Goal: Contribute content: Contribute content

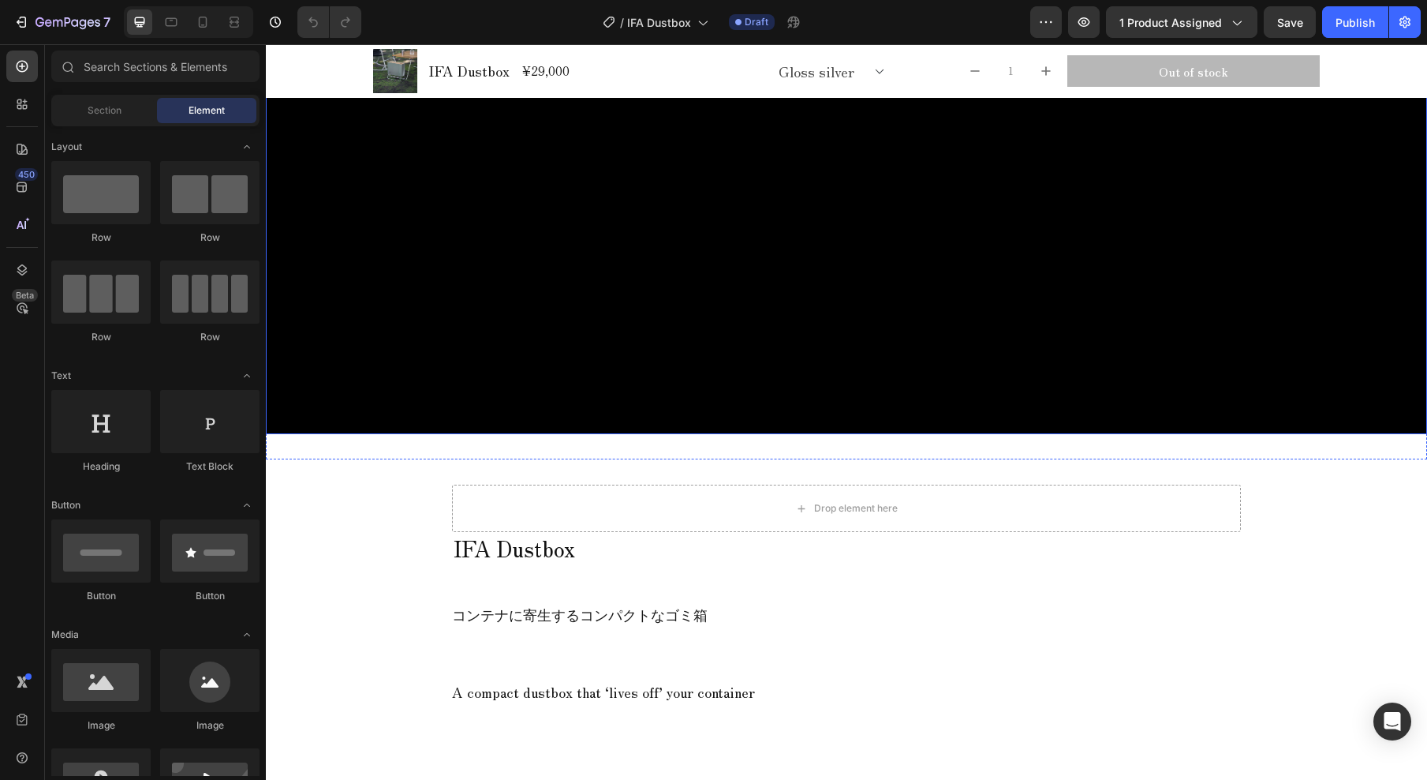
scroll to position [507, 0]
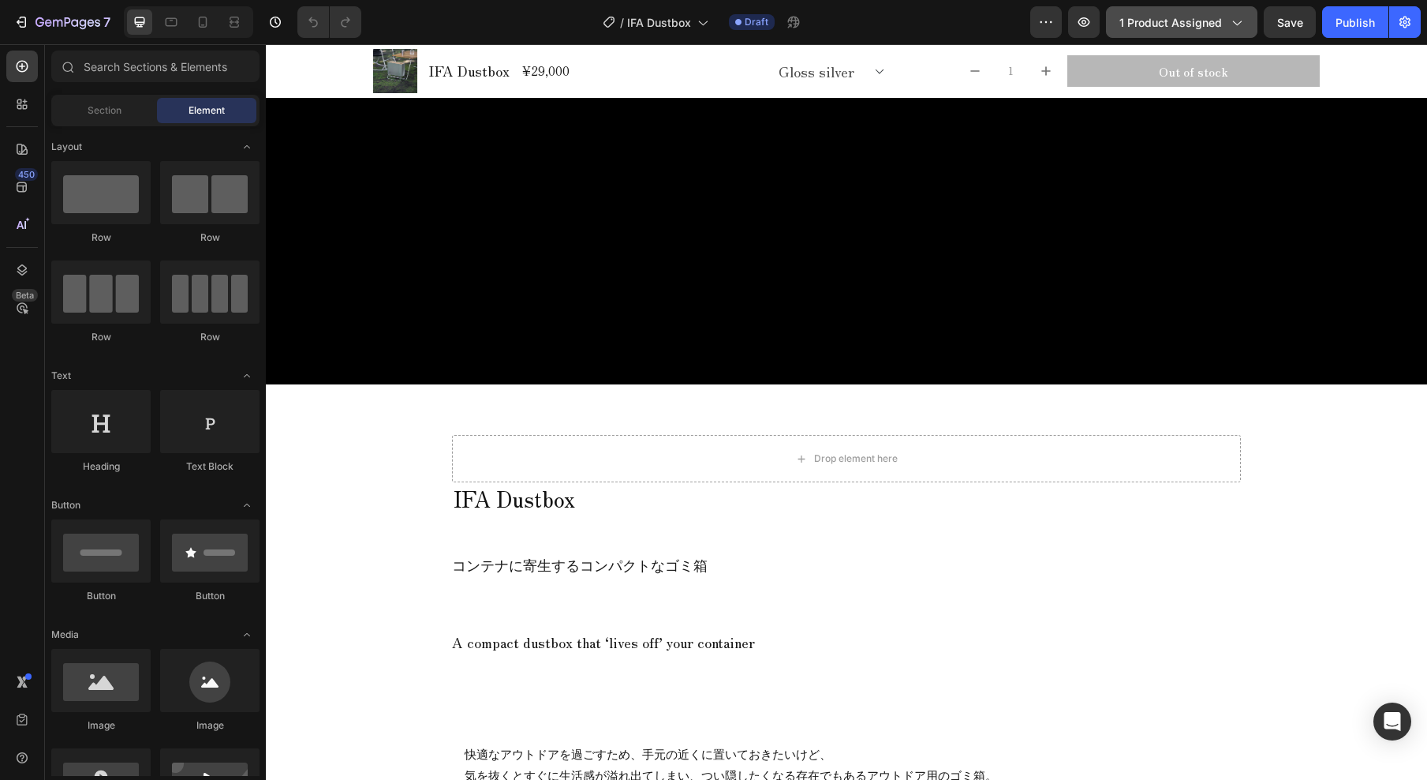
click at [1183, 23] on span "1 product assigned" at bounding box center [1171, 22] width 103 height 17
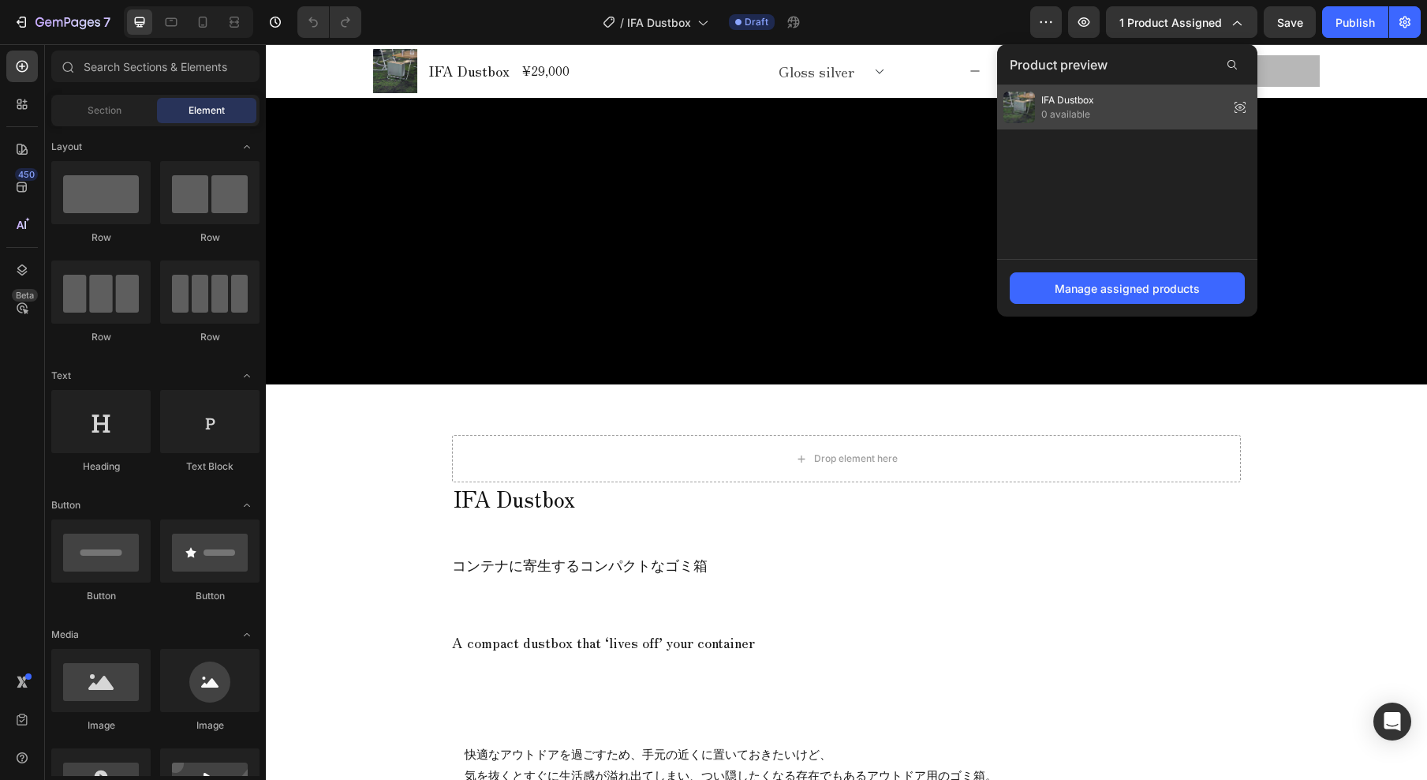
click at [1104, 97] on div "IFA Dustbox 0 available" at bounding box center [1127, 107] width 260 height 44
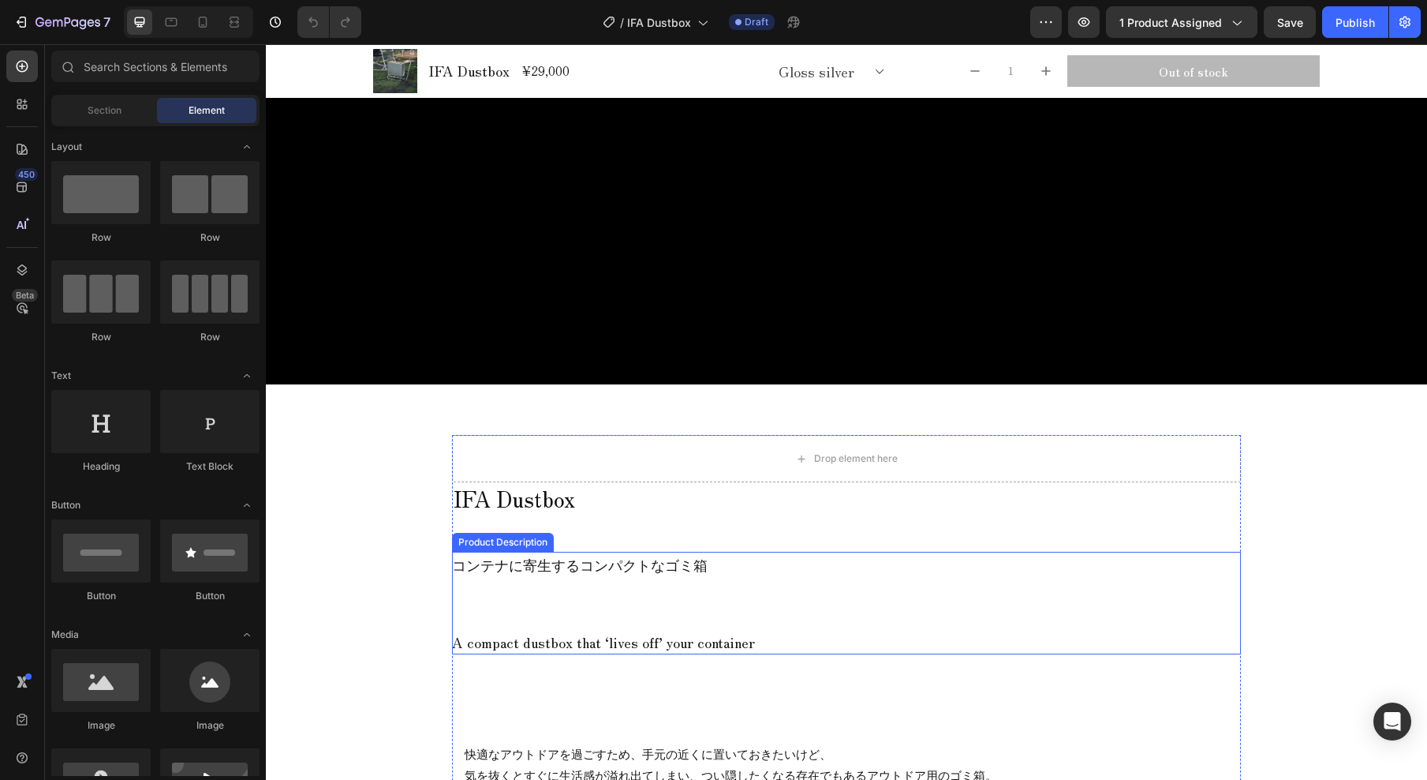
click at [593, 563] on p "コンテナに寄生するコンパクトなゴミ箱" at bounding box center [580, 564] width 256 height 21
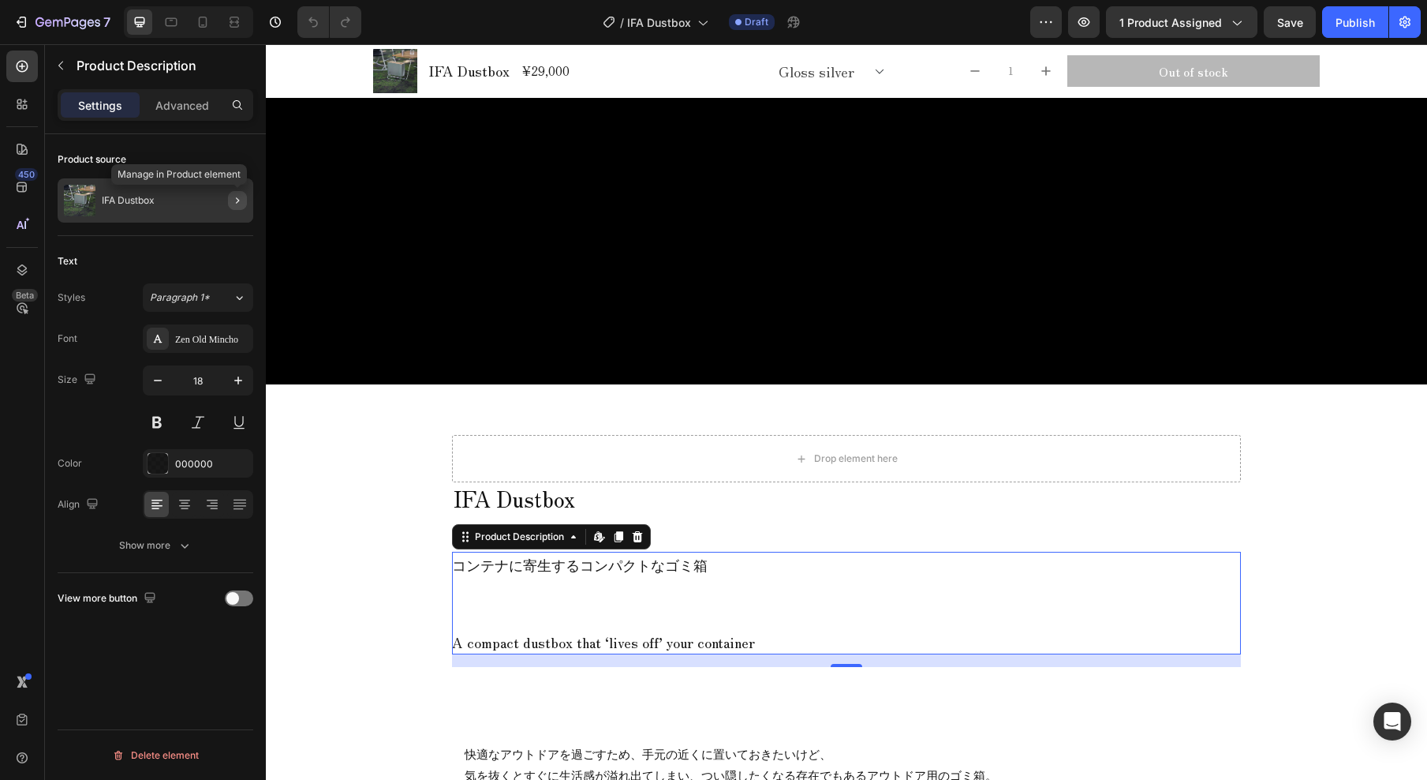
click at [237, 200] on icon "button" at bounding box center [237, 200] width 13 height 13
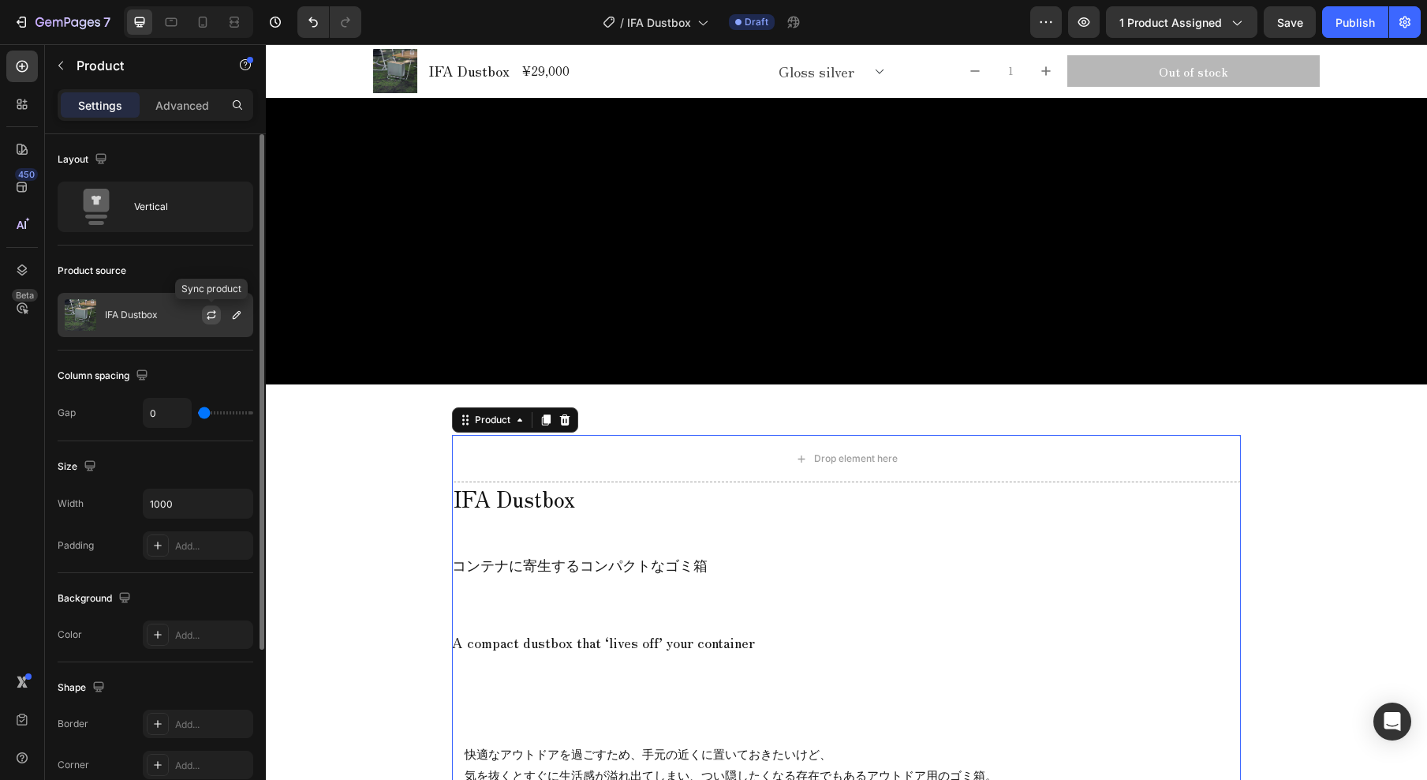
click at [211, 318] on icon "button" at bounding box center [211, 315] width 13 height 13
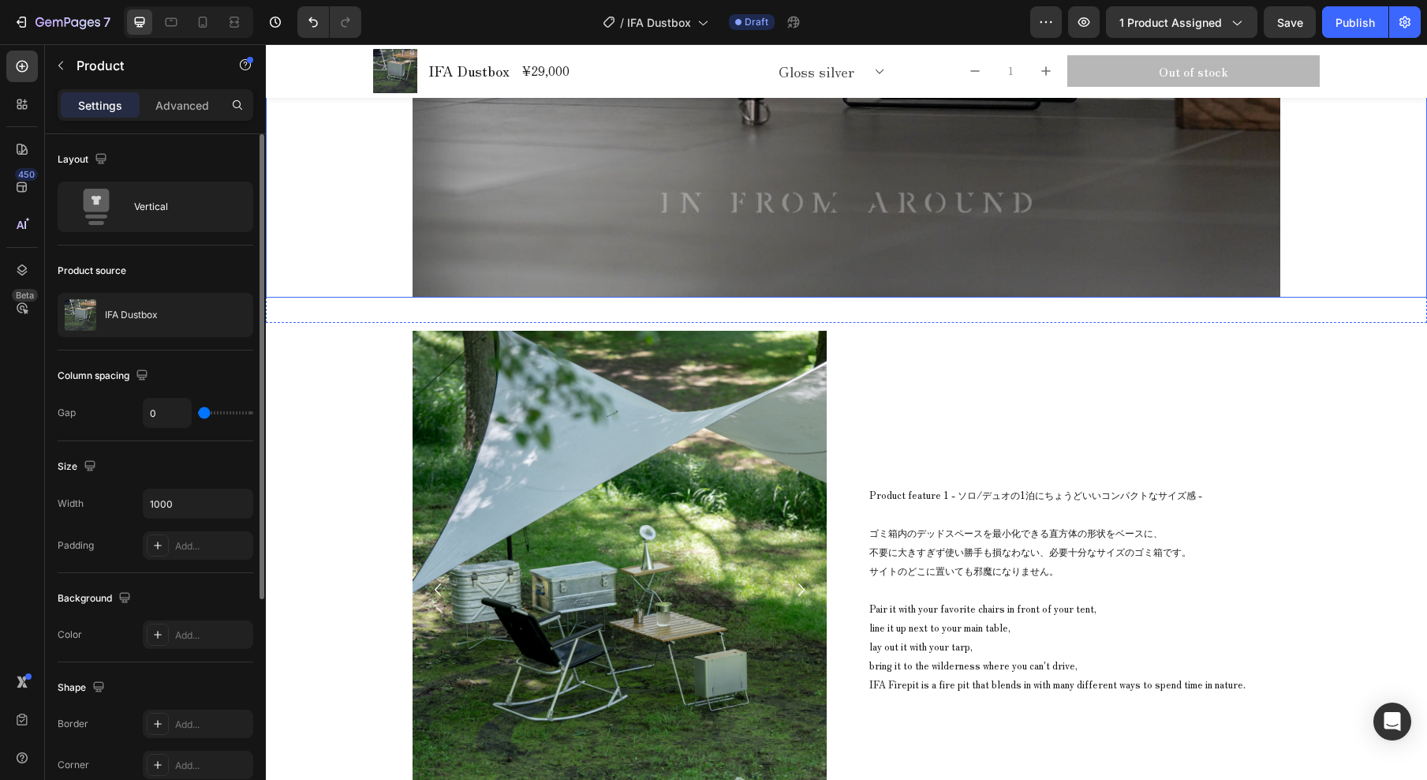
scroll to position [9827, 0]
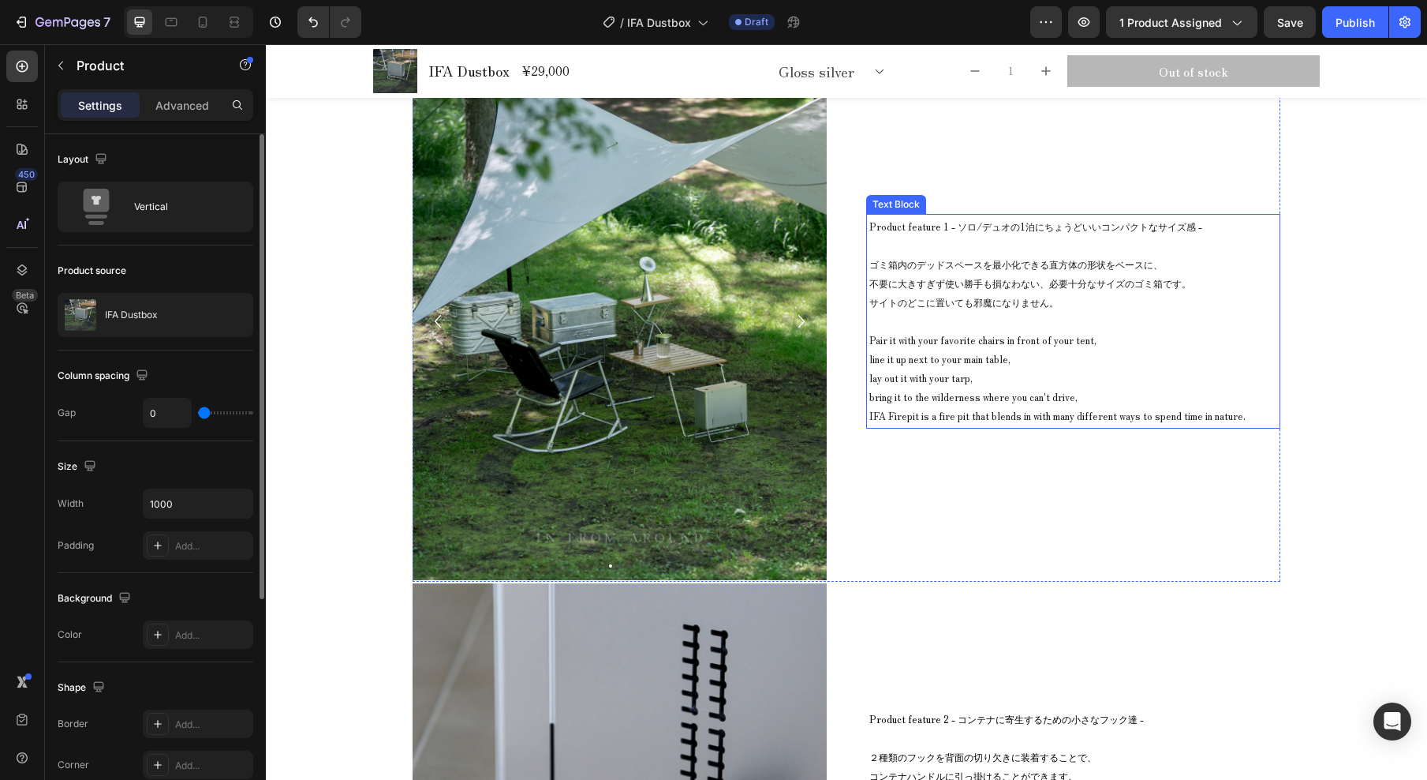
click at [887, 263] on span "ゴミ箱内のデッドスペースを最小化できる直方体の形状をベースに、" at bounding box center [1017, 263] width 294 height 13
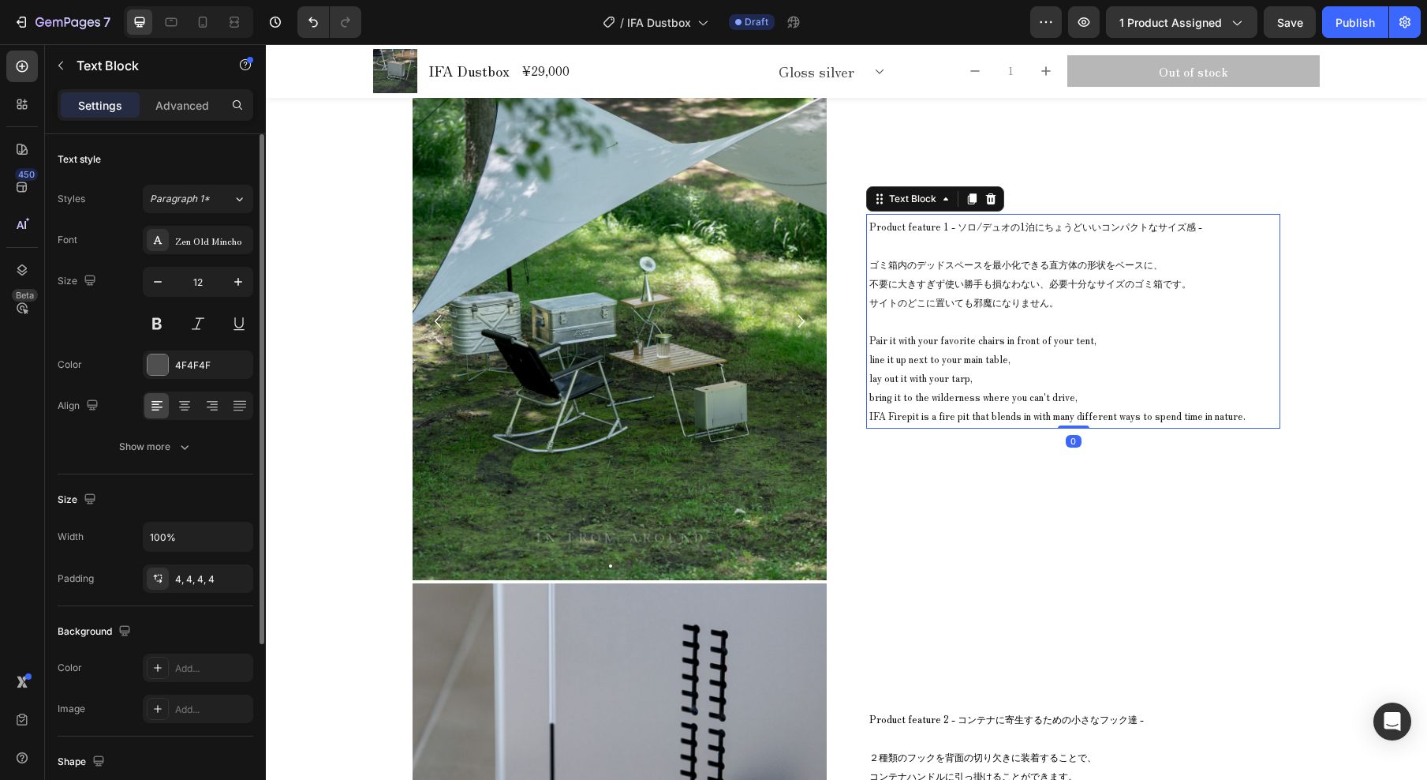
click at [887, 263] on span "ゴミ箱内のデッドスペースを最小化できる直方体の形状をベースに、" at bounding box center [1017, 263] width 294 height 13
click at [883, 267] on span "ゴミ箱内のデッドスペースを最小化できる直方体の形状をベースに、" at bounding box center [1017, 263] width 294 height 13
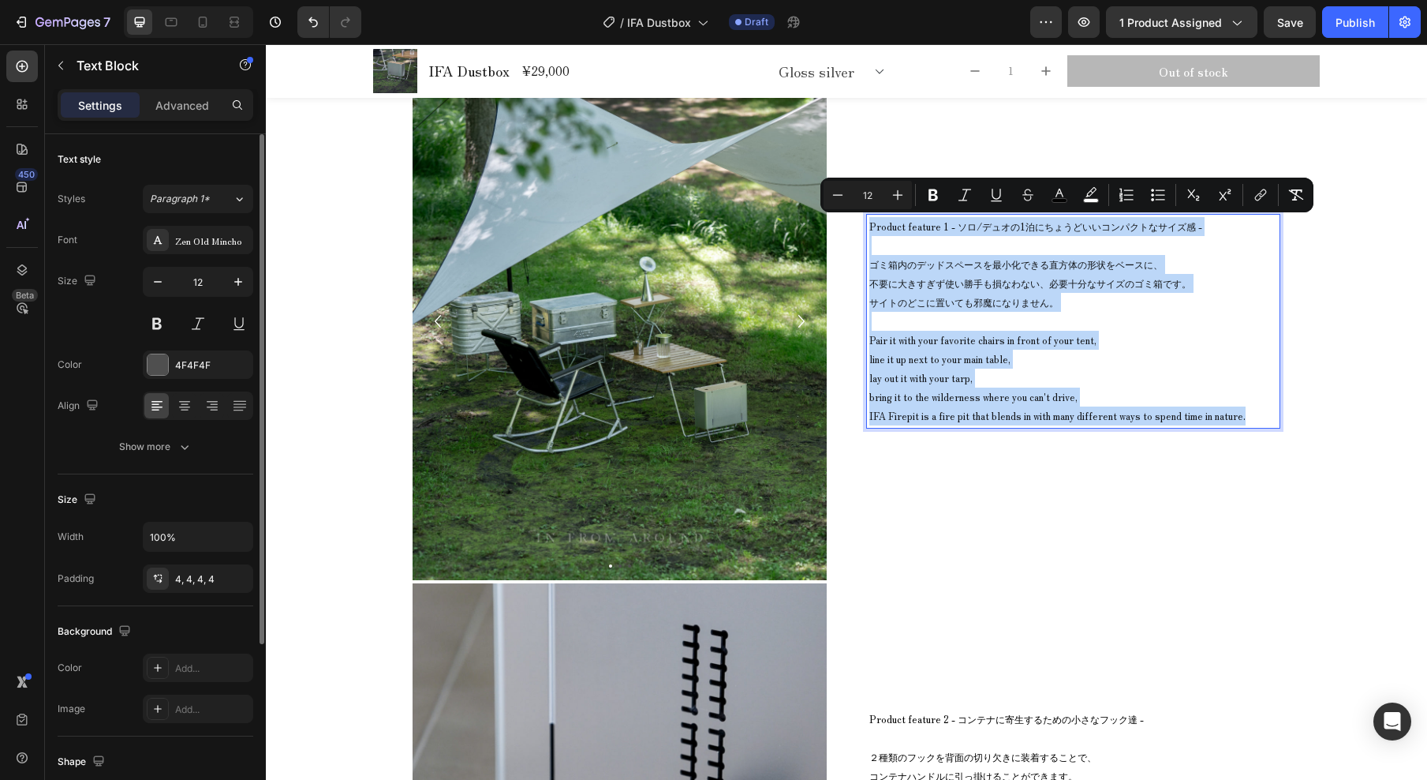
drag, startPoint x: 865, startPoint y: 227, endPoint x: 1238, endPoint y: 418, distance: 419.2
click at [1238, 418] on div "Product feature 1 - ソロ/デュオの1泊にちょうどいいコンパクトなサイズ感 - ゴミ箱内のデッドスペースを最小化できる直方体の形状をベースに…" at bounding box center [1073, 321] width 414 height 215
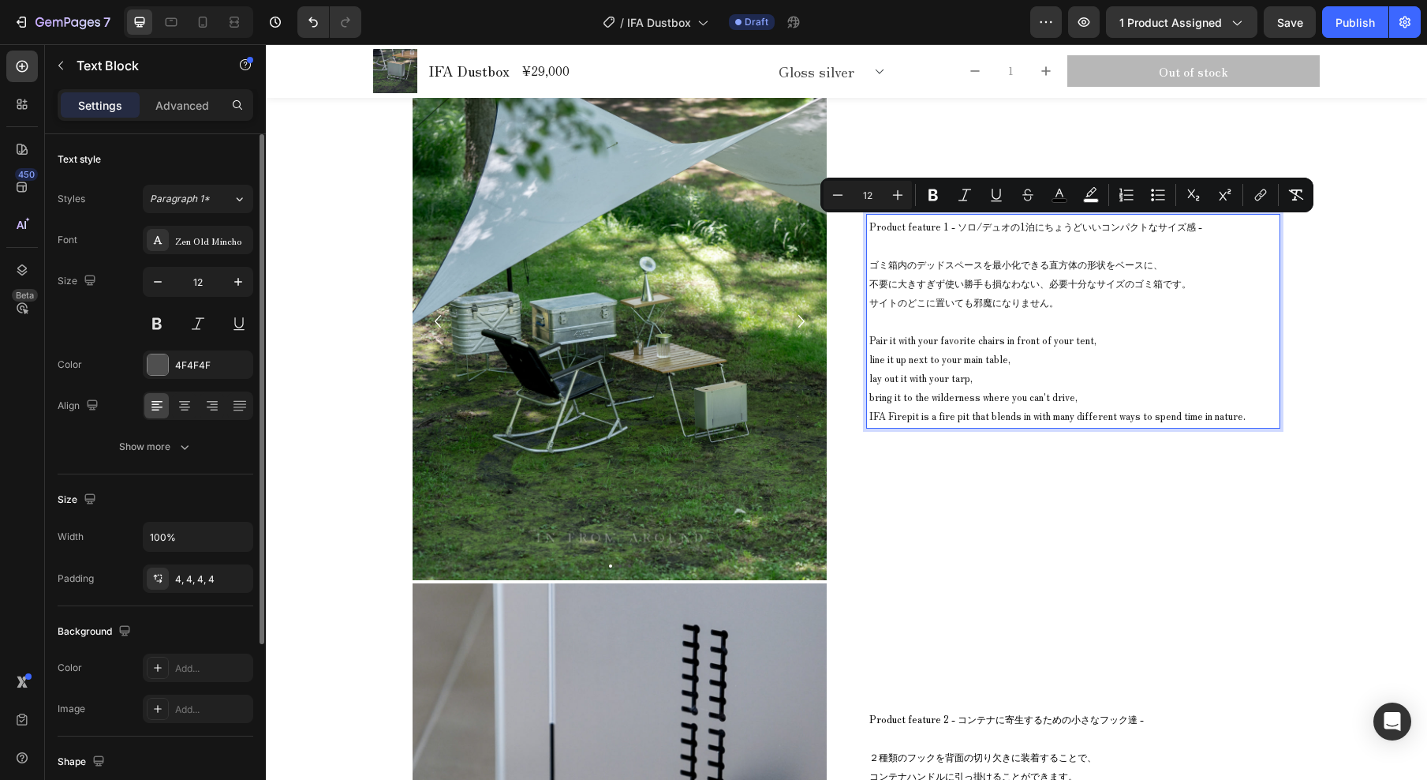
scroll to position [9799, 0]
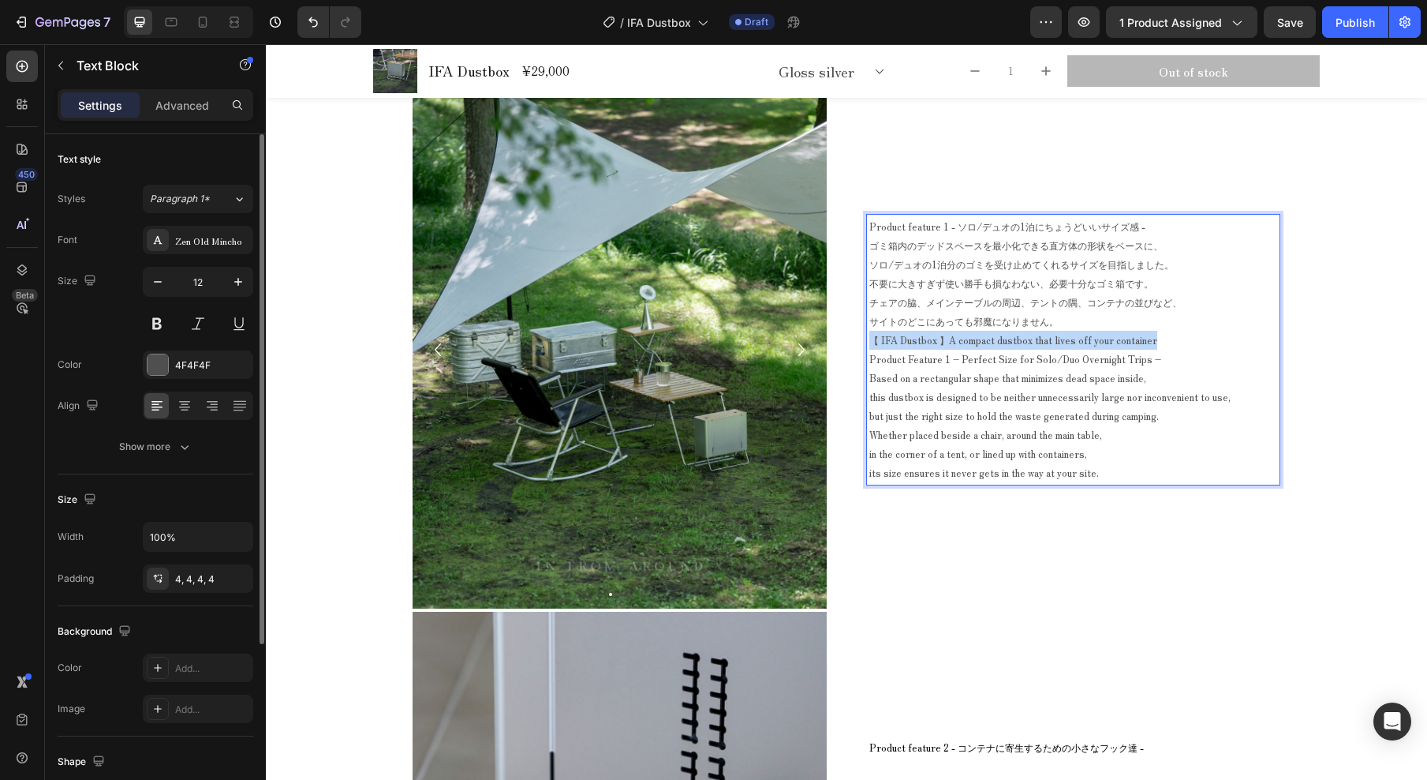
drag, startPoint x: 865, startPoint y: 342, endPoint x: 1192, endPoint y: 338, distance: 327.5
click at [1192, 338] on p "【 IFA Dustbox 】A compact dustbox that lives off your container" at bounding box center [1074, 340] width 408 height 19
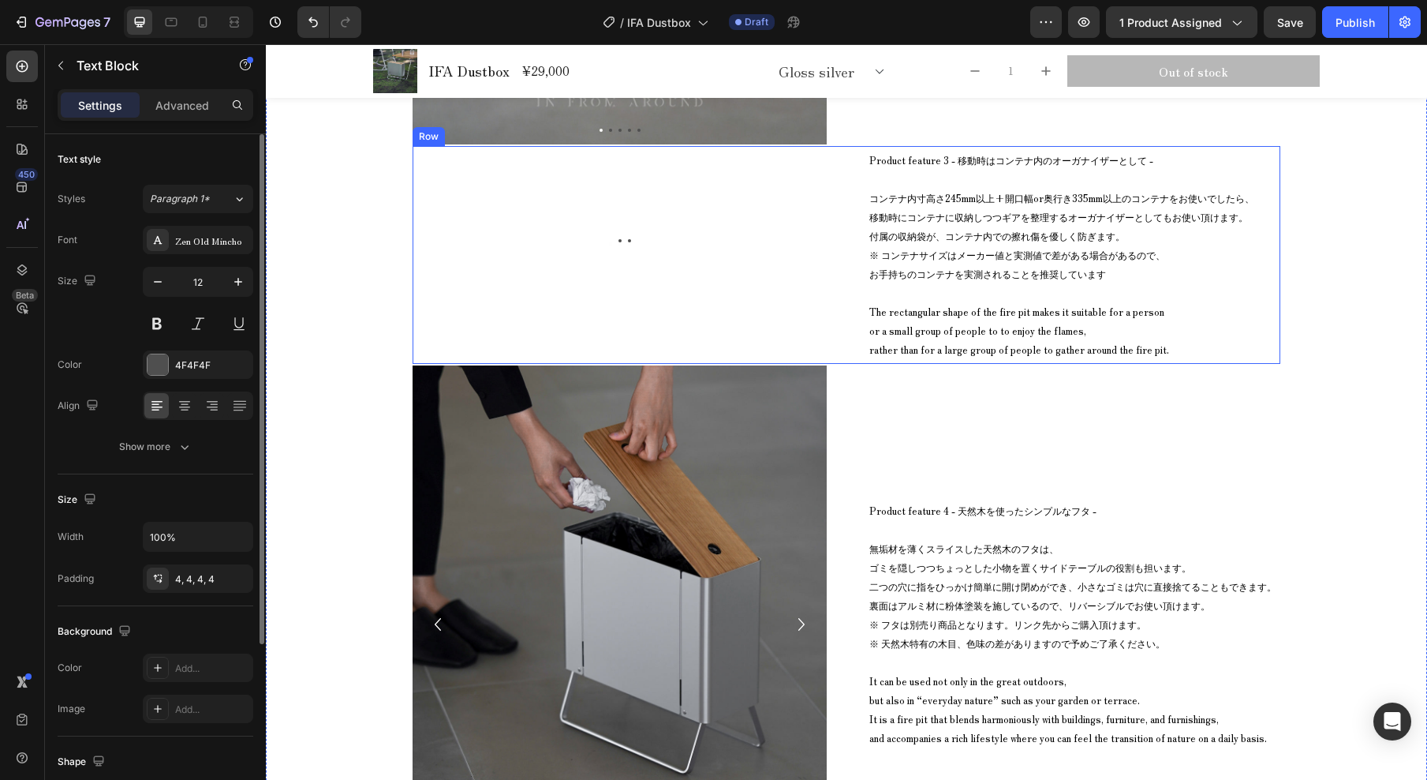
scroll to position [10790, 0]
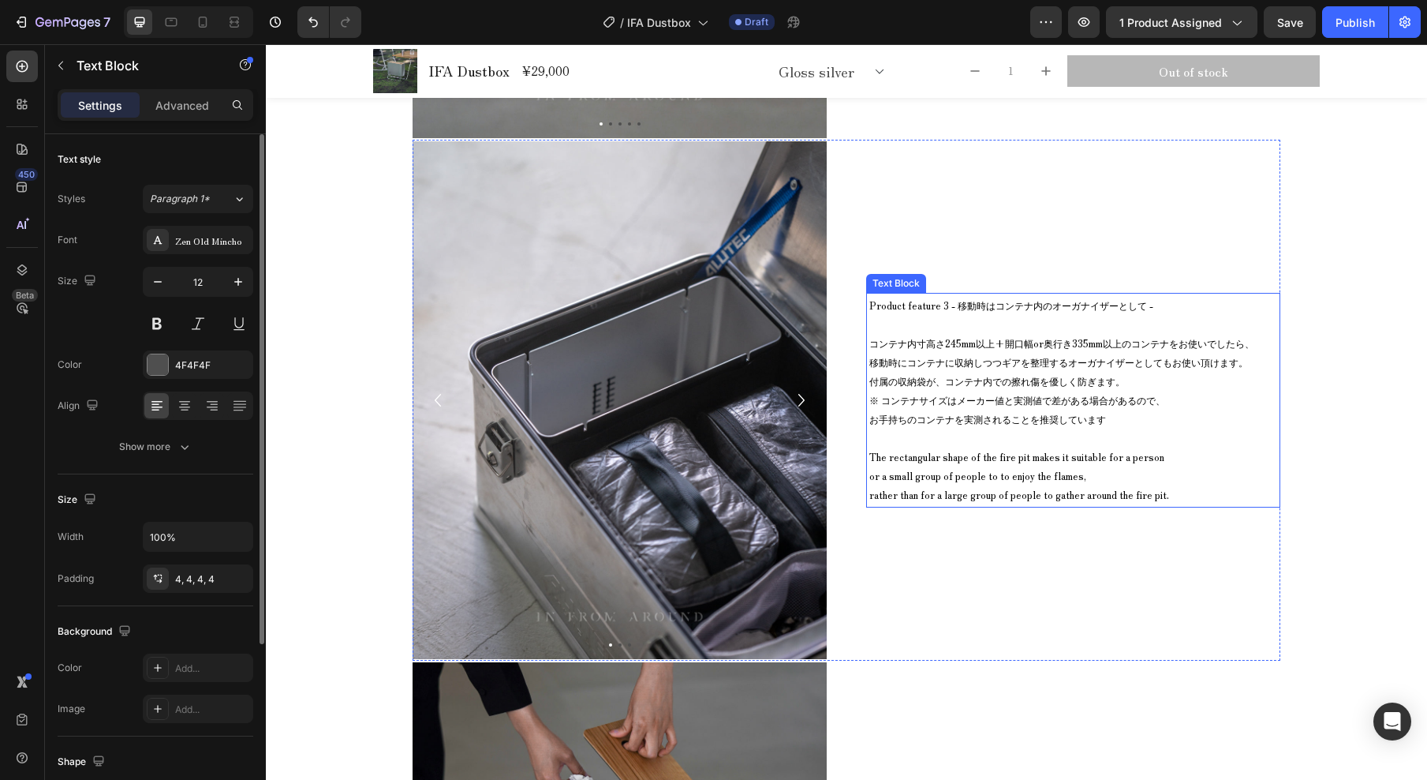
click at [919, 308] on span "Product feature 3 - 移動時はコンテナ内のオーガナイザーとして -" at bounding box center [1012, 304] width 284 height 13
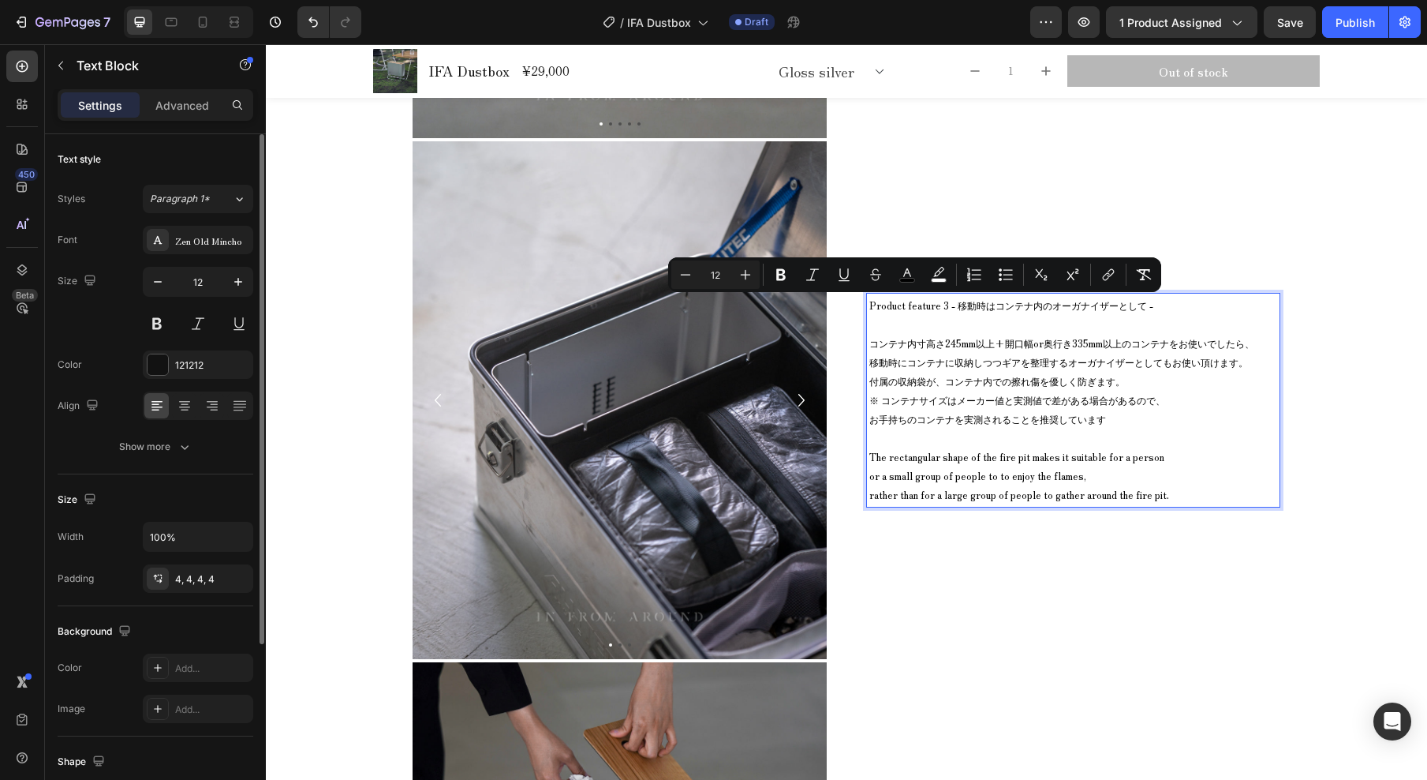
click at [898, 303] on span "Product feature 3 - 移動時はコンテナ内のオーガナイザーとして -" at bounding box center [1012, 304] width 284 height 13
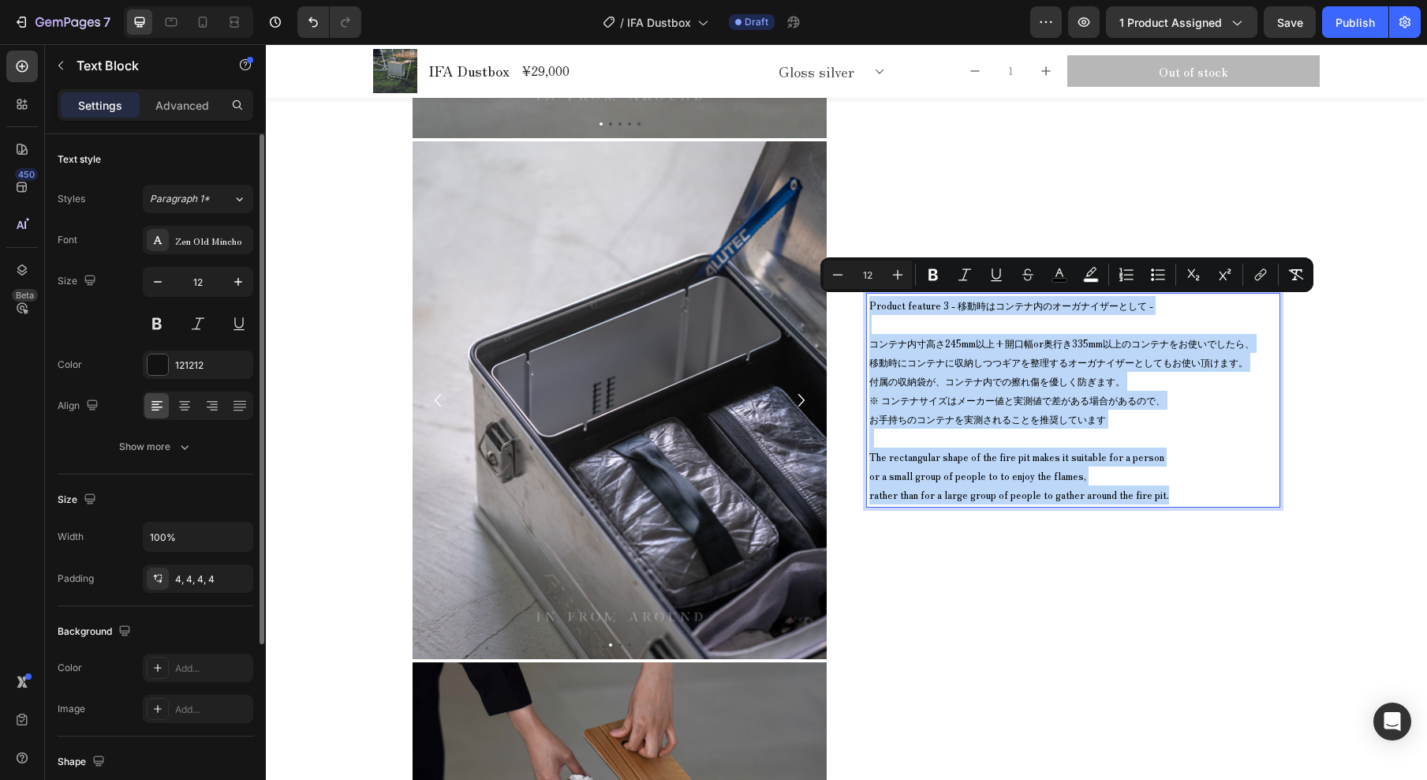
drag, startPoint x: 865, startPoint y: 306, endPoint x: 1176, endPoint y: 492, distance: 363.1
click at [1176, 492] on div "Product feature 3 - 移動時はコンテナ内のオーガナイザーとして - コンテナ内寸高さ245mm以上+開口幅or奥行き335mm以上のコンテナ…" at bounding box center [1073, 400] width 414 height 215
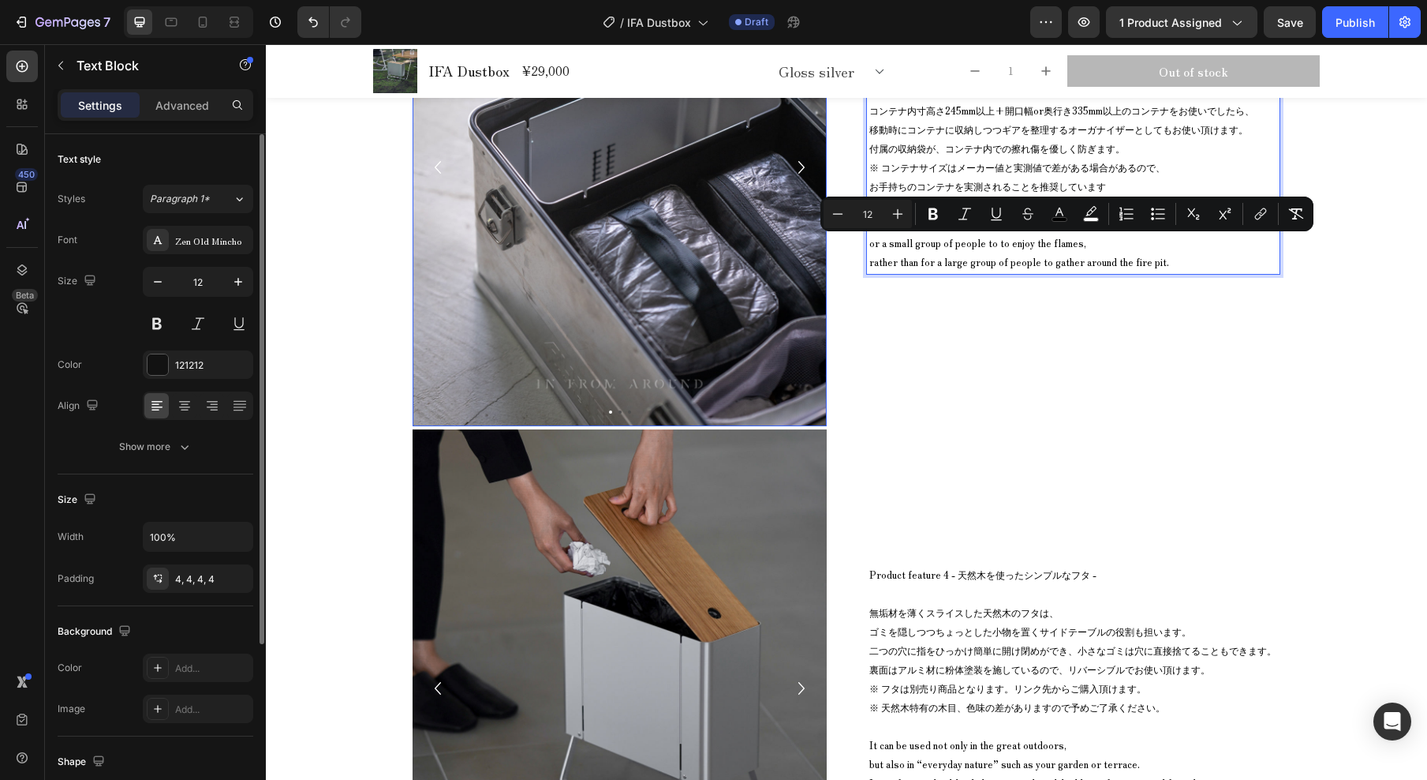
scroll to position [10820, 0]
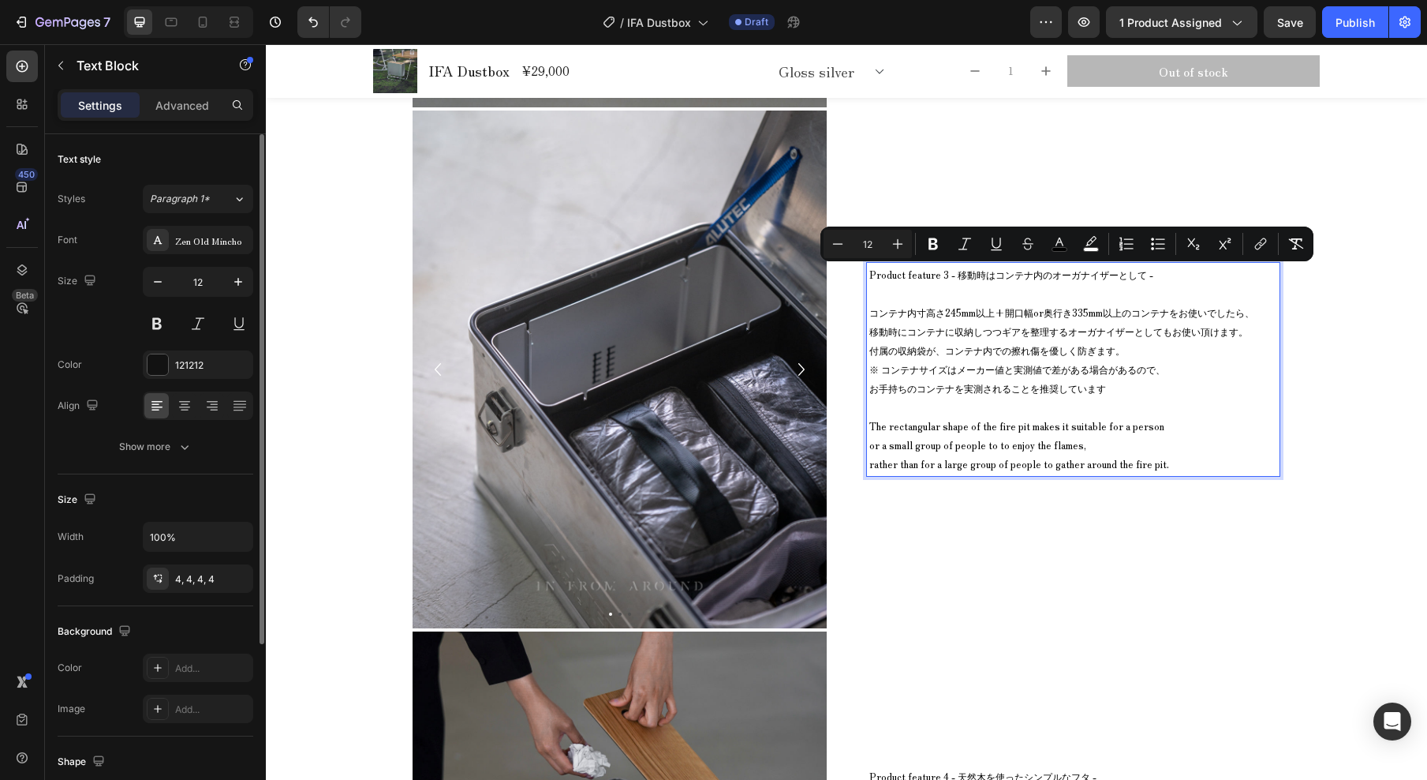
click at [905, 277] on span "Product feature 3 - 移動時はコンテナ内のオーガナイザーとして -" at bounding box center [1012, 273] width 284 height 13
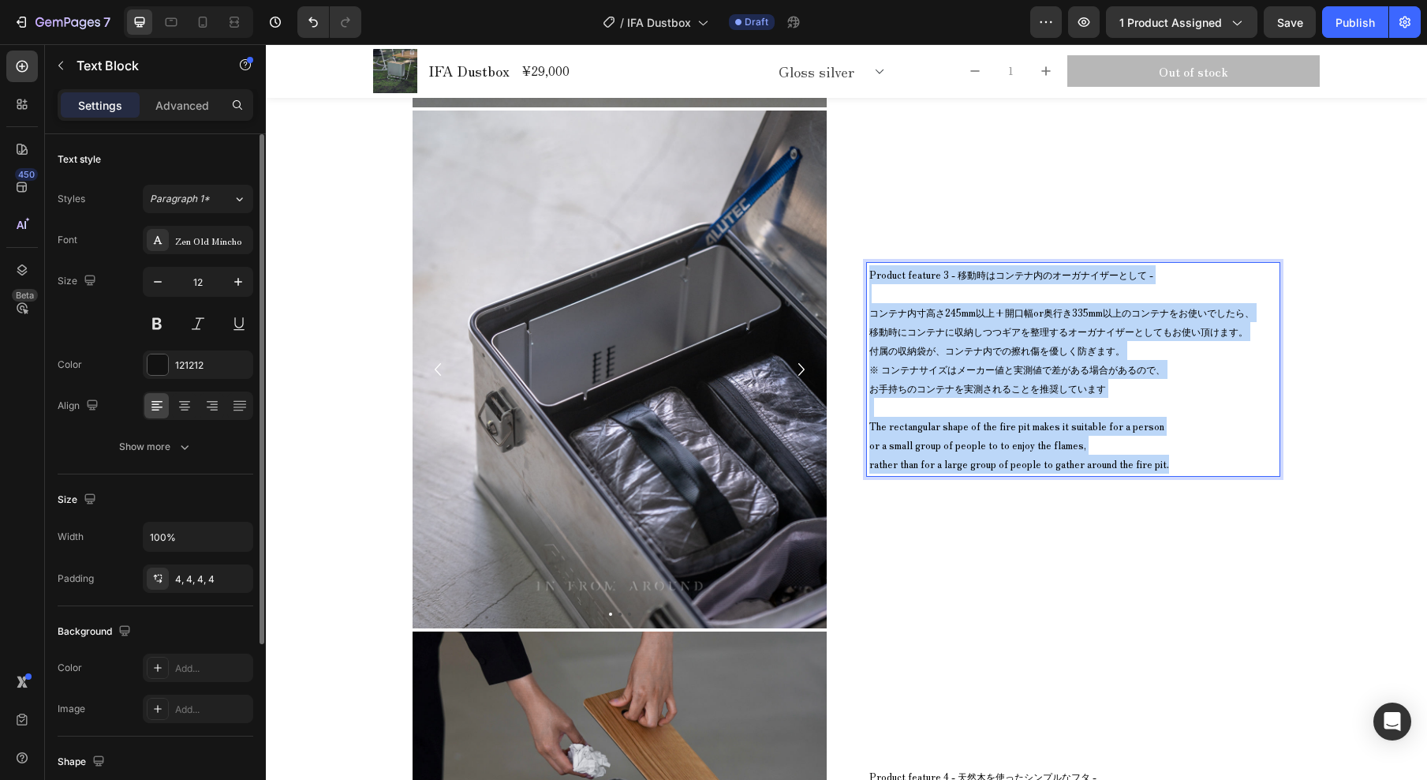
drag, startPoint x: 865, startPoint y: 275, endPoint x: 1198, endPoint y: 460, distance: 381.1
click at [1198, 461] on div "Product feature 3 - 移動時はコンテナ内のオーガナイザーとして - コンテナ内寸高さ245mm以上+開口幅or奥行き335mm以上のコンテナ…" at bounding box center [1073, 369] width 414 height 215
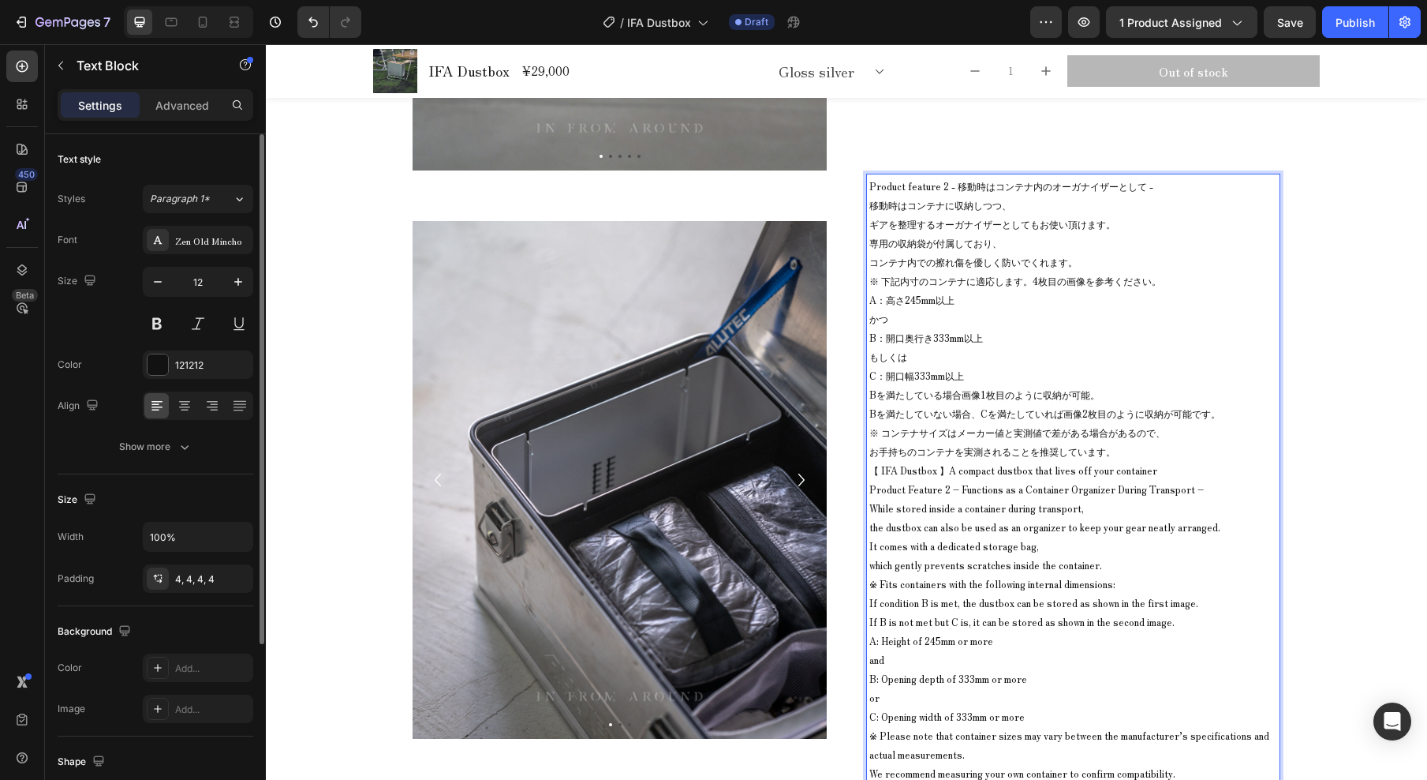
scroll to position [10659, 0]
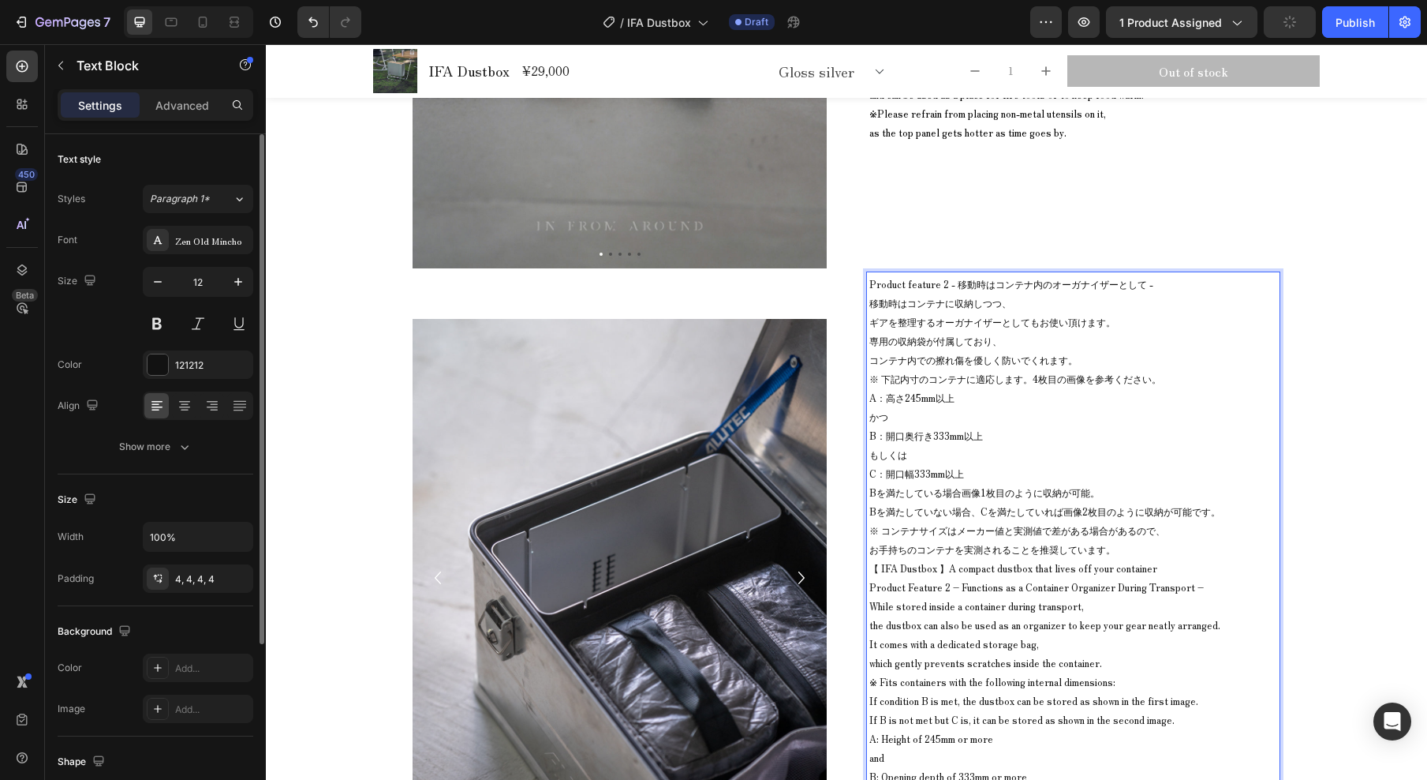
click at [870, 324] on p "移動時はコンテナに収納しつつ、 ギアを整理するオーガナイザーとしてもお使い頂けます。 専用の収納袋が付属しており、 コンテナ内での擦れ傷を優しく防いでくれます。" at bounding box center [1074, 332] width 408 height 76
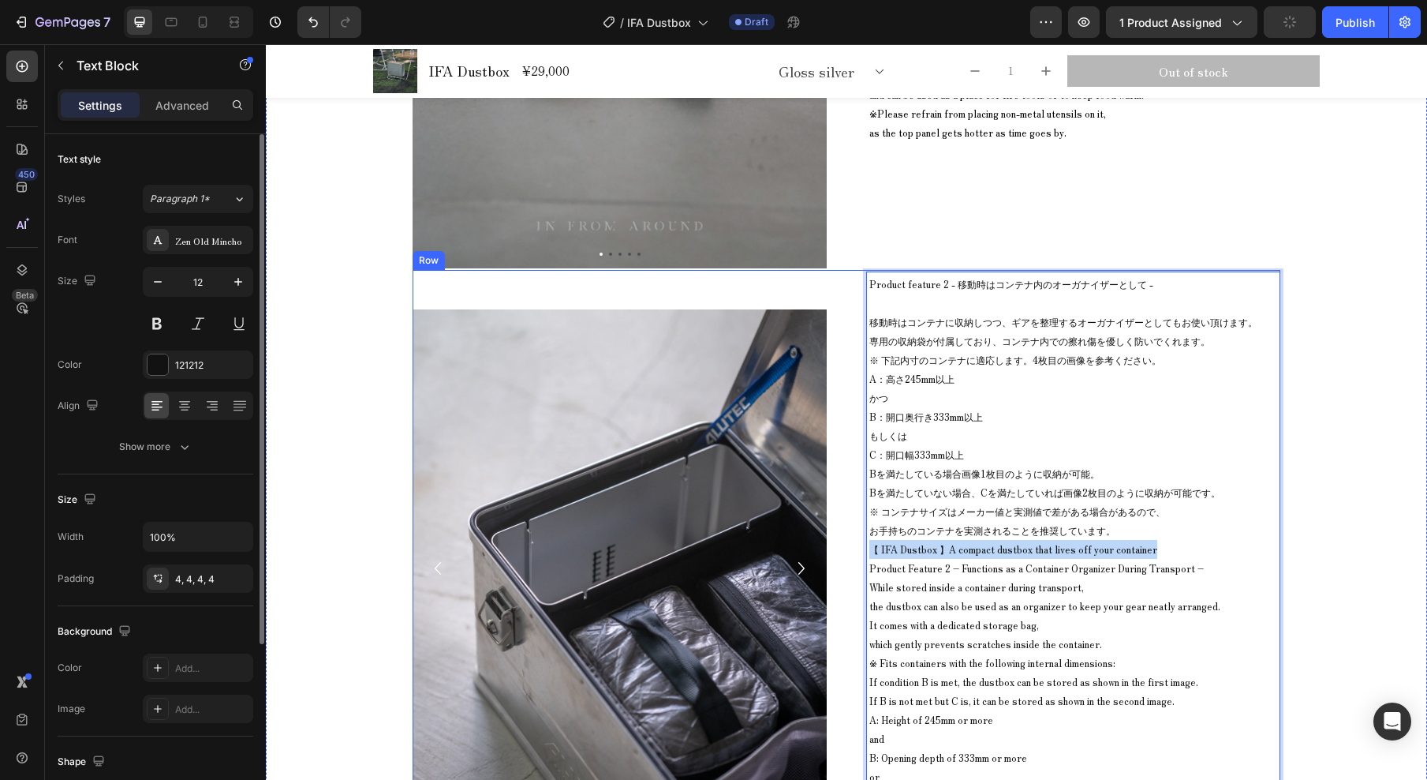
drag, startPoint x: 1139, startPoint y: 552, endPoint x: 844, endPoint y: 548, distance: 295.9
click at [844, 548] on div "Image Image Image Carousel Product feature 2 - 移動時はコンテナ内のオーガナイザーとして - 移動時はコンテナに…" at bounding box center [847, 568] width 868 height 597
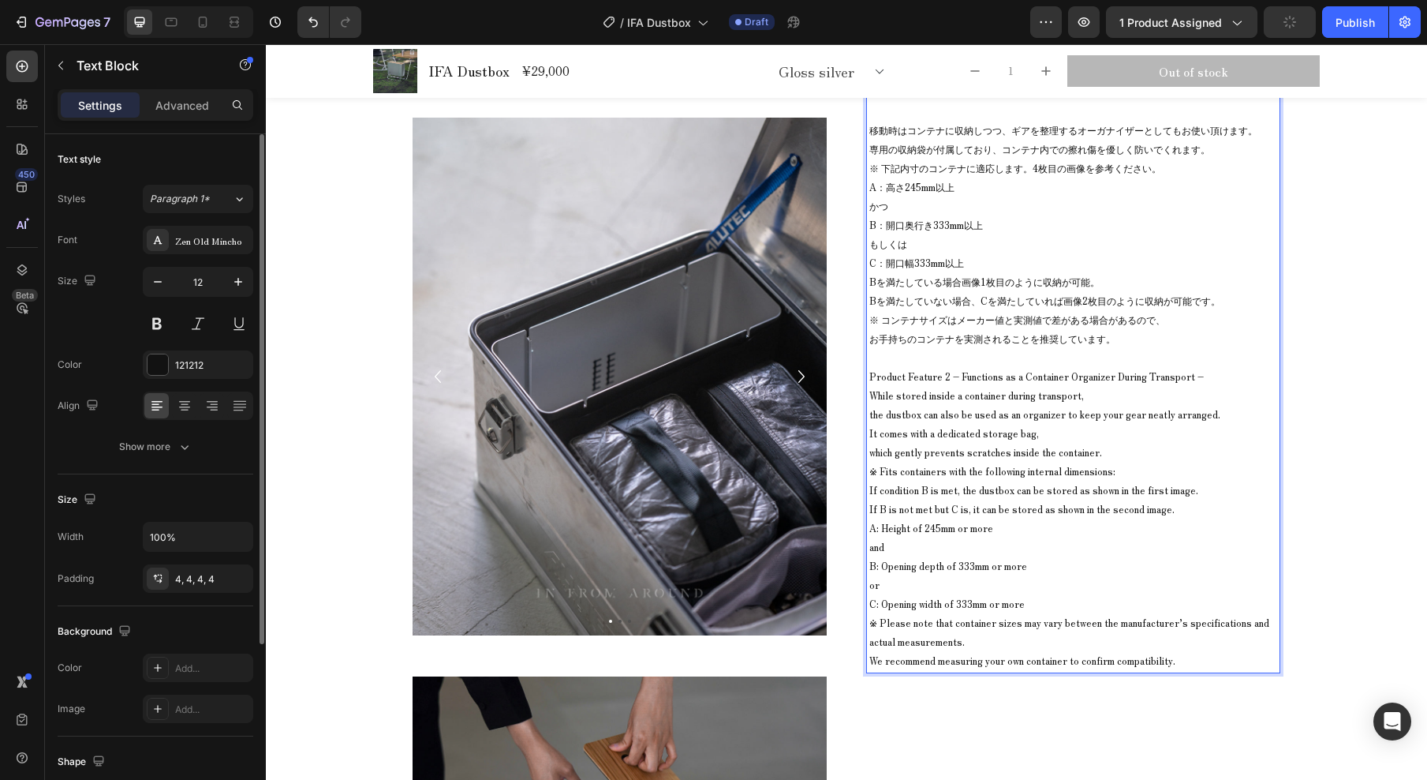
scroll to position [10716, 0]
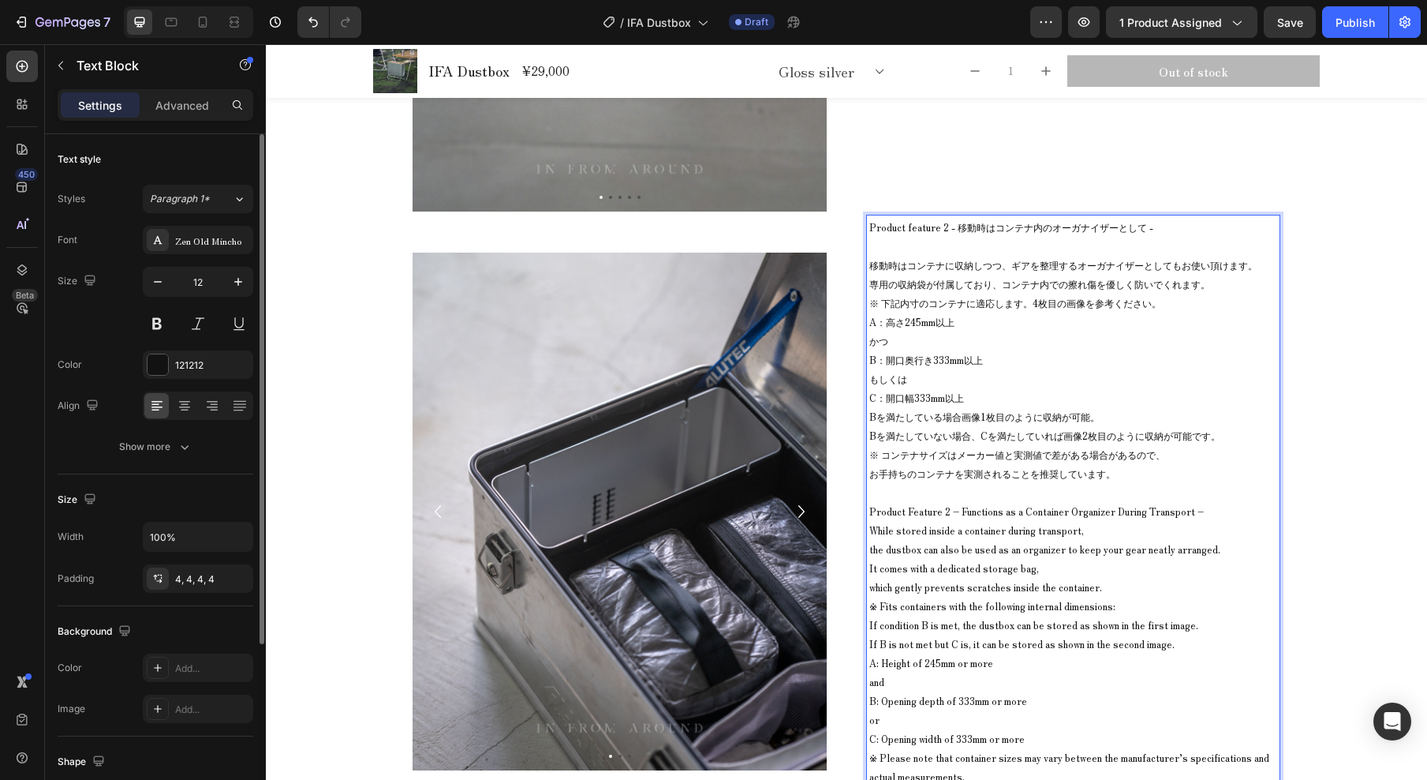
click at [1213, 512] on p "Product Feature 2 – Functions as a Container Organizer During Transport –" at bounding box center [1074, 511] width 408 height 19
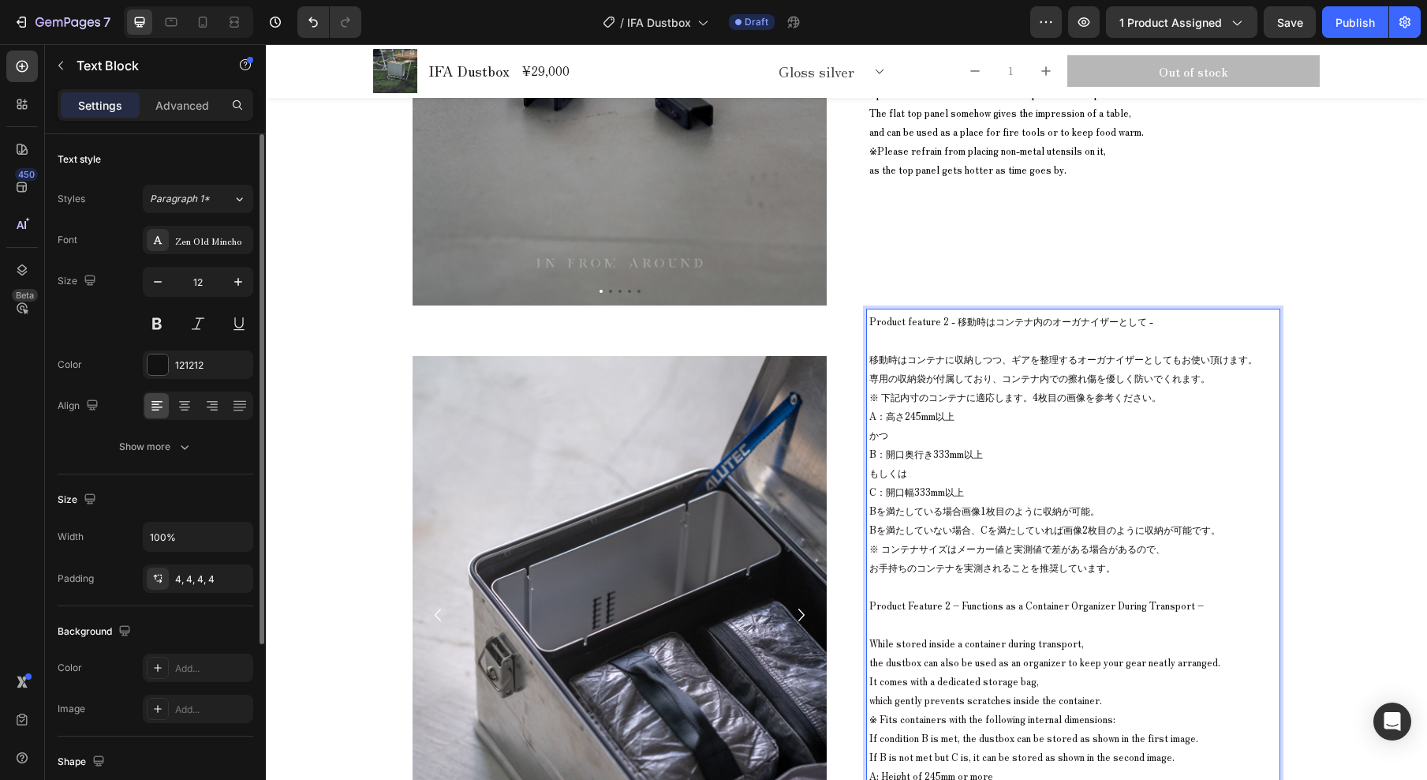
scroll to position [10612, 0]
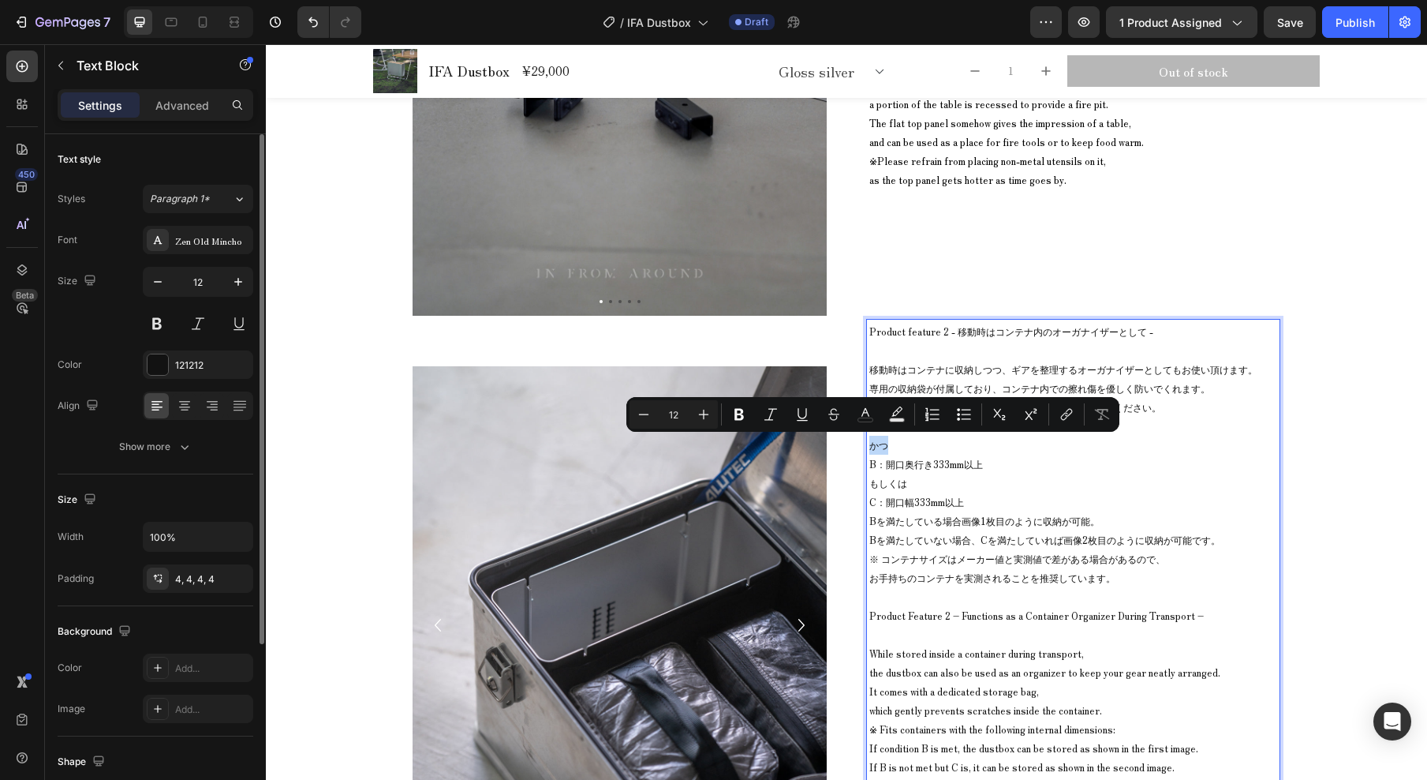
drag, startPoint x: 883, startPoint y: 448, endPoint x: 863, endPoint y: 447, distance: 19.7
click at [870, 447] on p "かつ" at bounding box center [1074, 445] width 408 height 19
click at [1028, 480] on p "もしくは" at bounding box center [1074, 482] width 408 height 19
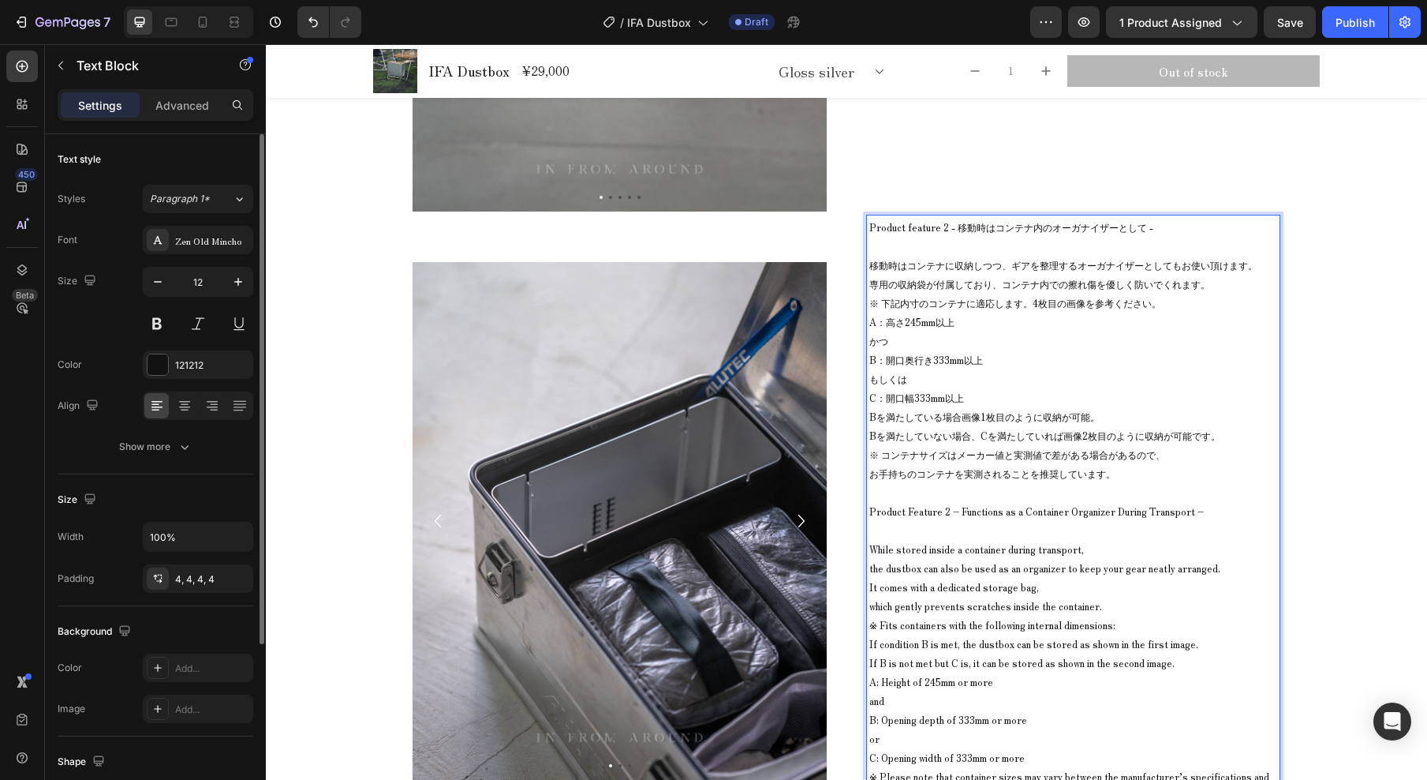
scroll to position [10703, 0]
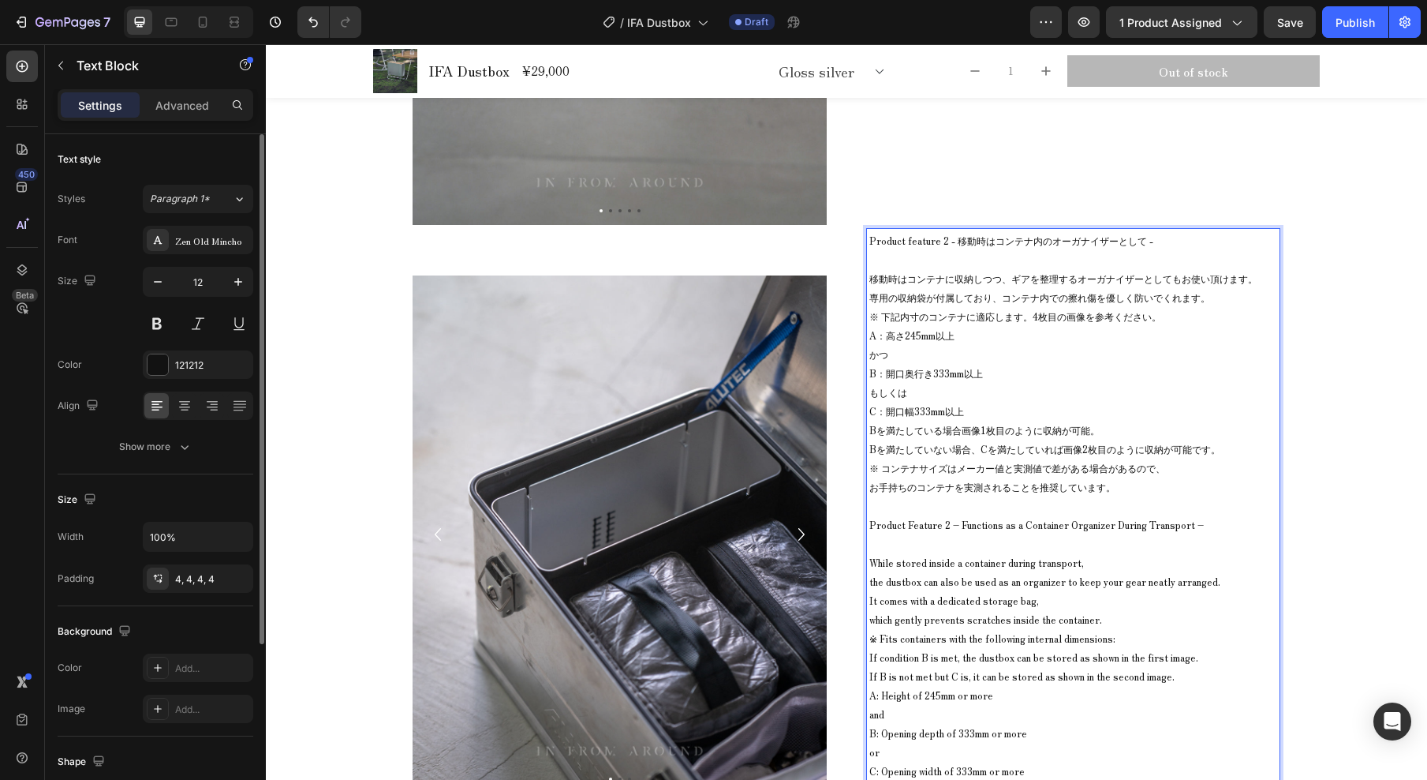
click at [870, 356] on p "かつ" at bounding box center [1074, 354] width 408 height 19
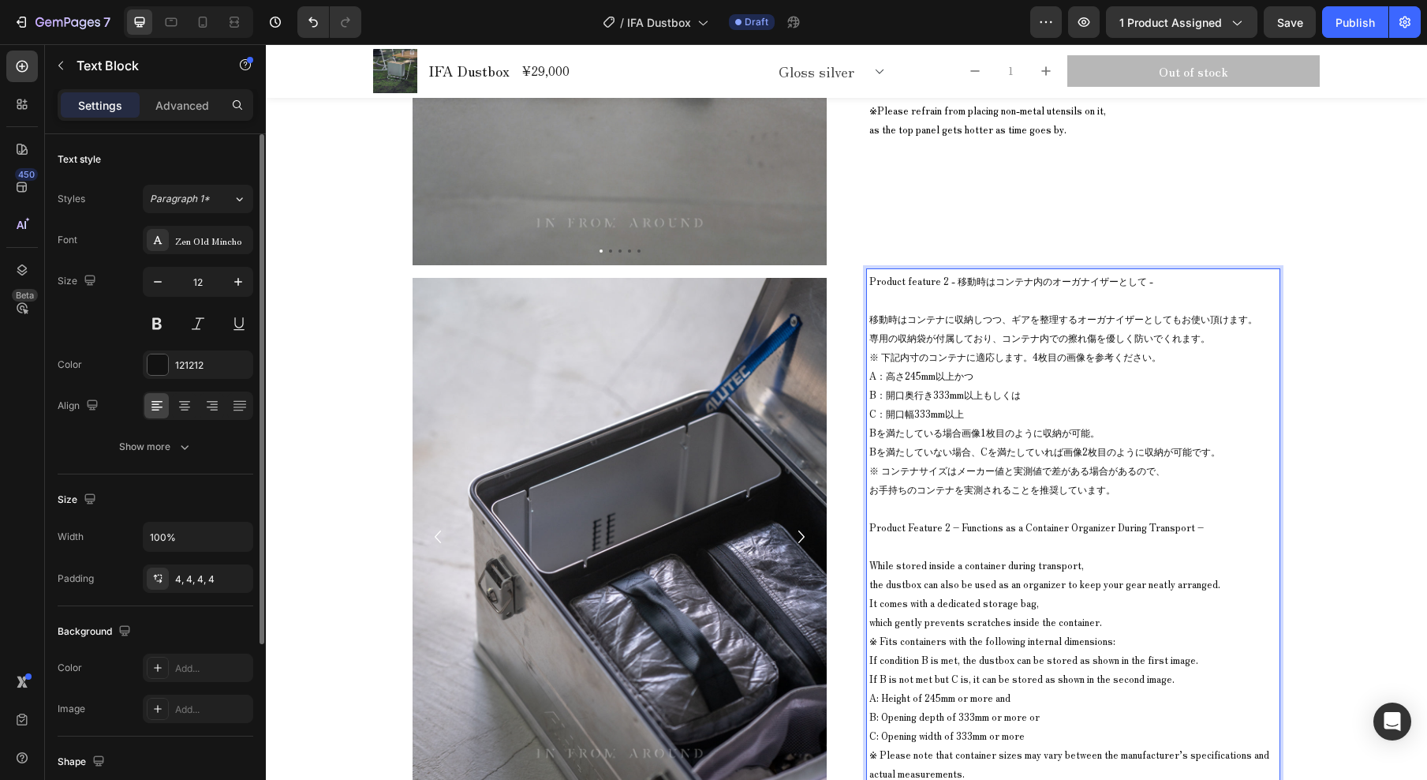
scroll to position [10670, 0]
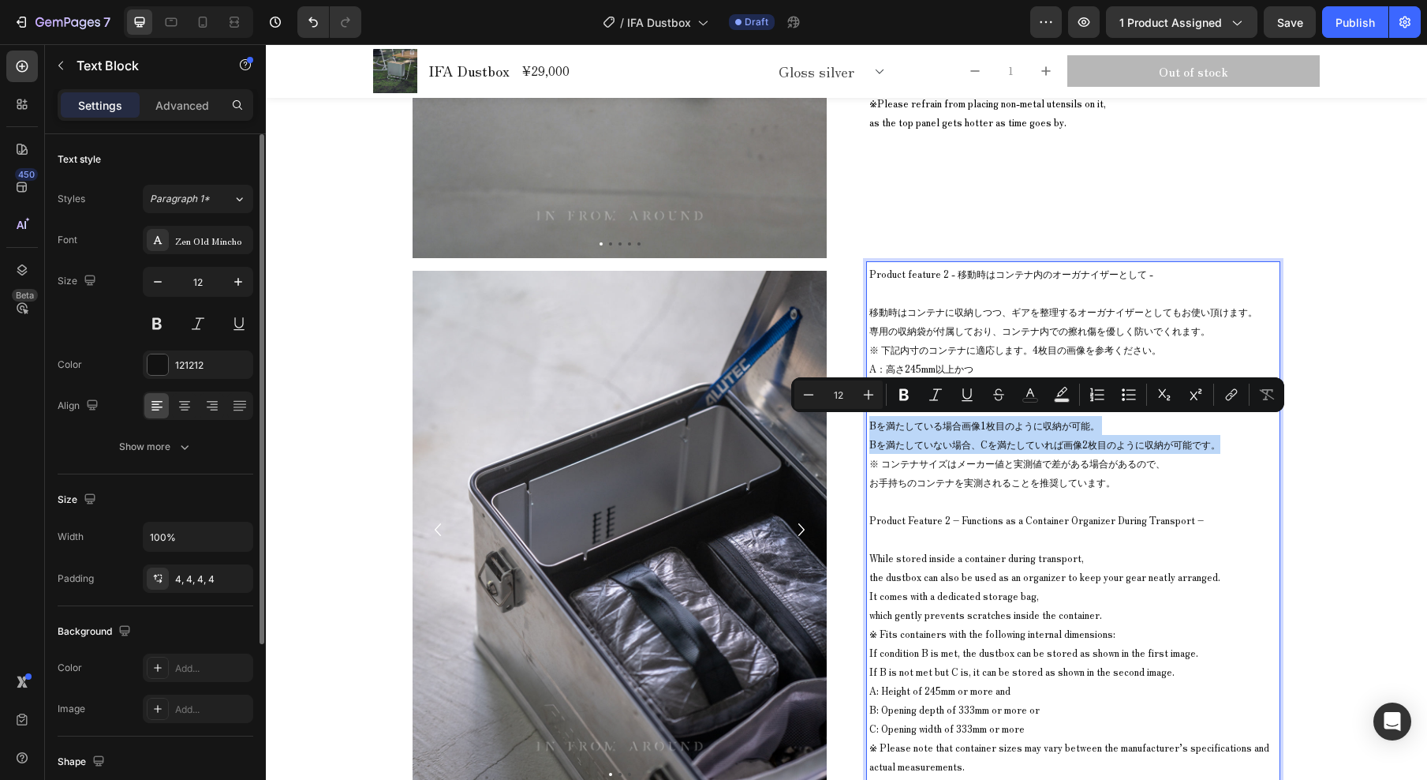
drag, startPoint x: 867, startPoint y: 428, endPoint x: 1212, endPoint y: 451, distance: 345.6
click at [1212, 451] on p "Bを満たしている場合画像1枚目のように収納が可能。 Bを満たしていない場合、Cを満たしていれば画像2枚目のように収納が可能です。" at bounding box center [1074, 435] width 408 height 38
click at [1013, 450] on p "Bを満たしている場合画像1枚目のように収納が可能。 Bを満たしていない場合、Cを満たしていれば画像2枚目のように収納が可能です。" at bounding box center [1074, 435] width 408 height 38
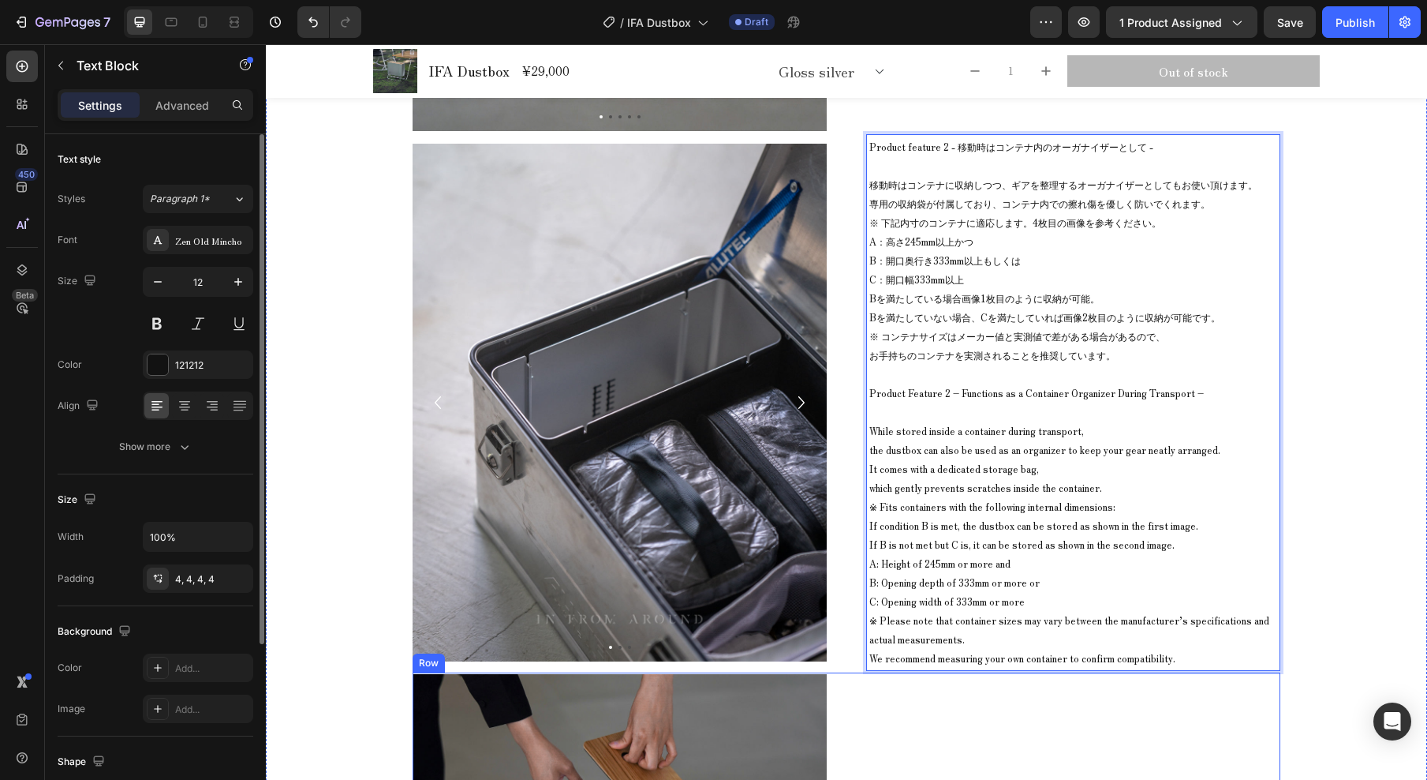
scroll to position [11041, 0]
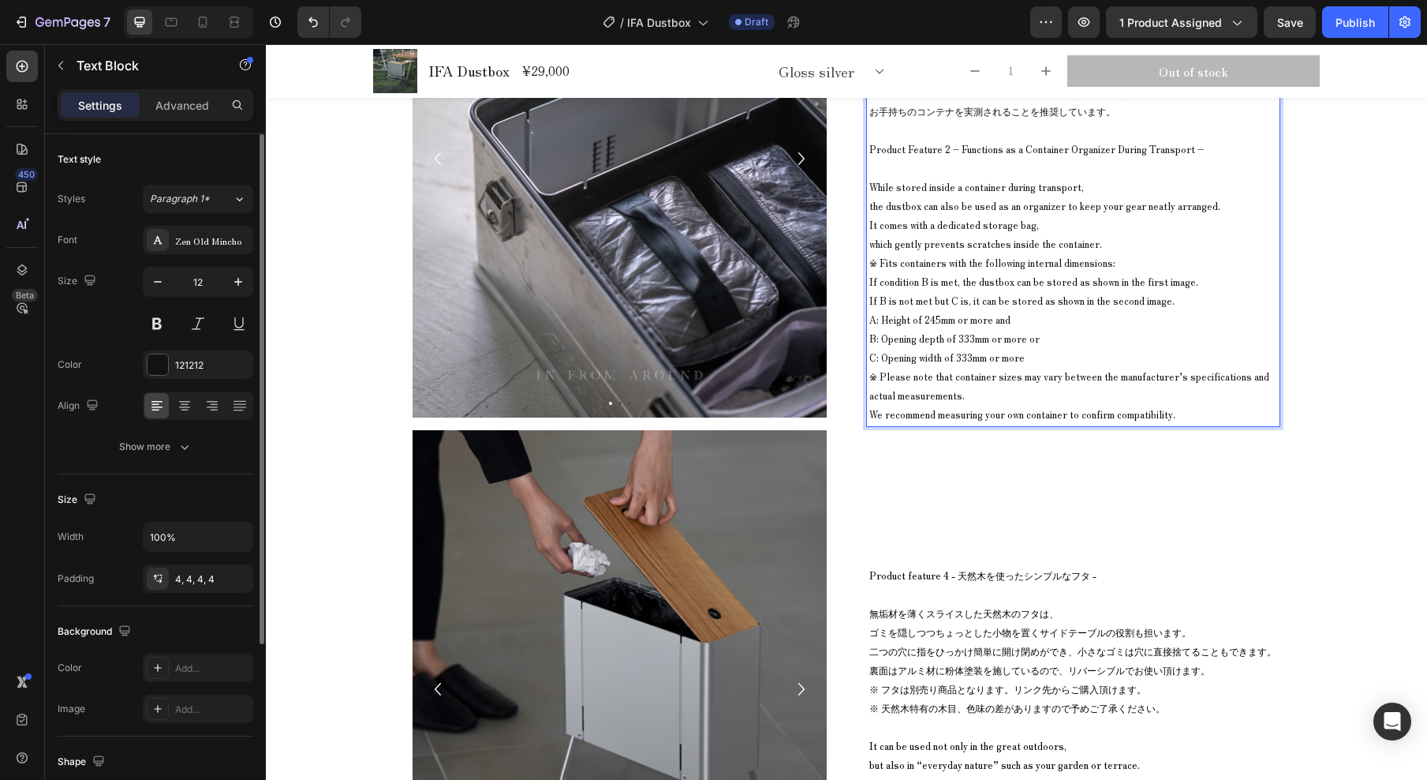
click at [870, 416] on p "※ Please note that container sizes may vary between the manufacturer’s specific…" at bounding box center [1074, 395] width 408 height 57
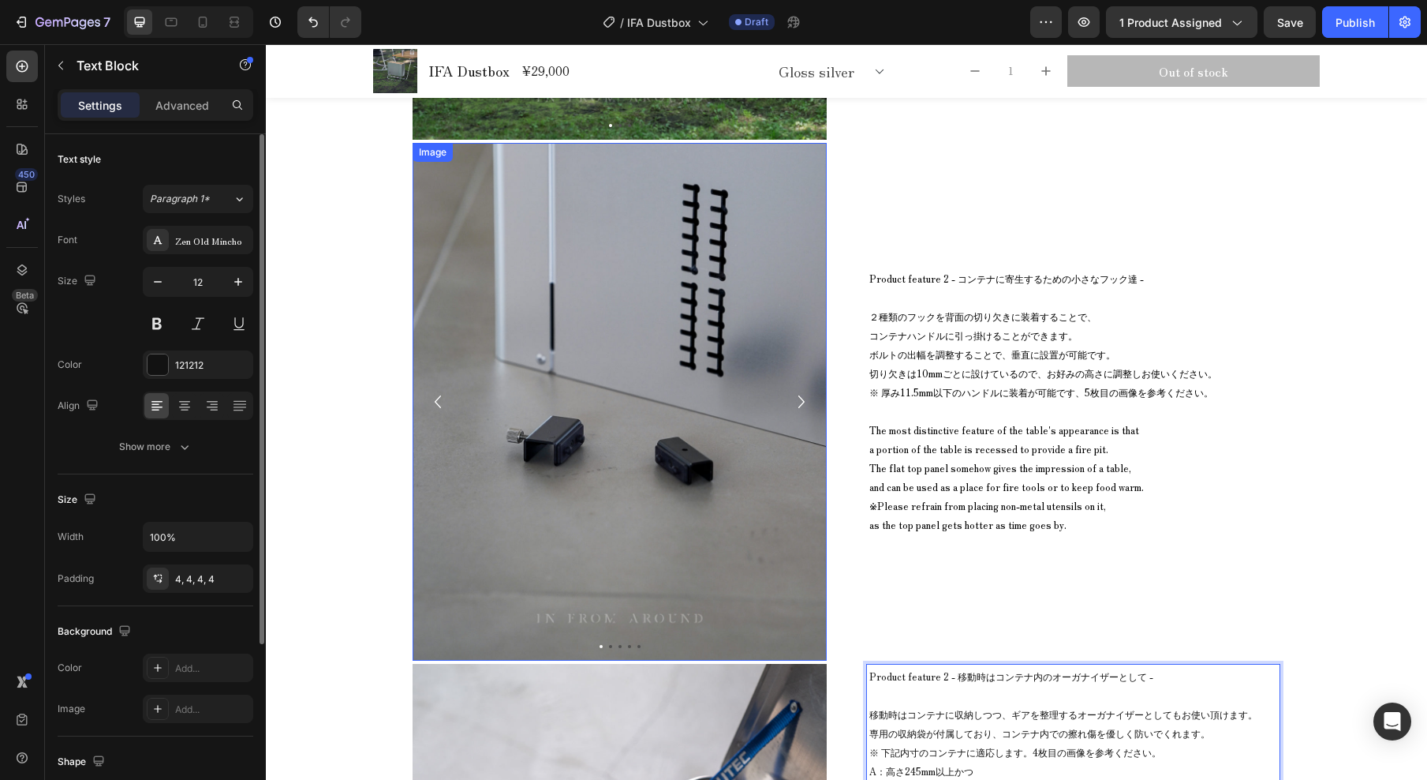
scroll to position [10269, 0]
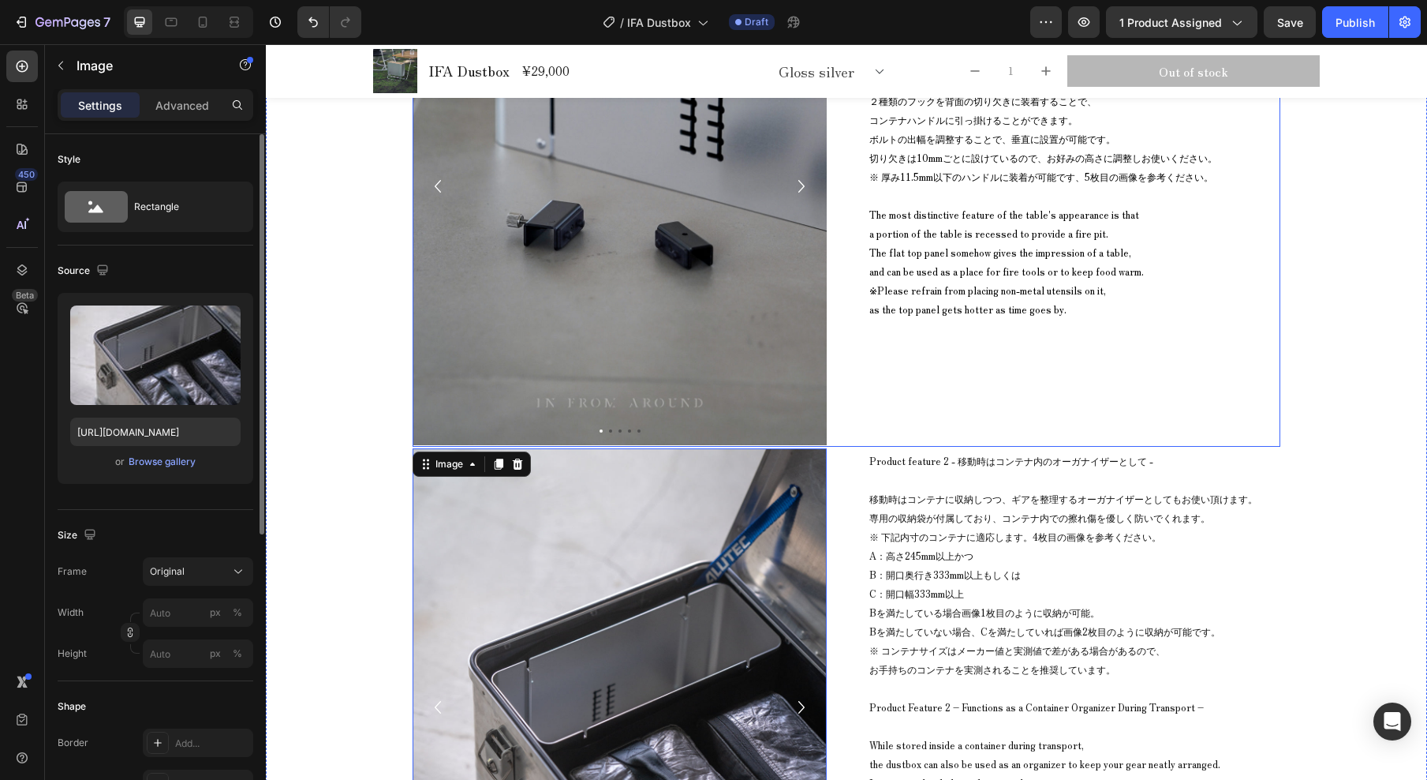
scroll to position [10660, 0]
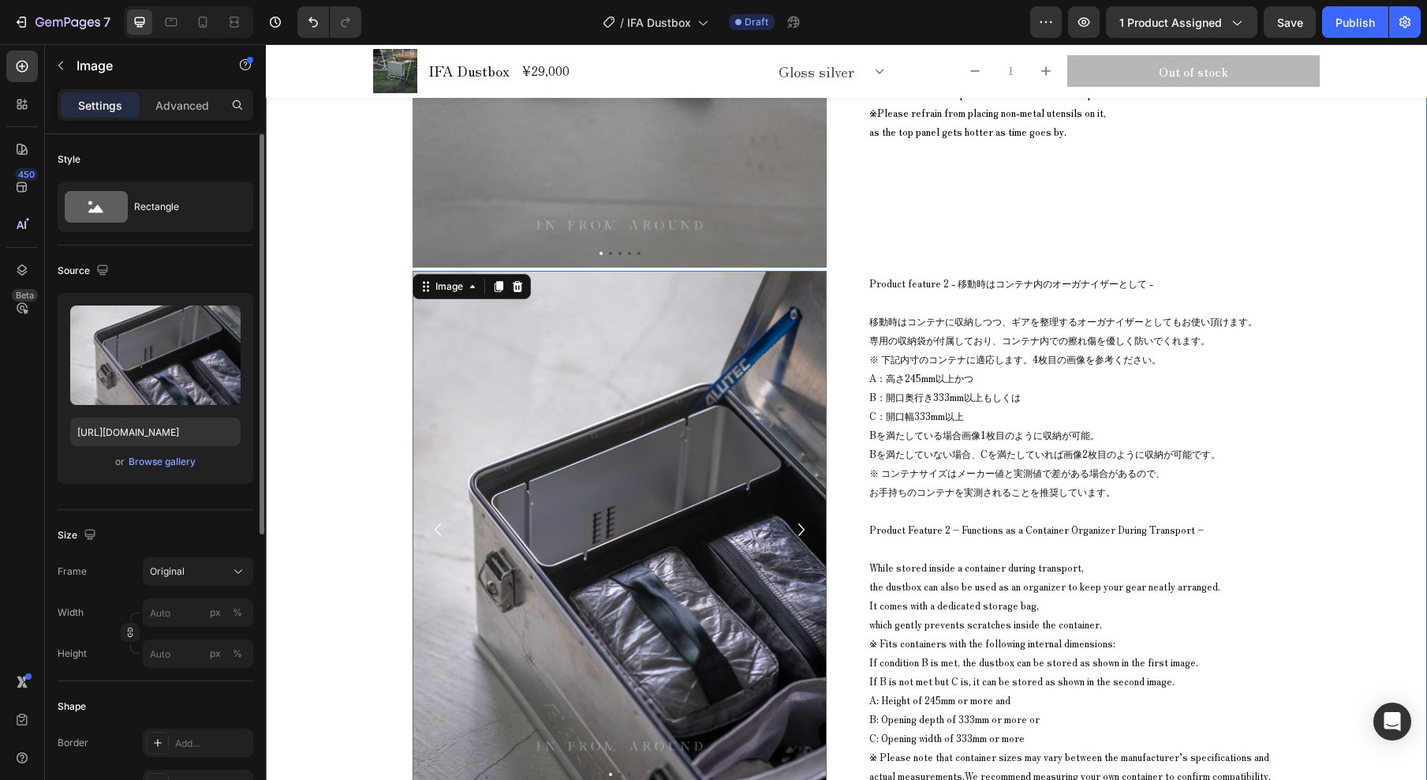
click at [370, 320] on div "Image Image Image Carousel Product feature 1 - ソロ/デュオの1泊にちょうどいいサイズ感 - ゴミ箱内のデッドス…" at bounding box center [847, 784] width 1162 height 3113
click at [679, 326] on img at bounding box center [620, 530] width 414 height 518
click at [451, 287] on div "Image" at bounding box center [449, 286] width 34 height 14
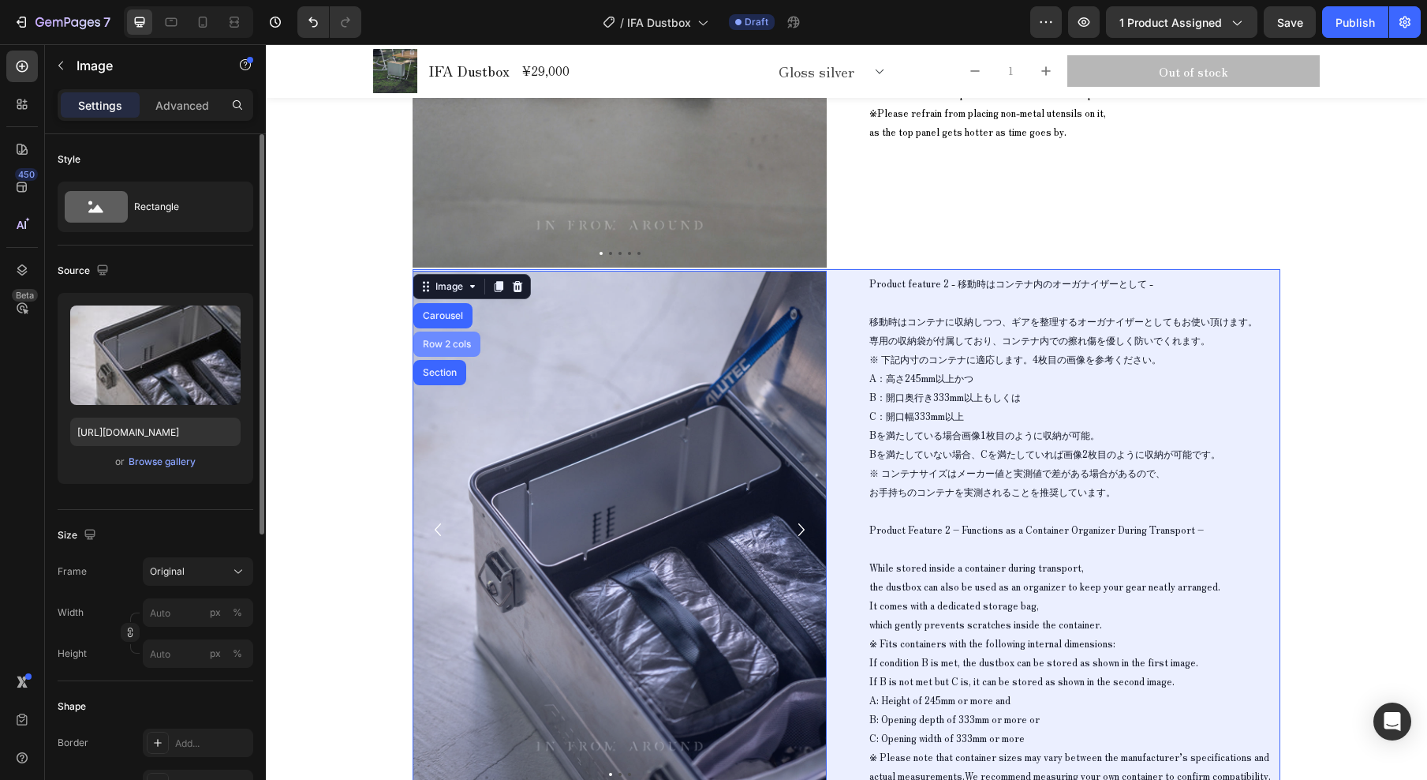
click at [455, 339] on div "Row 2 cols" at bounding box center [447, 343] width 54 height 9
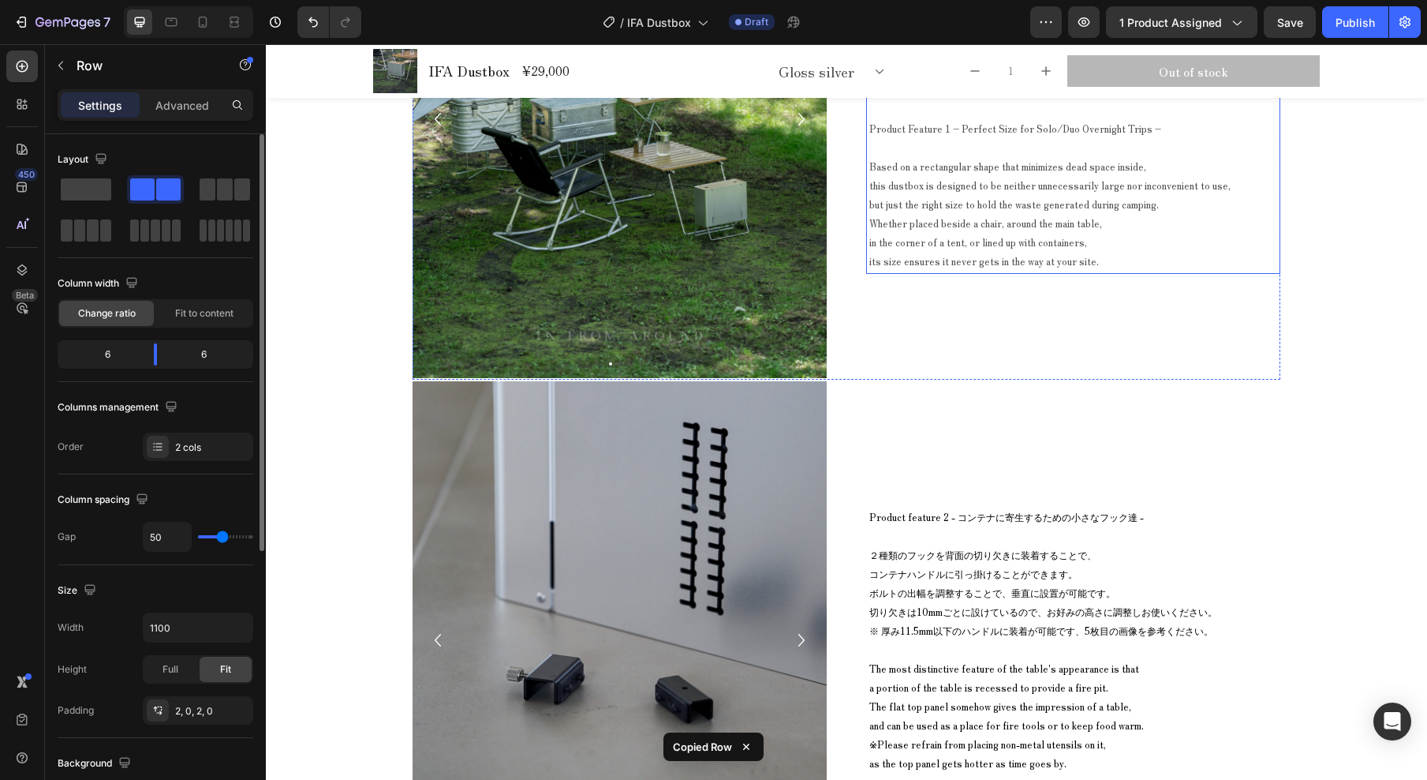
scroll to position [9875, 0]
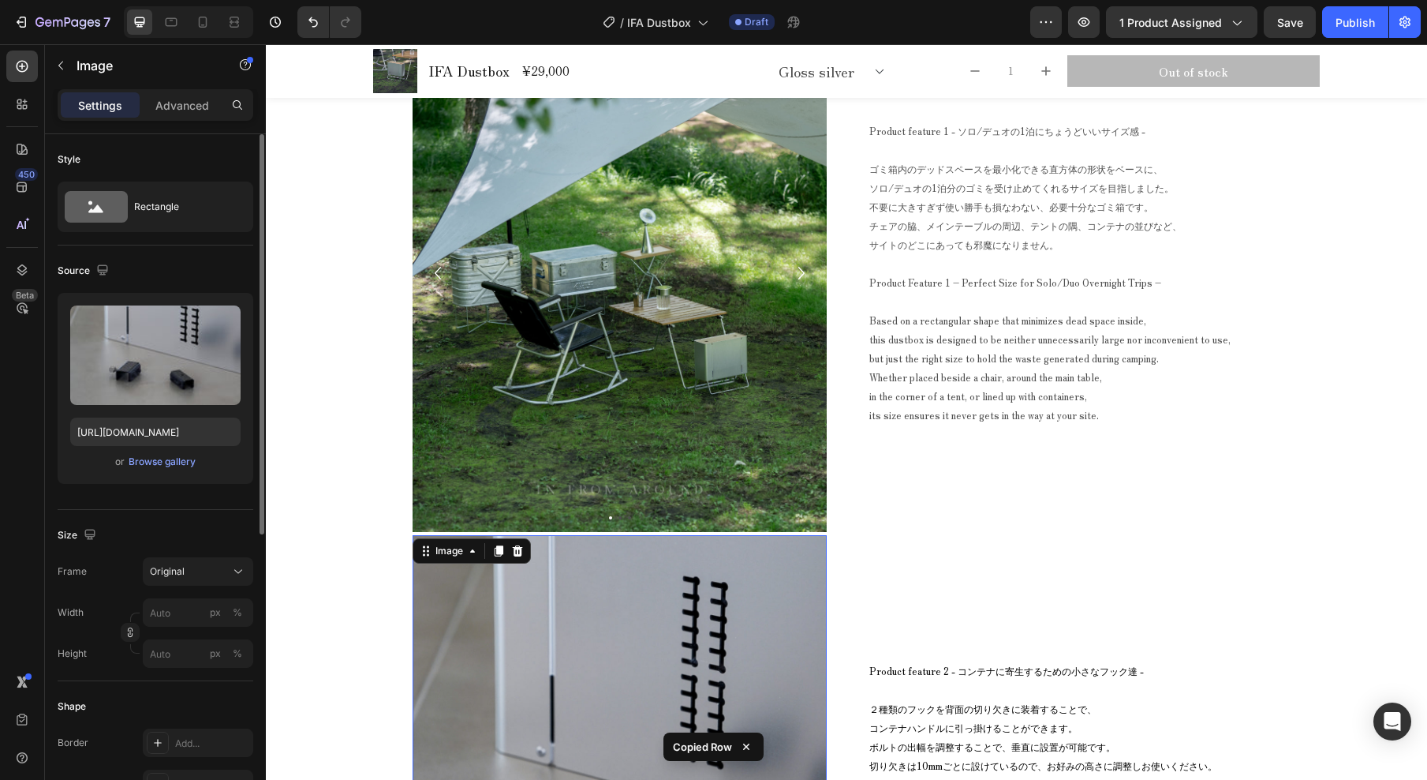
click at [488, 538] on div "Image 0" at bounding box center [620, 794] width 414 height 518
click at [1210, 535] on div "Product feature 2 - コンテナに寄生するための小さなフック達 - ２種類のフックを背面の切り欠きに装着することで、 コンテナハンドルに引っ掛…" at bounding box center [1073, 794] width 414 height 518
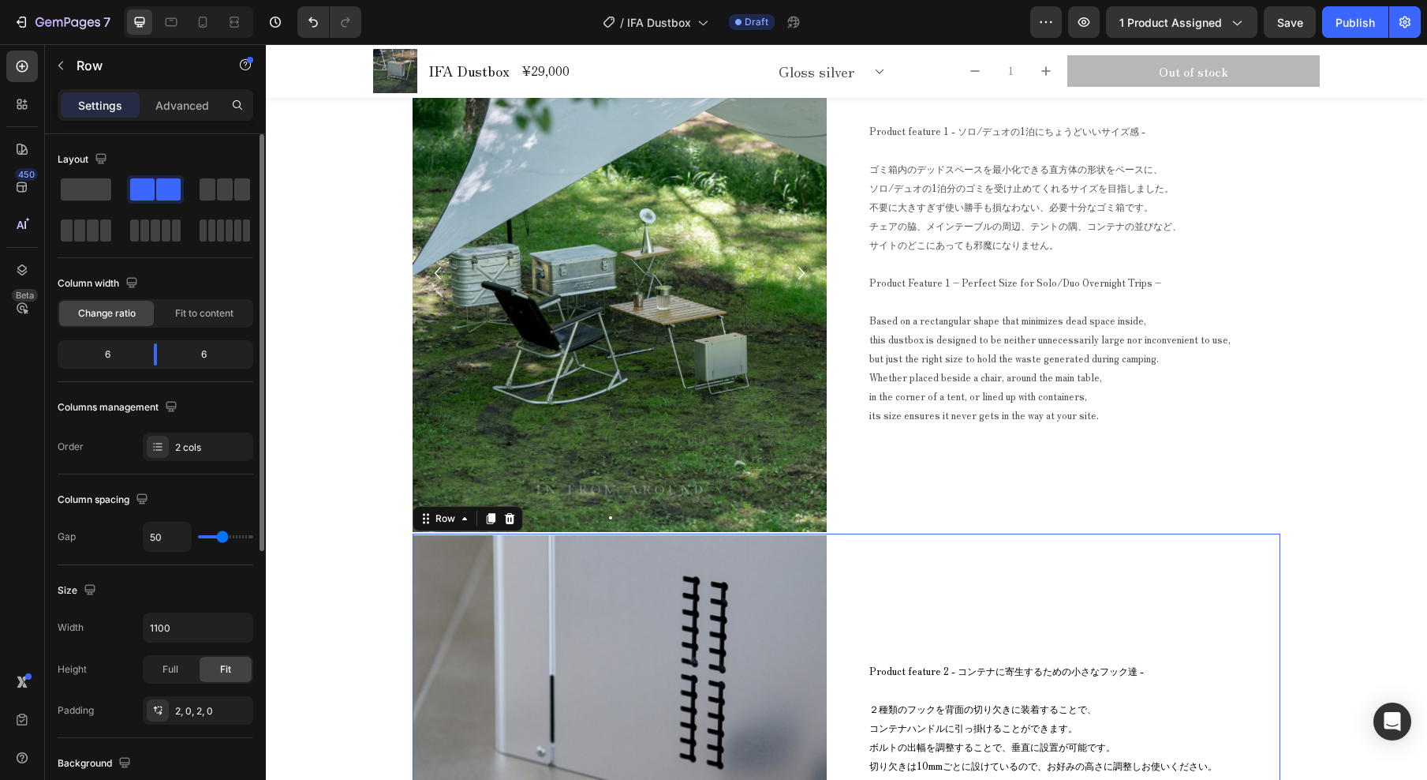
click at [1271, 535] on div "Product feature 2 - コンテナに寄生するための小さなフック達 - ２種類のフックを背面の切り欠きに装着することで、 コンテナハンドルに引っ掛…" at bounding box center [1073, 794] width 414 height 518
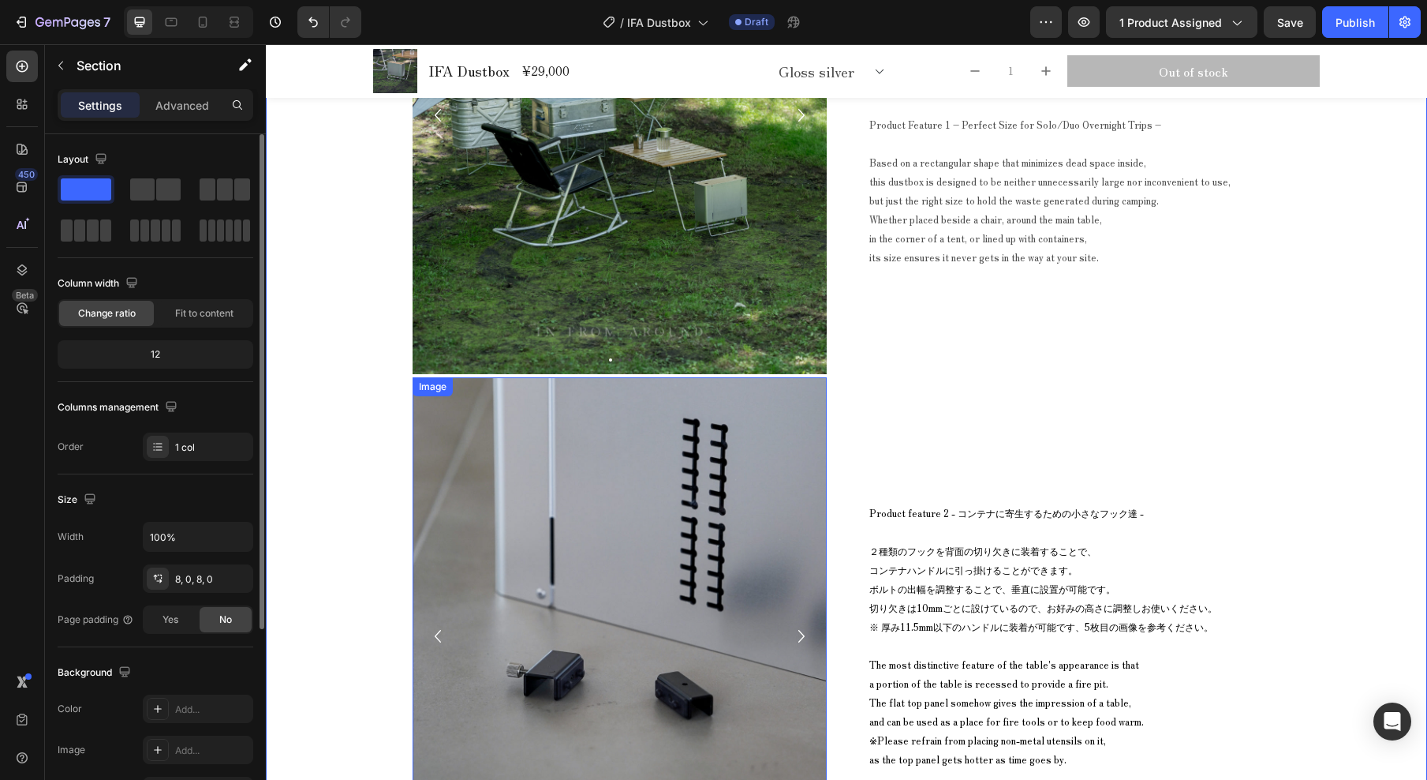
scroll to position [10048, 0]
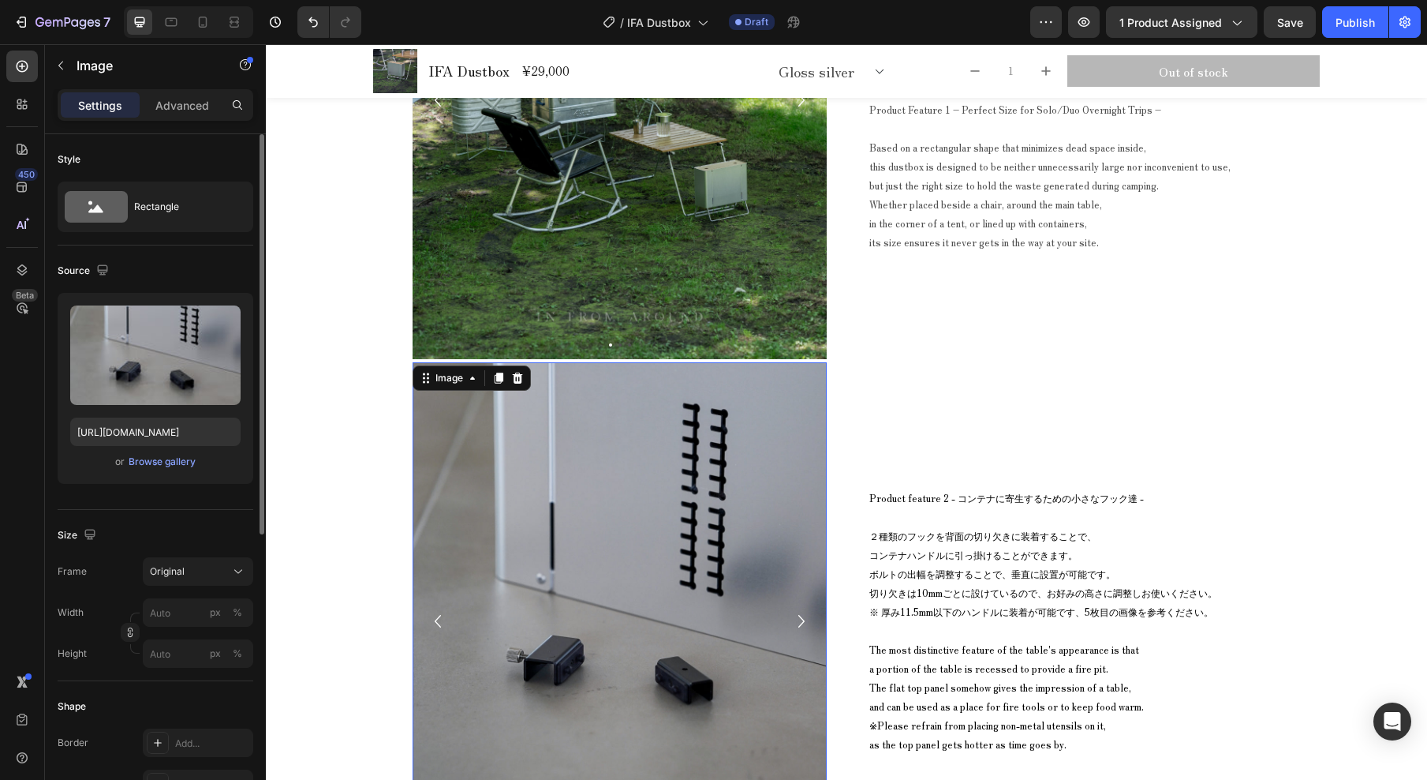
click at [430, 364] on div "Image 0" at bounding box center [620, 621] width 414 height 518
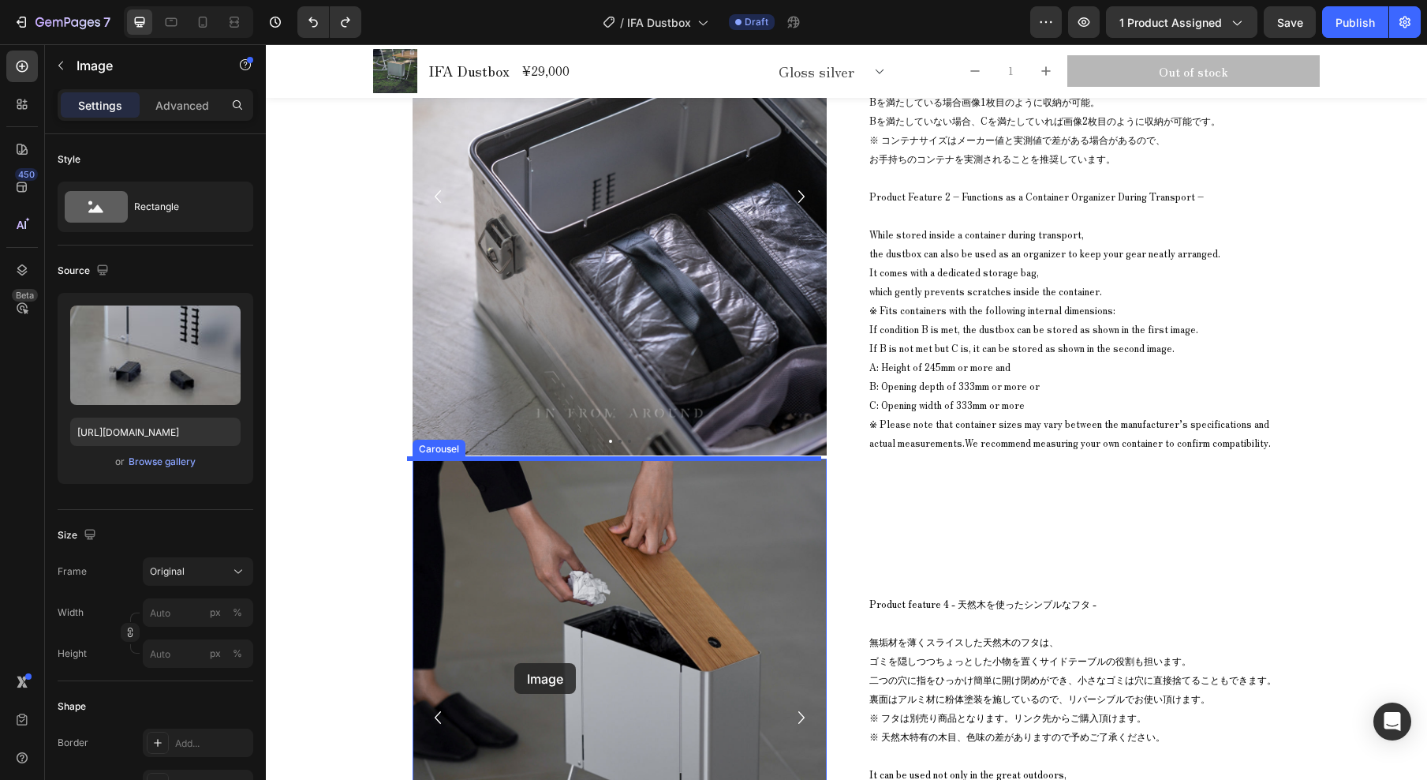
scroll to position [11006, 0]
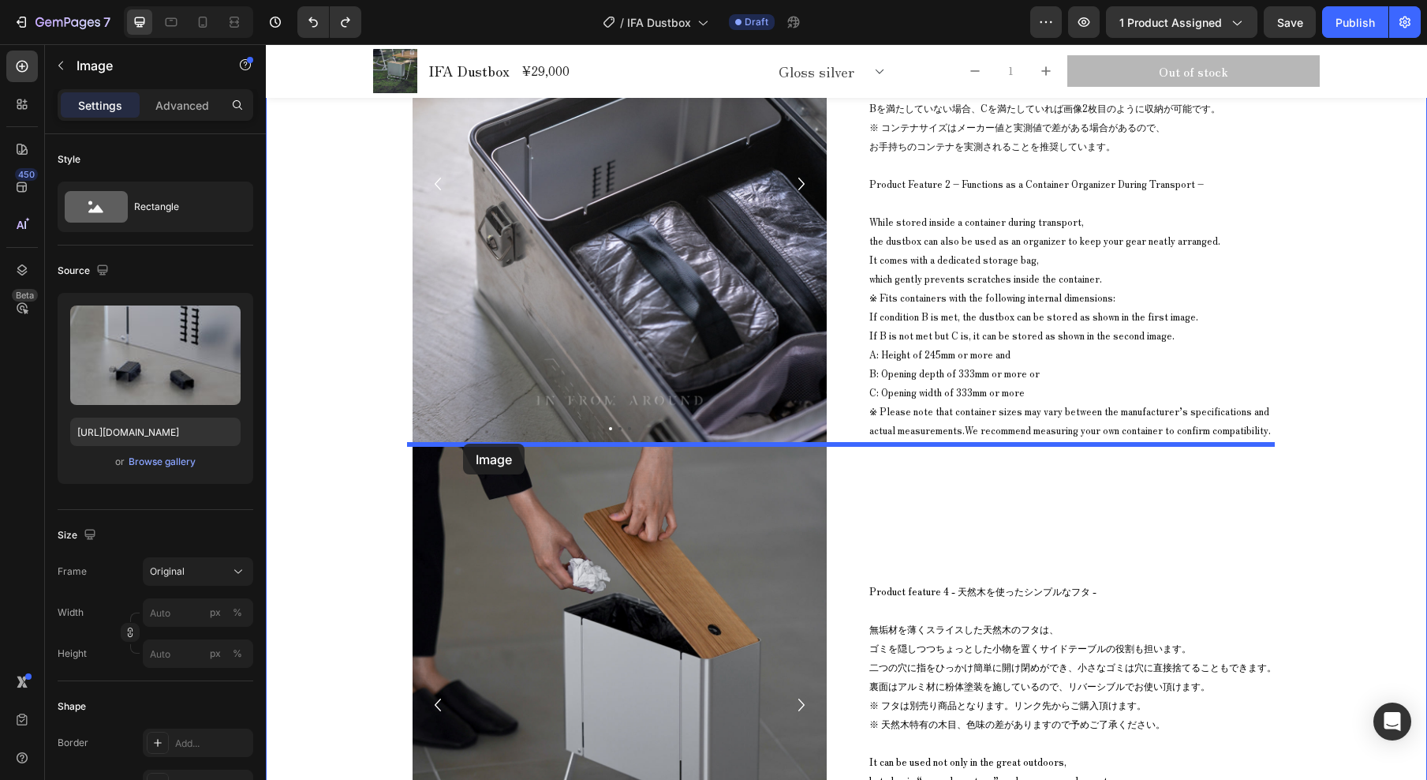
drag, startPoint x: 527, startPoint y: 134, endPoint x: 463, endPoint y: 443, distance: 315.8
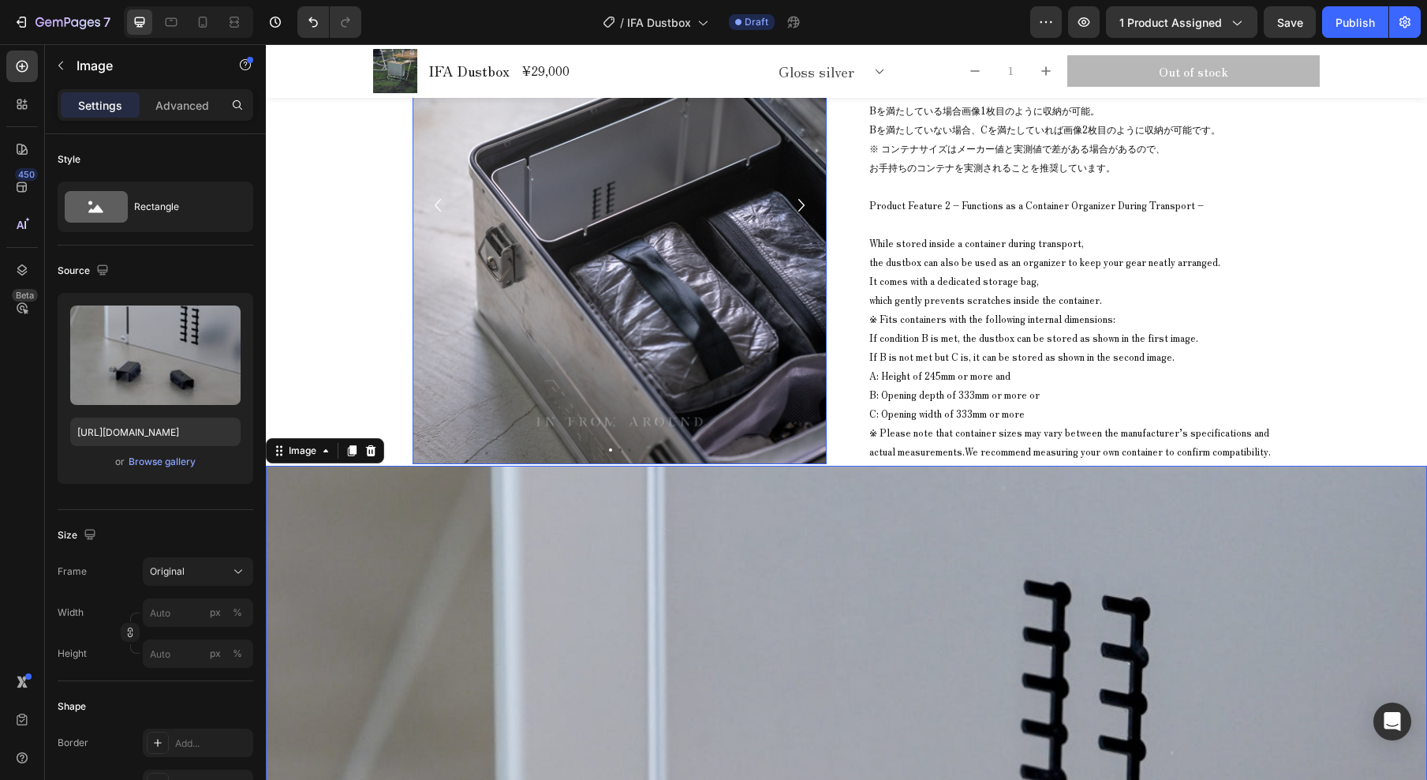
scroll to position [10269, 0]
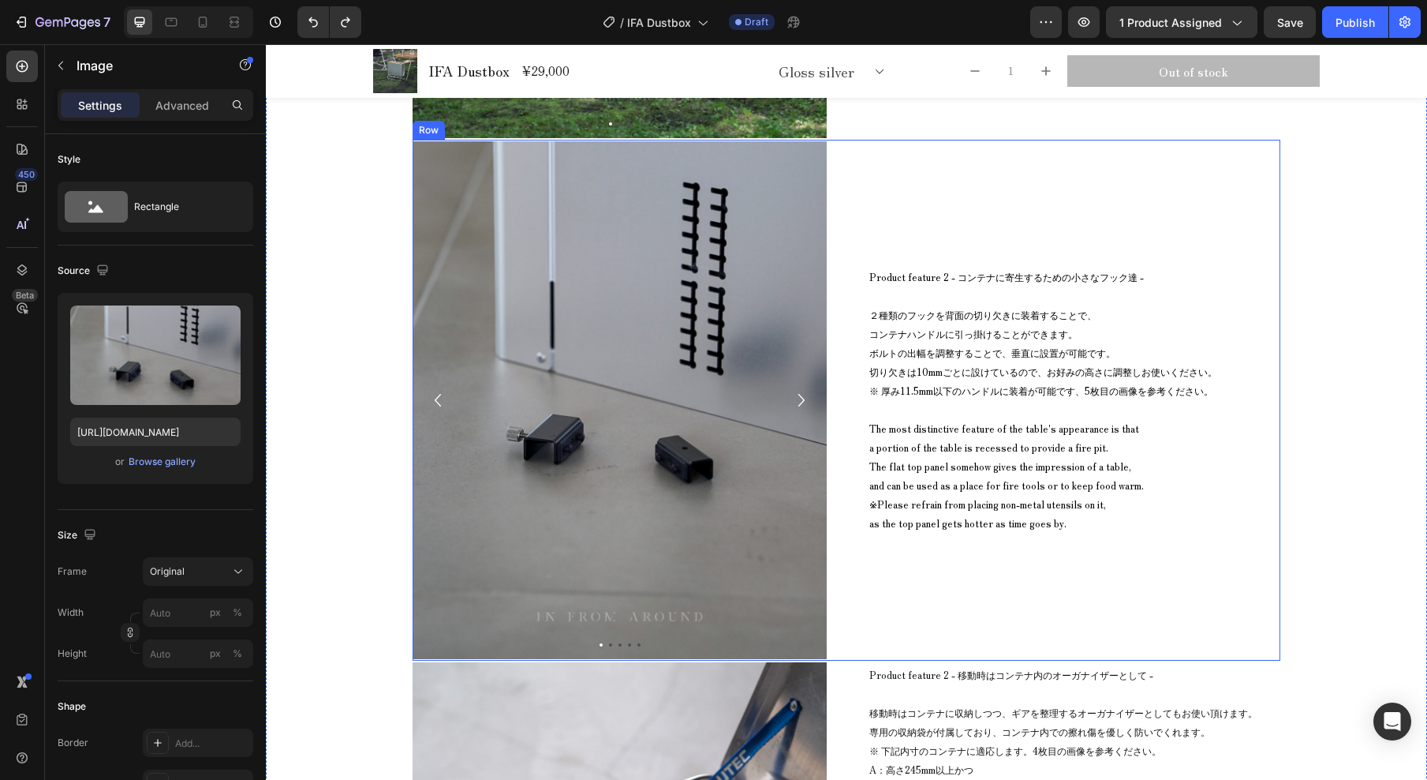
click at [1126, 223] on div "Product feature 2 - コンテナに寄生するための小さなフック達 - ２種類のフックを背面の切り欠きに装着することで、 コンテナハンドルに引っ掛…" at bounding box center [1073, 400] width 414 height 518
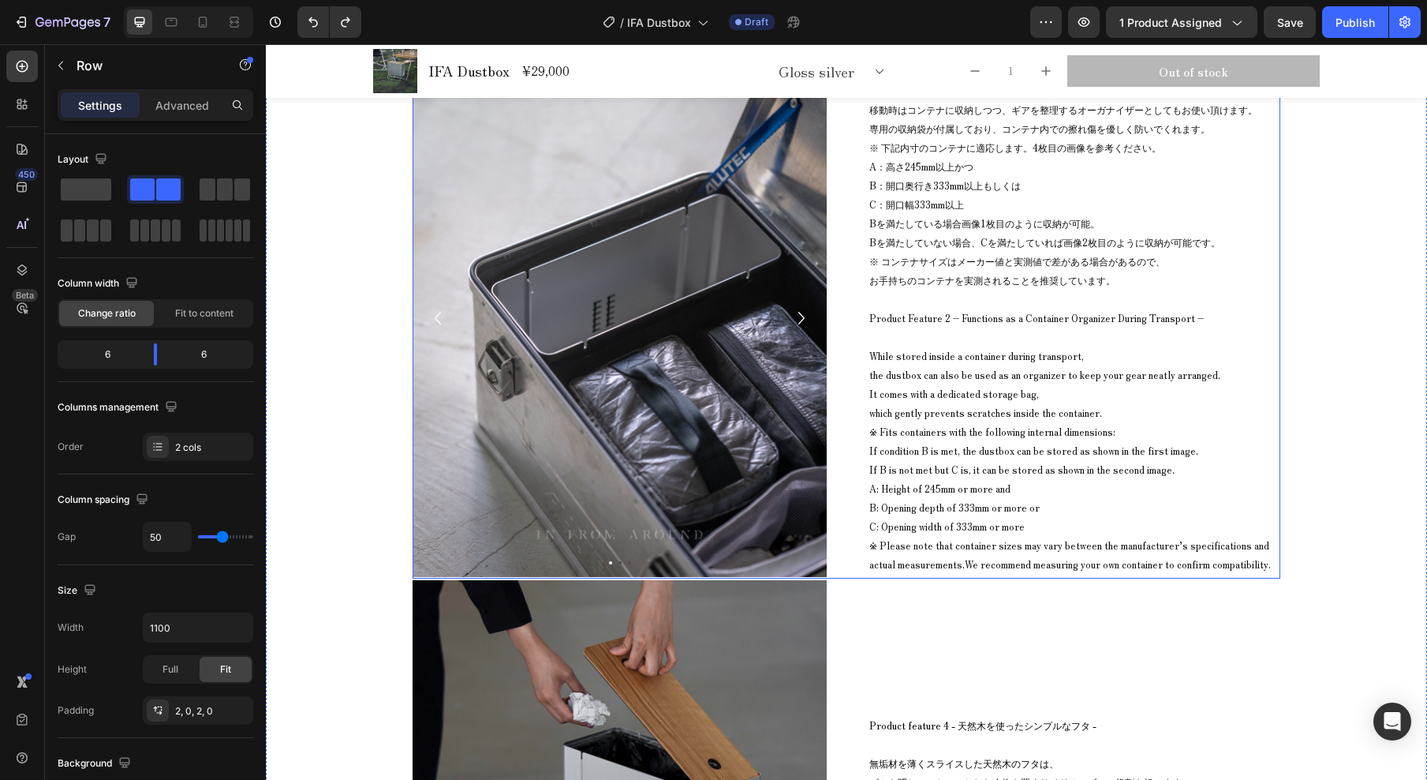
scroll to position [10738, 0]
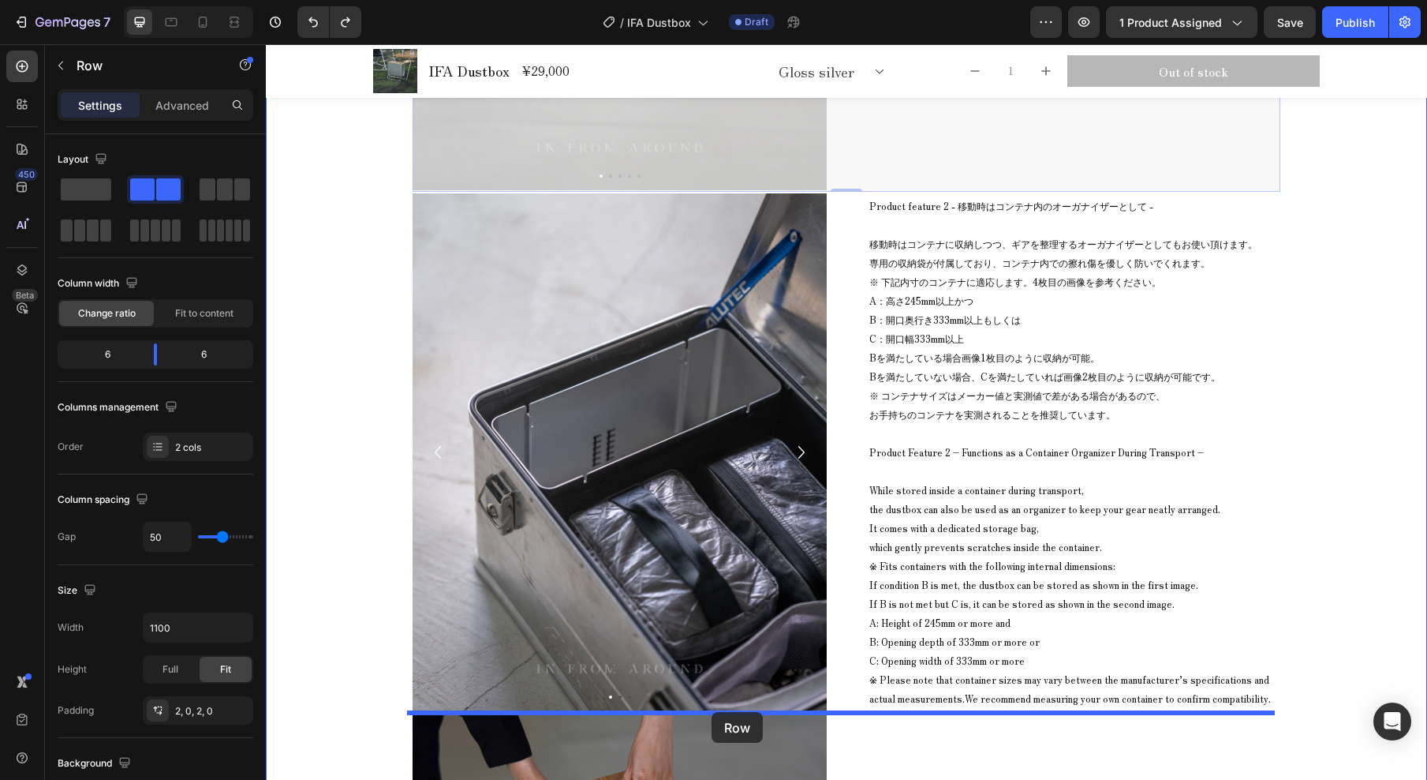
drag, startPoint x: 888, startPoint y: 159, endPoint x: 712, endPoint y: 712, distance: 580.4
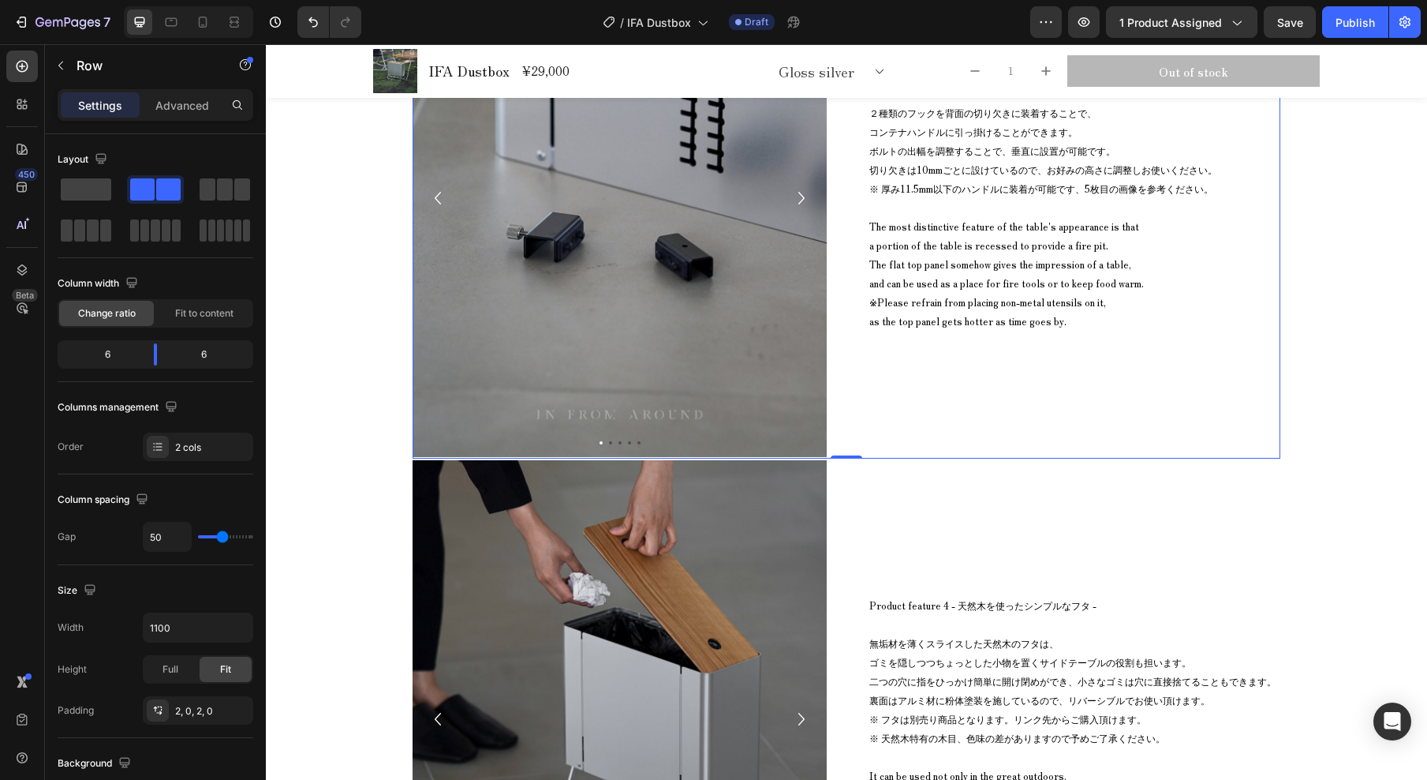
scroll to position [11260, 0]
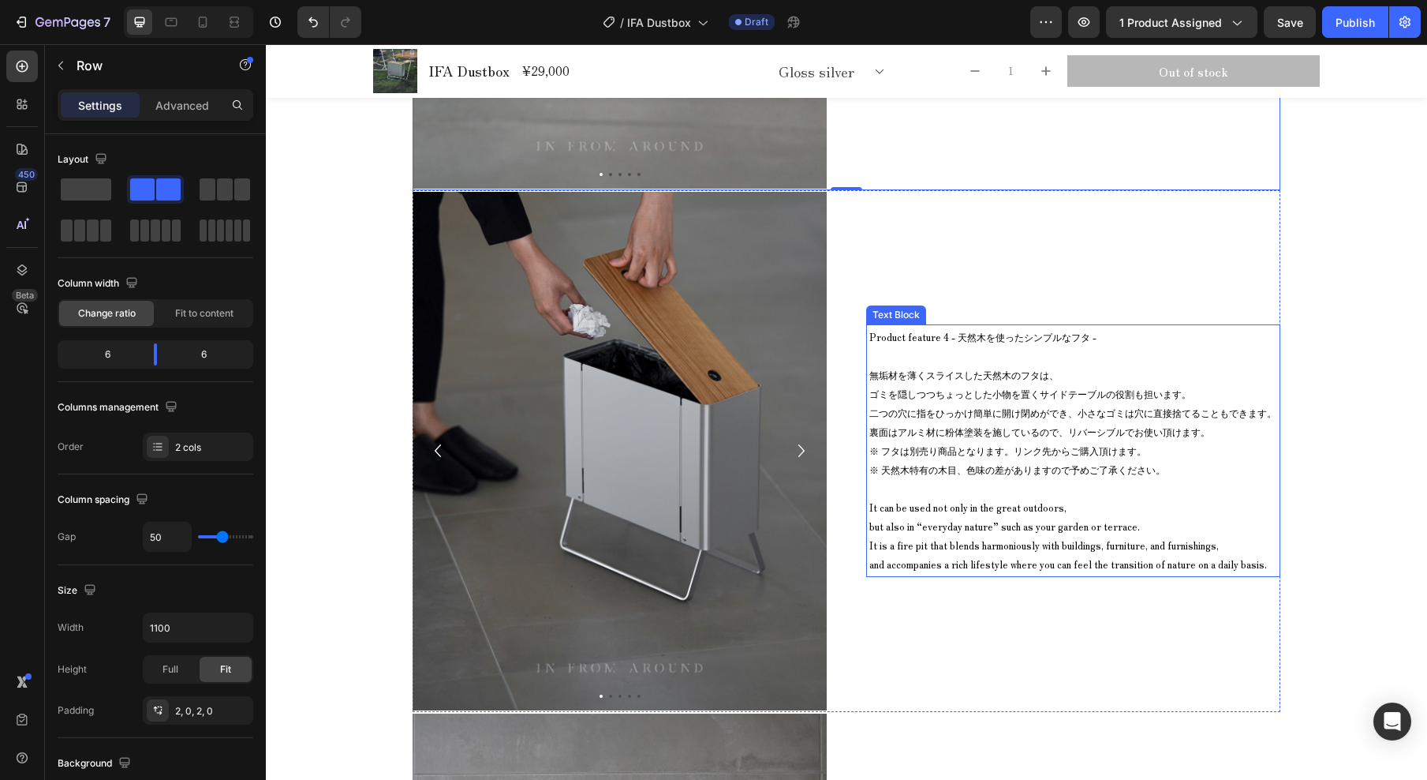
click at [951, 340] on span "Product feature 4 - 天然木を使ったシンプルなフタ -" at bounding box center [983, 336] width 227 height 13
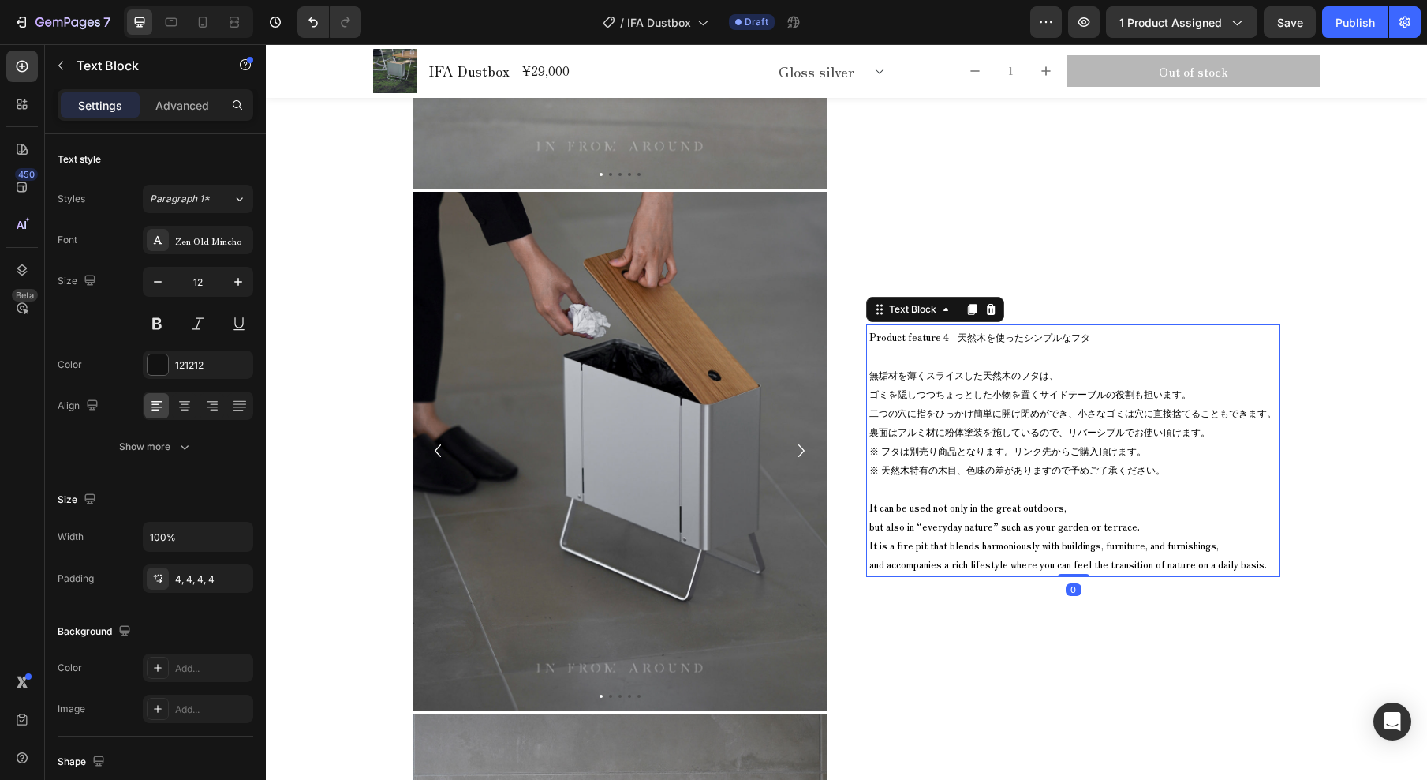
click at [951, 340] on span "Product feature 4 - 天然木を使ったシンプルなフタ -" at bounding box center [983, 336] width 227 height 13
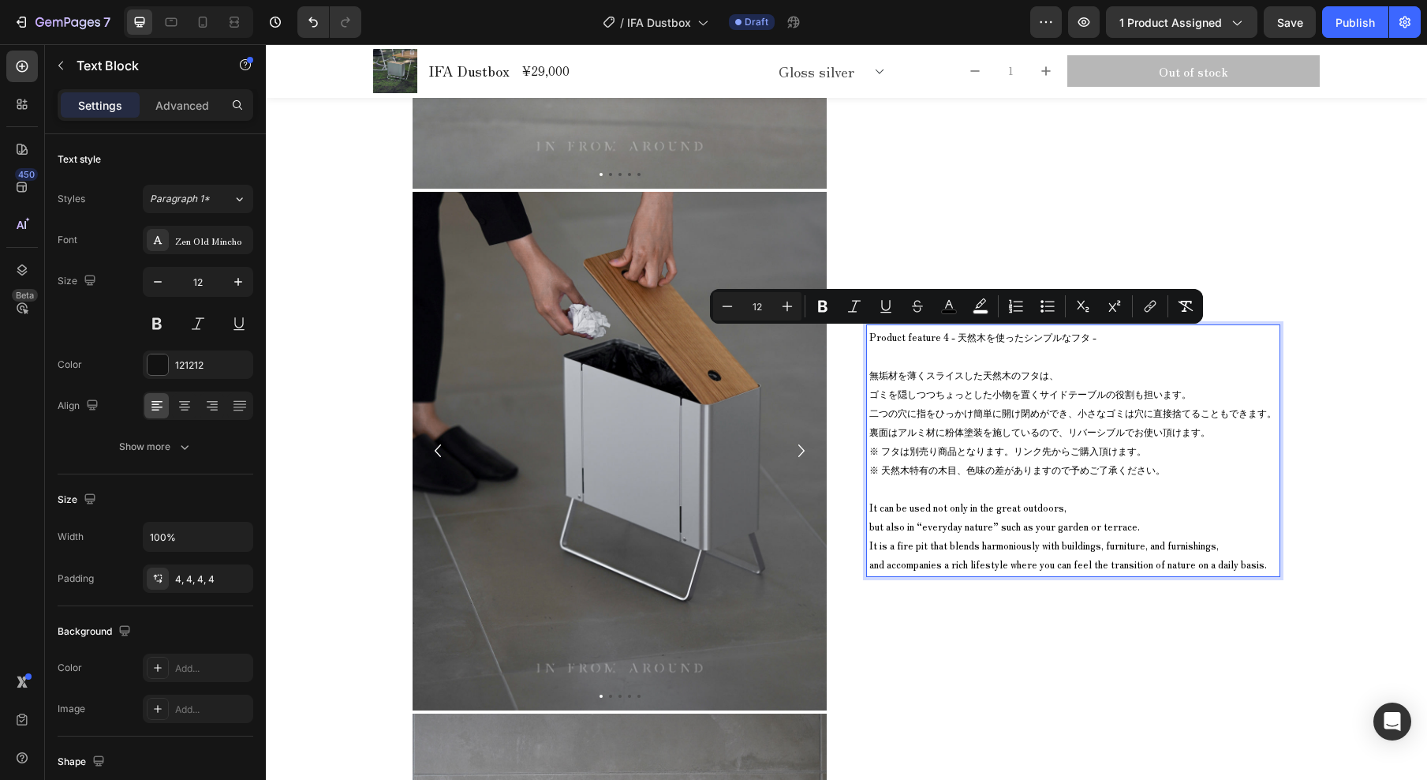
click at [882, 338] on span "Product feature 4 - 天然木を使ったシンプルなフタ -" at bounding box center [983, 336] width 227 height 13
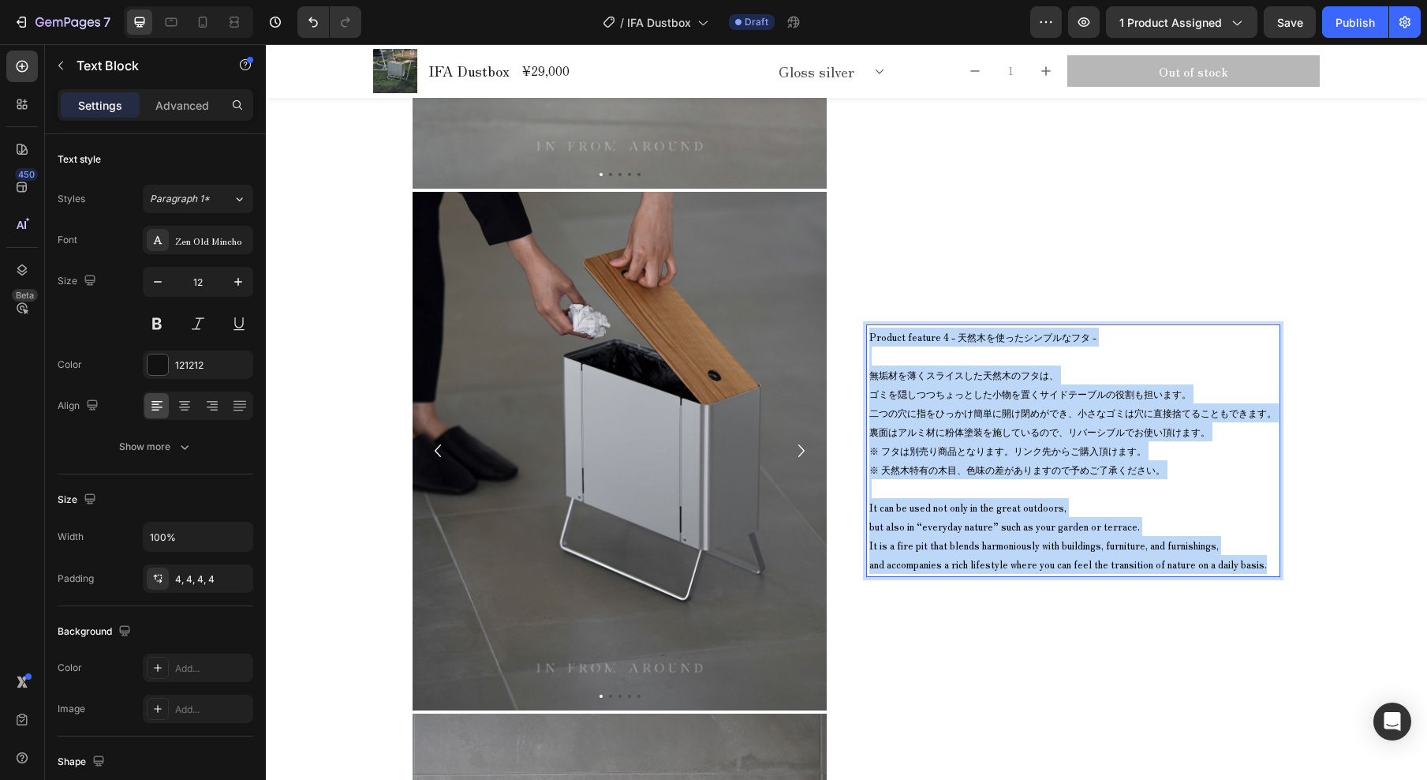
drag, startPoint x: 864, startPoint y: 339, endPoint x: 1252, endPoint y: 568, distance: 451.0
click at [1252, 568] on div "Product feature 4 - 天然木を使ったシンプルなフタ - 無垢材を薄くスライスした天然木のフタは、 ゴミを隠しつつちょっとした小物を置くサイド…" at bounding box center [1073, 450] width 414 height 253
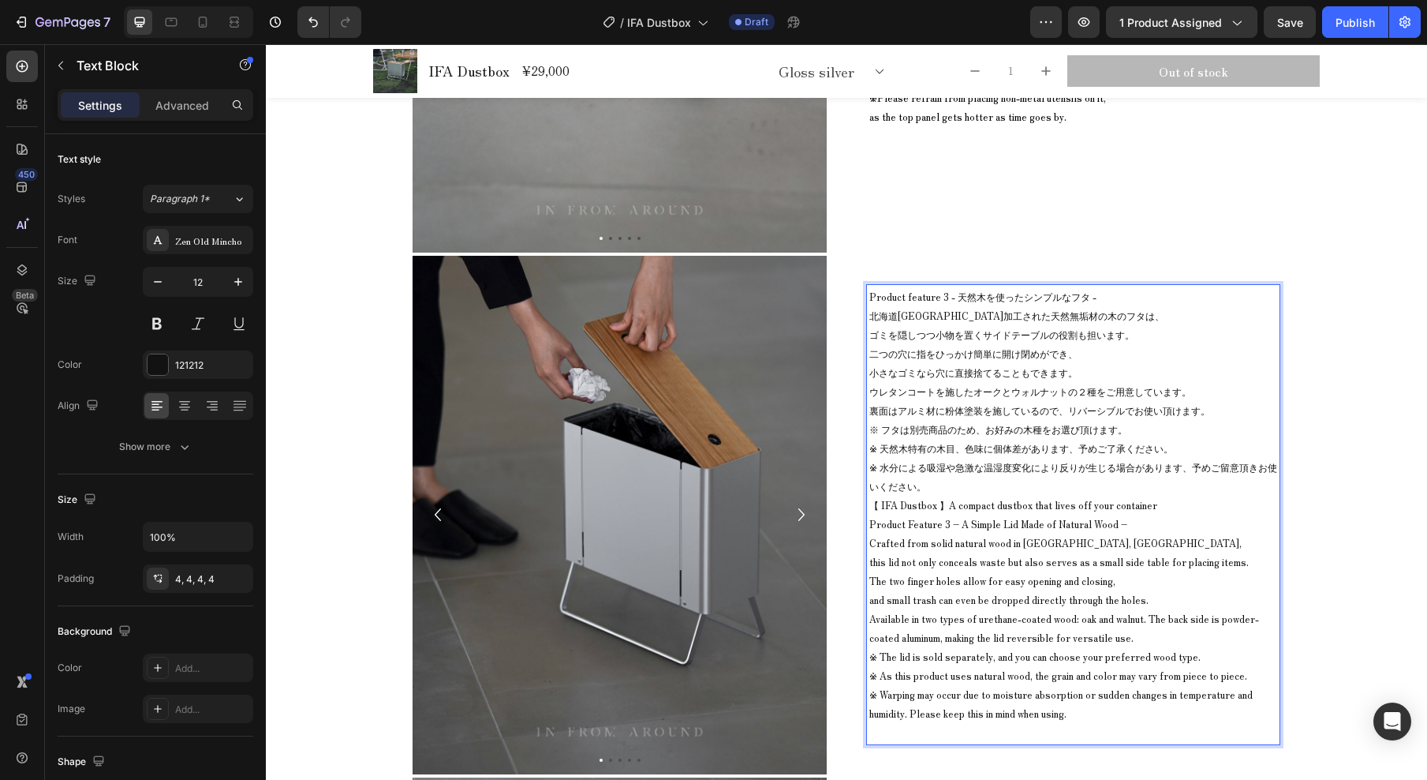
scroll to position [11197, 0]
click at [870, 335] on p "北海道旭川にて加工された天然無垢材の木のフタは、 ゴミを隠しつつ小物を置くサイドテーブルの役割も担います。 二つの穴に指をひっかけ簡単に開け閉めができ、 小さ…" at bounding box center [1074, 362] width 408 height 114
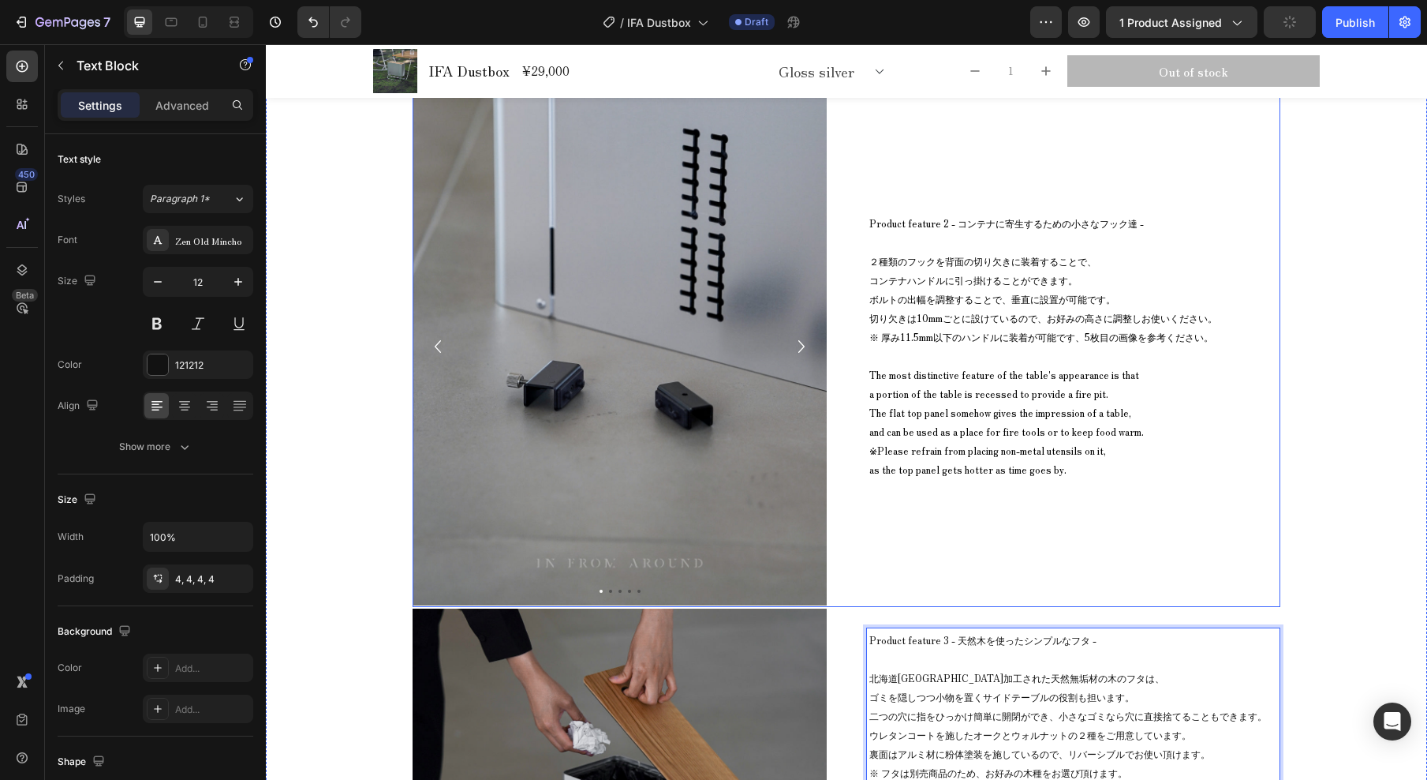
scroll to position [11120, 0]
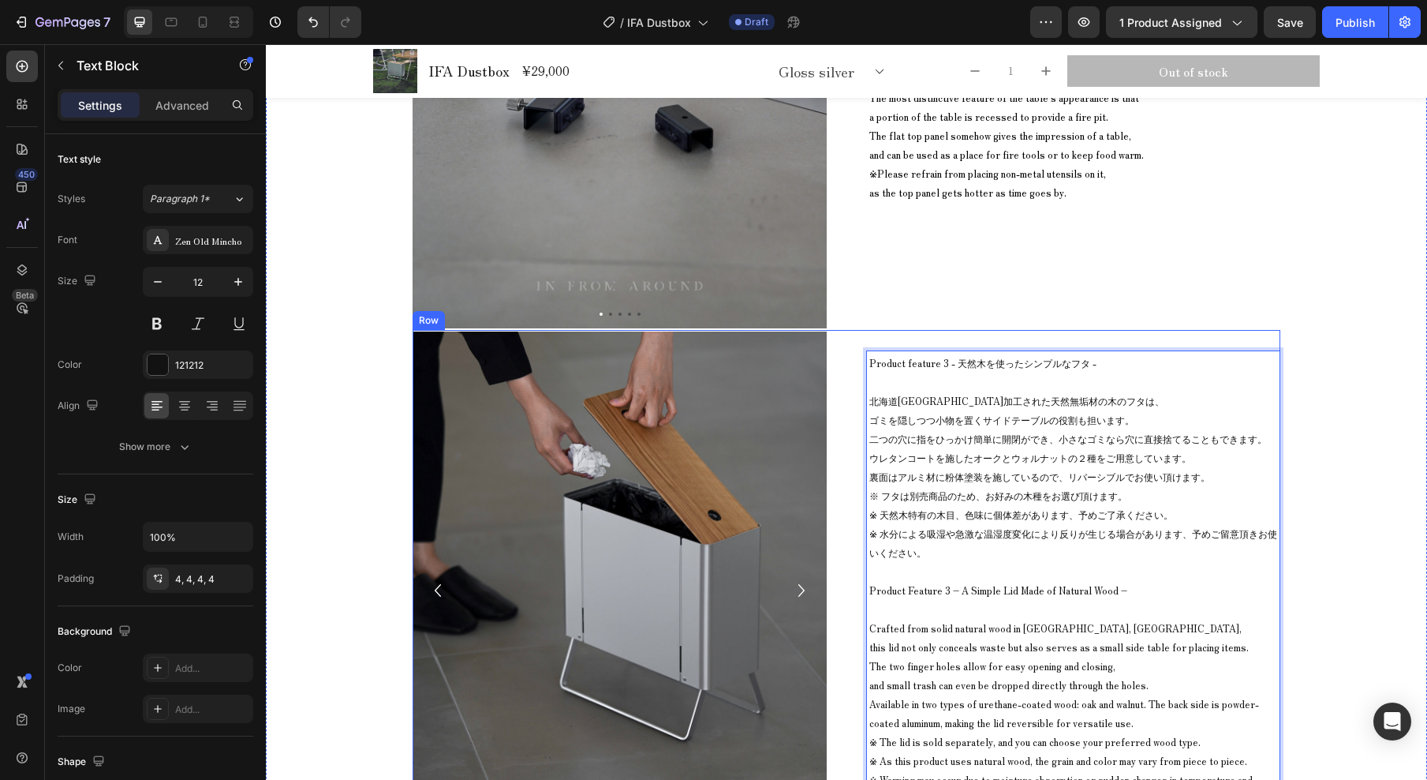
click at [1049, 335] on div "Product feature 3 - 天然木を使ったシンプルなフタ - 北海道旭川にて加工された天然無垢材の木のフタは、 ゴミを隠しつつ小物を置くサイドテー…" at bounding box center [1073, 590] width 414 height 518
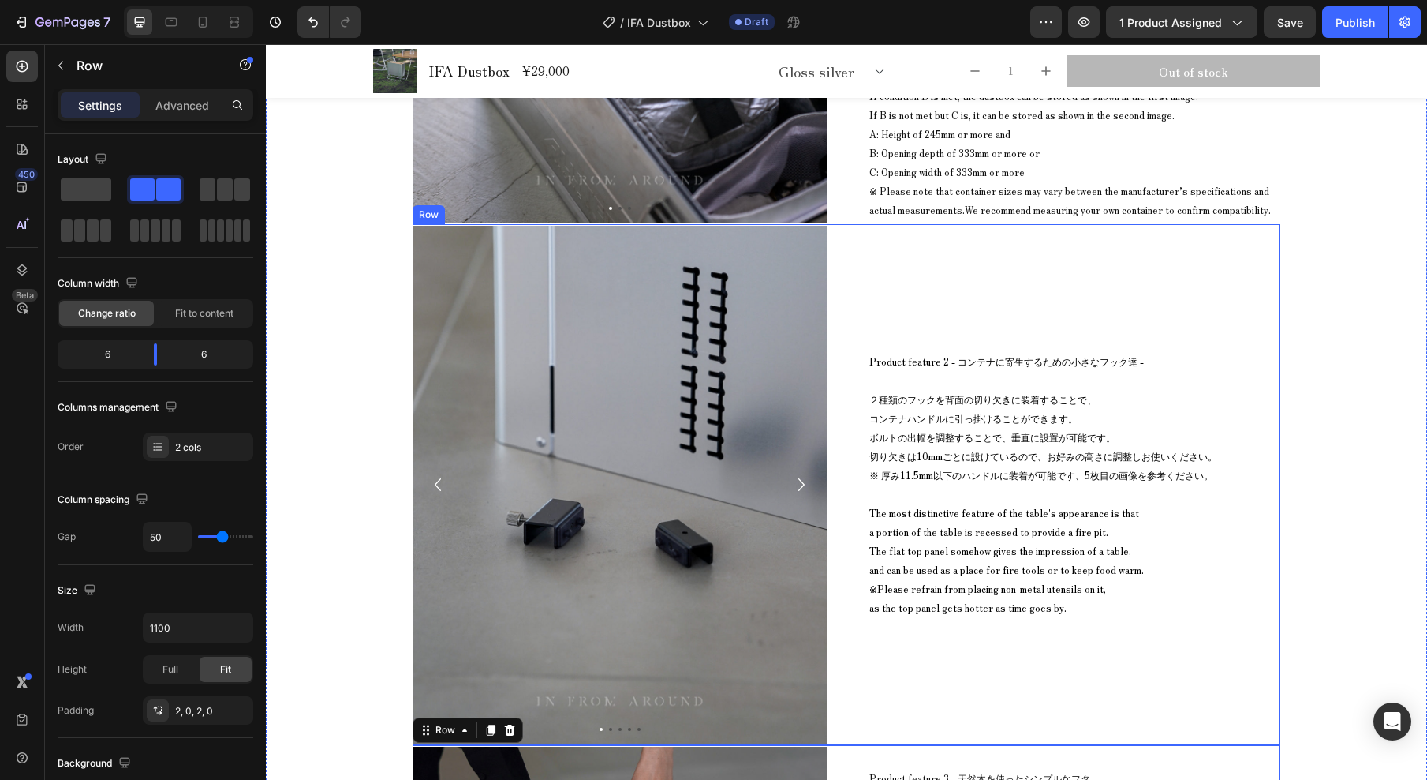
scroll to position [10735, 0]
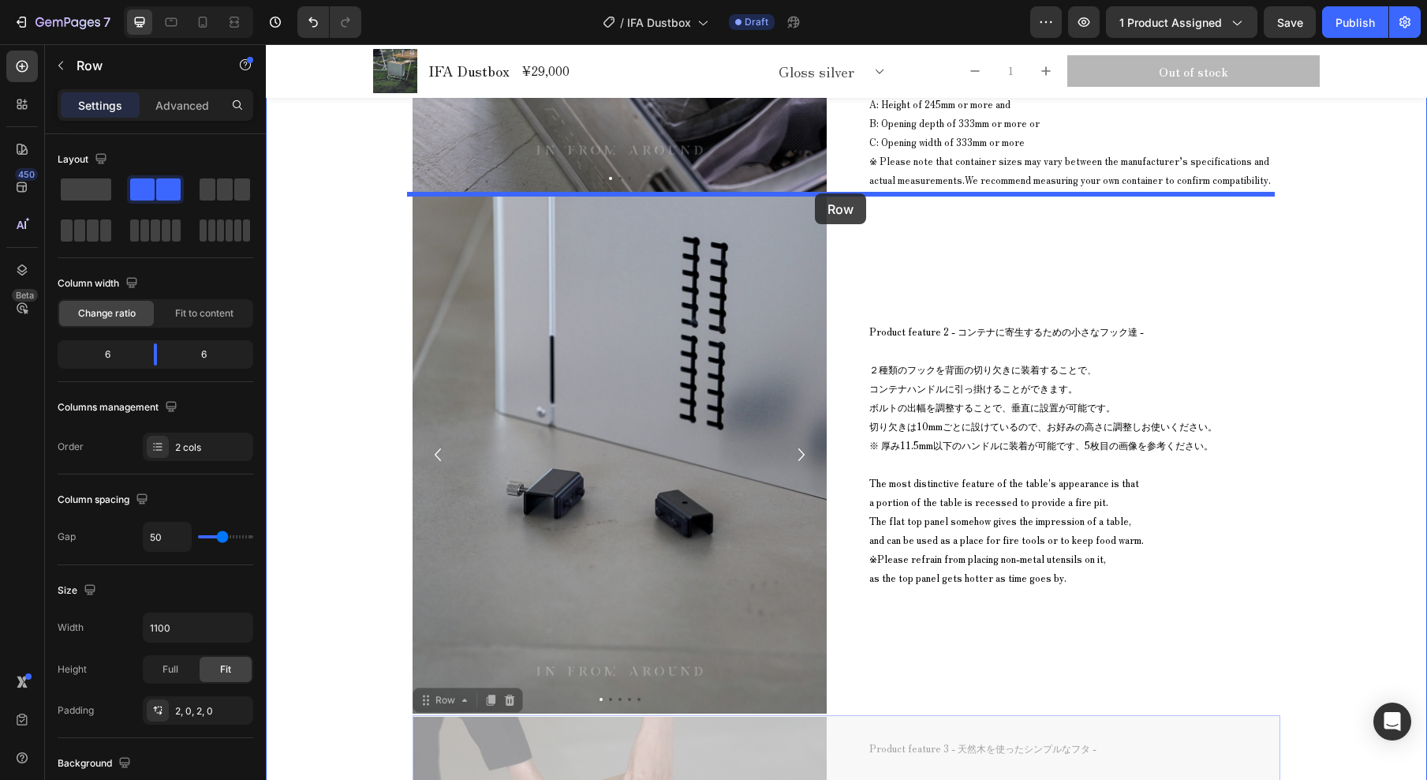
drag, startPoint x: 849, startPoint y: 746, endPoint x: 815, endPoint y: 193, distance: 554.2
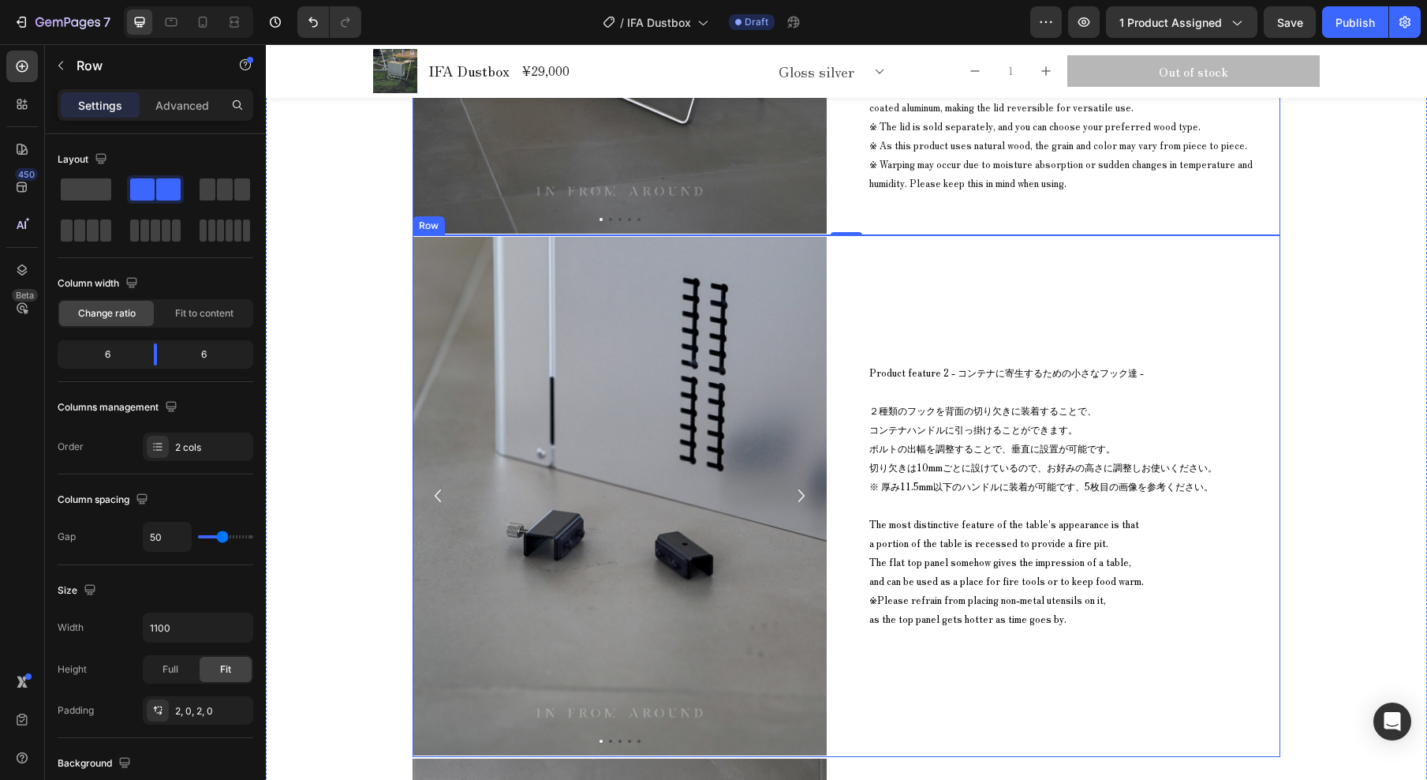
scroll to position [11224, 0]
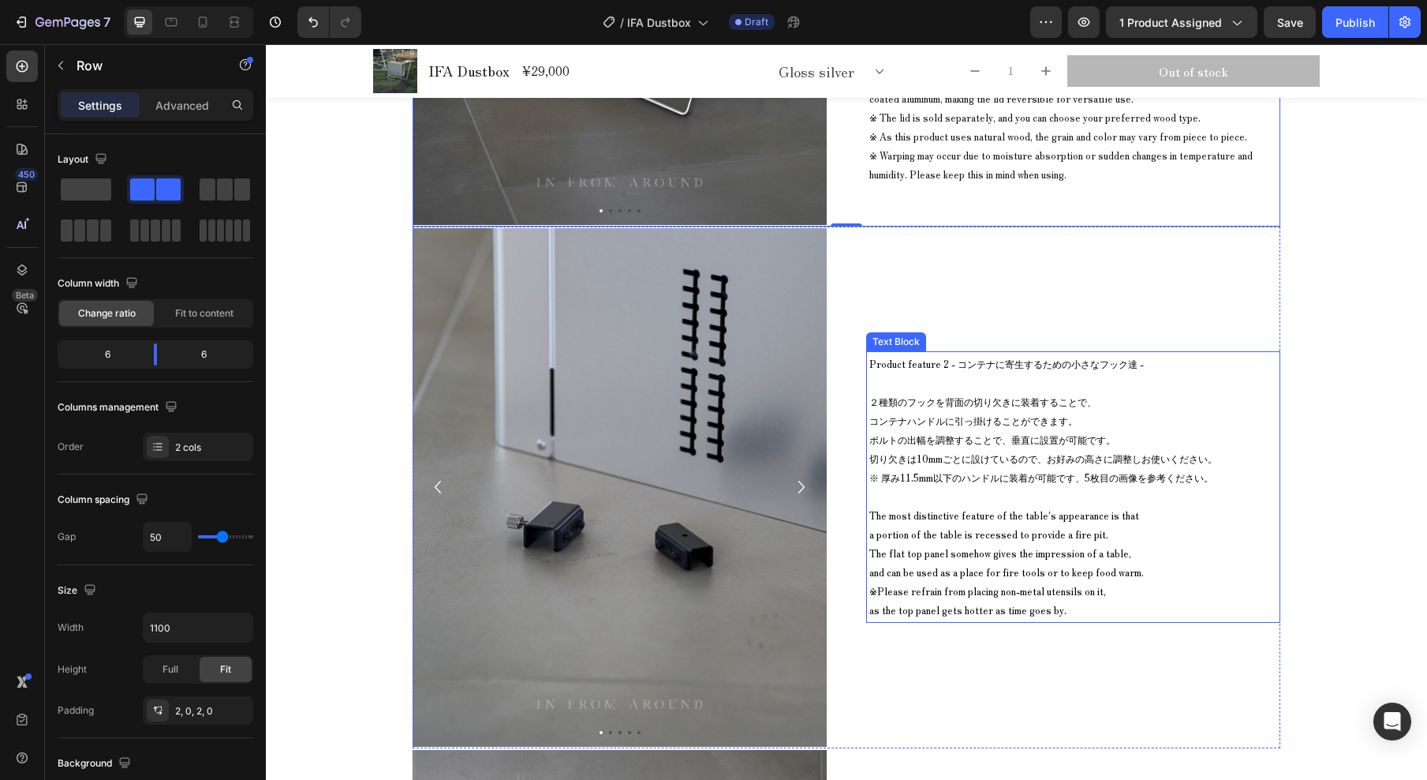
click at [934, 367] on span "Product feature 2 - コンテナに寄生するための小さなフック達 -" at bounding box center [1007, 363] width 275 height 13
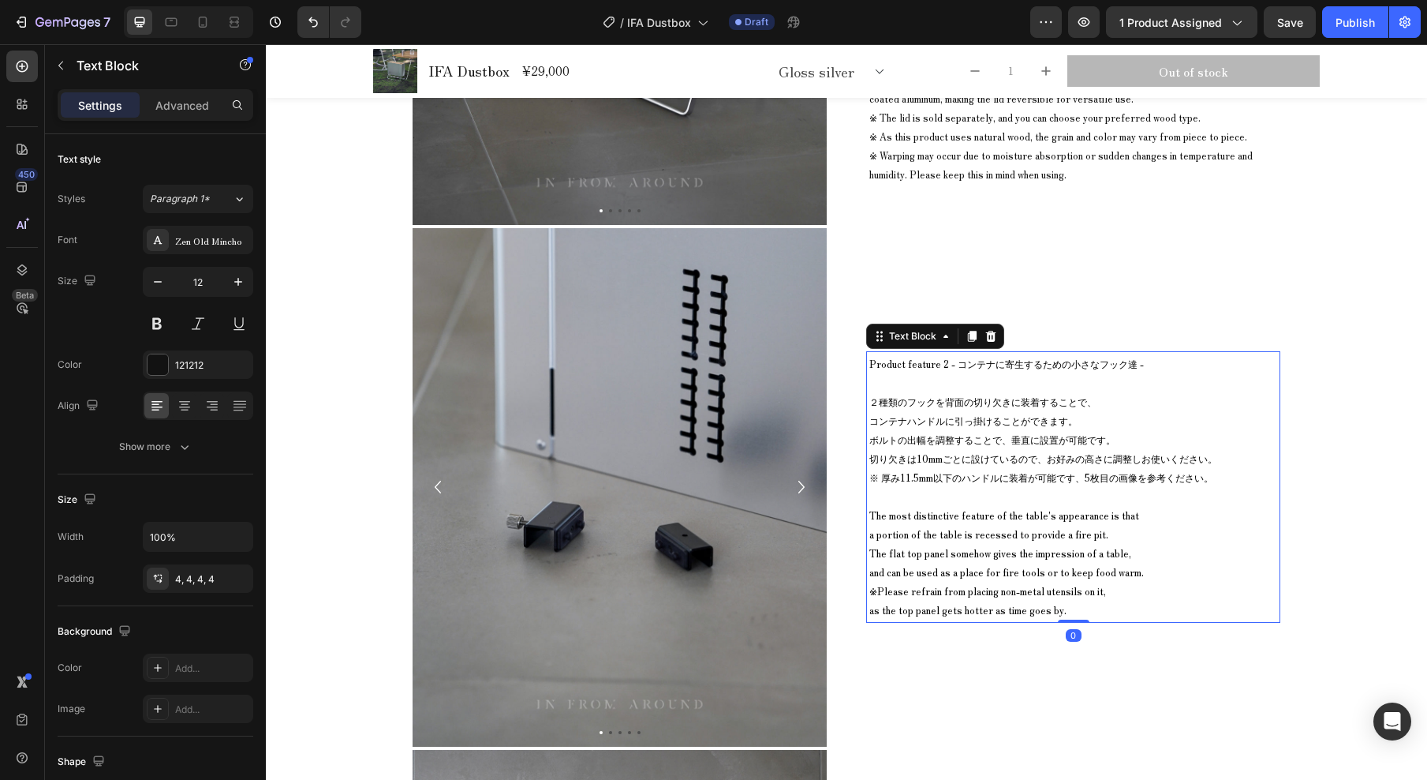
click at [870, 368] on span "Product feature 2 - コンテナに寄生するための小さなフック達 -" at bounding box center [1007, 363] width 275 height 13
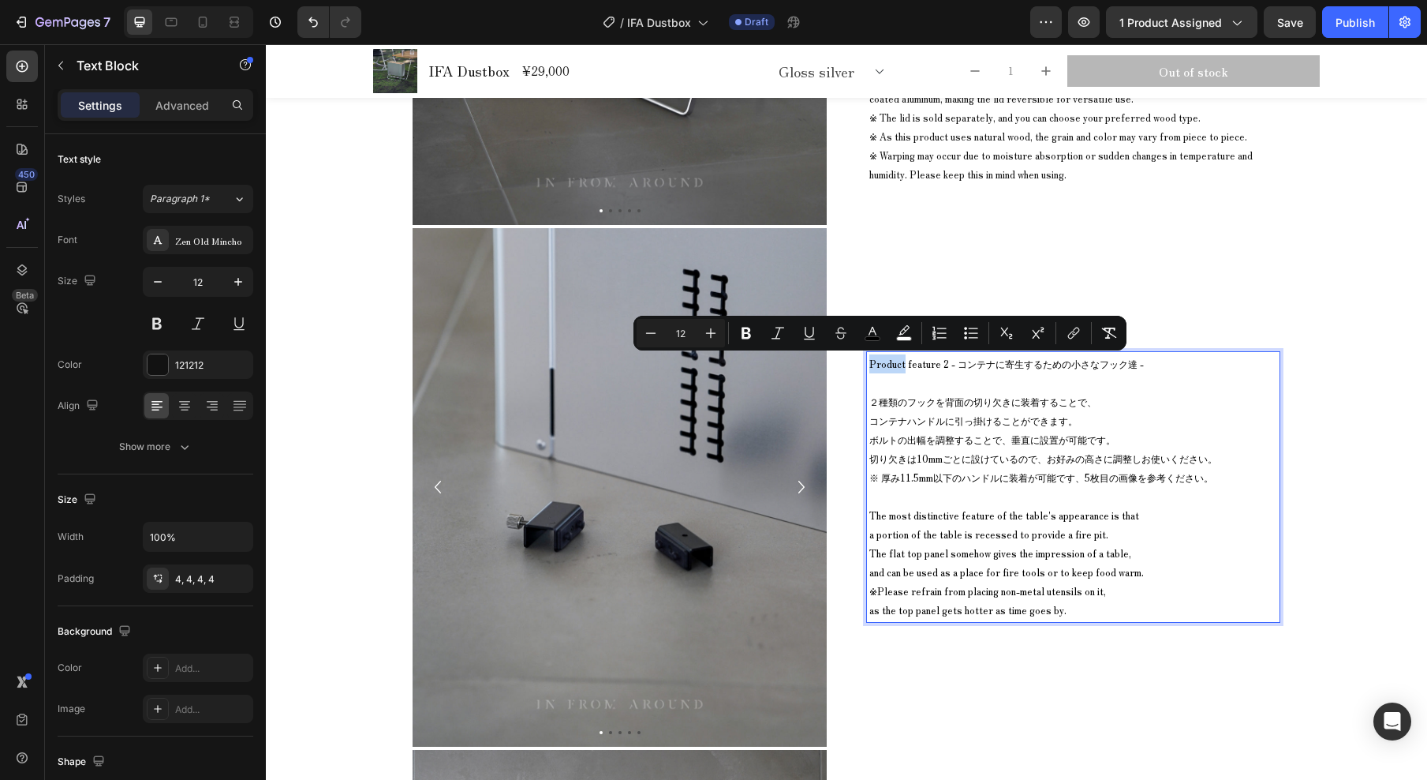
click at [870, 365] on span "Product feature 2 - コンテナに寄生するための小さなフック達 -" at bounding box center [1007, 363] width 275 height 13
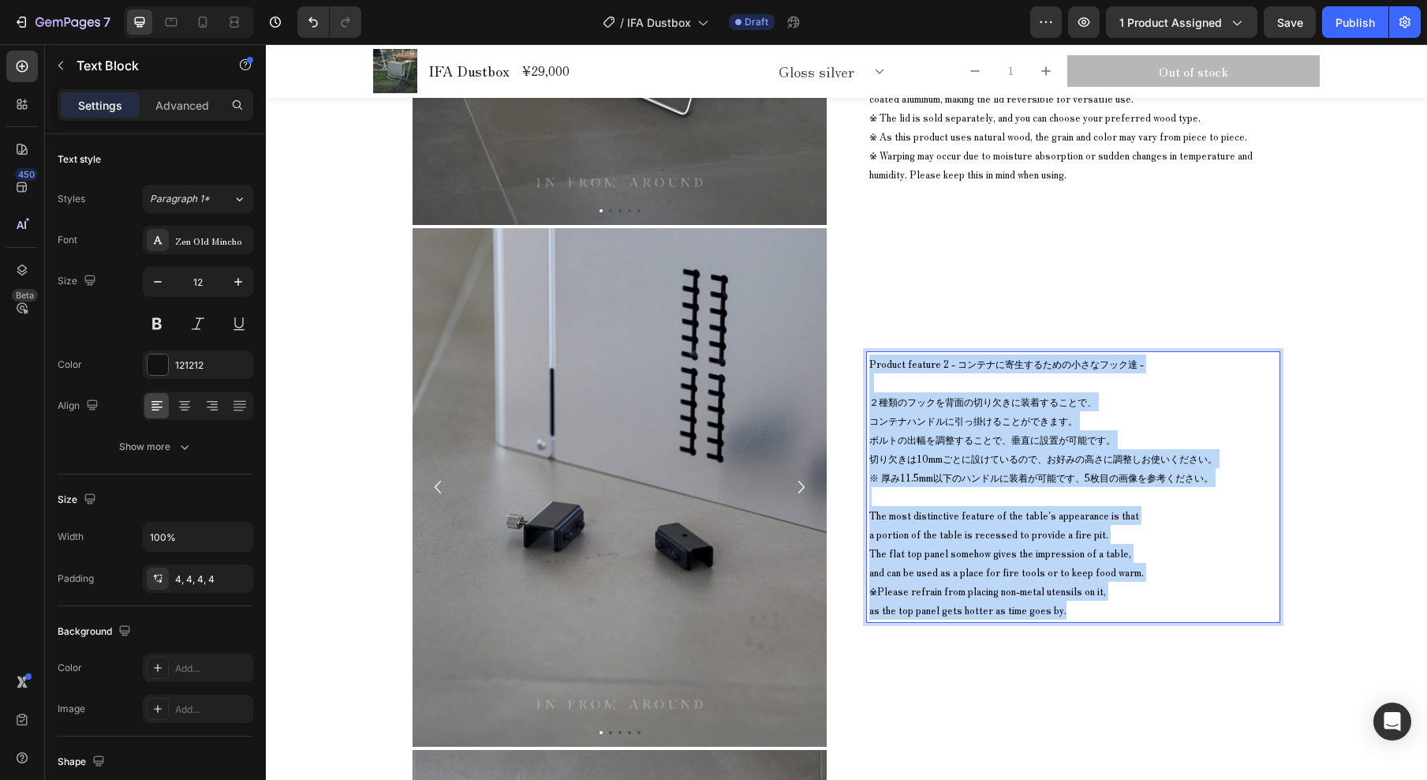
drag, startPoint x: 864, startPoint y: 366, endPoint x: 1162, endPoint y: 612, distance: 386.7
click at [1162, 613] on div "Product feature 2 - コンテナに寄生するための小さなフック達 - ２種類のフックを背面の切り欠きに装着することで、 コンテナハンドルに引っ掛…" at bounding box center [1073, 486] width 414 height 271
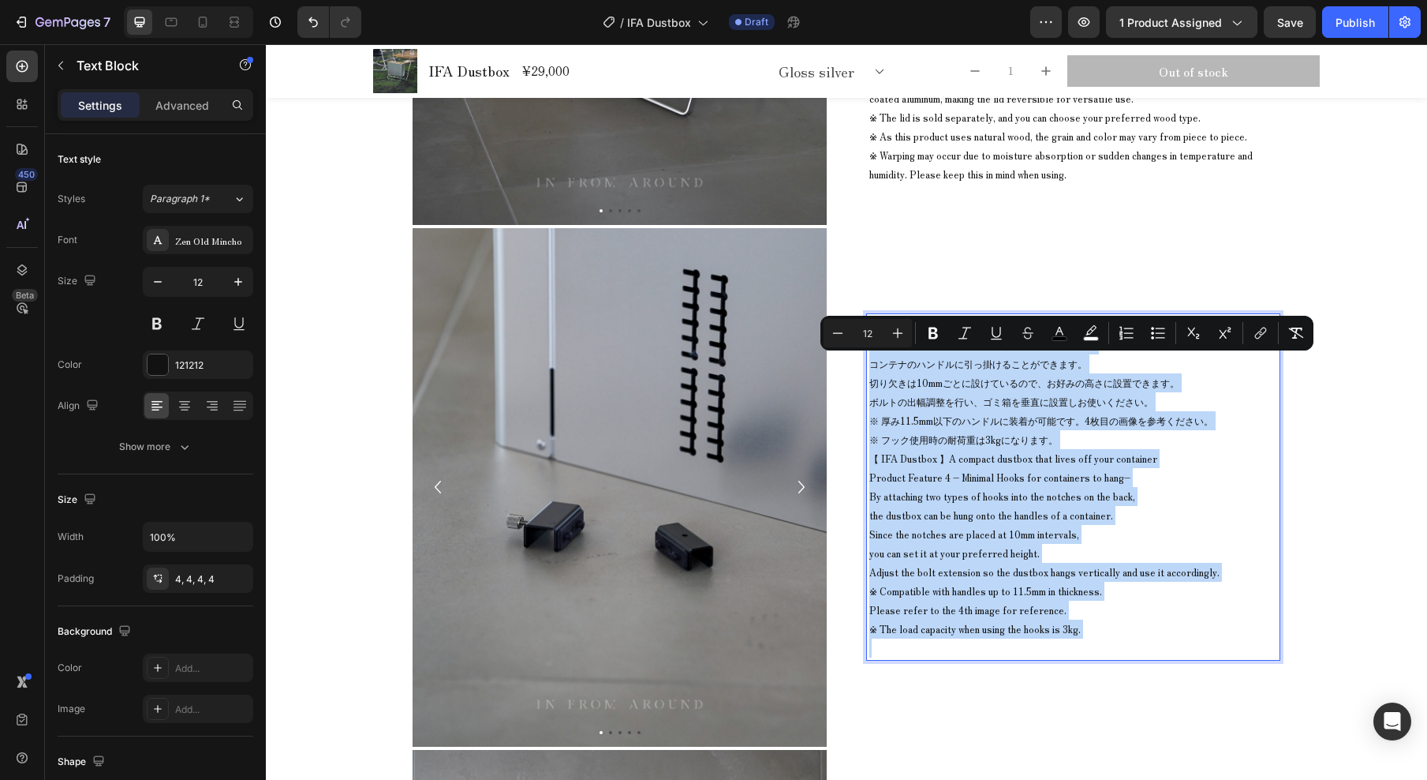
scroll to position [11186, 0]
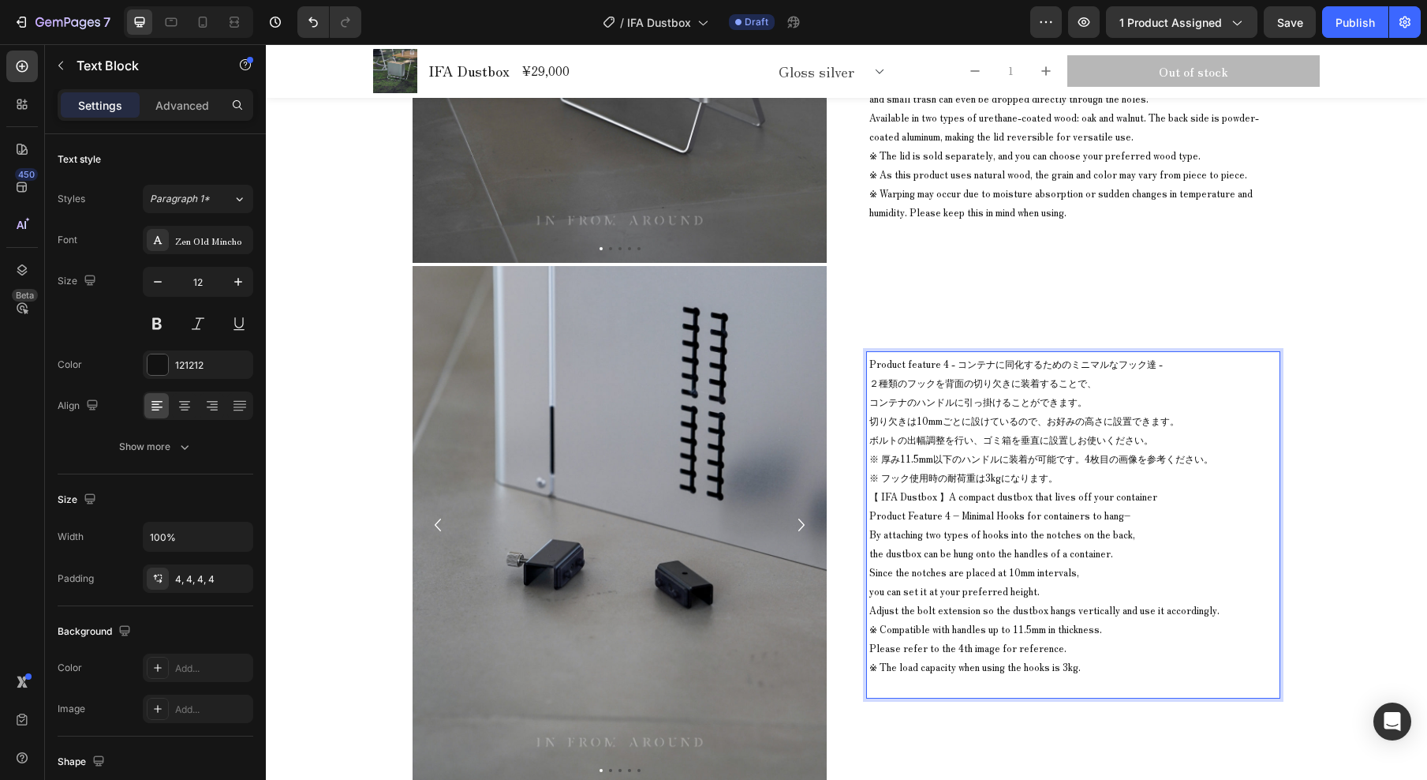
click at [1182, 363] on p "Product feature 4 - コンテナに同化するためのミニマルなフック達 -" at bounding box center [1074, 363] width 408 height 19
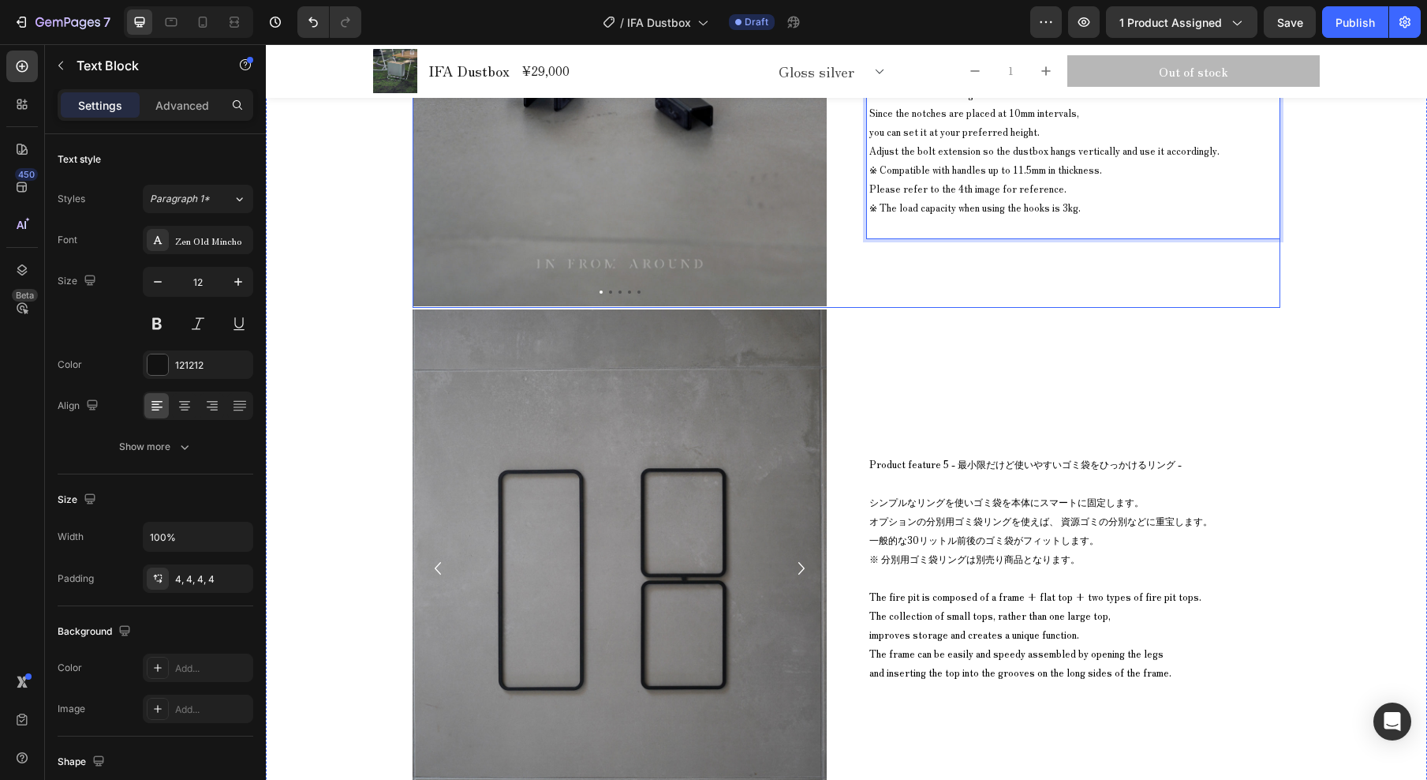
scroll to position [11739, 0]
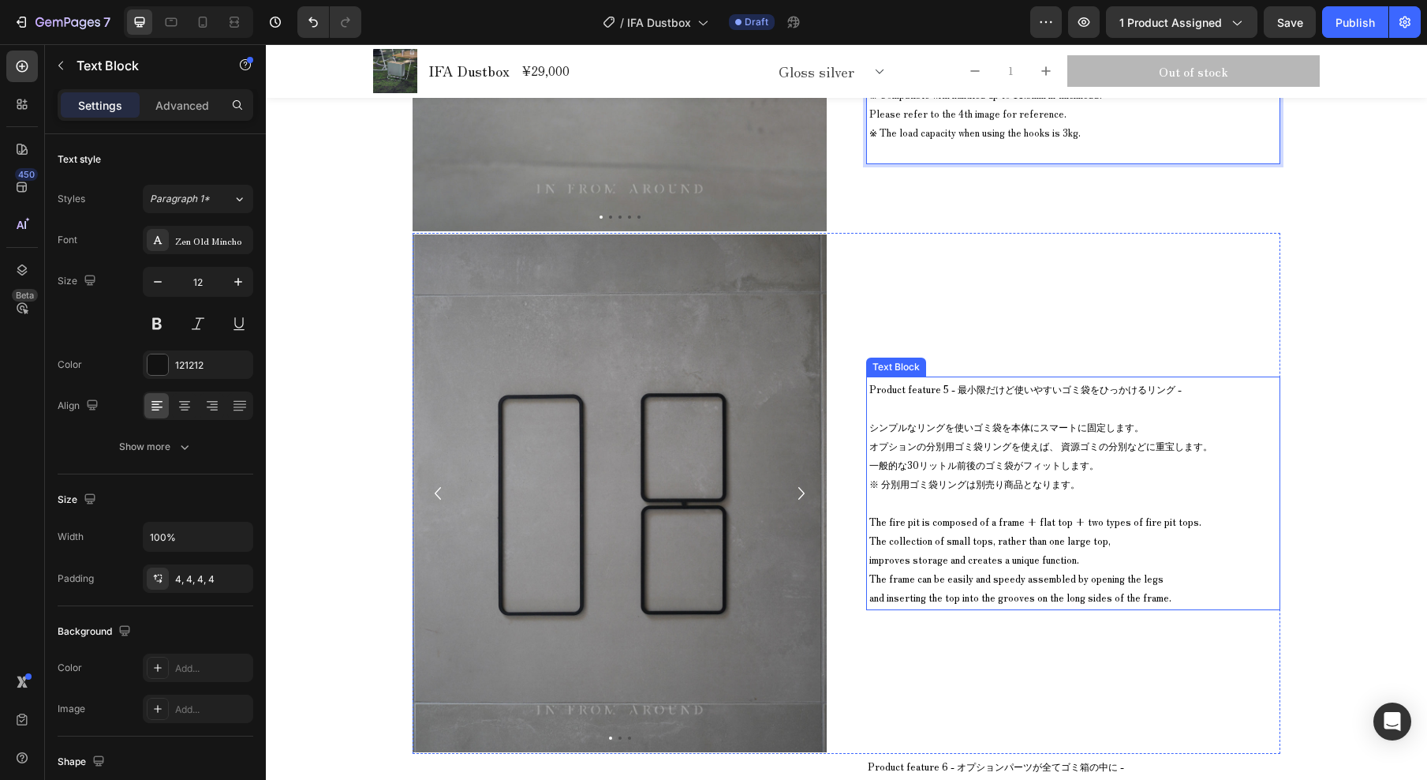
click at [893, 391] on span "Product feature 5 - 最小限だけど使いやすいゴミ袋をひっかけるリング -" at bounding box center [1026, 388] width 312 height 13
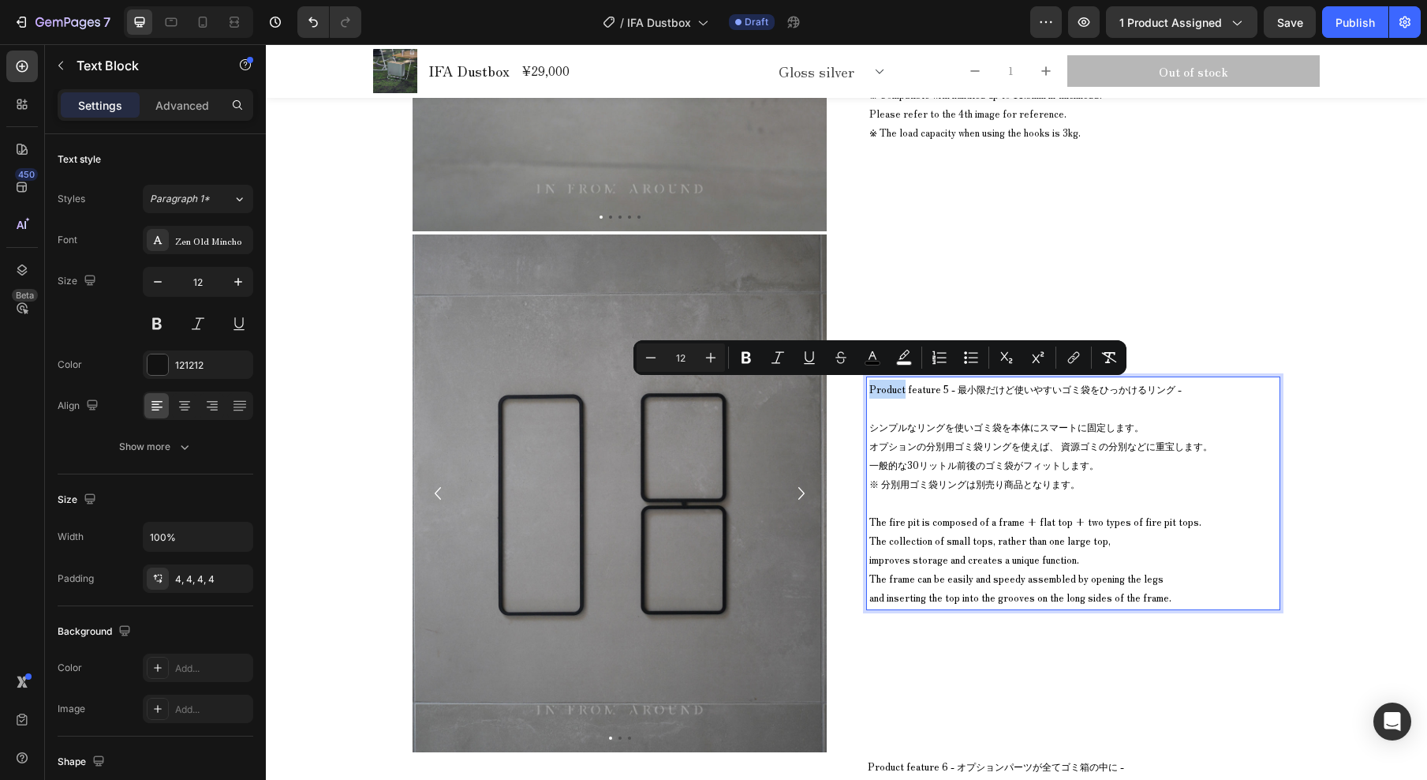
click at [873, 391] on span "Product feature 5 - 最小限だけど使いやすいゴミ袋をひっかけるリング -" at bounding box center [1026, 388] width 312 height 13
click at [870, 391] on span "Product feature 5 - 最小限だけど使いやすいゴミ袋をひっかけるリング -" at bounding box center [1026, 388] width 312 height 13
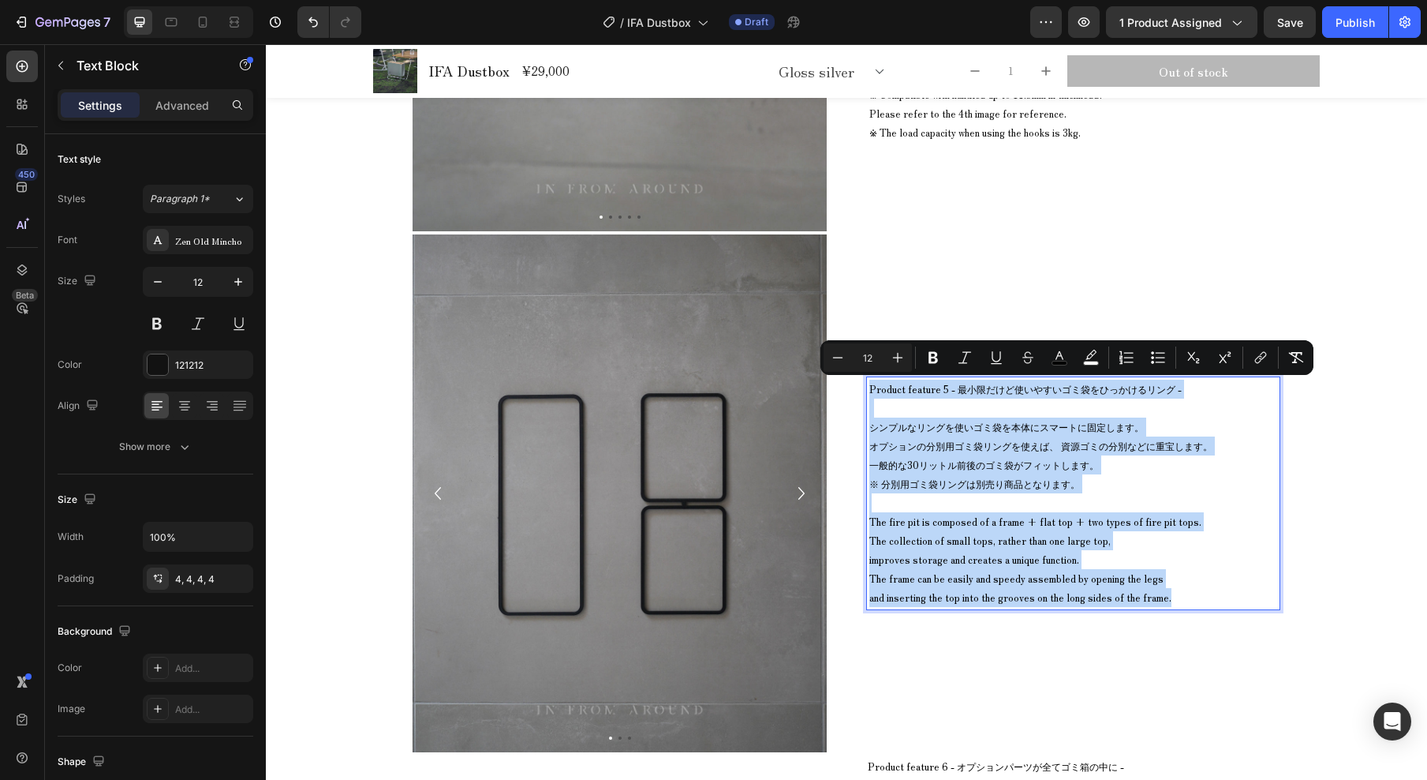
drag, startPoint x: 878, startPoint y: 394, endPoint x: 1206, endPoint y: 596, distance: 384.8
click at [1206, 596] on div "Product feature 5 - 最小限だけど使いやすいゴミ袋をひっかけるリング - シンプルなリングを使いゴミ袋を本体にスマートに固定します。 オプシ…" at bounding box center [1073, 493] width 414 height 234
type input "14"
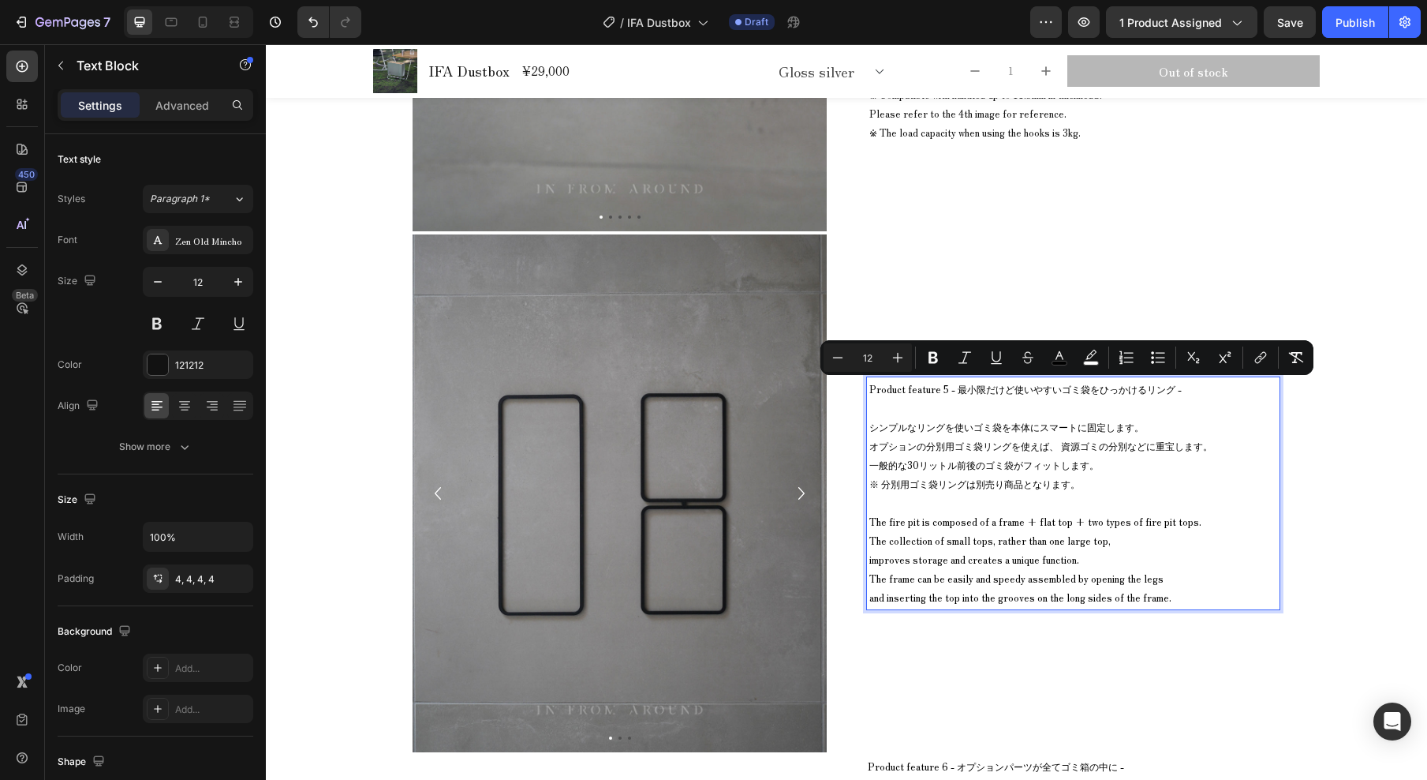
click at [1000, 467] on span "一般的な30リットル前後のゴミ袋がフィットします。" at bounding box center [985, 464] width 230 height 13
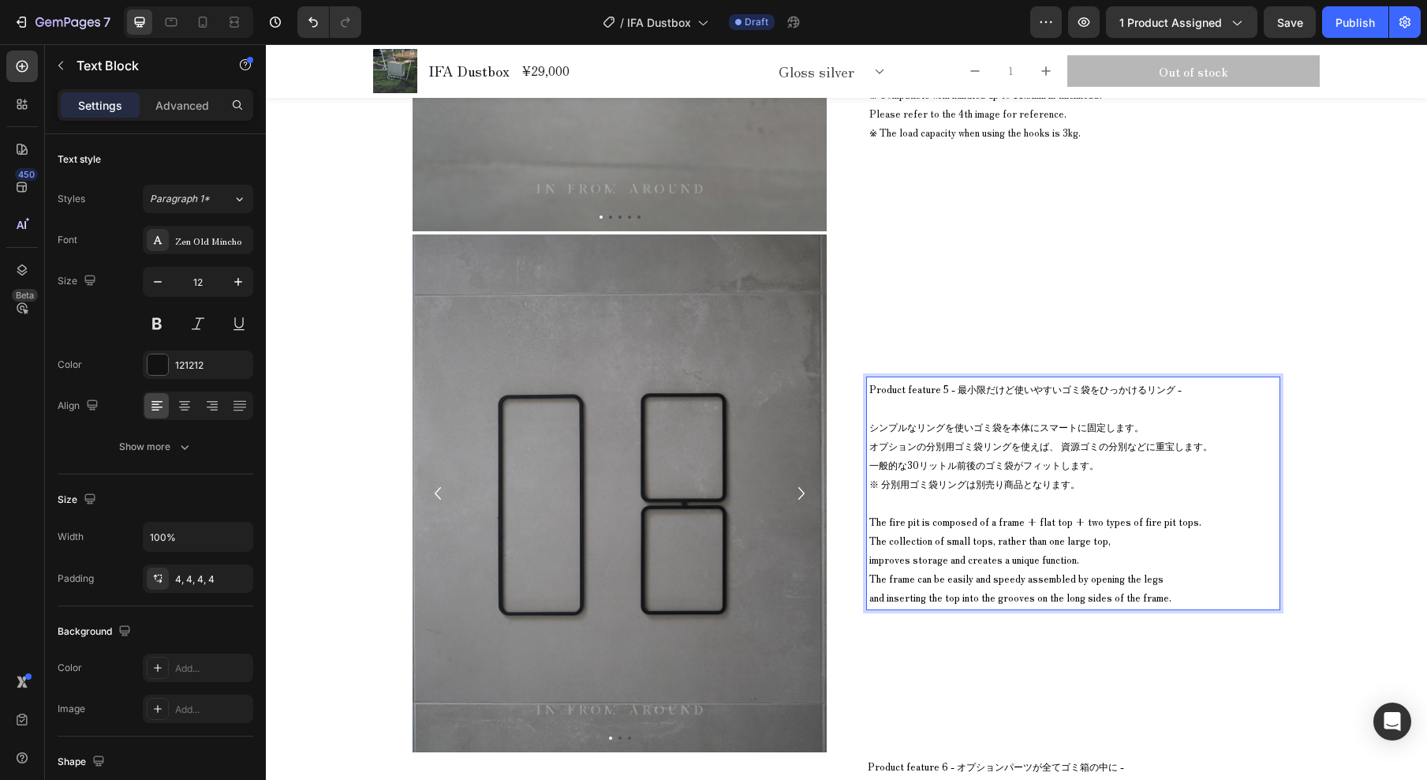
click at [881, 390] on span "Product feature 5 - 最小限だけど使いやすいゴミ袋をひっかけるリング -" at bounding box center [1026, 388] width 312 height 13
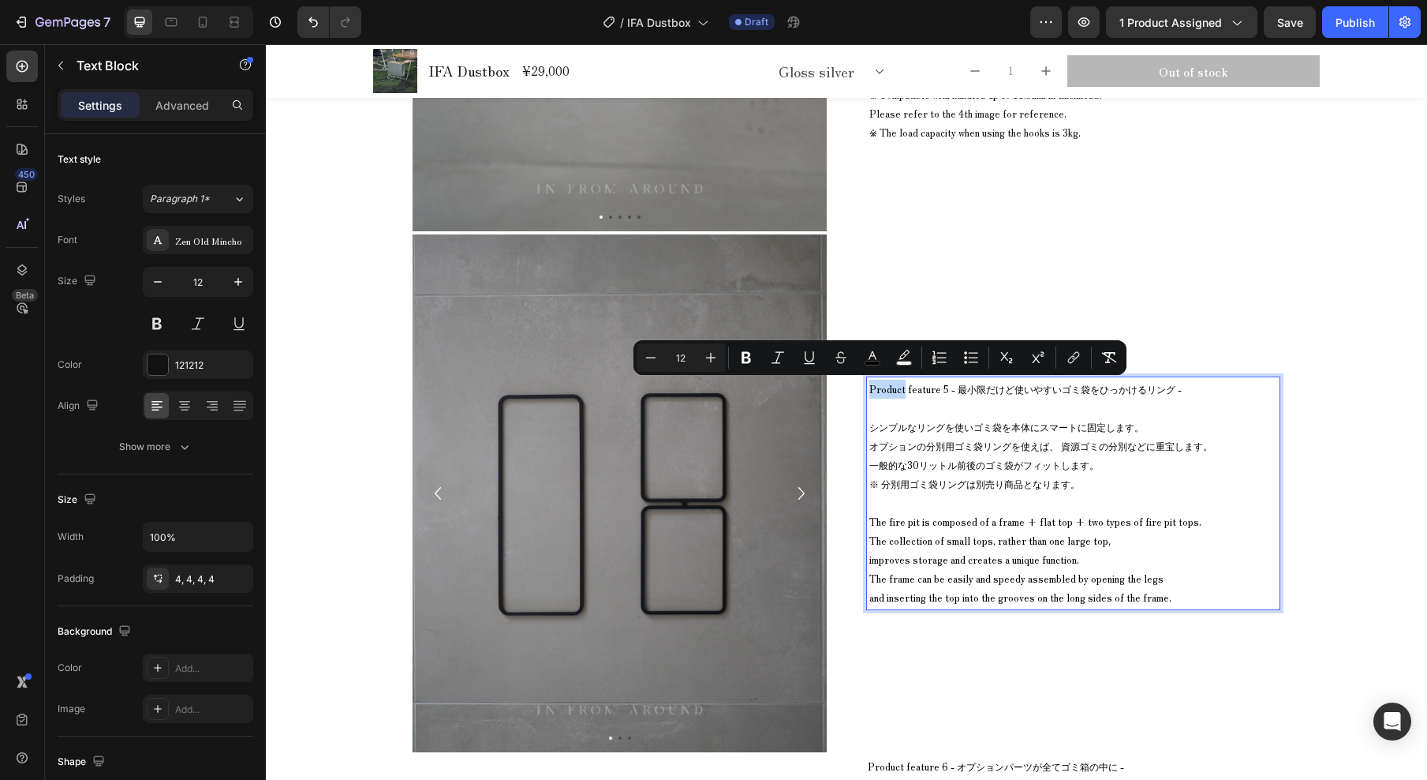
click at [874, 390] on span "Product feature 5 - 最小限だけど使いやすいゴミ袋をひっかけるリング -" at bounding box center [1026, 388] width 312 height 13
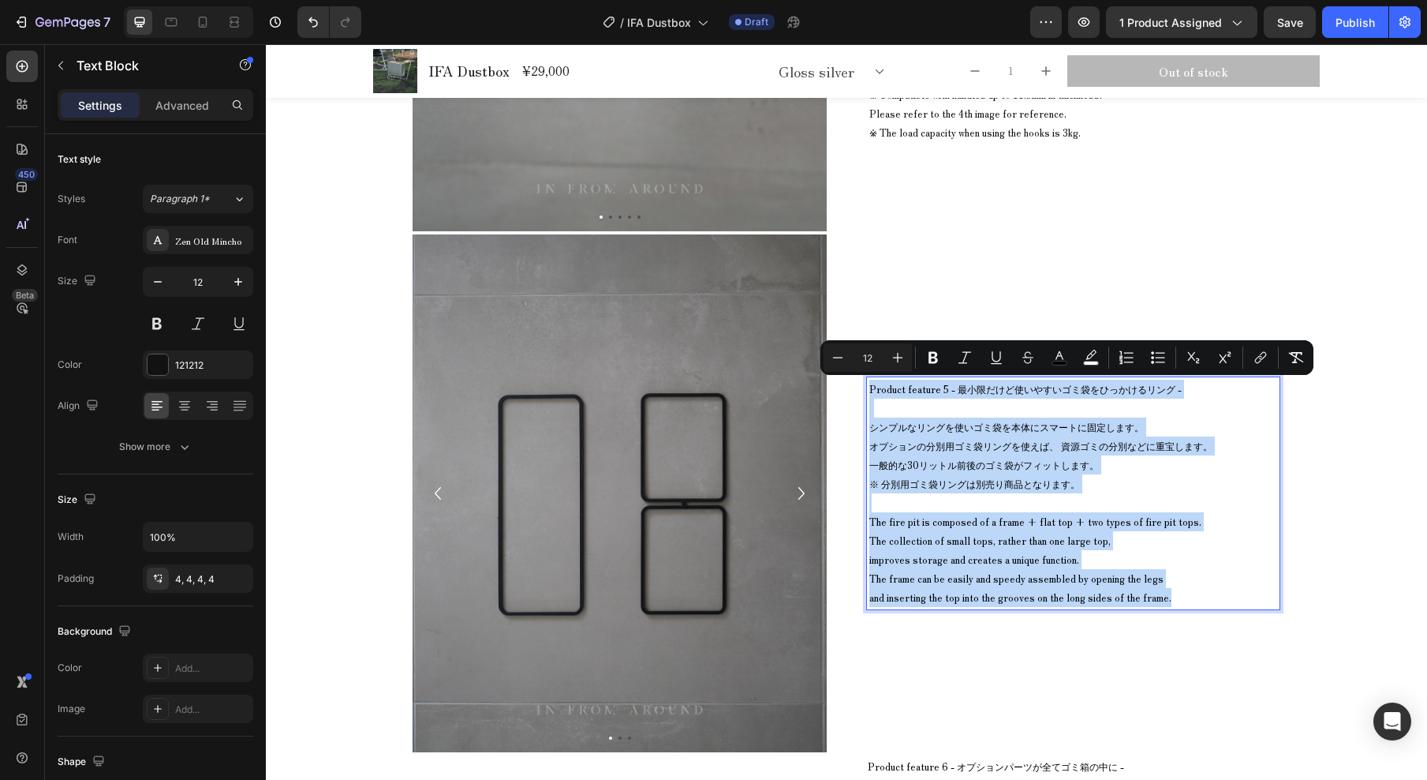
drag, startPoint x: 866, startPoint y: 392, endPoint x: 1173, endPoint y: 595, distance: 367.9
click at [1173, 597] on div "Product feature 5 - 最小限だけど使いやすいゴミ袋をひっかけるリング - シンプルなリングを使いゴミ袋を本体にスマートに固定します。 オプシ…" at bounding box center [1073, 493] width 414 height 234
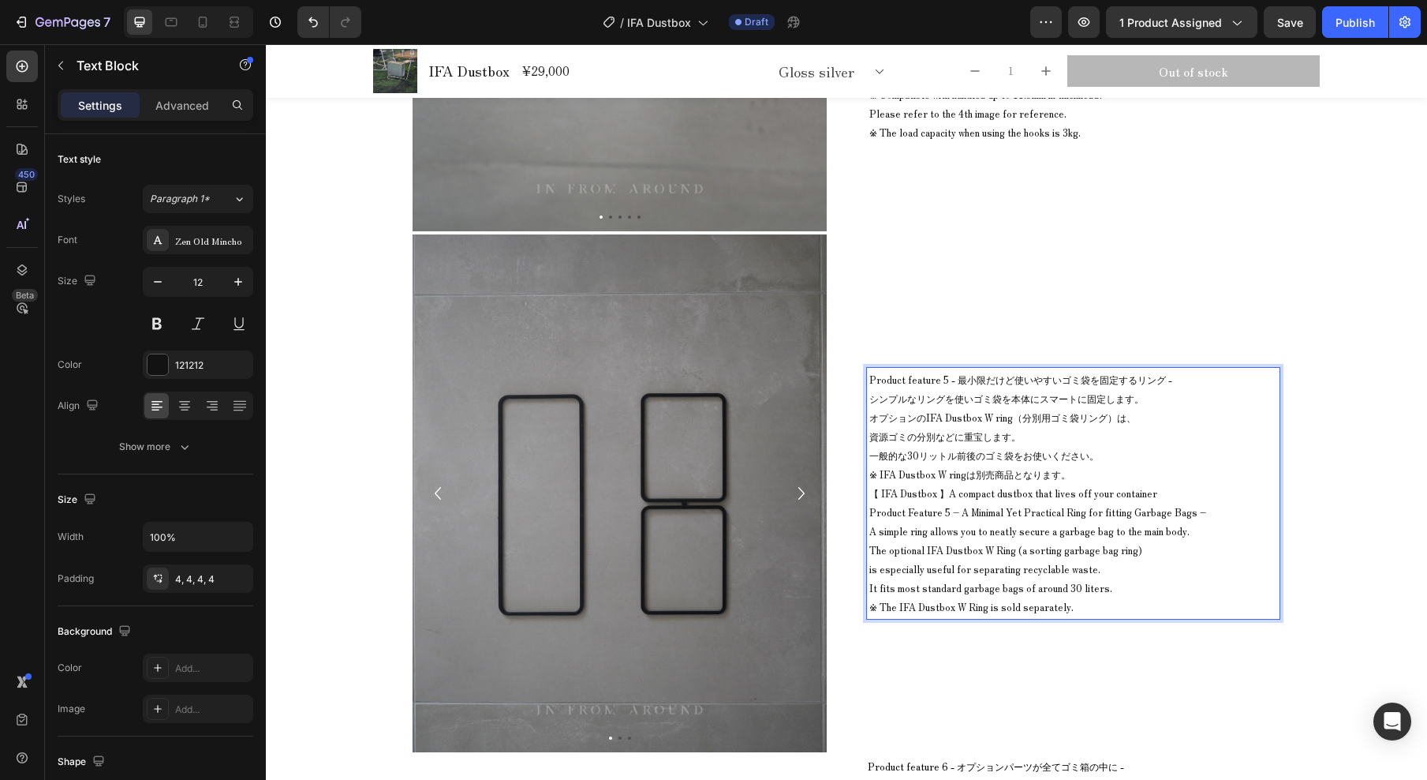
click at [1177, 379] on p "Product feature 5 - 最小限だけど使いやすいゴミ袋を固定するリング -" at bounding box center [1074, 379] width 408 height 19
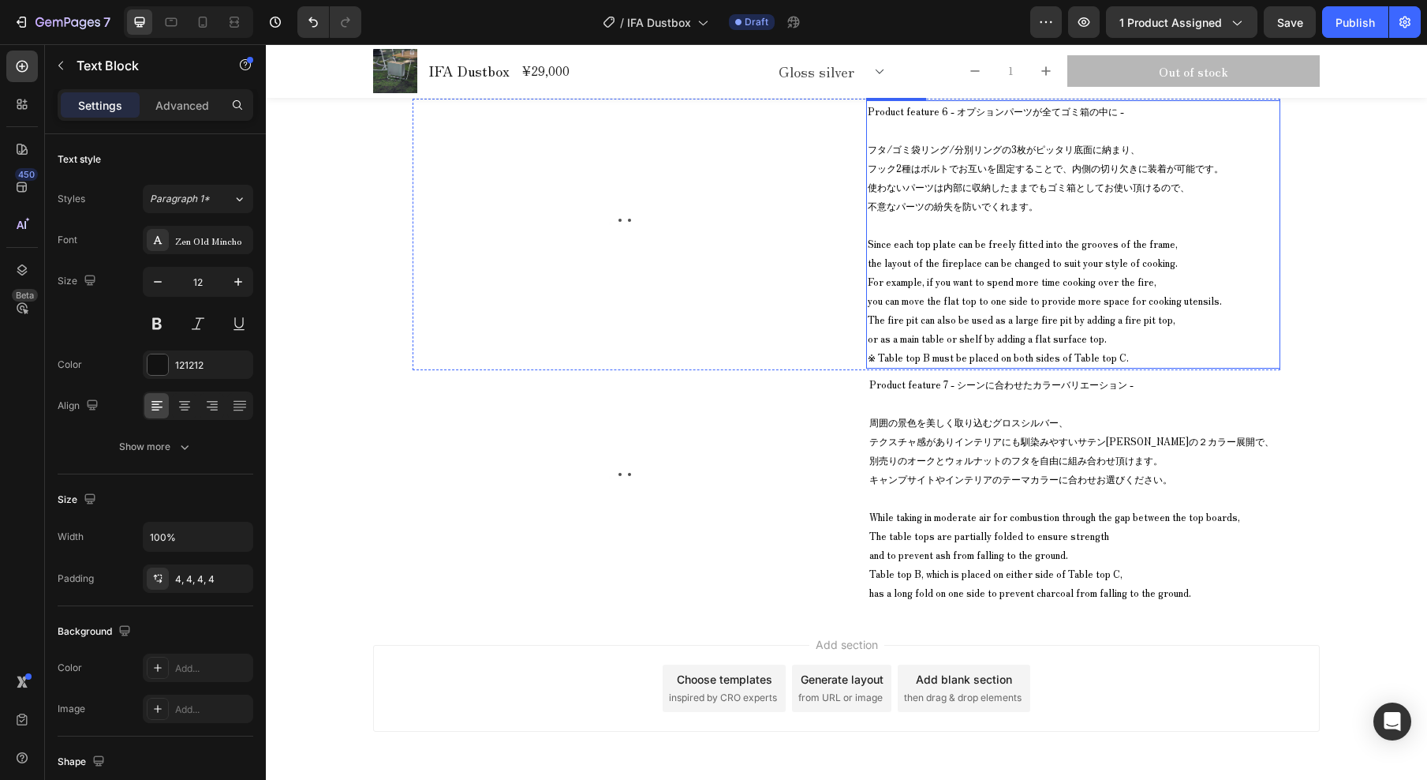
scroll to position [12272, 0]
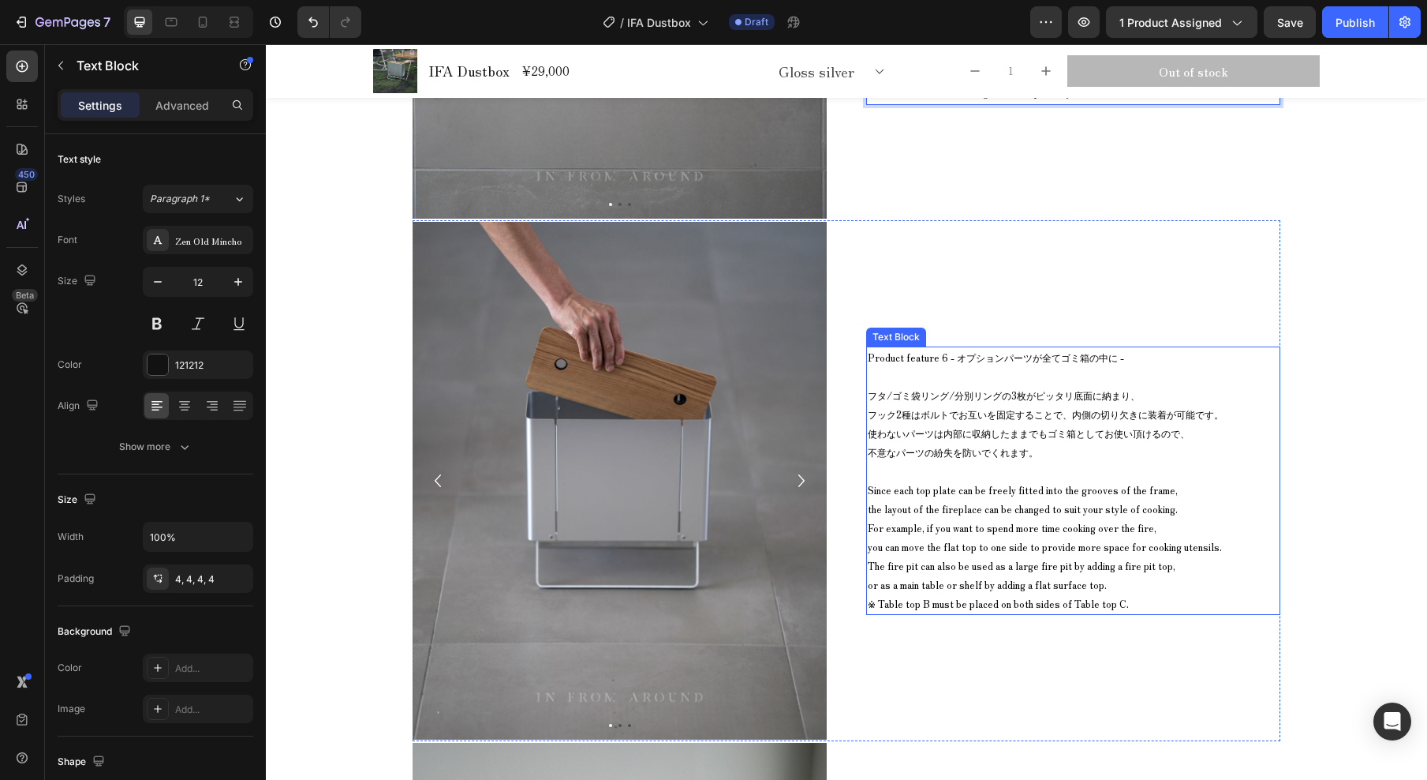
click at [967, 356] on span "Product feature 6 - オプションパーツが全てゴミ箱の中に -" at bounding box center [996, 356] width 256 height 13
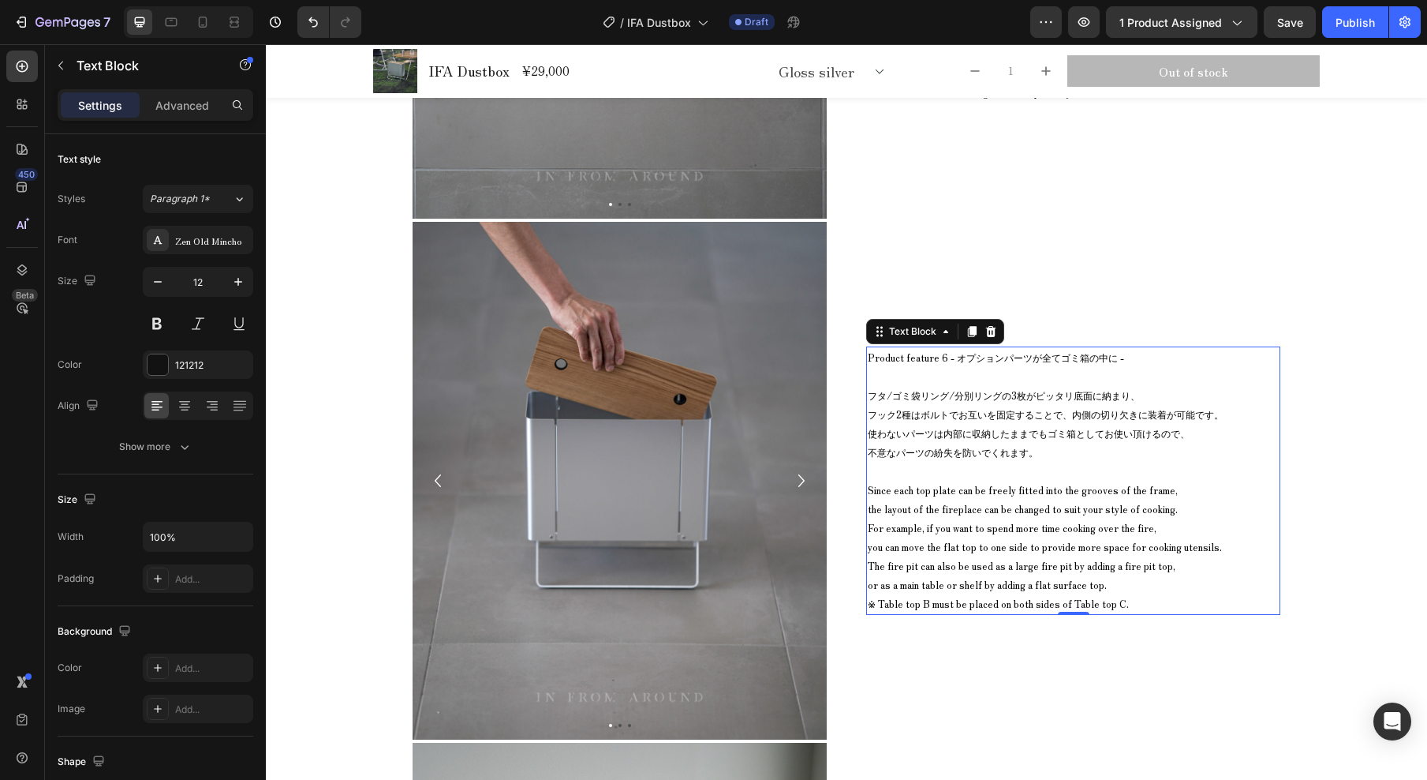
click at [952, 354] on span "Product feature 6 - オプションパーツが全てゴミ箱の中に -" at bounding box center [996, 356] width 256 height 13
click at [877, 363] on span "Product feature 6 - オプションパーツが全てゴミ箱の中に -" at bounding box center [996, 356] width 256 height 13
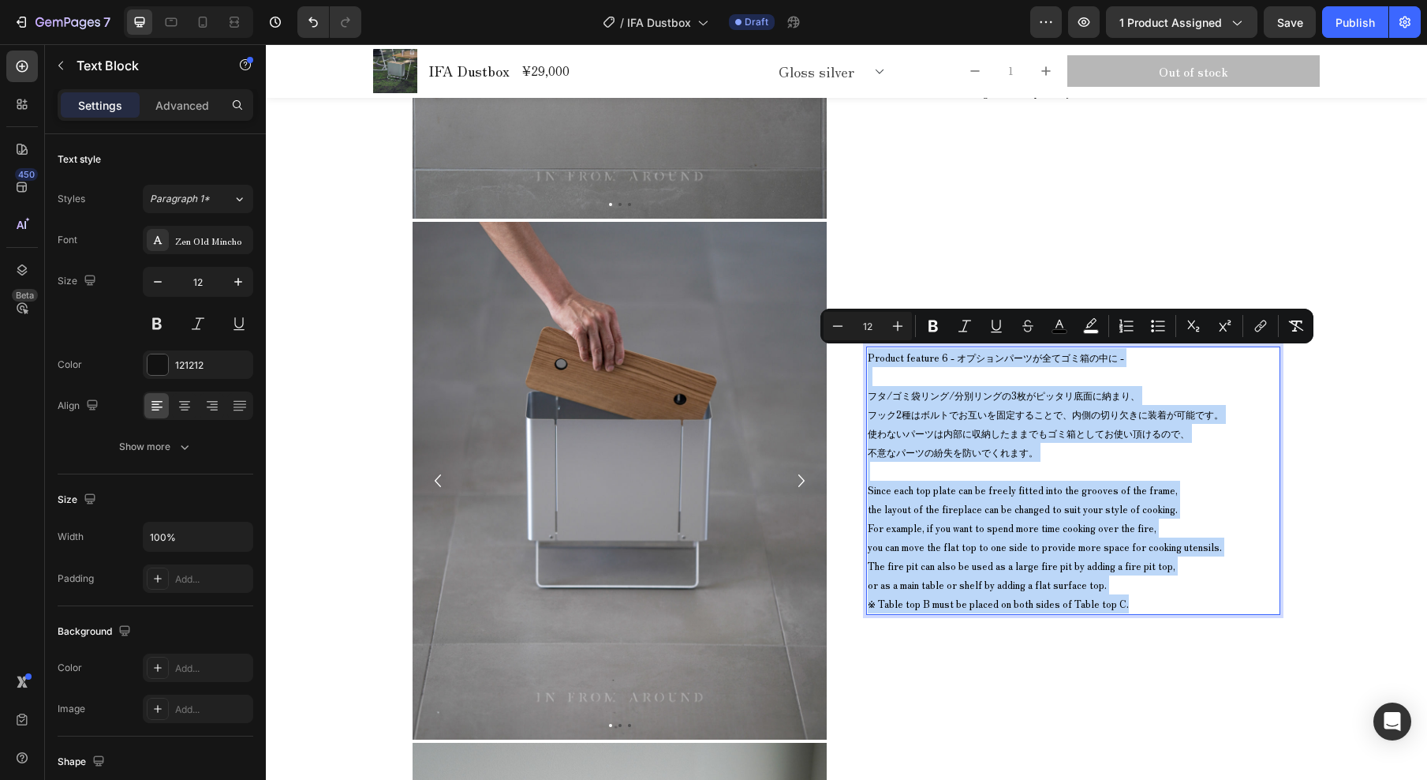
drag, startPoint x: 865, startPoint y: 360, endPoint x: 1127, endPoint y: 599, distance: 354.7
click at [1128, 600] on div "Product feature 6 - オプションパーツが全てゴミ箱の中に - フタ/ゴミ袋リング/分別リングの3枚がピッタリ底面に納まり、 フック2種はボル…" at bounding box center [1073, 480] width 414 height 268
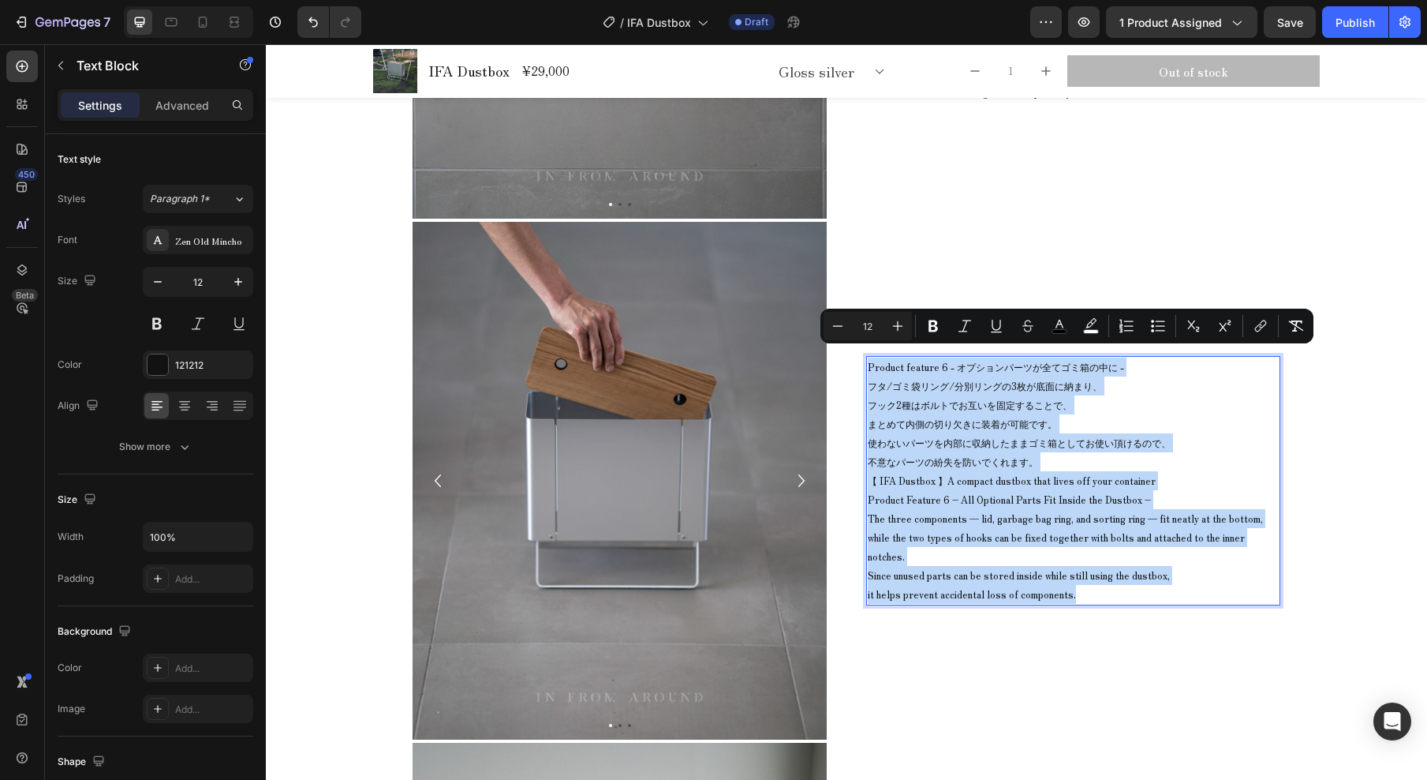
scroll to position [12291, 0]
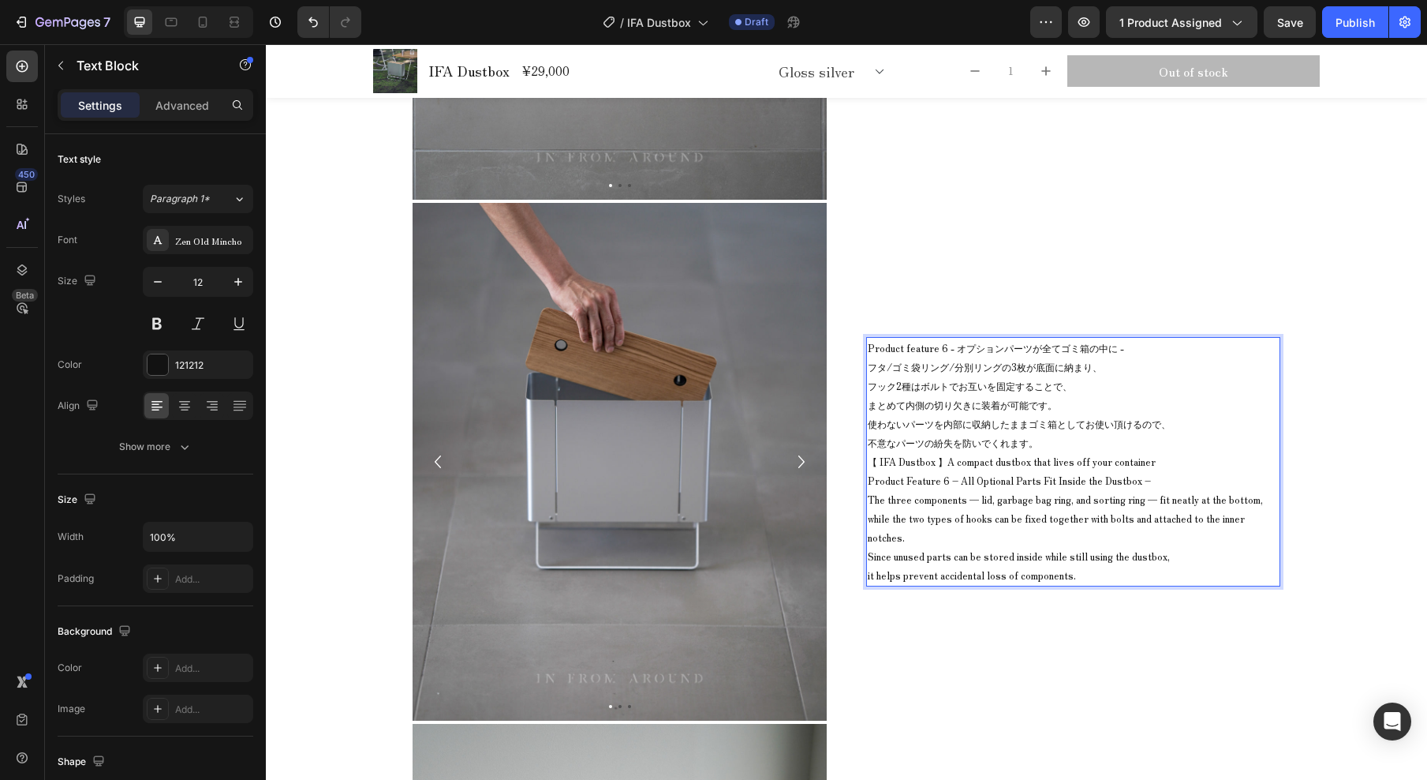
click at [1129, 357] on p "Product feature 6 - オプションパーツが全てゴミ箱の中に -" at bounding box center [1073, 348] width 411 height 19
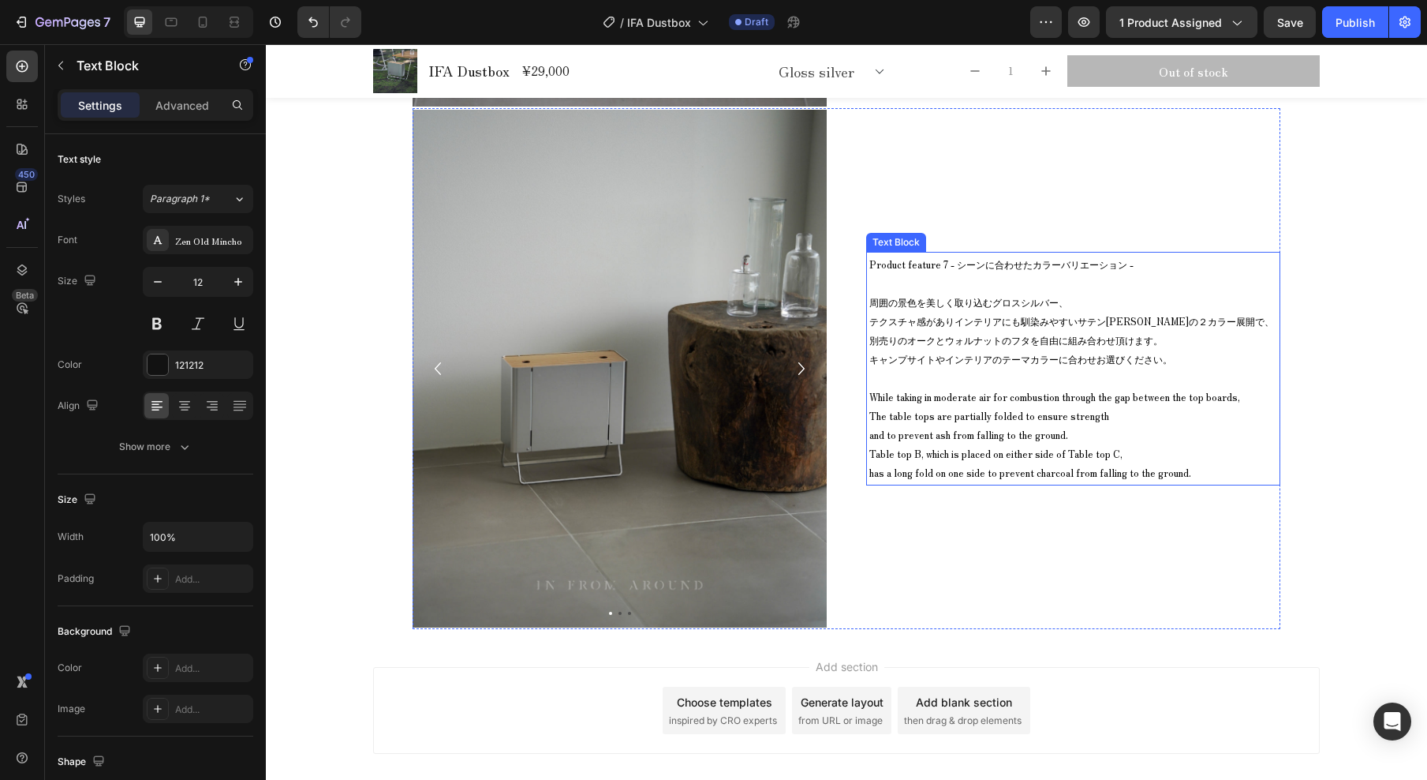
scroll to position [12839, 0]
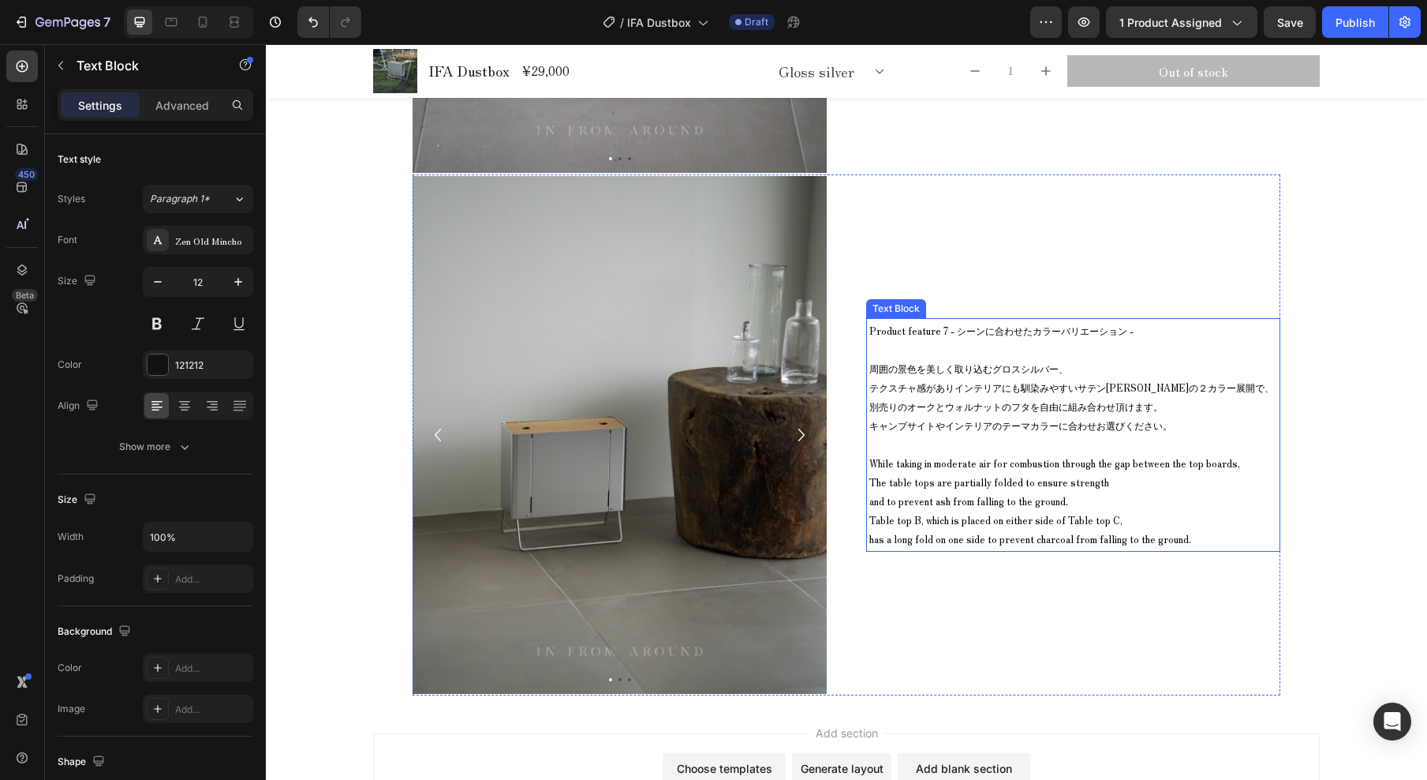
click at [900, 329] on span "Product feature 7 - シーンに合わせたカラーバリエーション -" at bounding box center [1002, 330] width 264 height 13
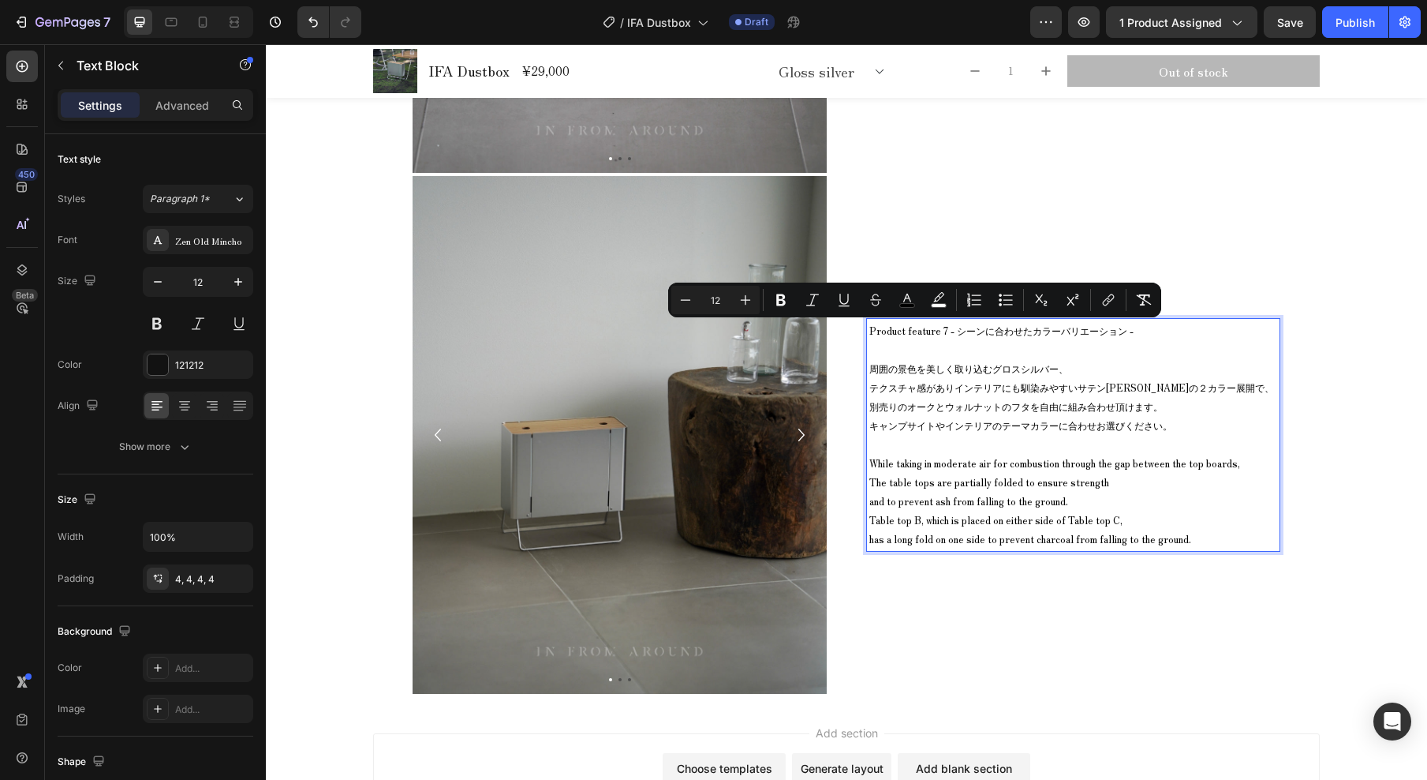
click at [875, 330] on span "Product feature 7 - シーンに合わせたカラーバリエーション -" at bounding box center [1002, 330] width 264 height 13
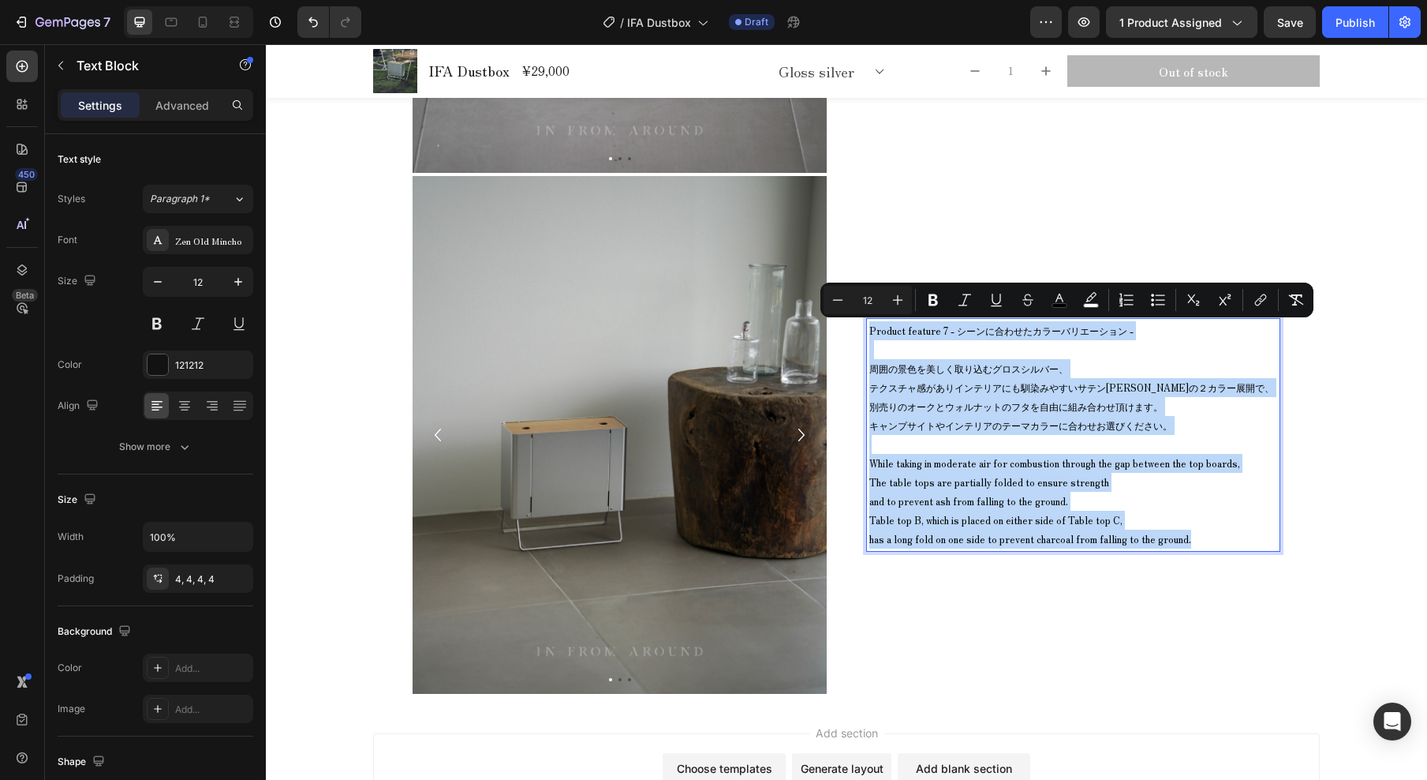
drag, startPoint x: 866, startPoint y: 333, endPoint x: 1221, endPoint y: 547, distance: 413.8
click at [1221, 548] on div "Product feature 7 - シーンに合わせたカラーバリエーション - 周囲の景色を美しく取り込むグロスシルバー、 テクスチャ感がありインテリアにも…" at bounding box center [1073, 435] width 414 height 234
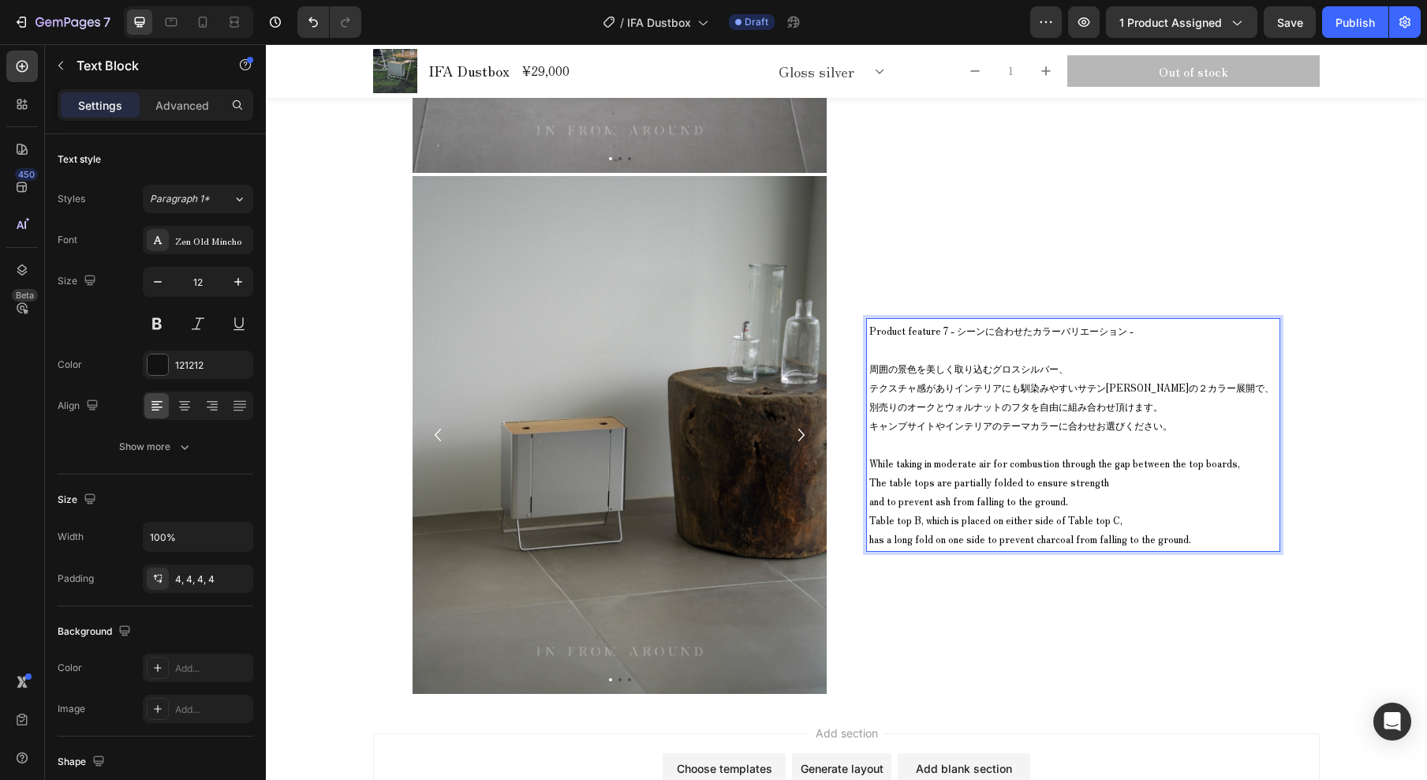
scroll to position [12801, 0]
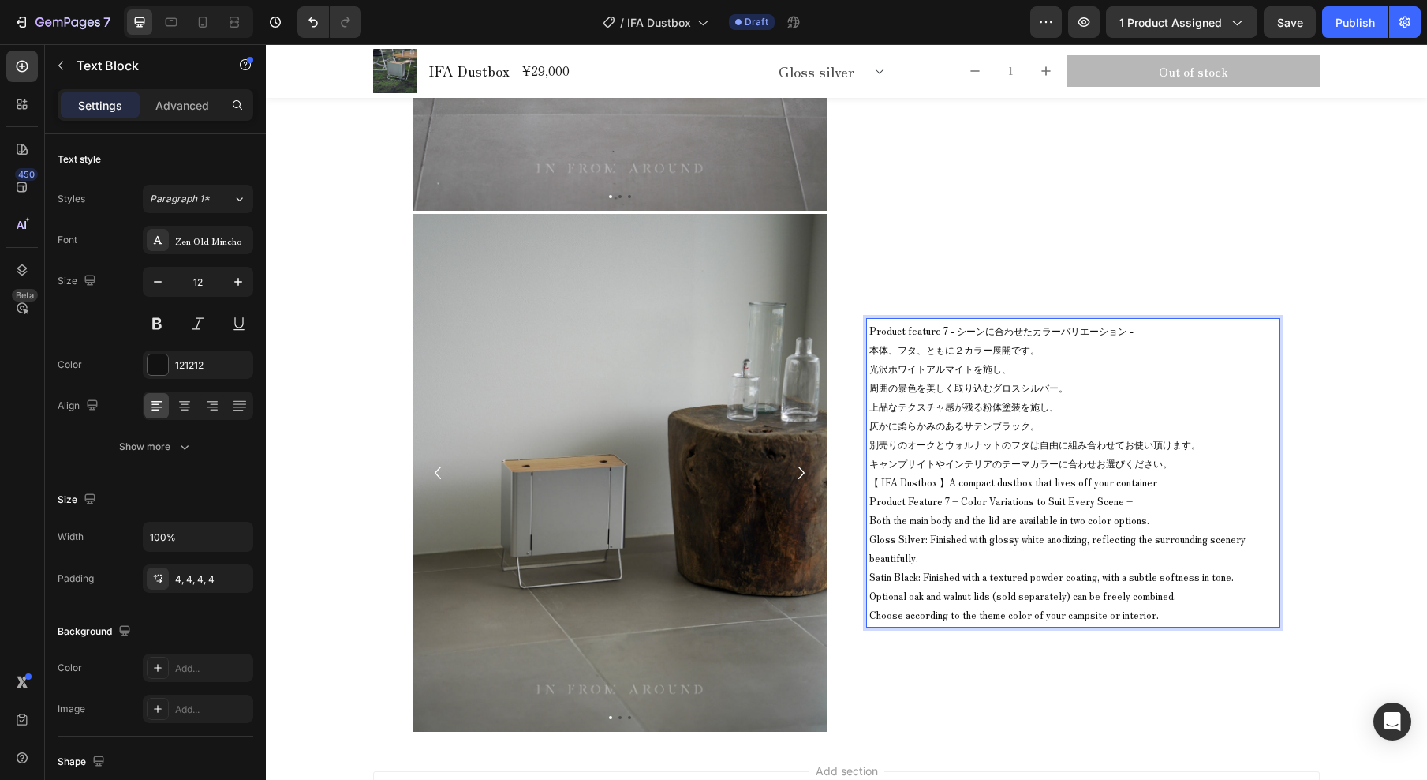
click at [1150, 329] on p "Product feature 7 - シーンに合わせたカラーバリエーション -" at bounding box center [1074, 330] width 408 height 19
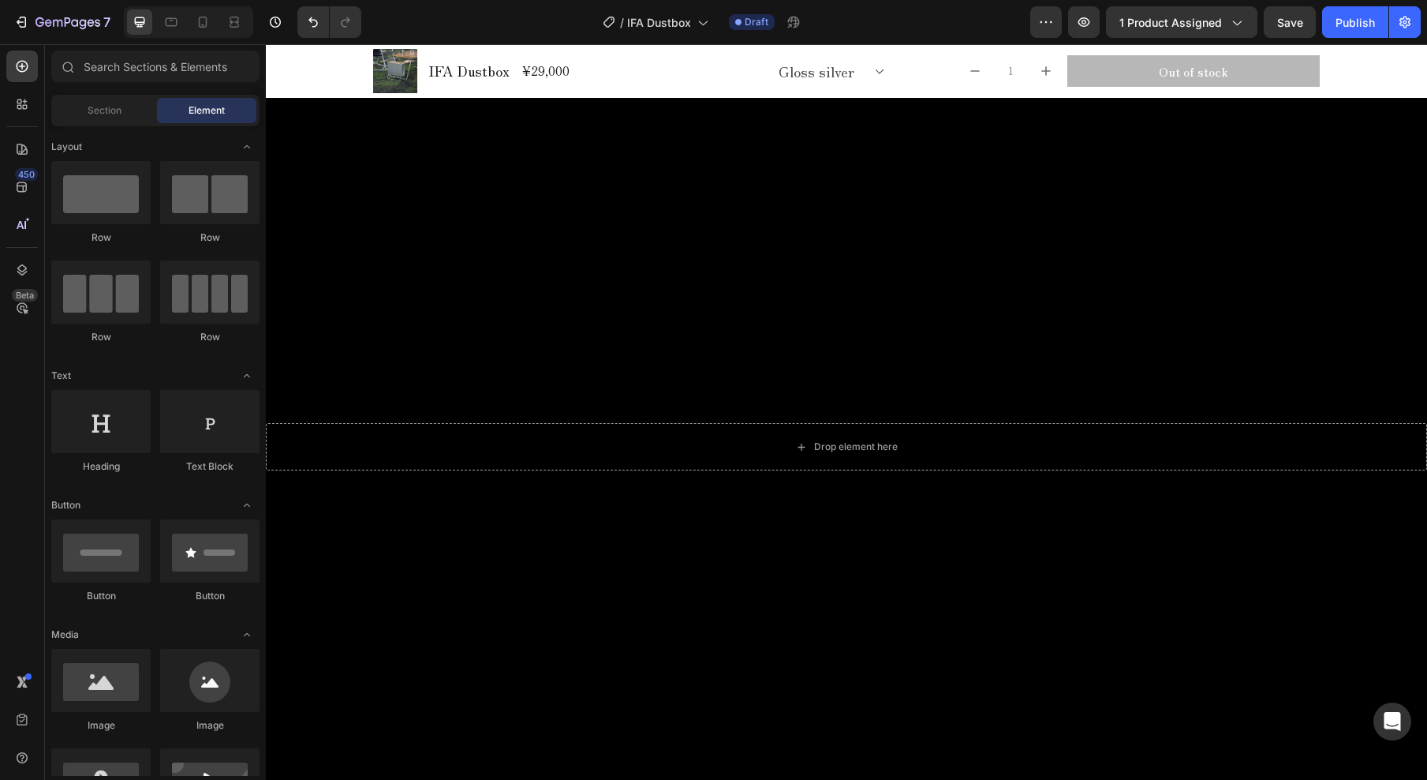
scroll to position [0, 0]
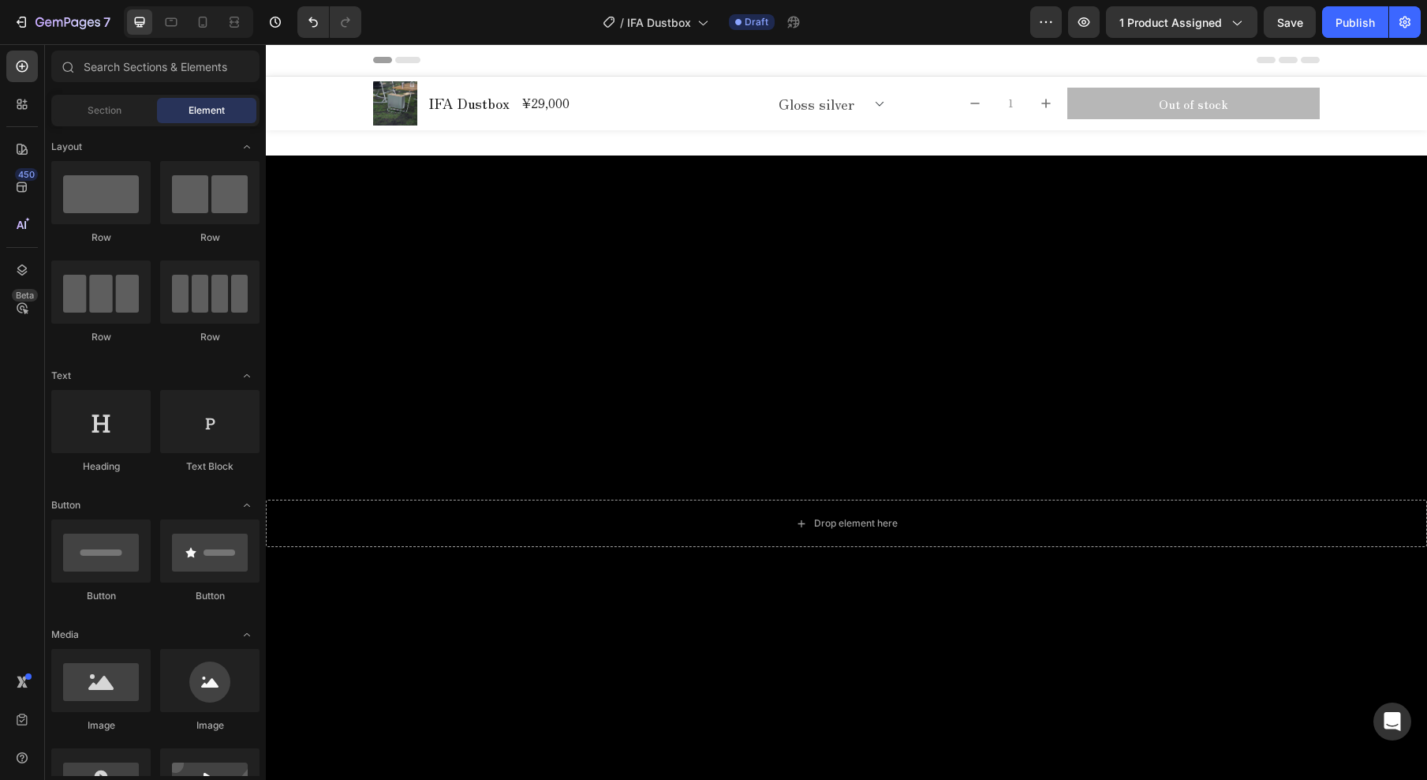
drag, startPoint x: 1420, startPoint y: 154, endPoint x: 1689, endPoint y: 73, distance: 280.9
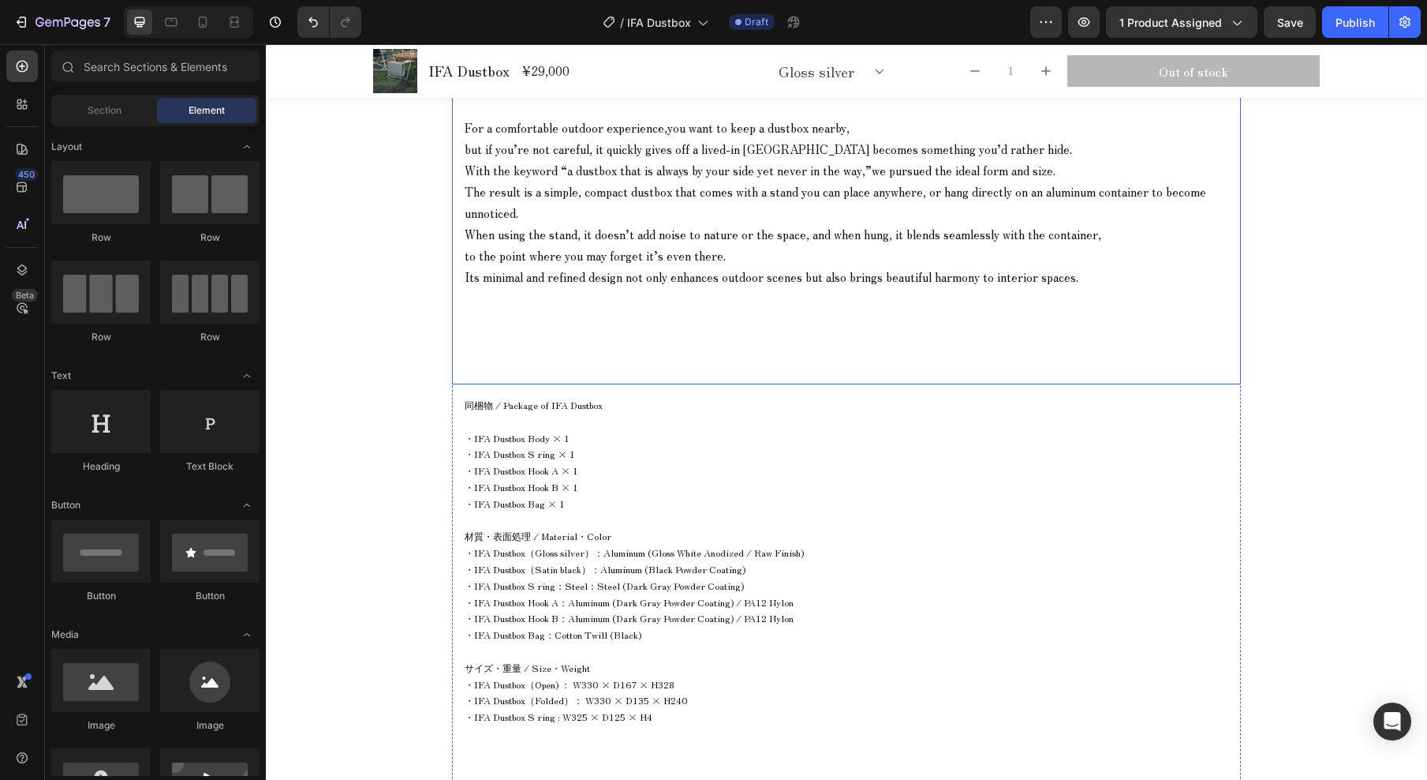
scroll to position [1350, 0]
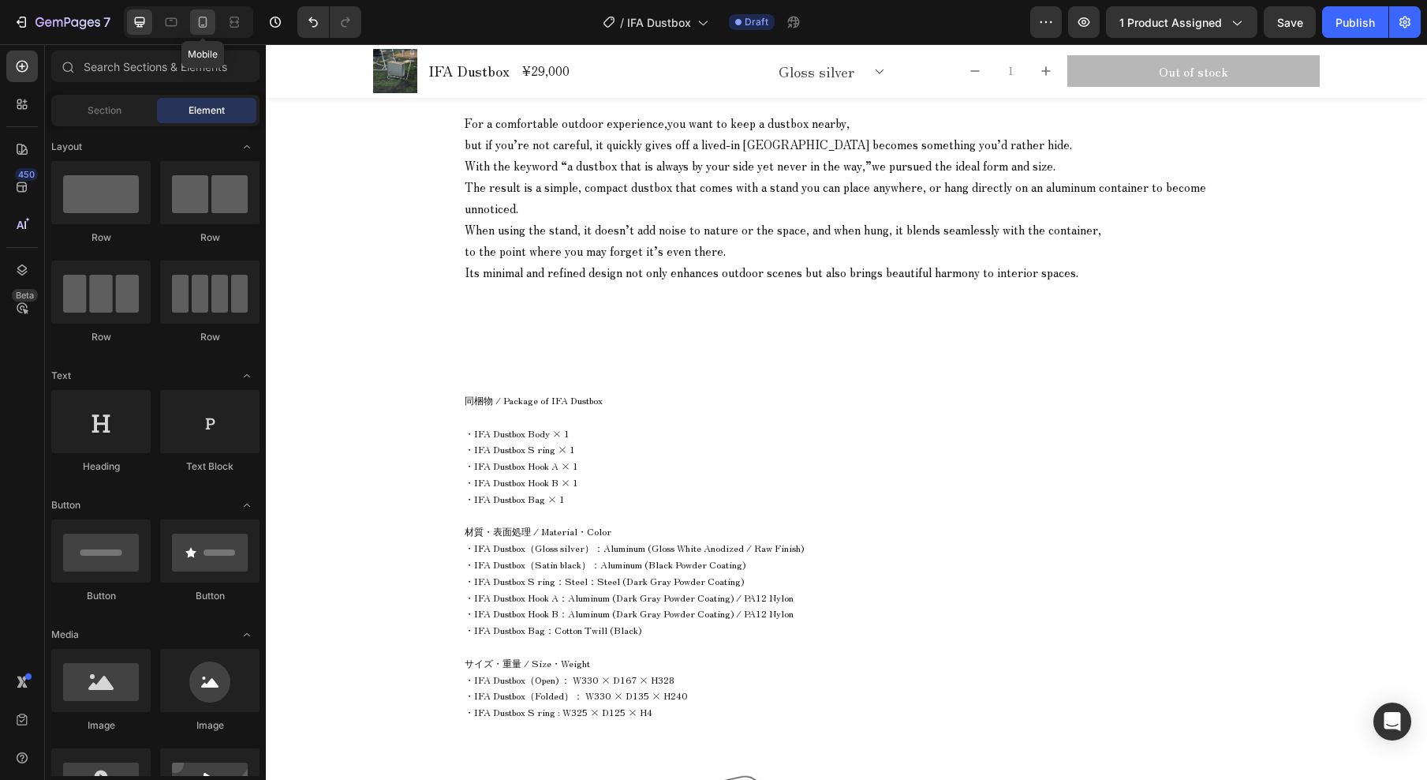
click at [204, 26] on icon at bounding box center [203, 22] width 16 height 16
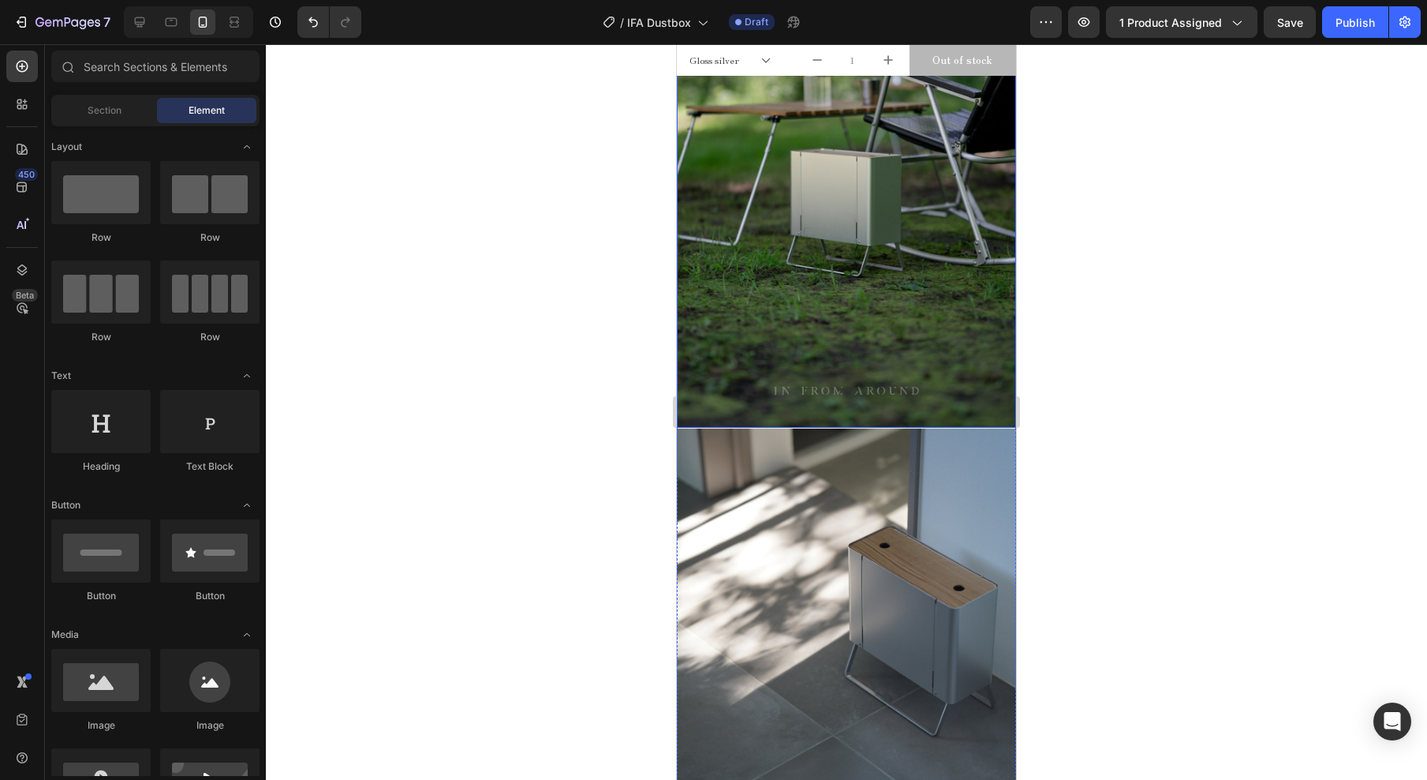
scroll to position [4403, 0]
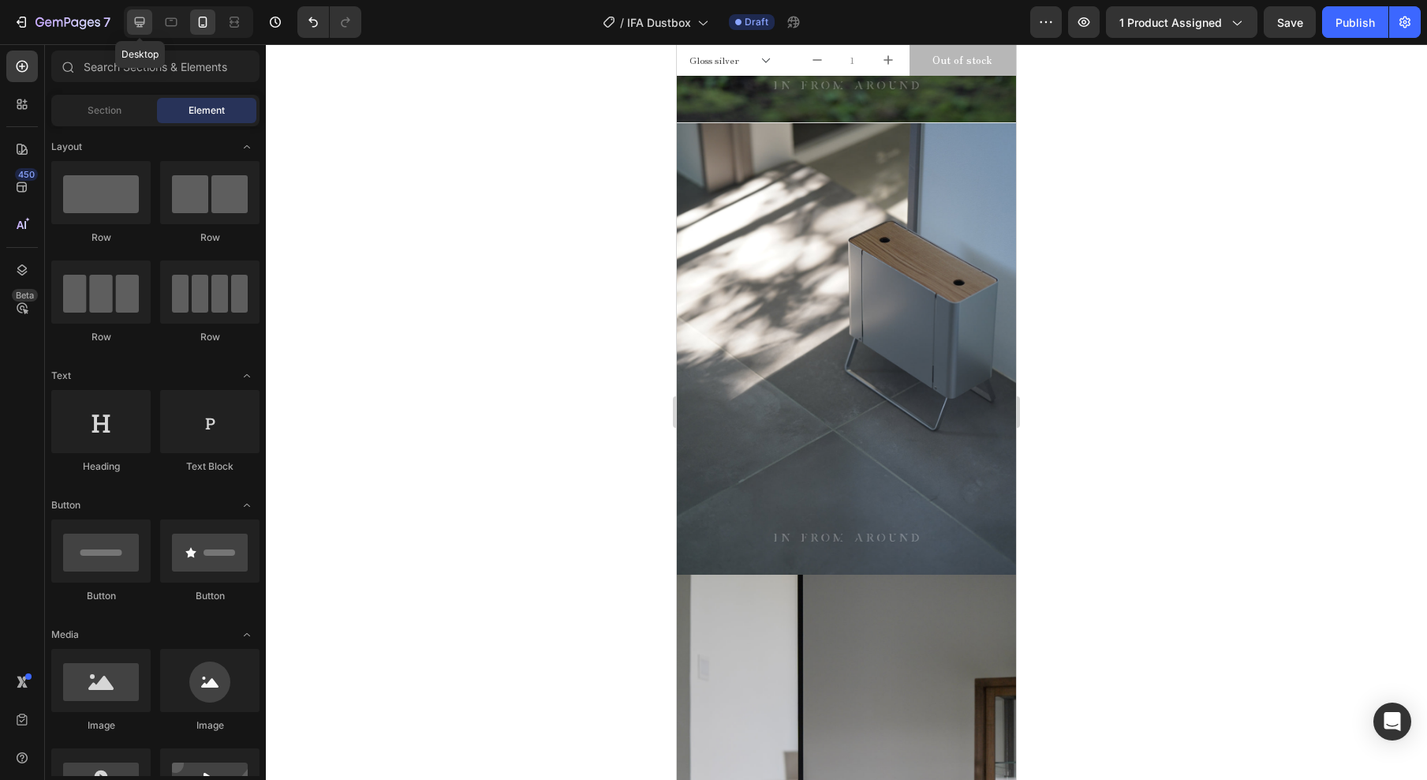
click at [145, 27] on icon at bounding box center [140, 22] width 16 height 16
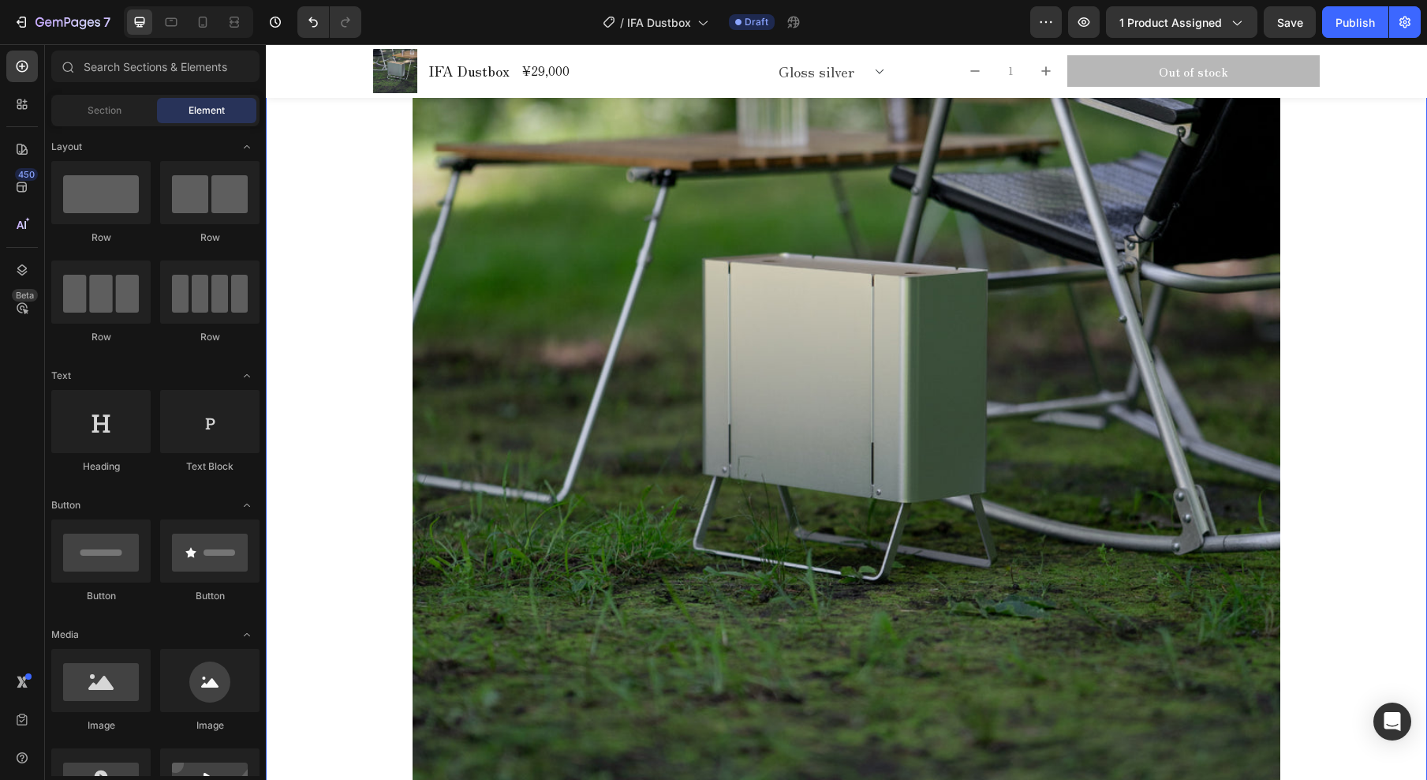
scroll to position [6979, 0]
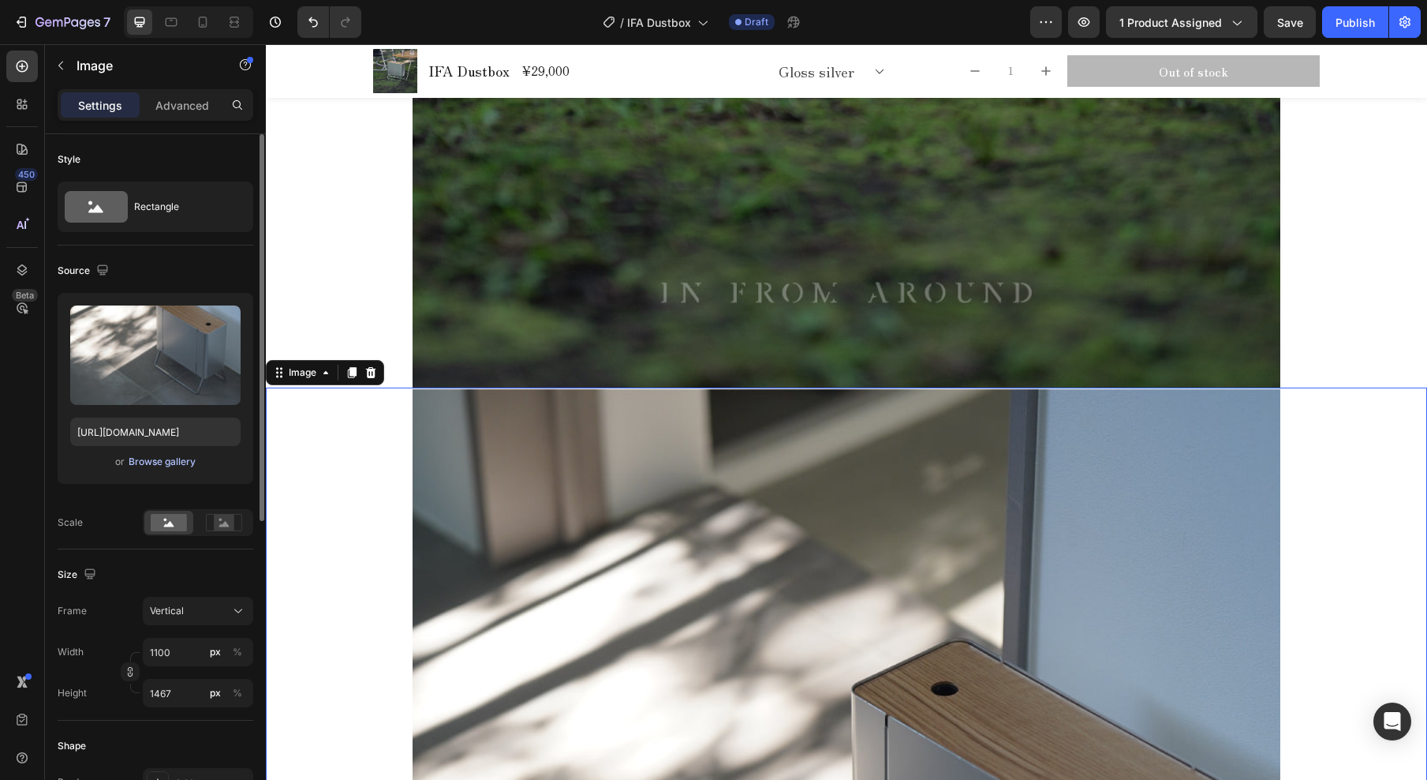
click at [181, 461] on div "Browse gallery" at bounding box center [162, 462] width 67 height 14
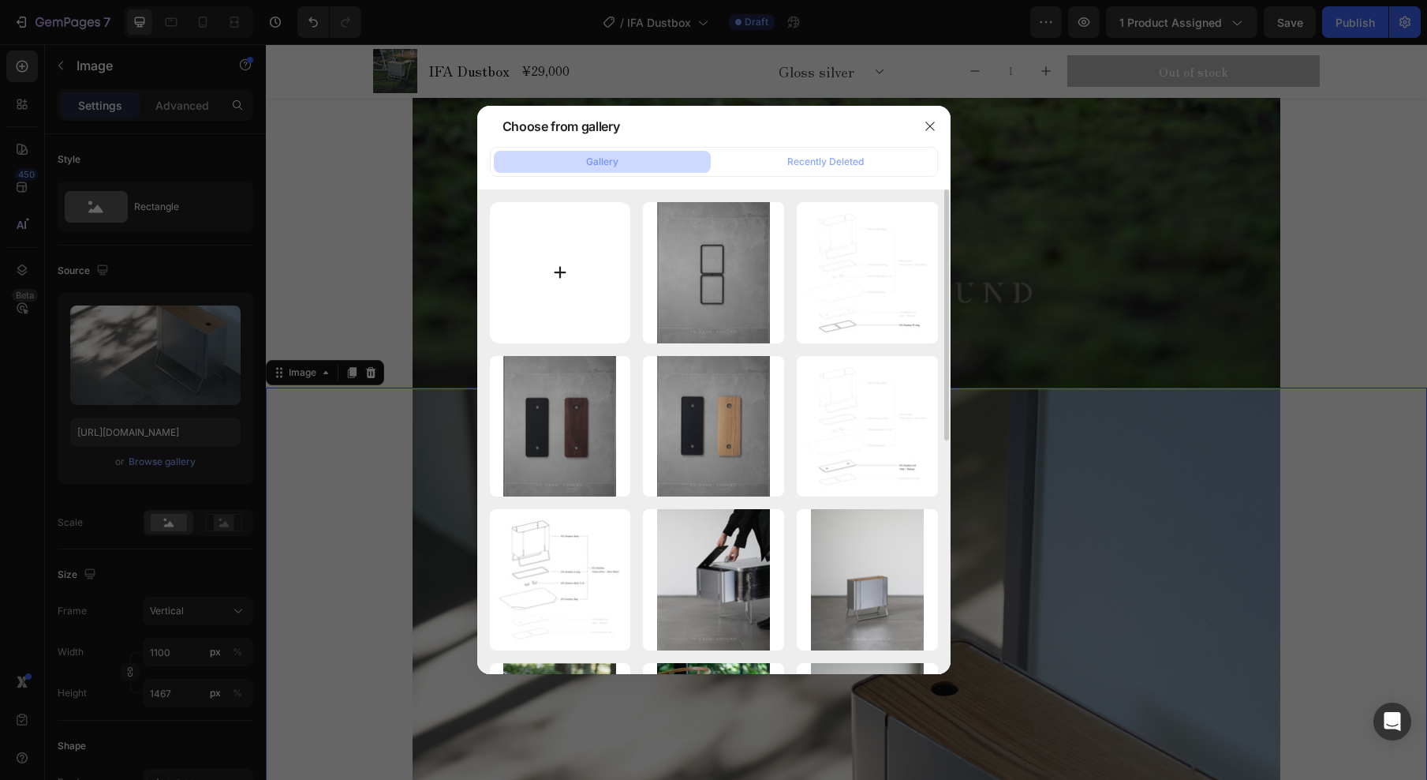
click at [556, 275] on input "file" at bounding box center [560, 272] width 141 height 141
type input "C:\fakepath\IFA Dustbox_common_3_12.jpg"
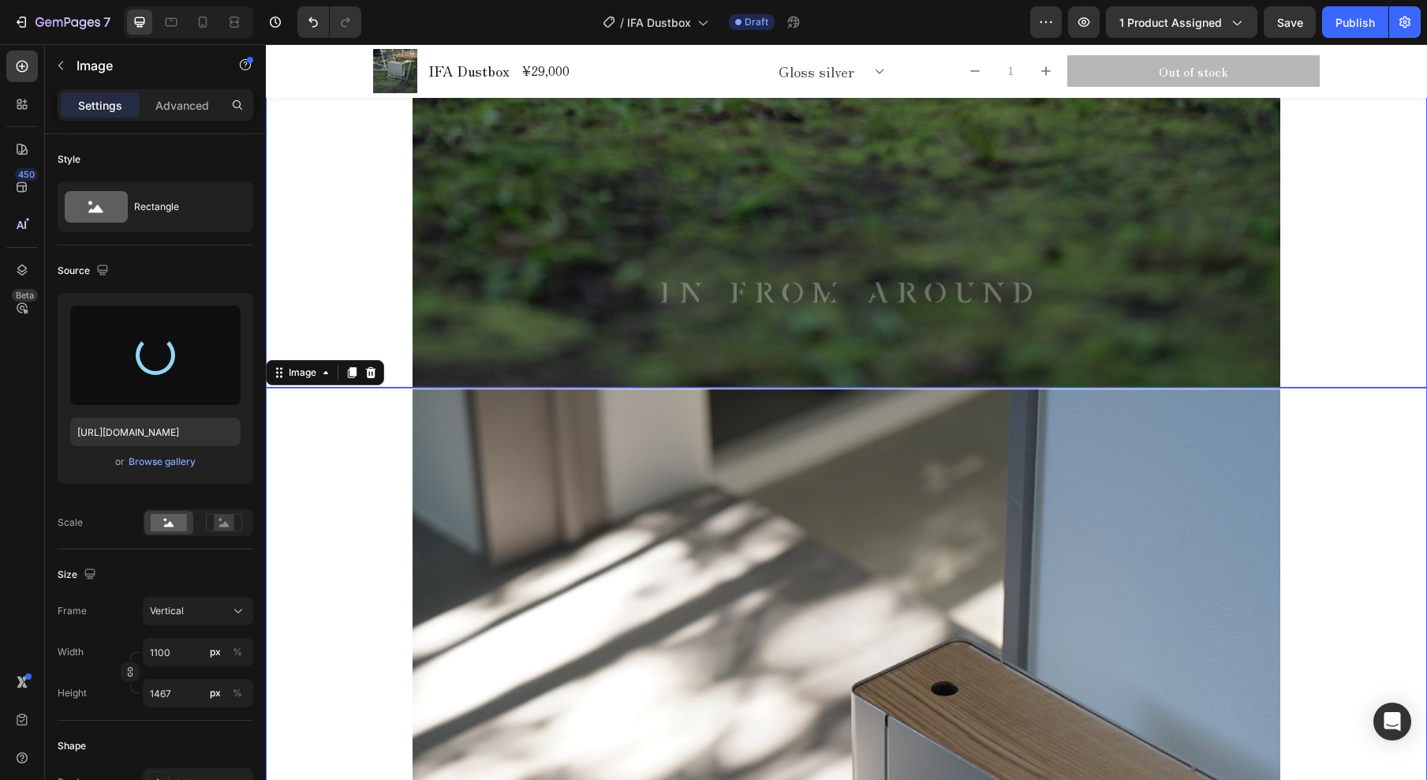
type input "[URL][DOMAIN_NAME]"
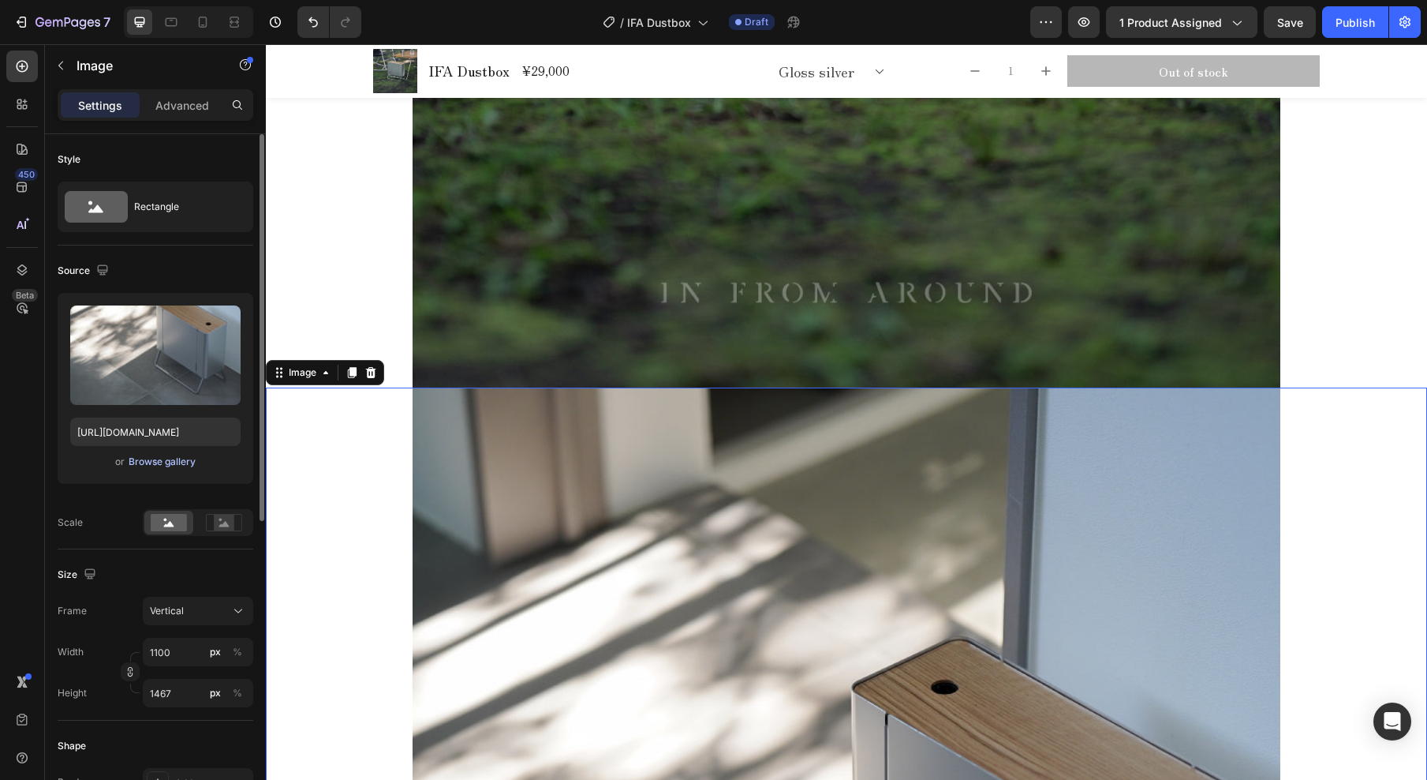
click at [185, 468] on div "Browse gallery" at bounding box center [162, 462] width 67 height 14
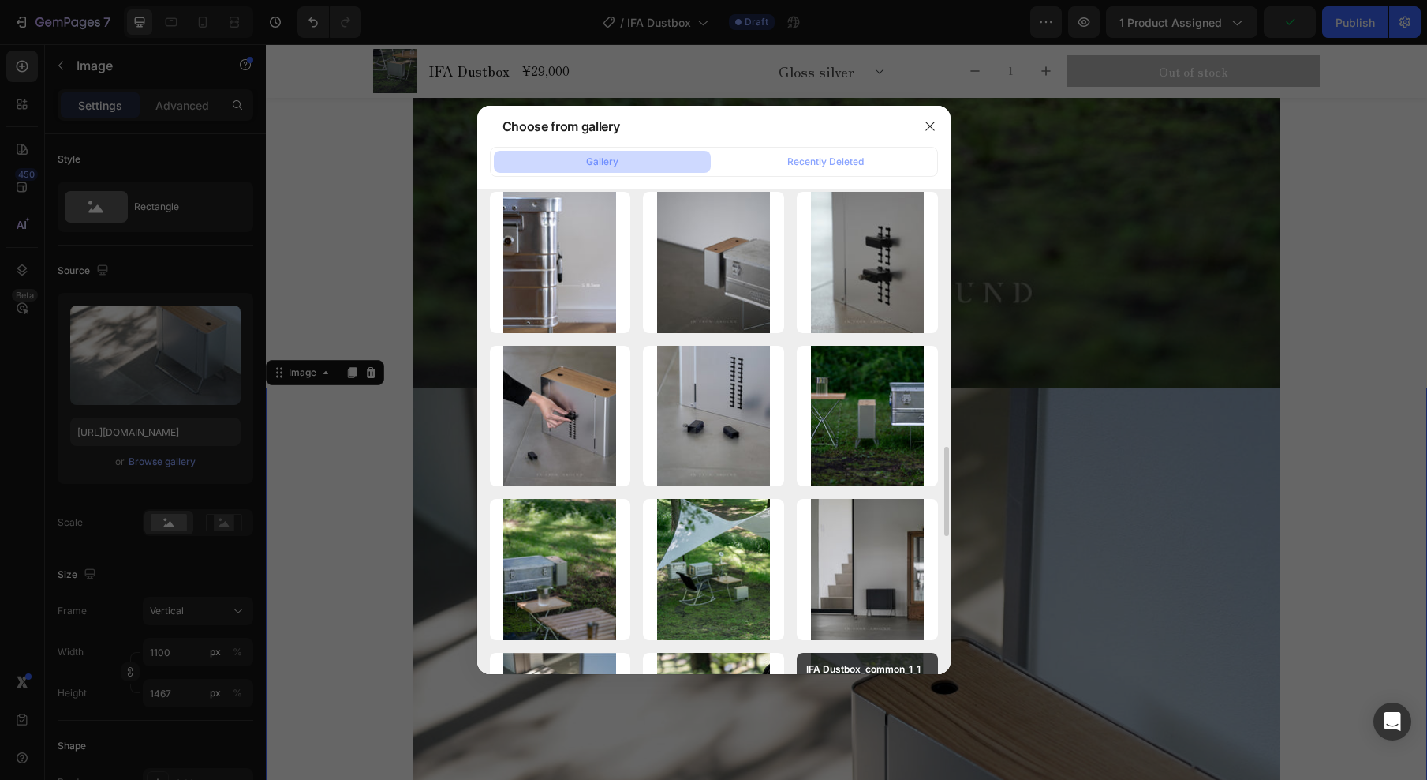
scroll to position [1690, 0]
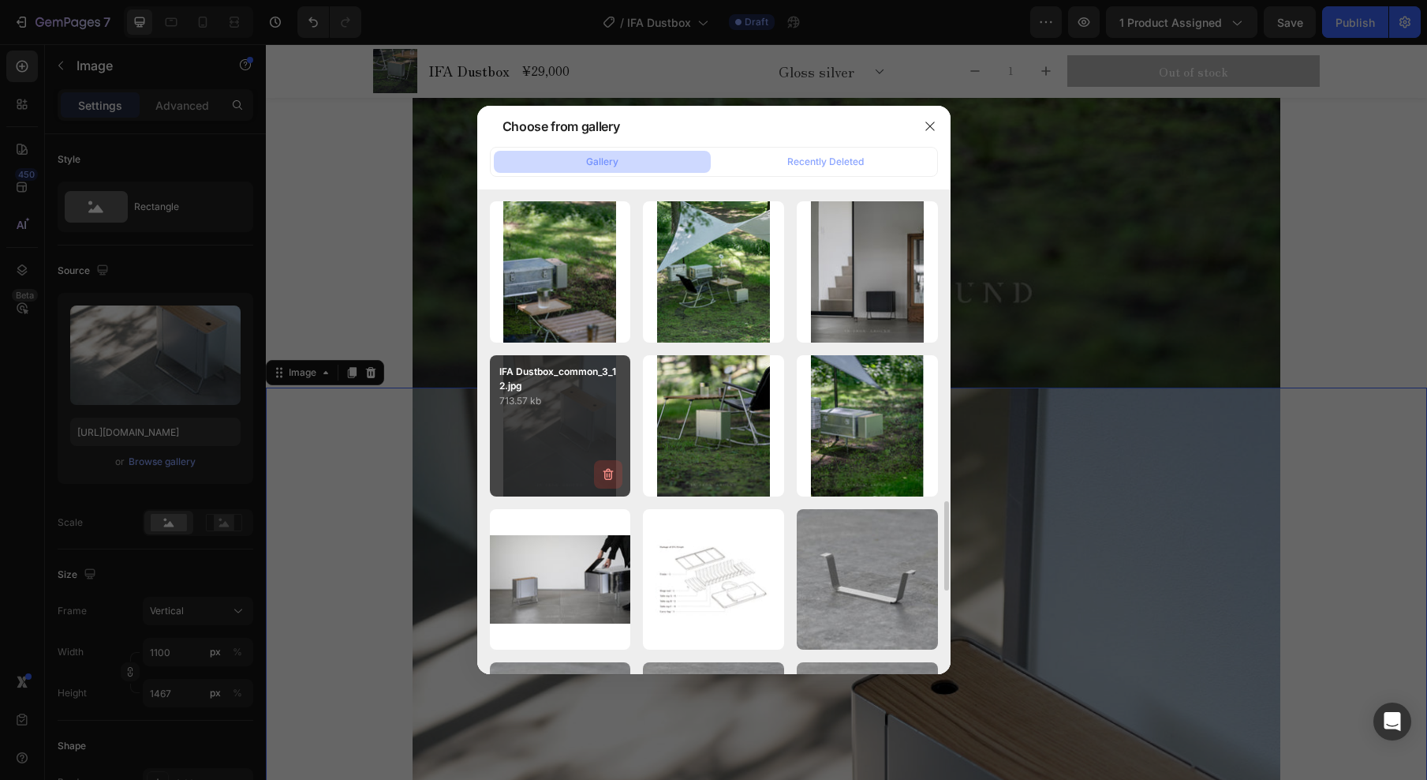
click at [606, 477] on icon "button" at bounding box center [608, 474] width 16 height 16
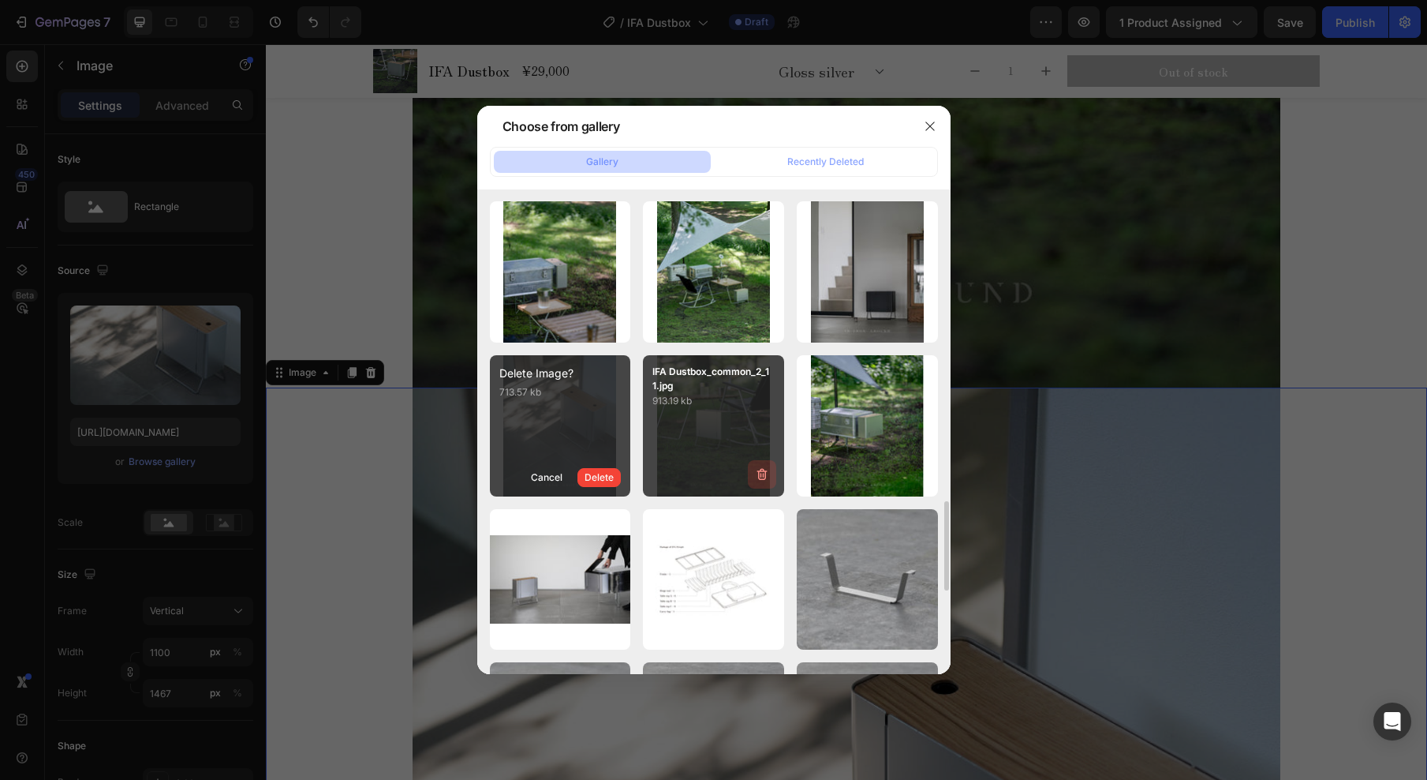
click at [611, 479] on div "Delete" at bounding box center [599, 477] width 29 height 14
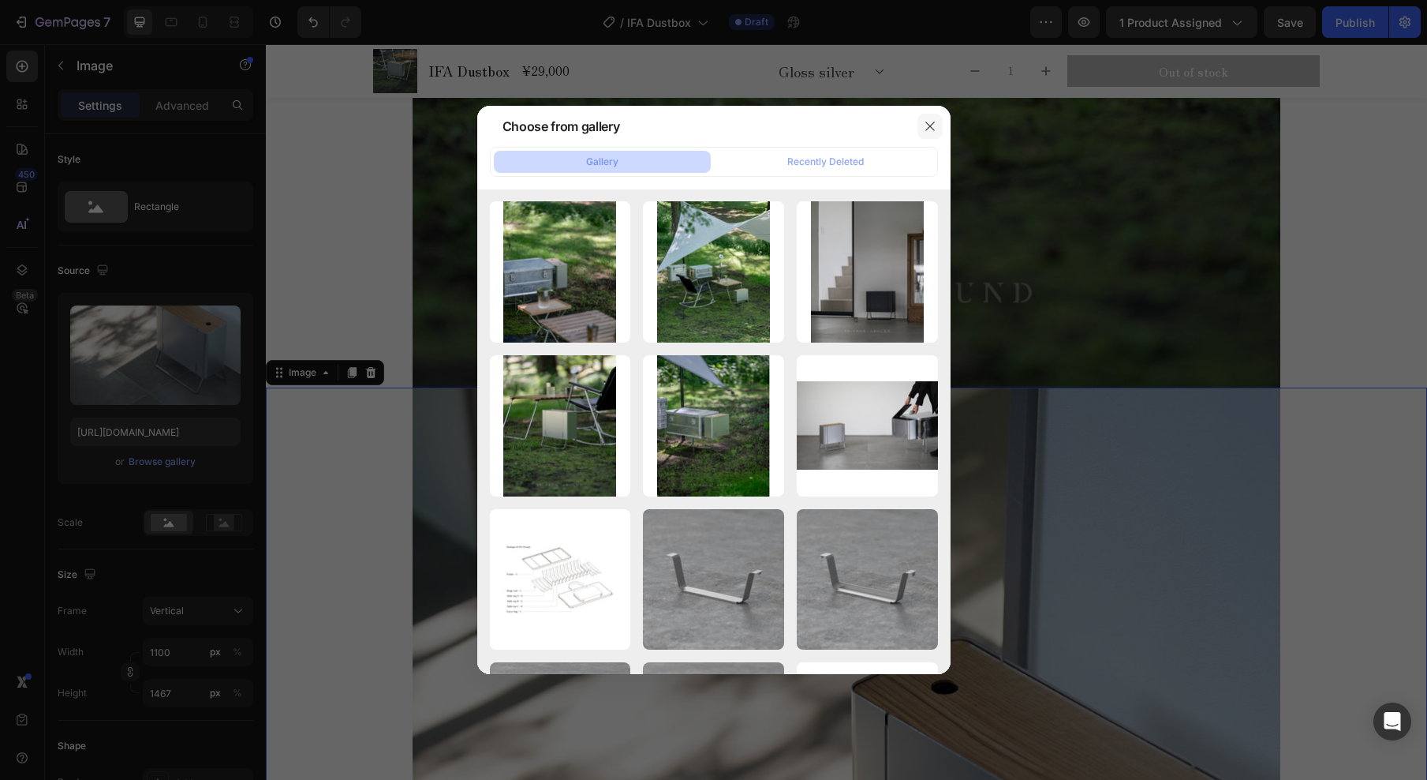
click at [922, 128] on button "button" at bounding box center [930, 126] width 25 height 25
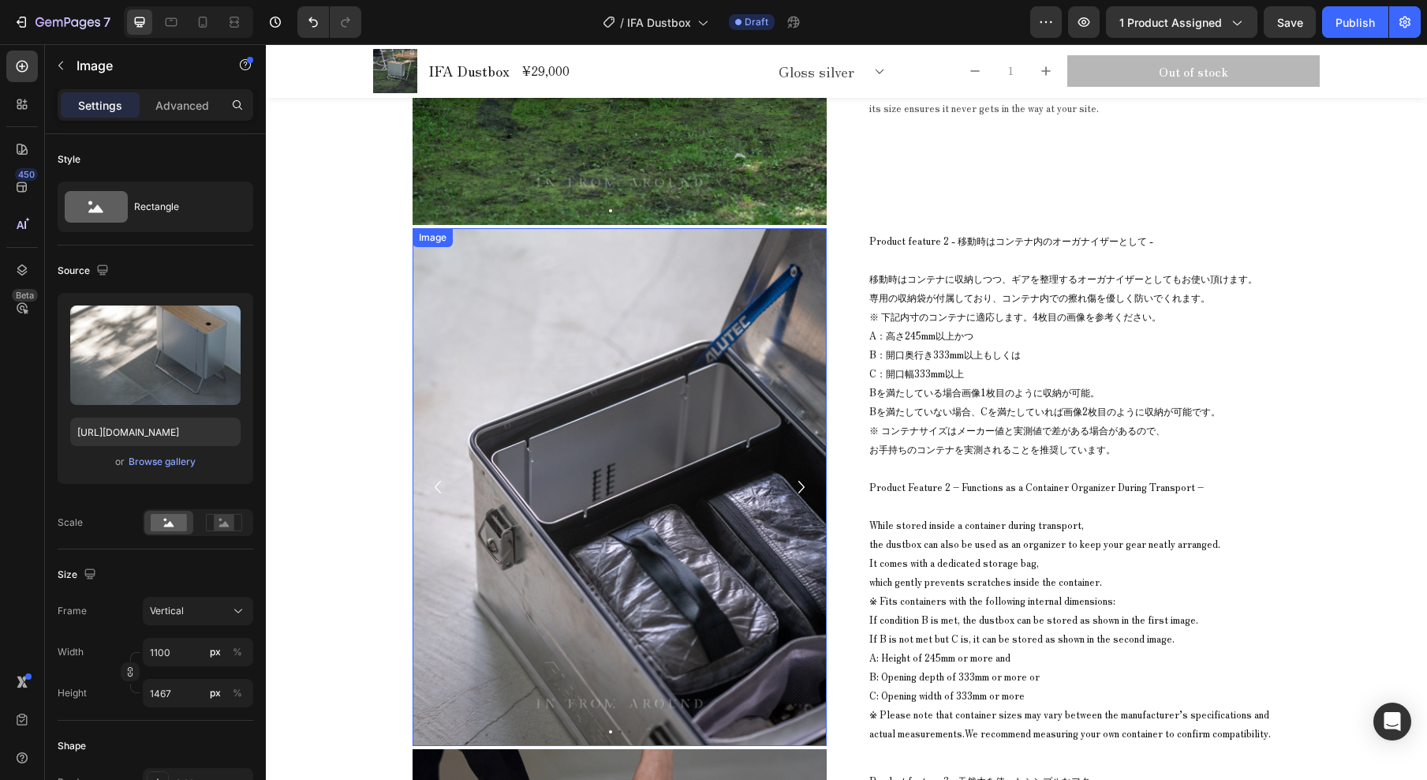
scroll to position [10044, 0]
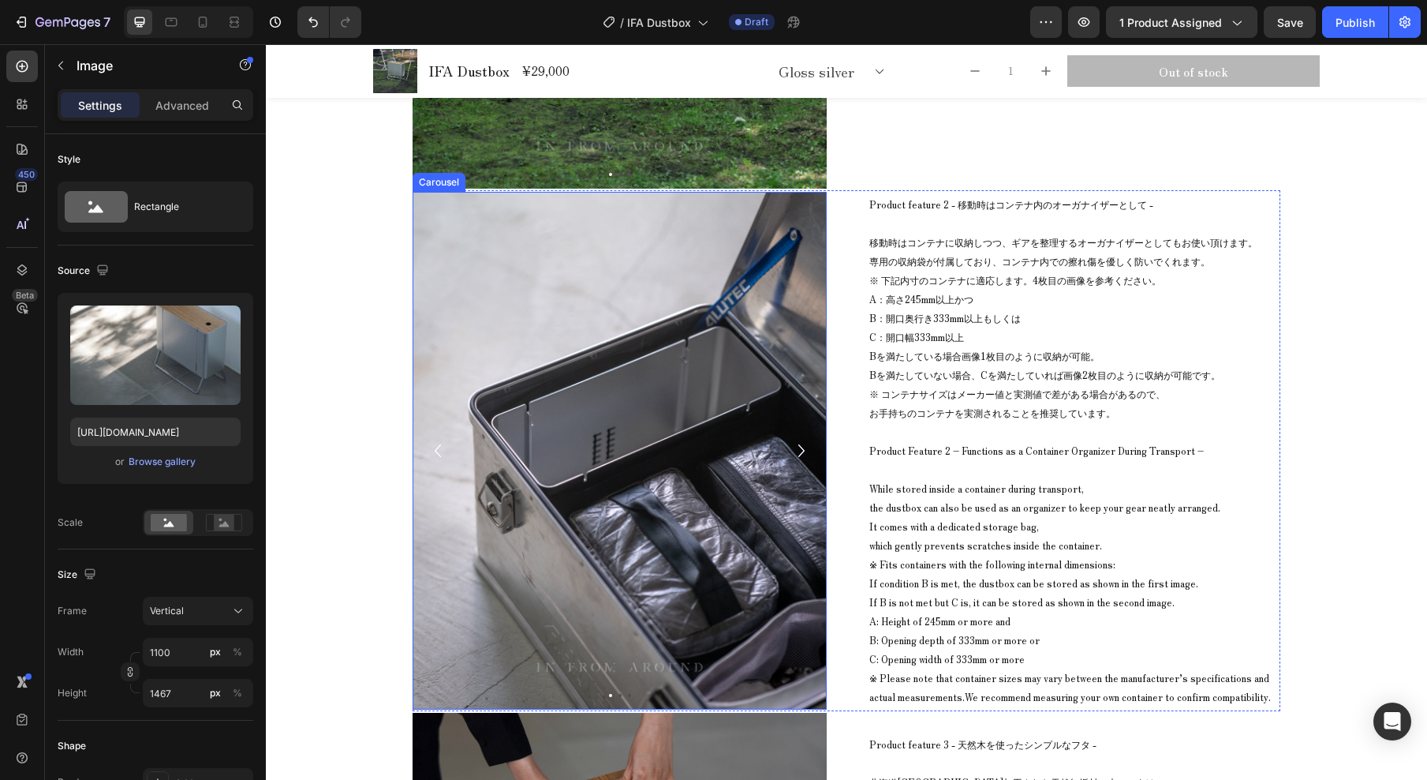
click at [794, 458] on icon "Carousel Next Arrow" at bounding box center [801, 451] width 25 height 32
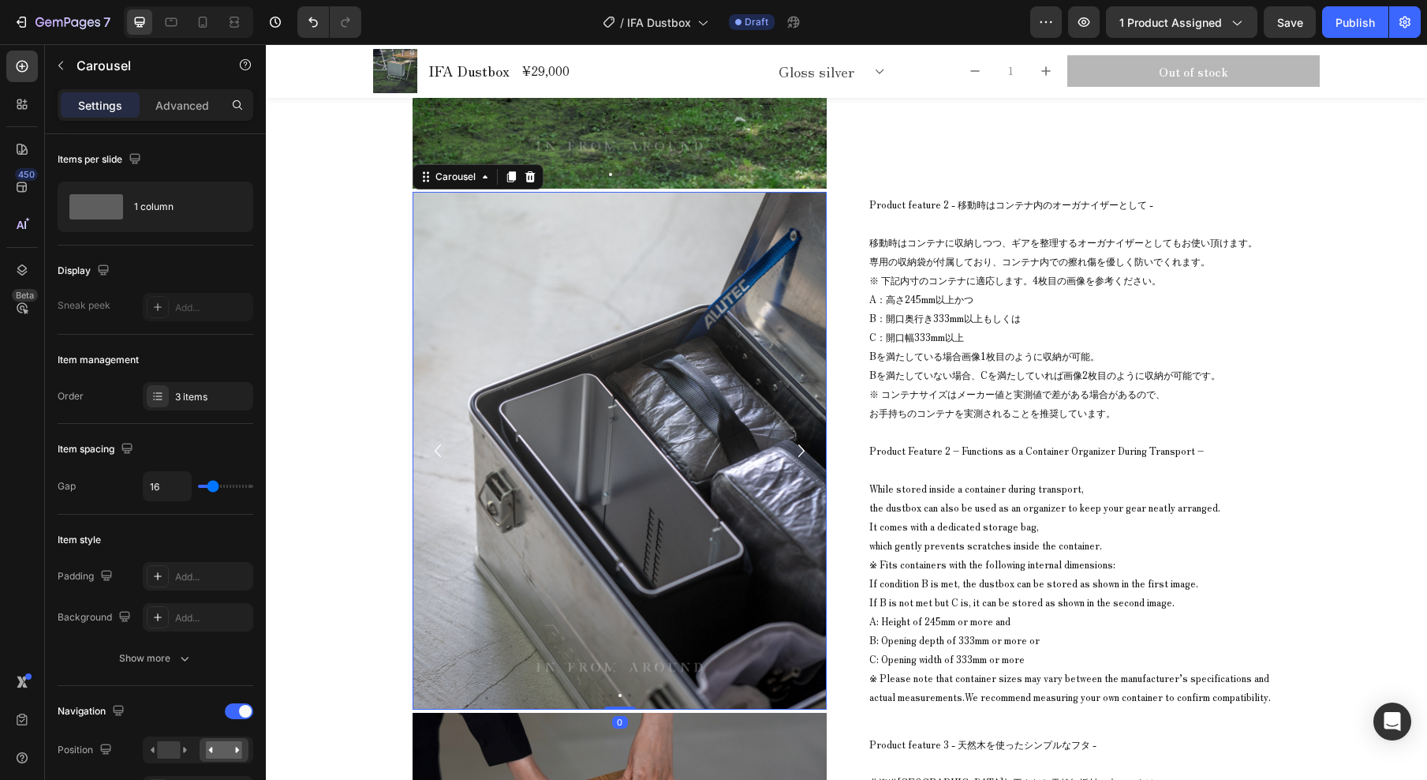
click at [794, 458] on icon "Carousel Next Arrow" at bounding box center [801, 451] width 25 height 32
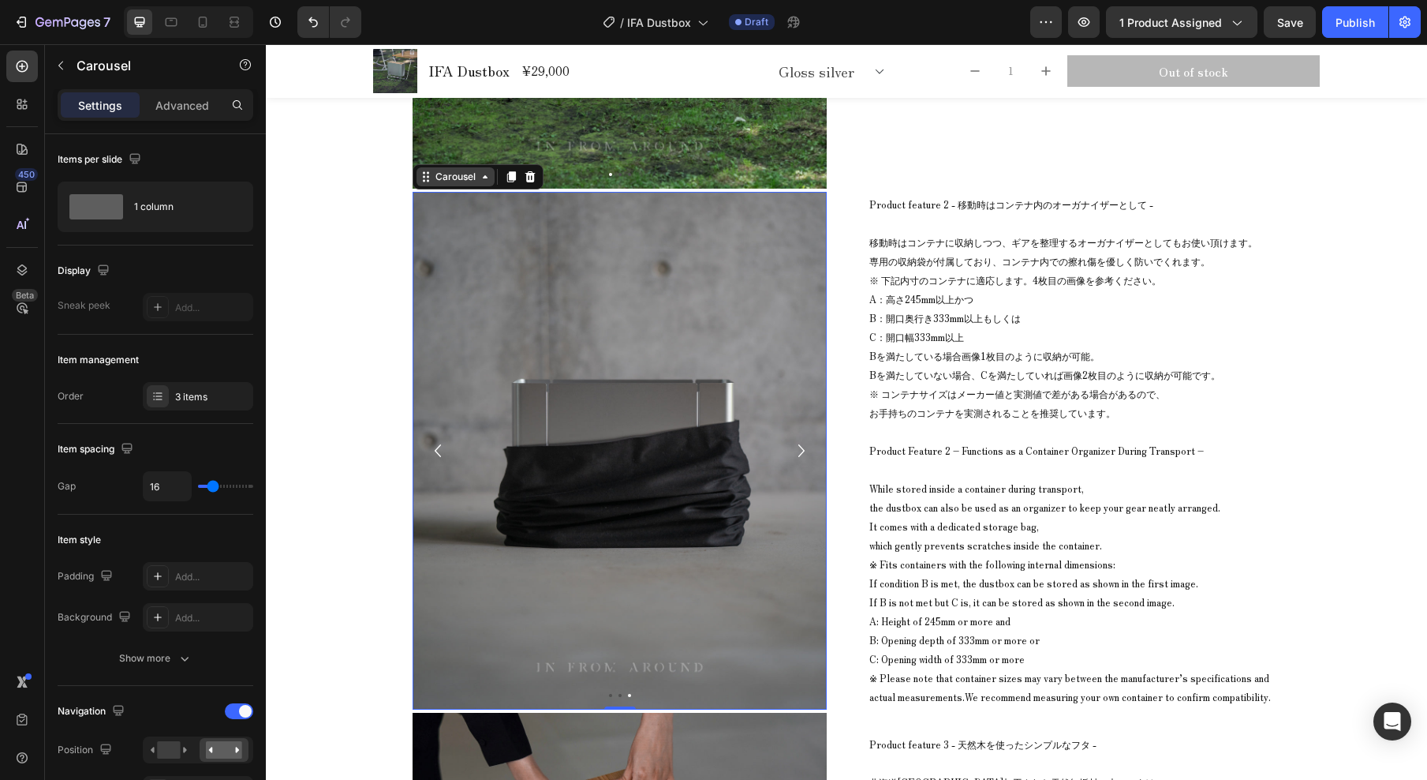
click at [447, 180] on div "Carousel" at bounding box center [455, 177] width 47 height 14
click at [557, 369] on img at bounding box center [620, 451] width 414 height 518
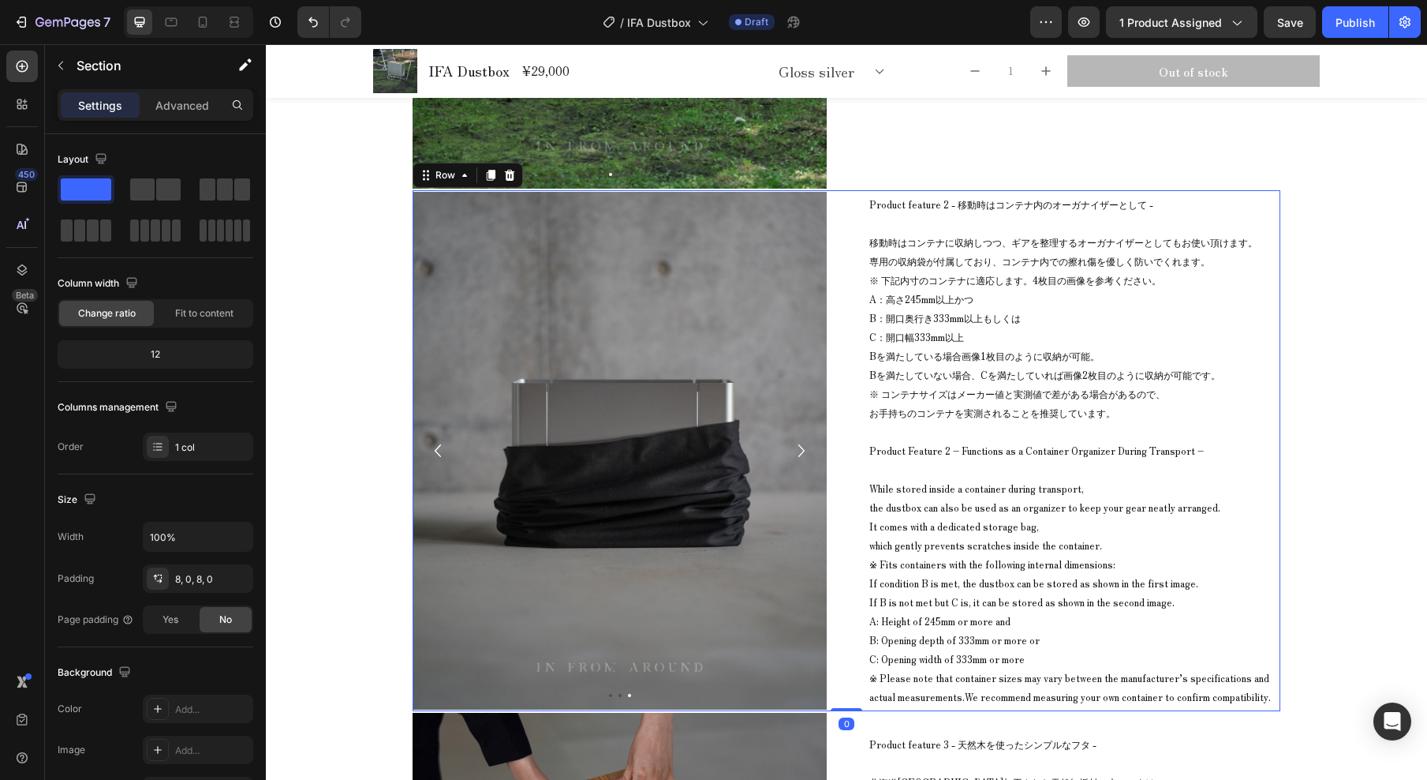
click at [848, 199] on div "Image Image Image Carousel Product feature 2 - 移動時はコンテナ内のオーガナイザーとして - 移動時はコンテナに…" at bounding box center [847, 450] width 868 height 521
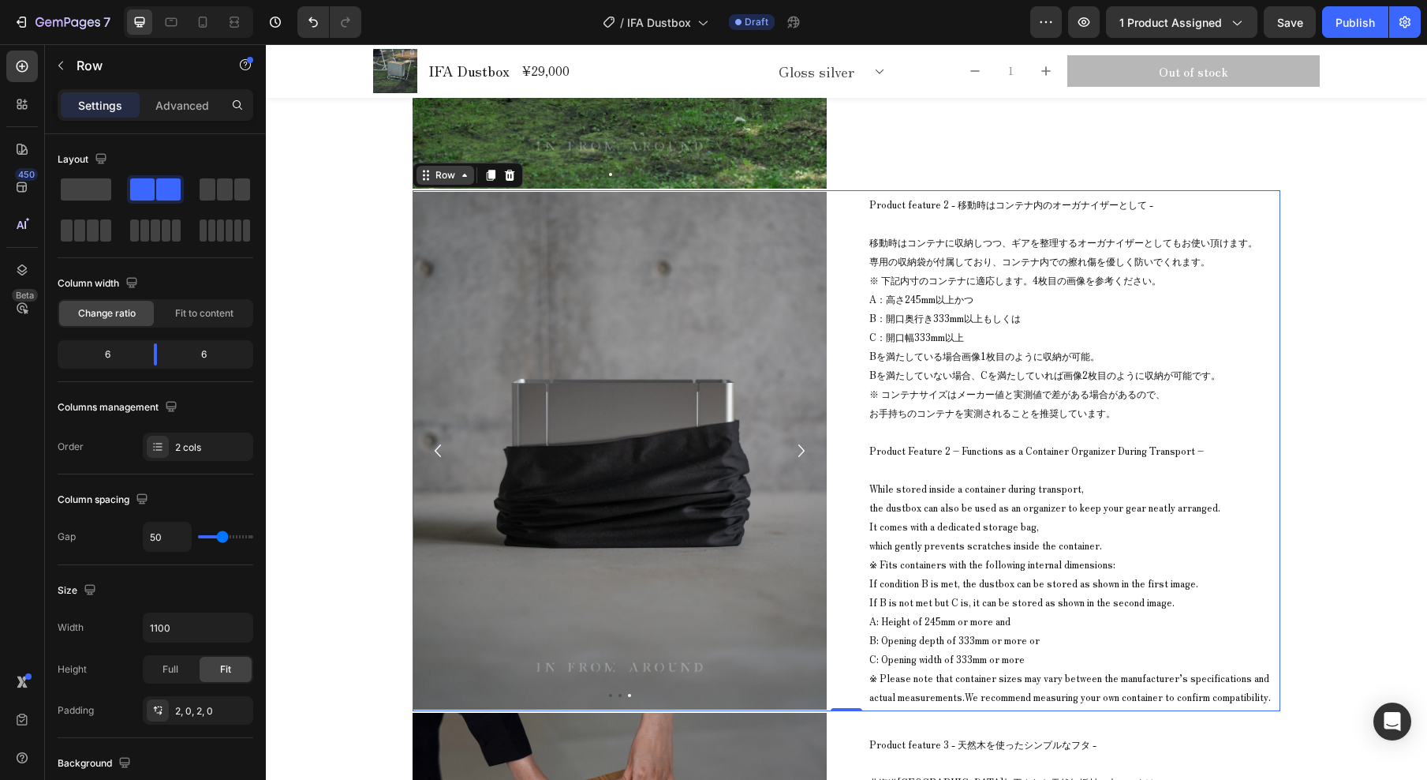
click at [458, 178] on icon at bounding box center [464, 175] width 13 height 13
click at [458, 176] on icon at bounding box center [464, 175] width 13 height 13
click at [462, 176] on icon at bounding box center [464, 175] width 5 height 3
click at [462, 175] on icon at bounding box center [464, 175] width 5 height 3
click at [562, 275] on img at bounding box center [620, 451] width 414 height 518
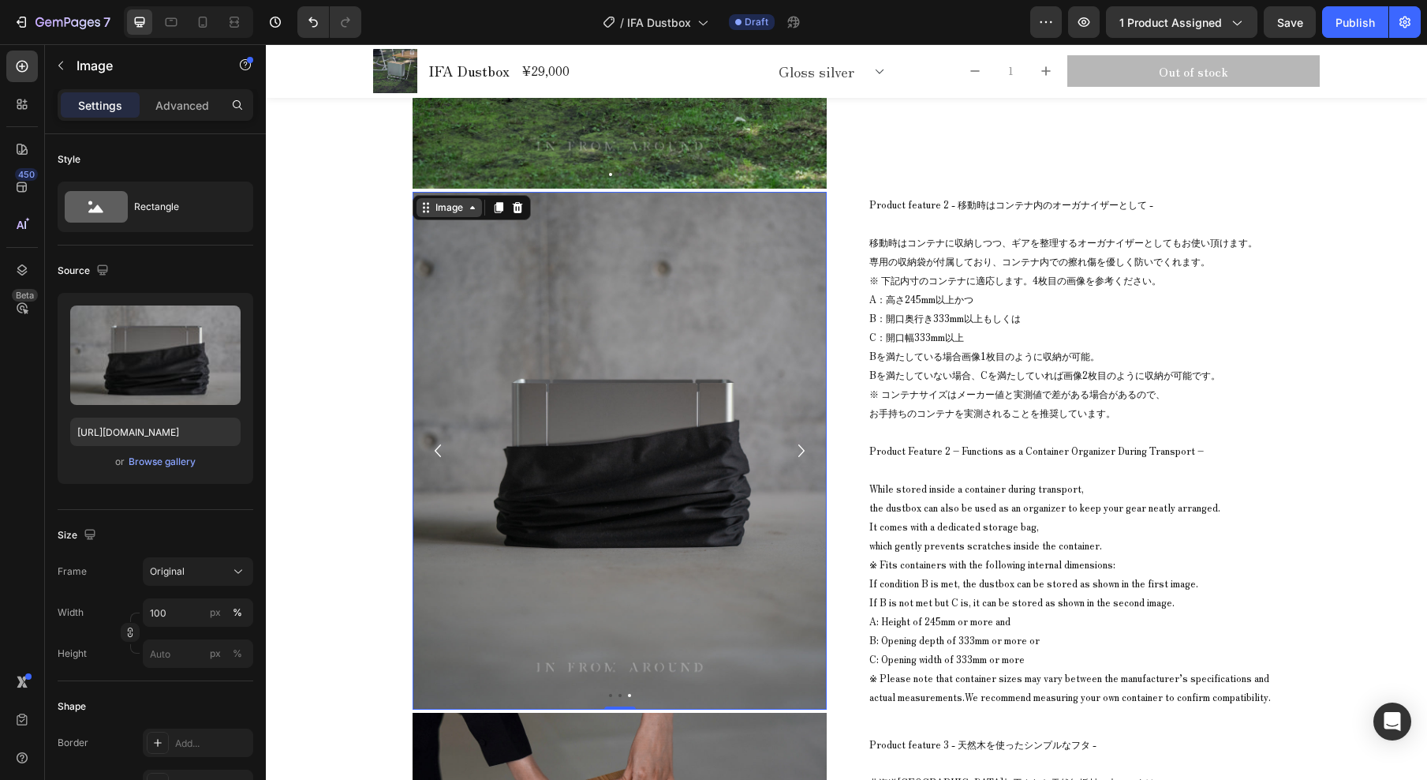
click at [466, 215] on div "Image" at bounding box center [449, 207] width 65 height 19
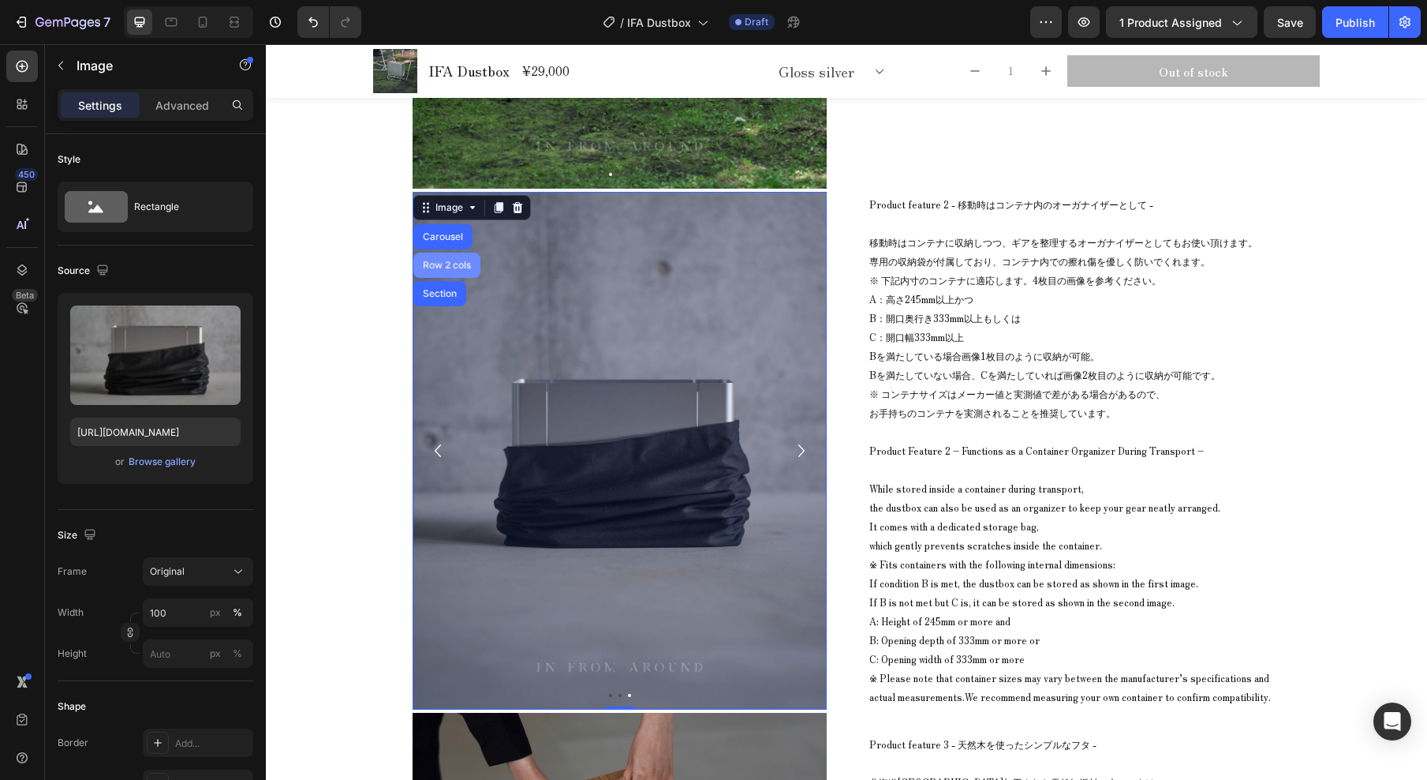
click at [447, 240] on div "Carousel" at bounding box center [443, 236] width 47 height 9
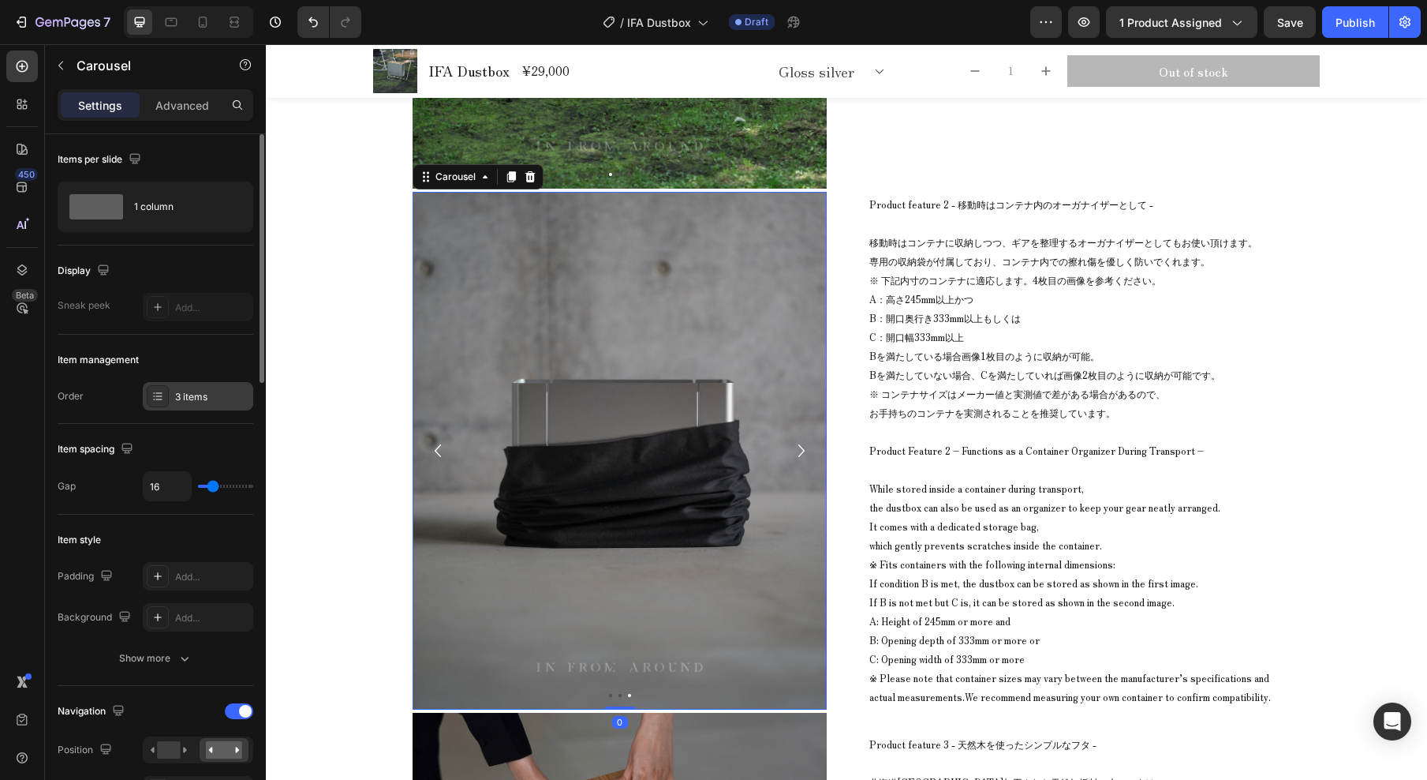
click at [215, 395] on div "3 items" at bounding box center [212, 397] width 74 height 14
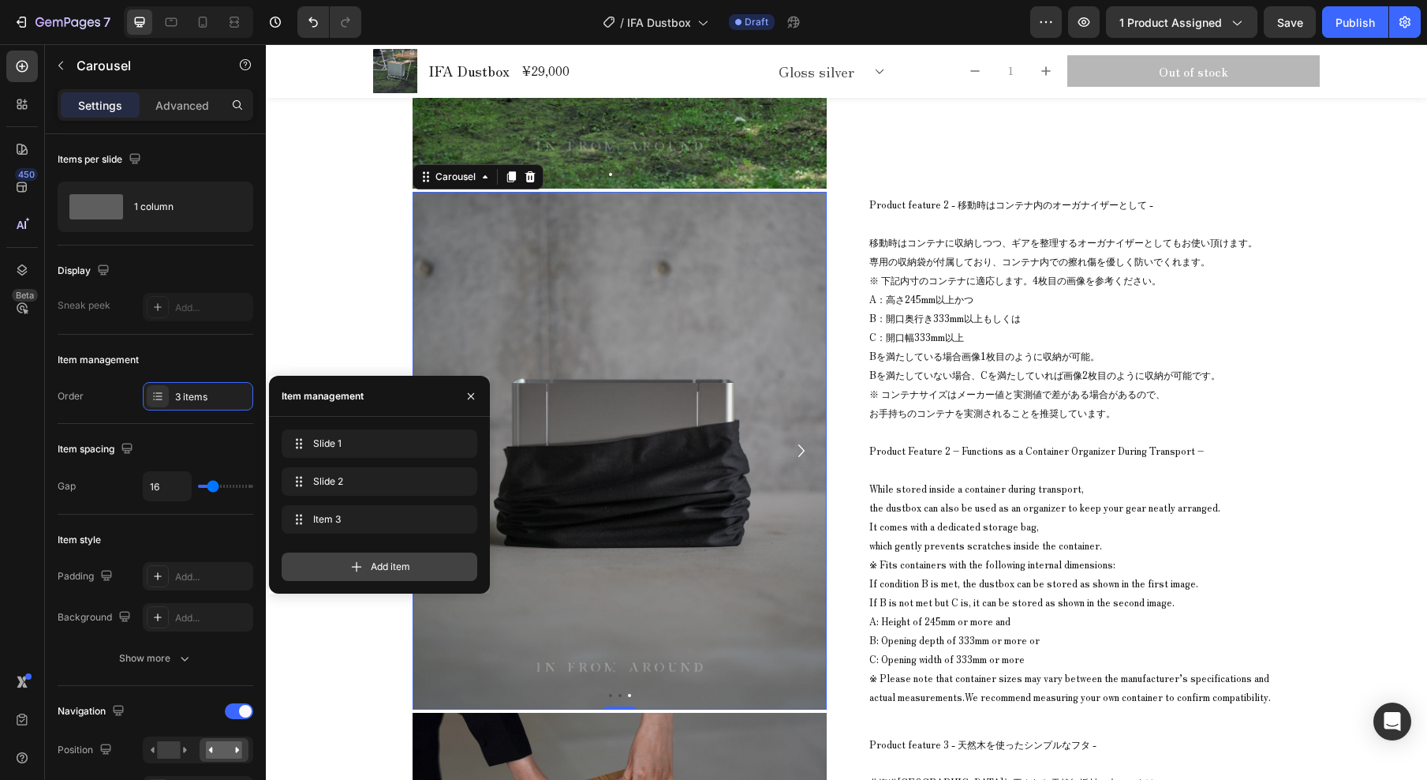
click at [399, 566] on span "Add item" at bounding box center [390, 566] width 39 height 14
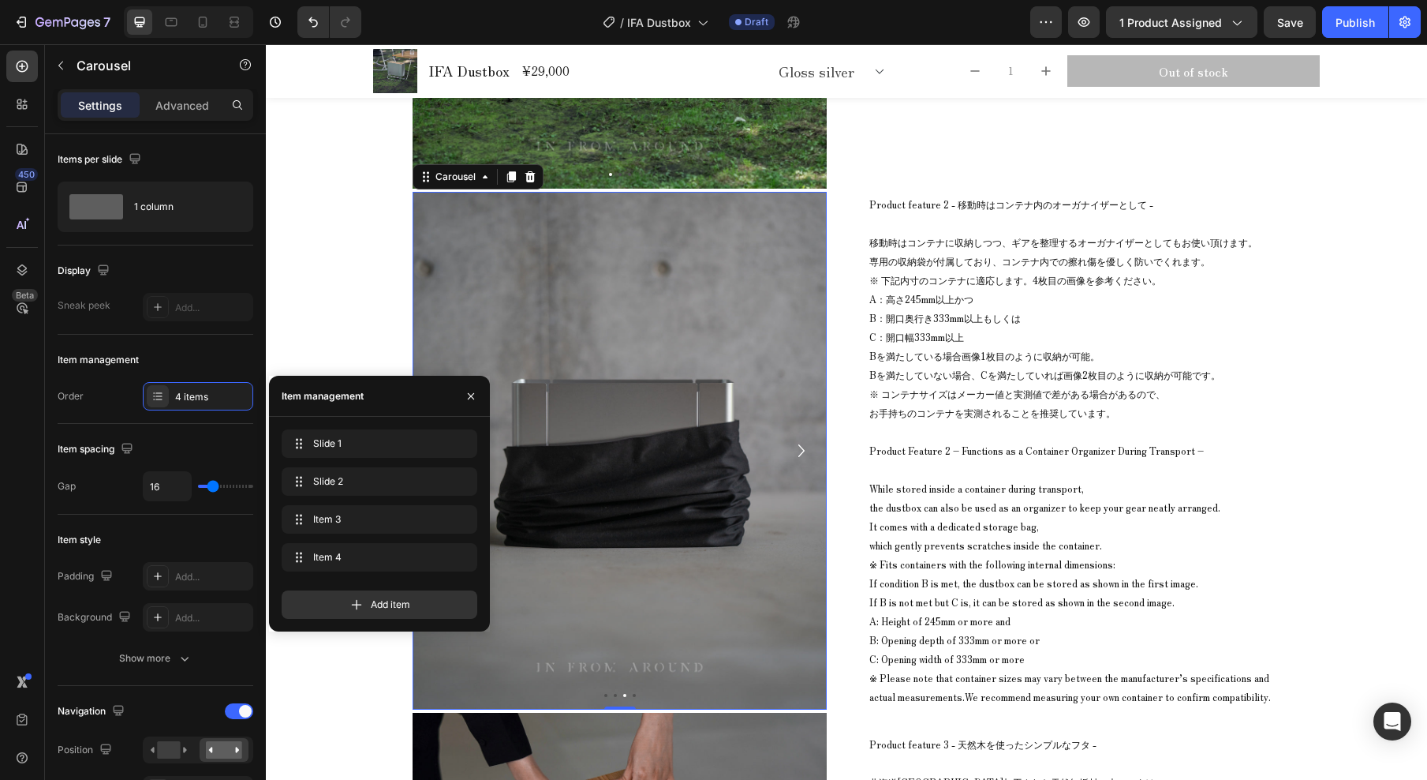
click at [799, 452] on icon "Carousel Next Arrow" at bounding box center [802, 450] width 6 height 13
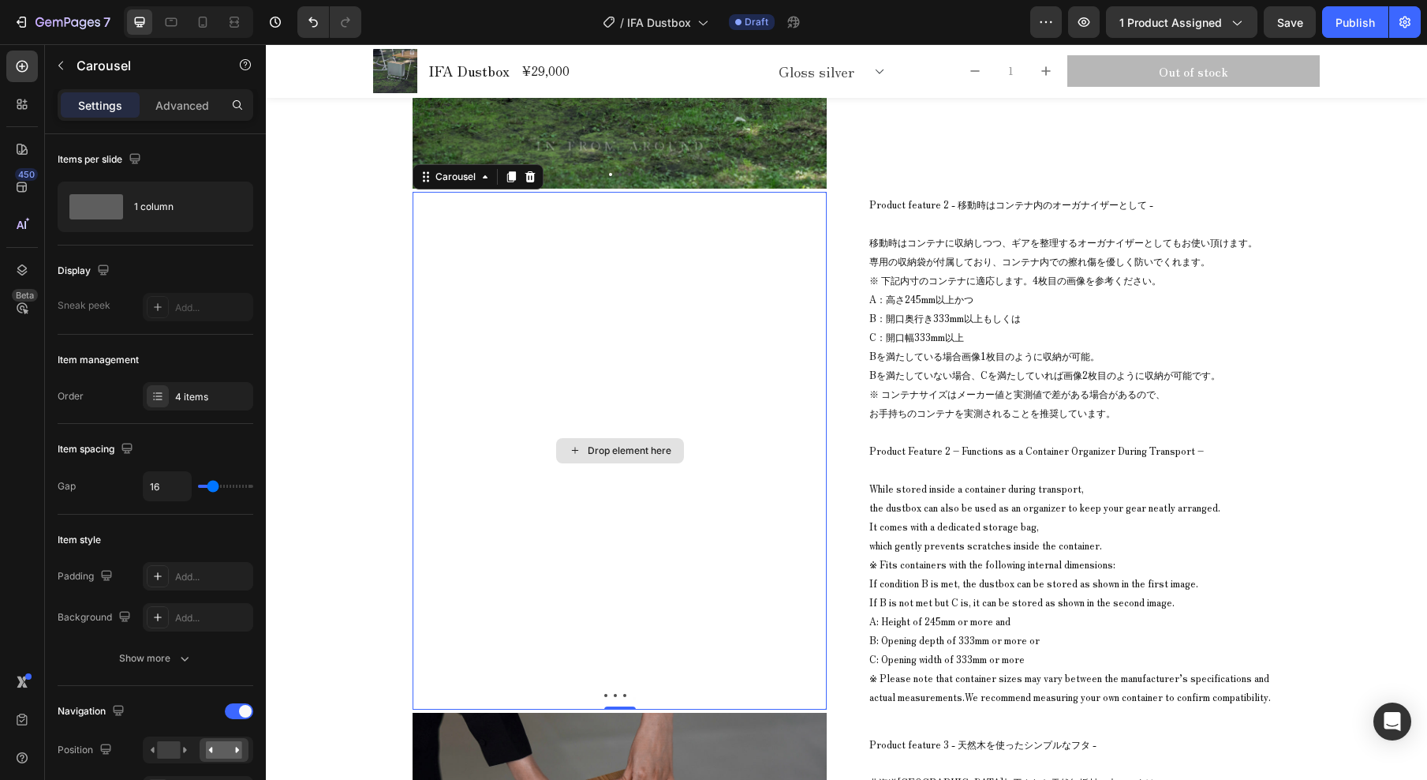
click at [575, 455] on div "Drop element here" at bounding box center [620, 450] width 128 height 25
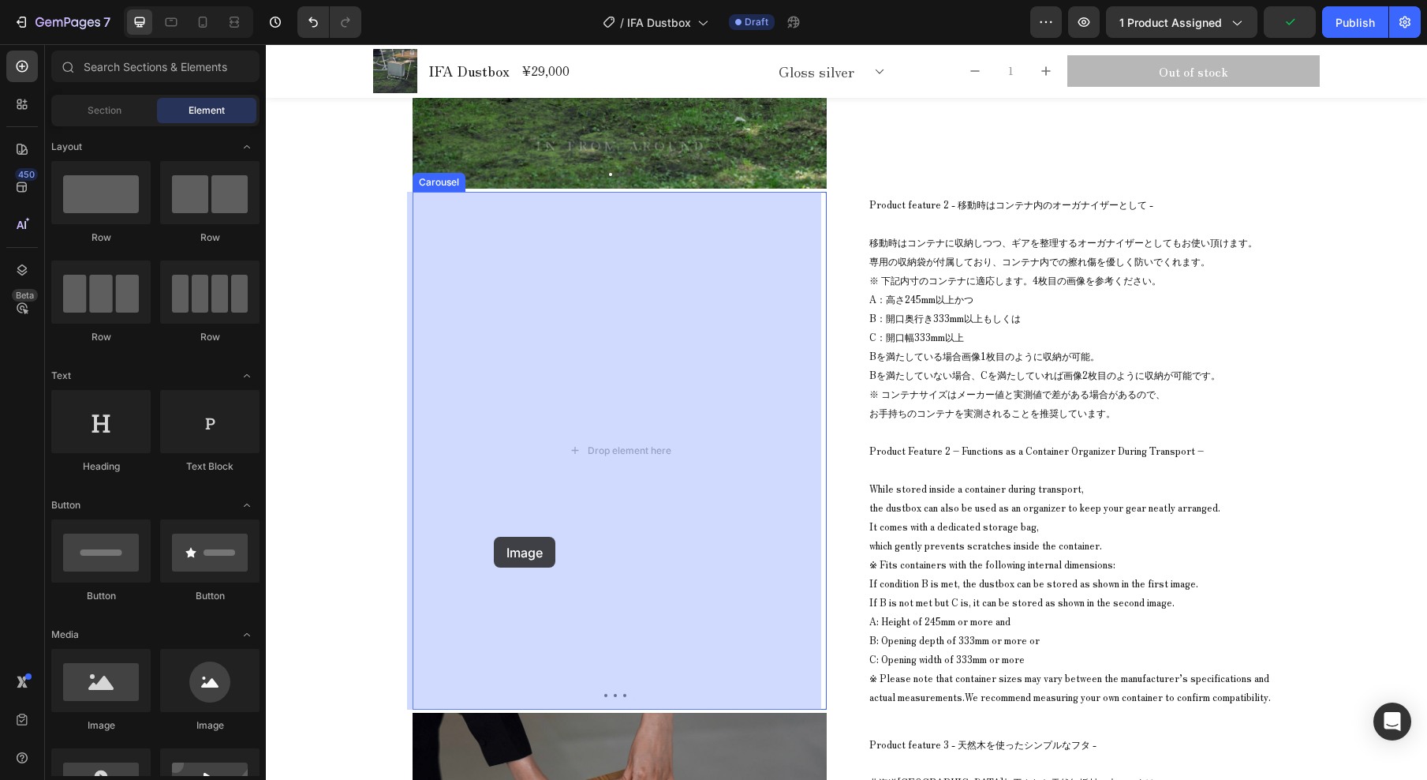
drag, startPoint x: 381, startPoint y: 733, endPoint x: 410, endPoint y: 542, distance: 193.1
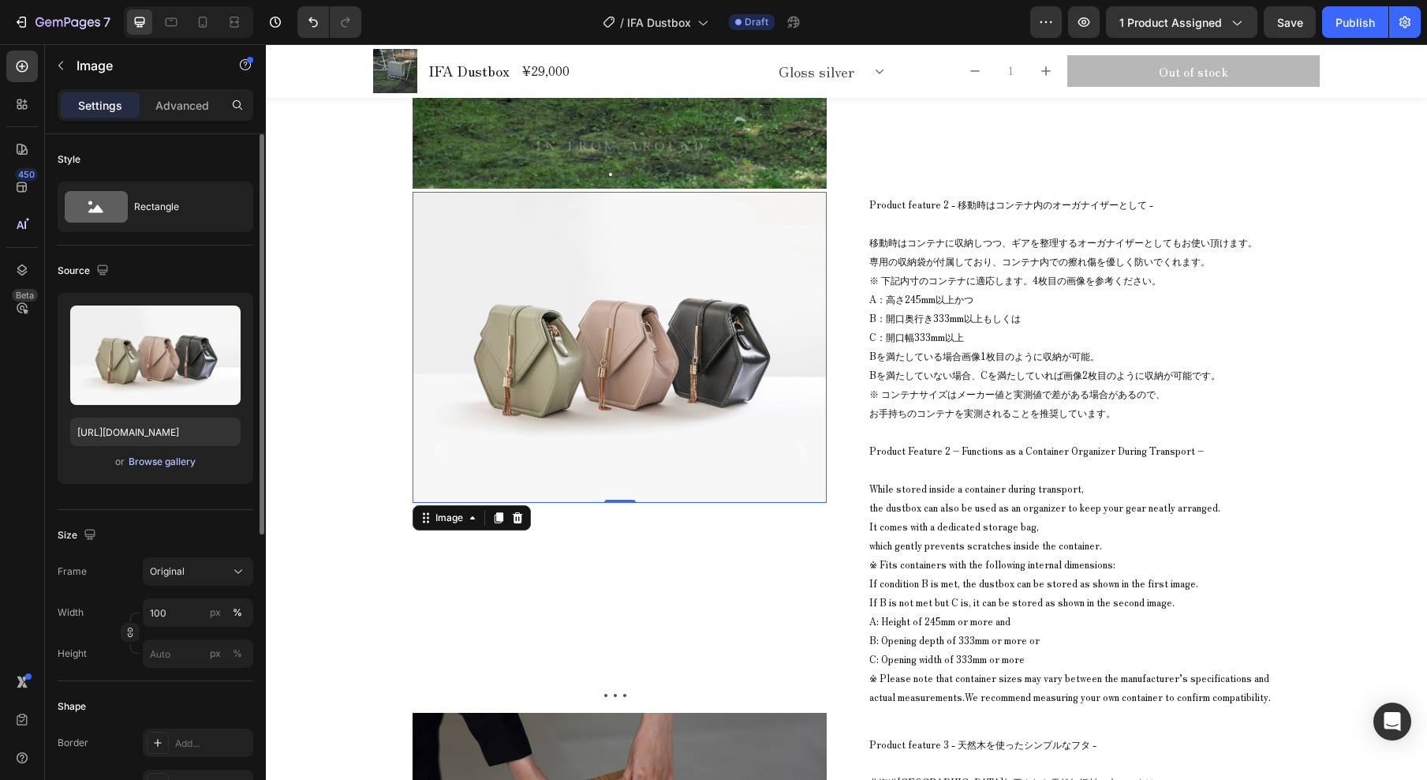
click at [181, 460] on div "Browse gallery" at bounding box center [162, 462] width 67 height 14
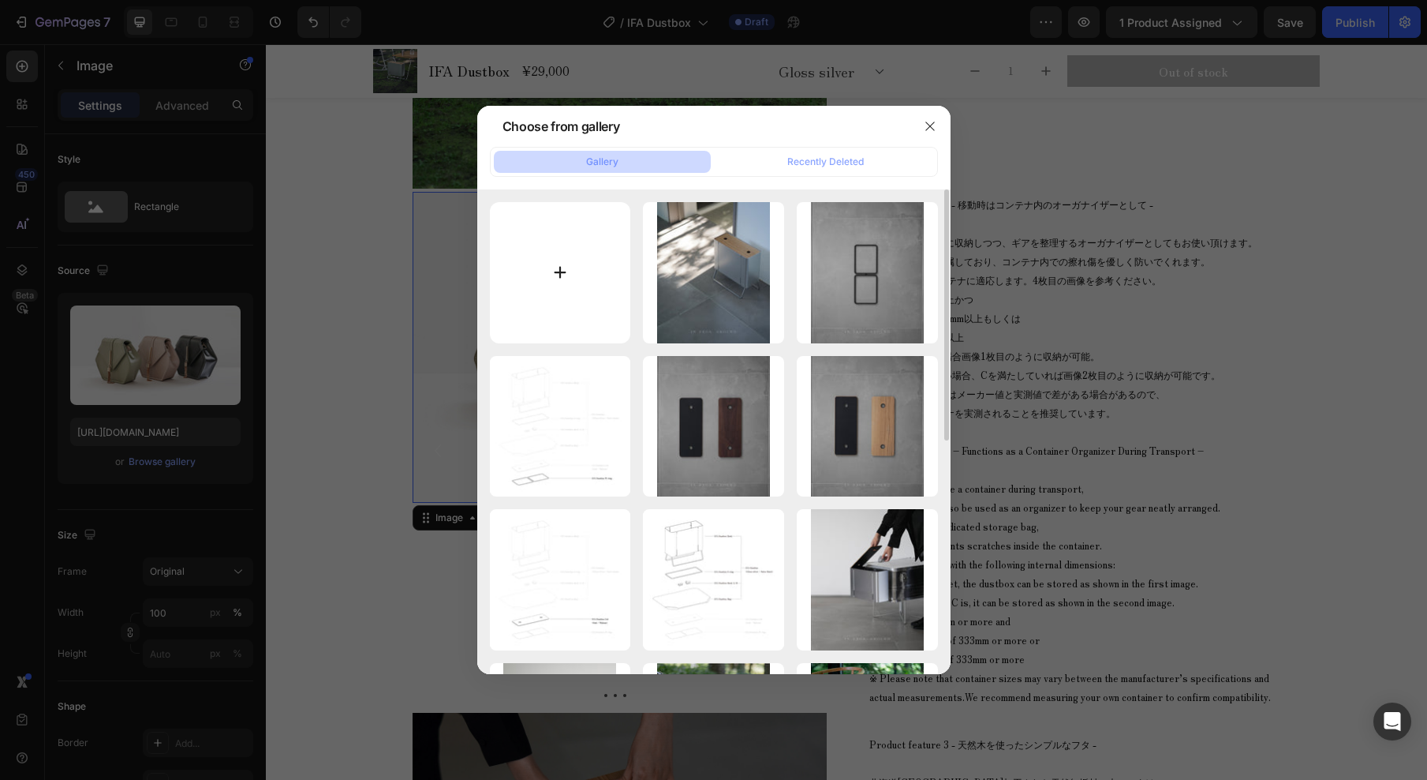
click at [567, 266] on input "file" at bounding box center [560, 272] width 141 height 141
type input "C:\fakepath\IFA Dustbox_common_36-23.jpg"
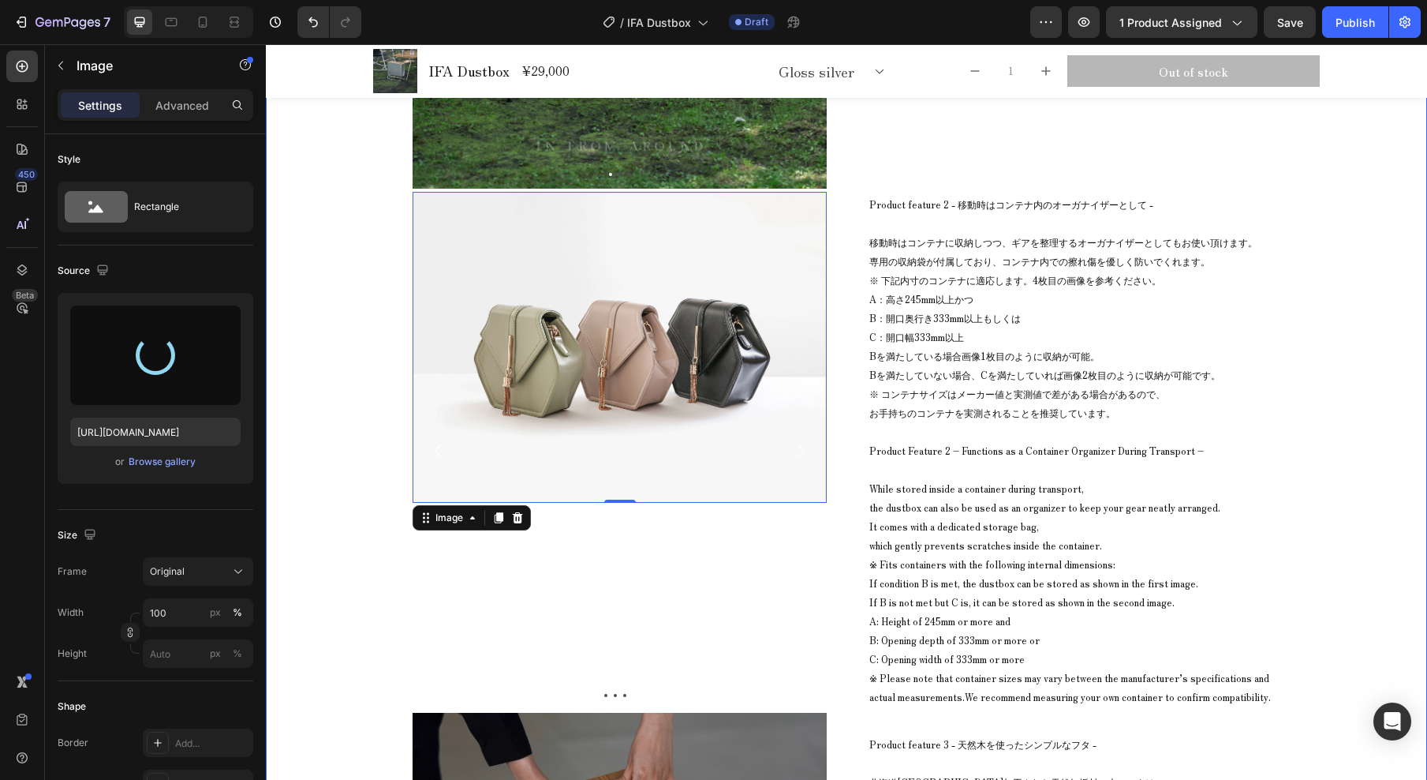
type input "[URL][DOMAIN_NAME]"
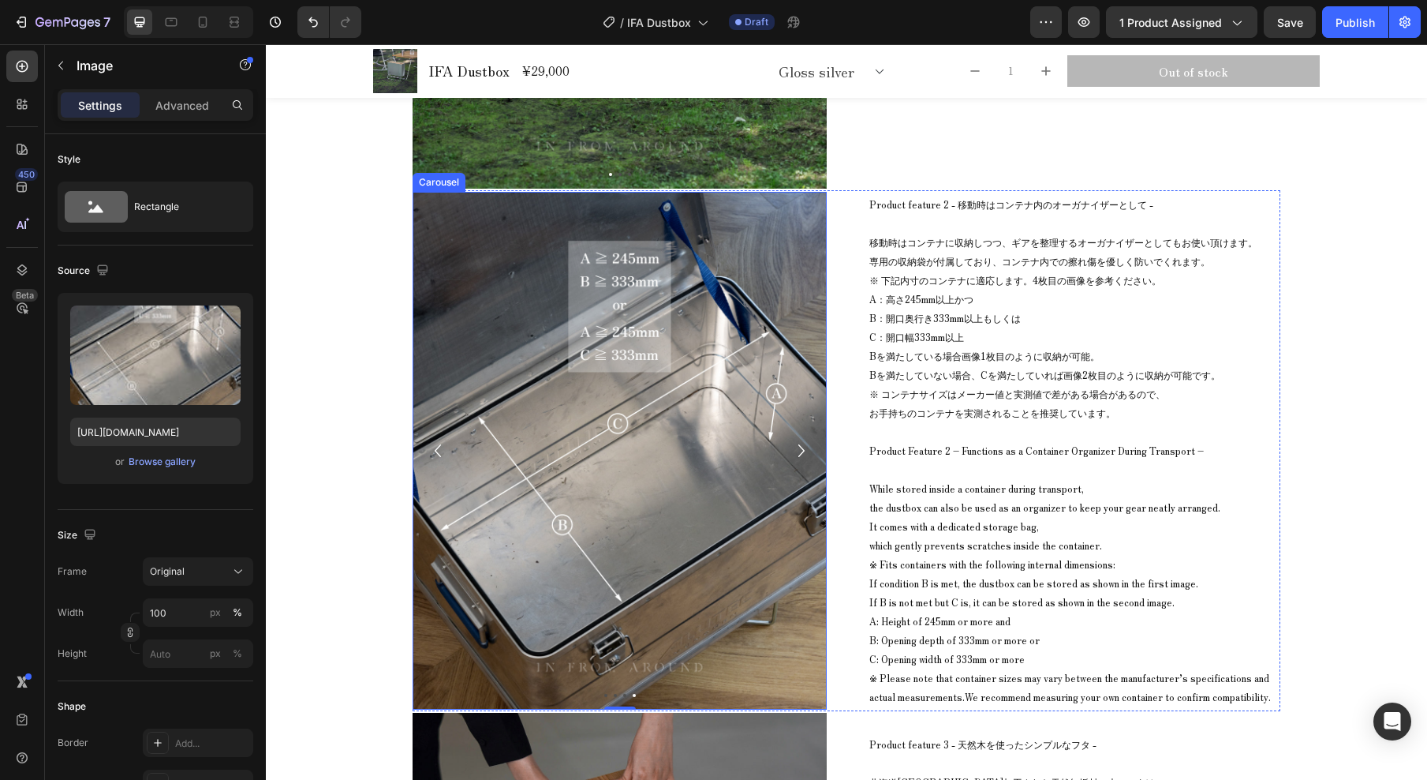
click at [431, 452] on icon "Carousel Back Arrow" at bounding box center [437, 451] width 25 height 32
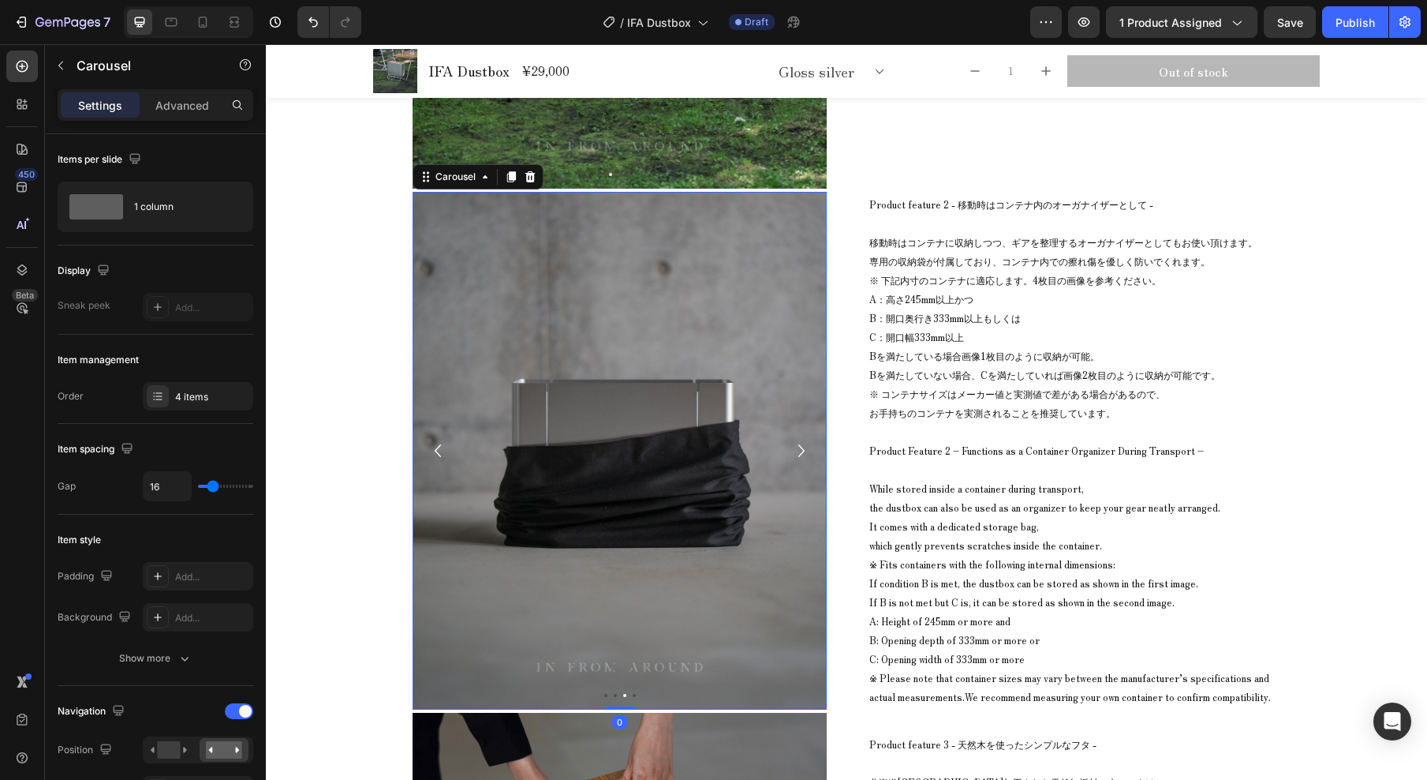
click at [430, 453] on icon "Carousel Back Arrow" at bounding box center [437, 451] width 25 height 32
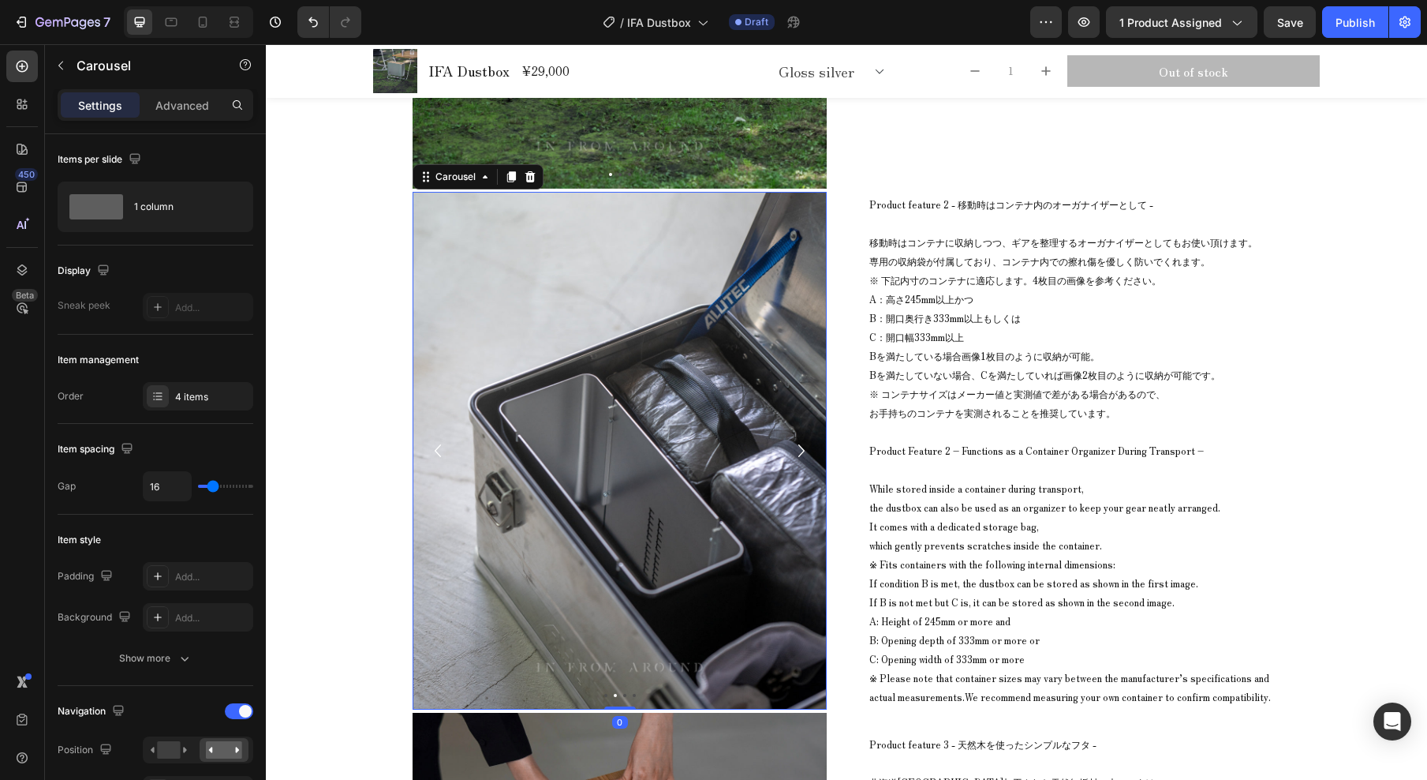
click at [430, 452] on icon "Carousel Back Arrow" at bounding box center [437, 451] width 25 height 32
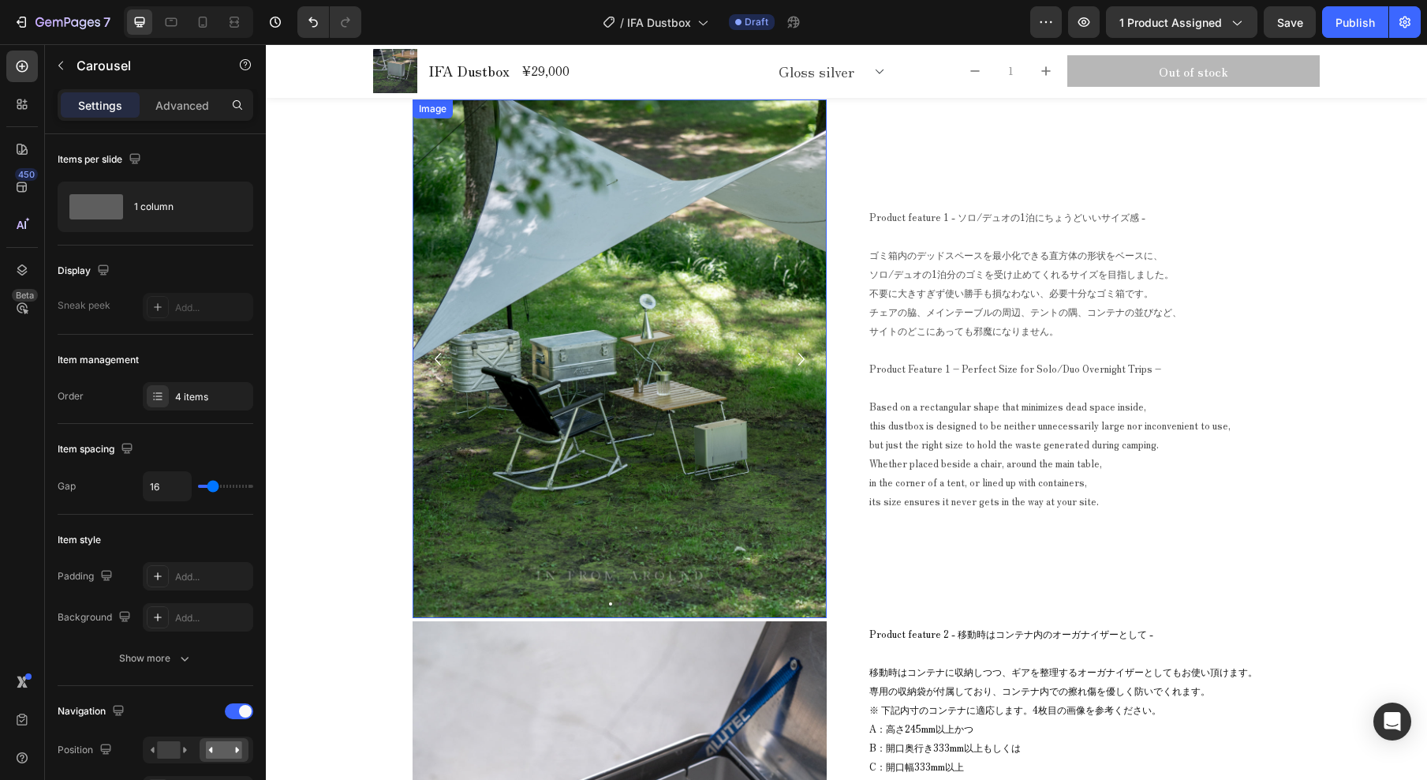
scroll to position [9614, 0]
click at [796, 364] on icon "Carousel Next Arrow" at bounding box center [801, 360] width 25 height 32
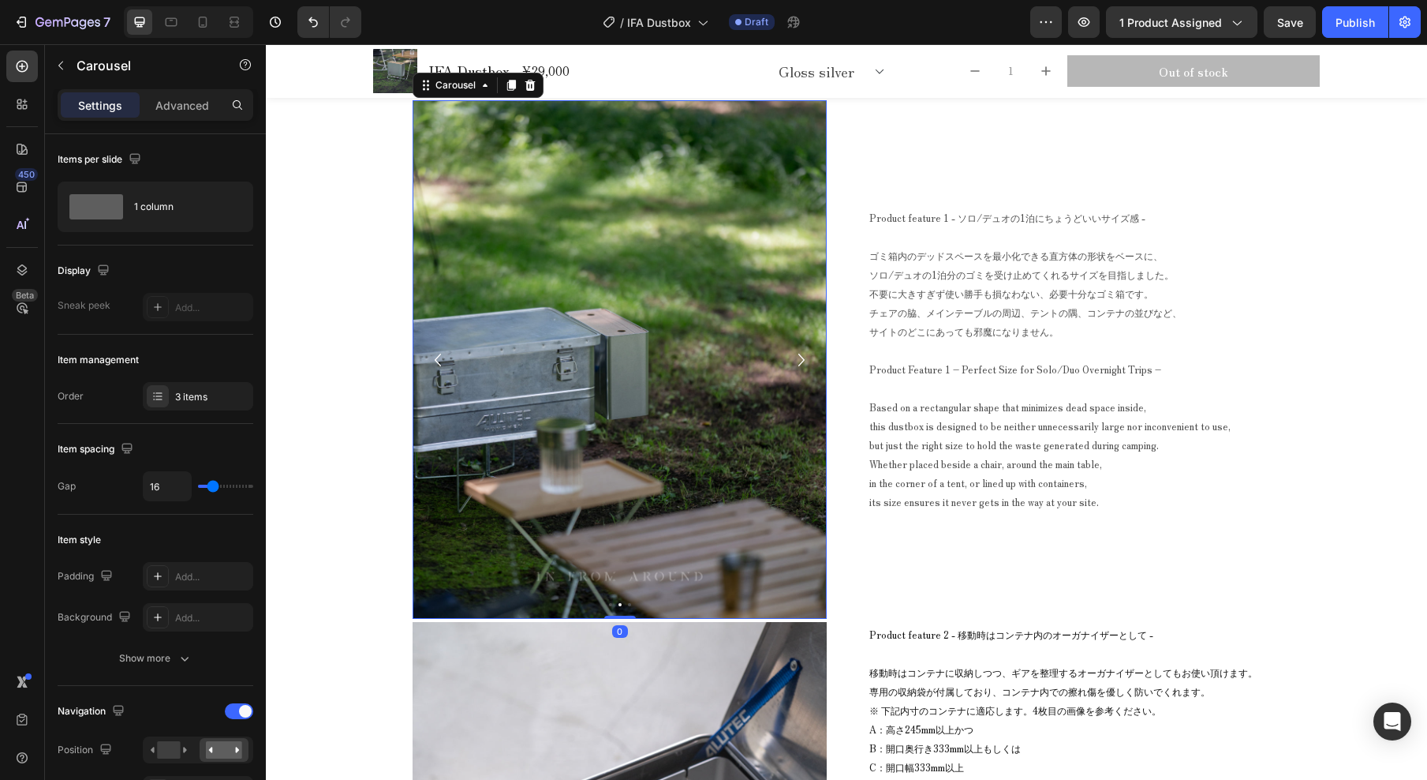
click at [799, 361] on icon "Carousel Next Arrow" at bounding box center [802, 360] width 6 height 13
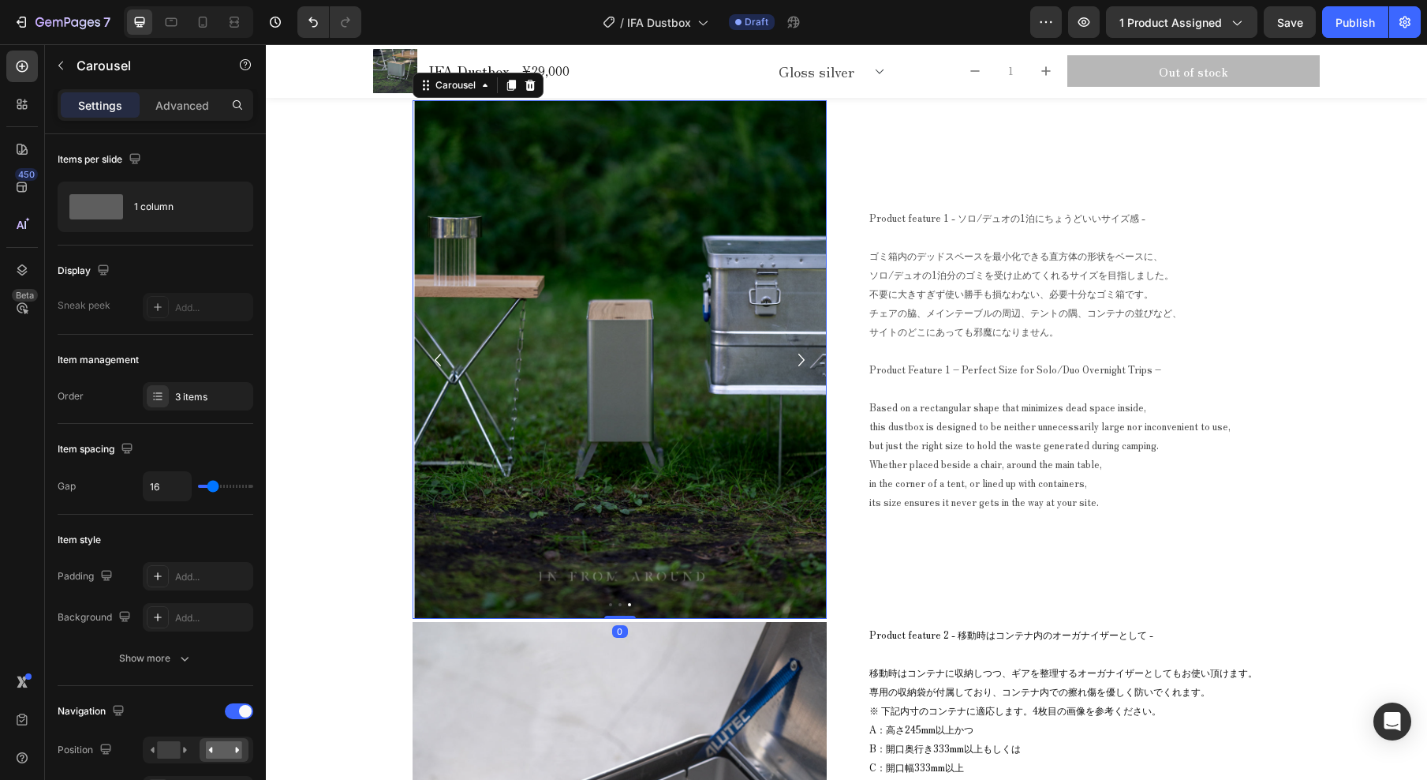
click at [799, 361] on icon "Carousel Next Arrow" at bounding box center [802, 360] width 6 height 13
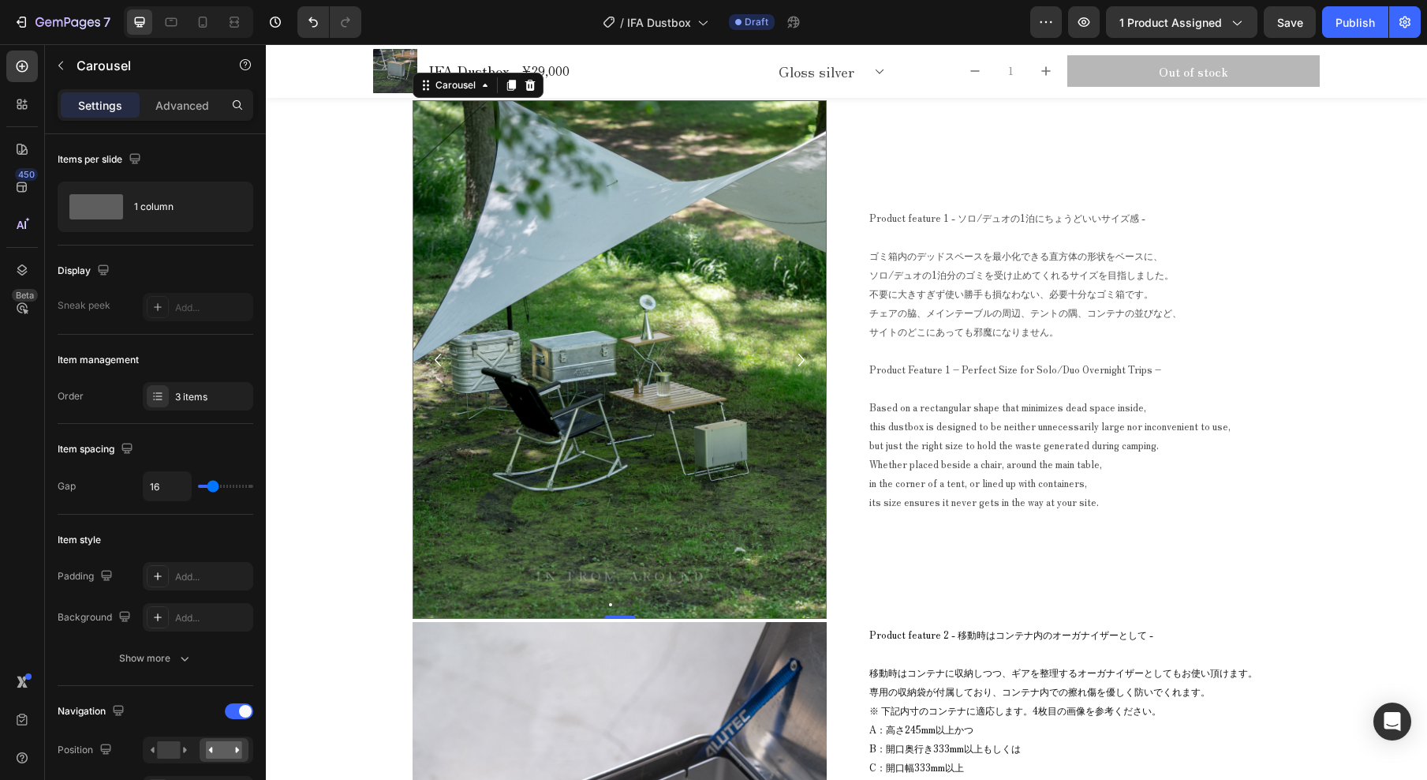
click at [430, 357] on icon "Carousel Back Arrow" at bounding box center [437, 360] width 25 height 32
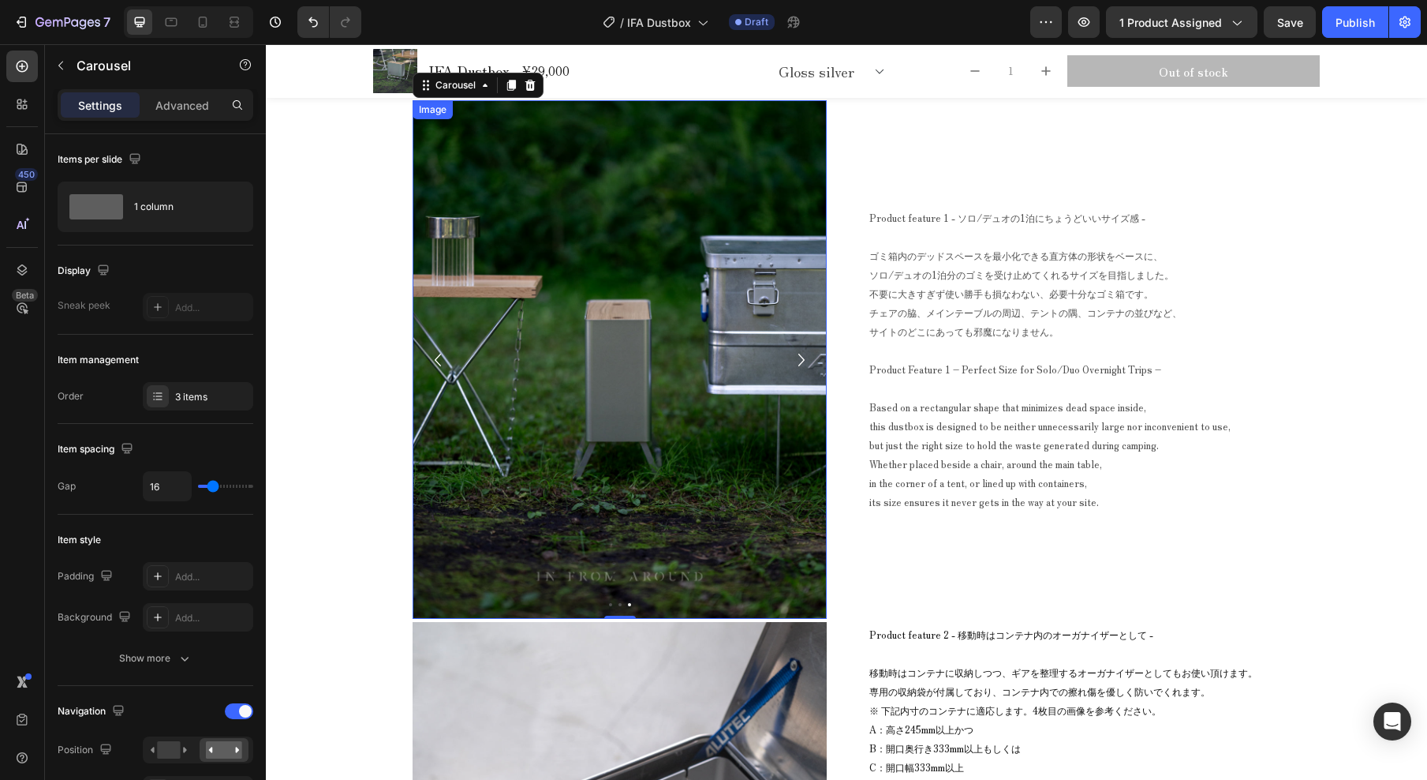
click at [692, 365] on img at bounding box center [620, 359] width 414 height 518
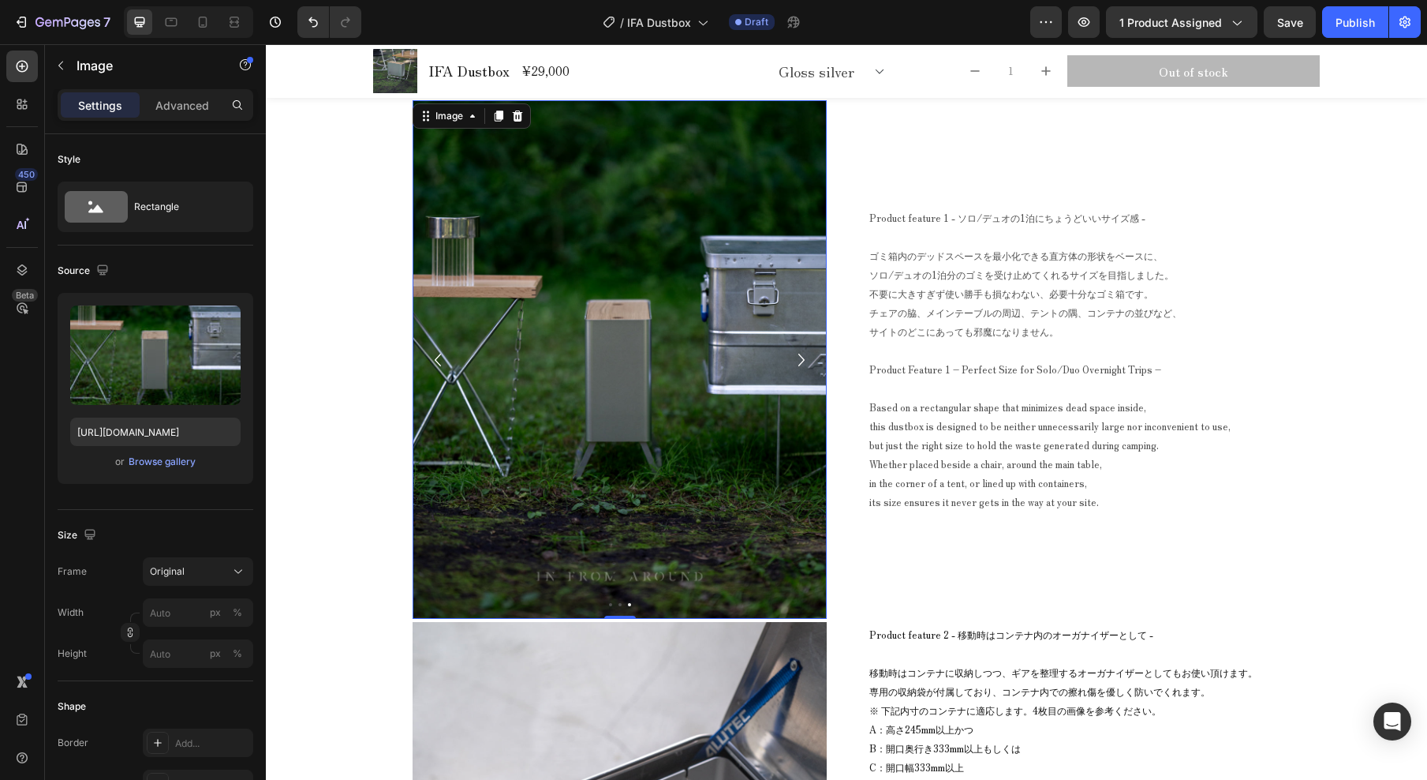
click at [649, 331] on img at bounding box center [620, 359] width 414 height 518
click at [174, 462] on div "Browse gallery" at bounding box center [162, 462] width 67 height 14
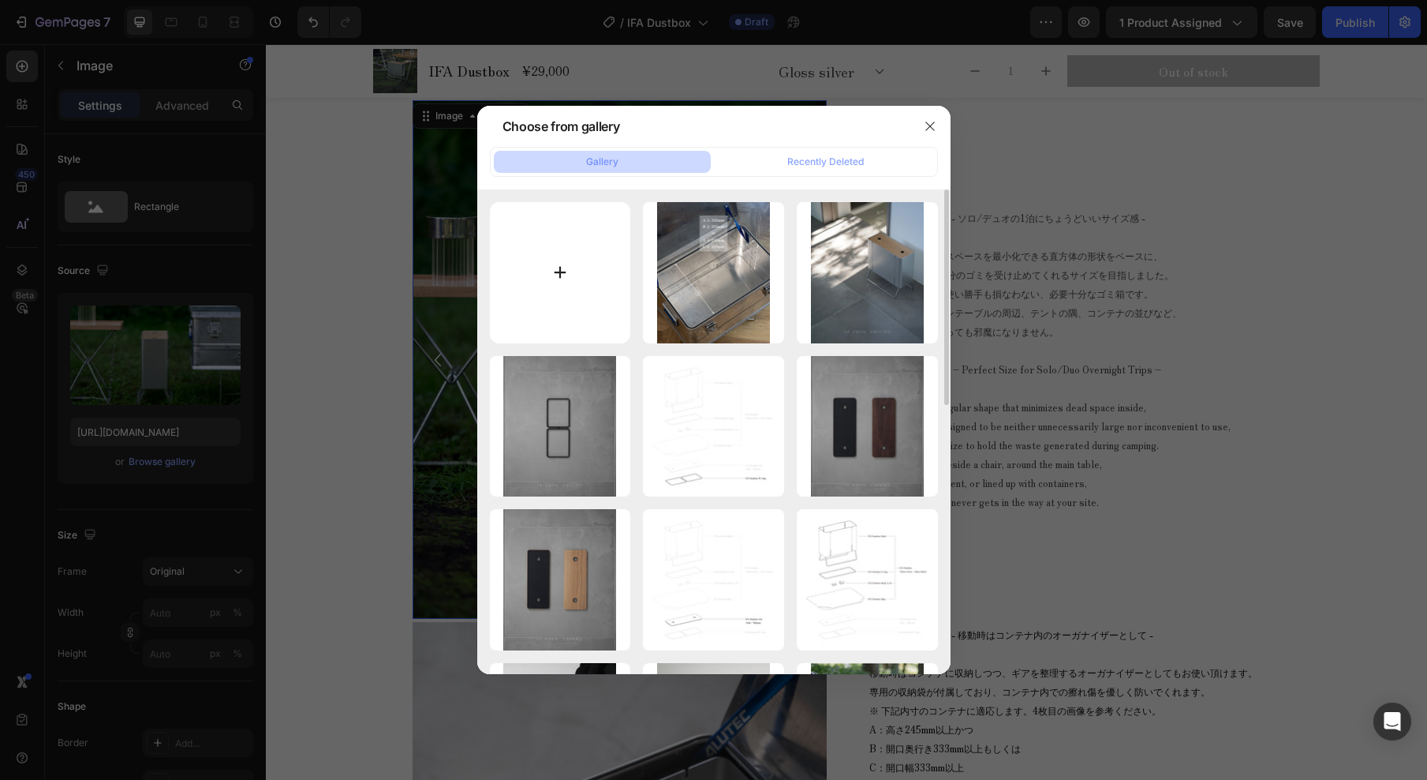
click at [578, 275] on input "file" at bounding box center [560, 272] width 141 height 141
type input "C:\fakepath\IFA Dustbox_common_37_17.jpg"
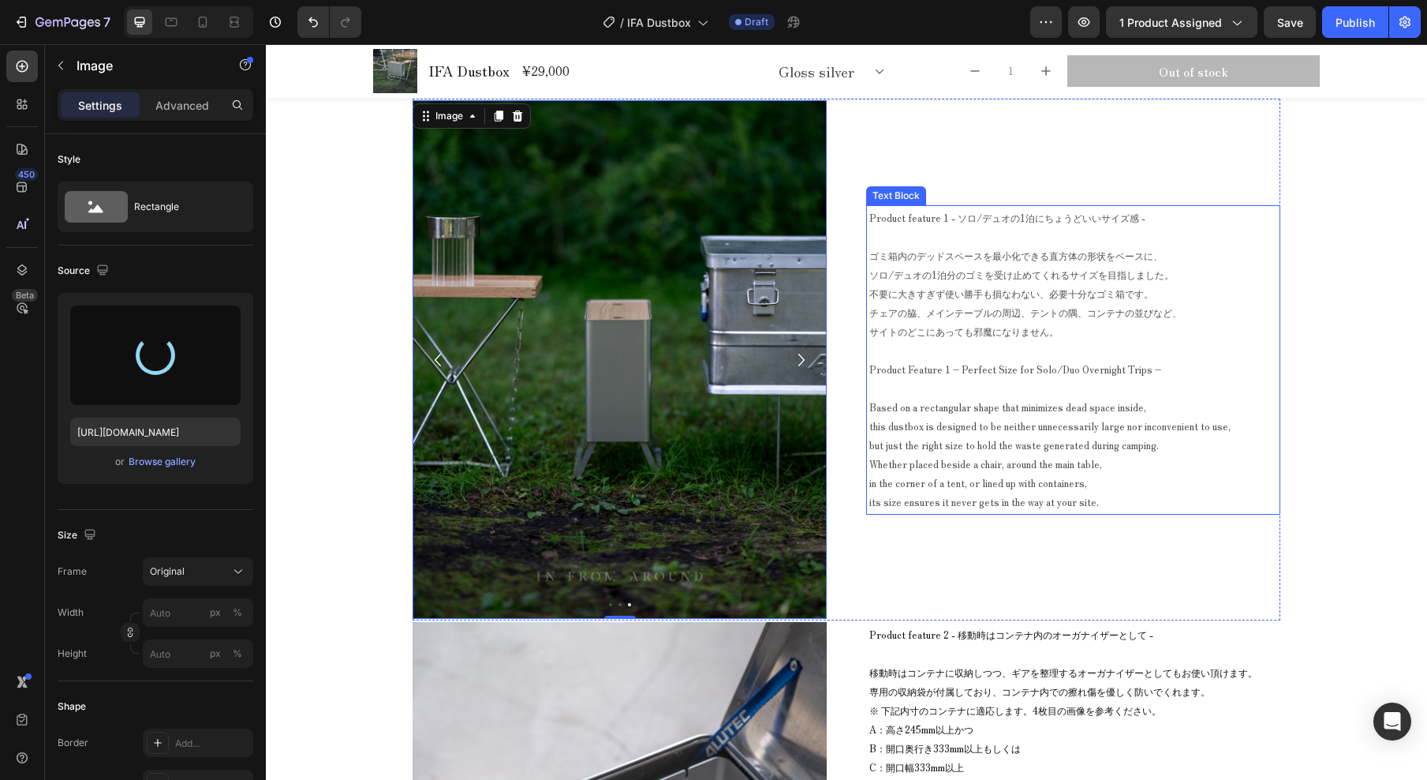
type input "[URL][DOMAIN_NAME]"
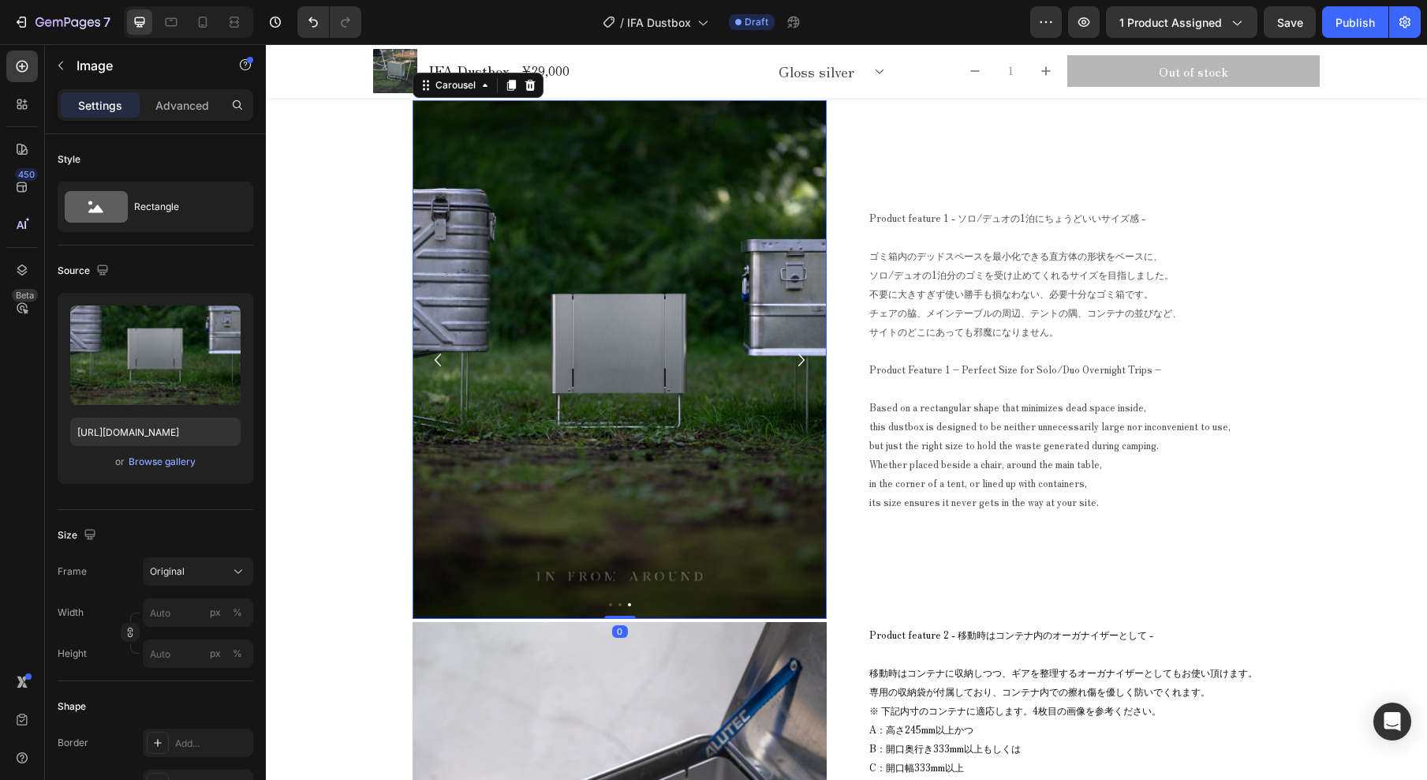
click at [799, 358] on icon "Carousel Next Arrow" at bounding box center [801, 360] width 25 height 32
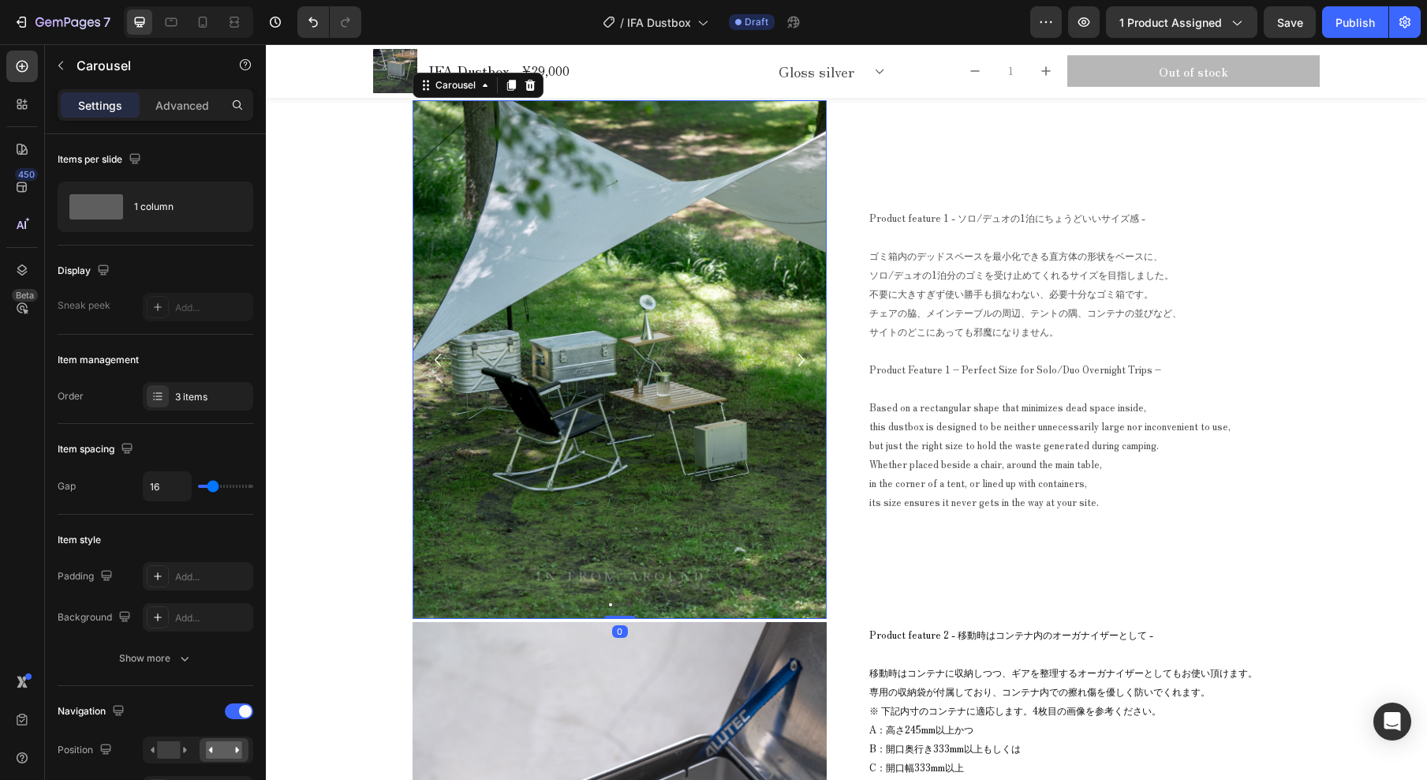
click at [799, 360] on icon "Carousel Next Arrow" at bounding box center [801, 360] width 25 height 32
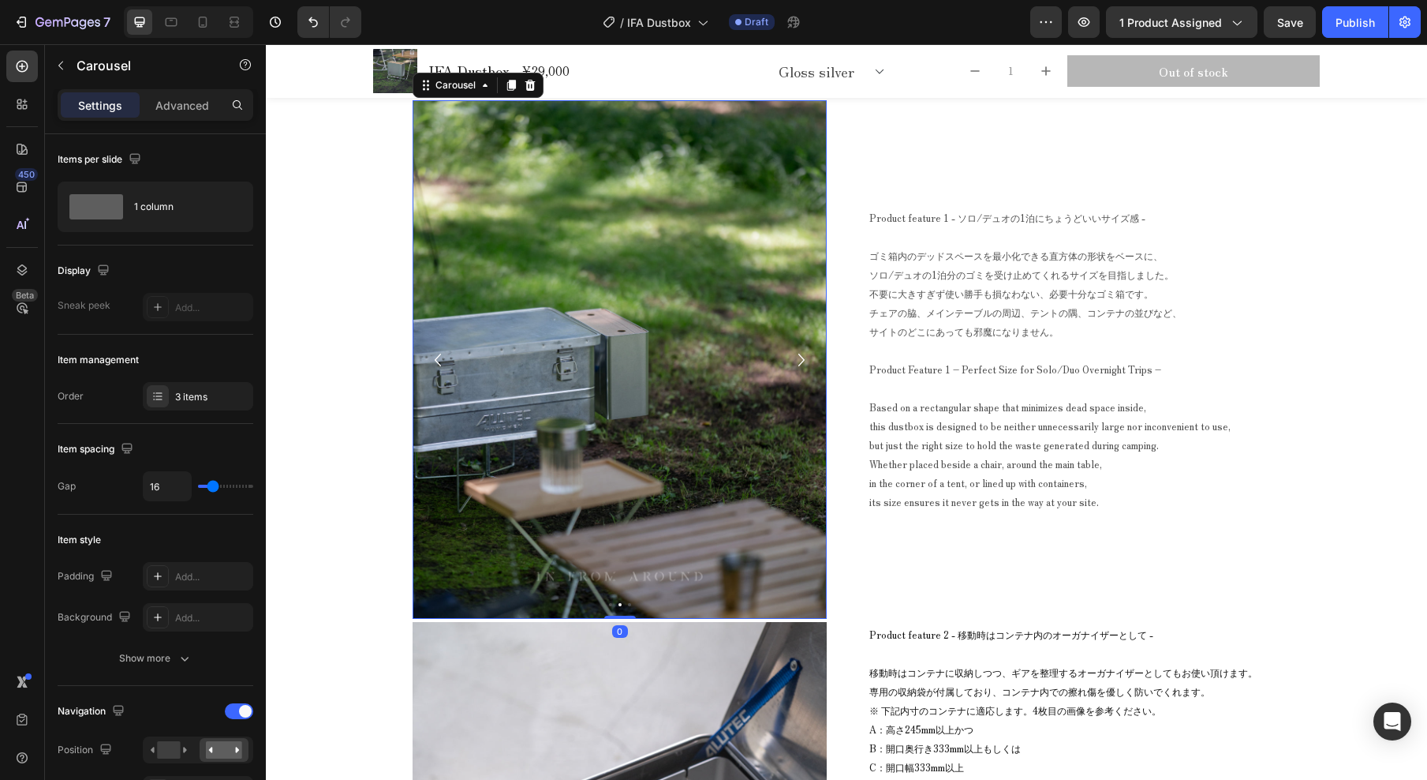
click at [799, 359] on icon "Carousel Next Arrow" at bounding box center [801, 360] width 25 height 32
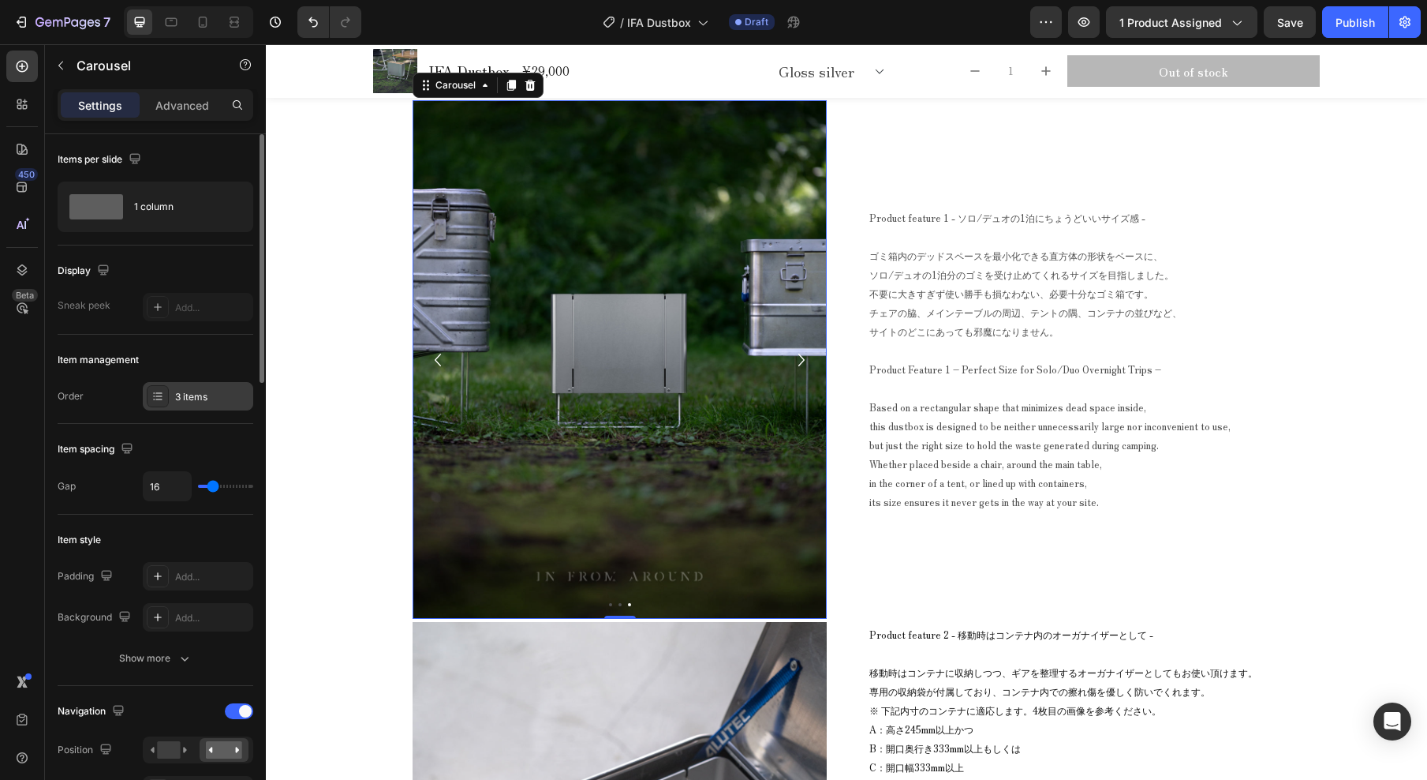
click at [216, 397] on div "3 items" at bounding box center [212, 397] width 74 height 14
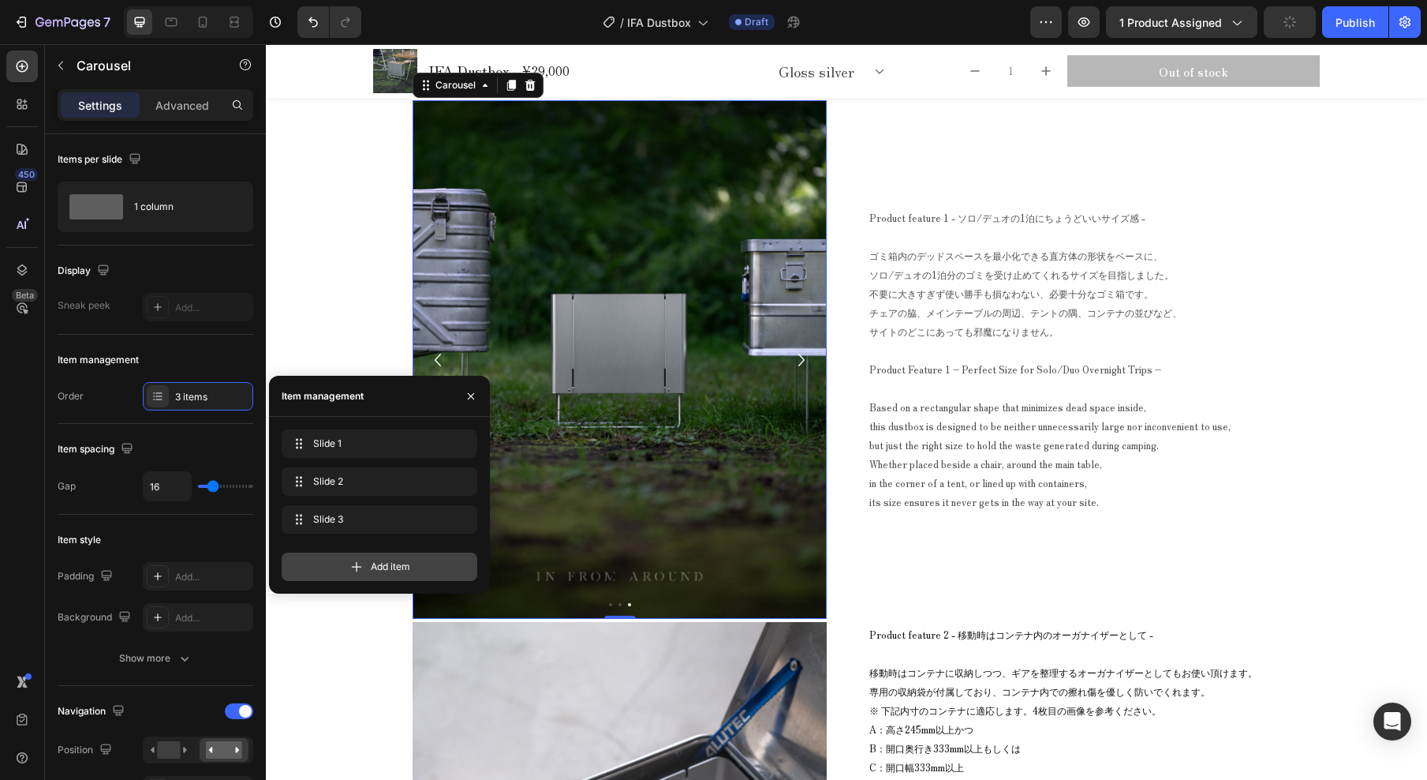
click at [389, 564] on span "Add item" at bounding box center [390, 566] width 39 height 14
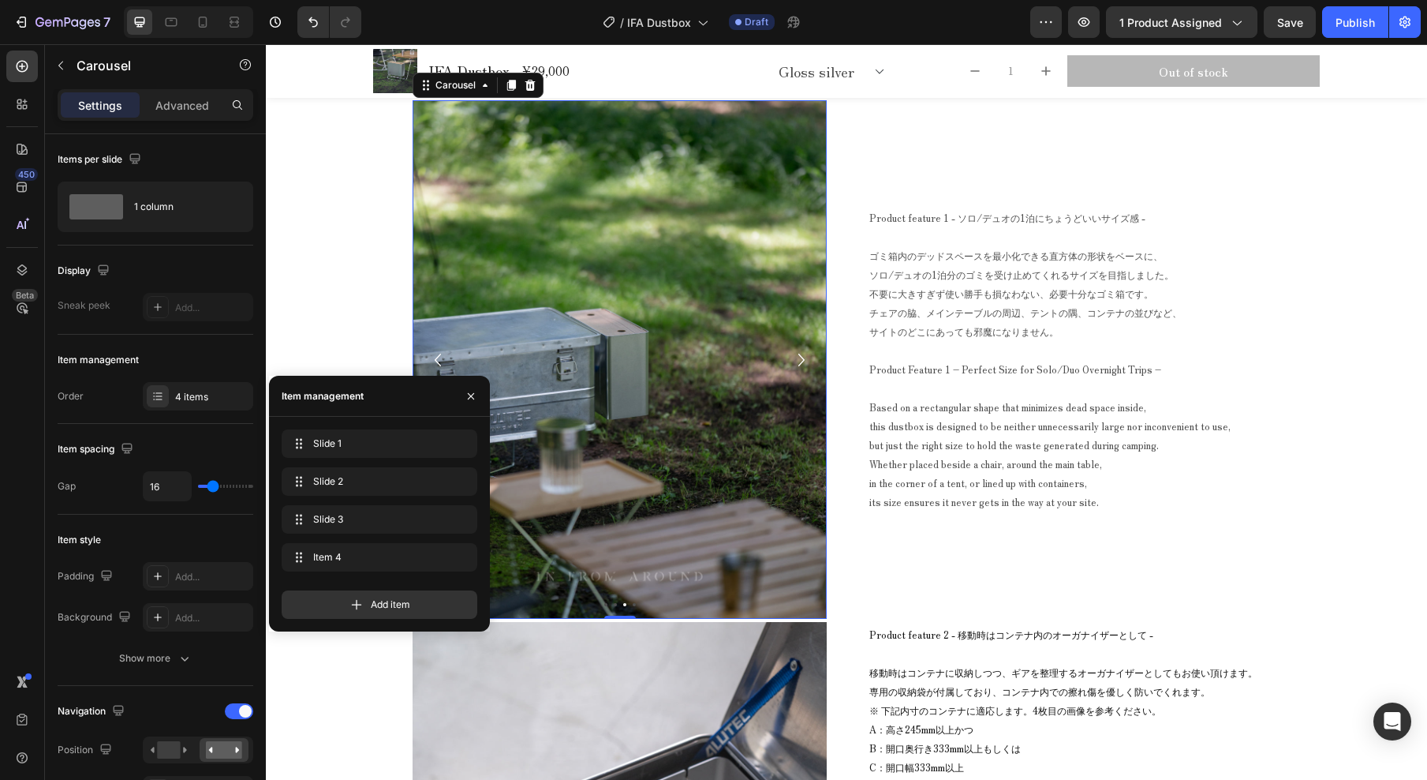
click at [797, 357] on icon "Carousel Next Arrow" at bounding box center [801, 360] width 25 height 32
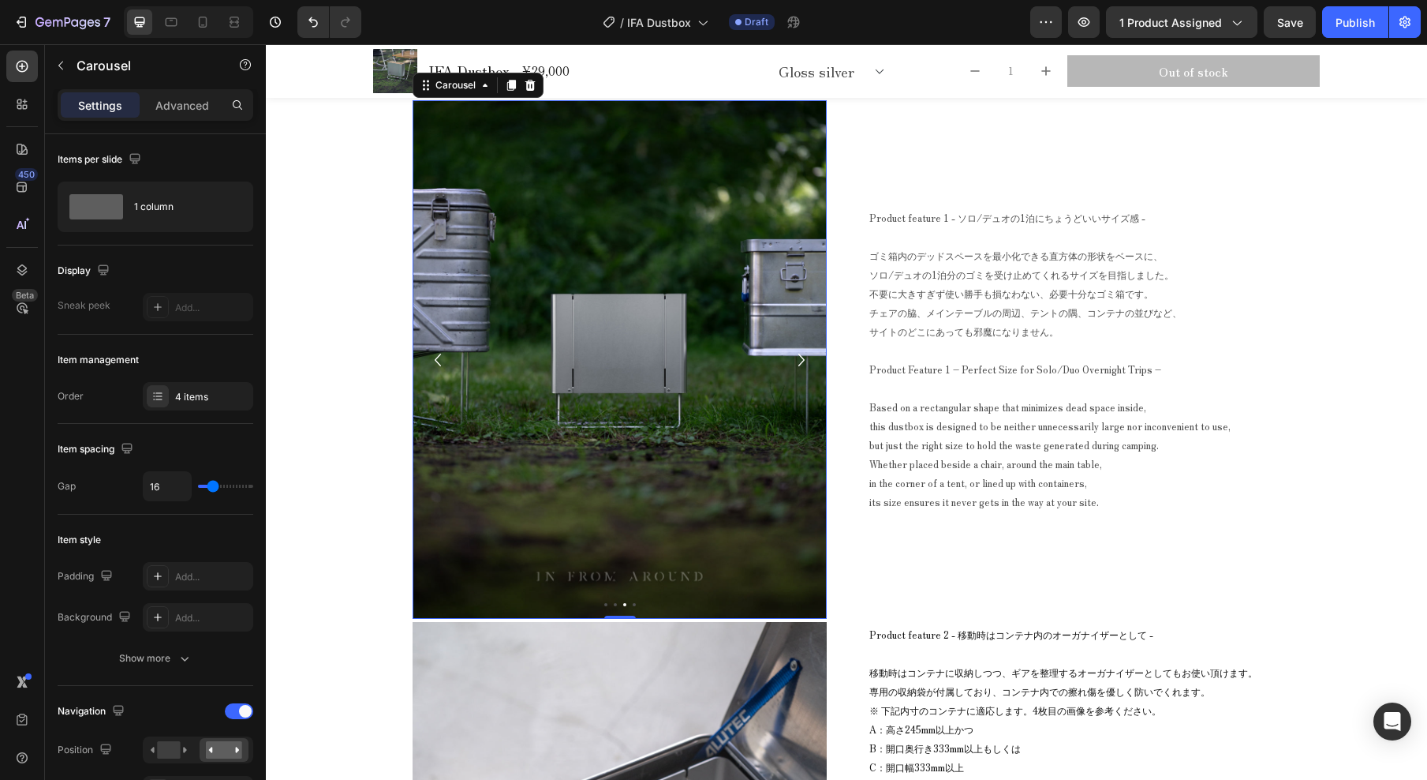
click at [797, 356] on icon "Carousel Next Arrow" at bounding box center [801, 360] width 25 height 32
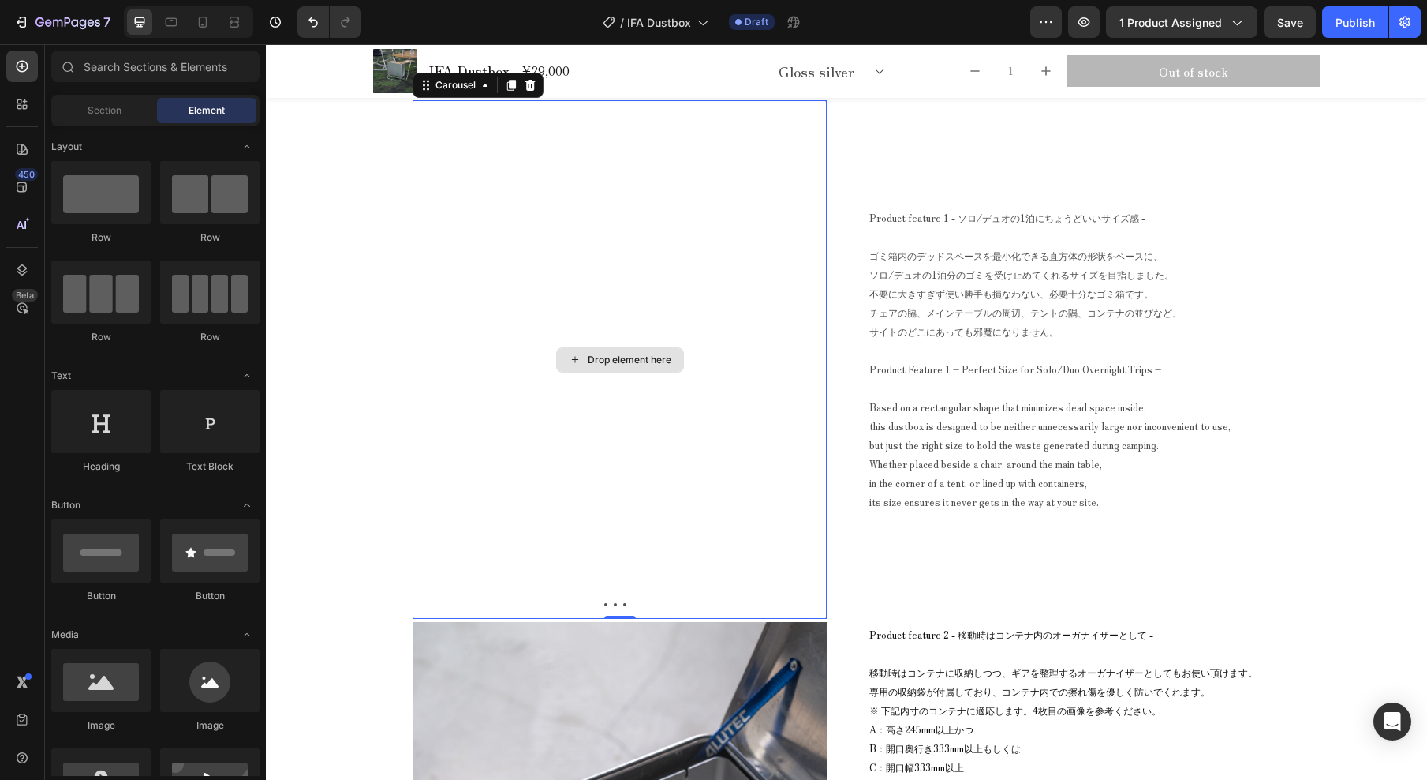
click at [577, 354] on div "Drop element here" at bounding box center [620, 359] width 128 height 25
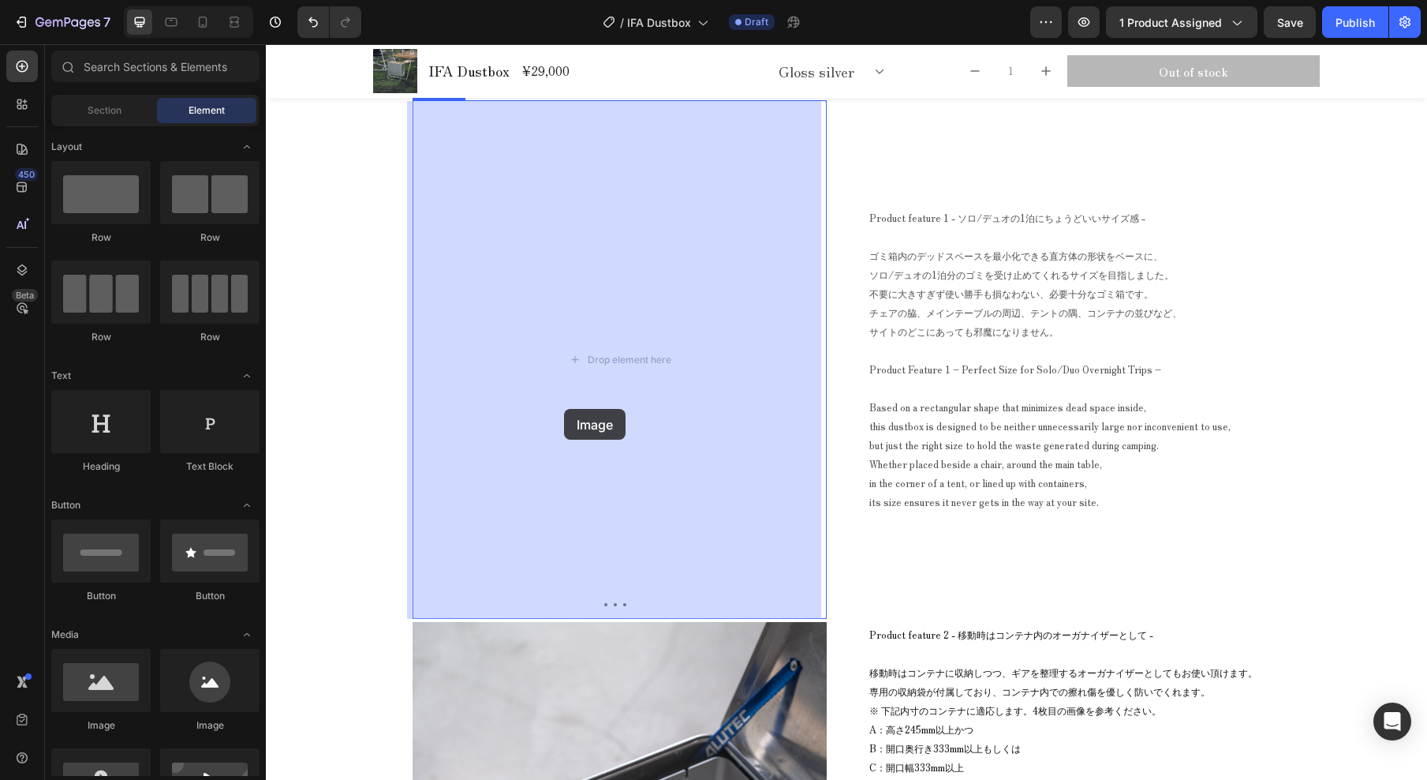
drag, startPoint x: 400, startPoint y: 726, endPoint x: 565, endPoint y: 409, distance: 357.5
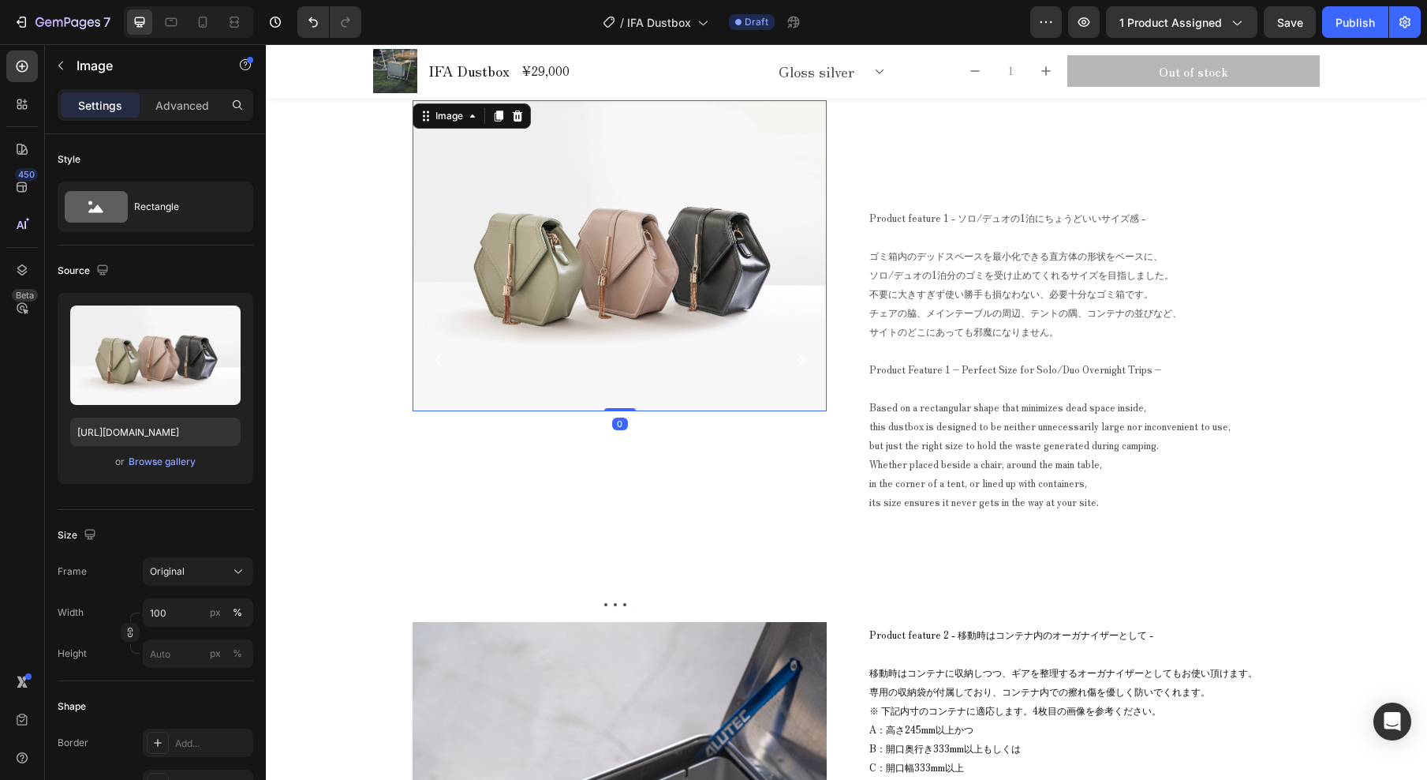
click at [604, 307] on img at bounding box center [620, 255] width 414 height 311
click at [176, 463] on div "Browse gallery" at bounding box center [162, 462] width 67 height 14
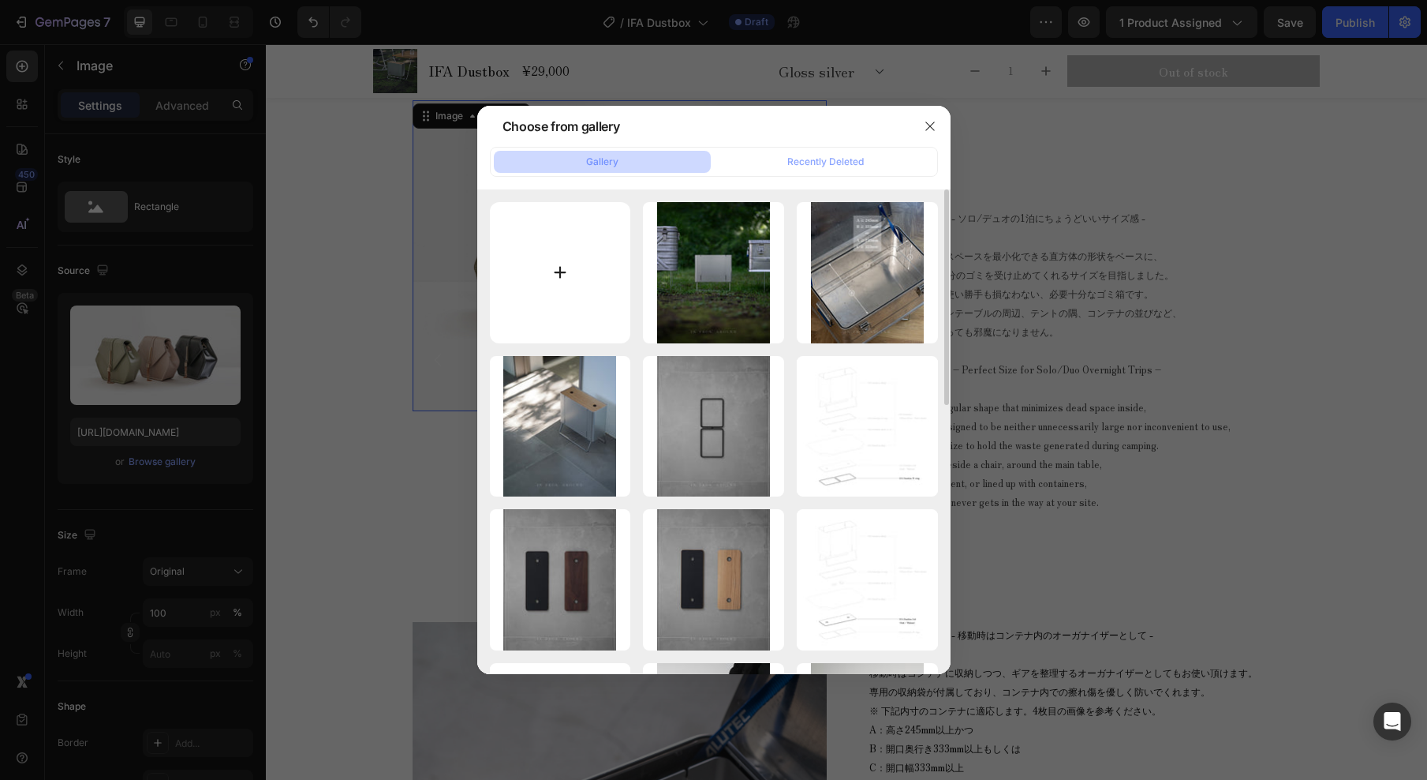
click at [569, 263] on input "file" at bounding box center [560, 272] width 141 height 141
type input "C:\fakepath\IFA Dustbox_common_38_18.jpg"
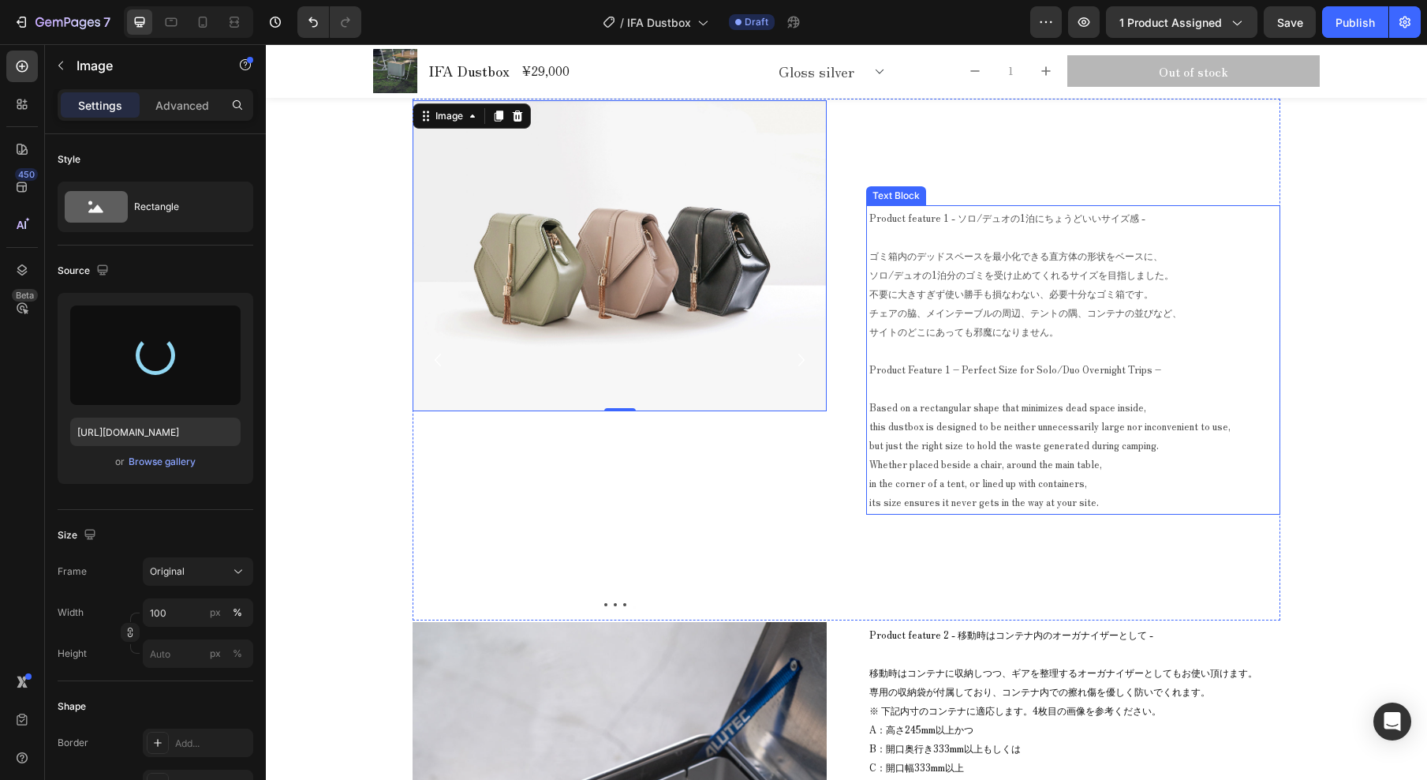
type input "[URL][DOMAIN_NAME]"
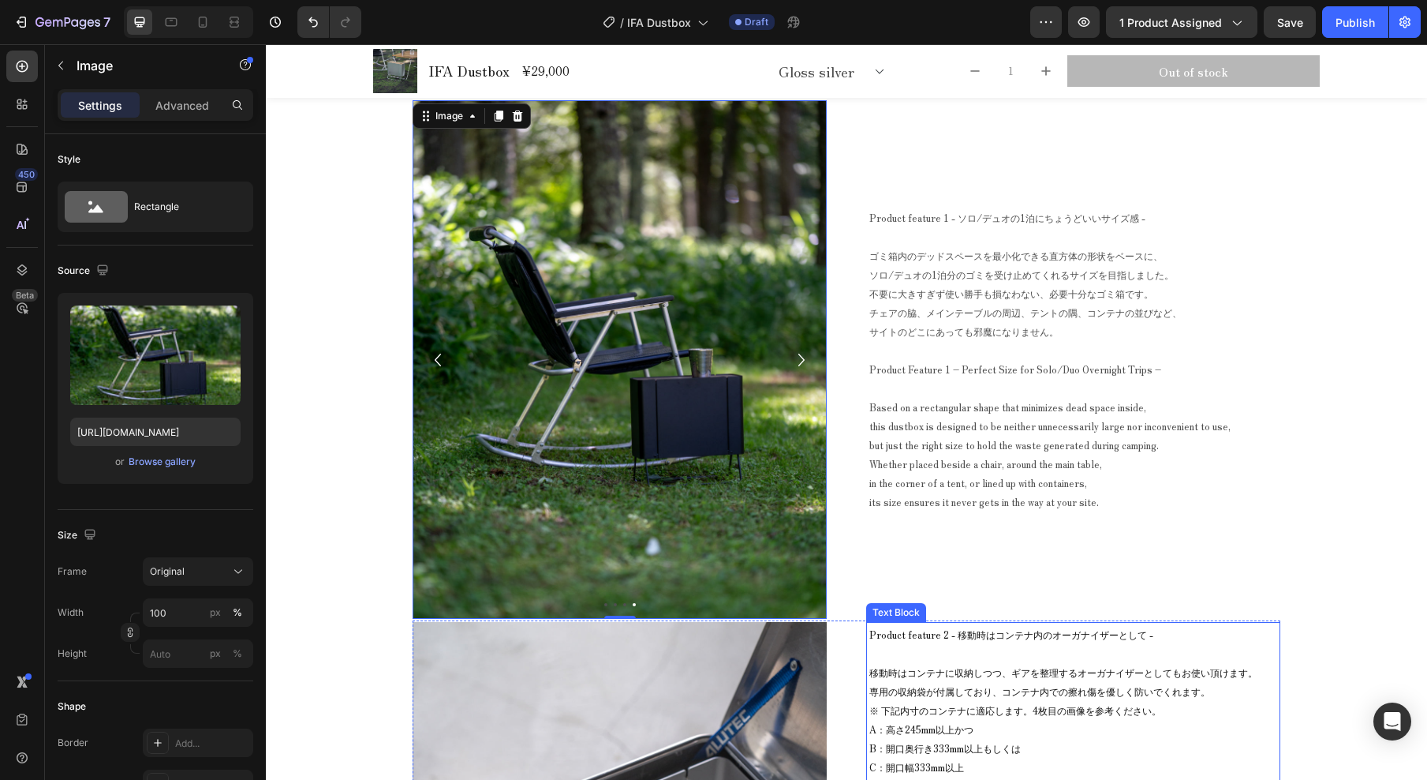
scroll to position [10102, 0]
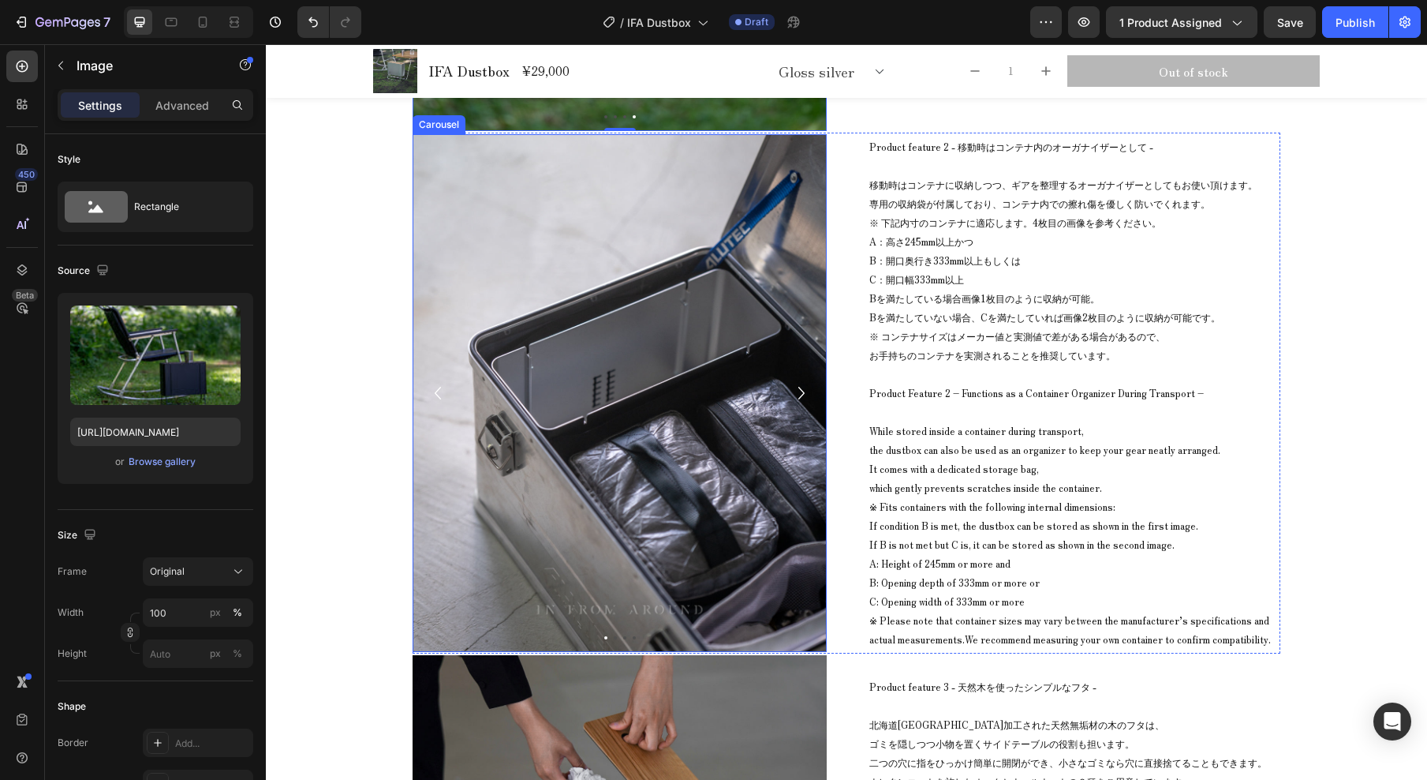
click at [792, 393] on icon "Carousel Next Arrow" at bounding box center [801, 393] width 25 height 32
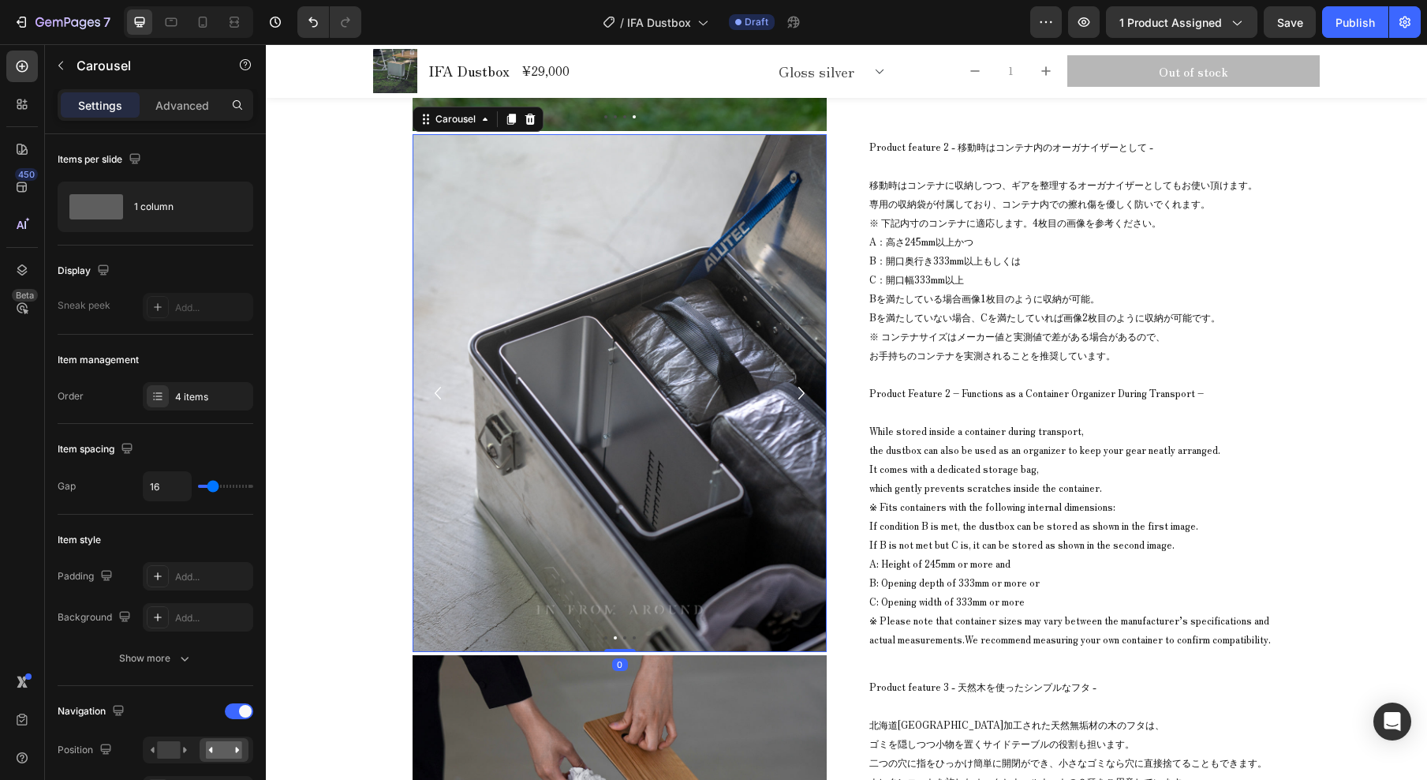
click at [792, 392] on icon "Carousel Next Arrow" at bounding box center [801, 393] width 25 height 32
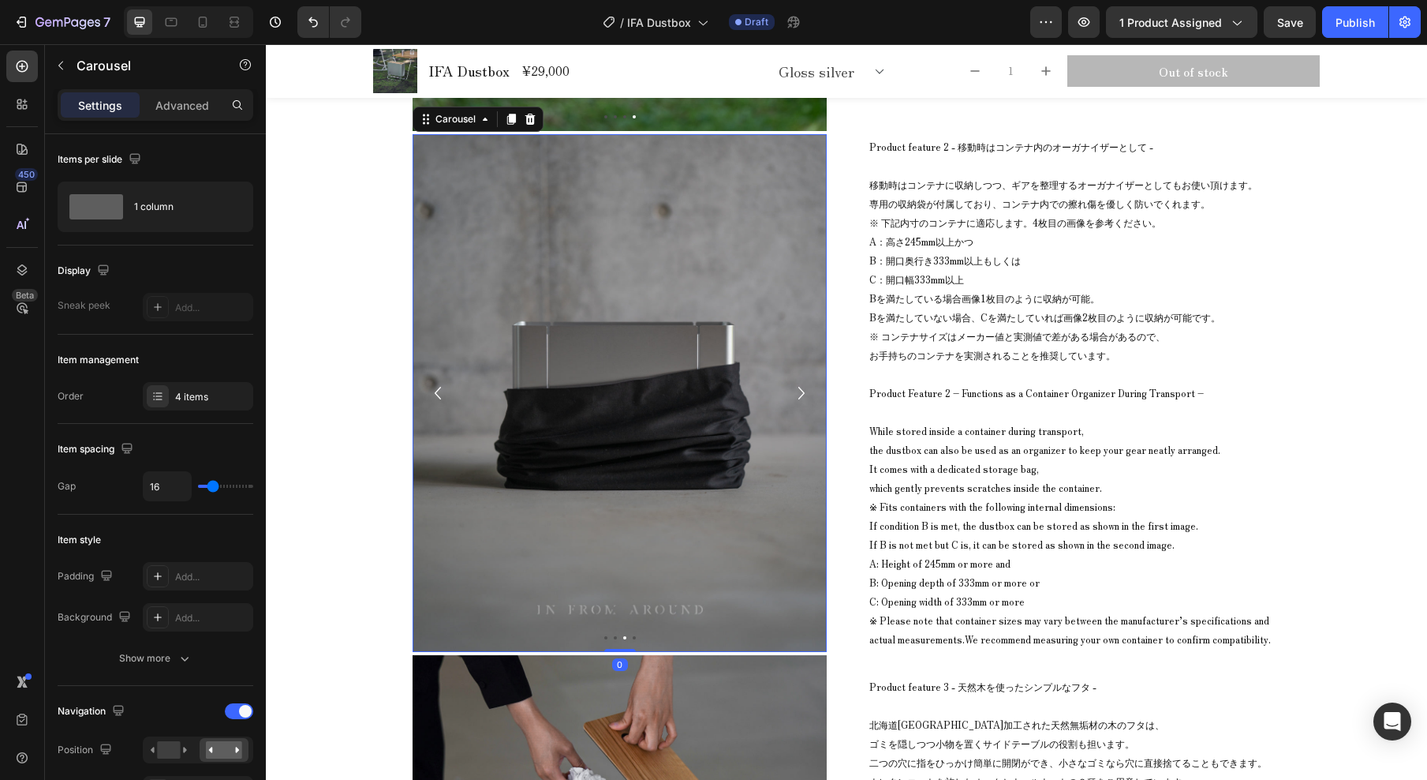
click at [792, 392] on icon "Carousel Next Arrow" at bounding box center [801, 393] width 25 height 32
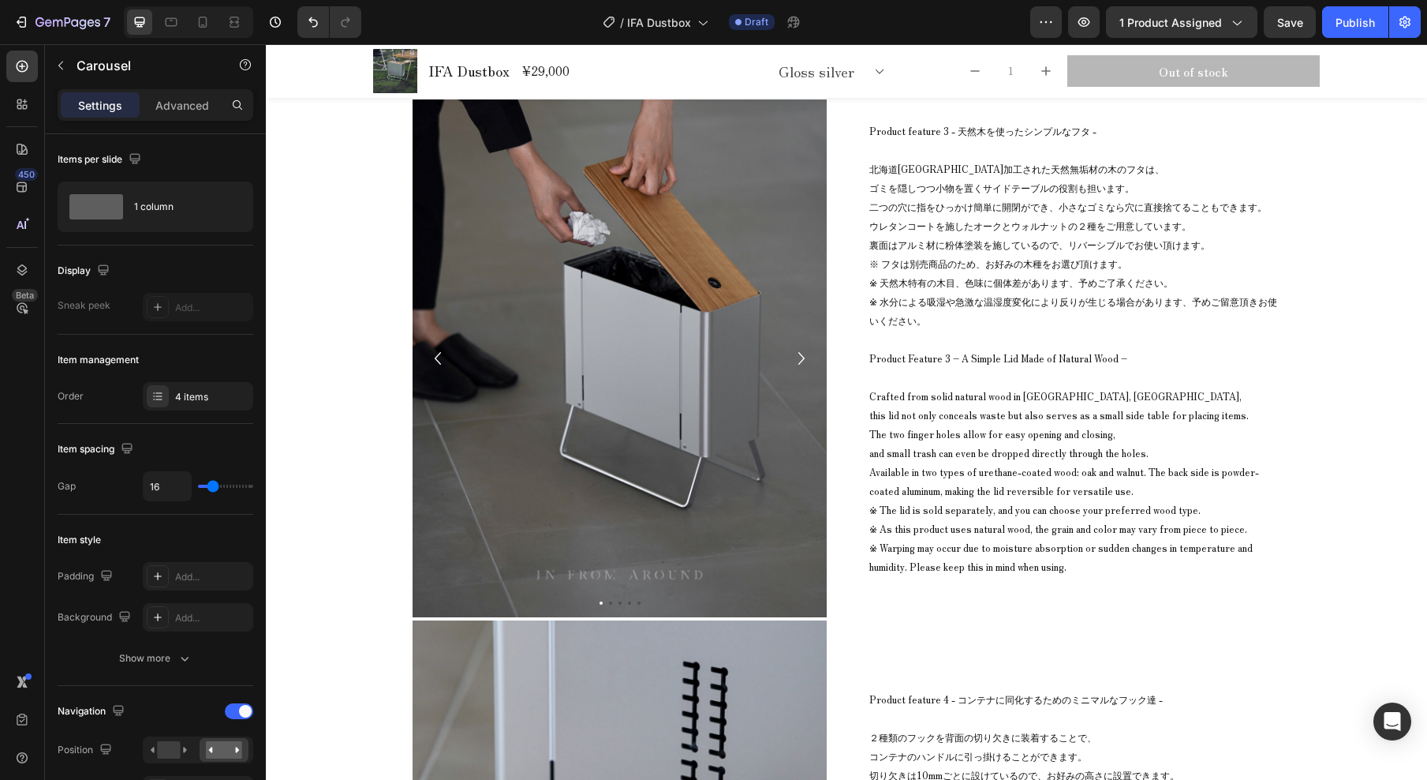
scroll to position [10683, 0]
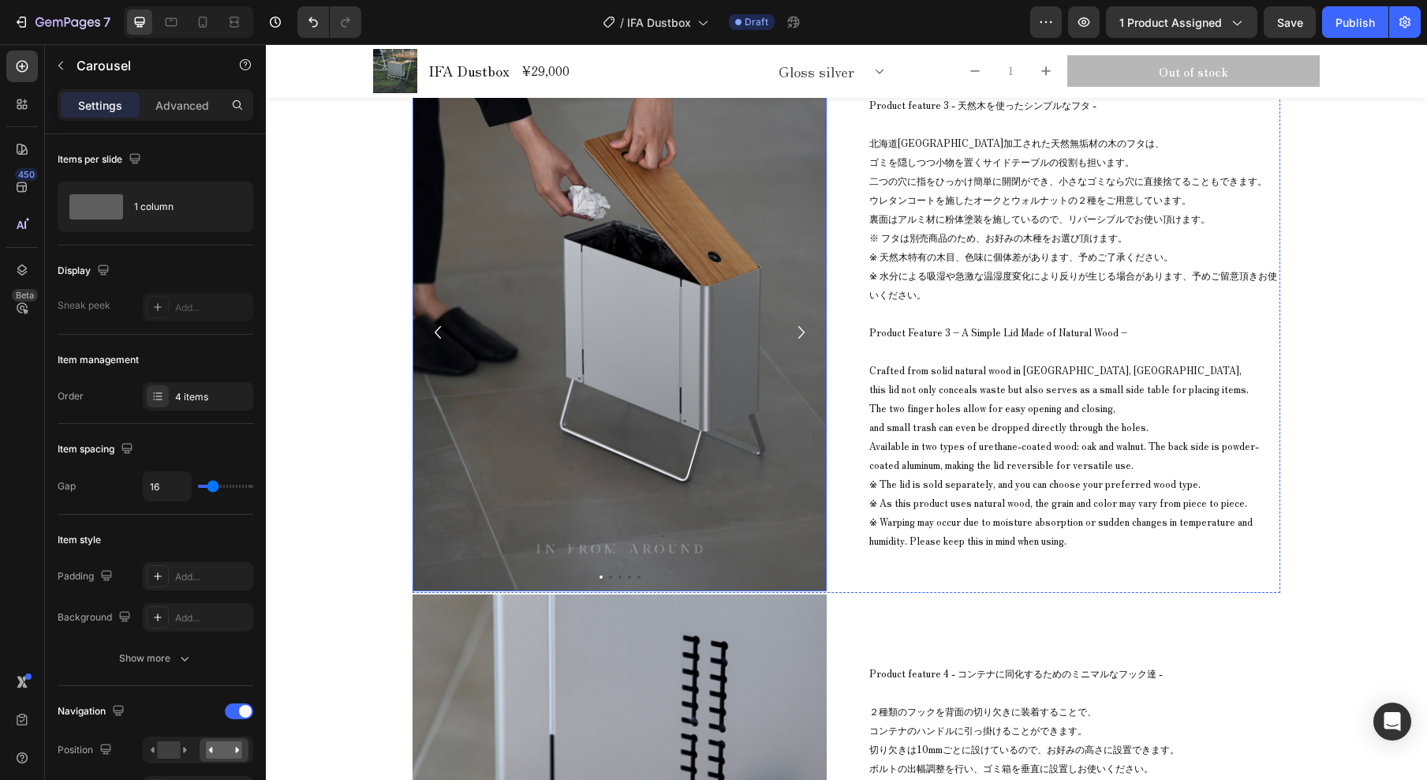
click at [799, 327] on icon "Carousel Next Arrow" at bounding box center [802, 332] width 6 height 13
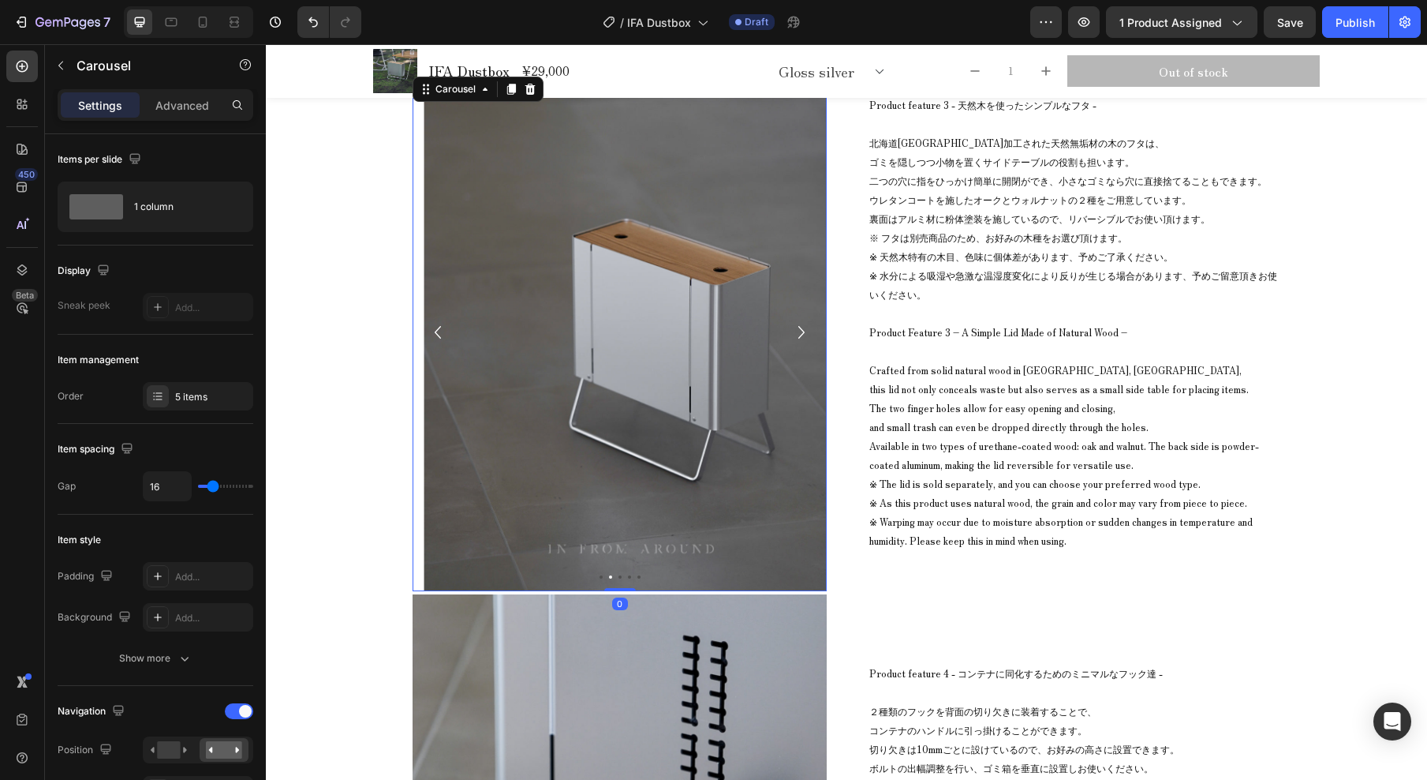
click at [793, 330] on icon "Carousel Next Arrow" at bounding box center [801, 332] width 25 height 32
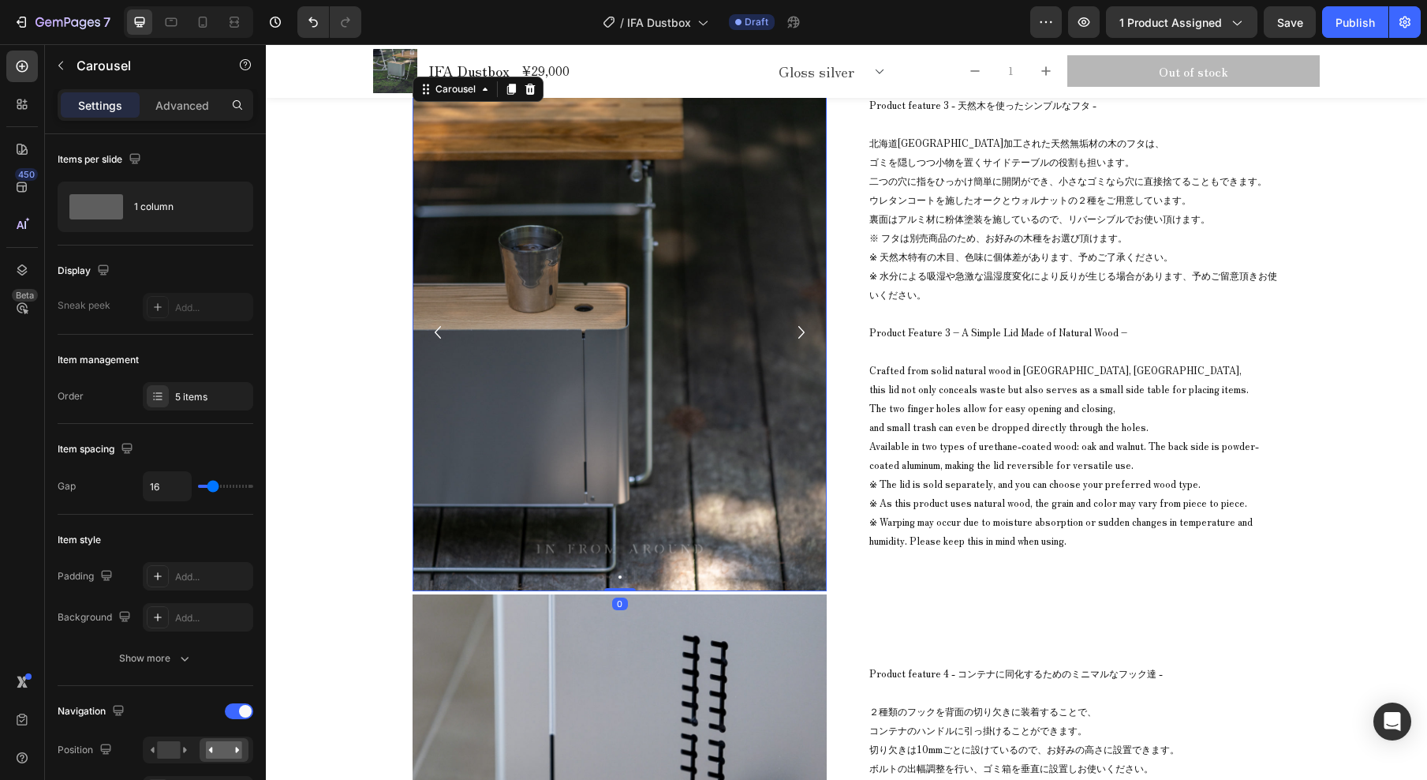
click at [794, 330] on icon "Carousel Next Arrow" at bounding box center [801, 332] width 25 height 32
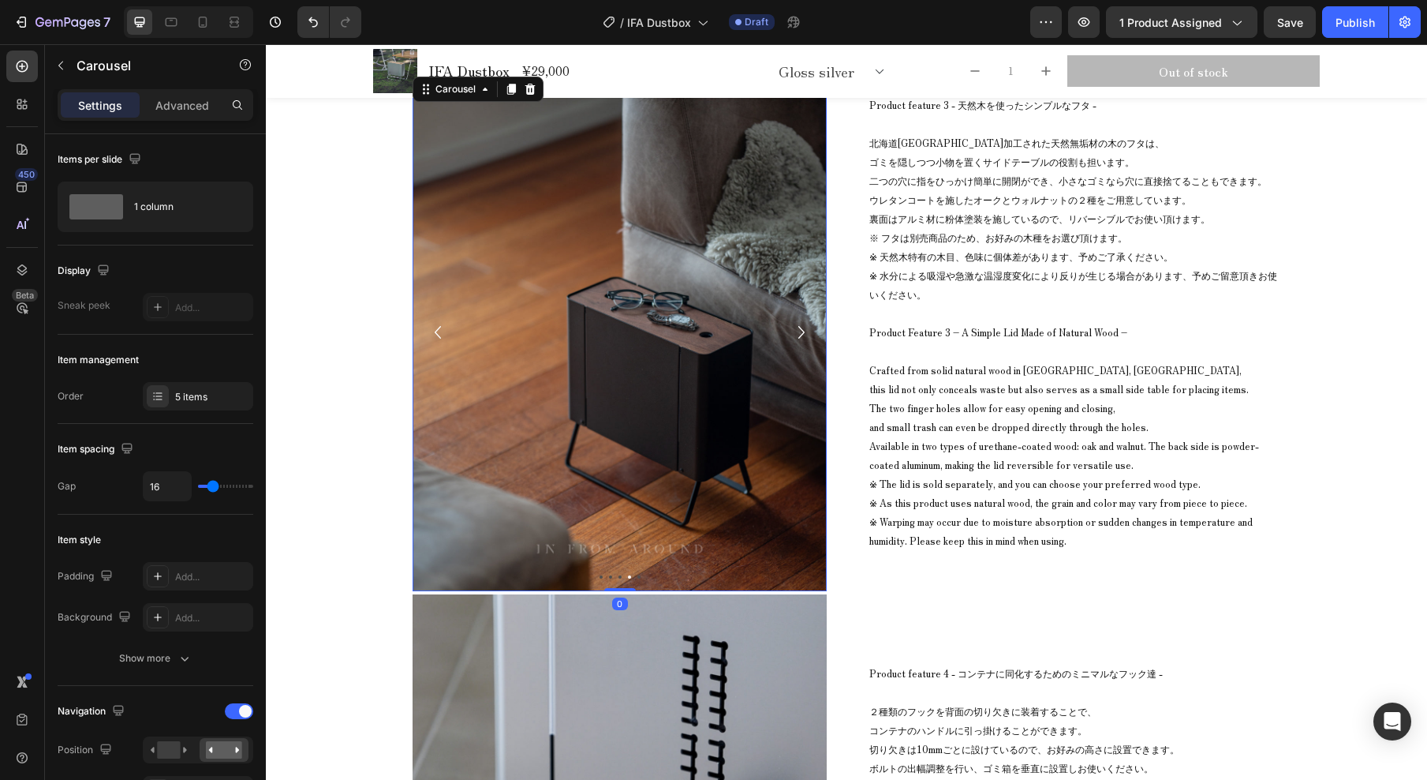
click at [794, 330] on icon "Carousel Next Arrow" at bounding box center [801, 332] width 25 height 32
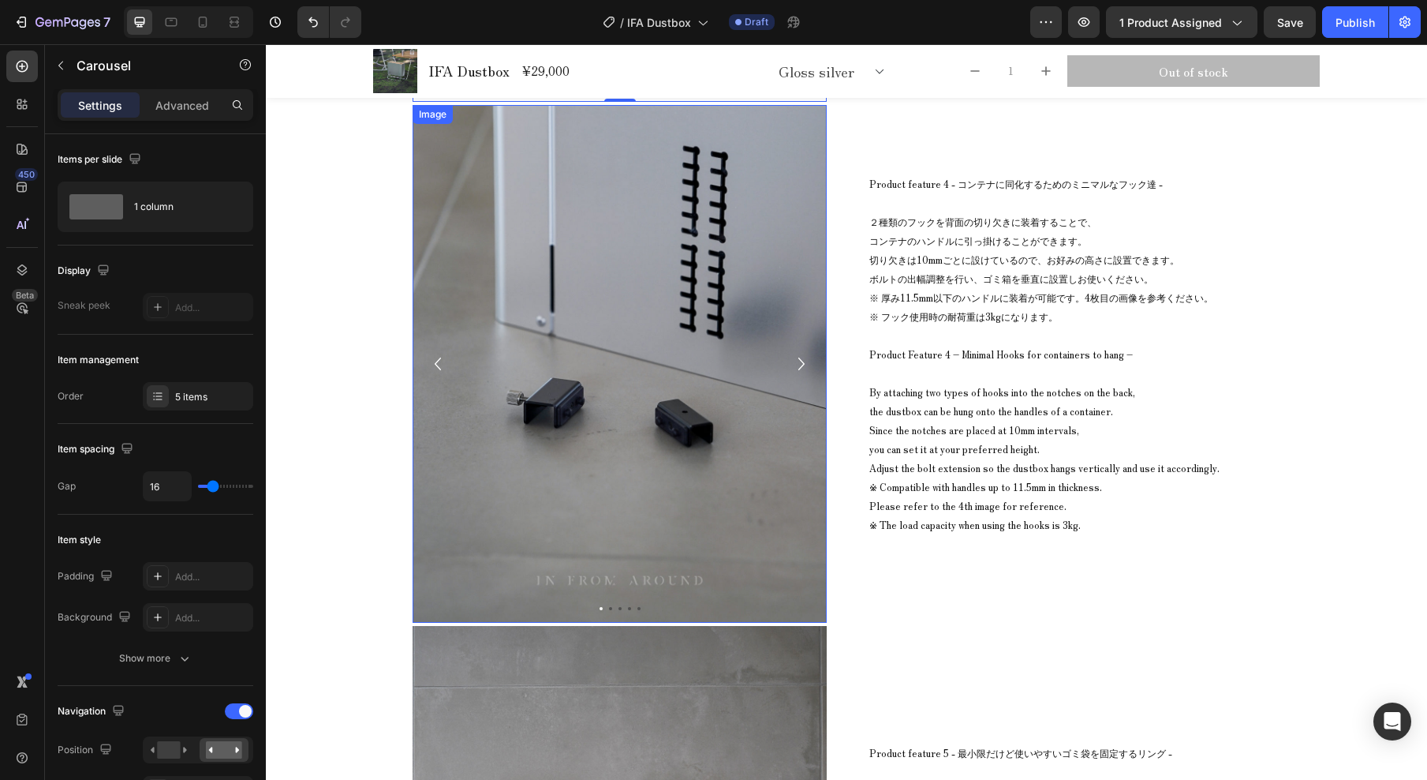
scroll to position [11033, 0]
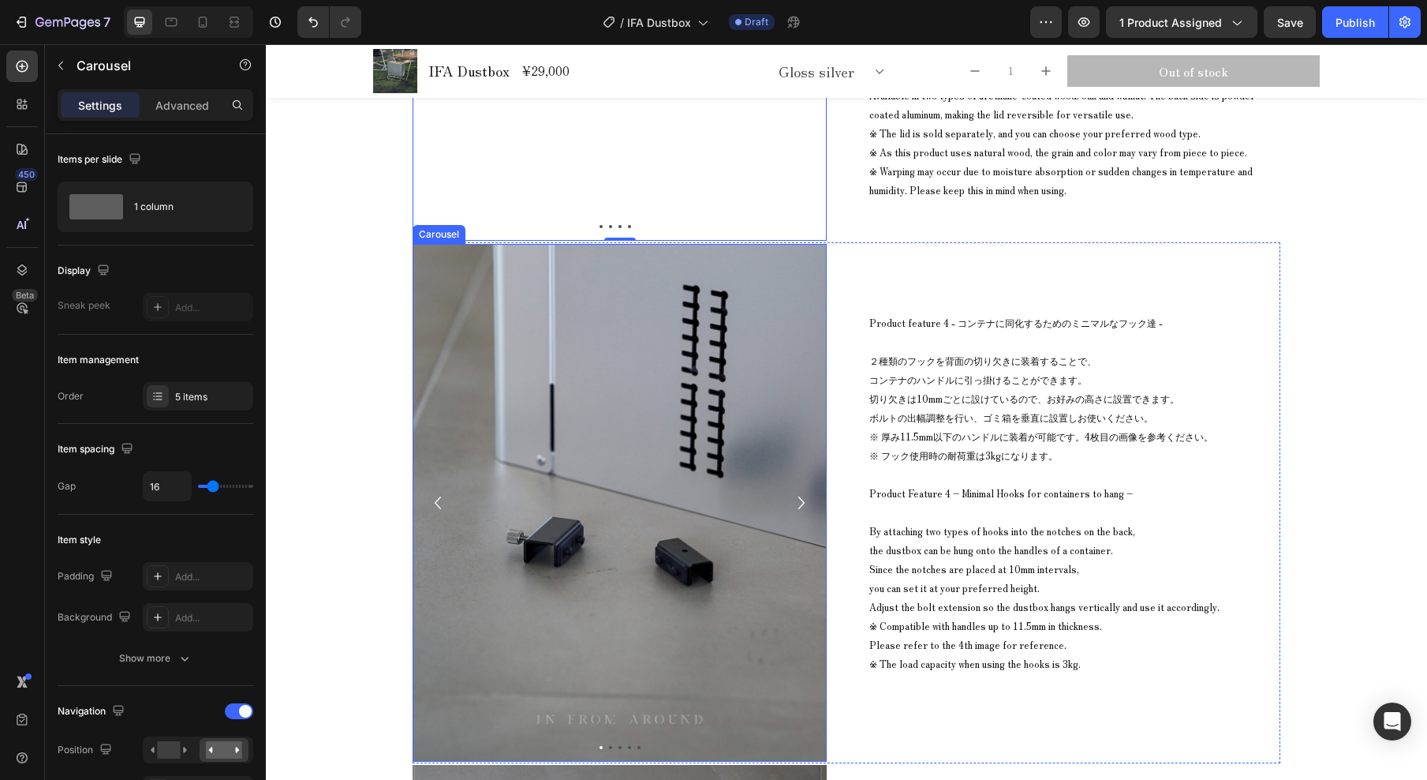
click at [796, 508] on icon "Carousel Next Arrow" at bounding box center [801, 503] width 25 height 32
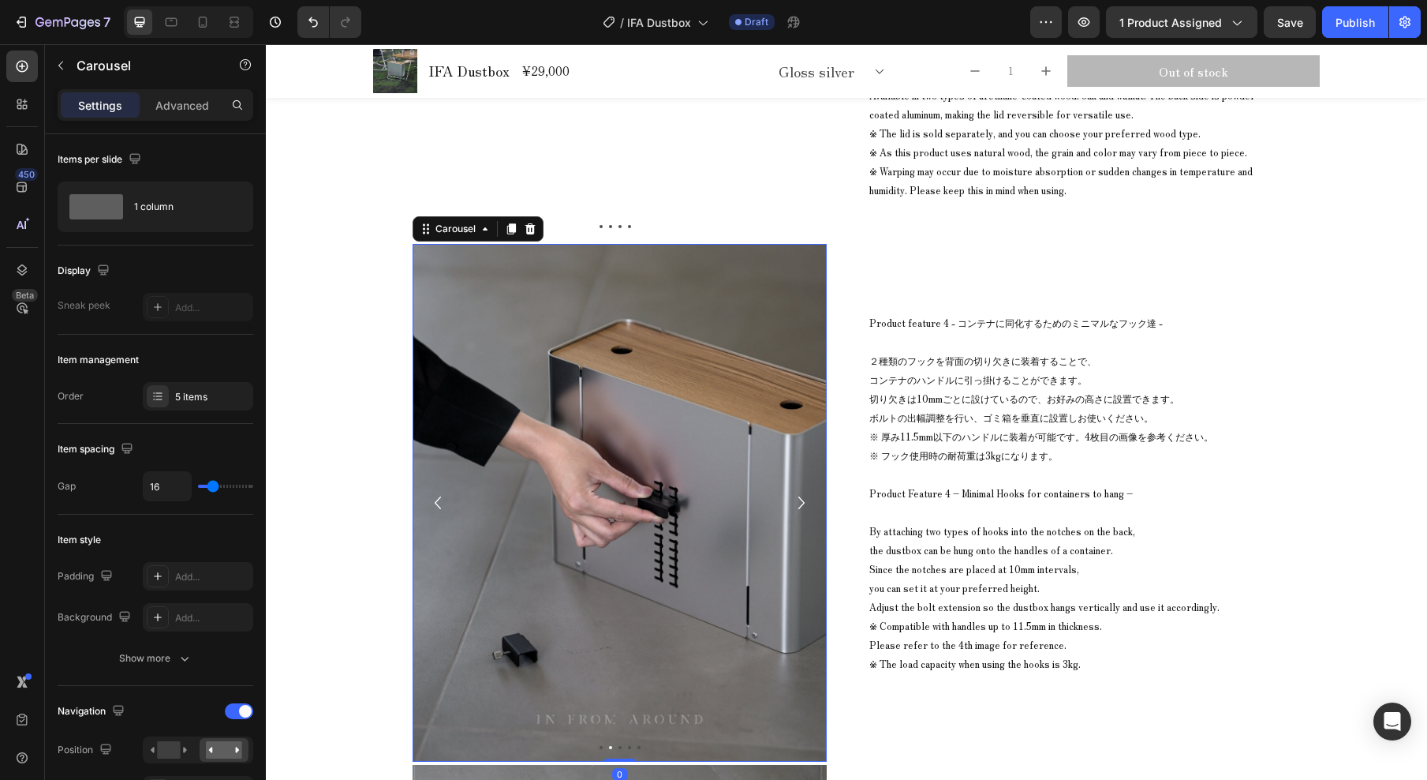
click at [435, 501] on icon "Carousel Back Arrow" at bounding box center [437, 503] width 25 height 32
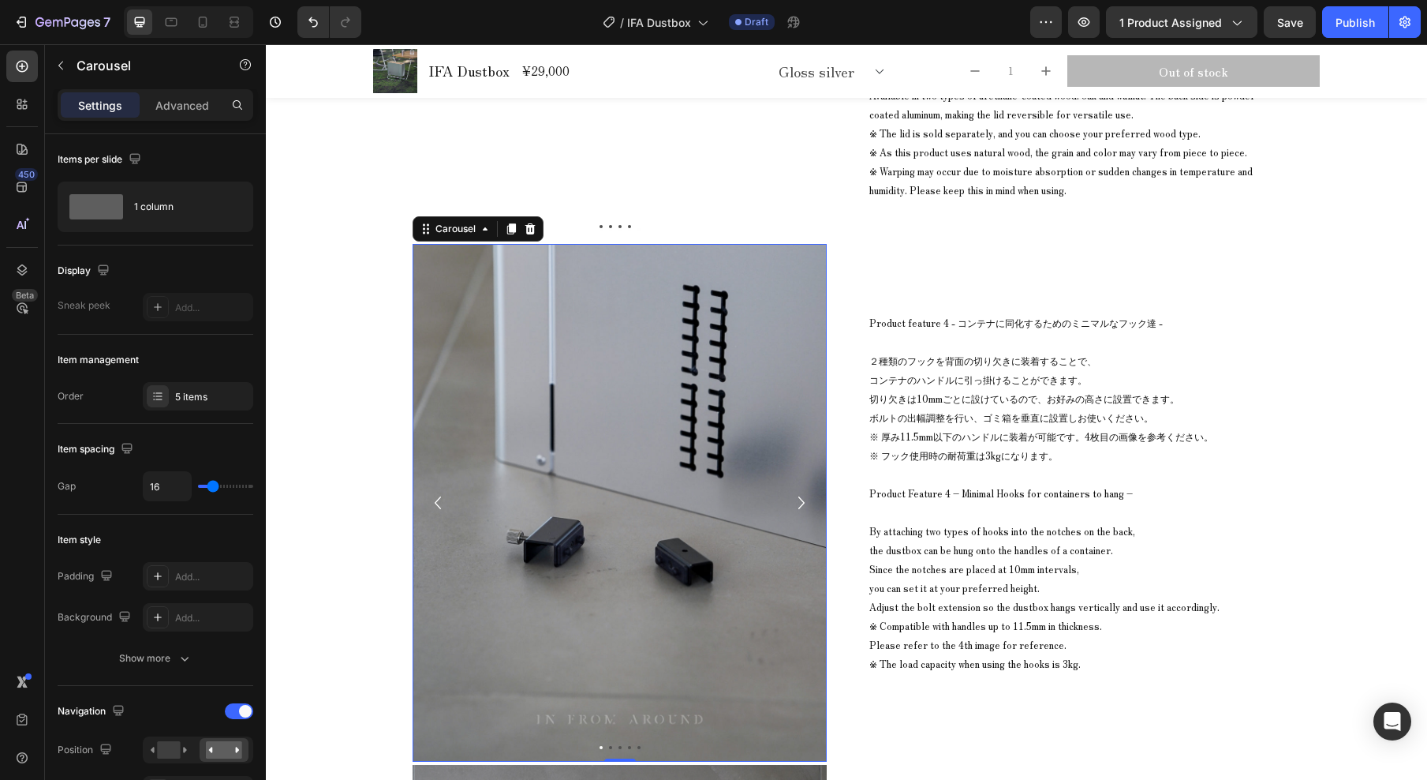
click at [794, 503] on icon "Carousel Next Arrow" at bounding box center [801, 503] width 25 height 32
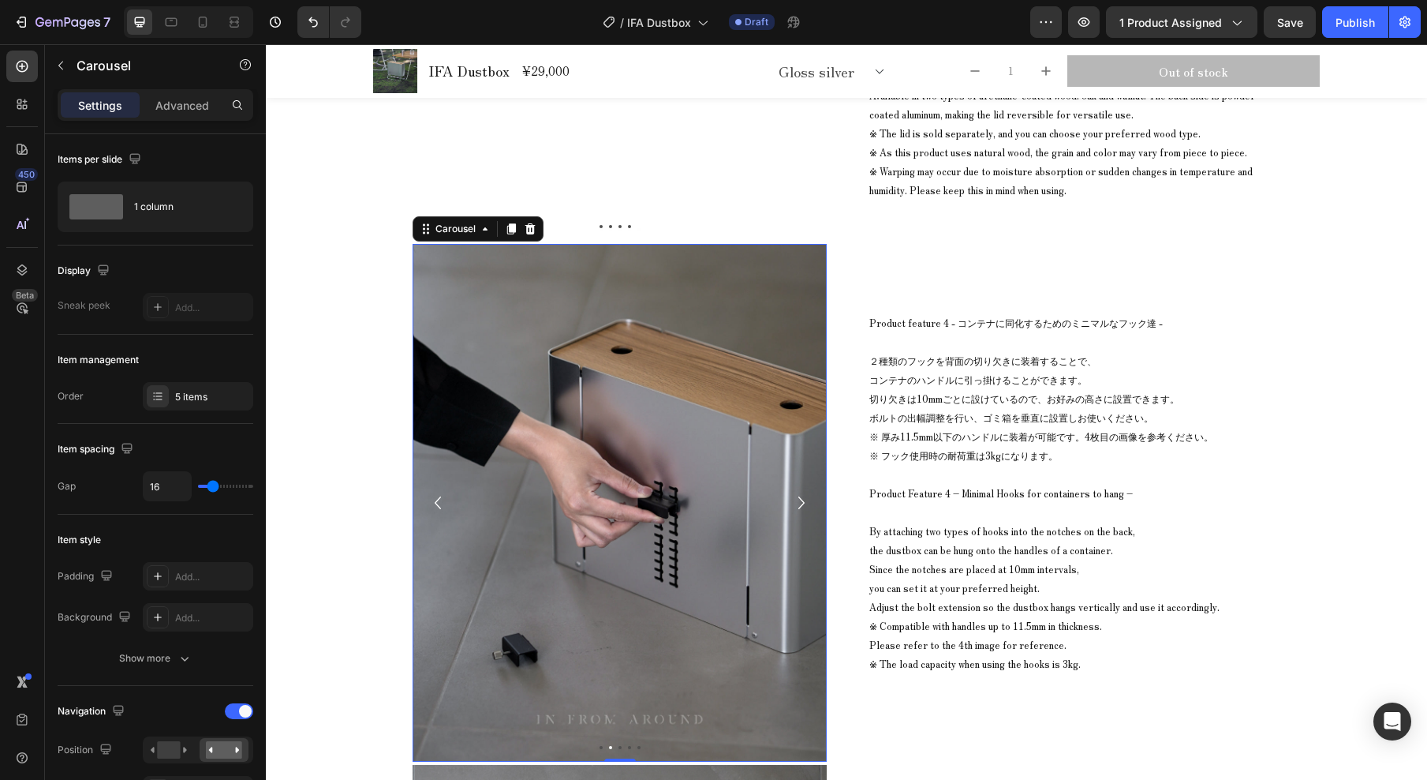
click at [793, 506] on icon "Carousel Next Arrow" at bounding box center [801, 503] width 25 height 32
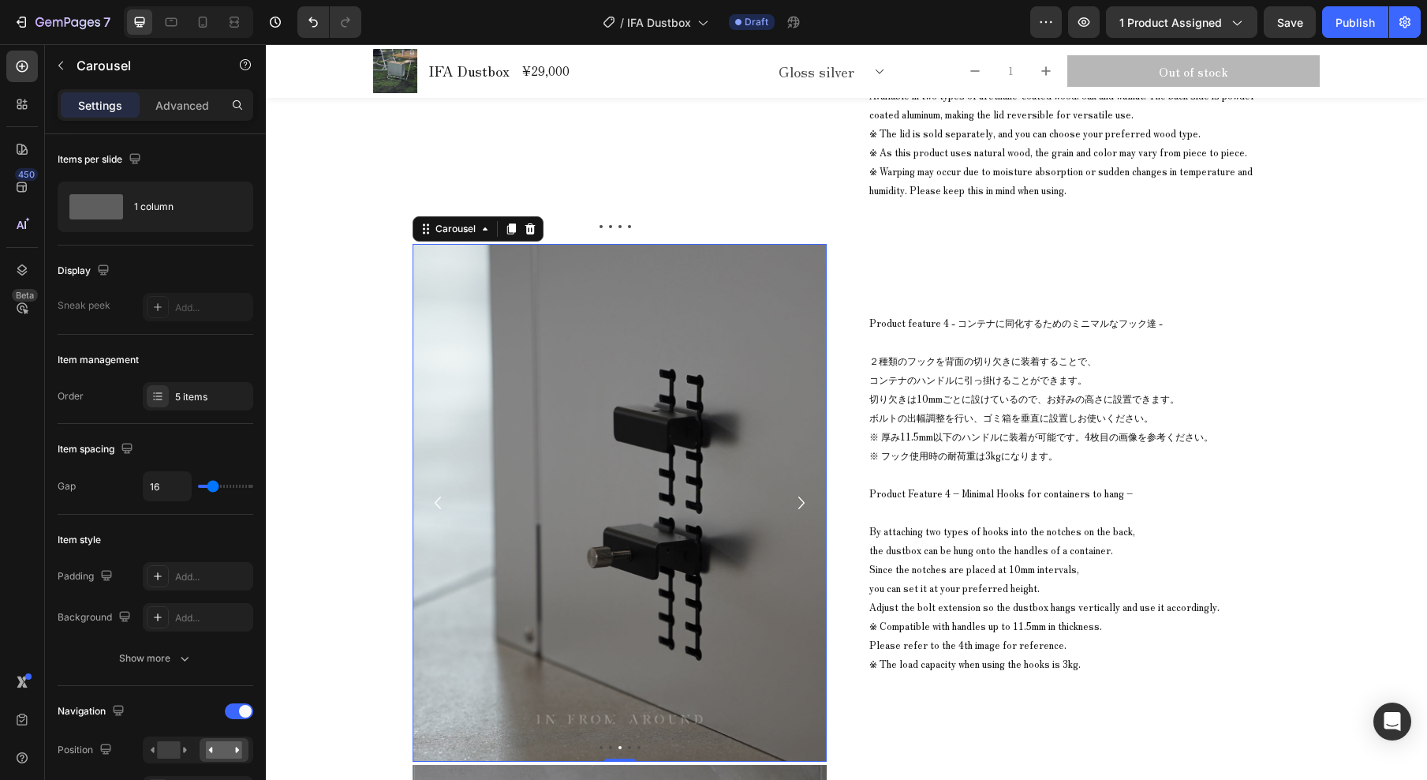
click at [794, 504] on icon "Carousel Next Arrow" at bounding box center [801, 503] width 25 height 32
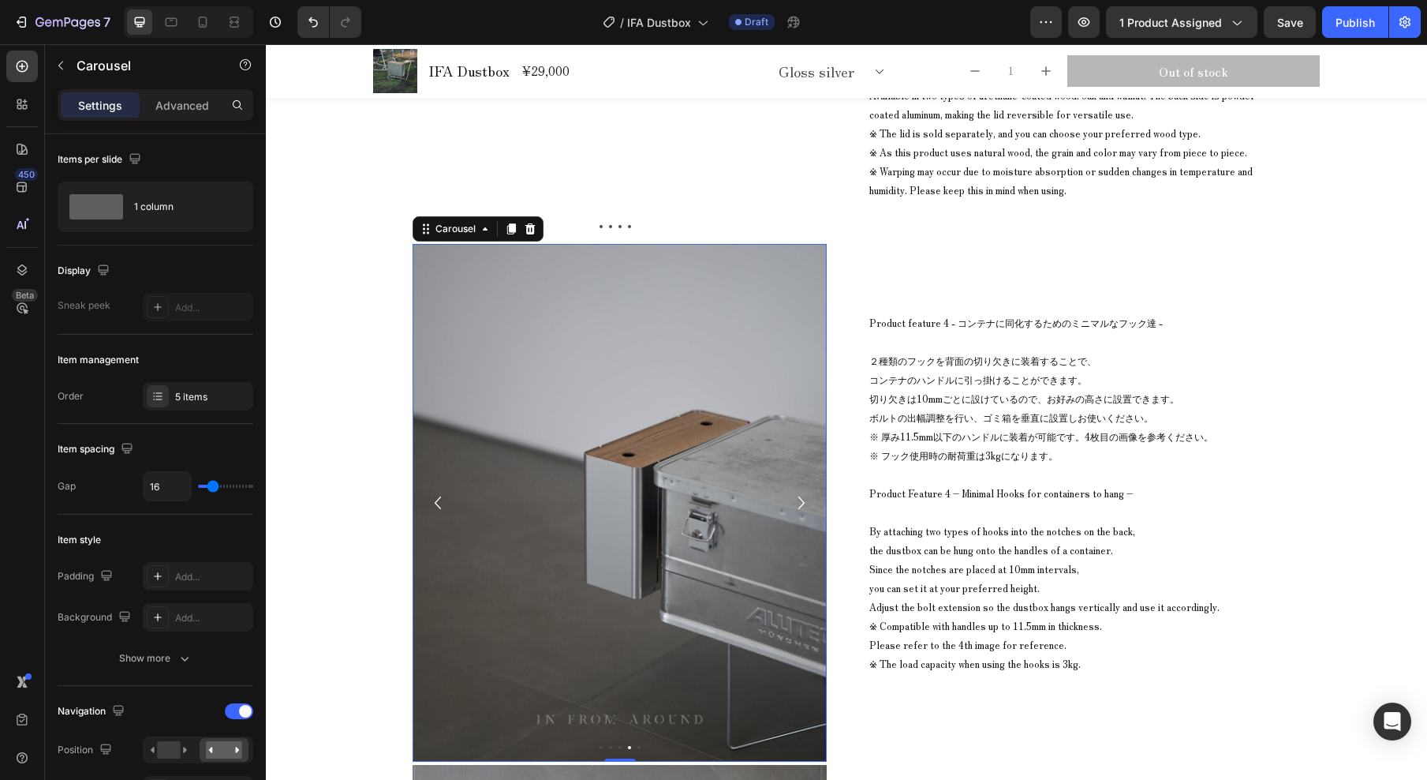
click at [793, 504] on icon "Carousel Next Arrow" at bounding box center [801, 503] width 25 height 32
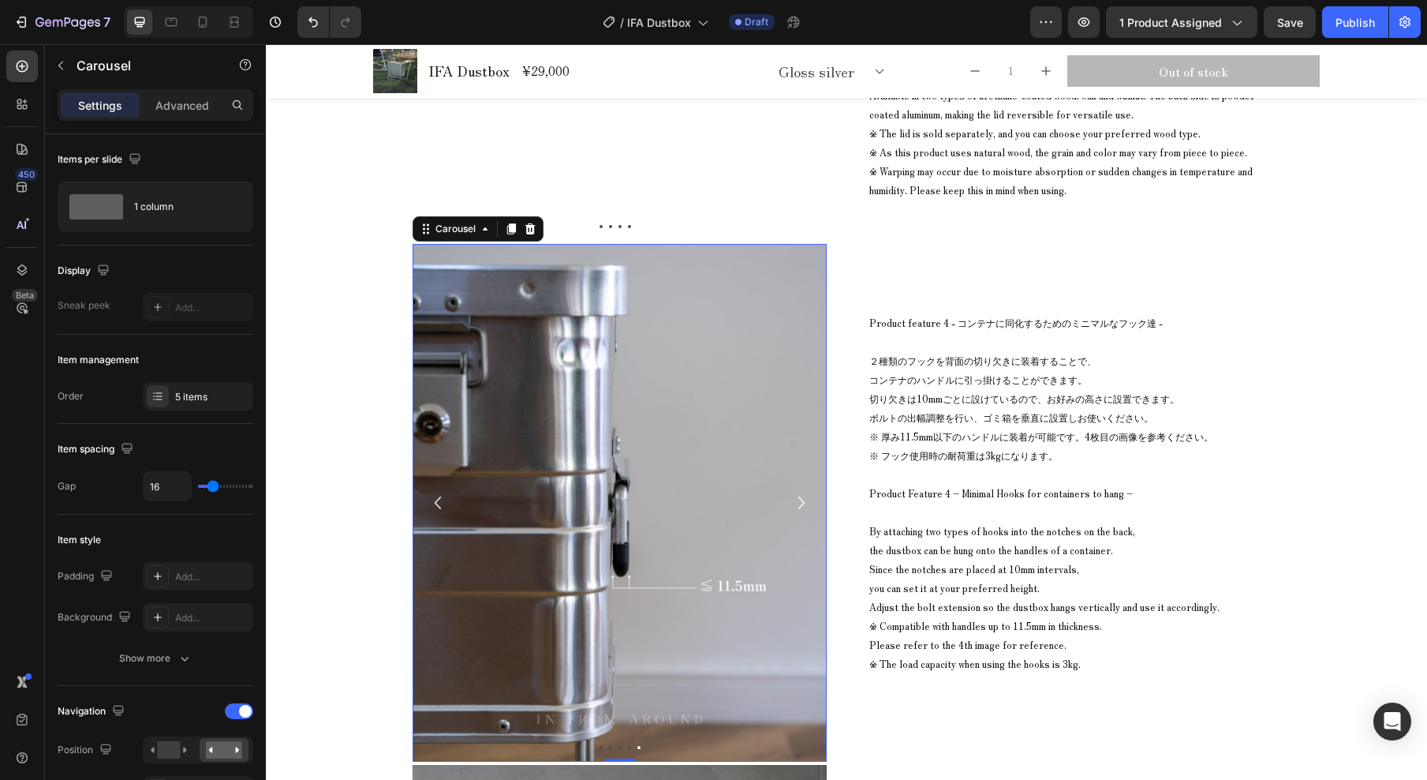
click at [432, 504] on icon "Carousel Back Arrow" at bounding box center [437, 503] width 25 height 32
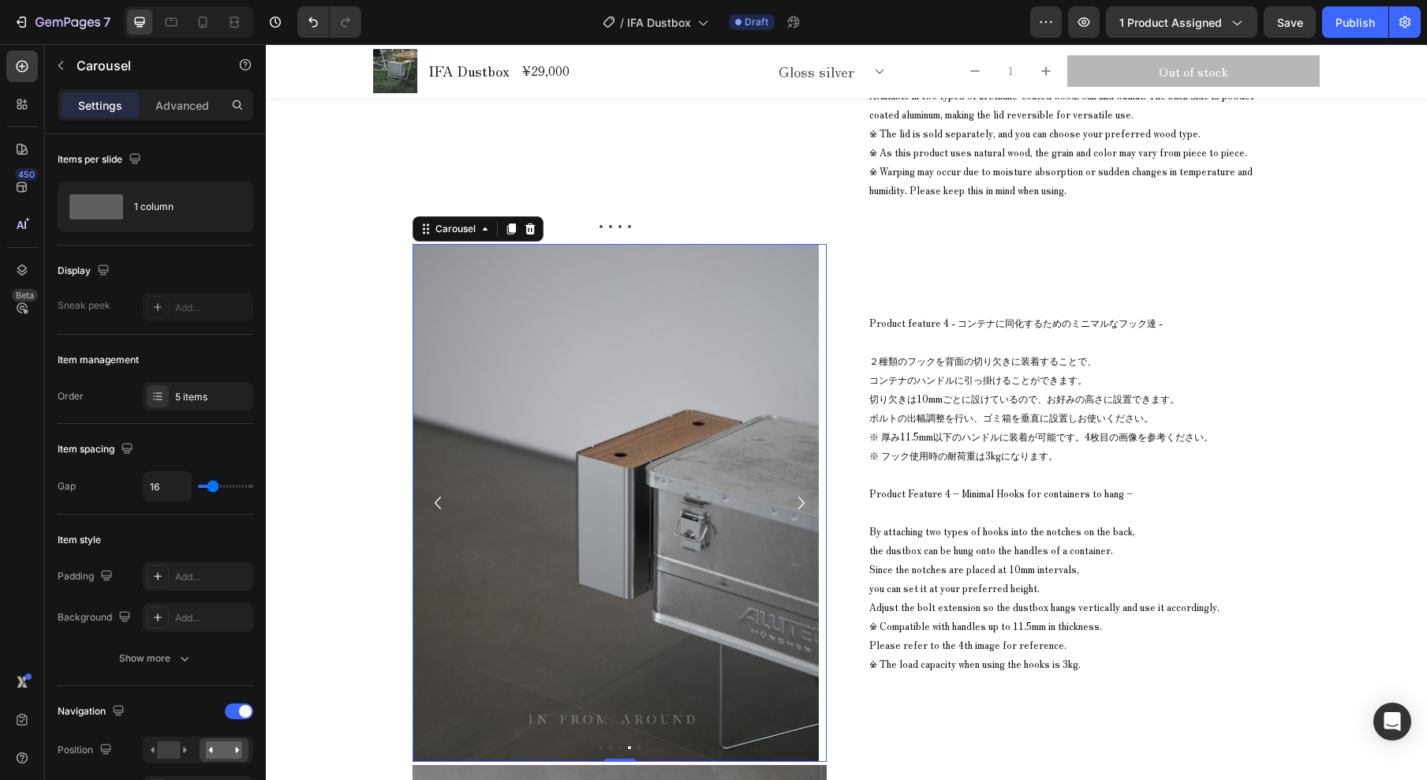
click at [433, 503] on icon "Carousel Back Arrow" at bounding box center [437, 503] width 25 height 32
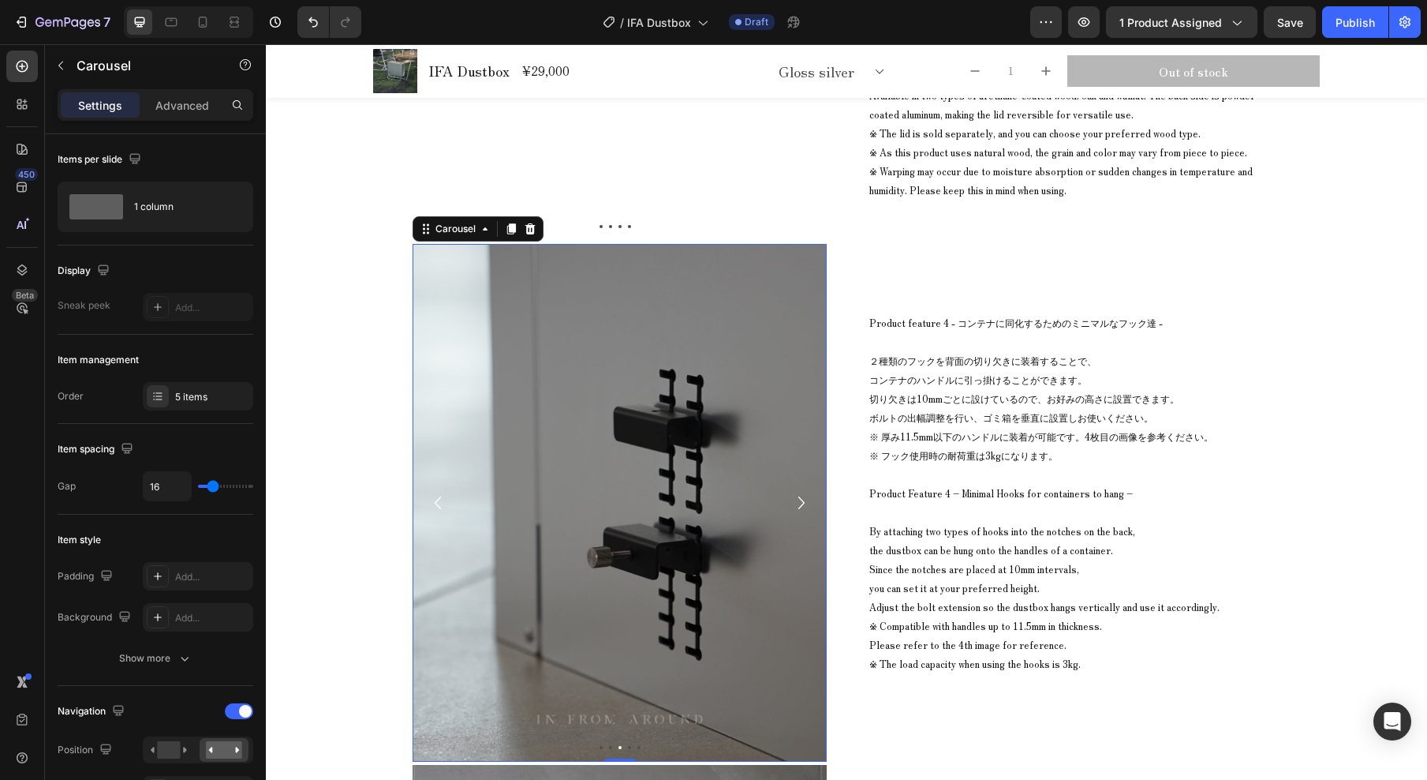
click at [433, 503] on icon "Carousel Back Arrow" at bounding box center [437, 503] width 25 height 32
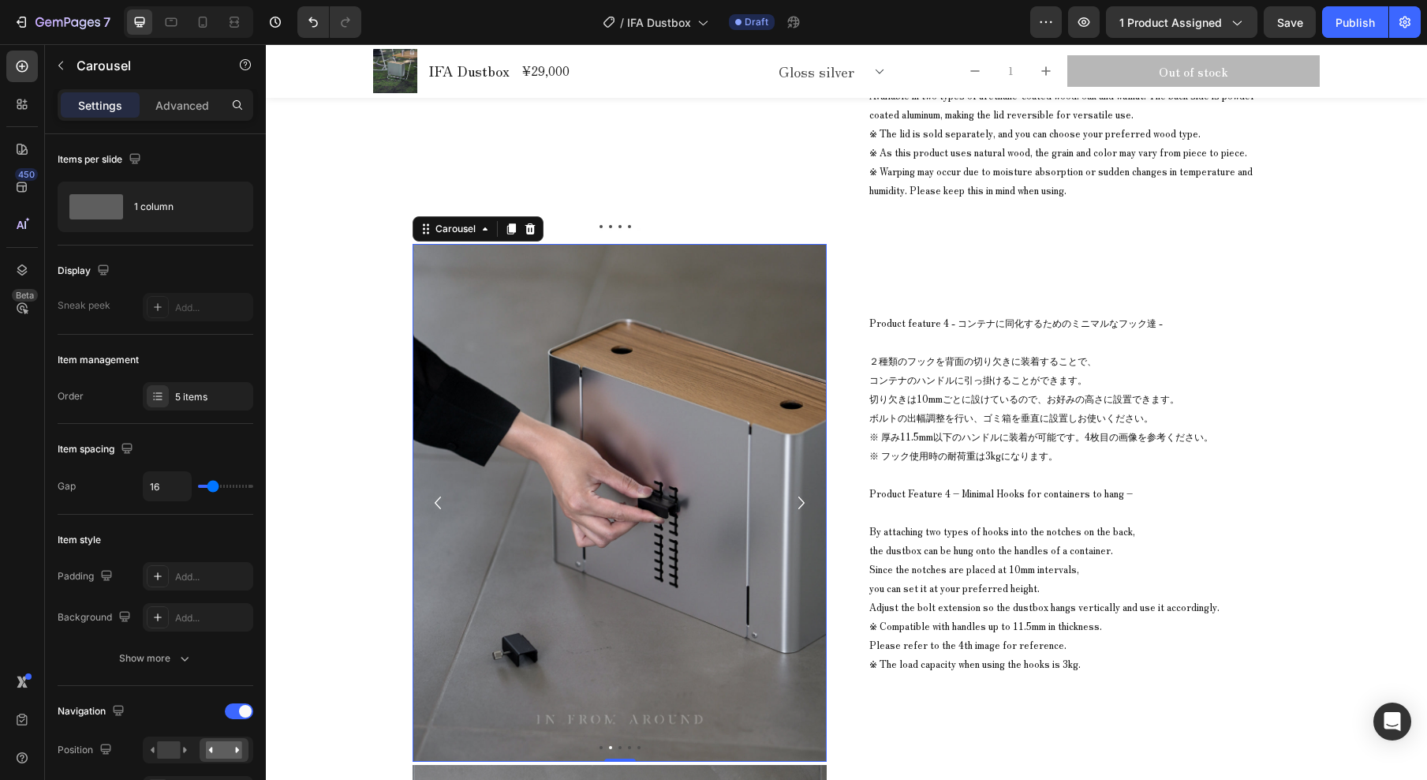
click at [433, 502] on icon "Carousel Back Arrow" at bounding box center [437, 503] width 25 height 32
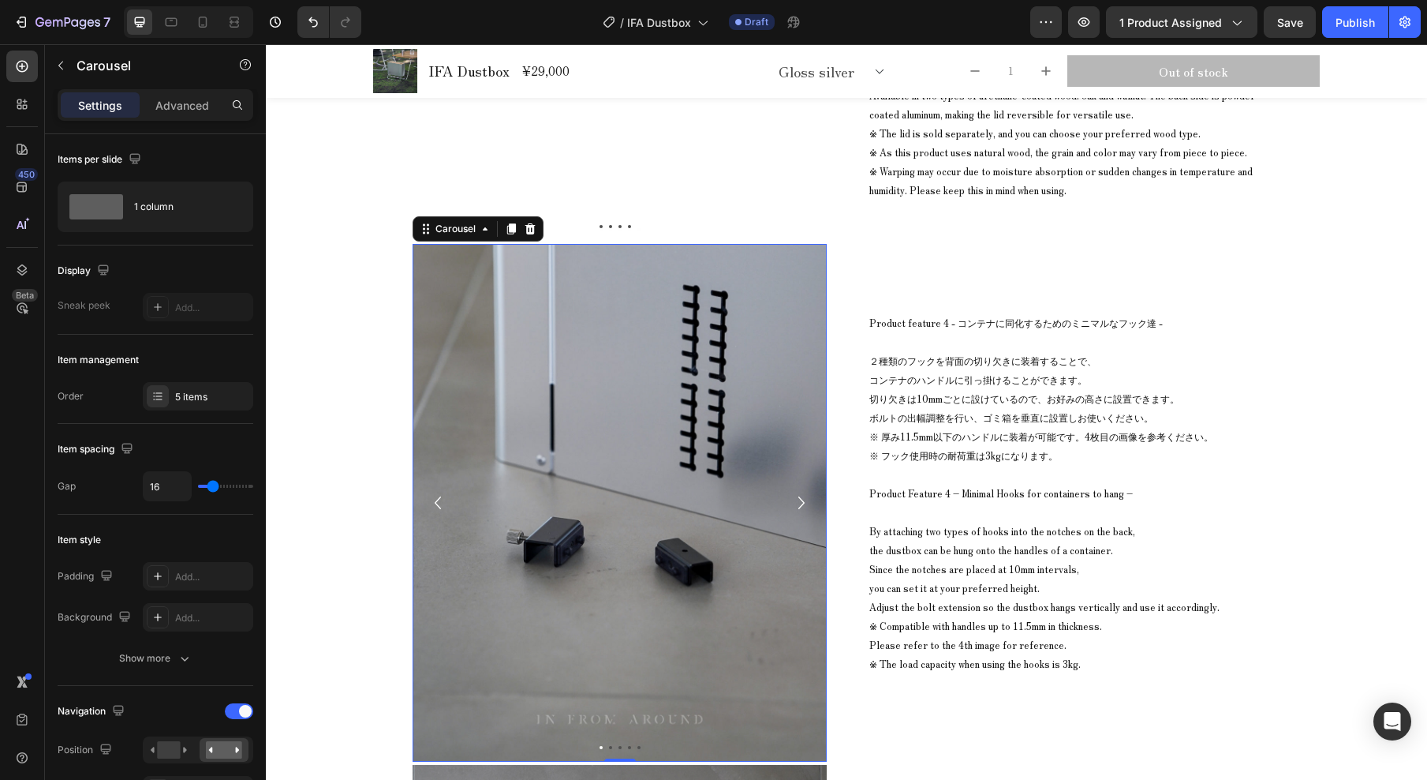
click at [435, 498] on icon "Carousel Back Arrow" at bounding box center [437, 503] width 25 height 32
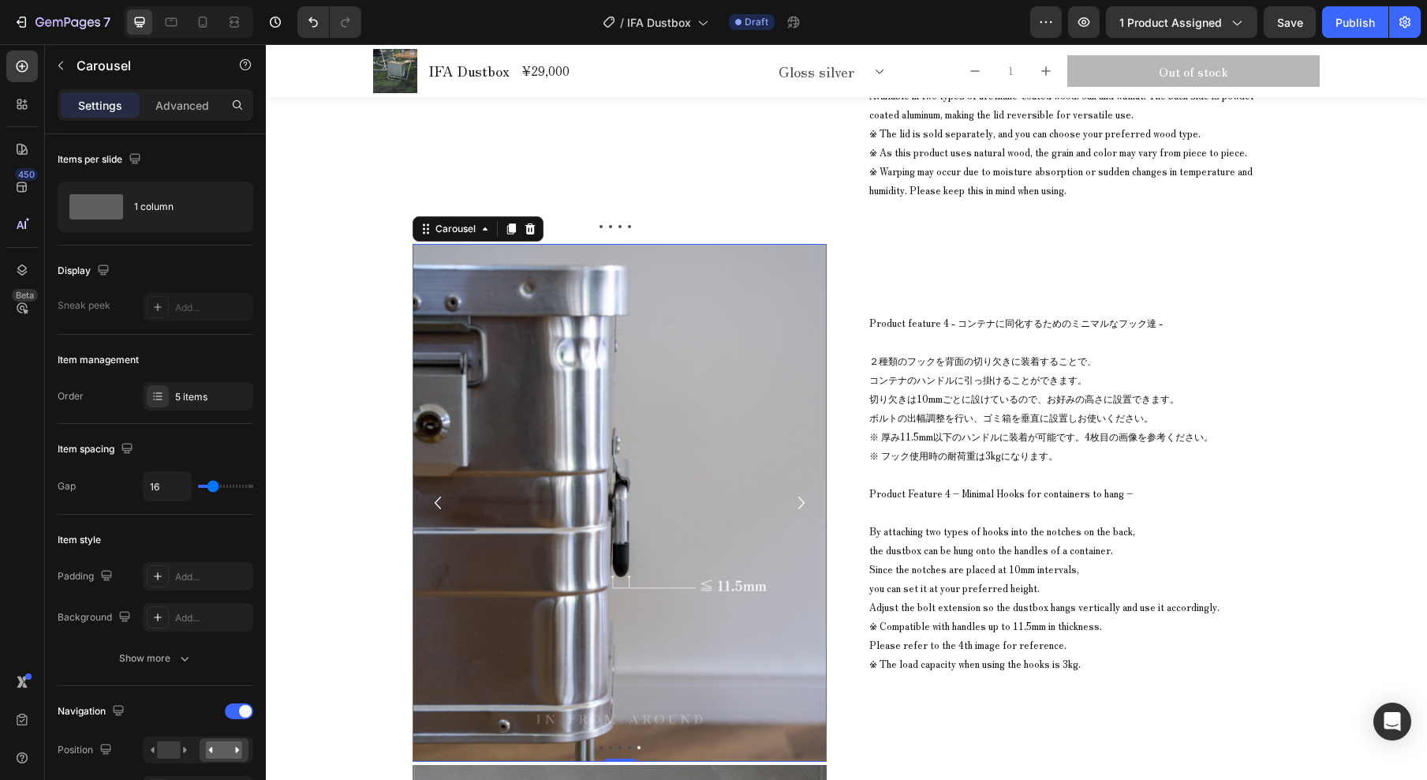
click at [796, 499] on icon "Carousel Next Arrow" at bounding box center [801, 503] width 25 height 32
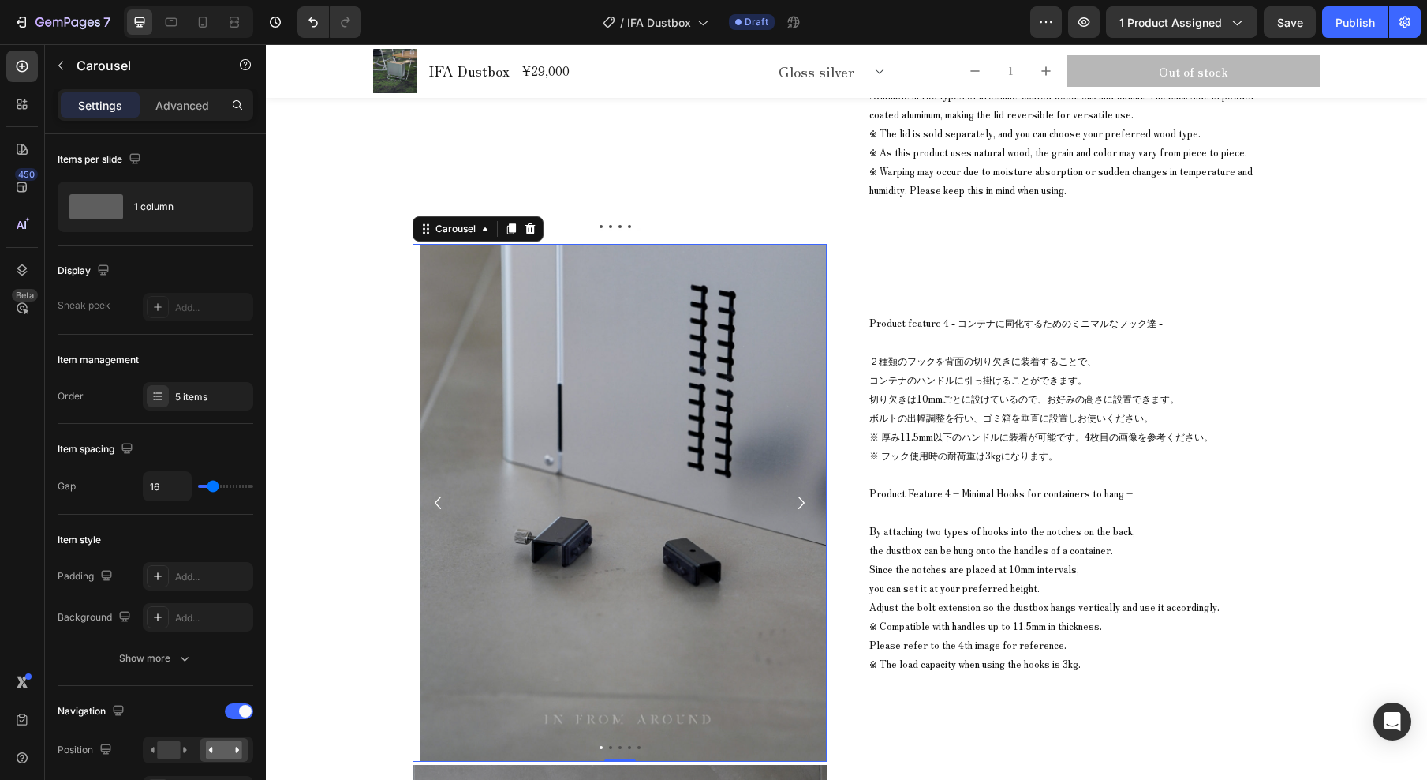
click at [796, 499] on icon "Carousel Next Arrow" at bounding box center [801, 503] width 25 height 32
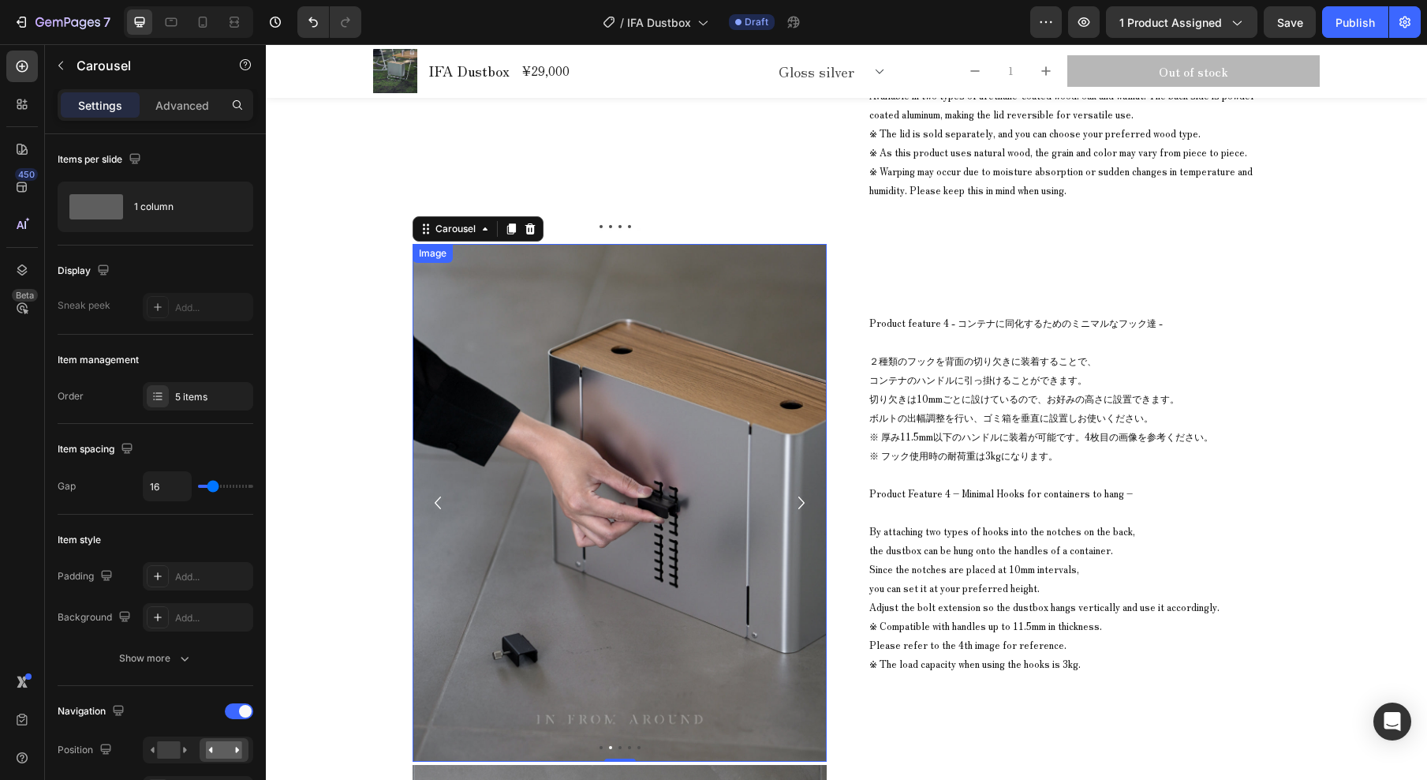
click at [736, 346] on img at bounding box center [620, 503] width 414 height 518
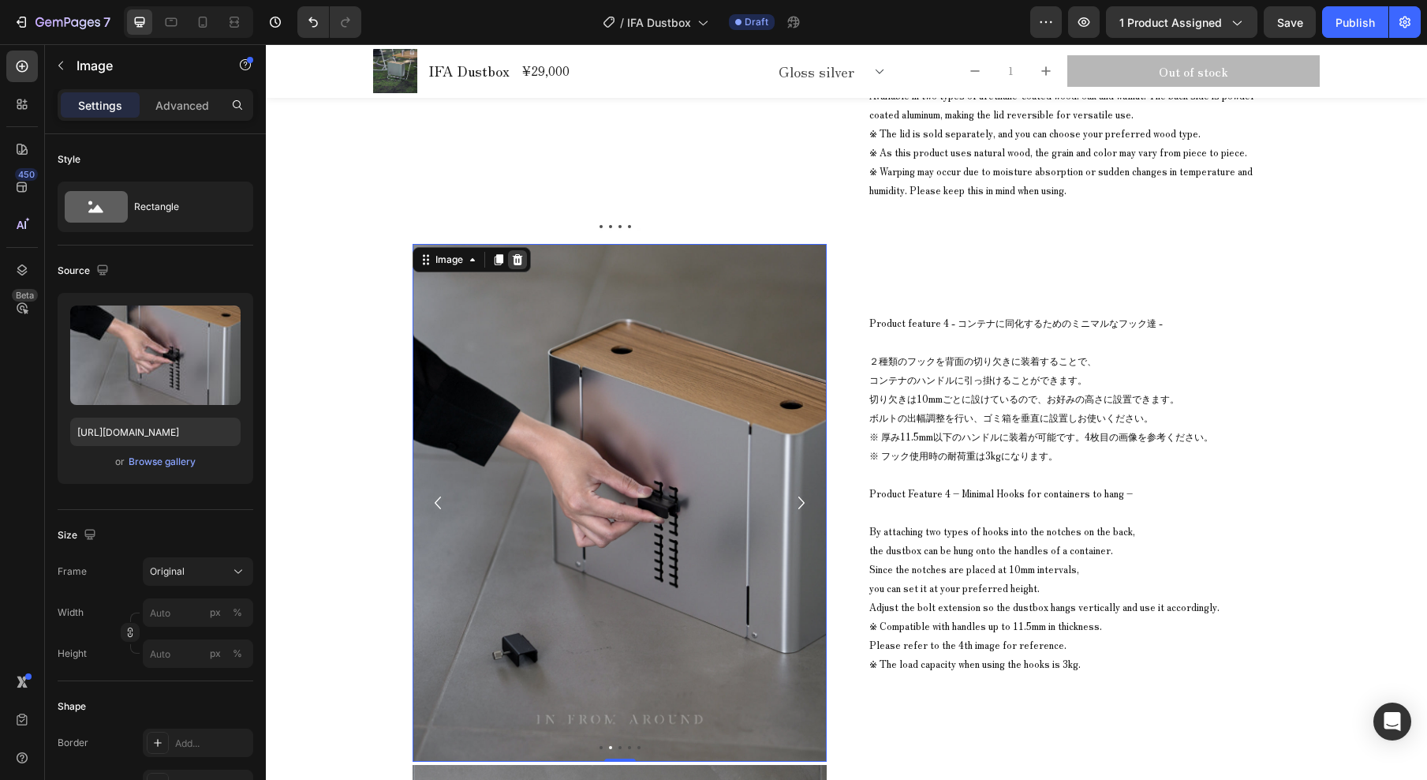
click at [511, 261] on icon at bounding box center [517, 259] width 13 height 13
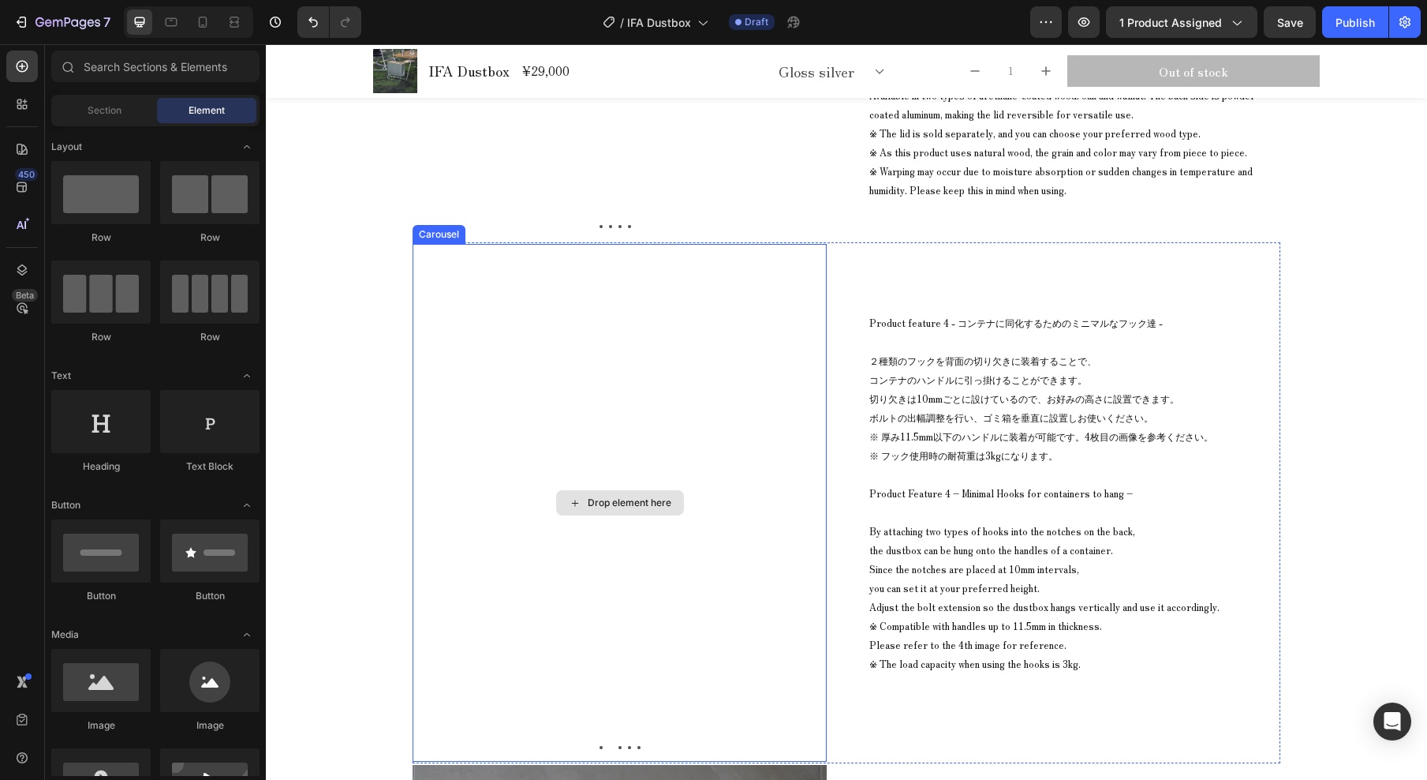
click at [696, 288] on div "Drop element here" at bounding box center [620, 503] width 414 height 518
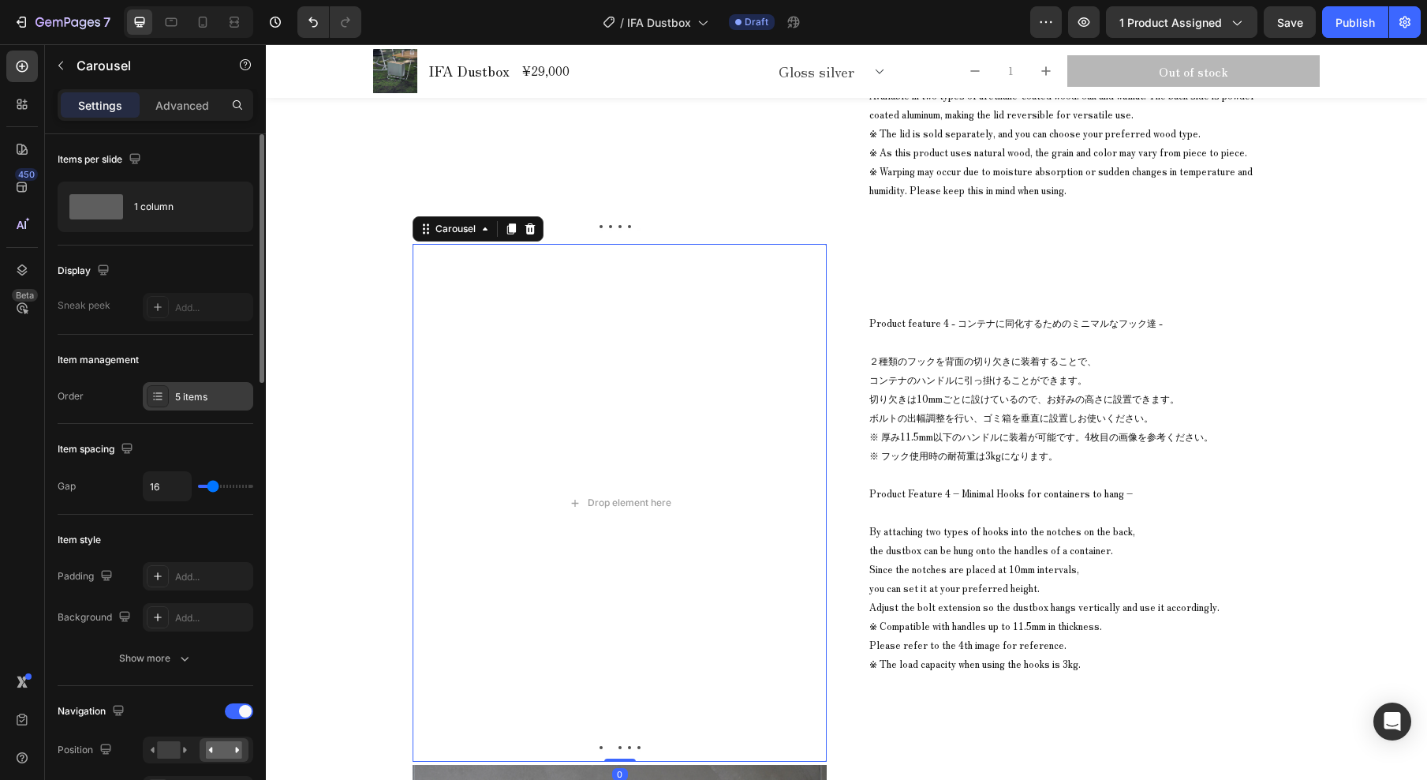
click at [170, 392] on div "5 items" at bounding box center [198, 396] width 110 height 28
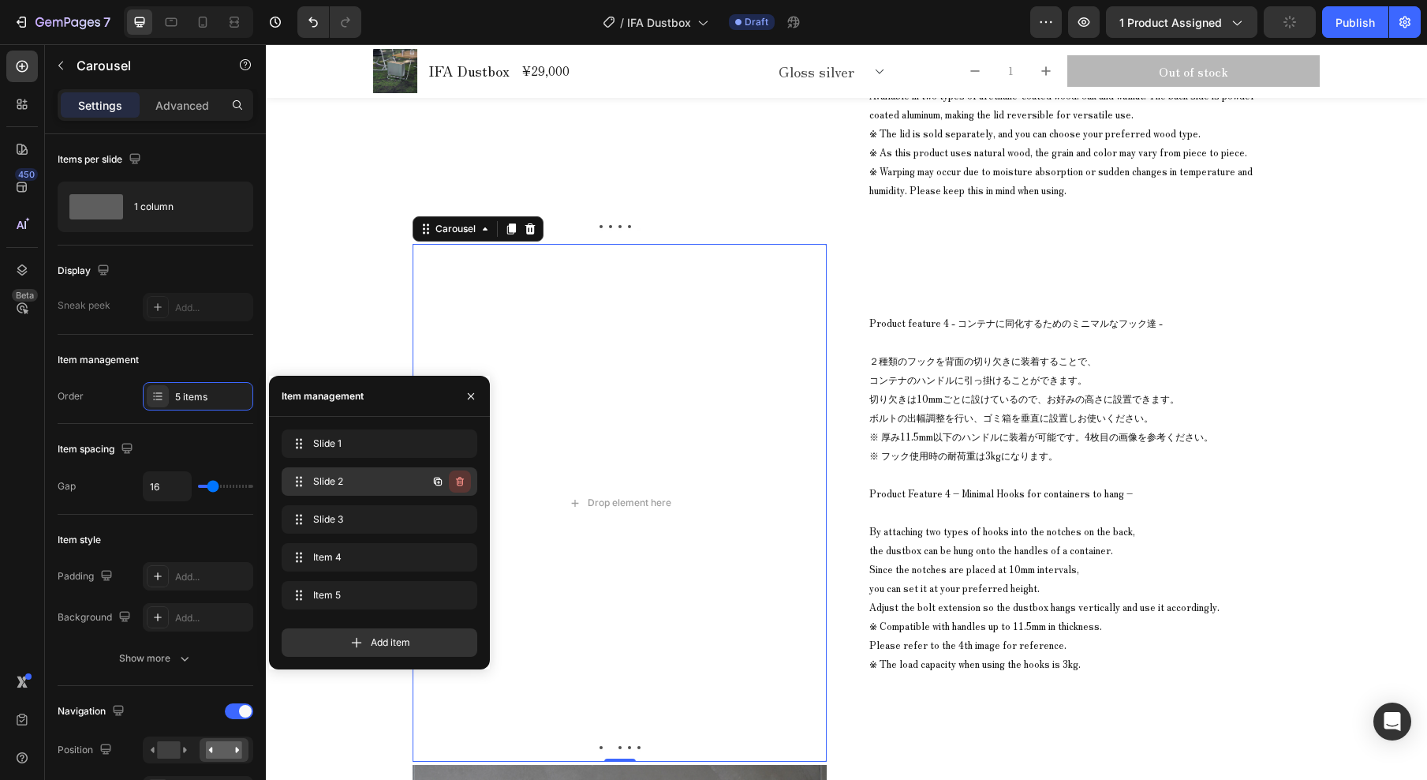
click at [463, 482] on icon "button" at bounding box center [460, 481] width 13 height 13
click at [454, 484] on div "Delete" at bounding box center [449, 481] width 29 height 14
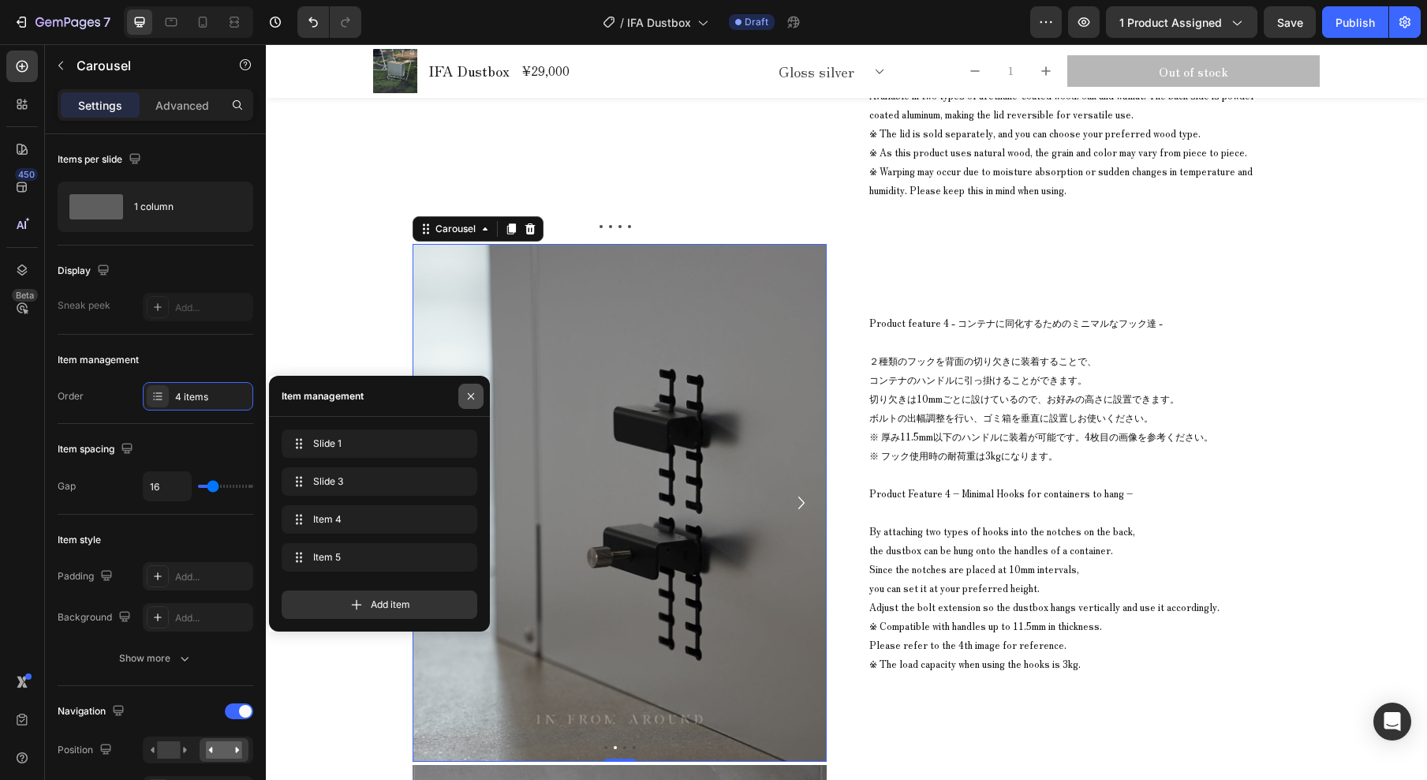
click at [469, 395] on icon "button" at bounding box center [471, 396] width 13 height 13
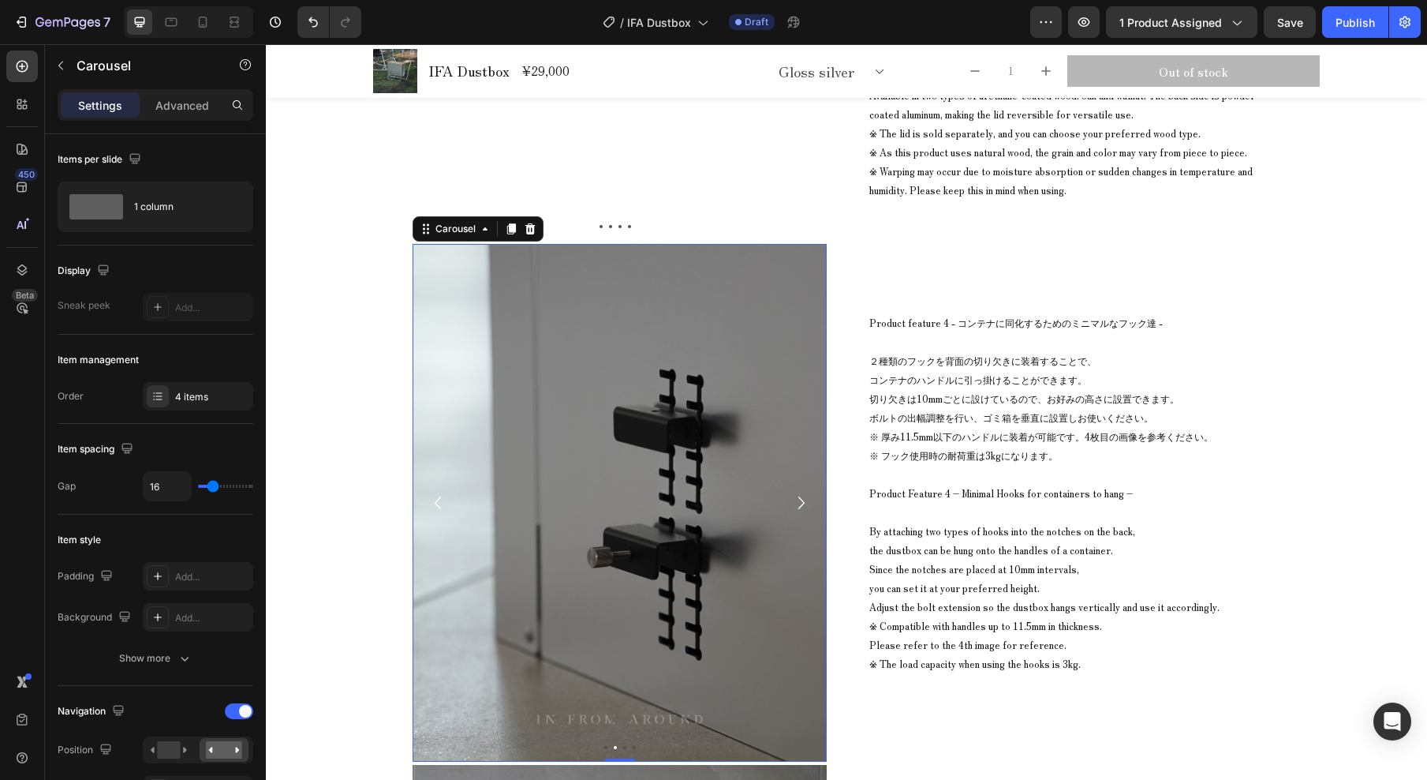
click at [432, 503] on icon "Carousel Back Arrow" at bounding box center [437, 503] width 25 height 32
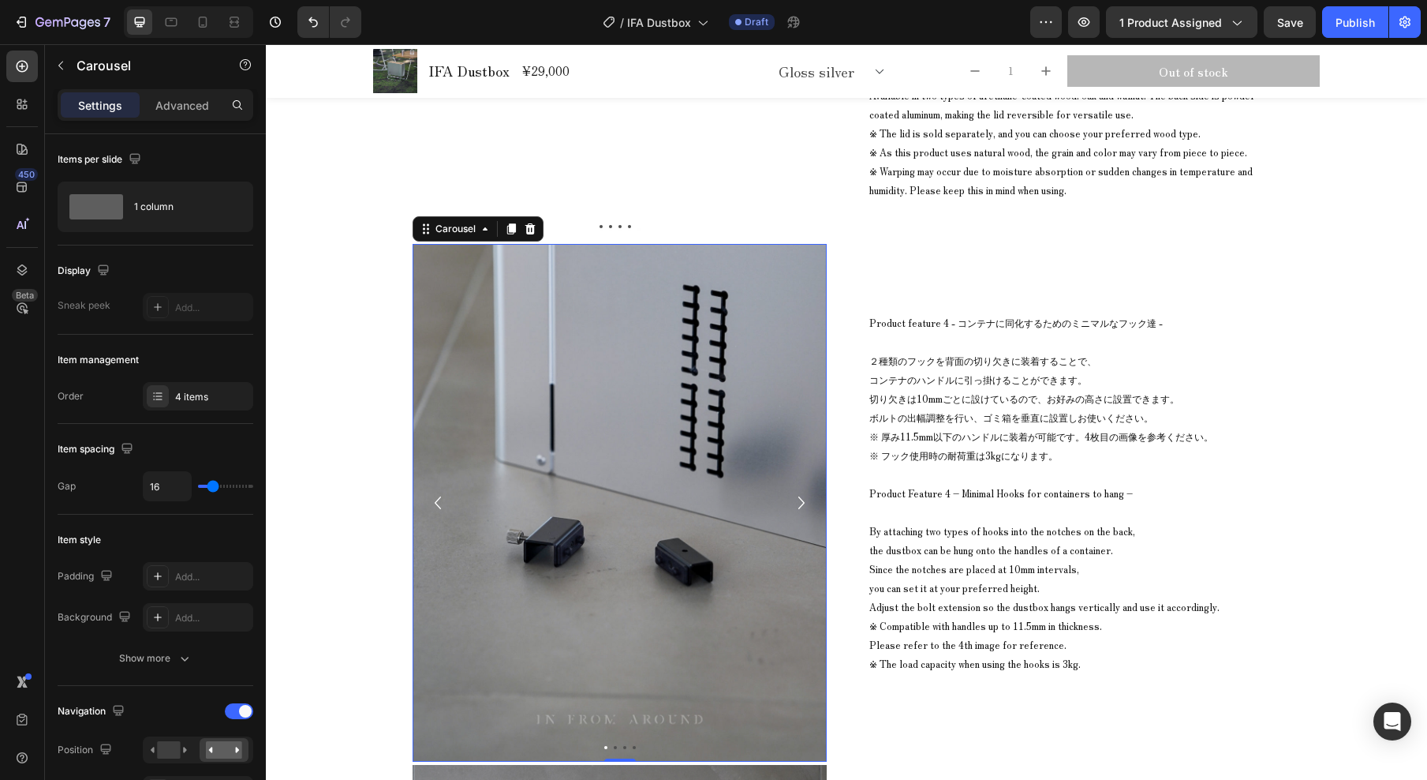
click at [793, 502] on icon "Carousel Next Arrow" at bounding box center [801, 503] width 25 height 32
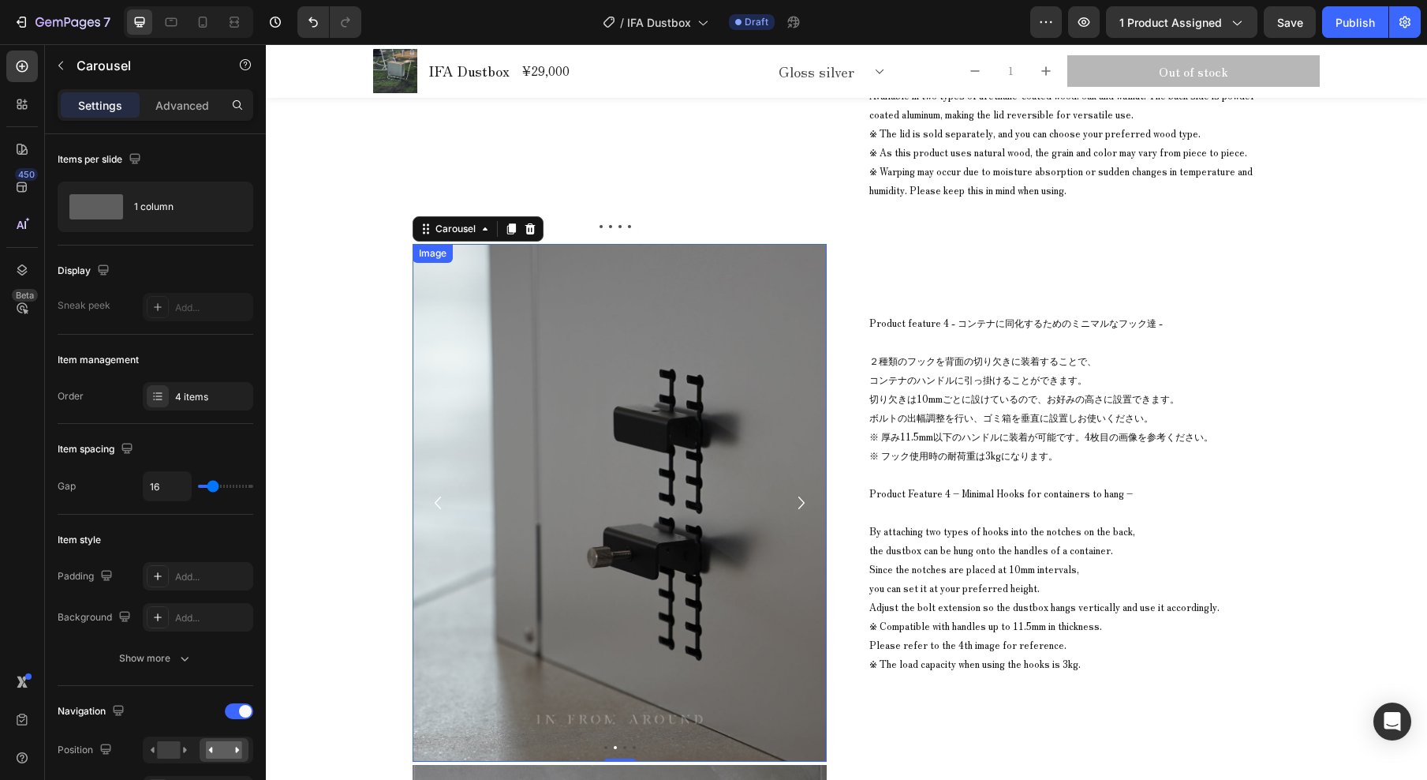
click at [701, 507] on img at bounding box center [620, 503] width 414 height 518
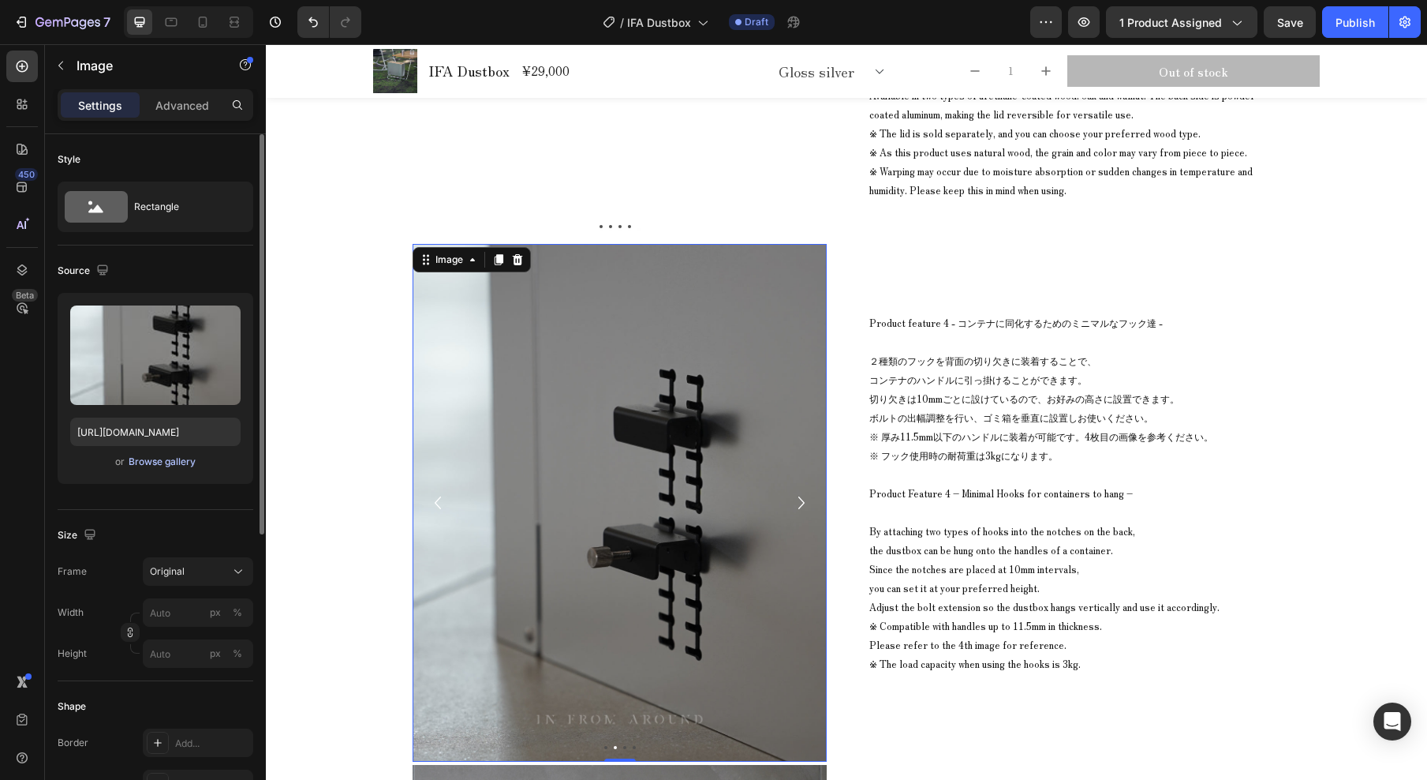
click at [181, 460] on div "Browse gallery" at bounding box center [162, 462] width 67 height 14
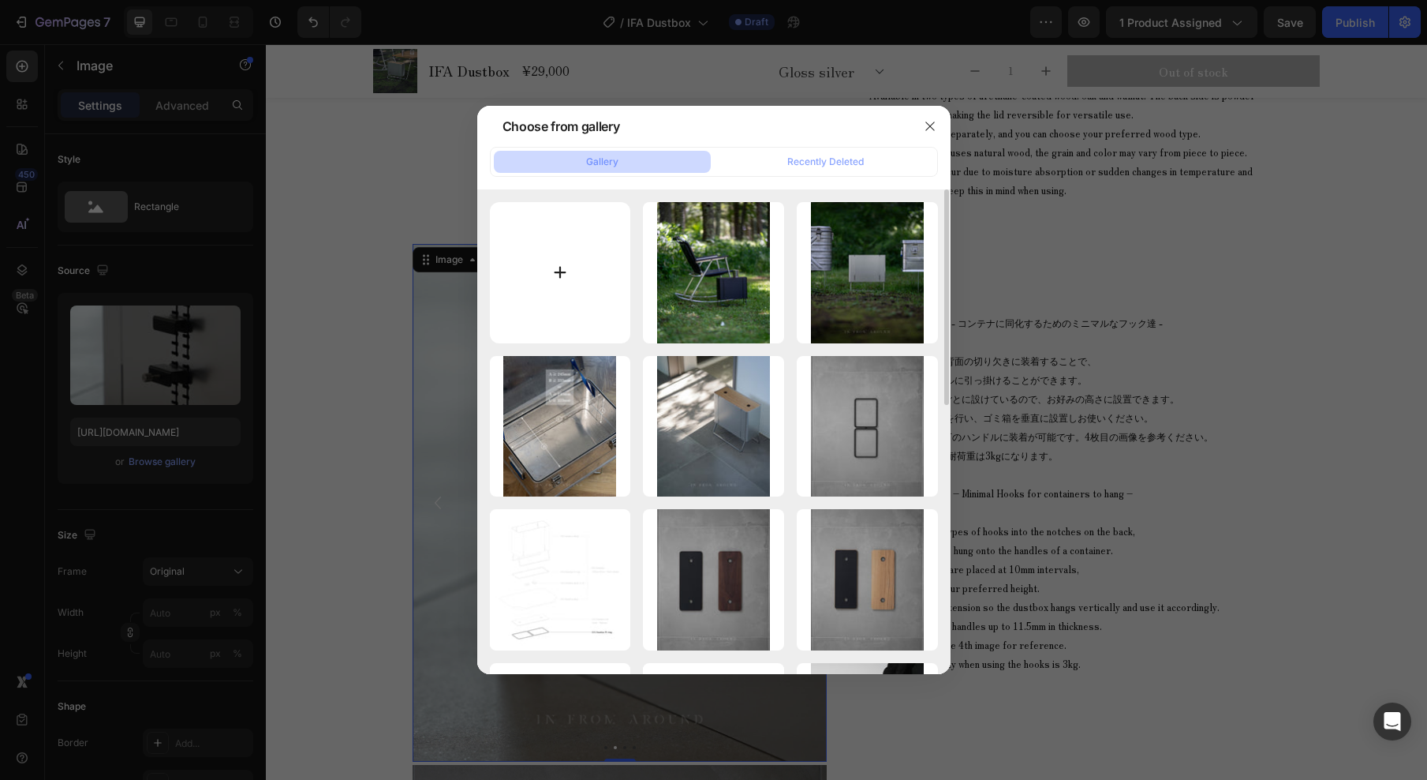
click at [606, 260] on input "file" at bounding box center [560, 272] width 141 height 141
type input "C:\fakepath\IFA Dustbox_common_10_21.jpg"
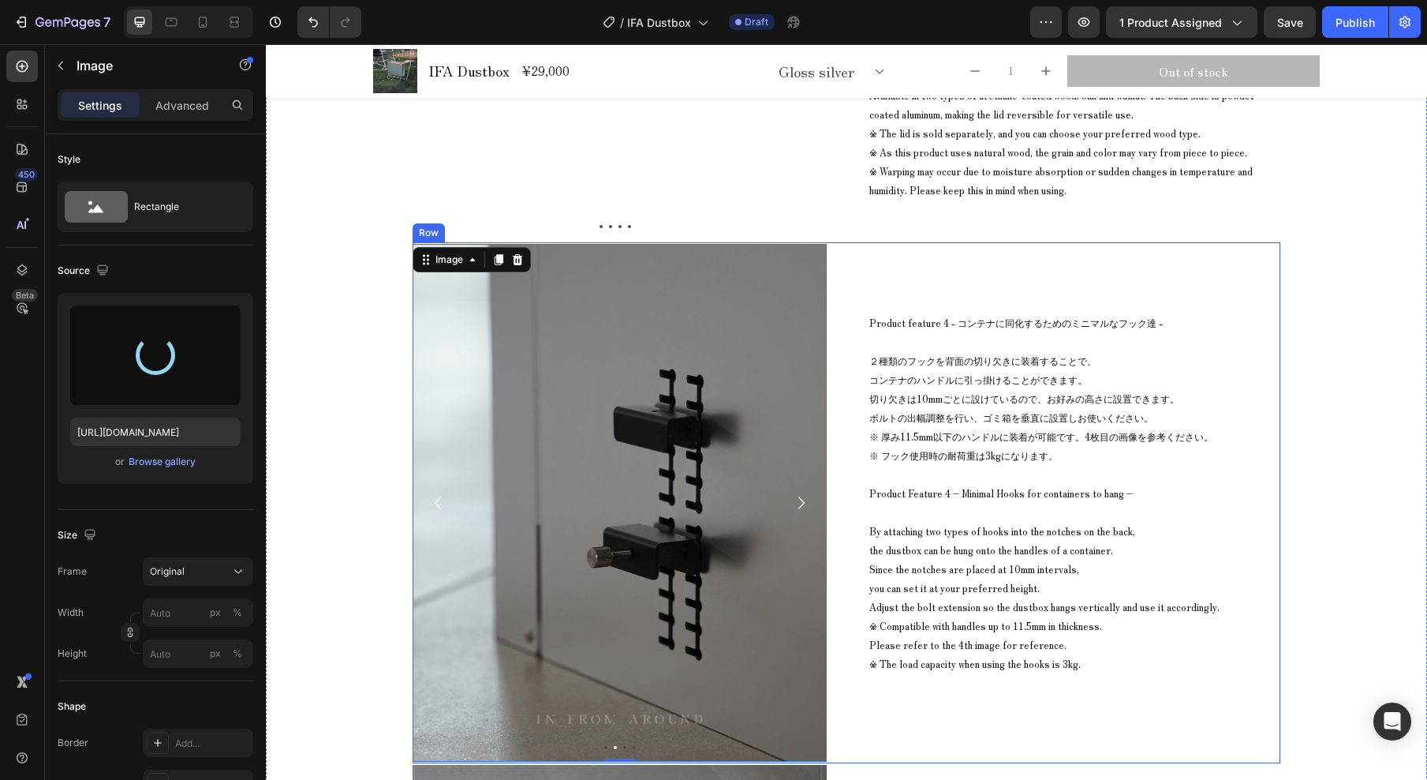
type input "[URL][DOMAIN_NAME]"
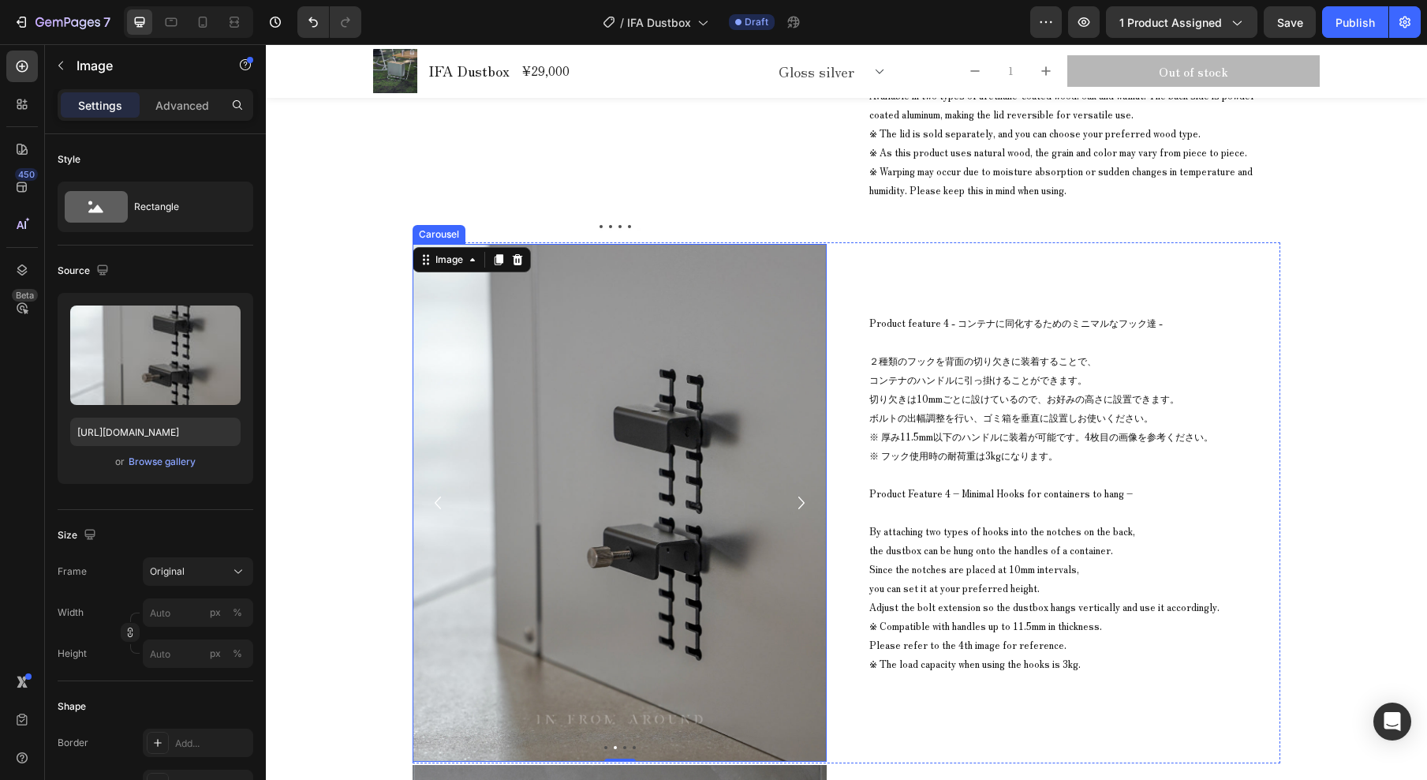
click at [433, 504] on icon "Carousel Back Arrow" at bounding box center [437, 503] width 25 height 32
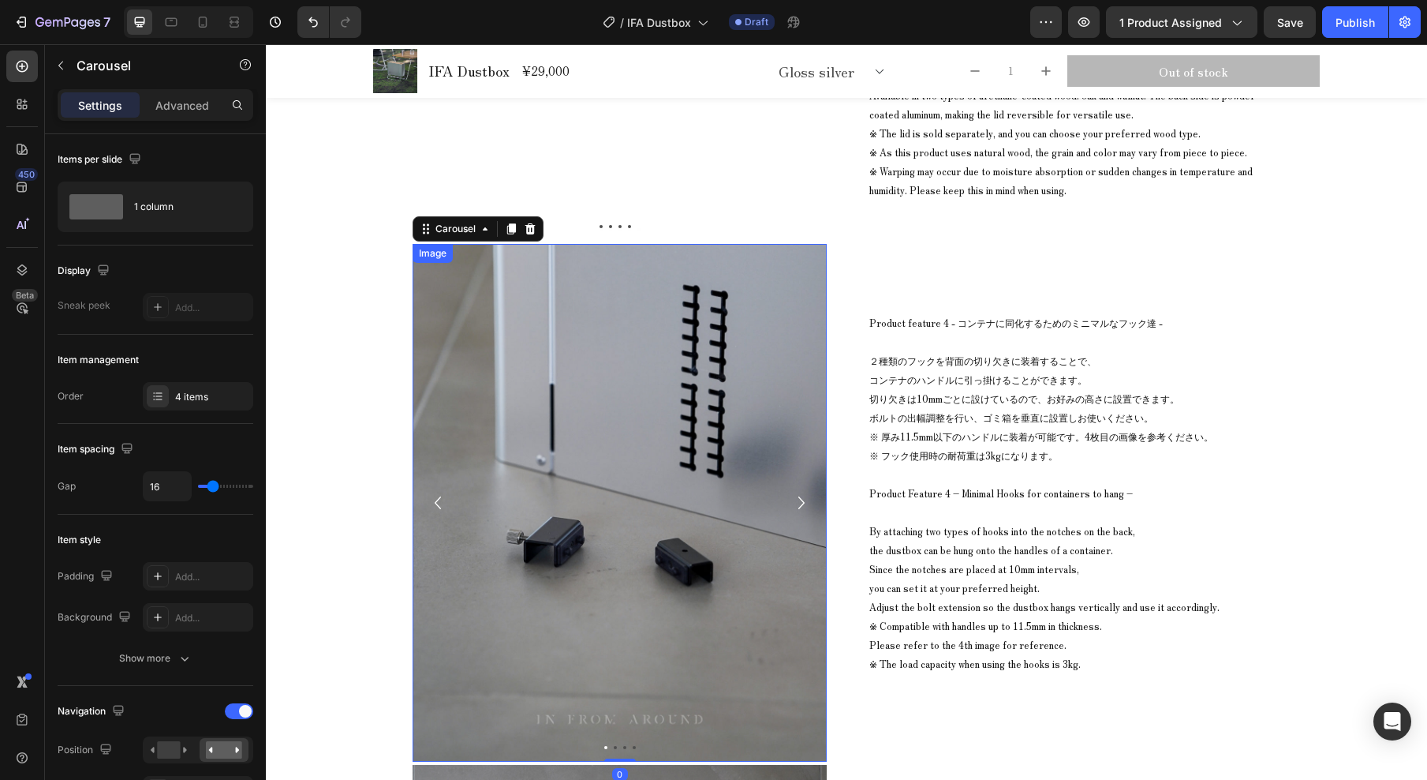
click at [550, 464] on img at bounding box center [620, 503] width 414 height 518
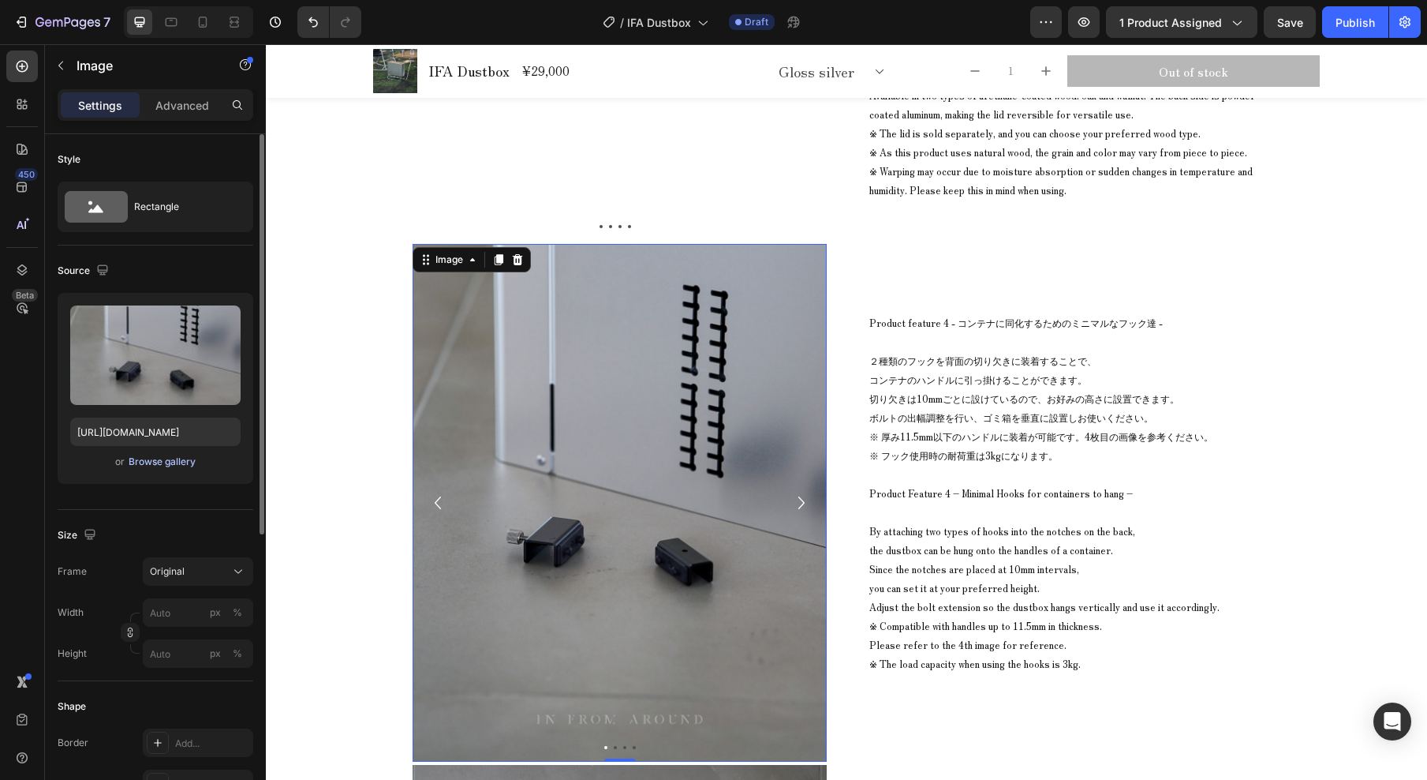
click at [183, 464] on div "Browse gallery" at bounding box center [162, 462] width 67 height 14
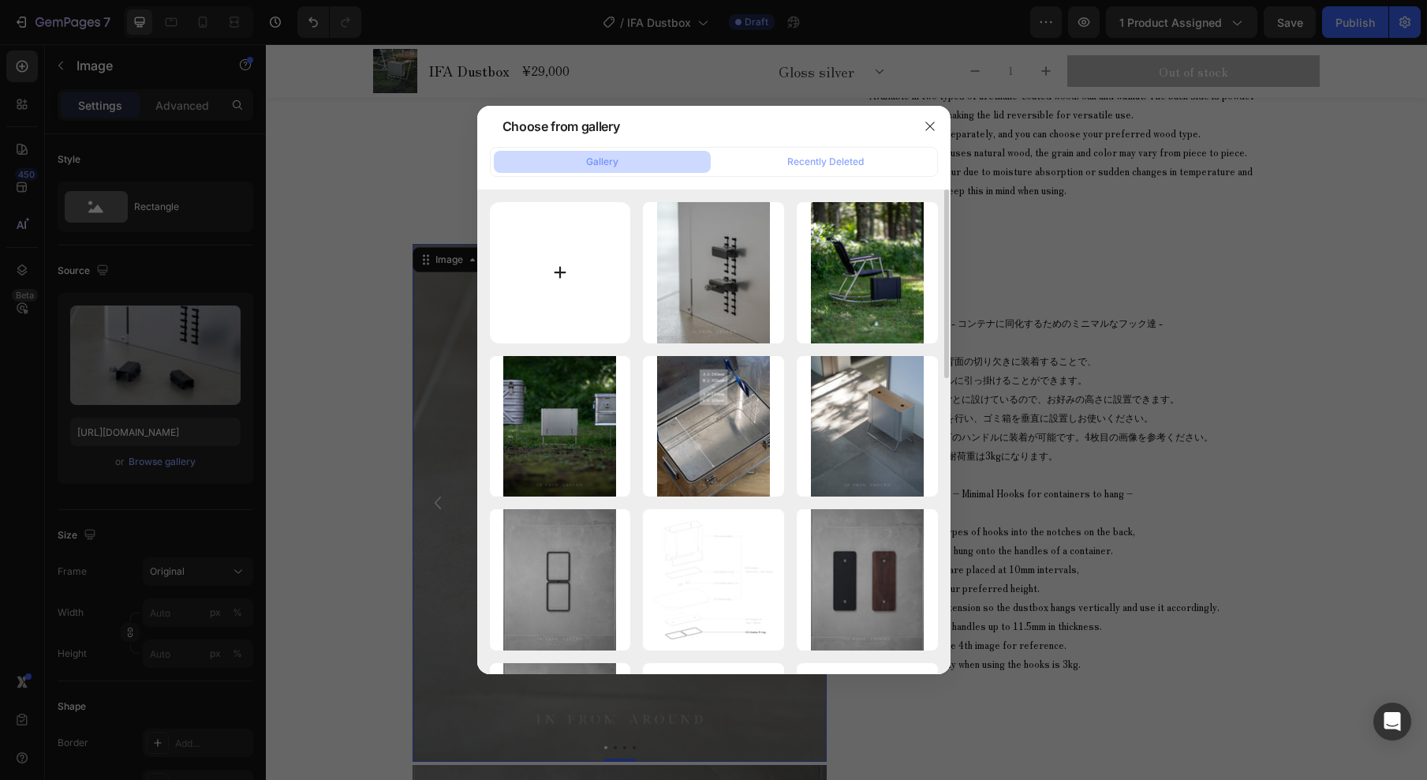
click at [568, 275] on input "file" at bounding box center [560, 272] width 141 height 141
type input "C:\fakepath\IFA Dustbox_common_8_19.jpg"
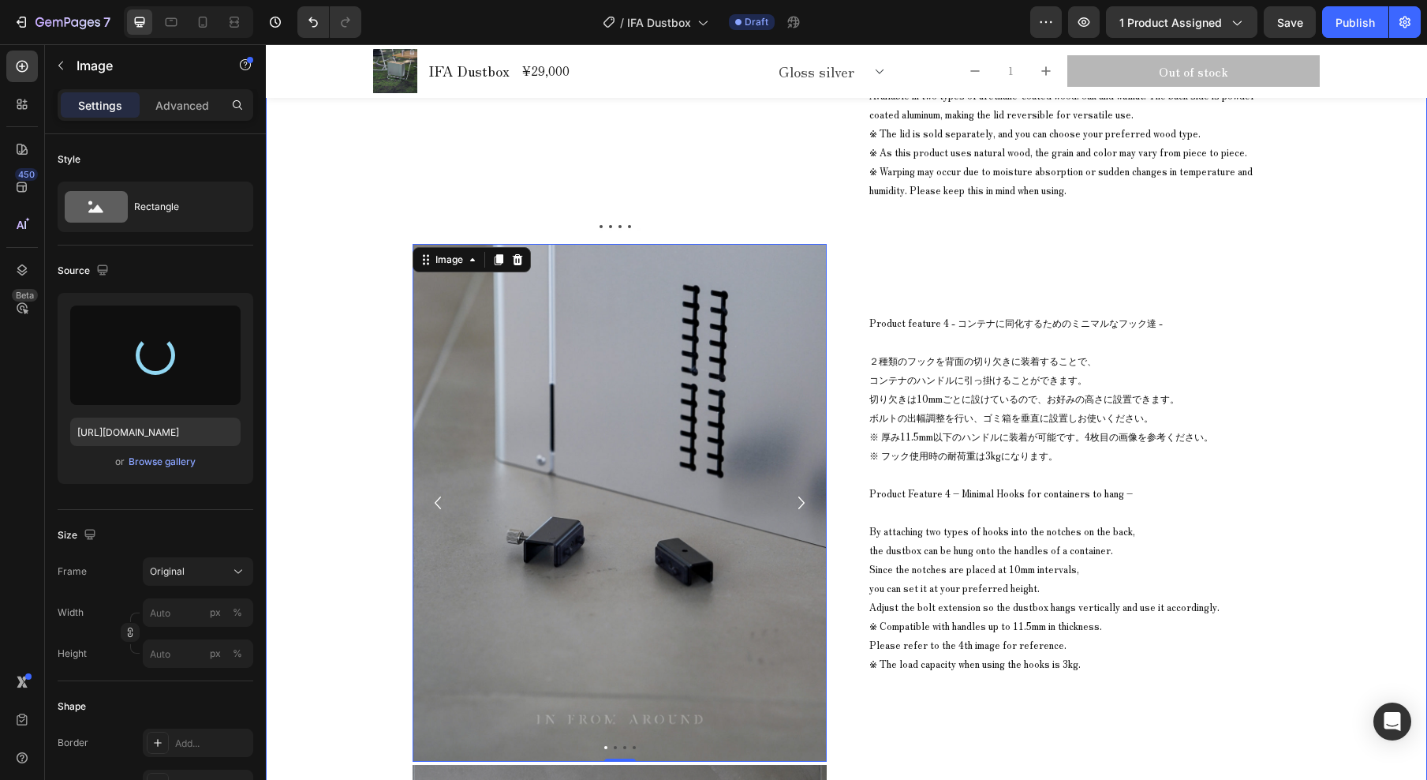
type input "[URL][DOMAIN_NAME]"
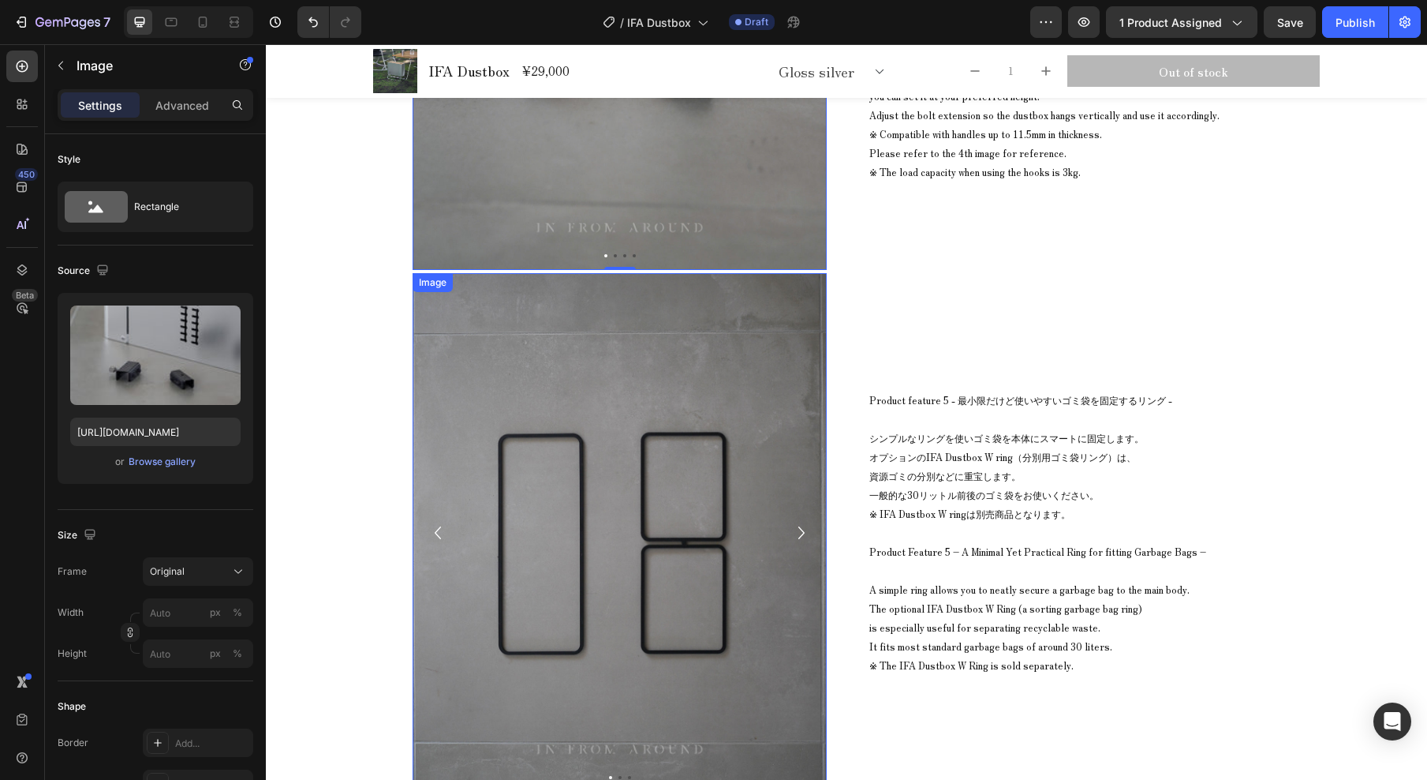
scroll to position [11527, 0]
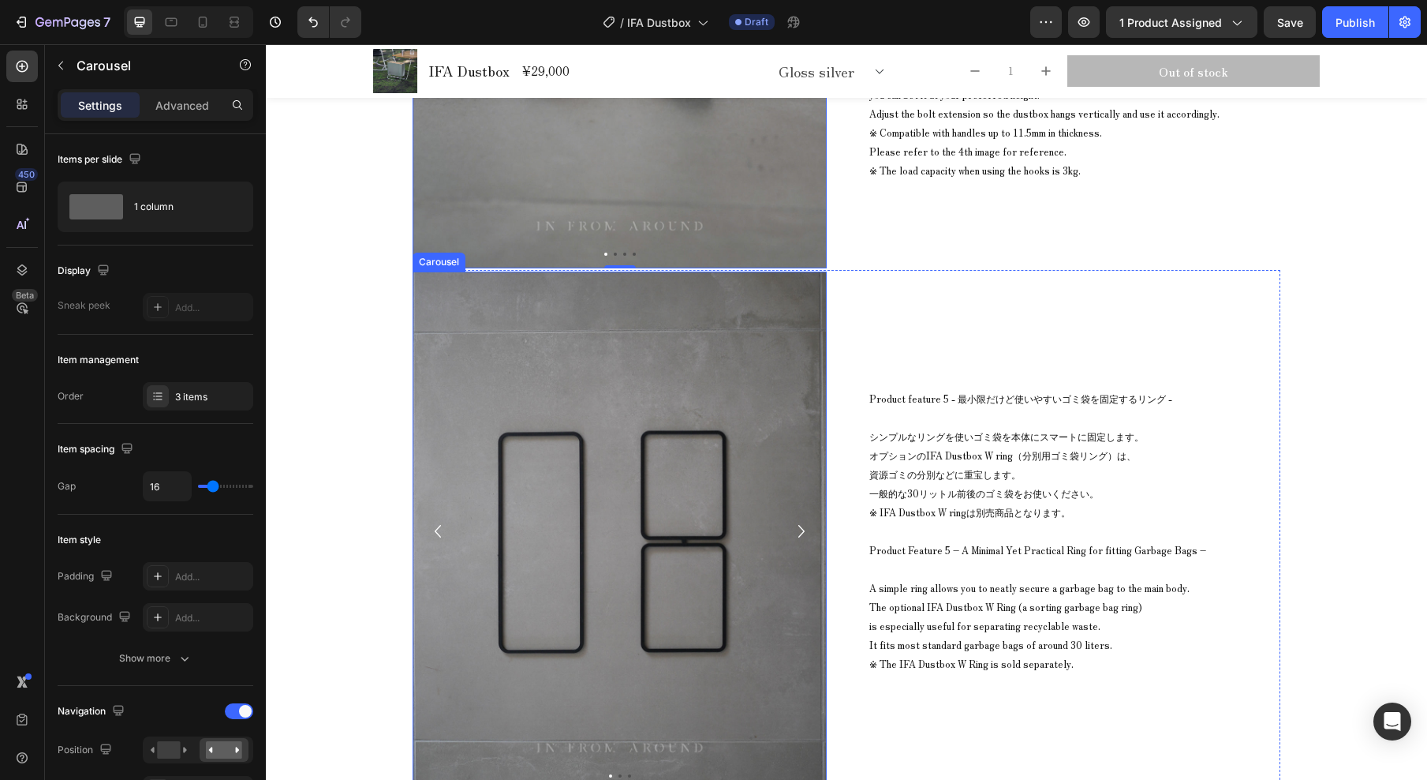
click at [799, 533] on icon "Carousel Next Arrow" at bounding box center [801, 531] width 25 height 32
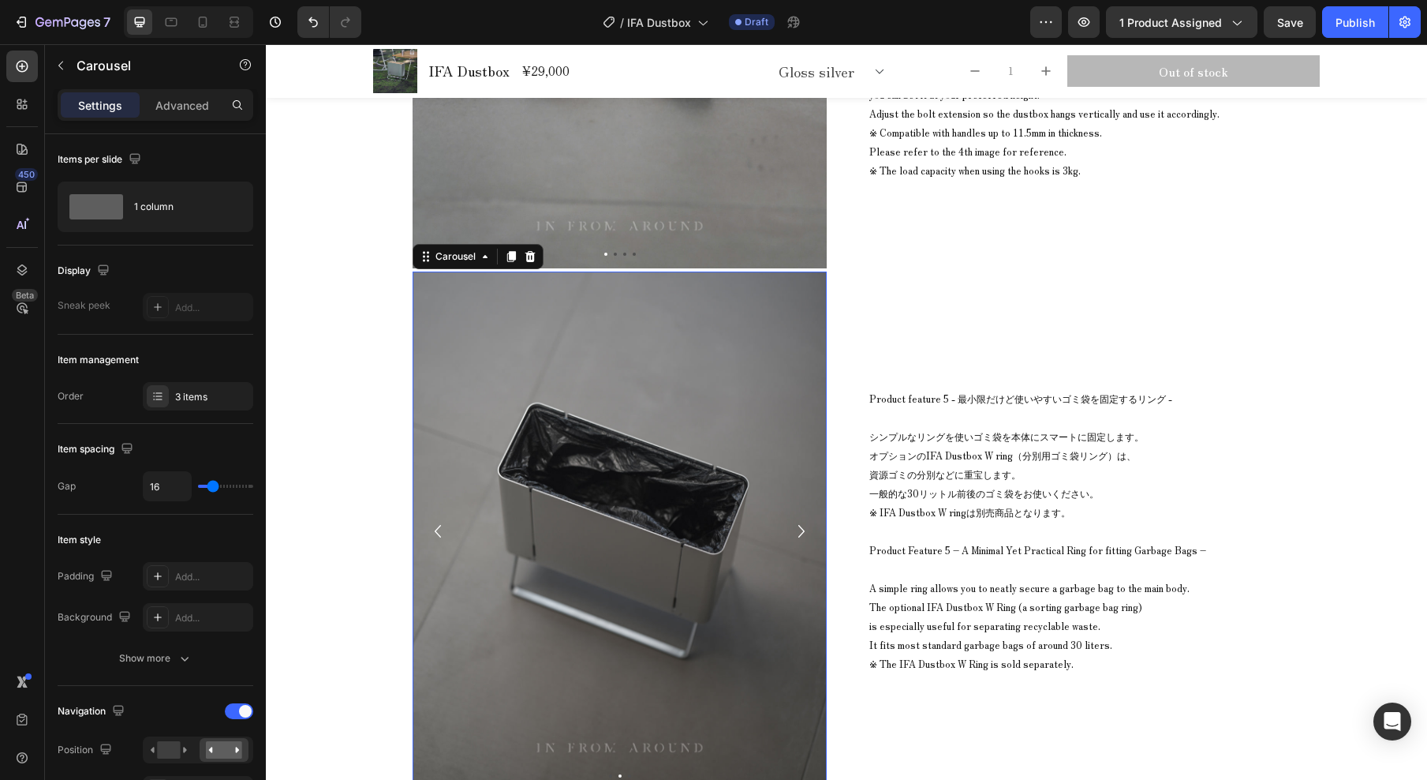
click at [797, 533] on icon "Carousel Next Arrow" at bounding box center [801, 531] width 25 height 32
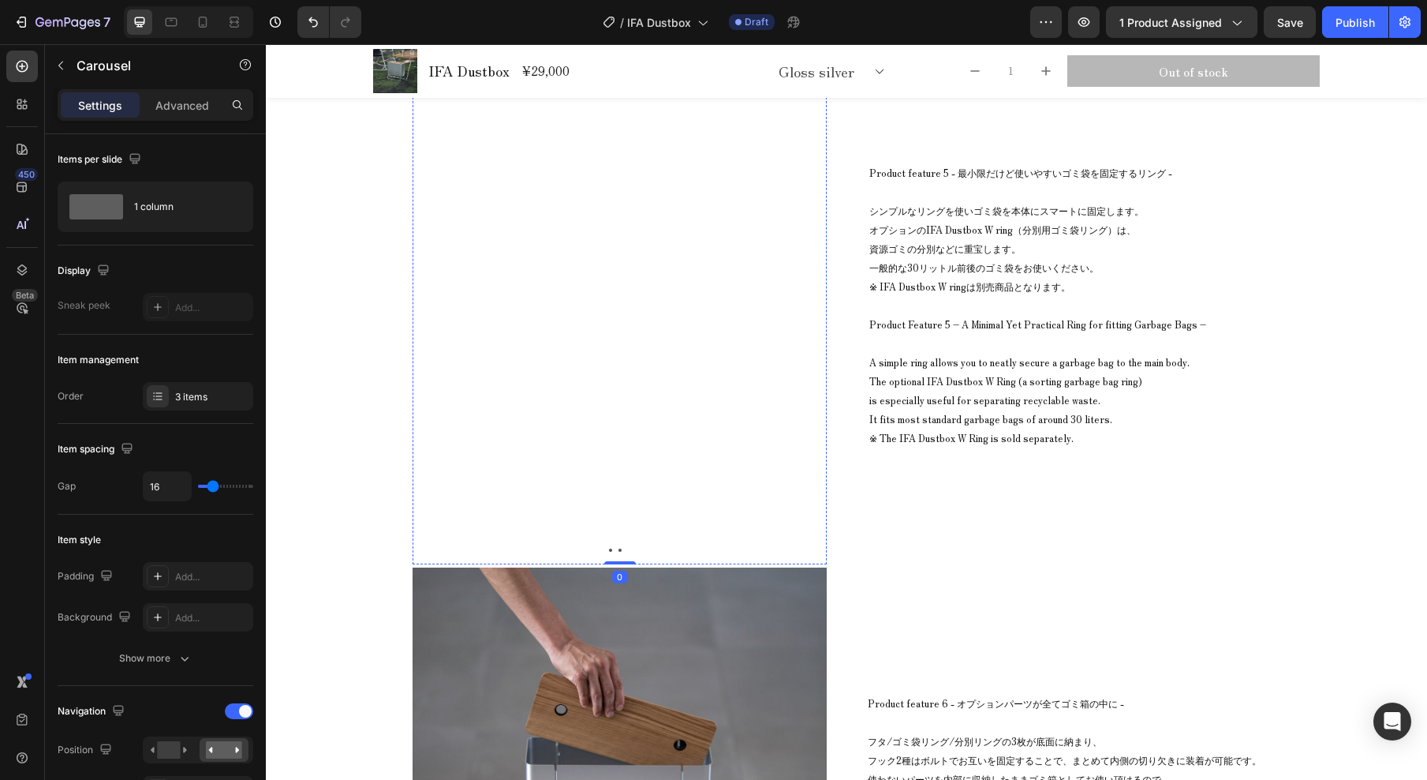
scroll to position [12126, 0]
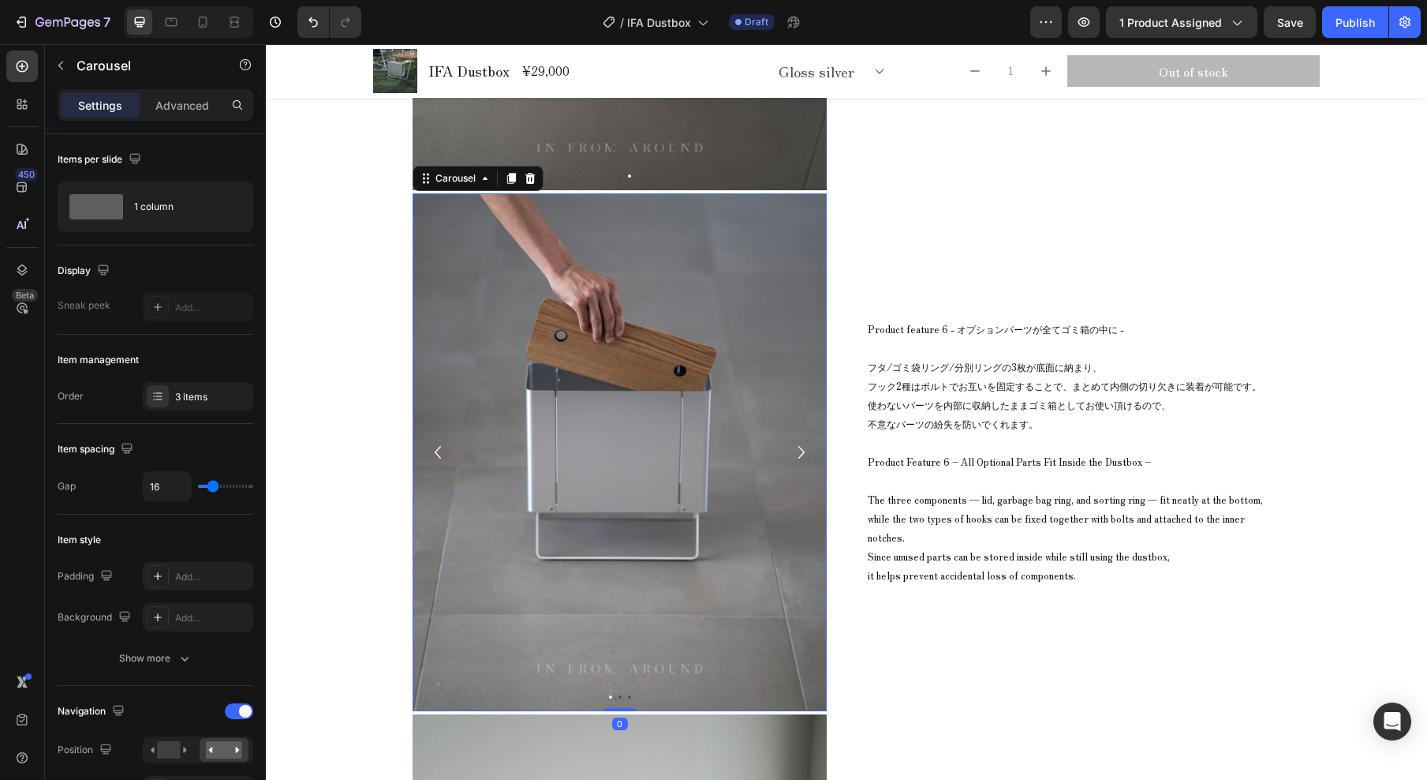
click at [797, 448] on icon "Carousel Next Arrow" at bounding box center [801, 452] width 25 height 32
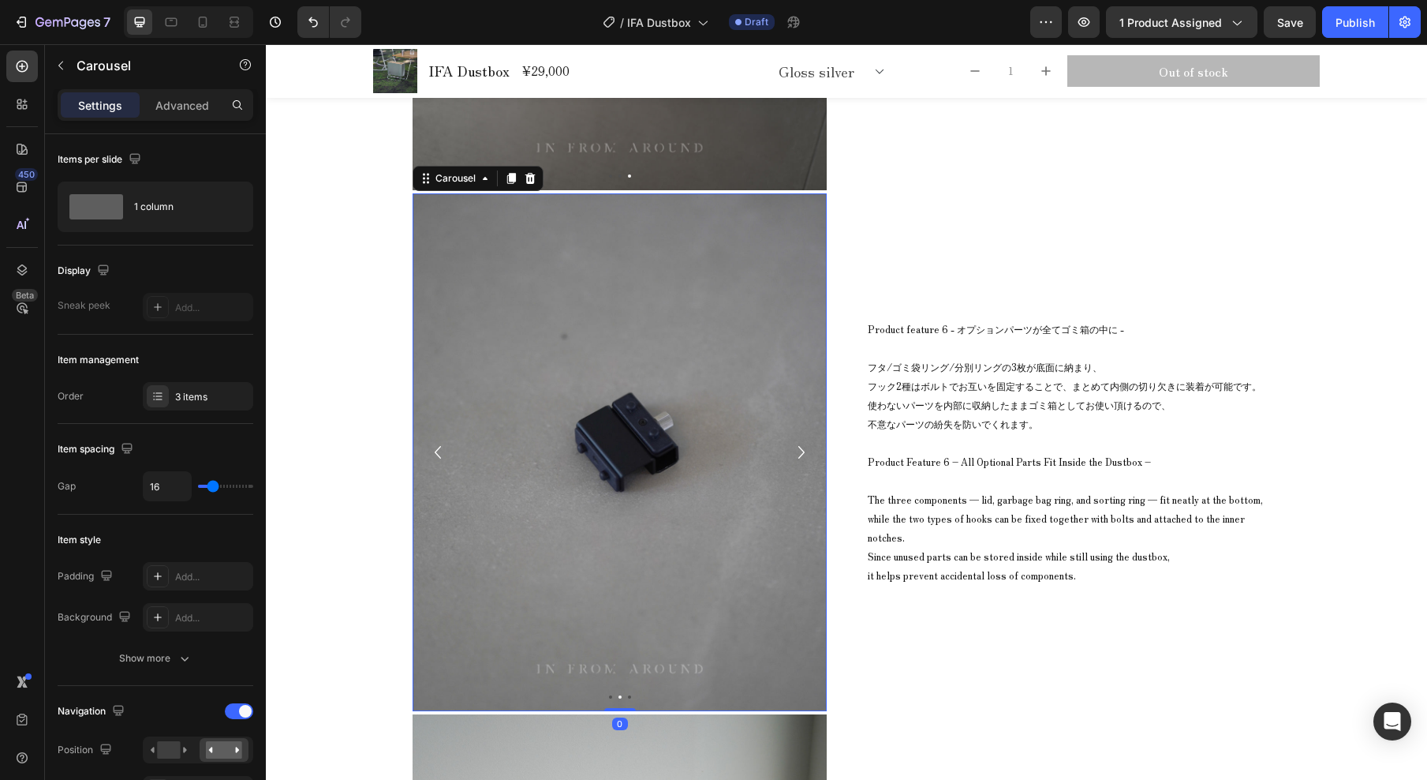
click at [797, 449] on icon "Carousel Next Arrow" at bounding box center [801, 452] width 25 height 32
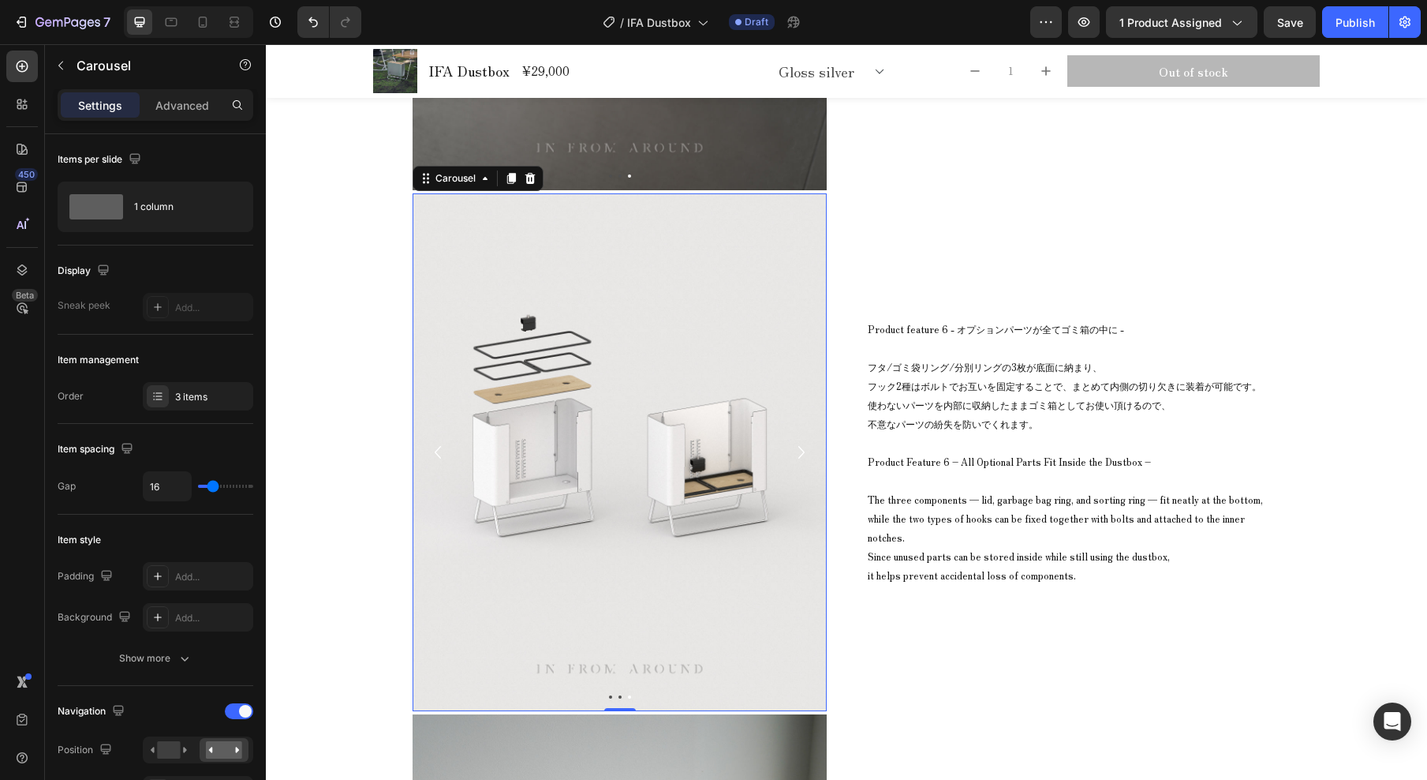
click at [430, 451] on icon "Carousel Back Arrow" at bounding box center [437, 452] width 25 height 32
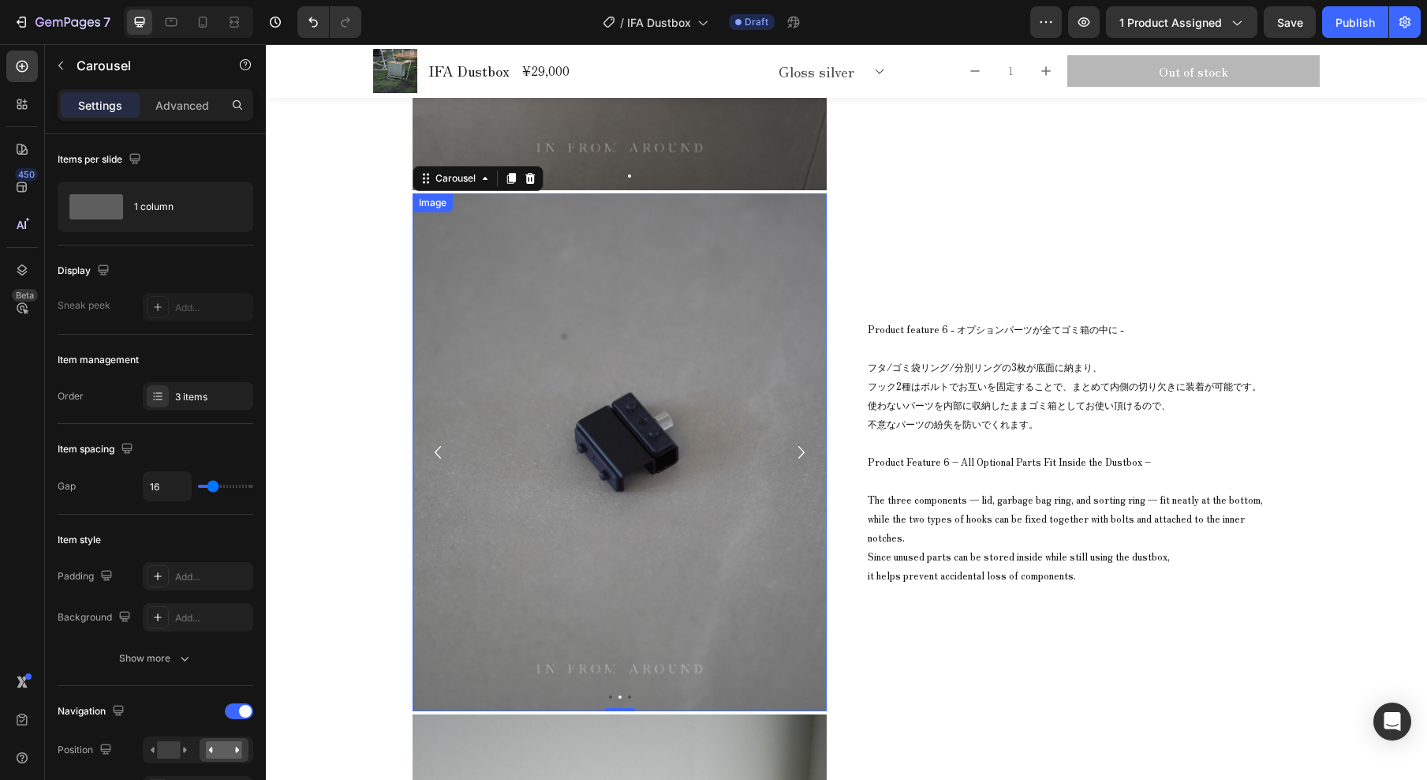
click at [658, 402] on img at bounding box center [620, 452] width 414 height 518
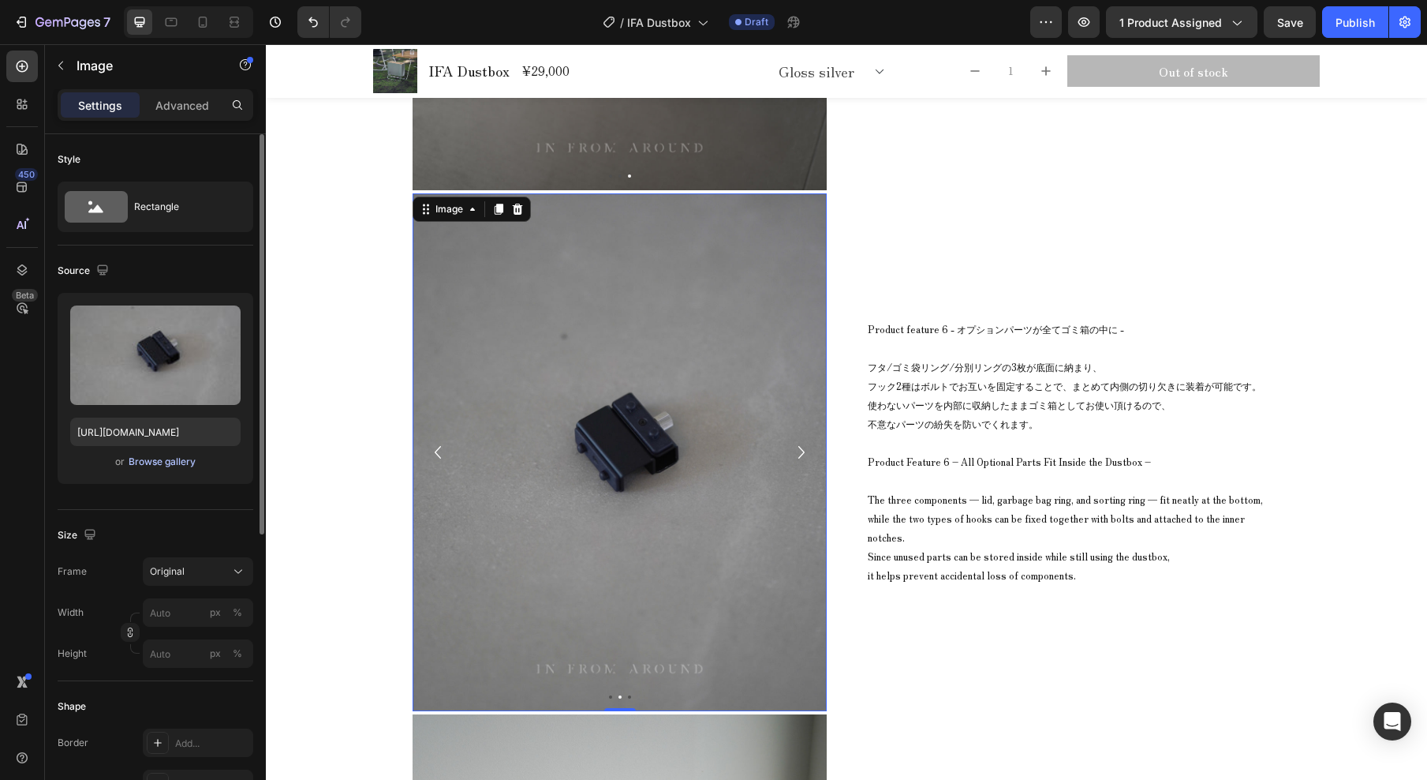
click at [185, 463] on div "Browse gallery" at bounding box center [162, 462] width 67 height 14
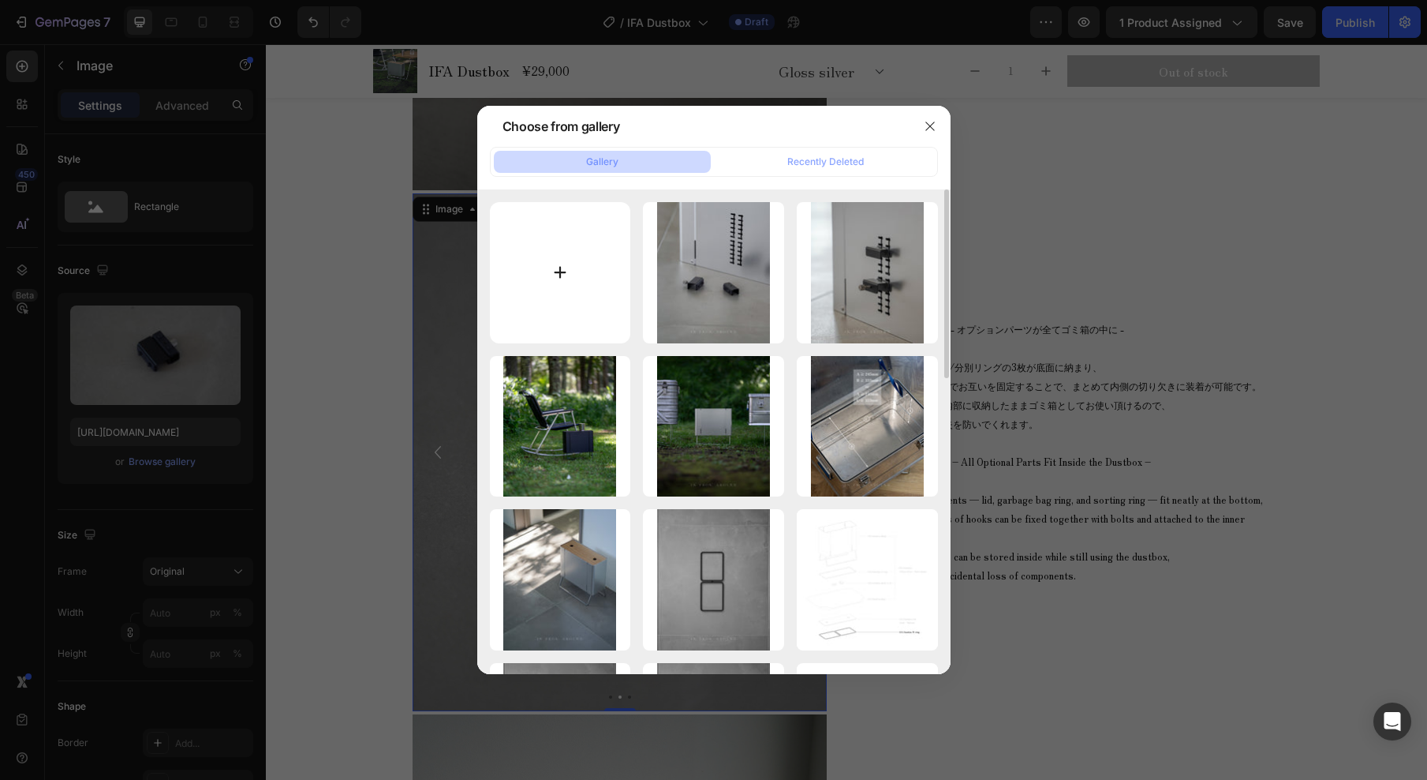
click at [556, 300] on input "file" at bounding box center [560, 272] width 141 height 141
type input "C:\fakepath\IFA Dustbox_common_25_40.jpg"
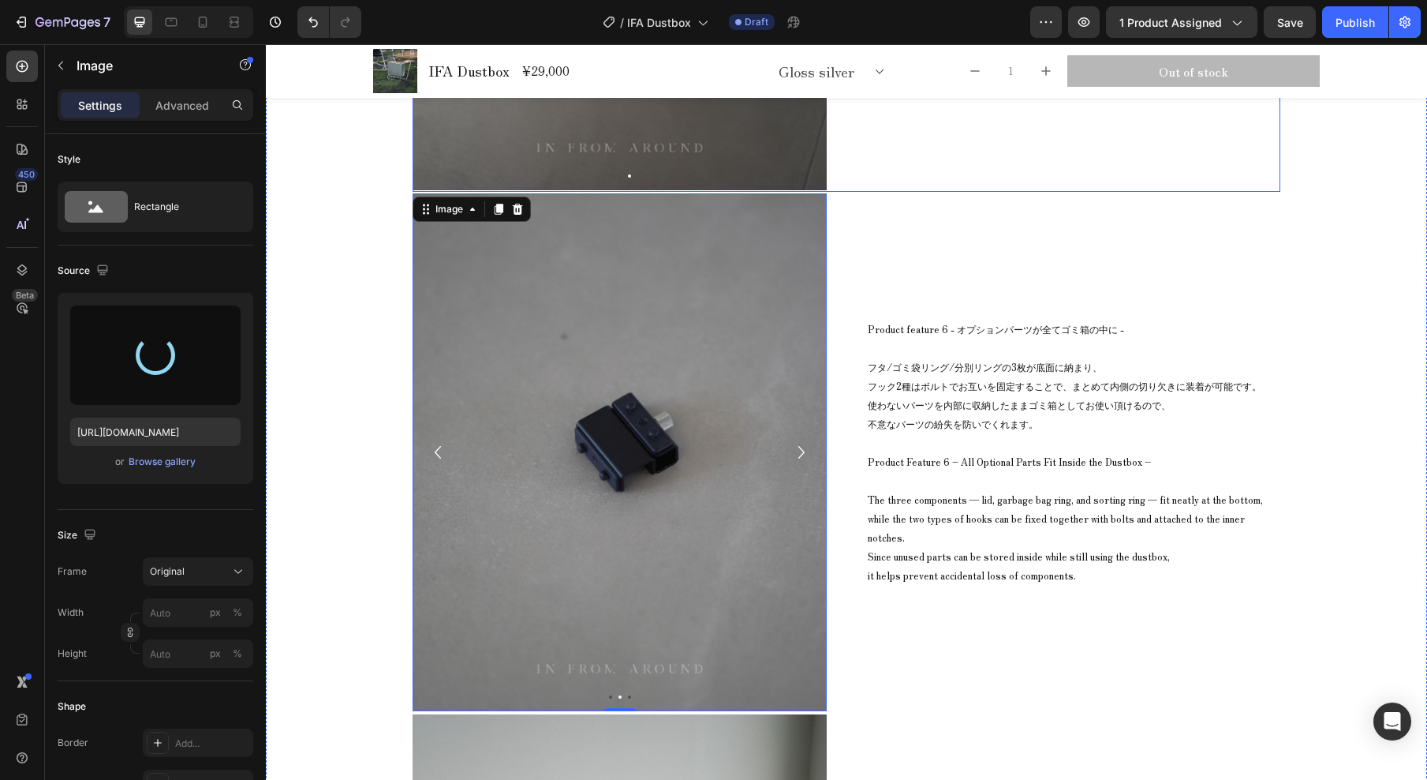
type input "[URL][DOMAIN_NAME]"
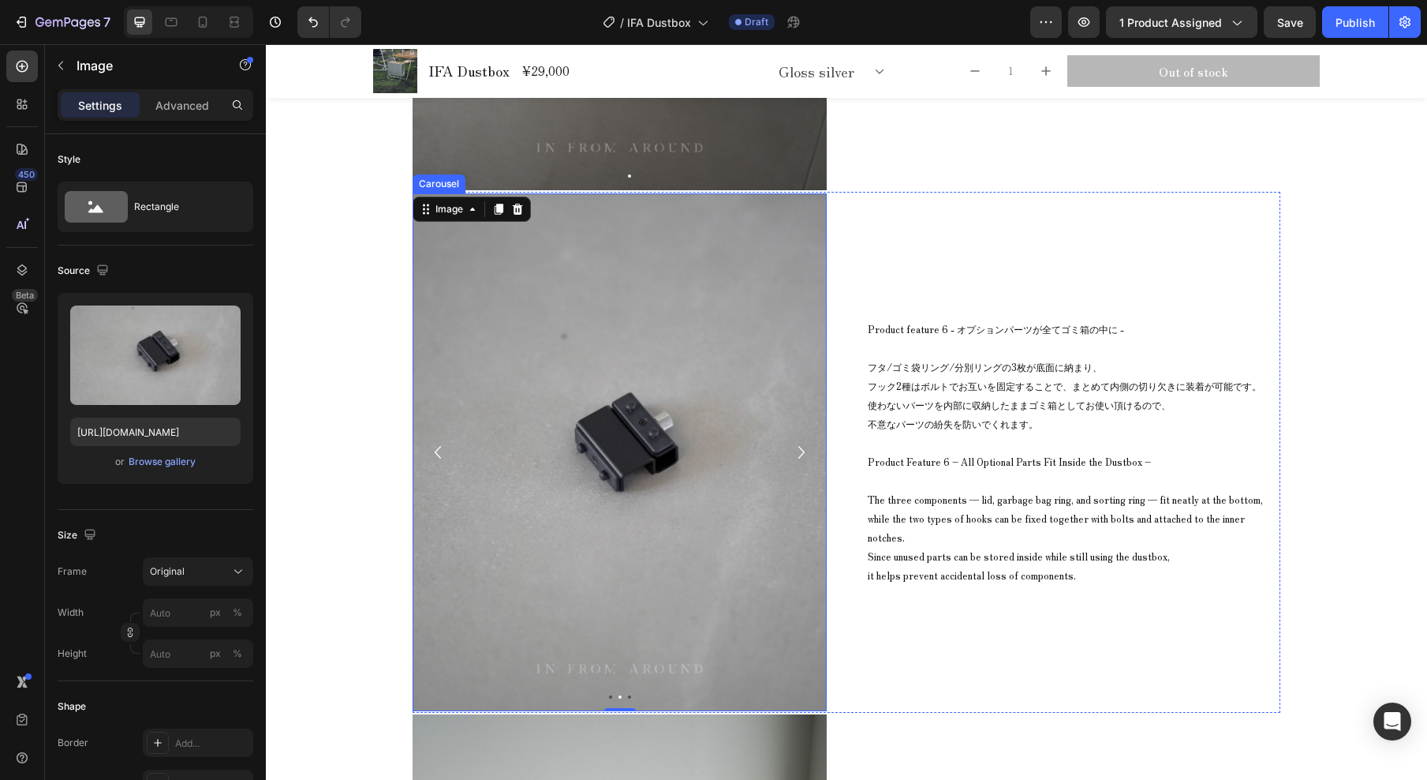
click at [799, 451] on icon "Carousel Next Arrow" at bounding box center [802, 452] width 6 height 13
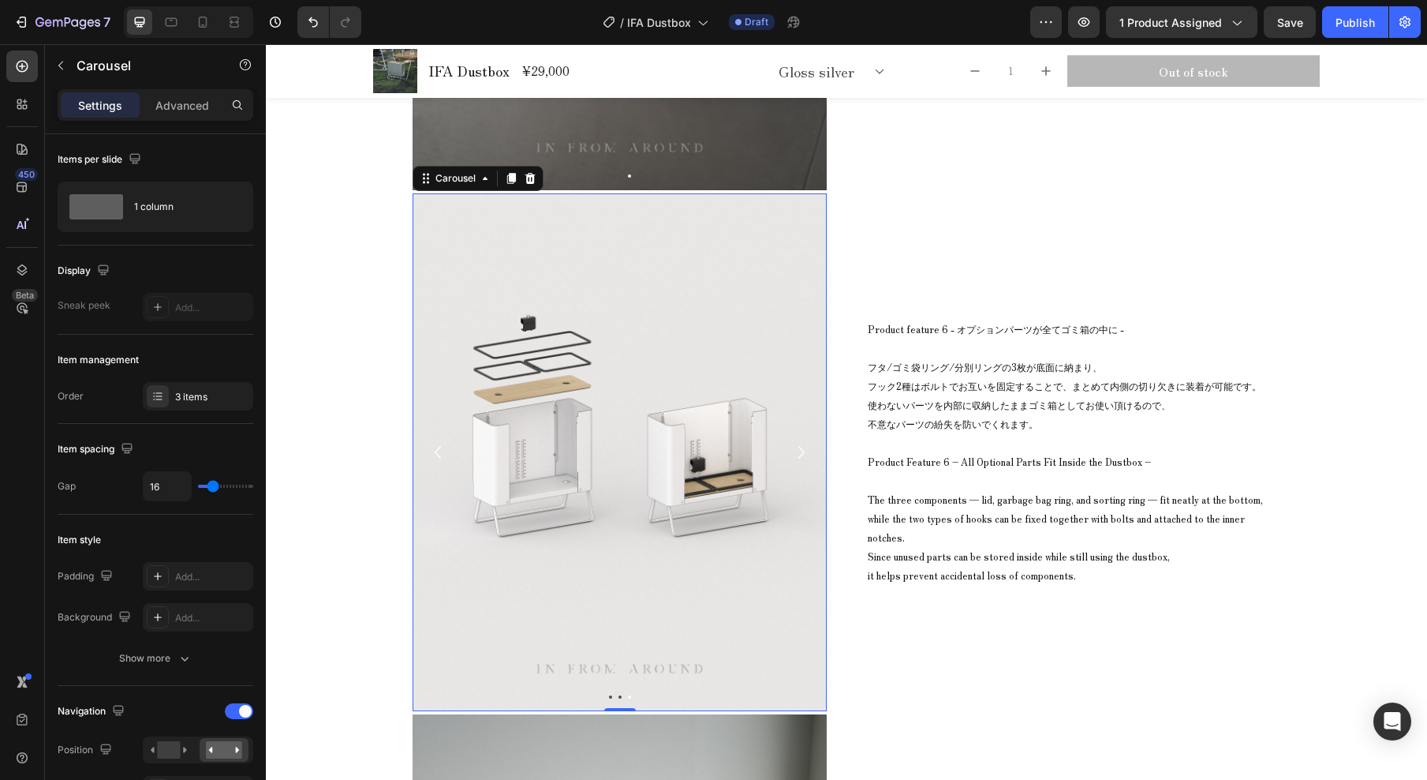
click at [799, 451] on icon "Carousel Next Arrow" at bounding box center [802, 452] width 6 height 13
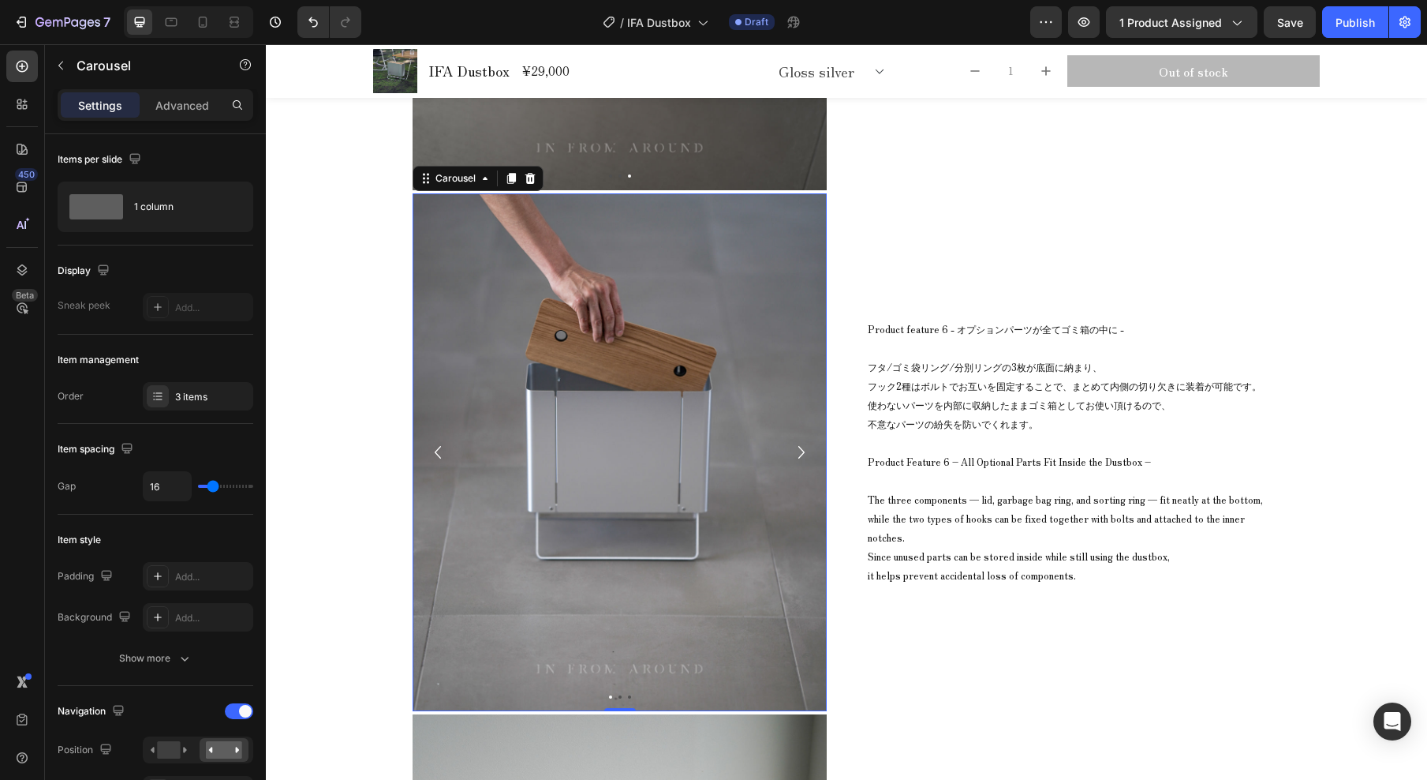
click at [799, 451] on icon "Carousel Next Arrow" at bounding box center [802, 452] width 6 height 13
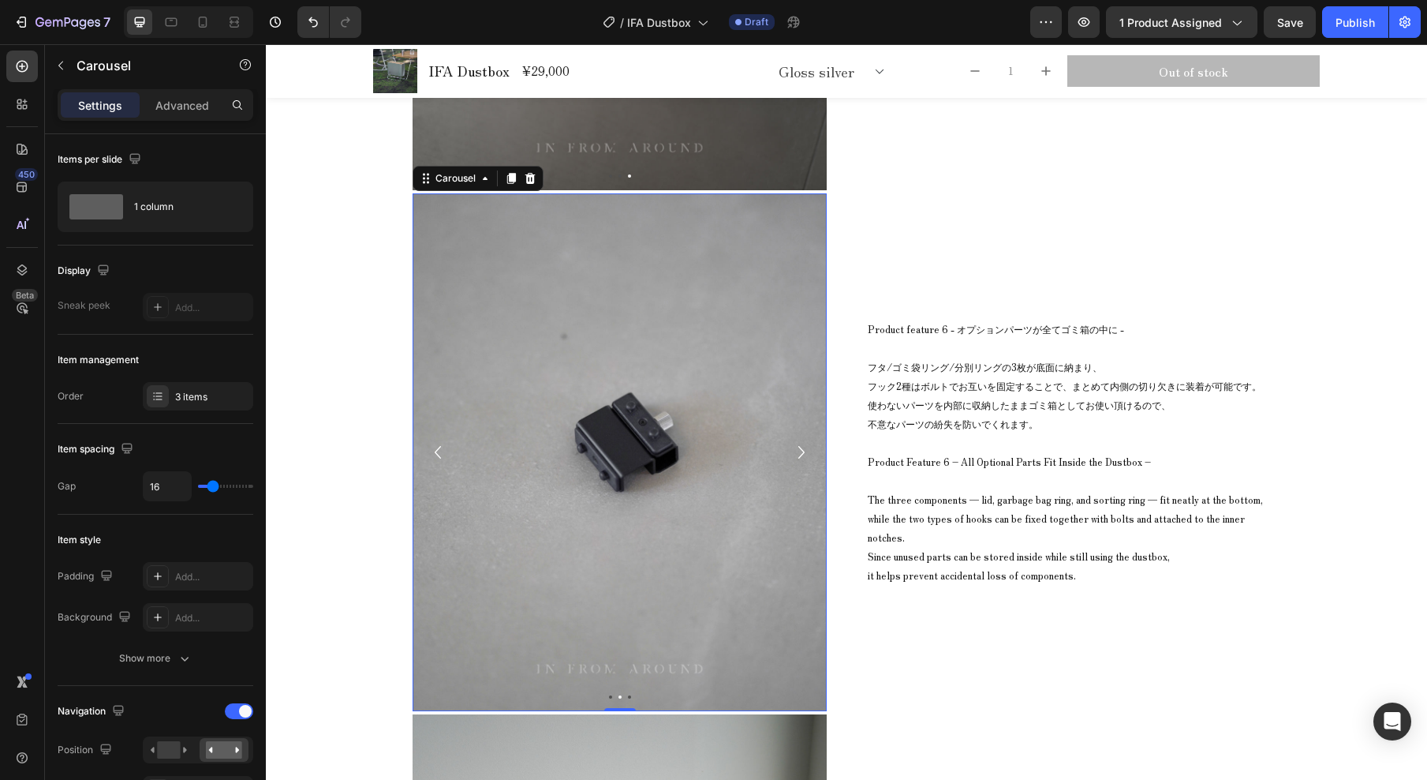
click at [799, 451] on icon "Carousel Next Arrow" at bounding box center [802, 452] width 6 height 13
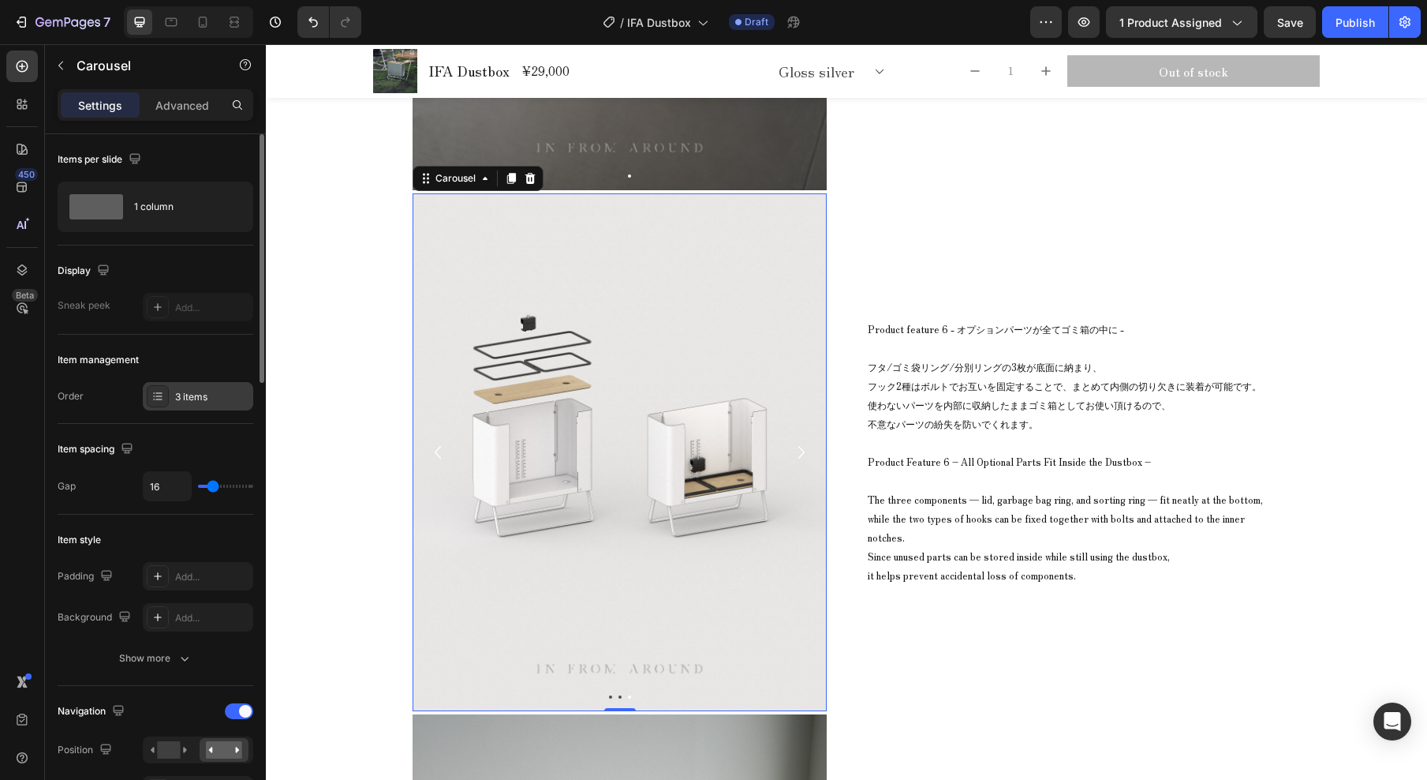
click at [219, 391] on div "3 items" at bounding box center [212, 397] width 74 height 14
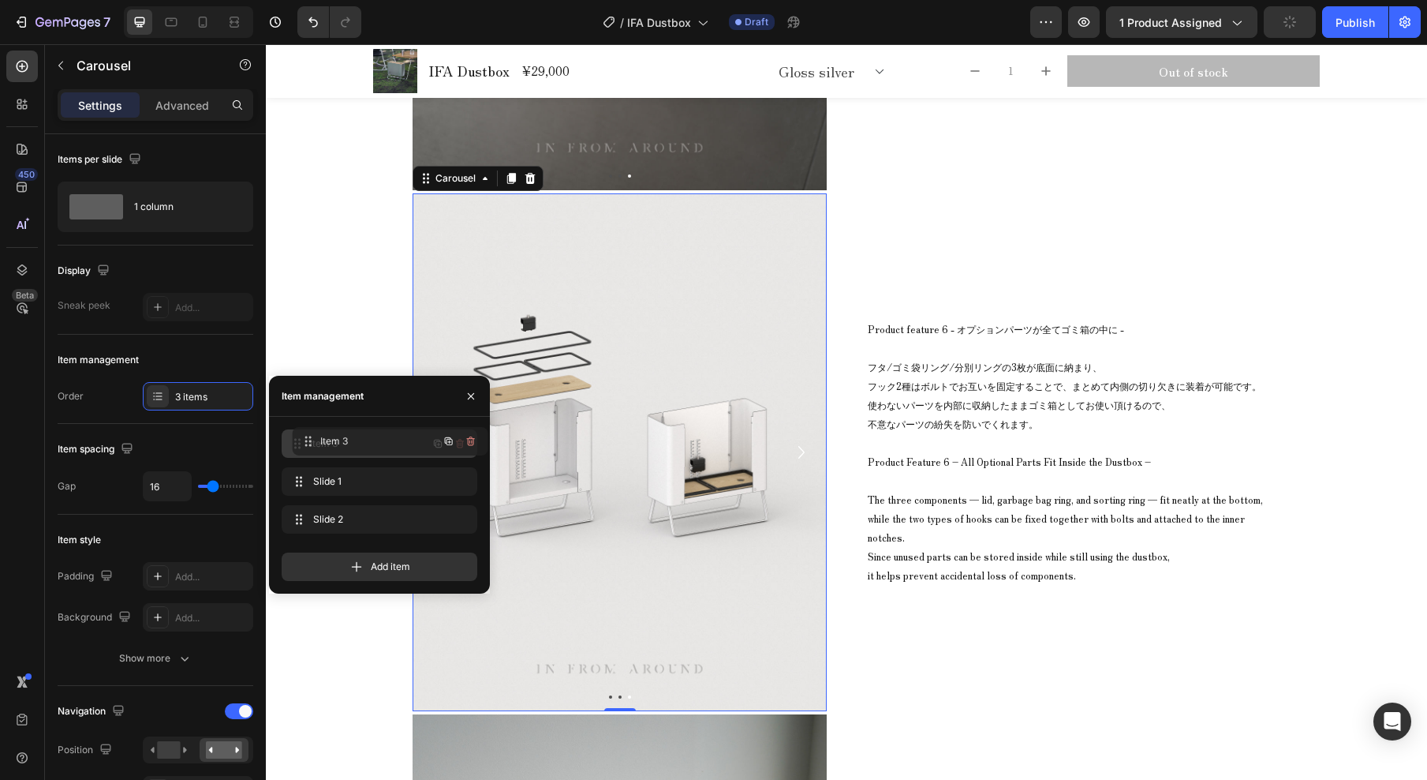
drag, startPoint x: 368, startPoint y: 524, endPoint x: 378, endPoint y: 446, distance: 78.8
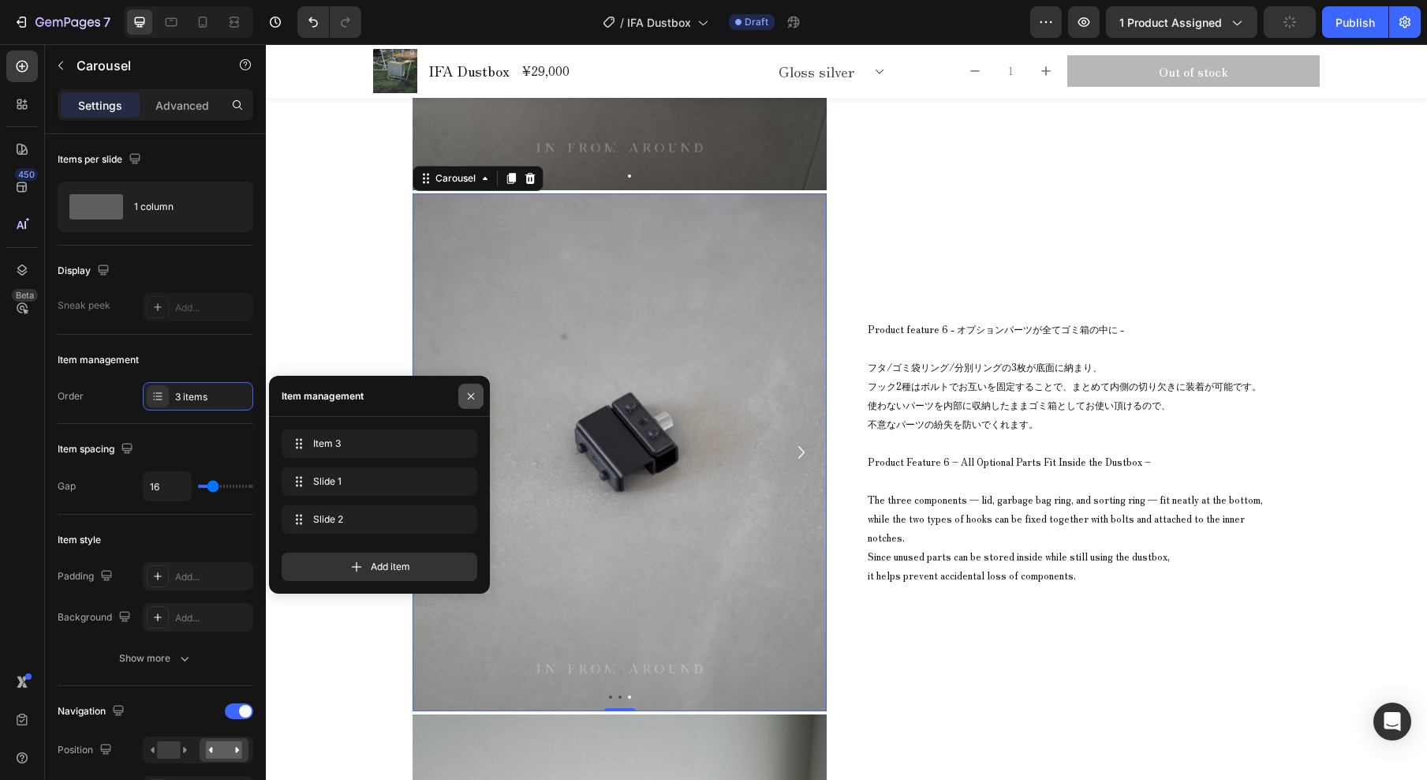
click at [469, 395] on icon "button" at bounding box center [471, 395] width 6 height 6
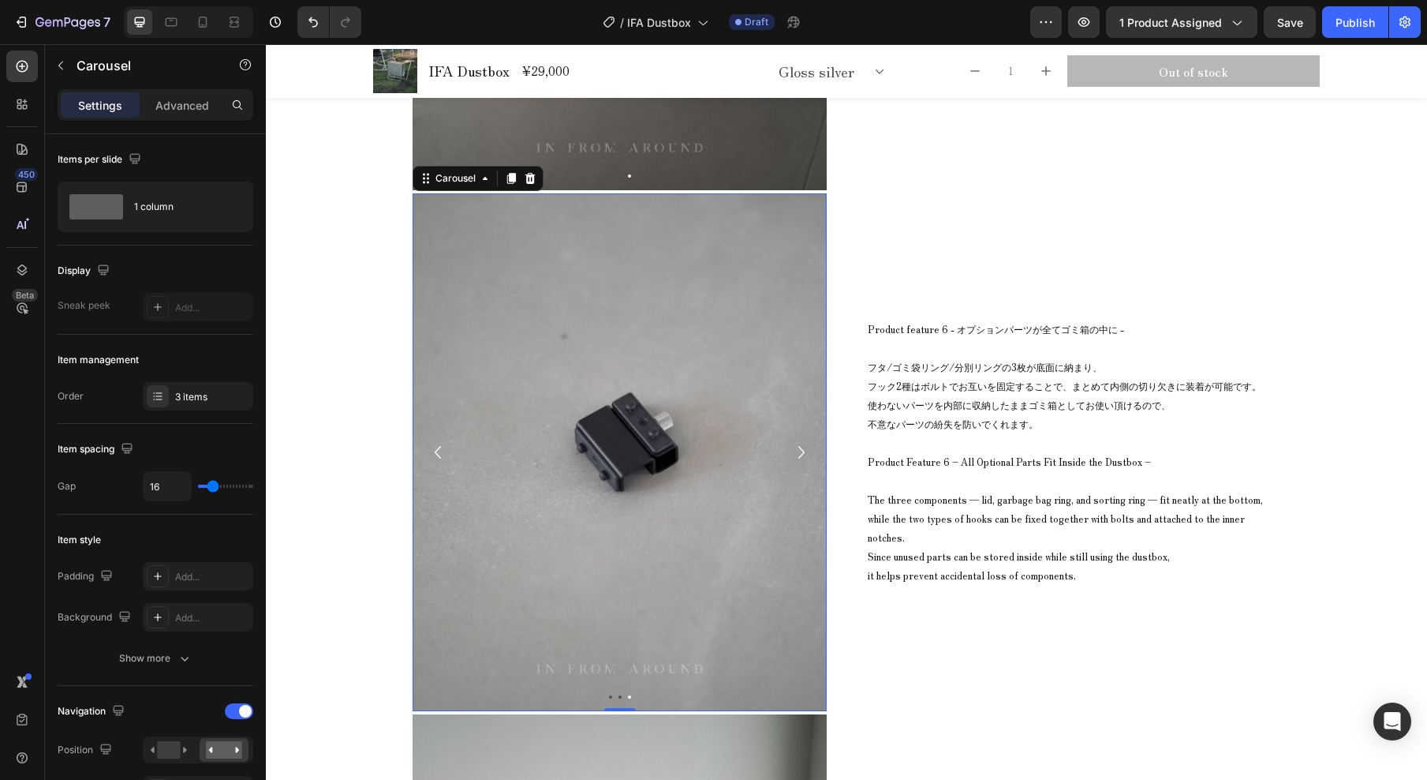
click at [794, 451] on icon "Carousel Next Arrow" at bounding box center [801, 452] width 25 height 32
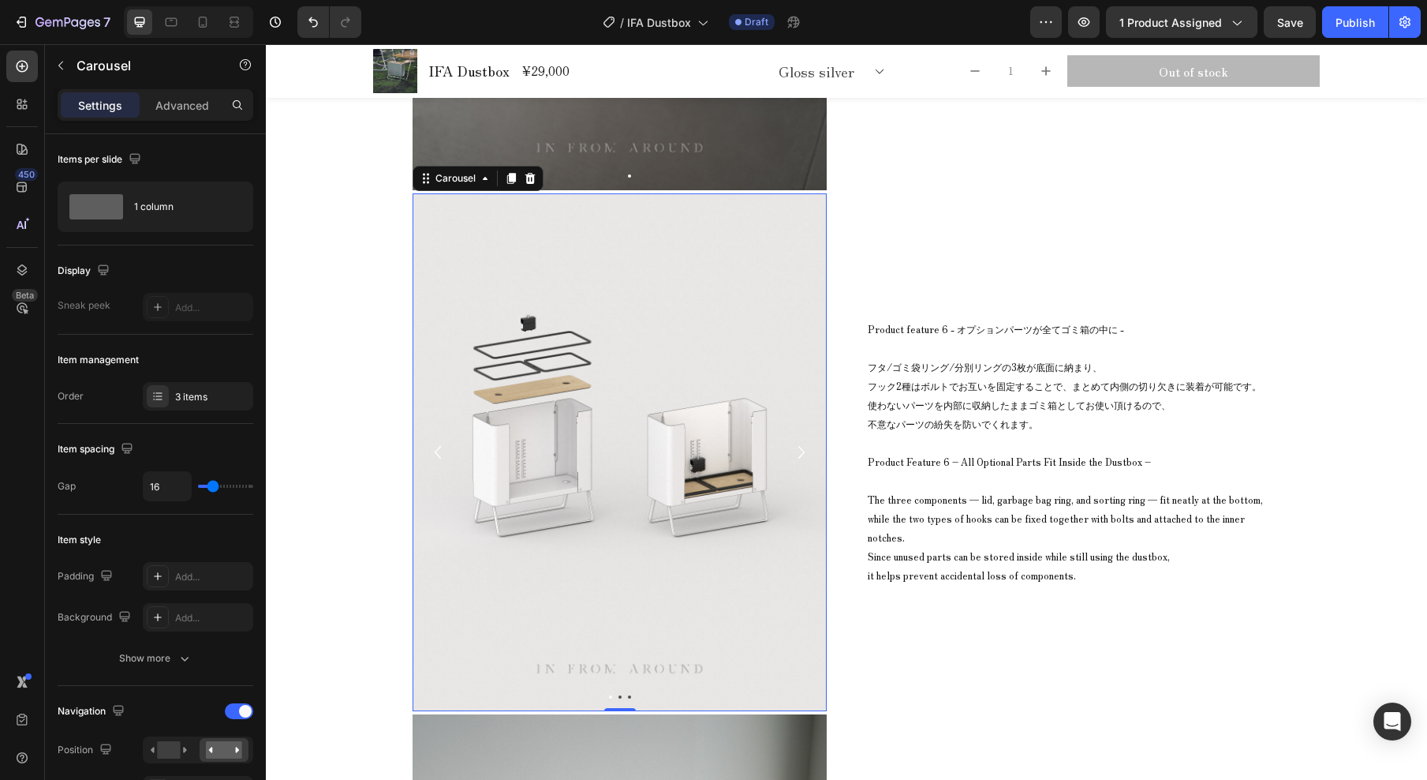
click at [792, 452] on icon "Carousel Next Arrow" at bounding box center [801, 452] width 25 height 32
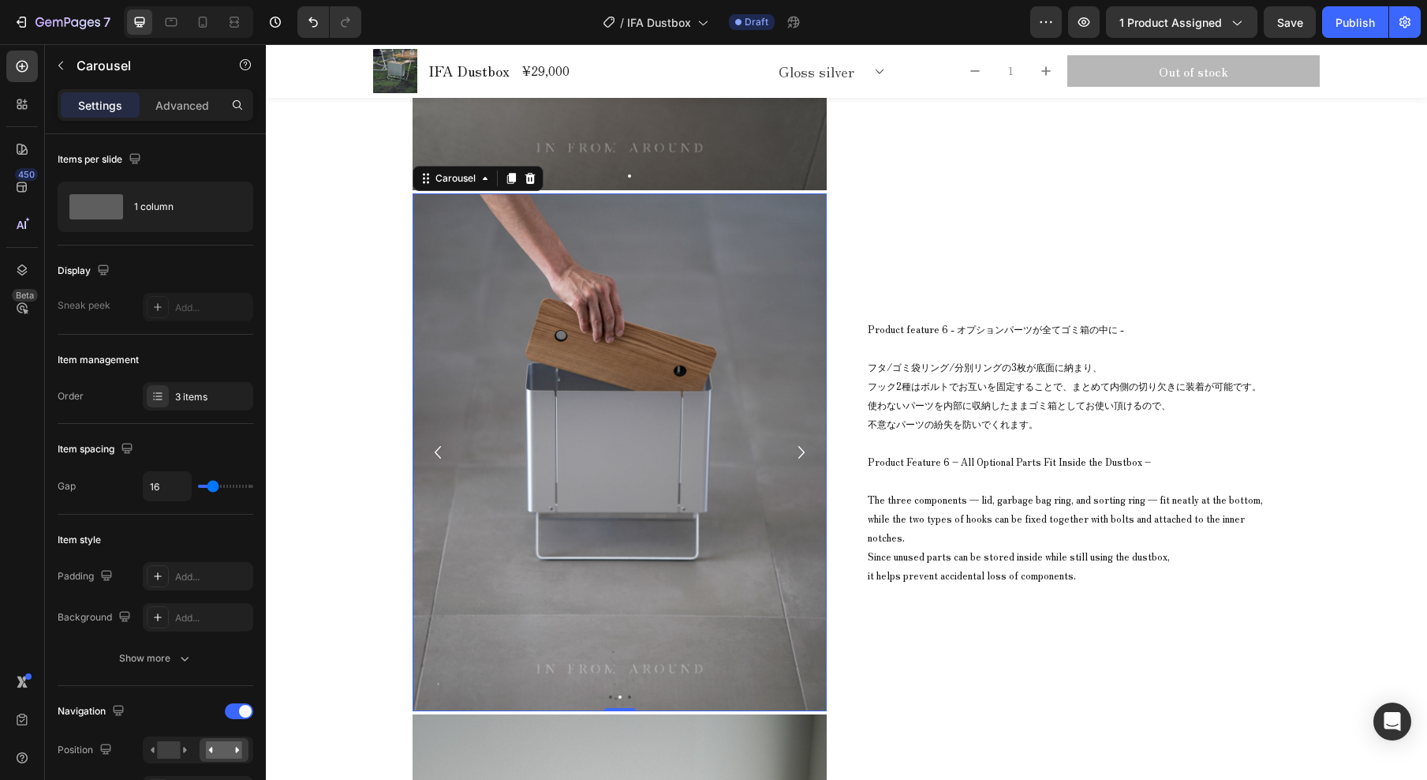
click at [793, 452] on icon "Carousel Next Arrow" at bounding box center [801, 452] width 25 height 32
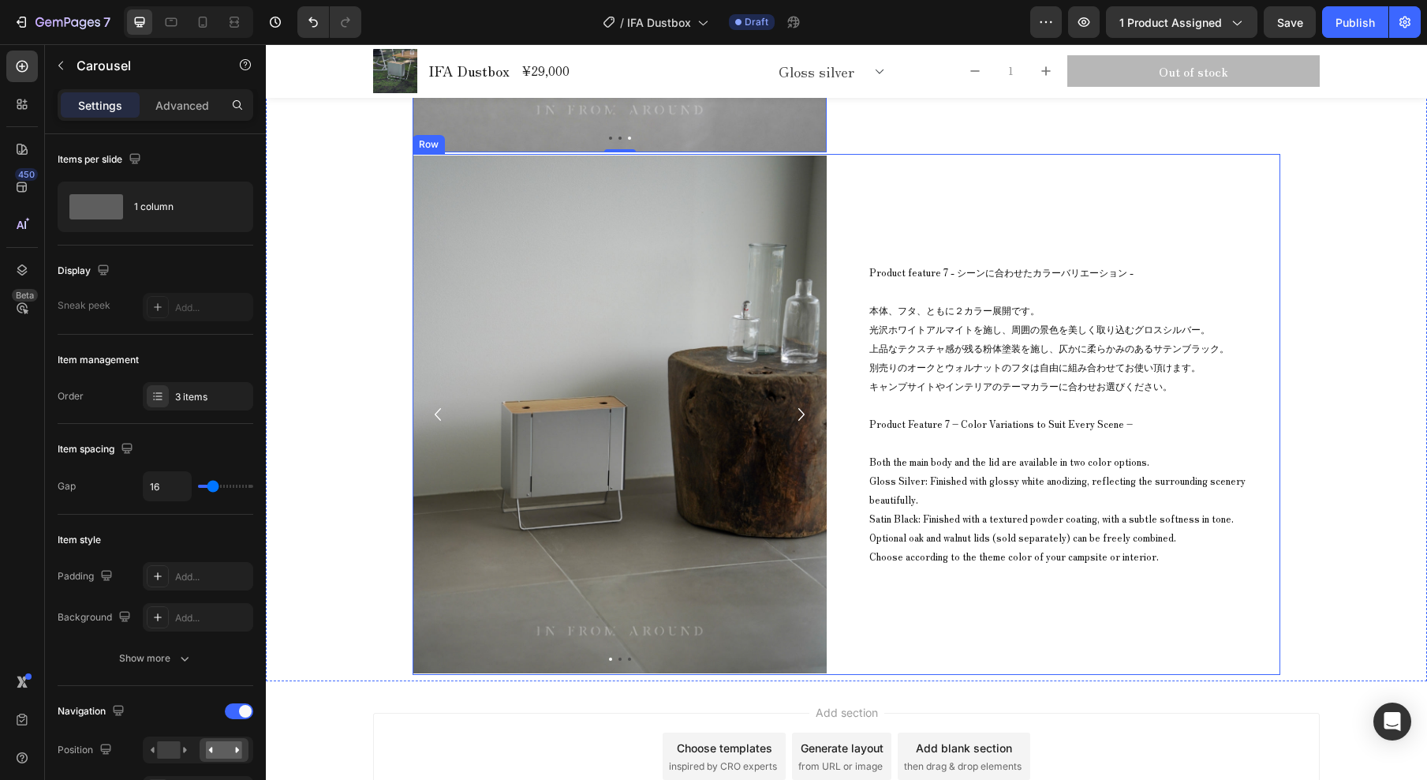
scroll to position [12814, 0]
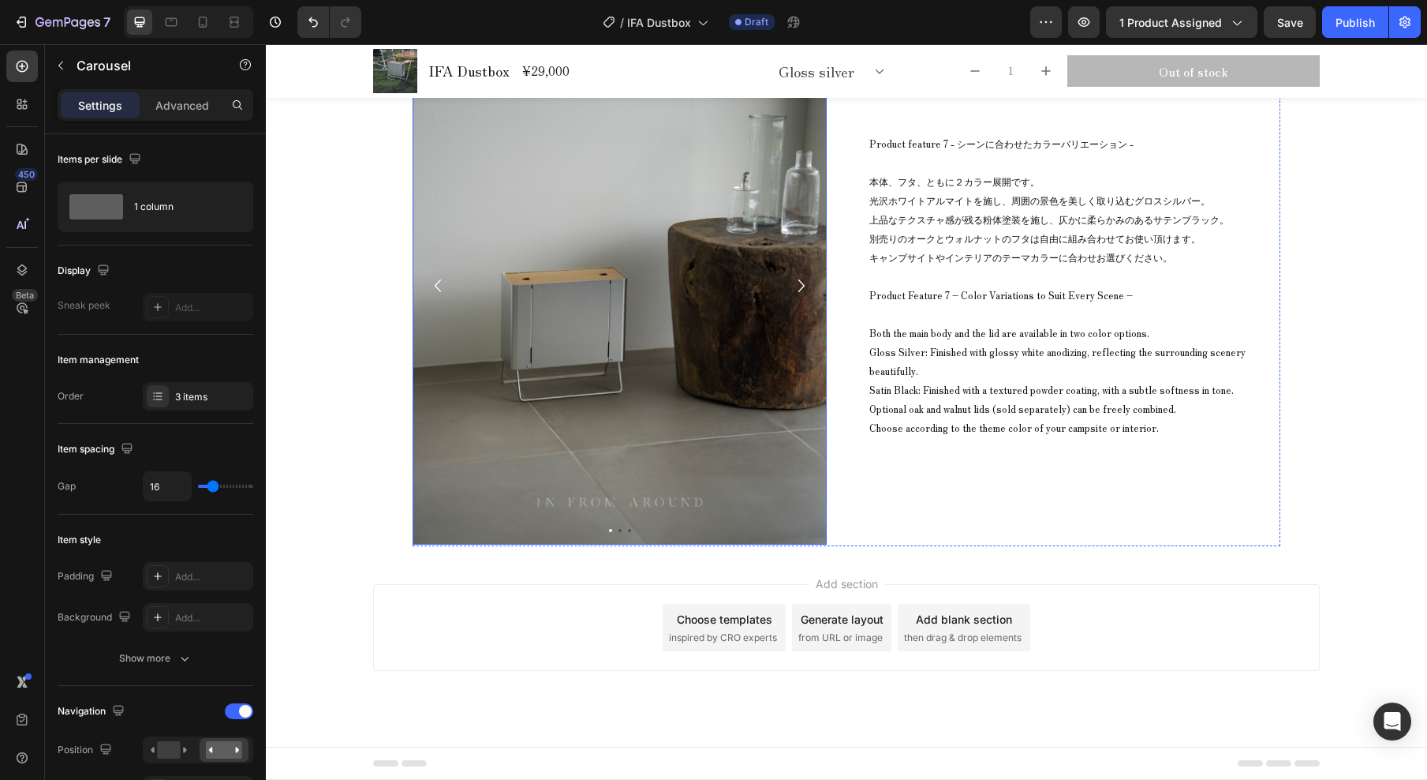
click at [799, 287] on icon "Carousel Next Arrow" at bounding box center [802, 285] width 6 height 13
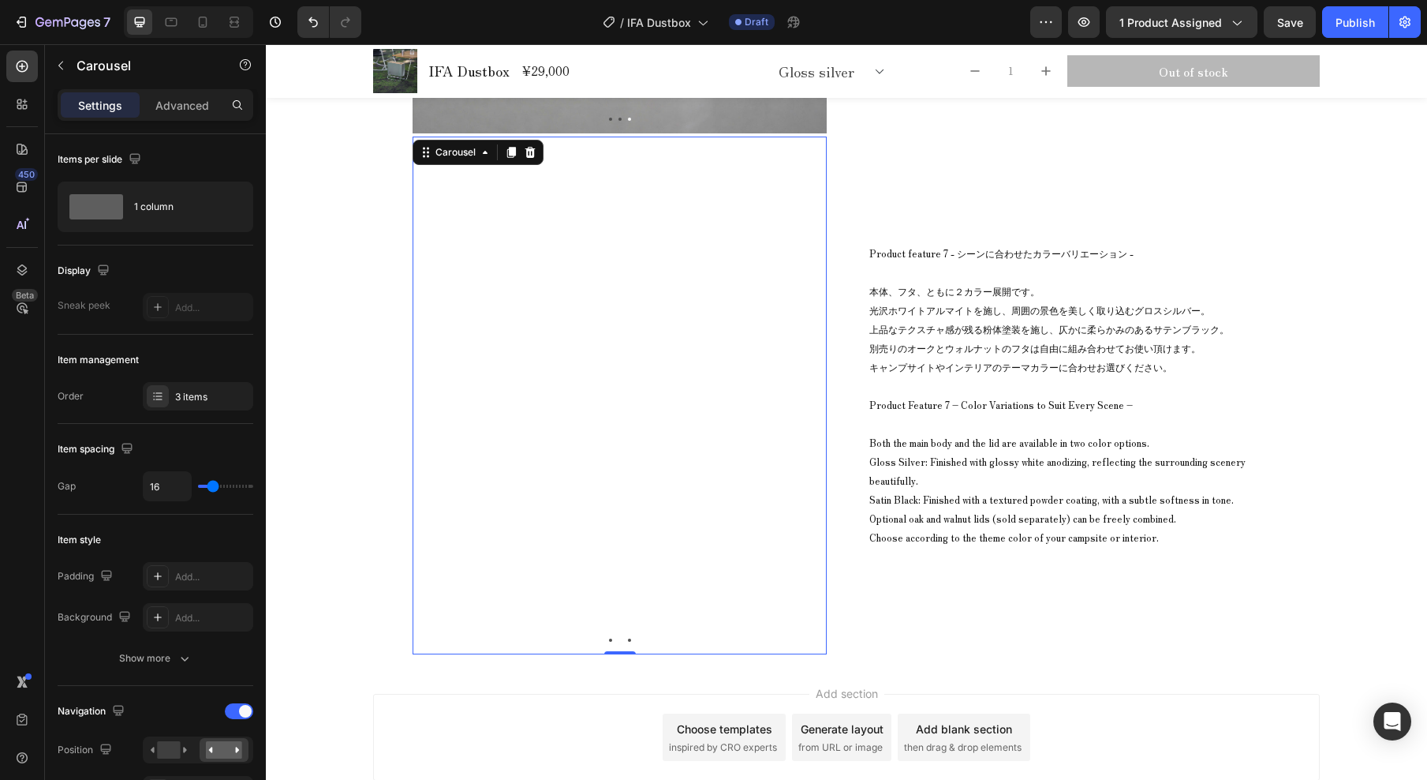
scroll to position [12649, 0]
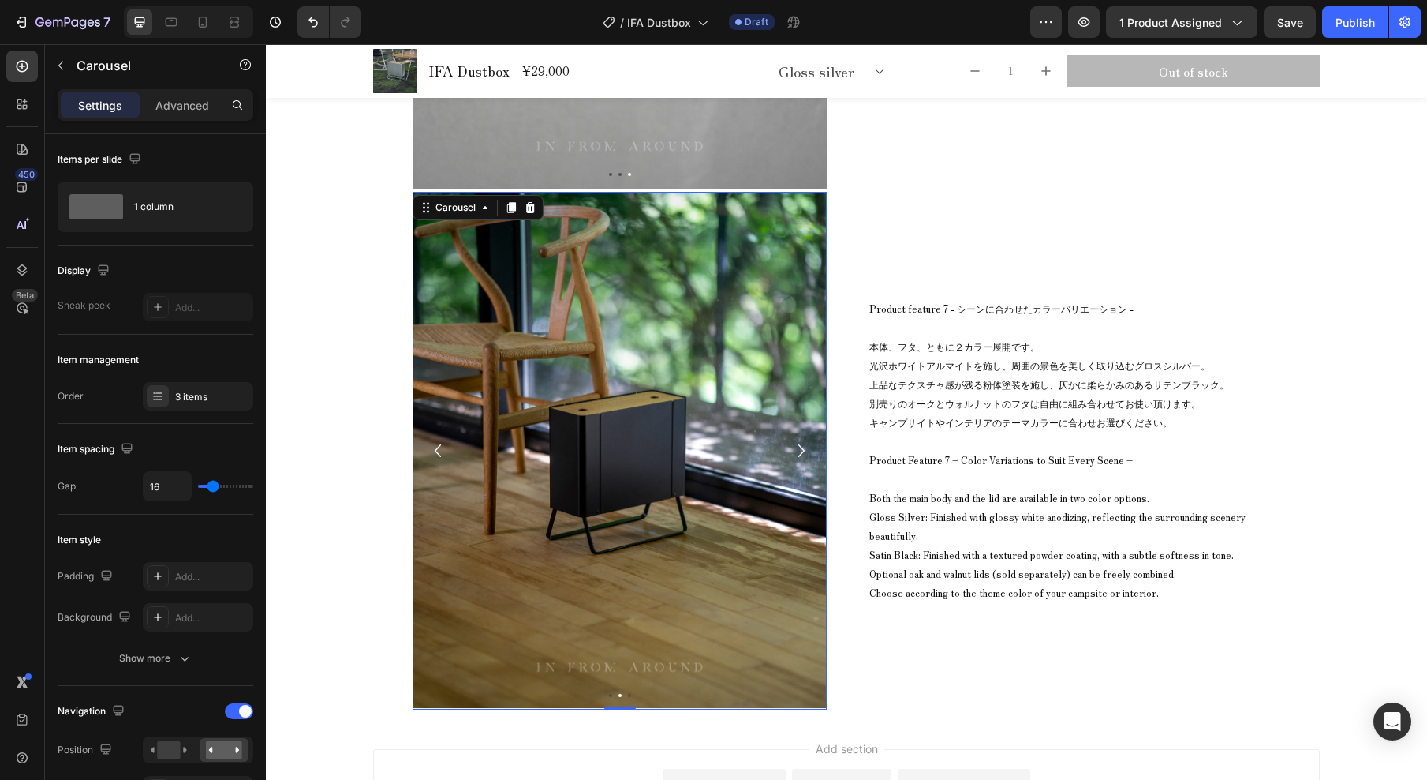
click at [799, 448] on icon "Carousel Next Arrow" at bounding box center [802, 450] width 6 height 13
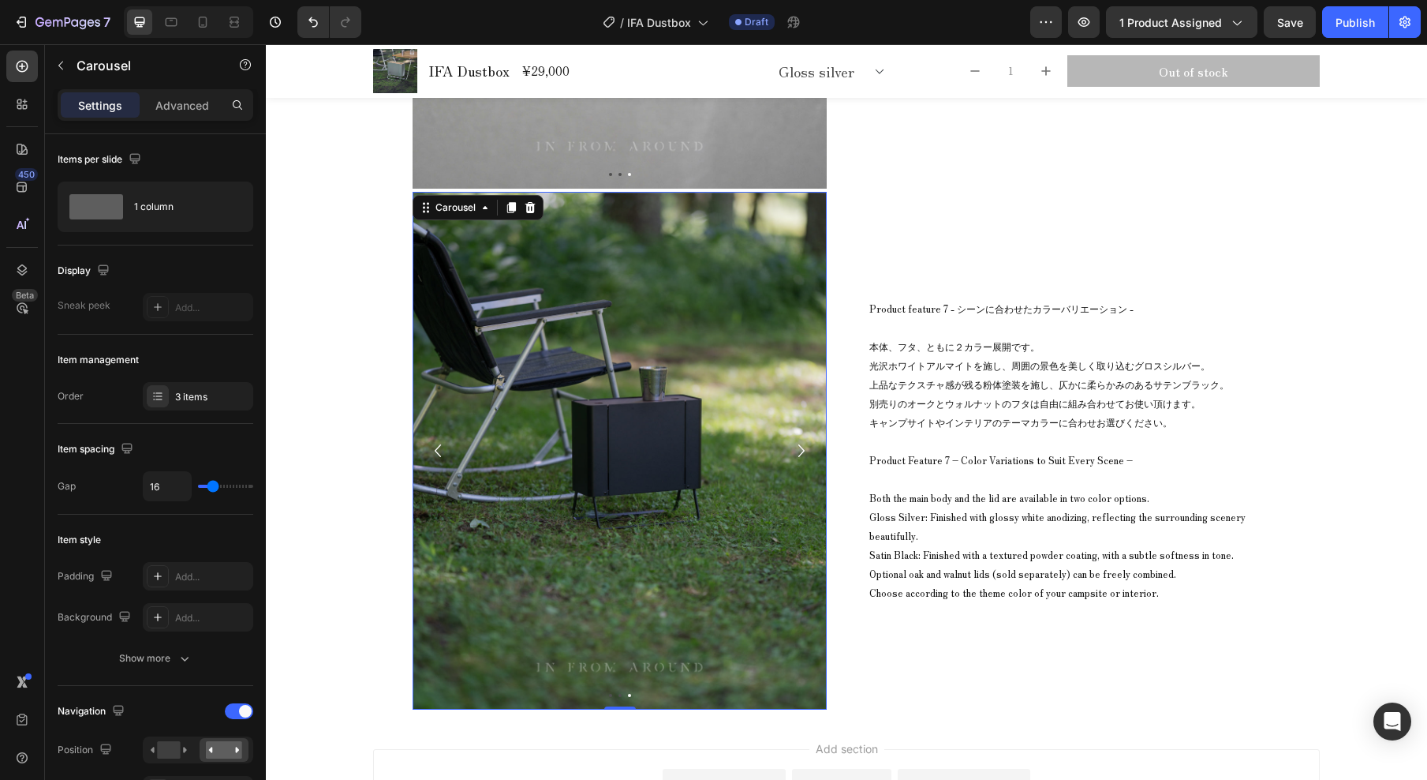
click at [795, 448] on icon "Carousel Next Arrow" at bounding box center [801, 451] width 25 height 32
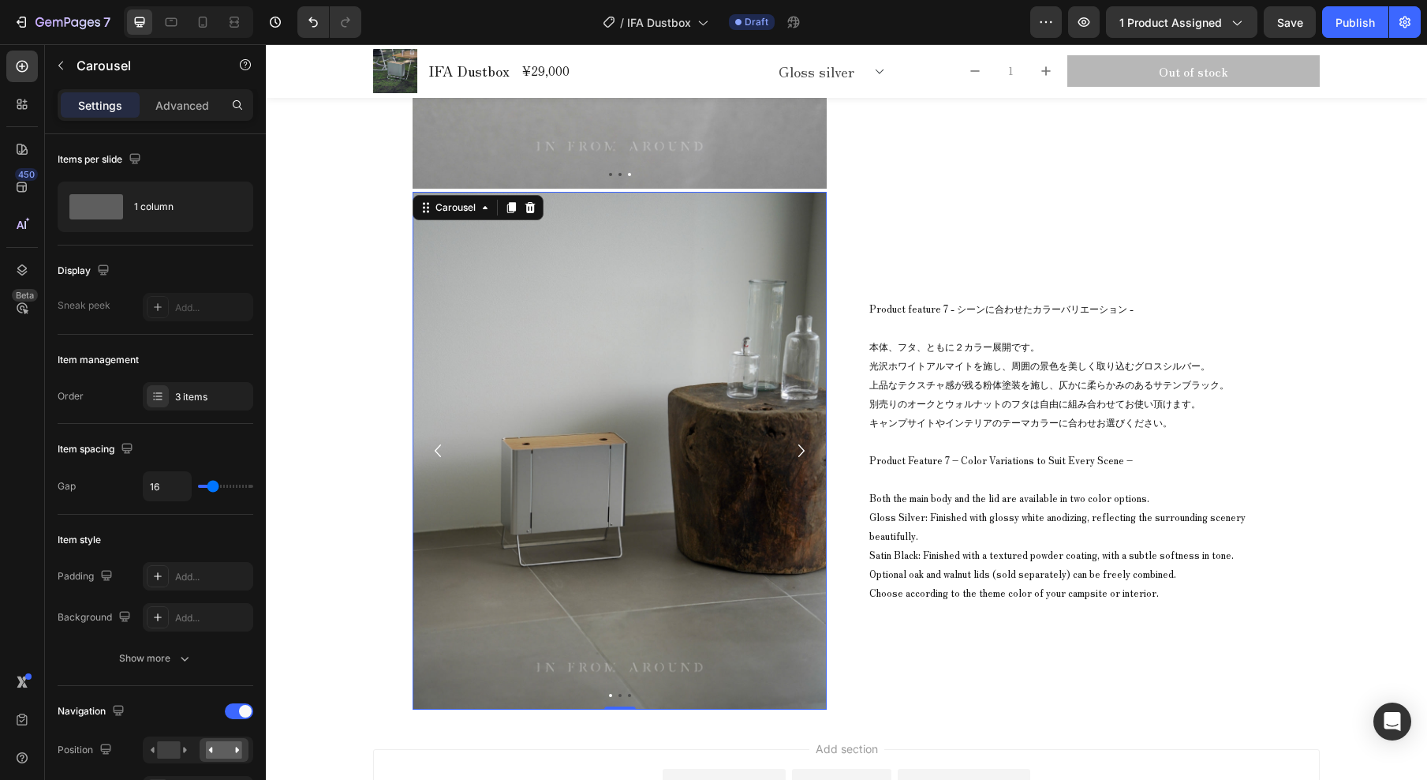
click at [793, 447] on icon "Carousel Next Arrow" at bounding box center [801, 451] width 25 height 32
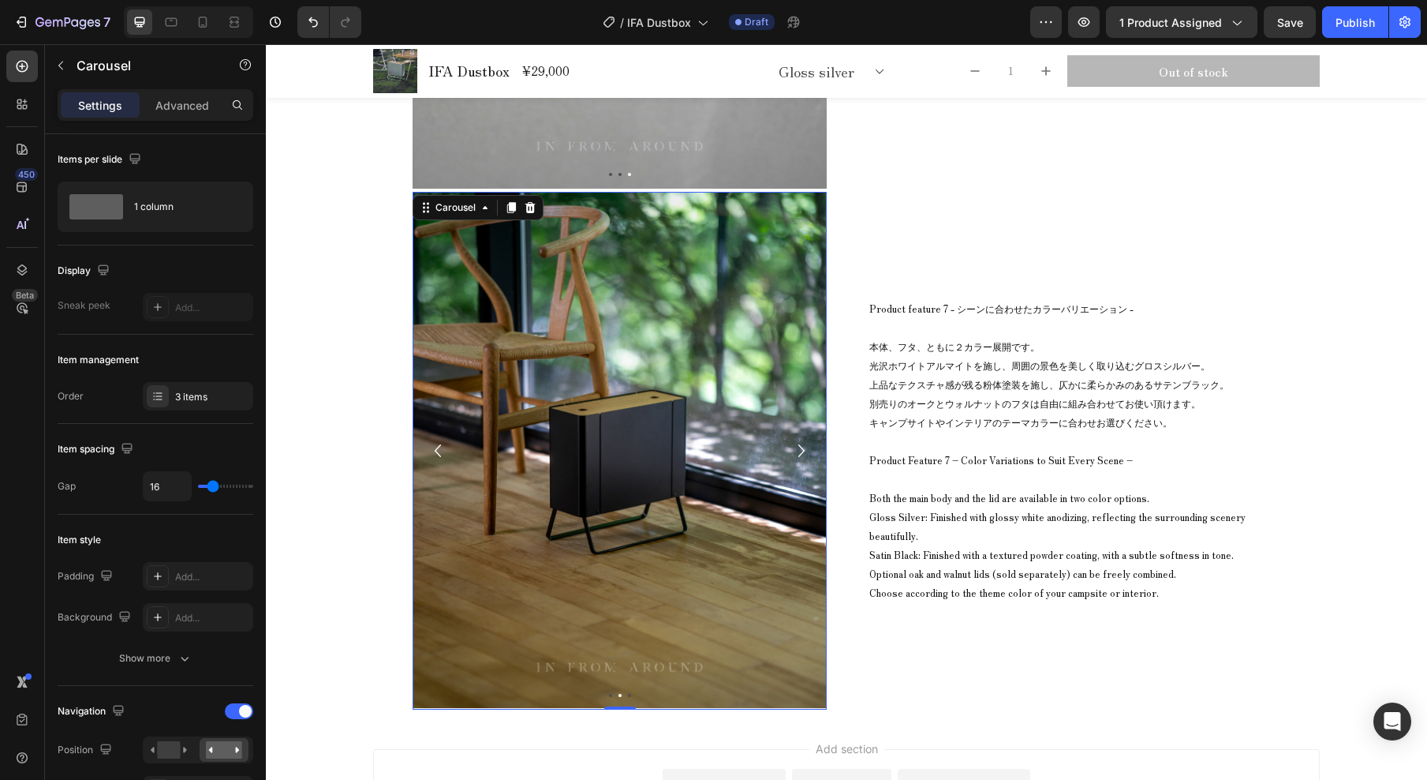
click at [435, 448] on icon "Carousel Back Arrow" at bounding box center [438, 450] width 6 height 13
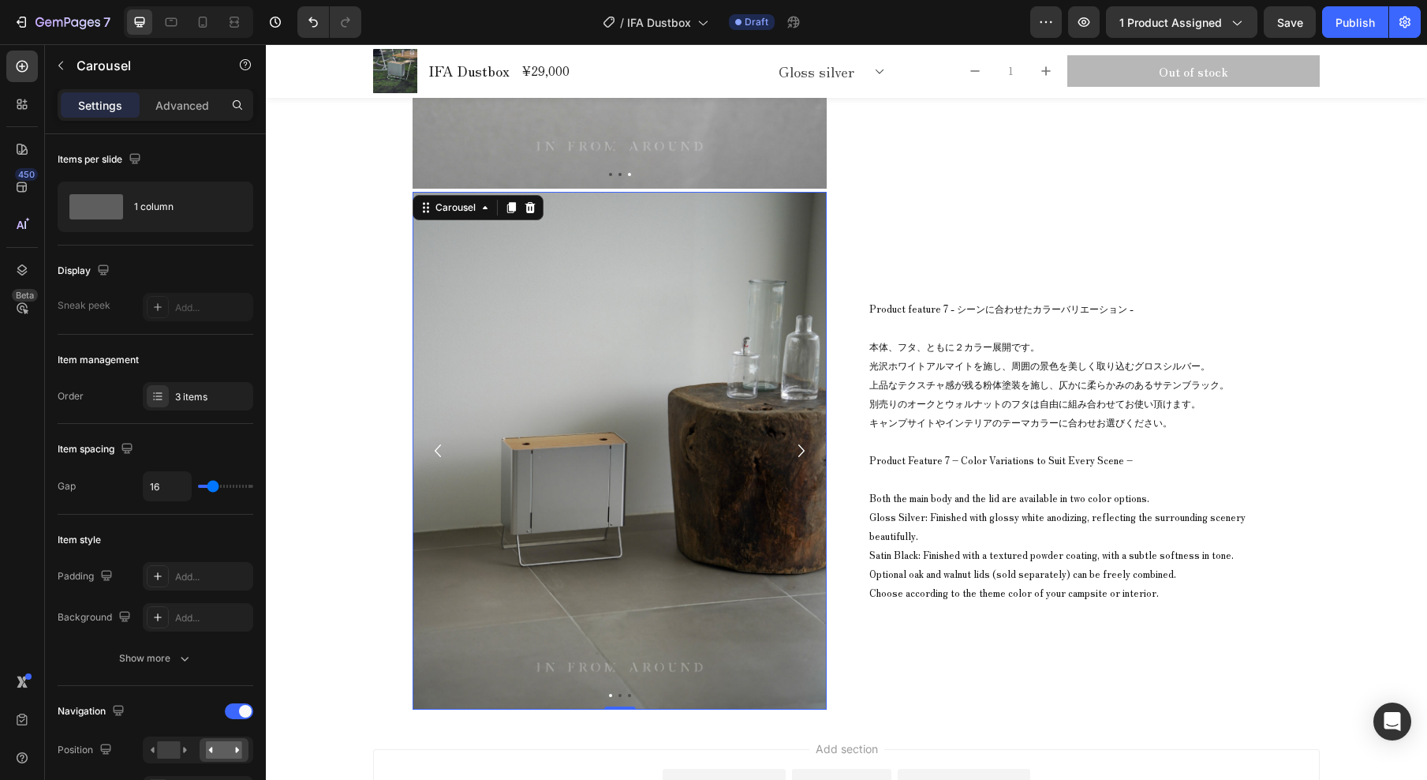
click at [799, 453] on icon "Carousel Next Arrow" at bounding box center [801, 451] width 25 height 32
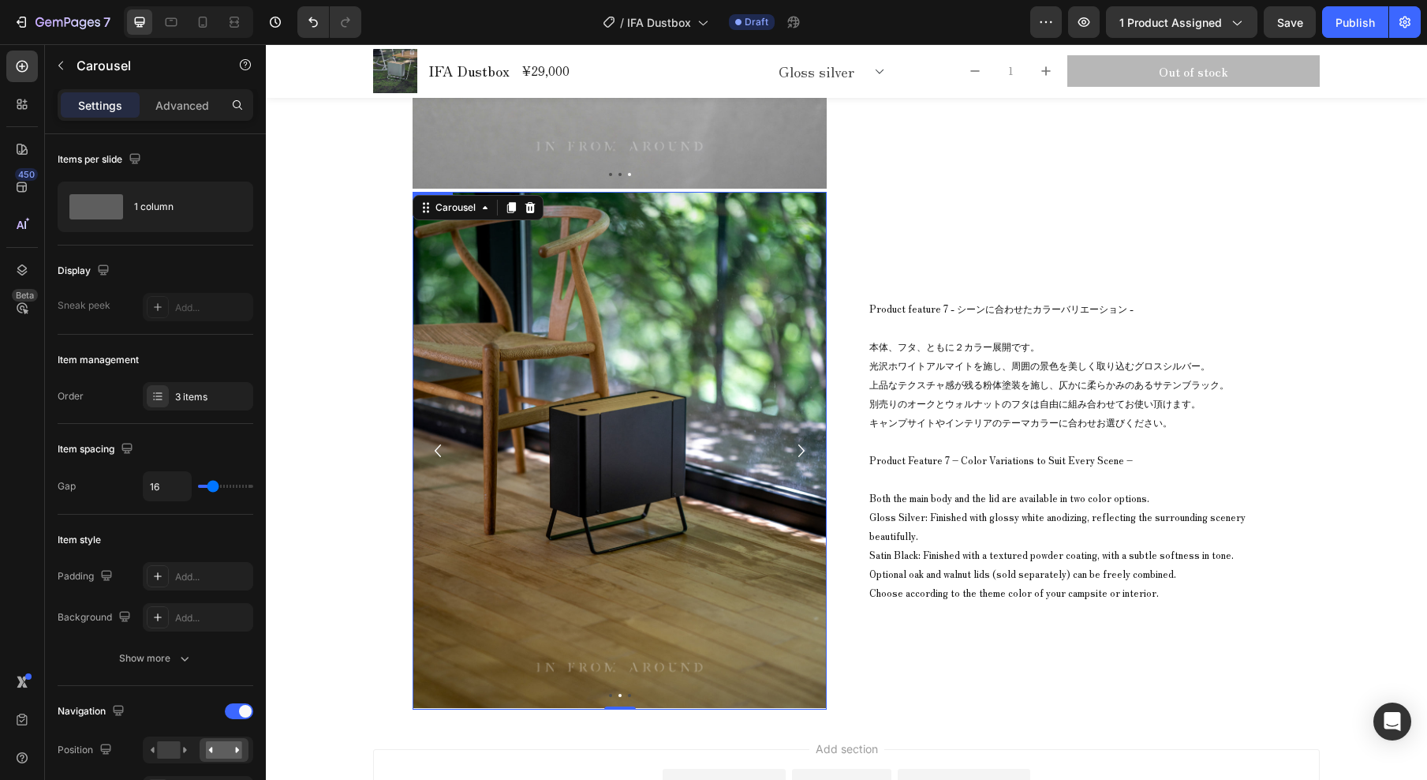
click at [667, 490] on img at bounding box center [620, 451] width 414 height 518
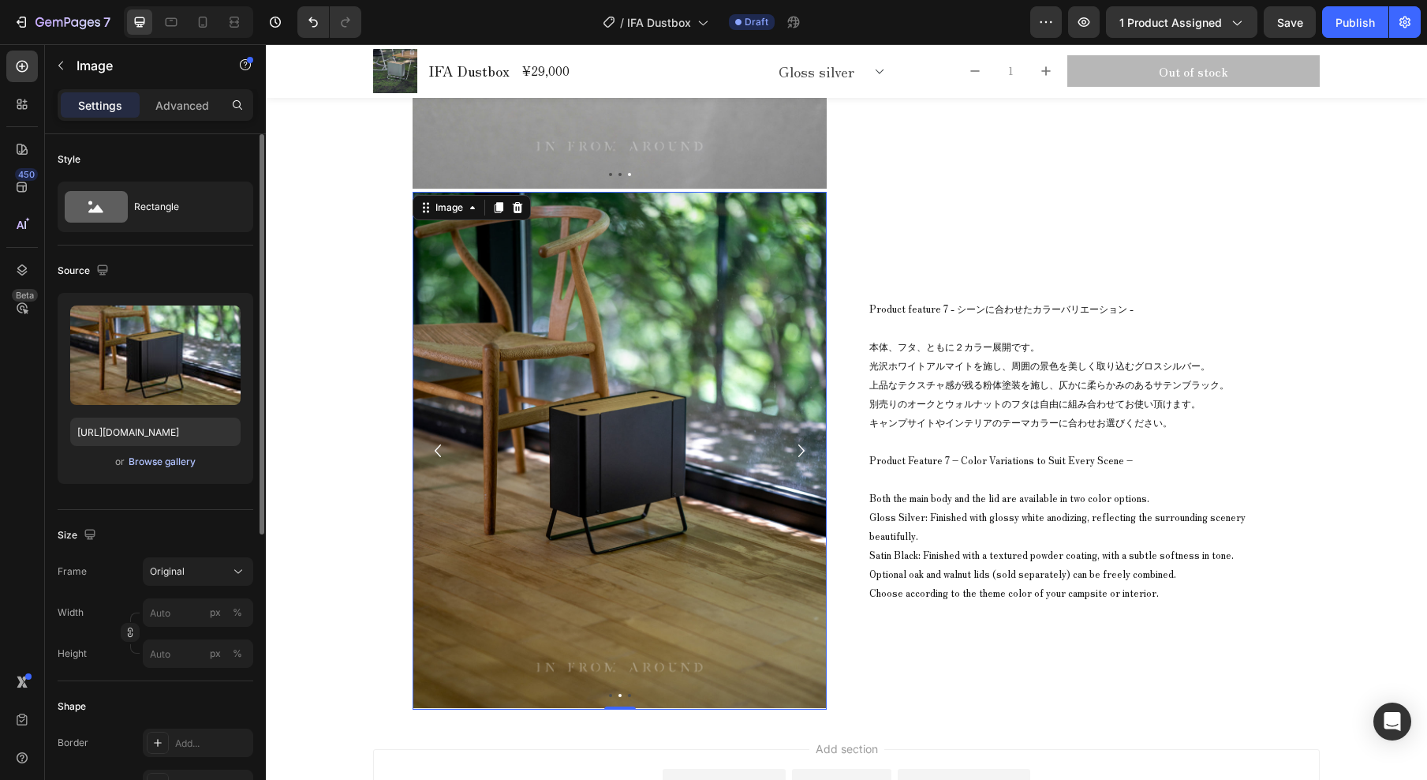
click at [179, 460] on div "Browse gallery" at bounding box center [162, 462] width 67 height 14
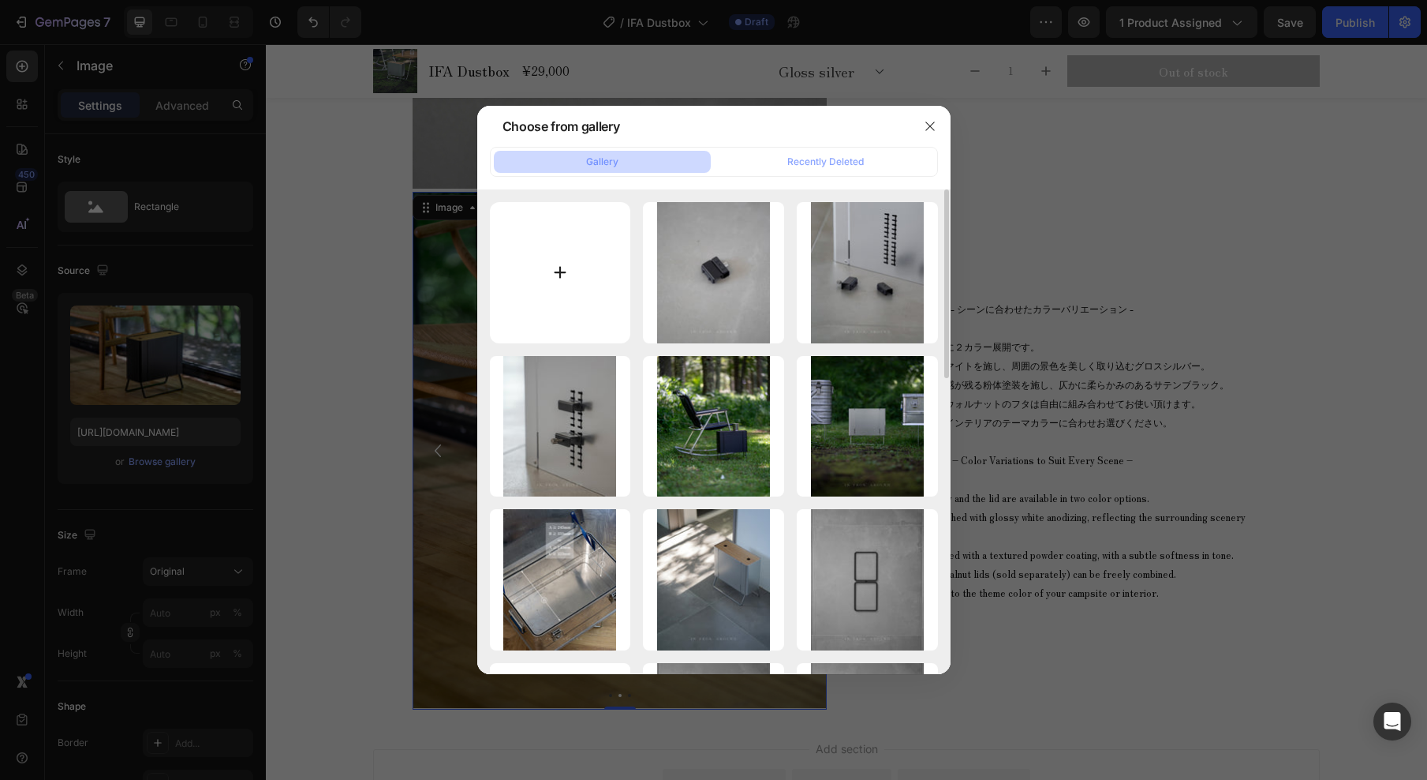
click at [567, 260] on input "file" at bounding box center [560, 272] width 141 height 141
type input "C:\fakepath\IFA Dustbox_common_28_44.jpg"
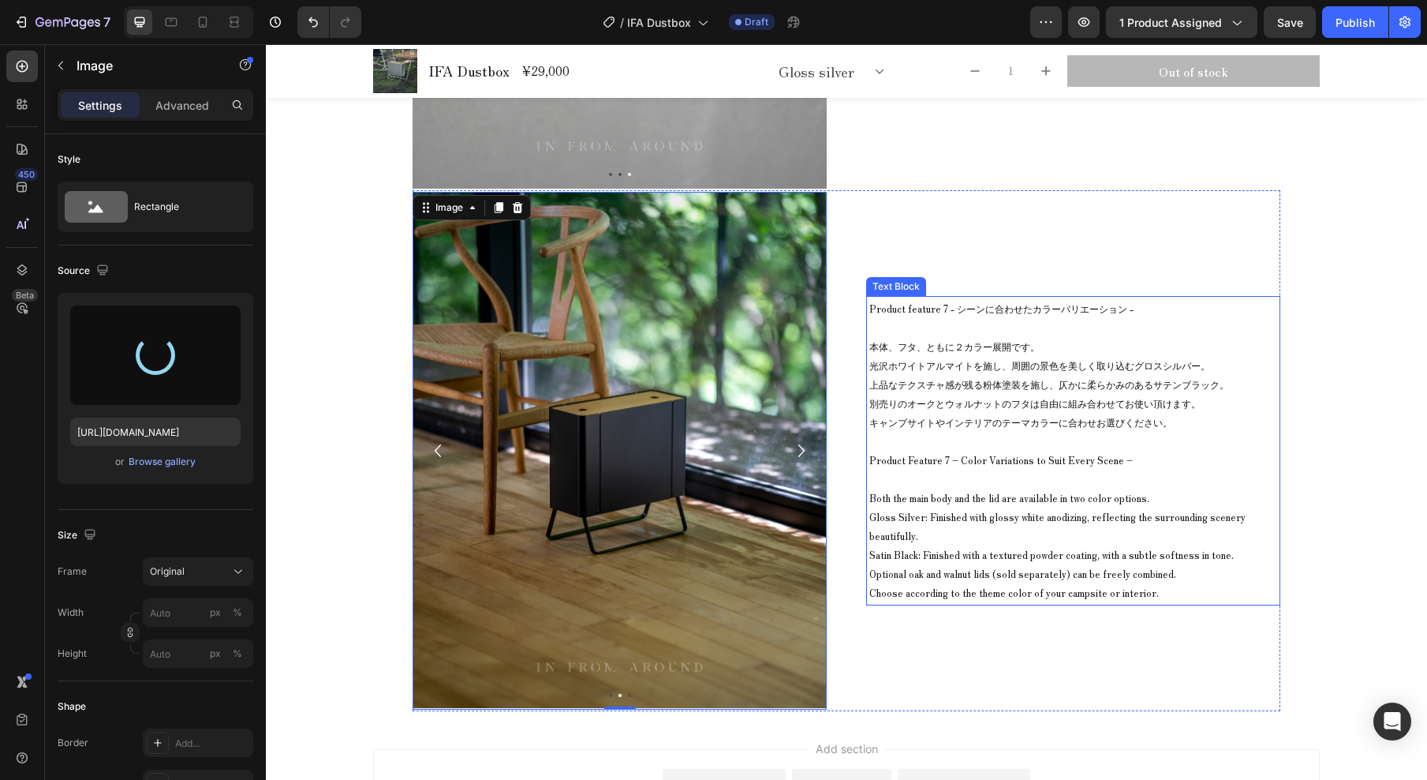
type input "[URL][DOMAIN_NAME]"
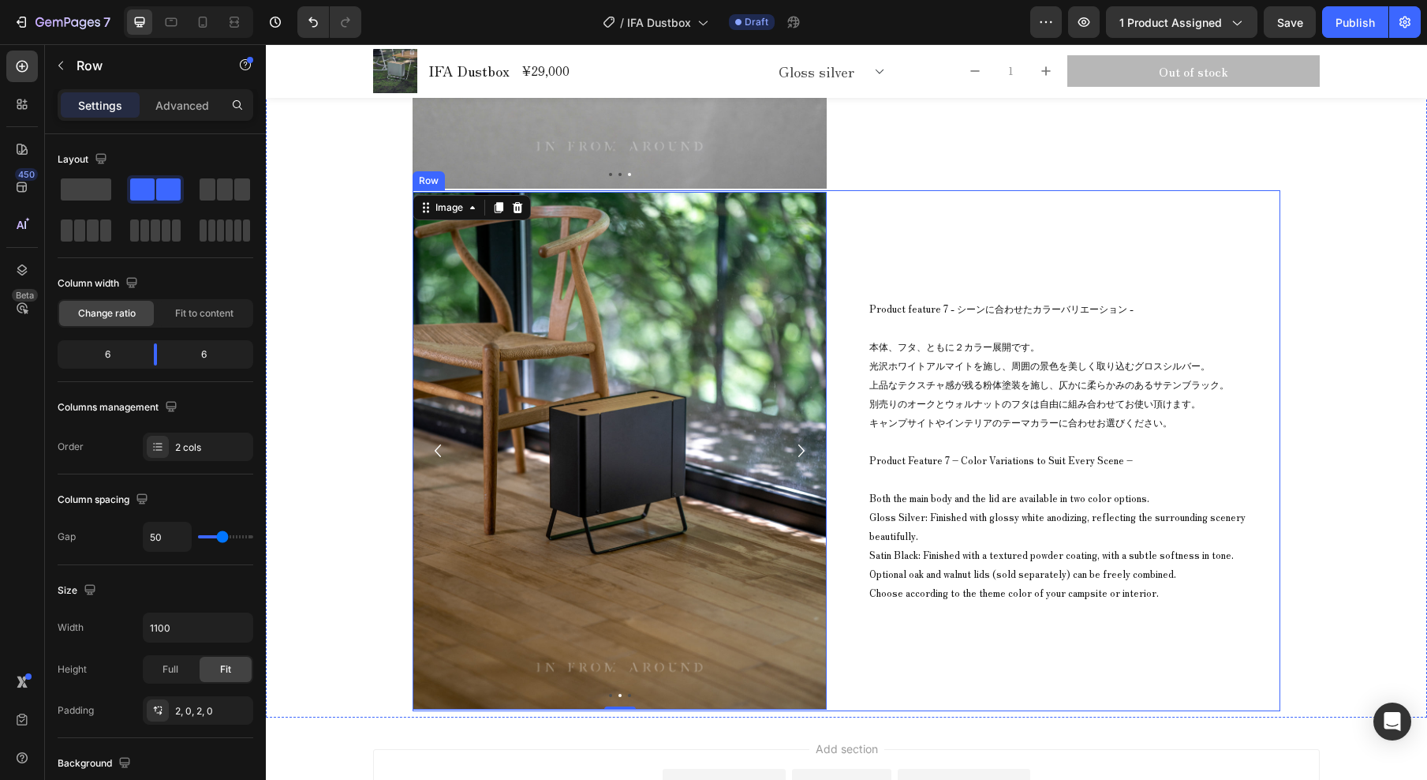
click at [881, 253] on div "Product feature 7 - シーンに合わせたカラーバリエーション - 本体、フタ、ともに２カラー展開です。 光沢ホワイトアルマイトを施し、周囲の景…" at bounding box center [1073, 451] width 414 height 518
click at [677, 226] on img at bounding box center [620, 451] width 414 height 518
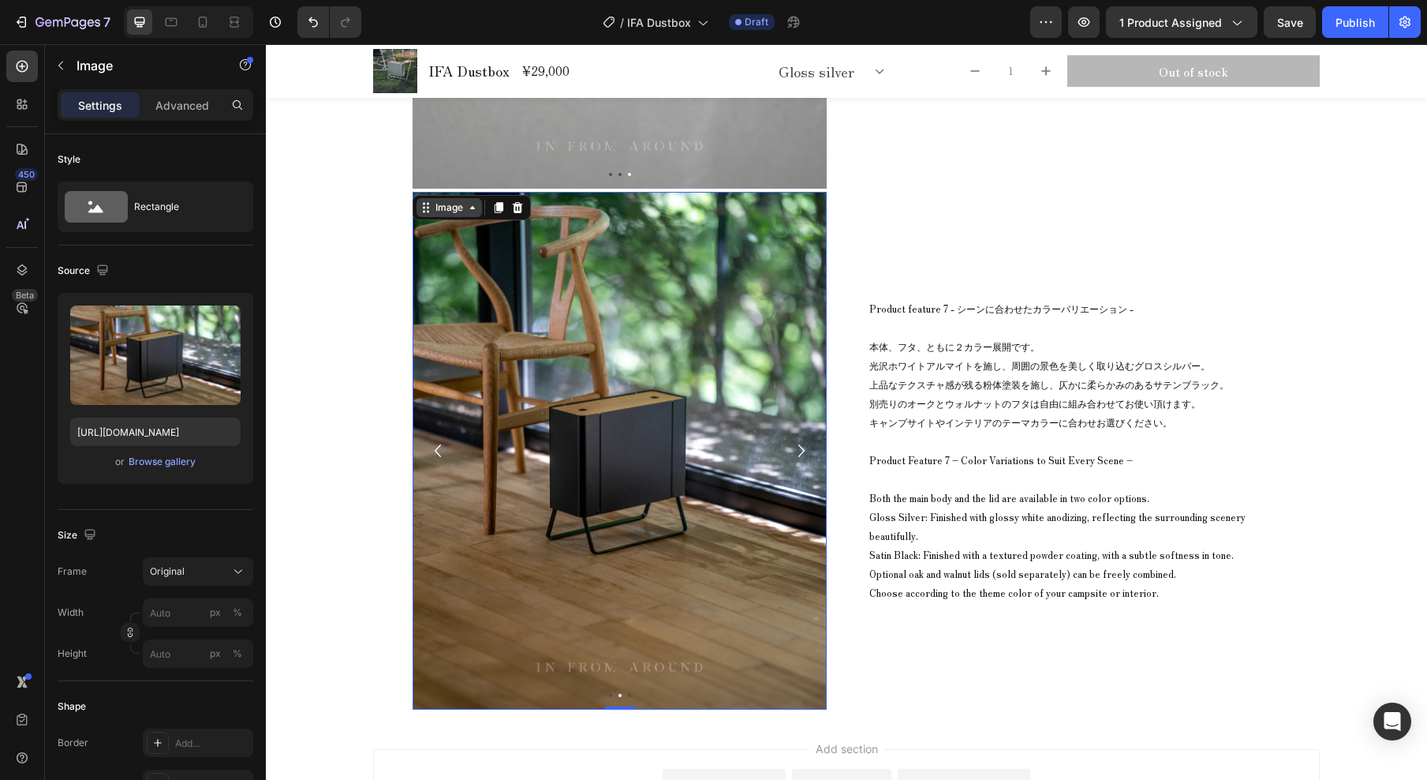
click at [466, 210] on icon at bounding box center [472, 207] width 13 height 13
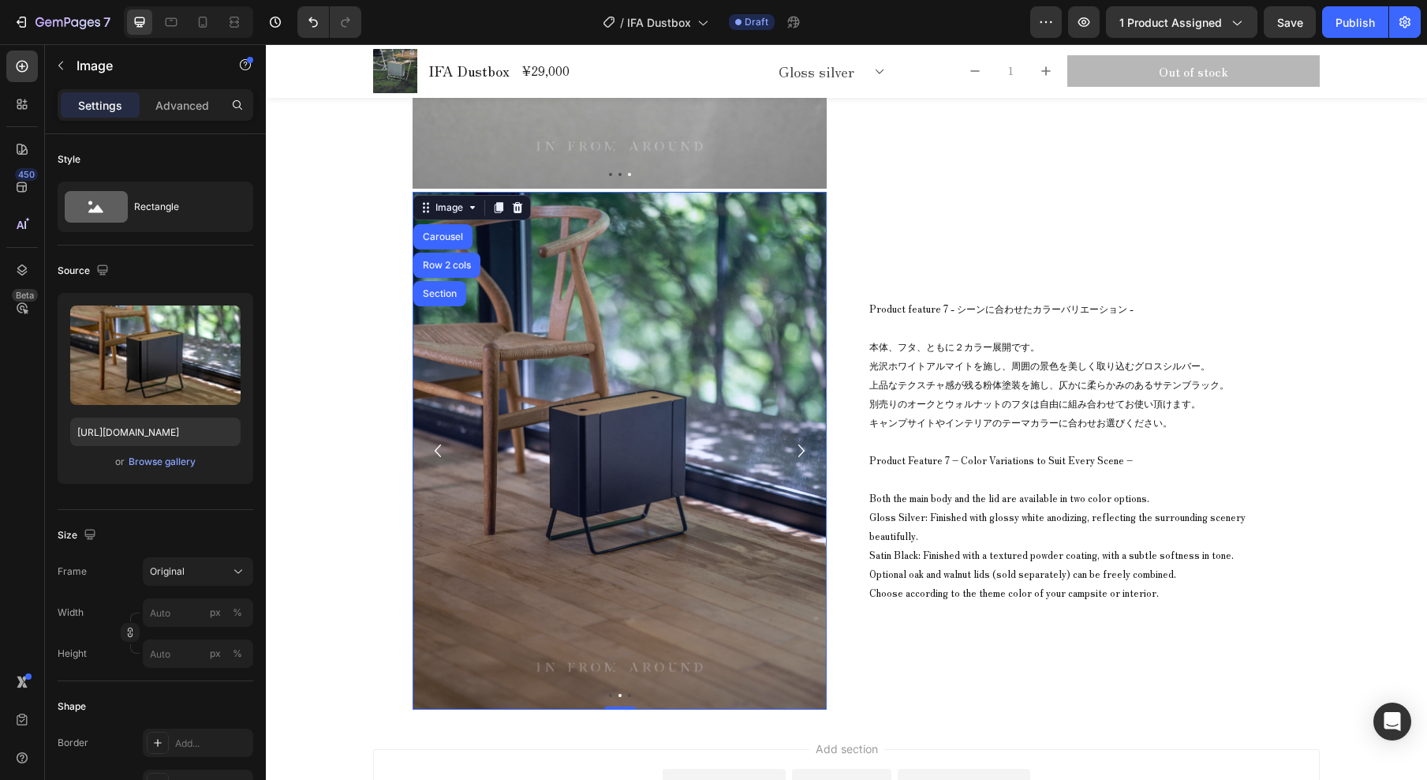
click at [448, 238] on div "Carousel" at bounding box center [443, 236] width 47 height 9
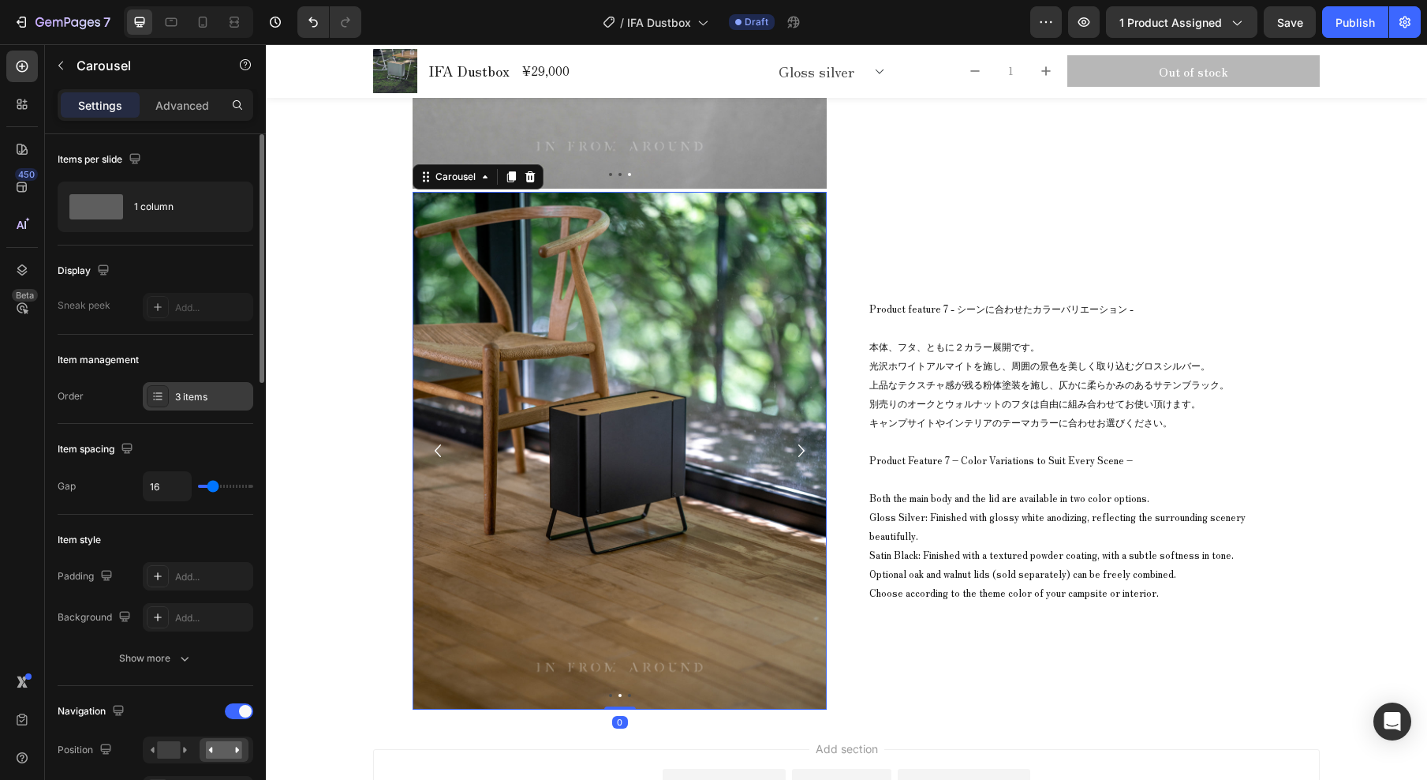
click at [212, 397] on div "3 items" at bounding box center [212, 397] width 74 height 14
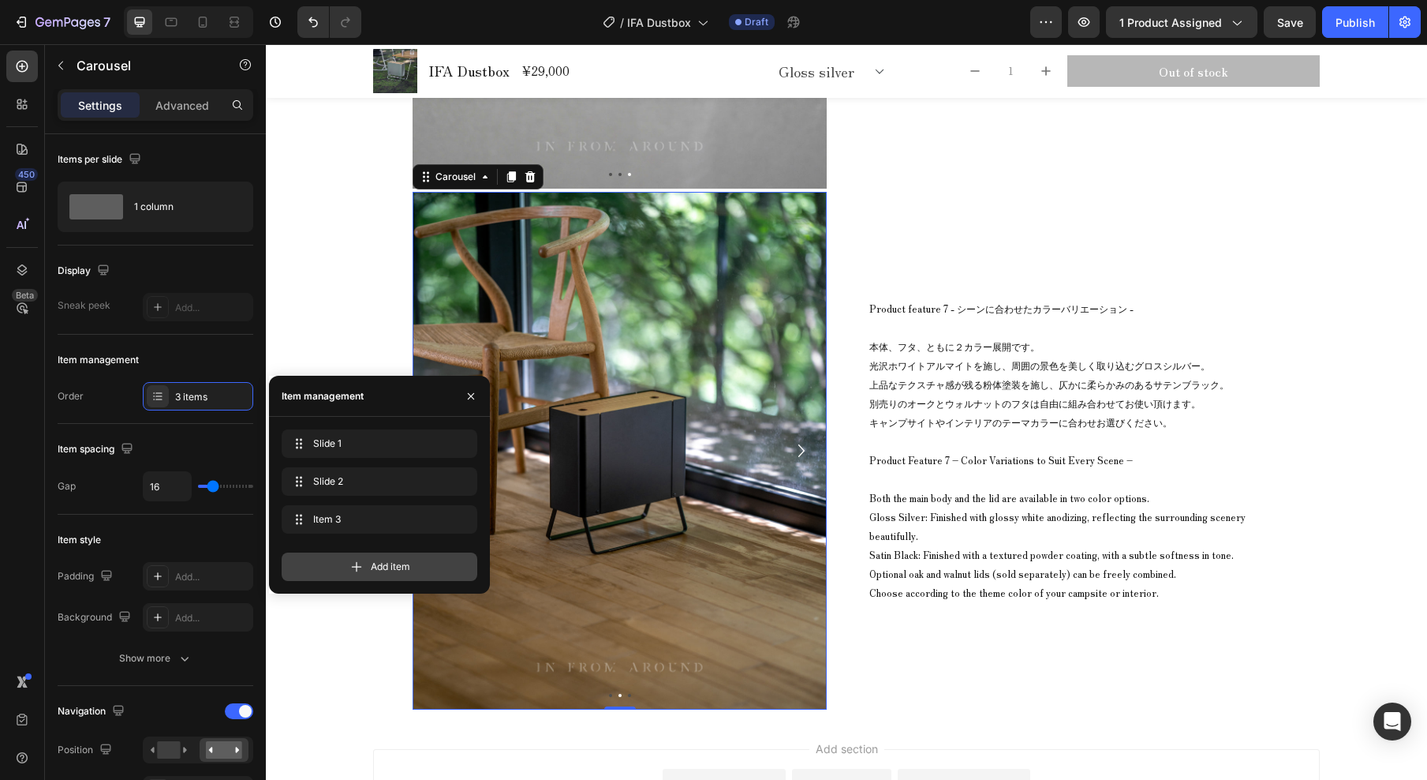
click at [367, 570] on div "Add item" at bounding box center [380, 566] width 196 height 28
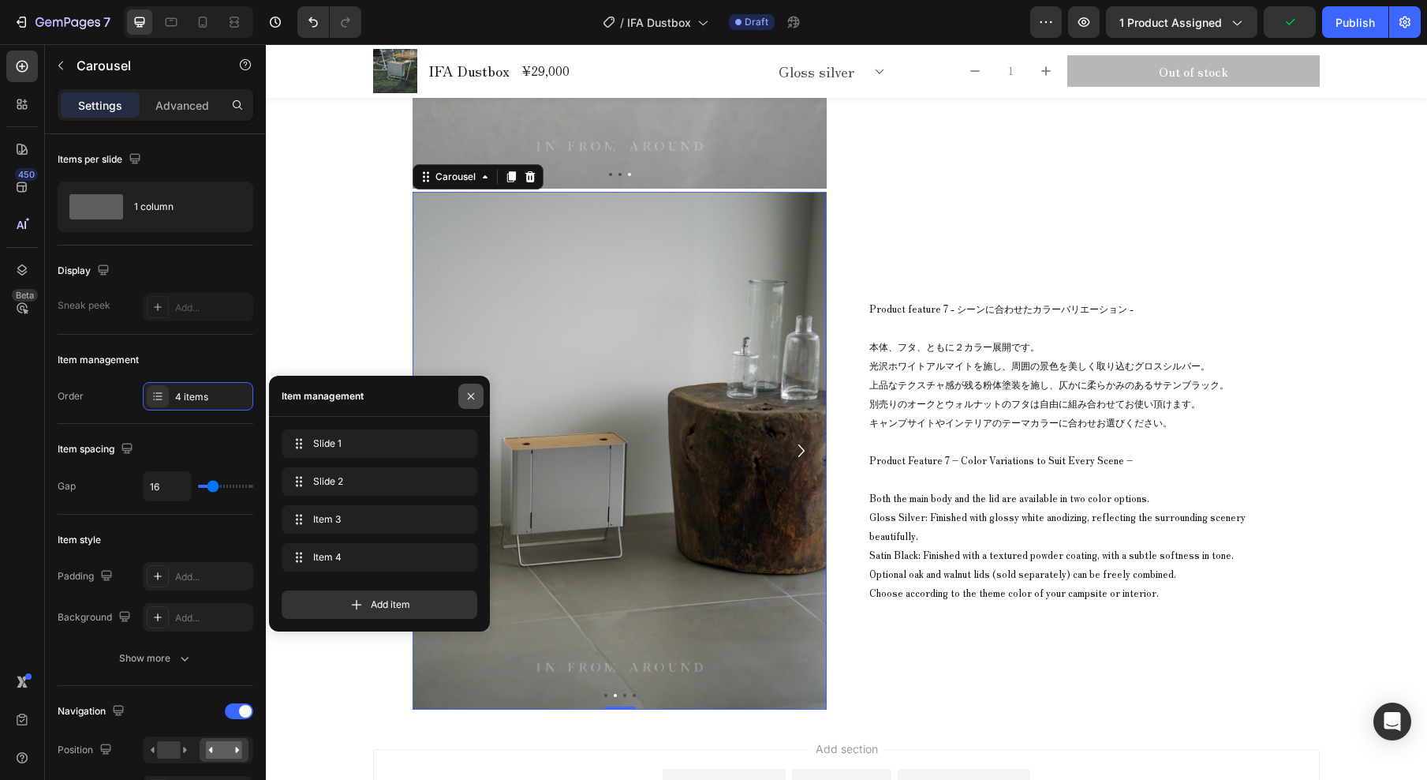
click at [471, 400] on icon "button" at bounding box center [471, 396] width 13 height 13
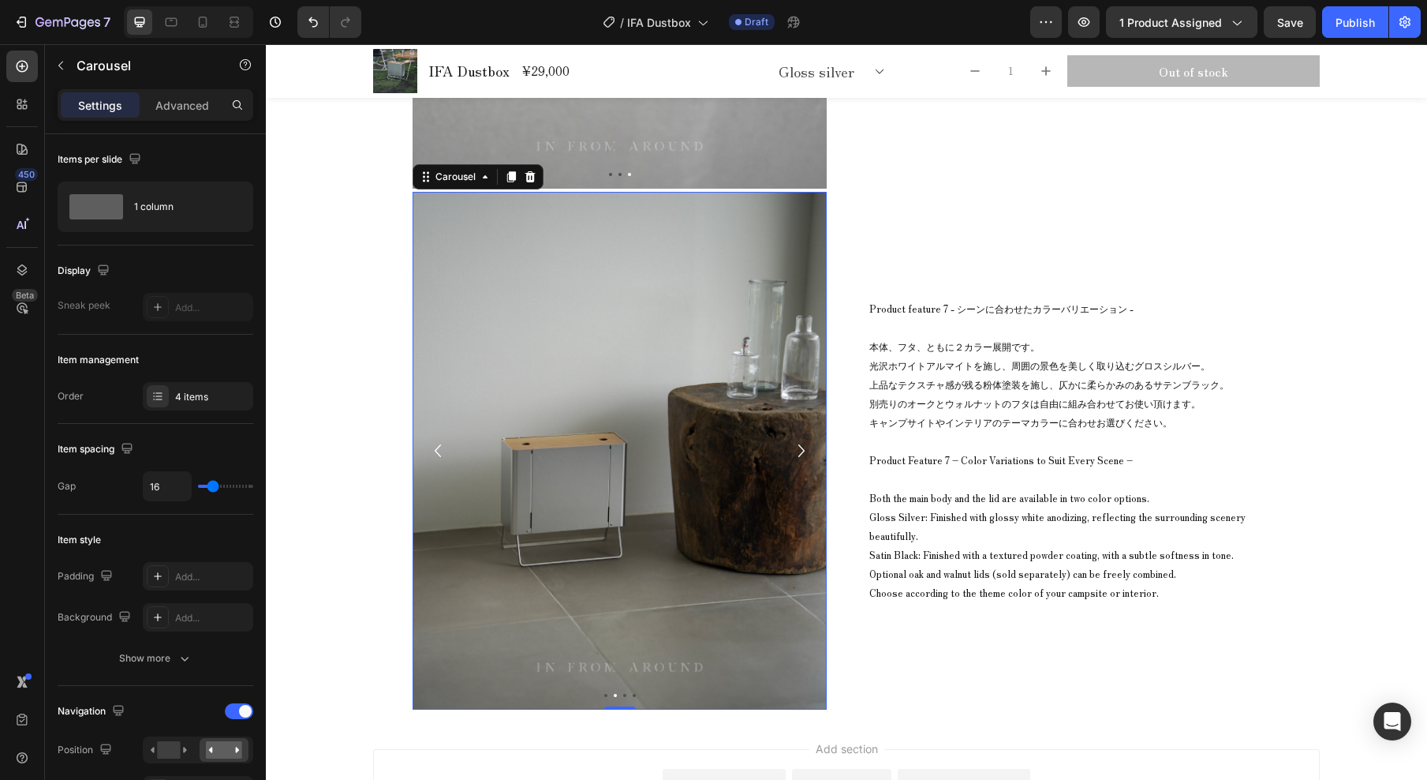
click at [435, 452] on icon "Carousel Back Arrow" at bounding box center [437, 451] width 25 height 32
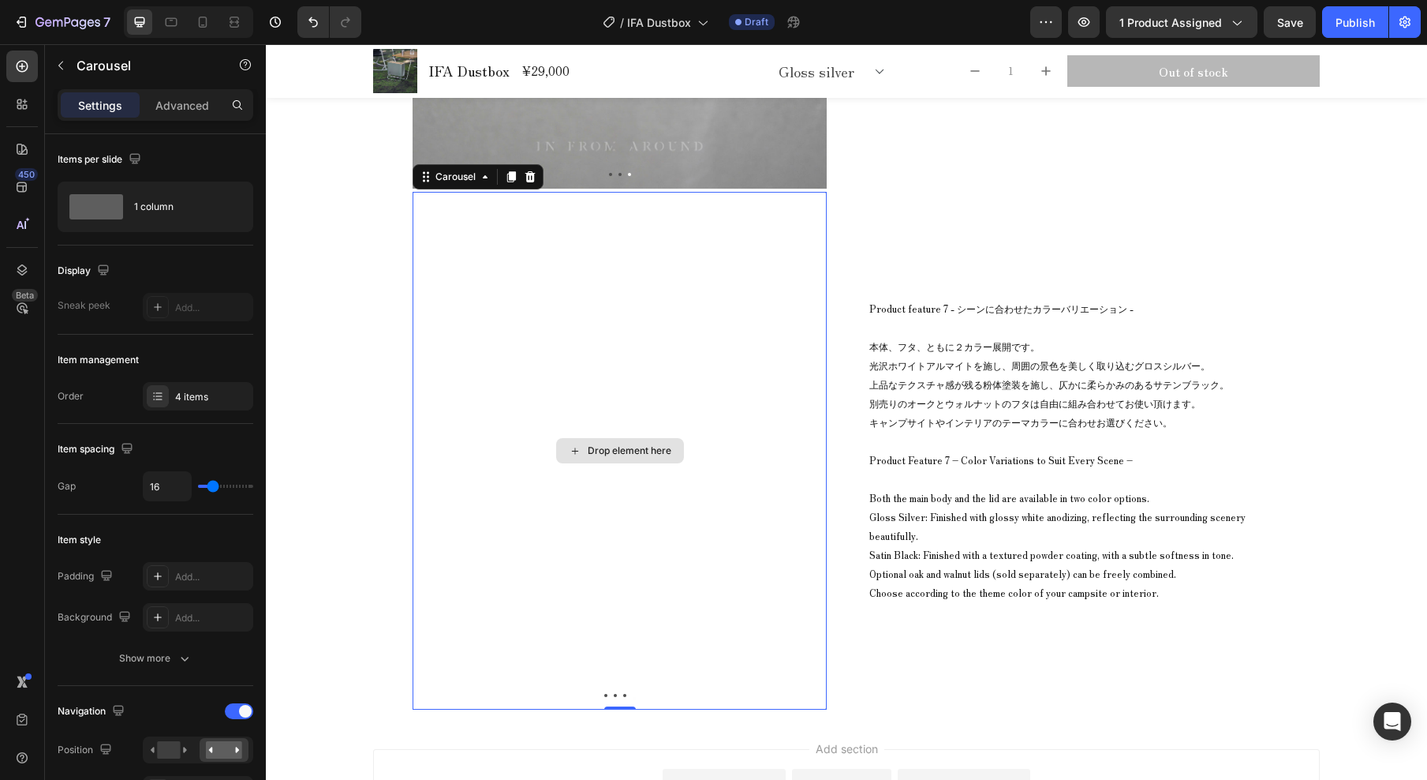
click at [624, 452] on div "Drop element here" at bounding box center [630, 450] width 84 height 13
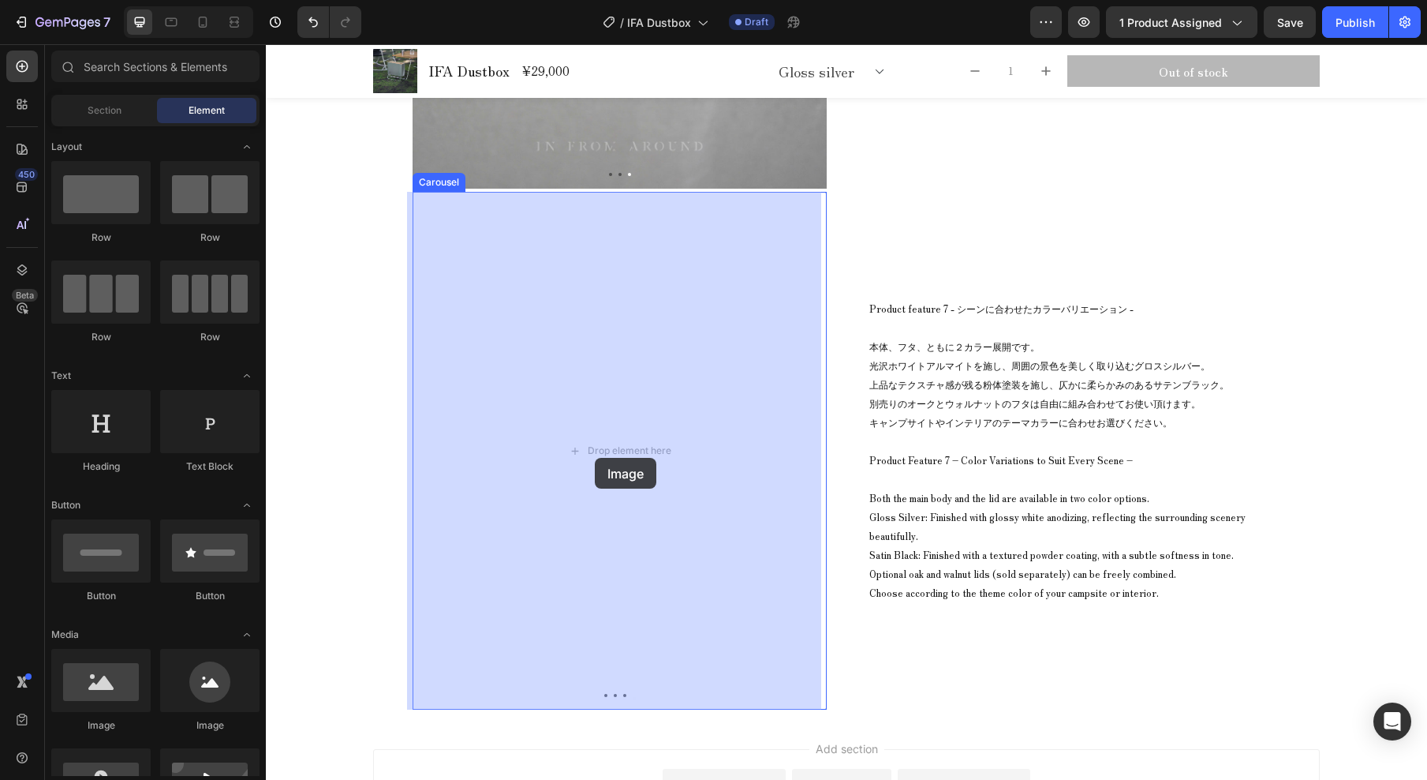
drag, startPoint x: 403, startPoint y: 722, endPoint x: 413, endPoint y: 566, distance: 156.5
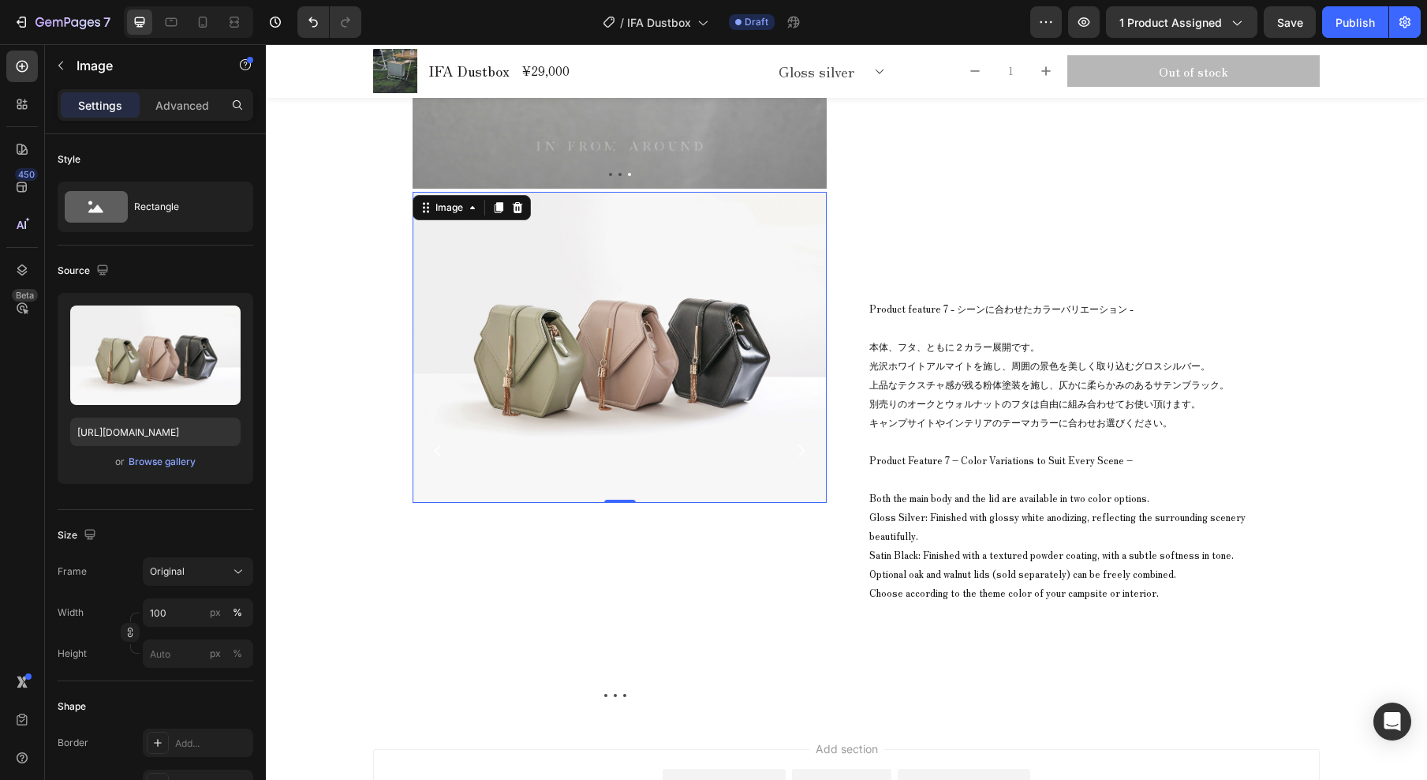
click at [611, 442] on img at bounding box center [620, 347] width 414 height 311
click at [178, 459] on div "Browse gallery" at bounding box center [162, 462] width 67 height 14
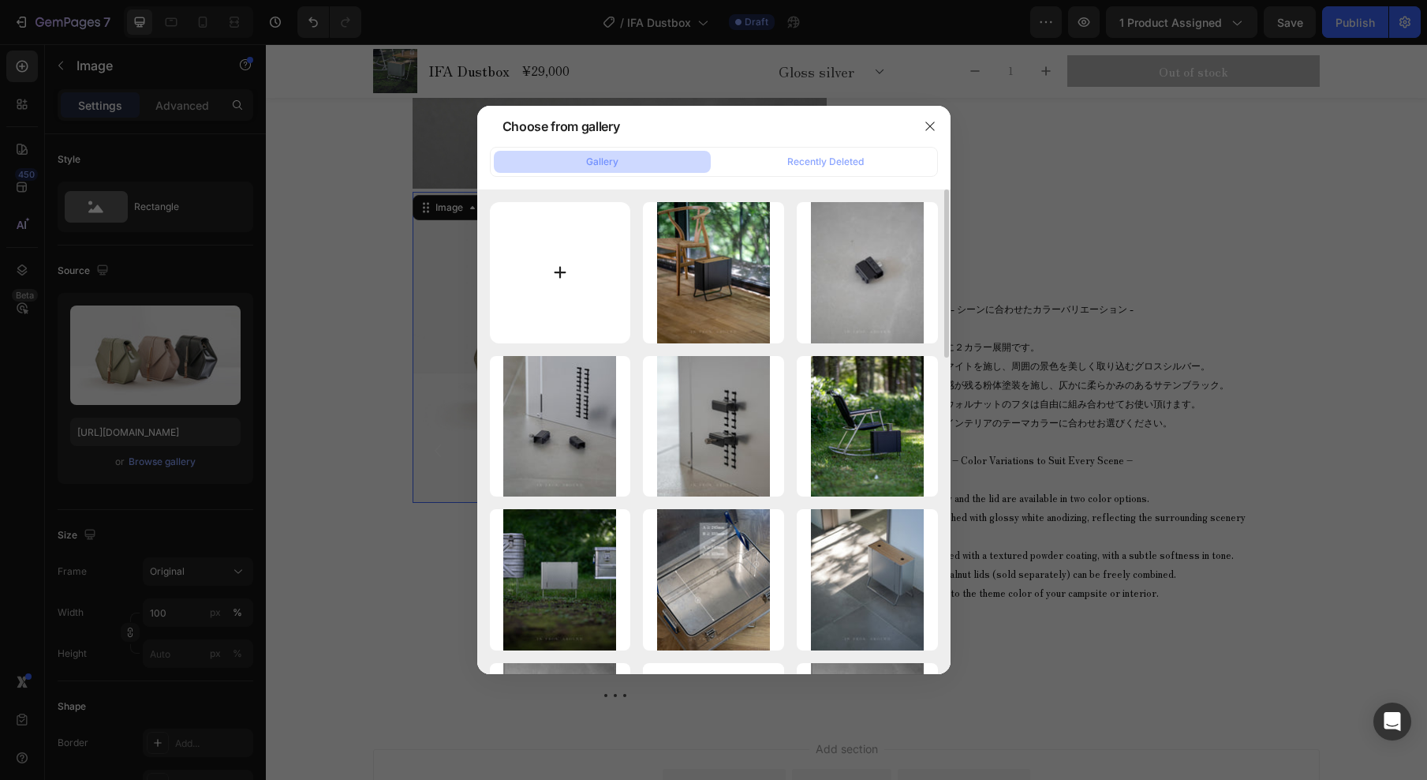
click at [574, 292] on input "file" at bounding box center [560, 272] width 141 height 141
type input "C:\fakepath\IFA Dustbox_common_39_45.jpg"
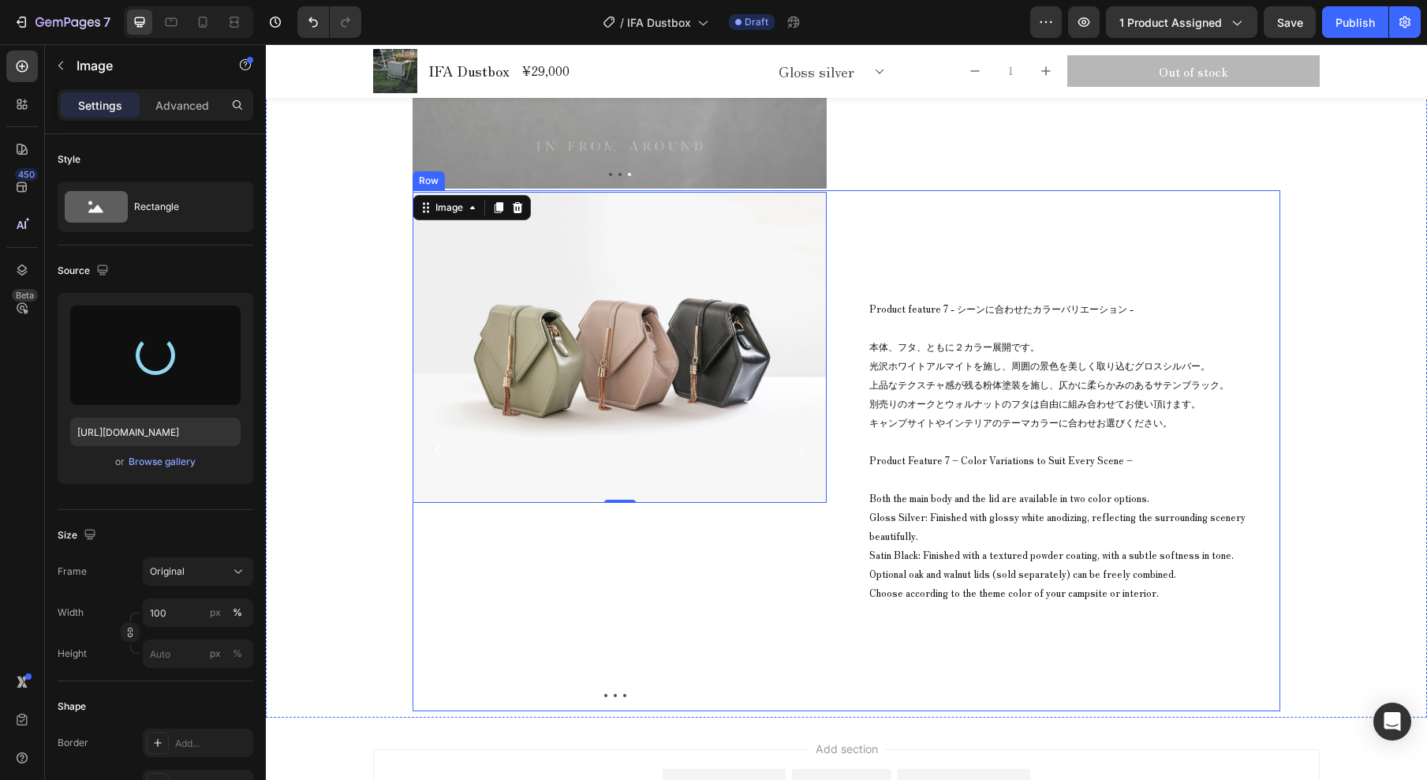
type input "[URL][DOMAIN_NAME]"
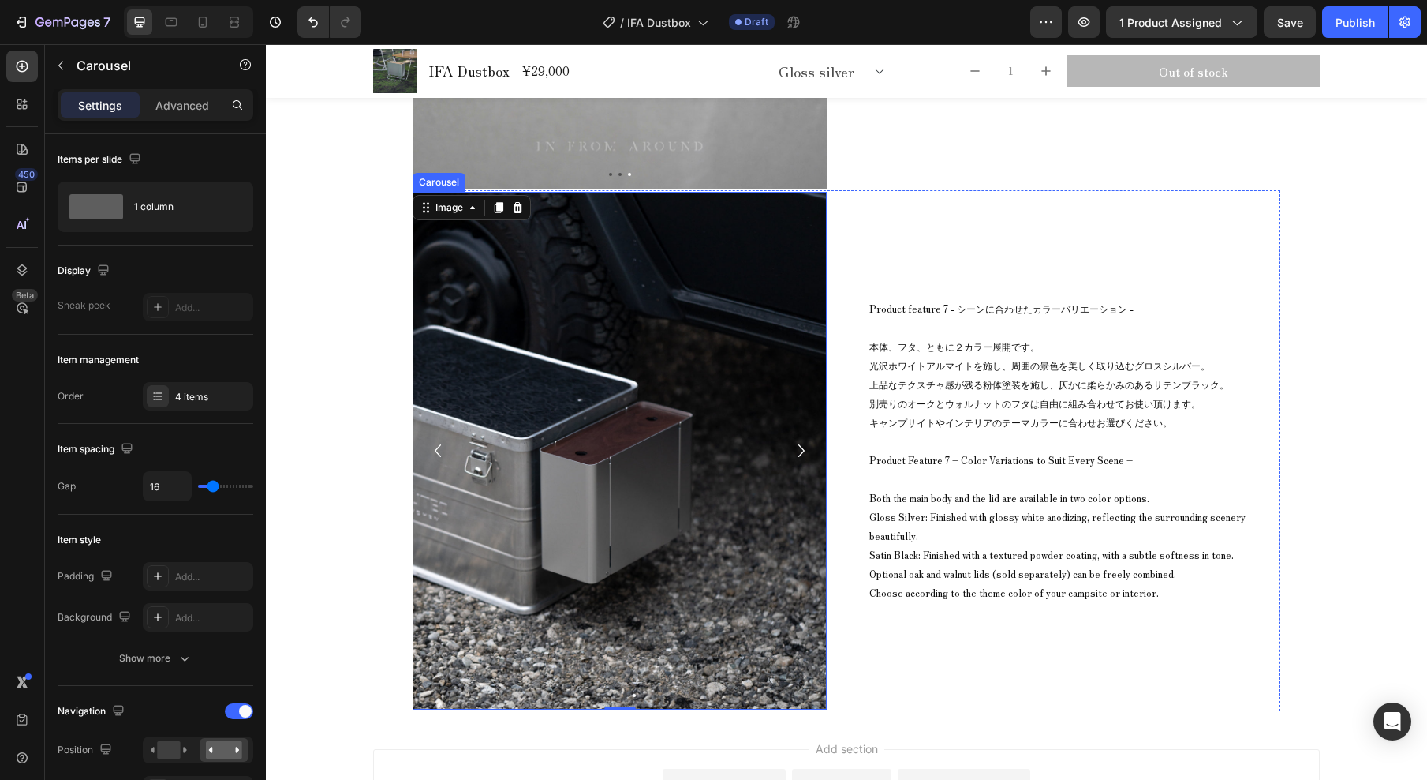
click at [800, 450] on icon "Carousel Next Arrow" at bounding box center [801, 451] width 25 height 32
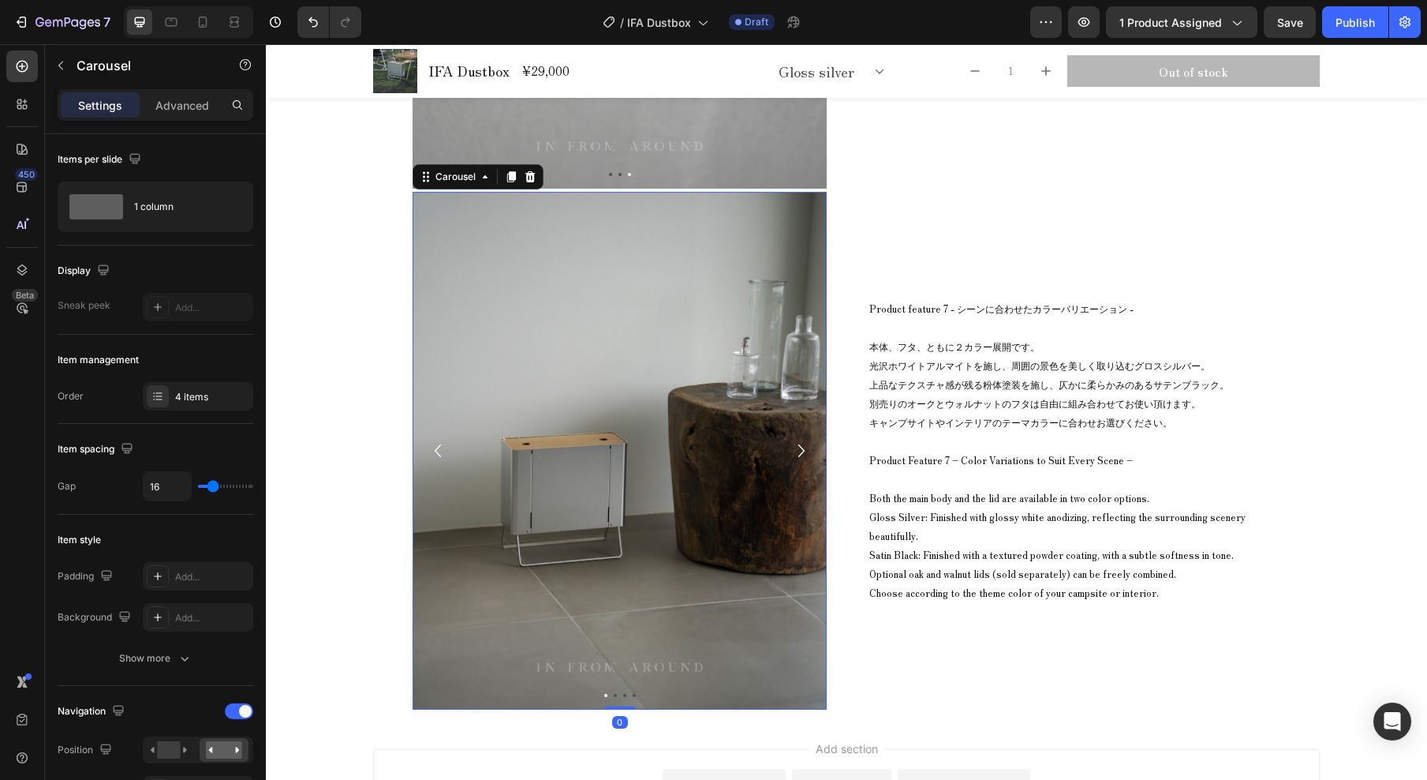
click at [801, 450] on icon "Carousel Next Arrow" at bounding box center [801, 451] width 25 height 32
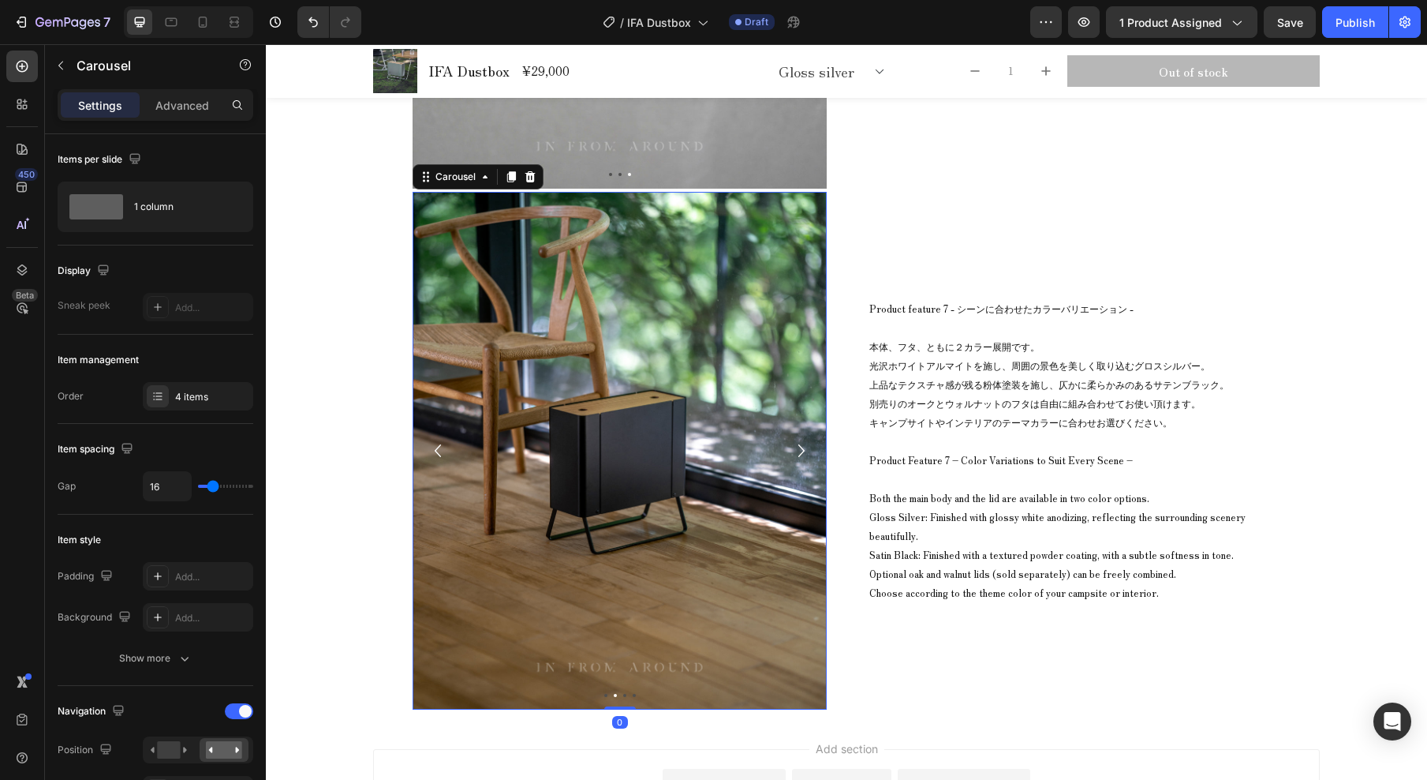
click at [801, 450] on icon "Carousel Next Arrow" at bounding box center [801, 451] width 25 height 32
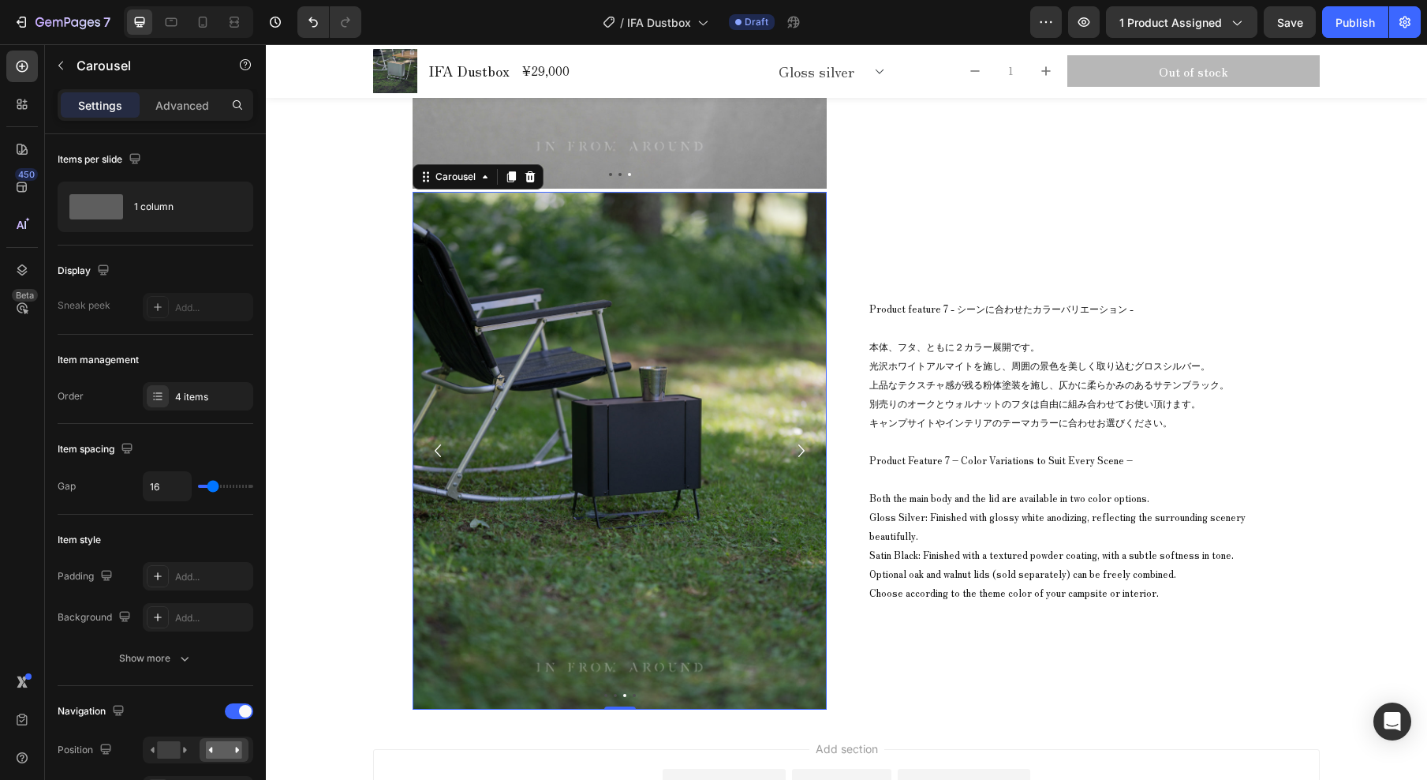
click at [801, 450] on icon "Carousel Next Arrow" at bounding box center [801, 451] width 25 height 32
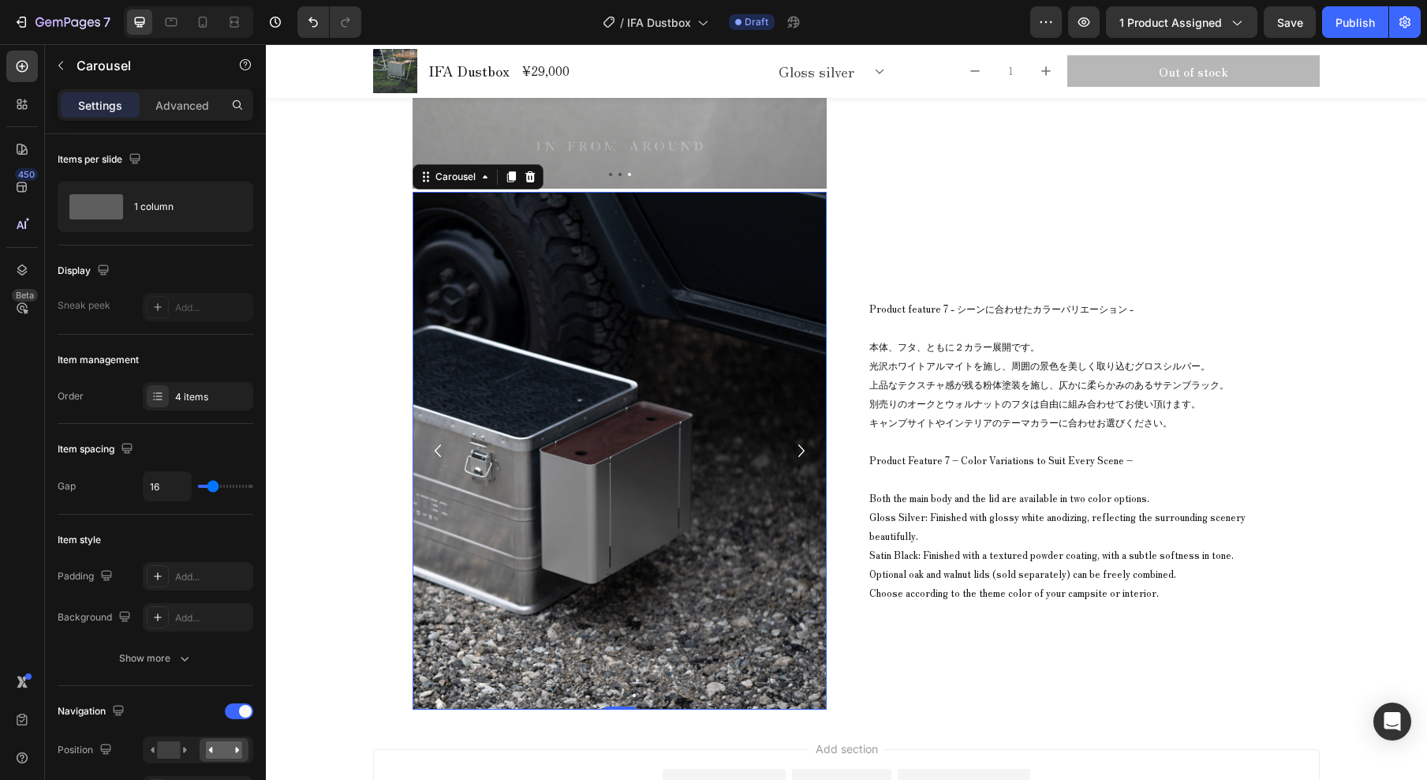
click at [433, 451] on icon "Carousel Back Arrow" at bounding box center [437, 451] width 25 height 32
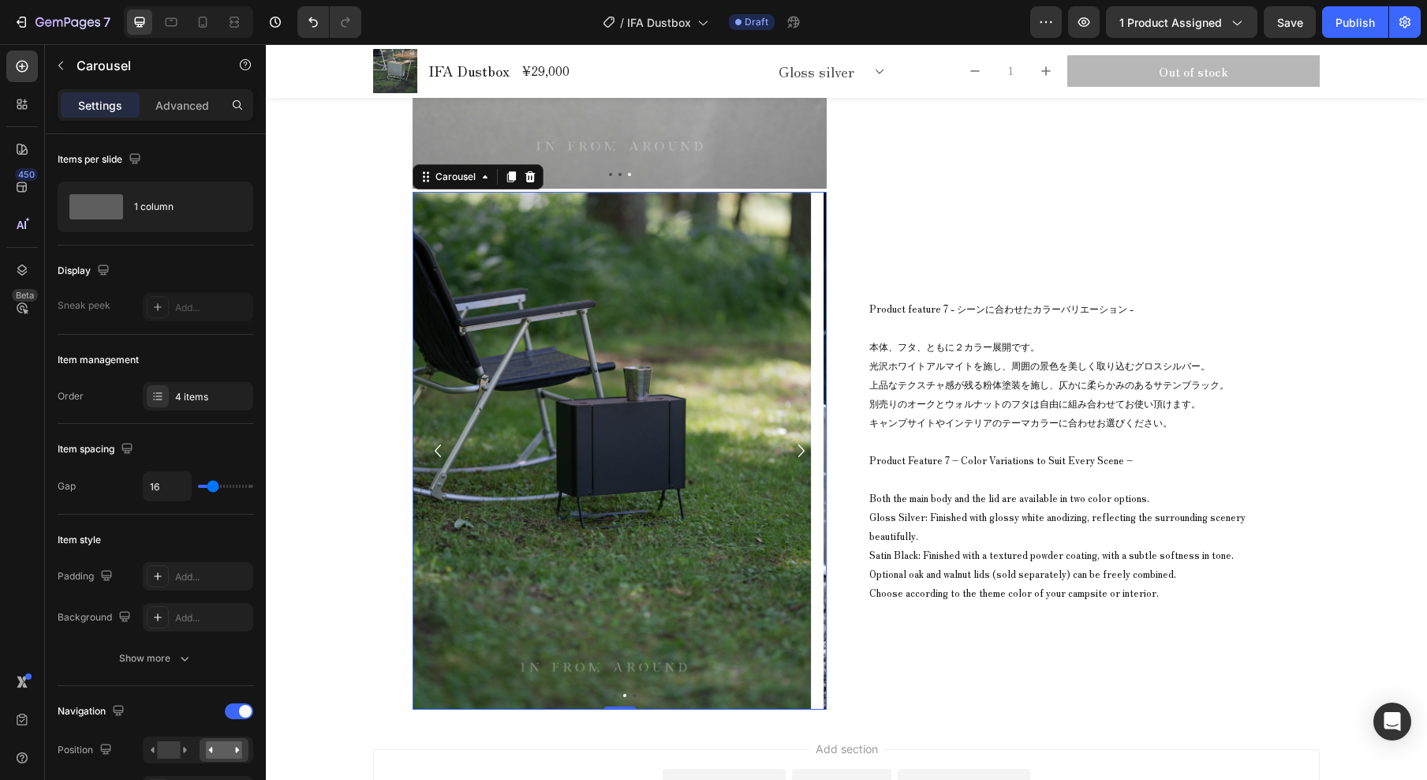
click at [433, 451] on icon "Carousel Back Arrow" at bounding box center [437, 451] width 25 height 32
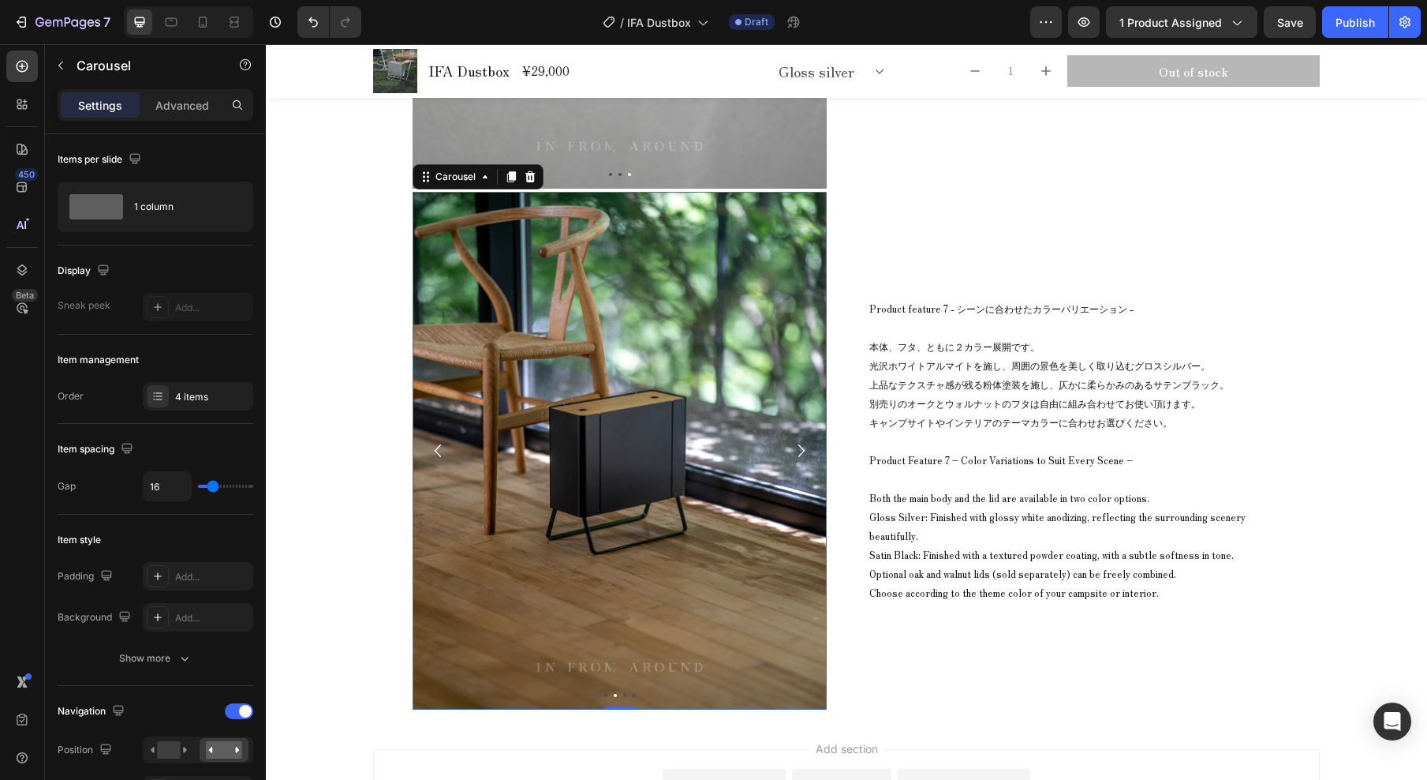
click at [432, 451] on icon "Carousel Back Arrow" at bounding box center [437, 451] width 25 height 32
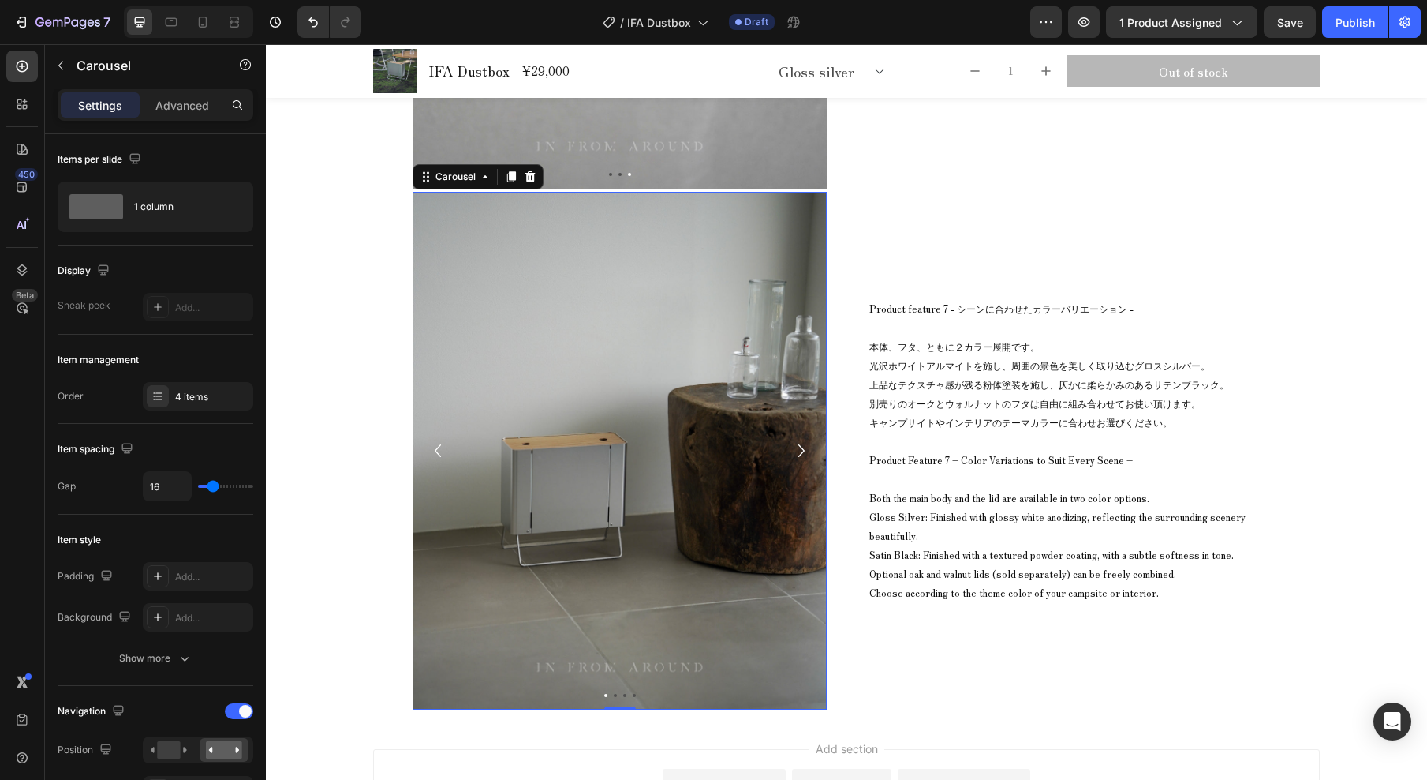
click at [792, 452] on icon "Carousel Next Arrow" at bounding box center [801, 451] width 25 height 32
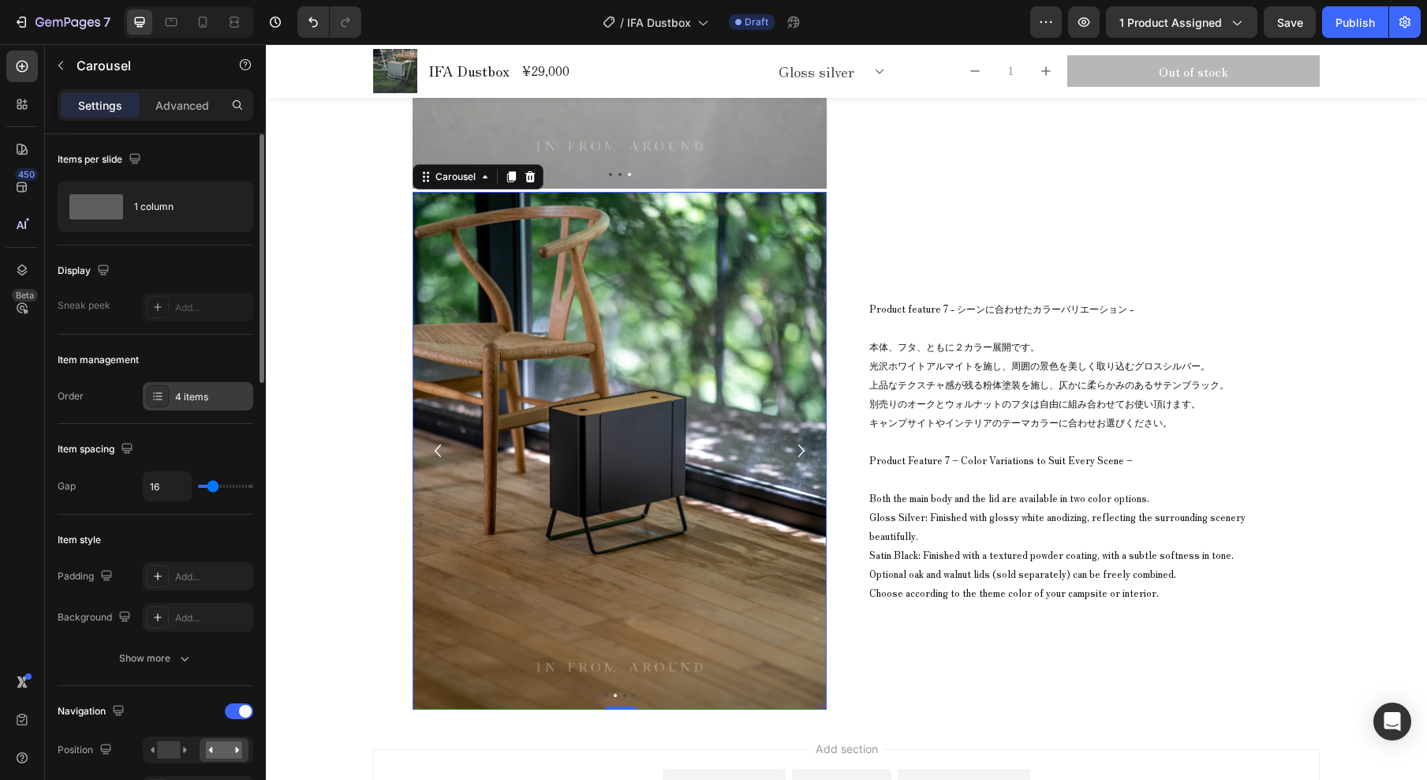
click at [204, 397] on div "4 items" at bounding box center [212, 397] width 74 height 14
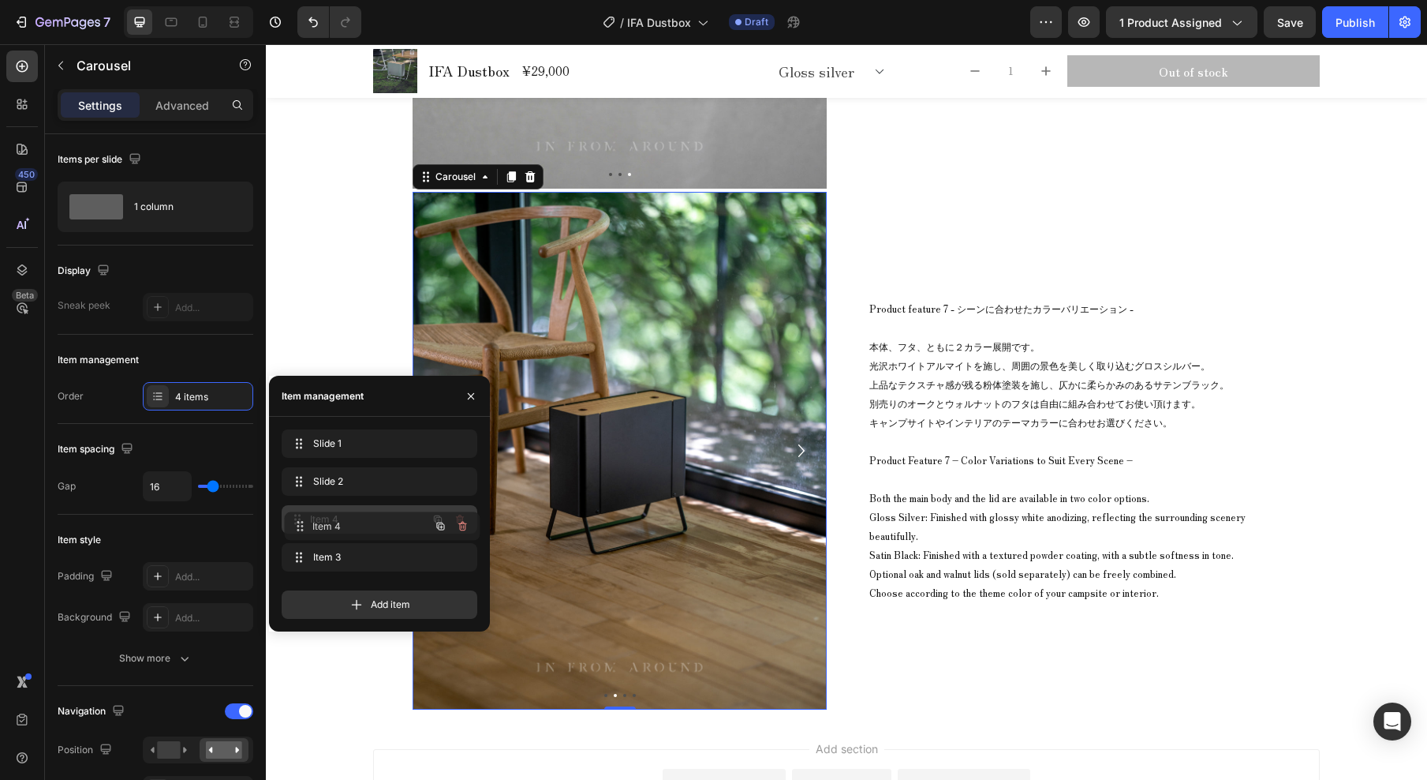
drag, startPoint x: 343, startPoint y: 553, endPoint x: 346, endPoint y: 522, distance: 31.7
click at [470, 398] on icon "button" at bounding box center [471, 396] width 13 height 13
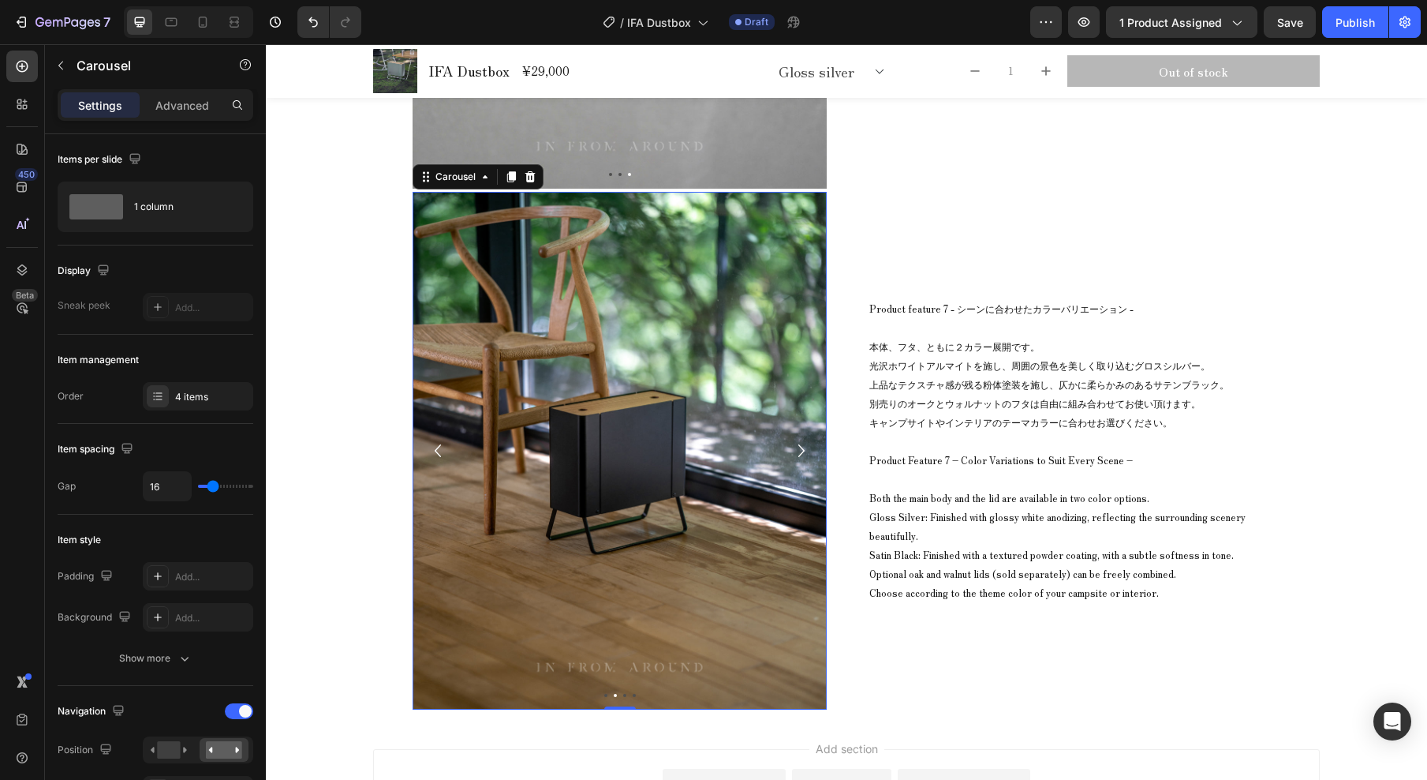
click at [794, 453] on icon "Carousel Next Arrow" at bounding box center [801, 451] width 25 height 32
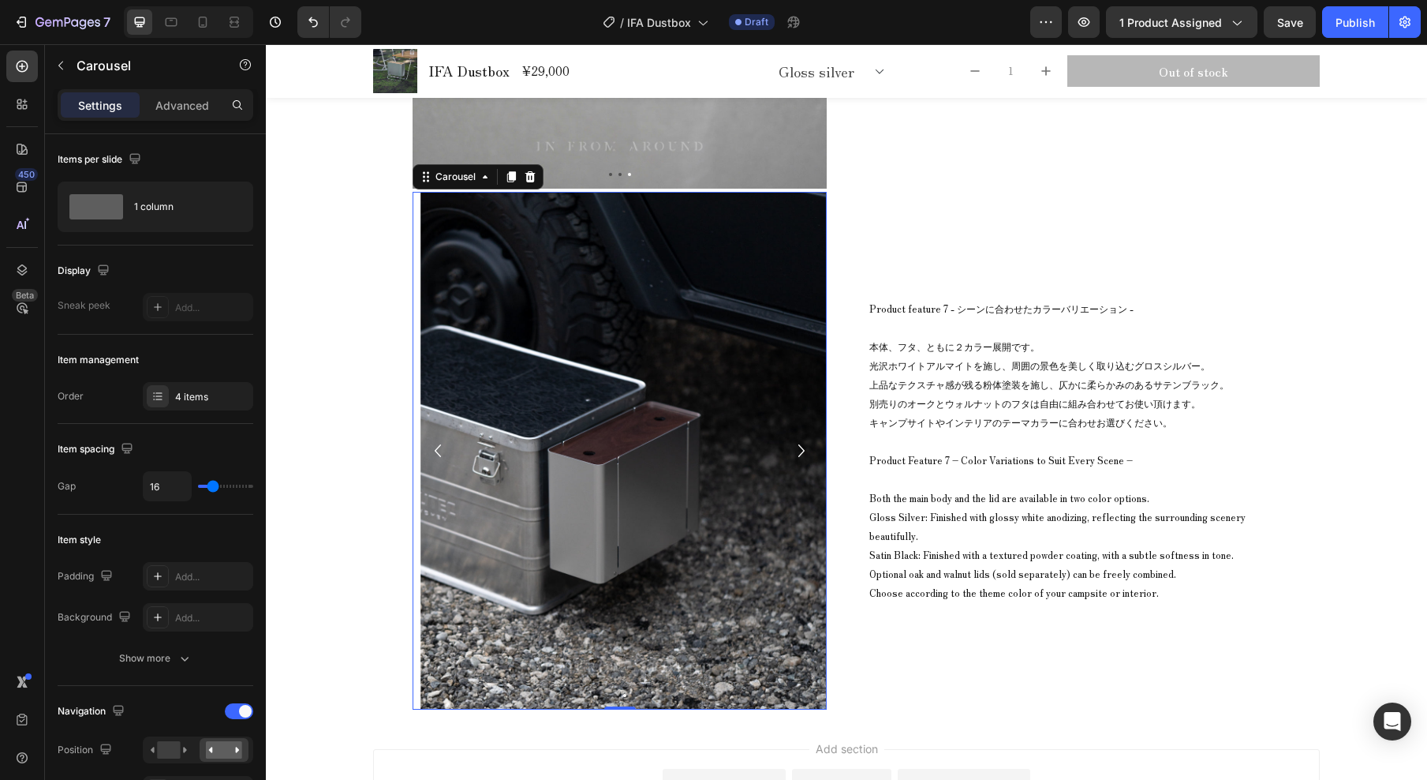
click at [799, 454] on icon "Carousel Next Arrow" at bounding box center [802, 450] width 6 height 13
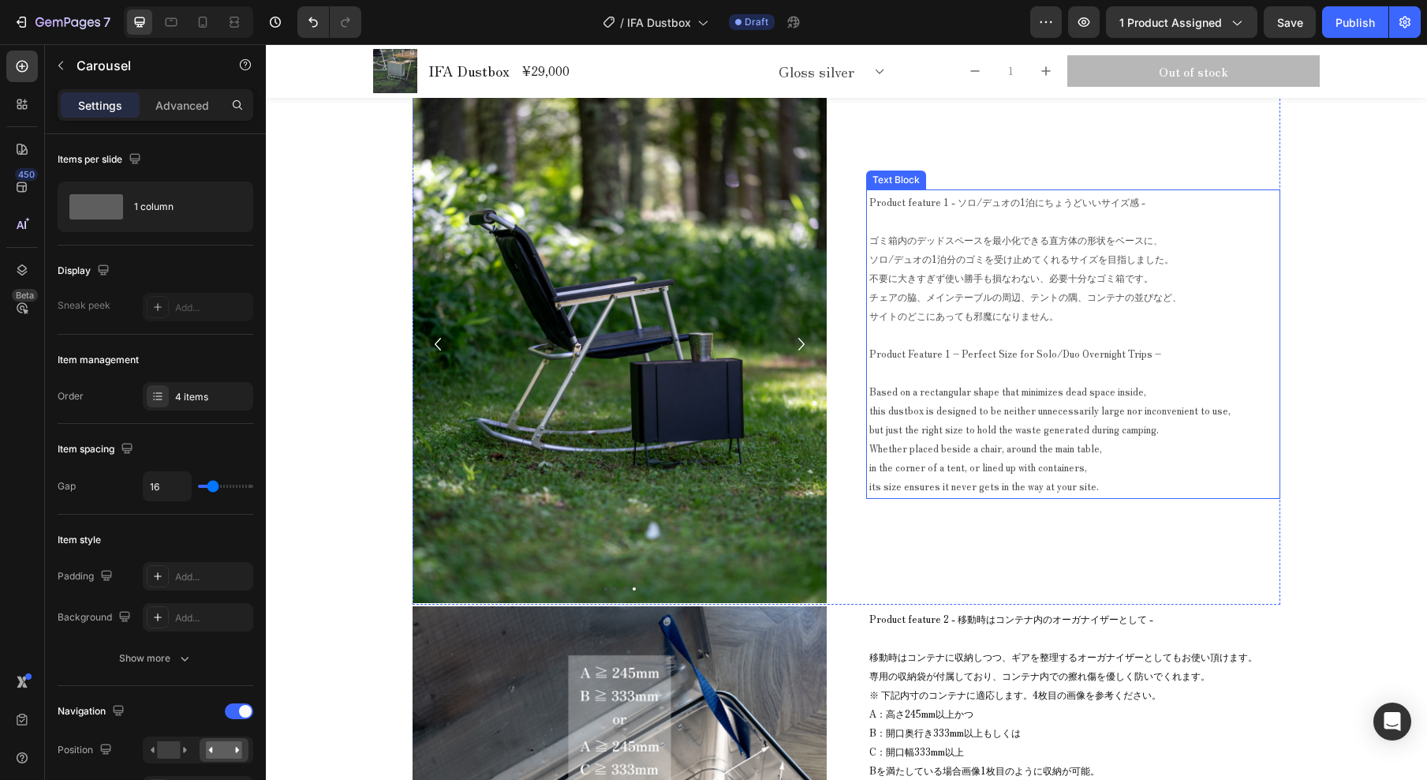
scroll to position [9619, 0]
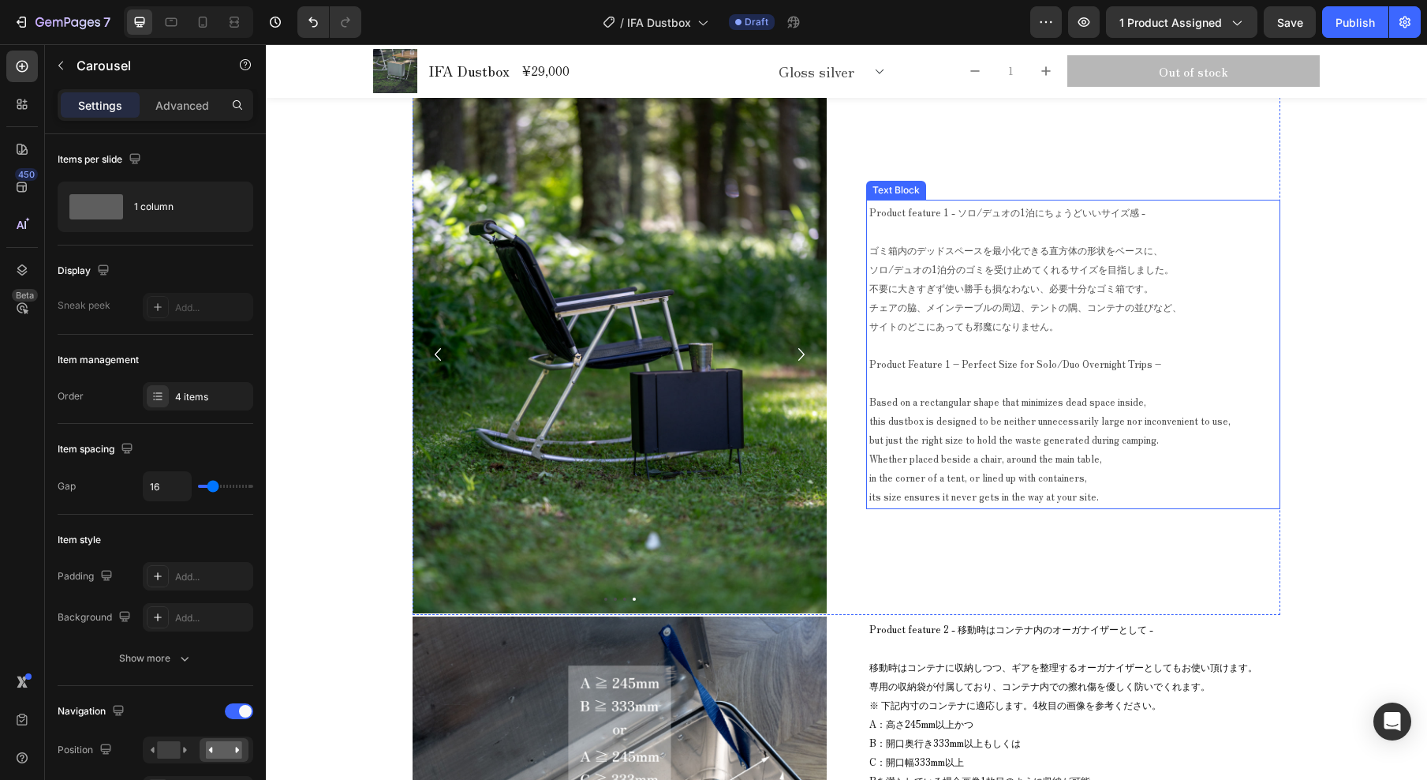
click at [1124, 214] on p "Product feature 1 - ソロ/デュオの1泊にちょうどいいサイズ感 -" at bounding box center [1074, 212] width 408 height 19
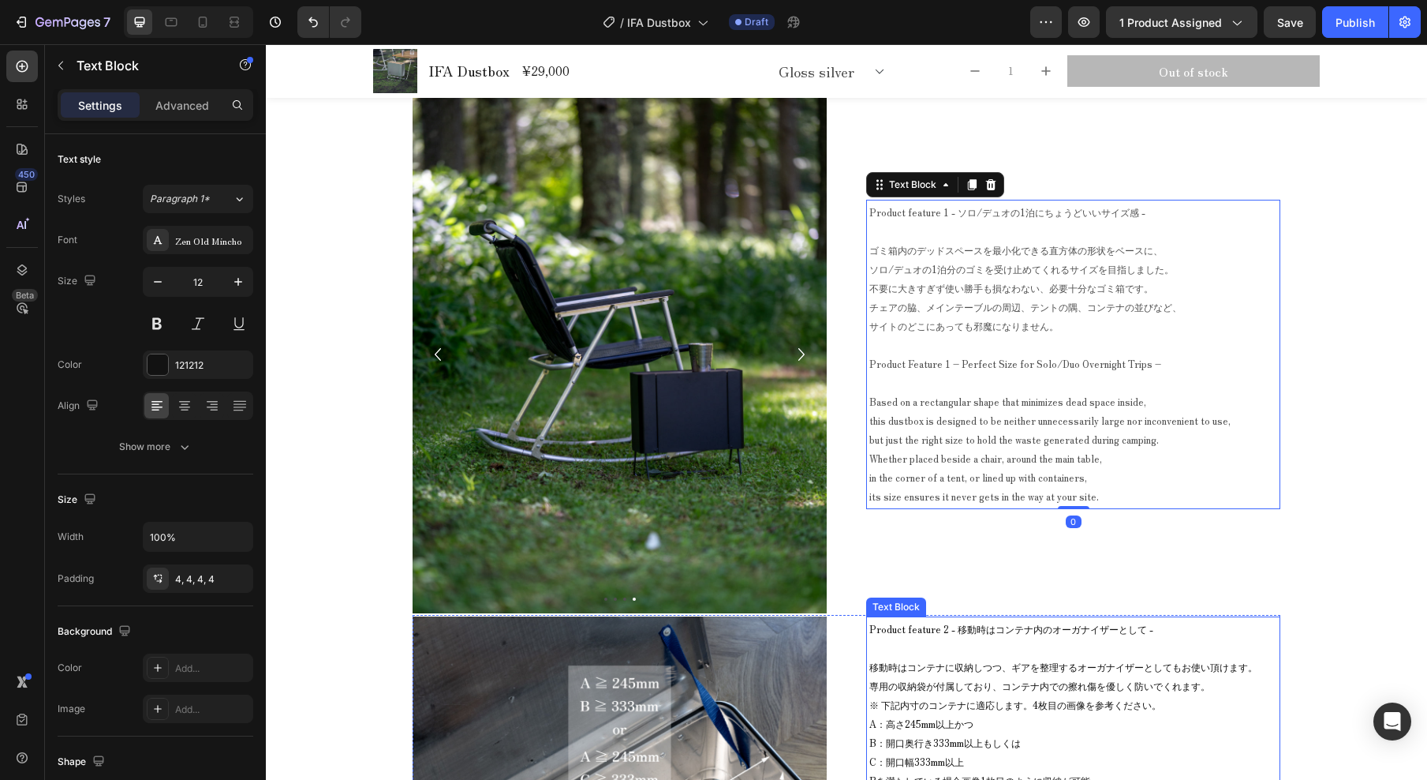
click at [1081, 630] on p "Product feature 2 - 移動時はコンテナ内のオーガナイザーとして -" at bounding box center [1074, 628] width 408 height 19
click at [1046, 217] on p "Product feature 1 - ソロ/デュオの1泊にちょうどいいサイズ感 -" at bounding box center [1074, 212] width 408 height 19
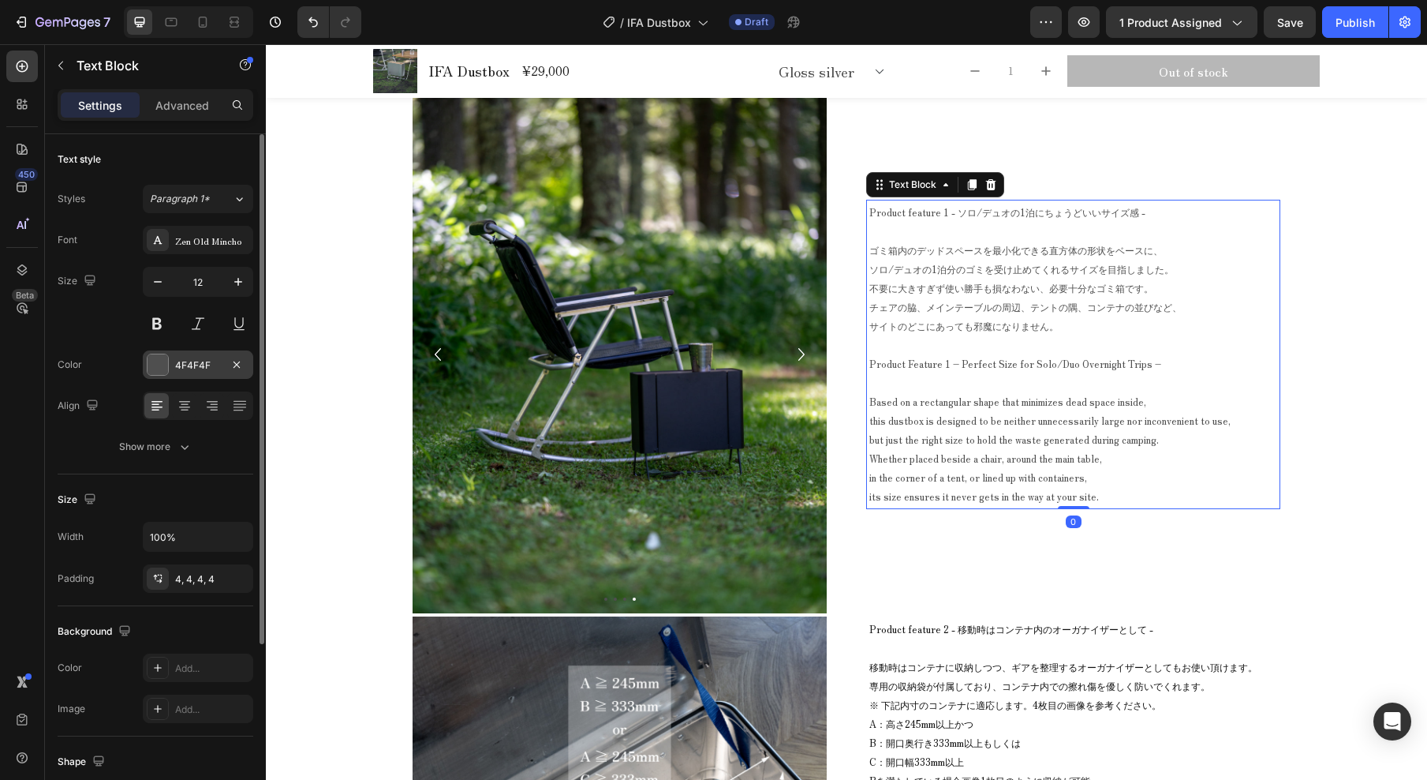
click at [181, 369] on div "4F4F4F" at bounding box center [198, 365] width 46 height 14
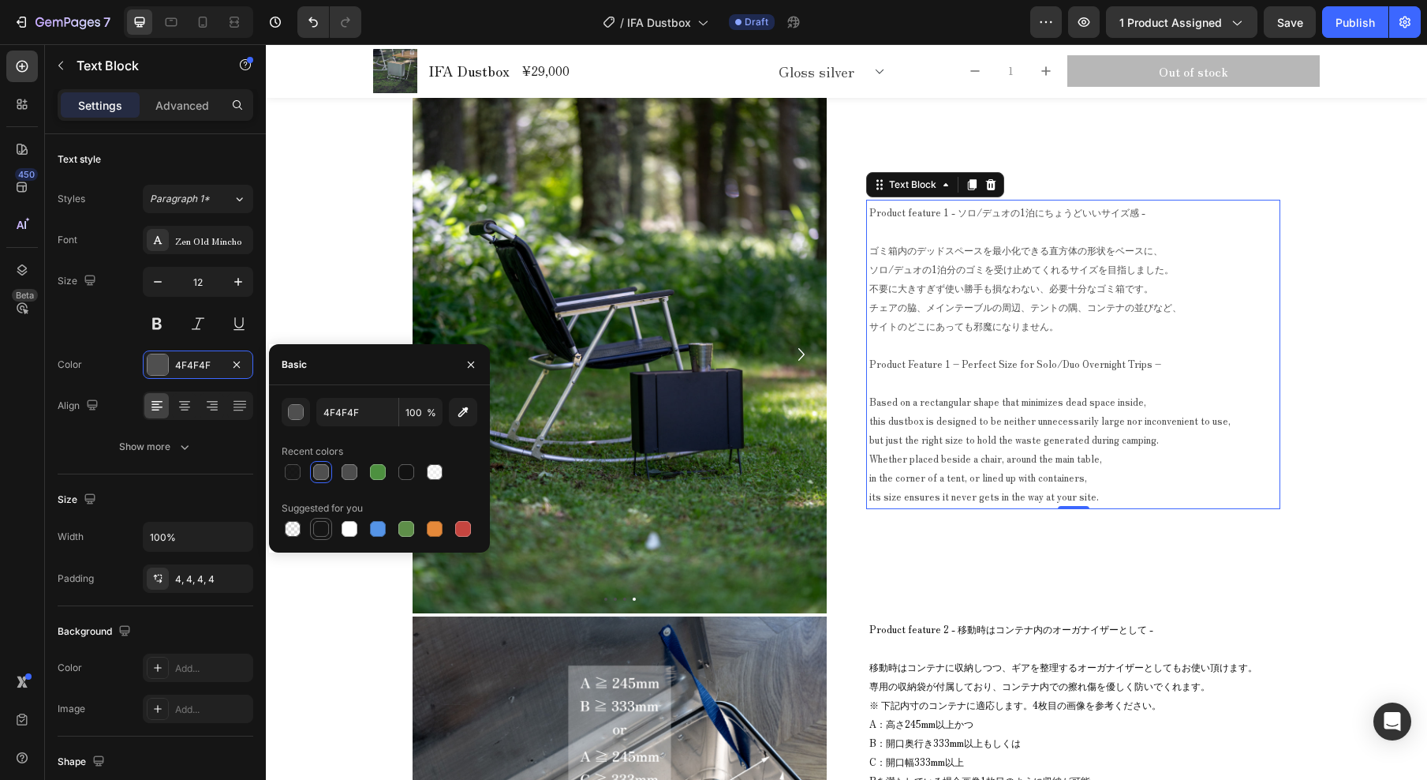
click at [324, 530] on div at bounding box center [321, 529] width 16 height 16
click at [296, 475] on div at bounding box center [293, 472] width 16 height 16
type input "000000"
type input "90"
click at [408, 468] on div at bounding box center [406, 472] width 16 height 16
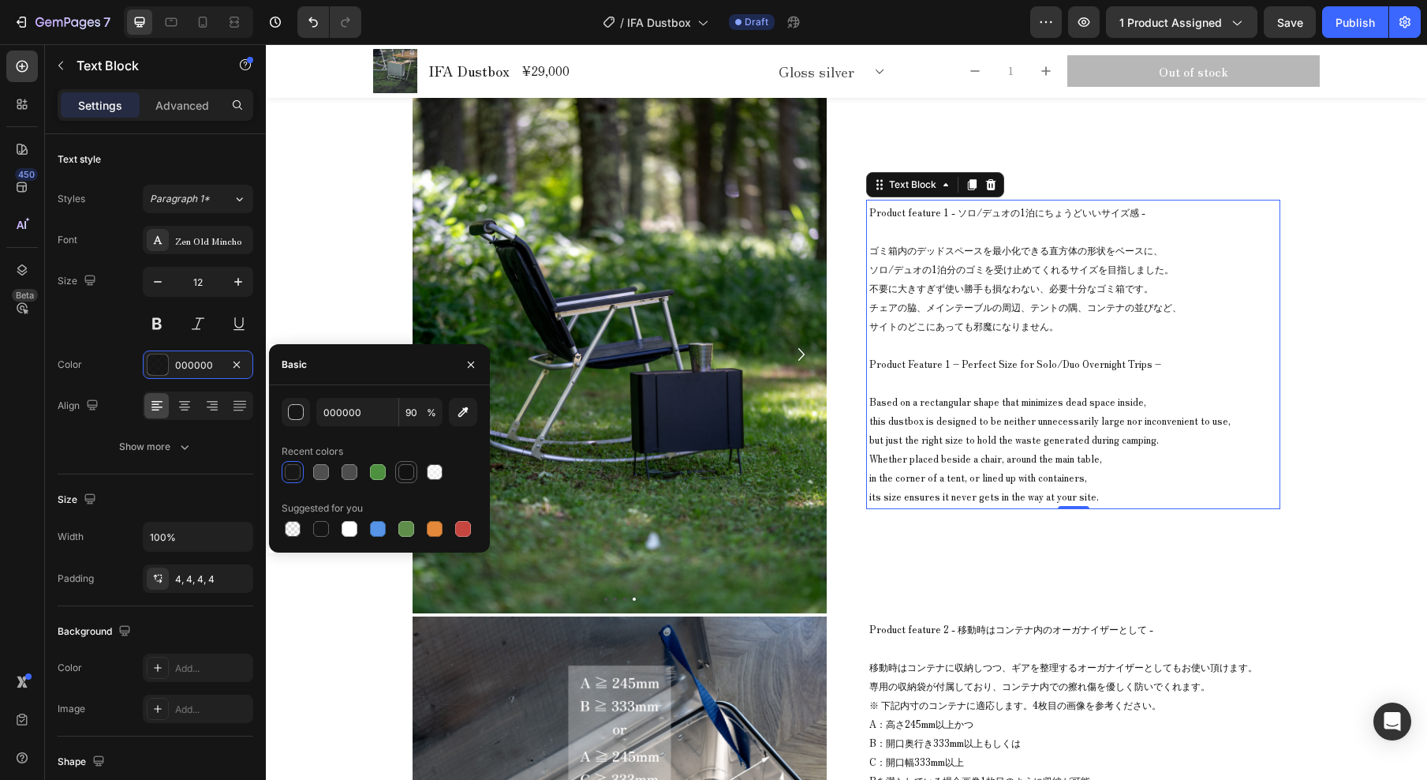
type input "121212"
type input "100"
click at [469, 368] on icon "button" at bounding box center [471, 364] width 13 height 13
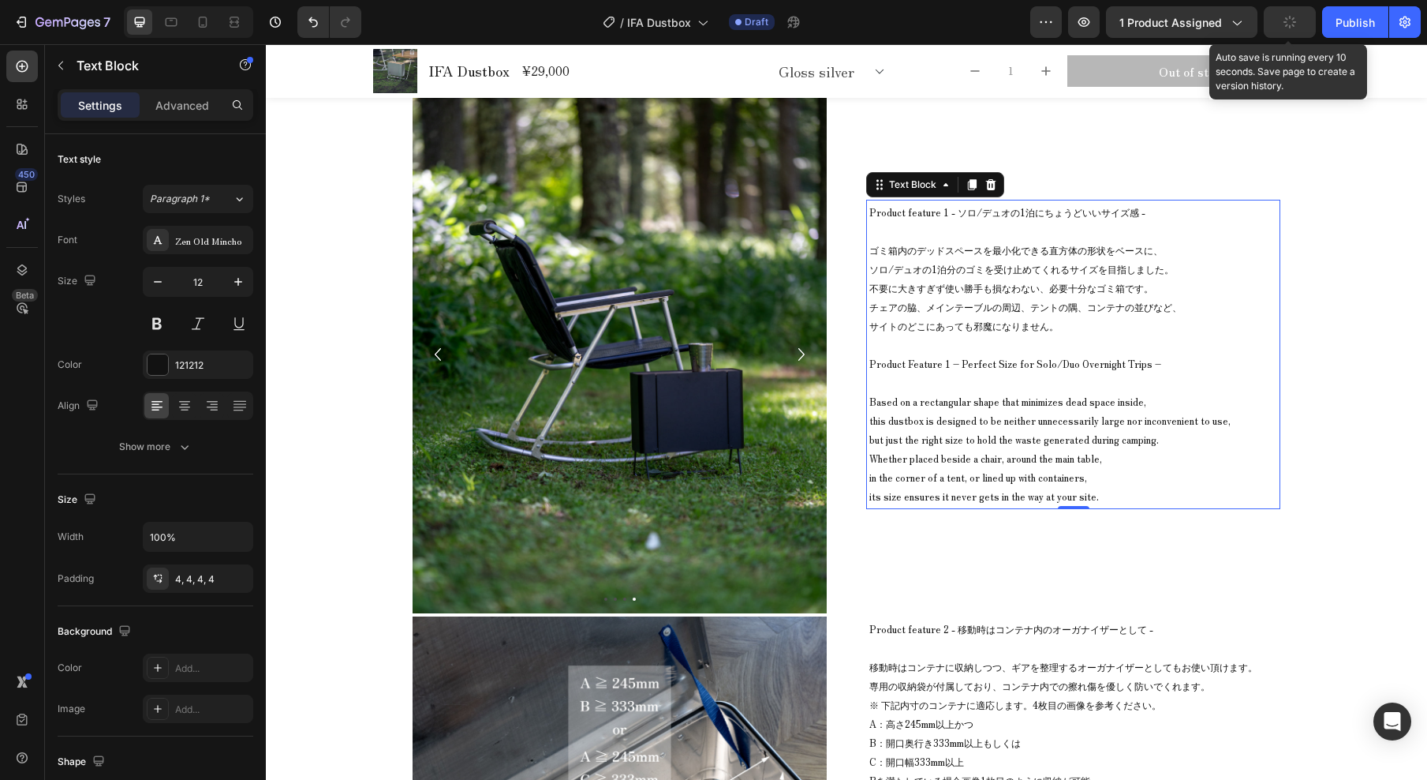
click at [1281, 24] on button "button" at bounding box center [1290, 22] width 52 height 32
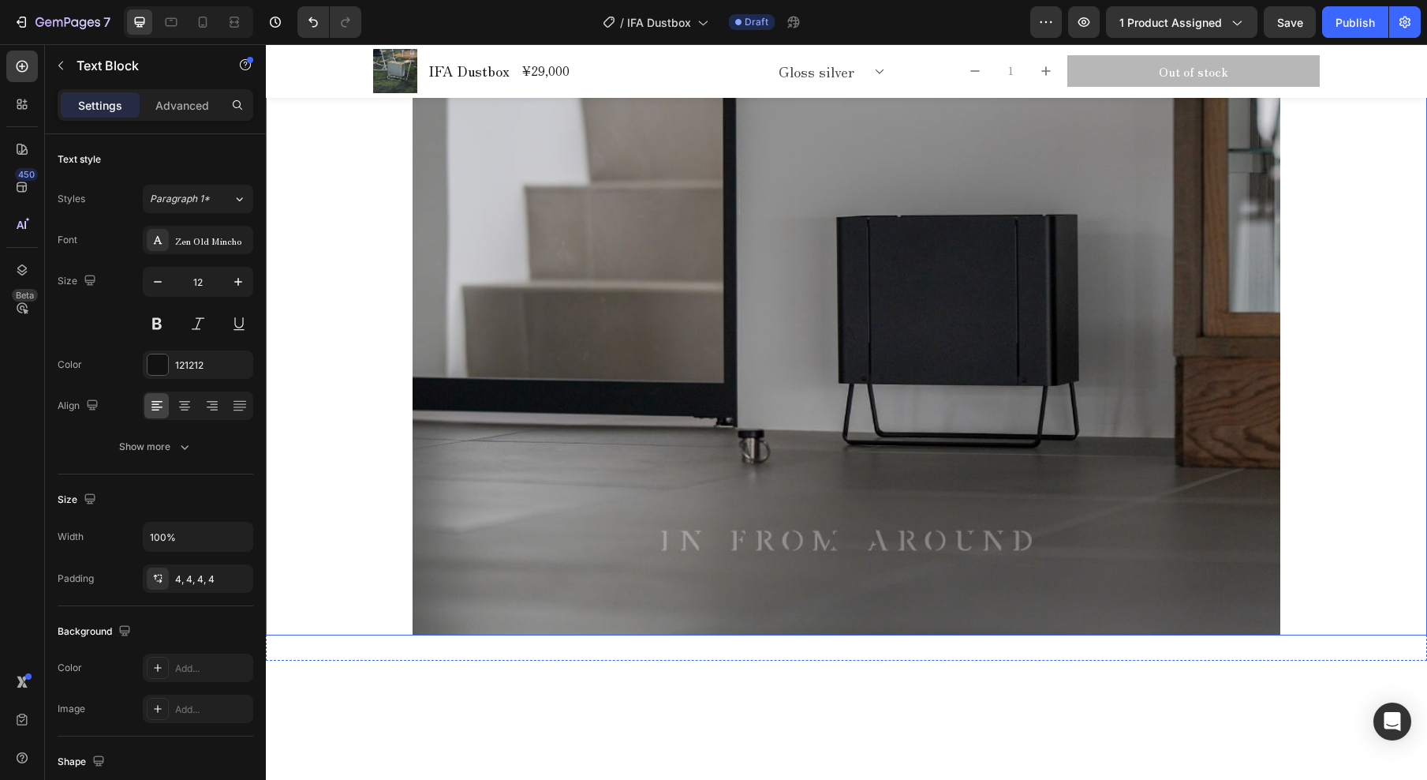
scroll to position [8892, 0]
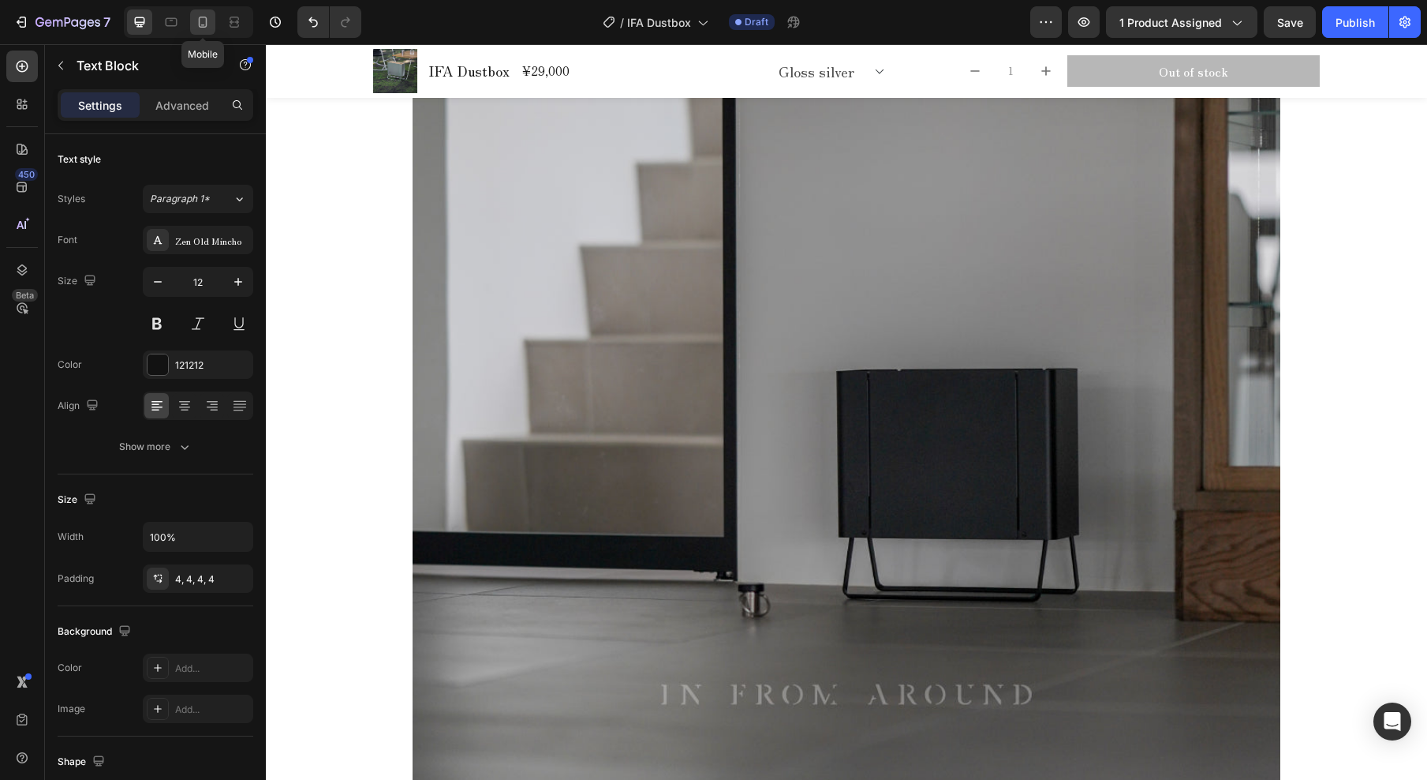
click at [197, 24] on icon at bounding box center [203, 22] width 16 height 16
type input "8"
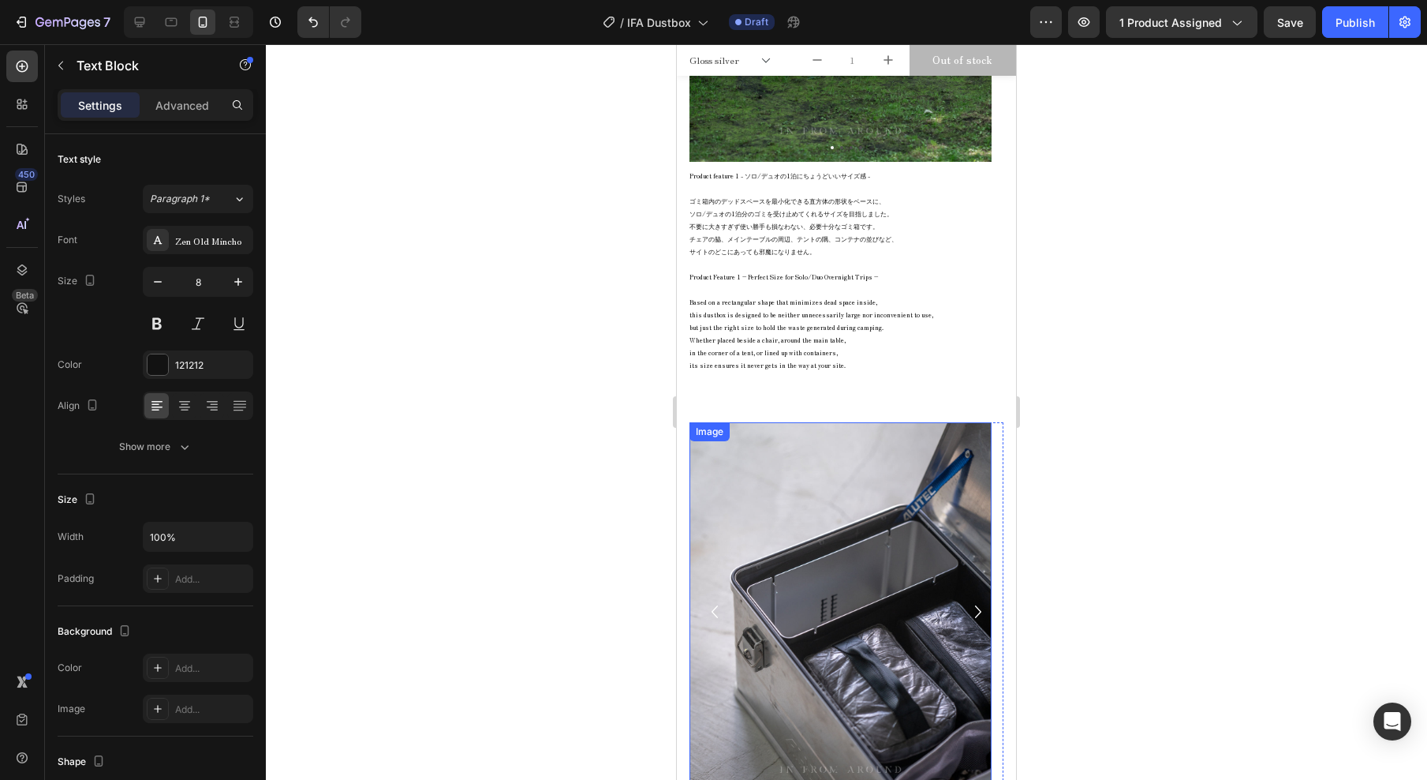
scroll to position [5515, 0]
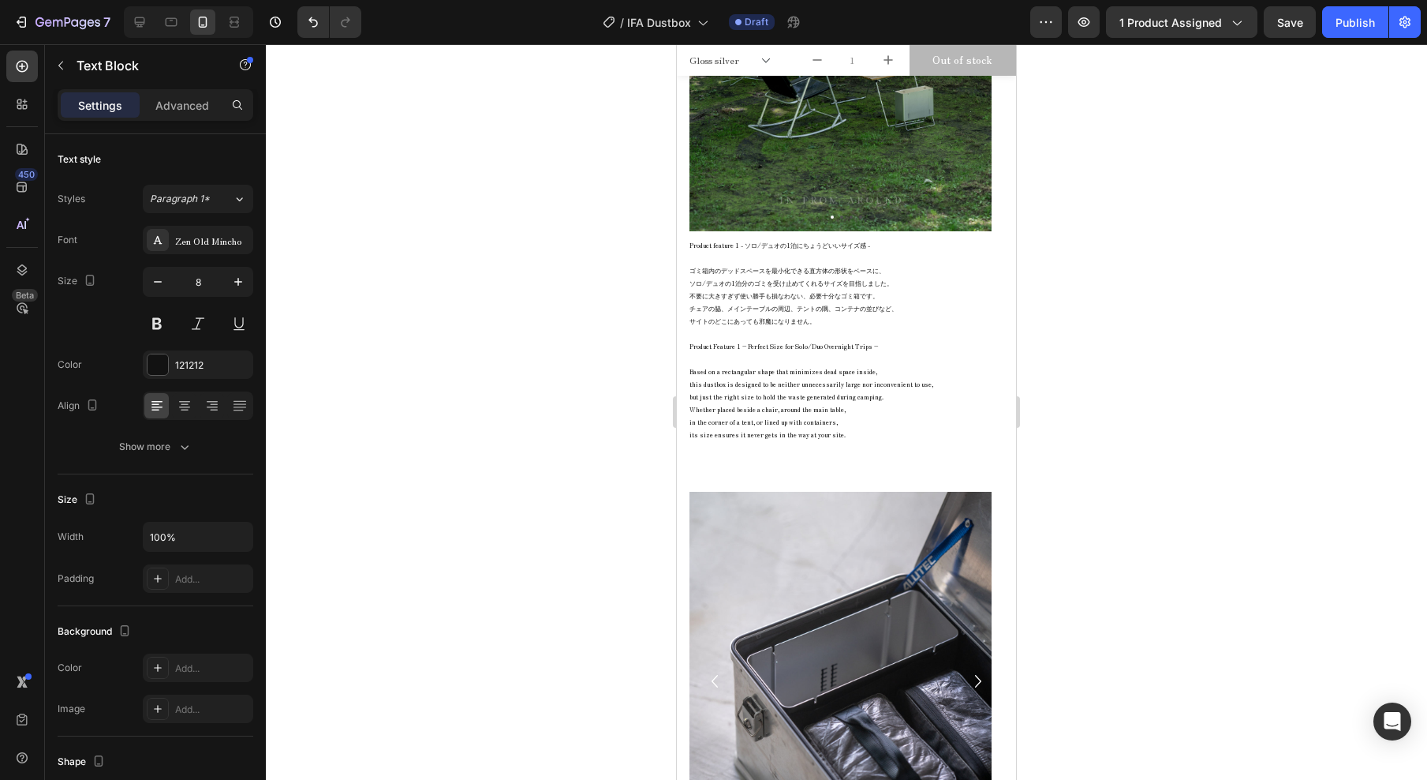
click at [748, 273] on p "ゴミ箱内のデッドスペースを最小化できる直方体の形状をベースに、 ソロ/デュオの1泊分のゴミを受け止めてくれるサイズを目指しました。 不要に大きすぎず使い勝手も…" at bounding box center [847, 295] width 314 height 63
click at [728, 268] on p "ゴミ箱内のデッドスペースを最小化できる直方体の形状をベースに、 ソロ/デュオの1泊分のゴミを受け止めてくれるサイズを目指しました。 不要に大きすぎず使い勝手も…" at bounding box center [847, 295] width 314 height 63
click at [724, 239] on p "Product feature 1 - ソロ/デュオの1泊にちょうどいいサイズ感 -" at bounding box center [847, 245] width 314 height 13
click at [783, 256] on p "Rich Text Editor. Editing area: main" at bounding box center [847, 258] width 314 height 13
click at [902, 255] on p "Rich Text Editor. Editing area: main" at bounding box center [847, 258] width 314 height 13
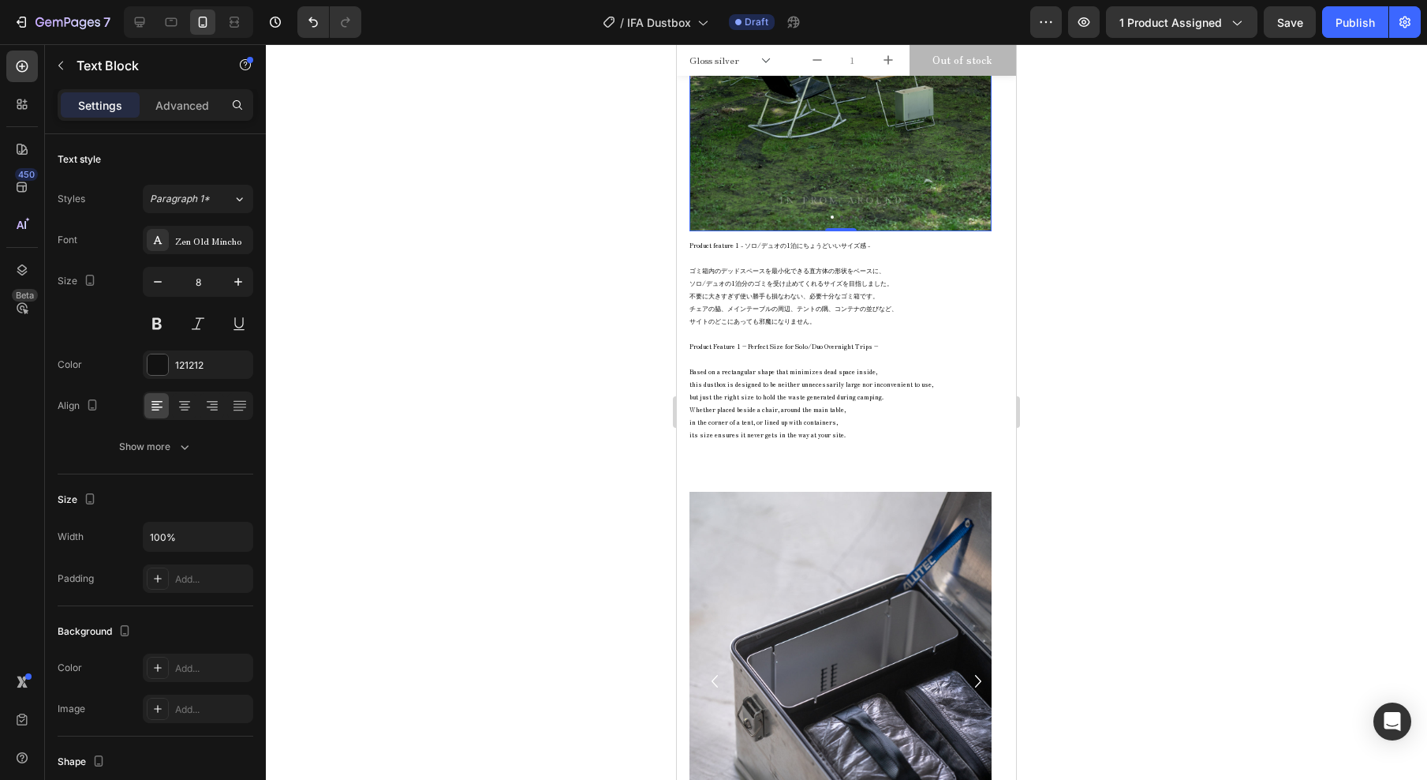
click at [903, 200] on img at bounding box center [841, 42] width 302 height 378
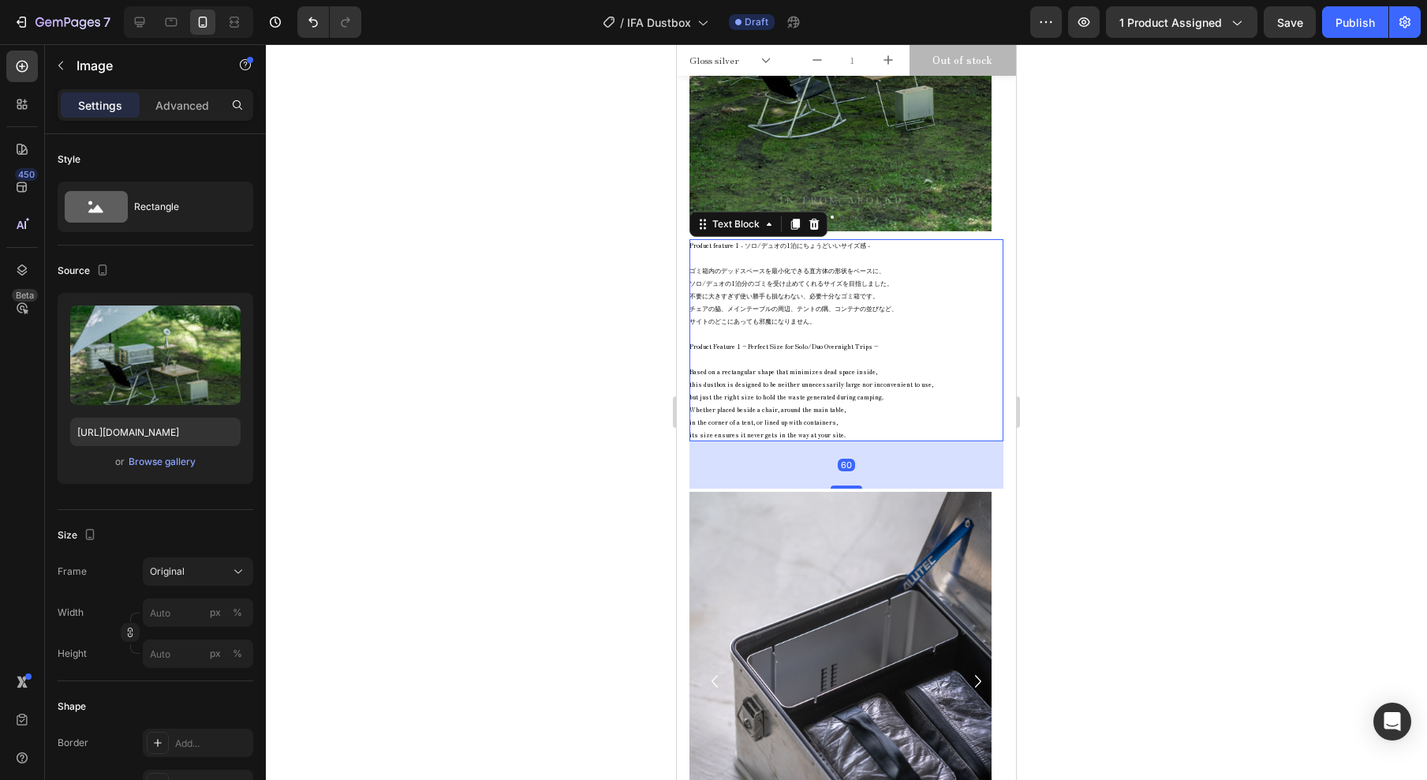
click at [916, 248] on p "Product feature 1 - ソロ/デュオの1泊にちょうどいいサイズ感 -" at bounding box center [847, 245] width 314 height 13
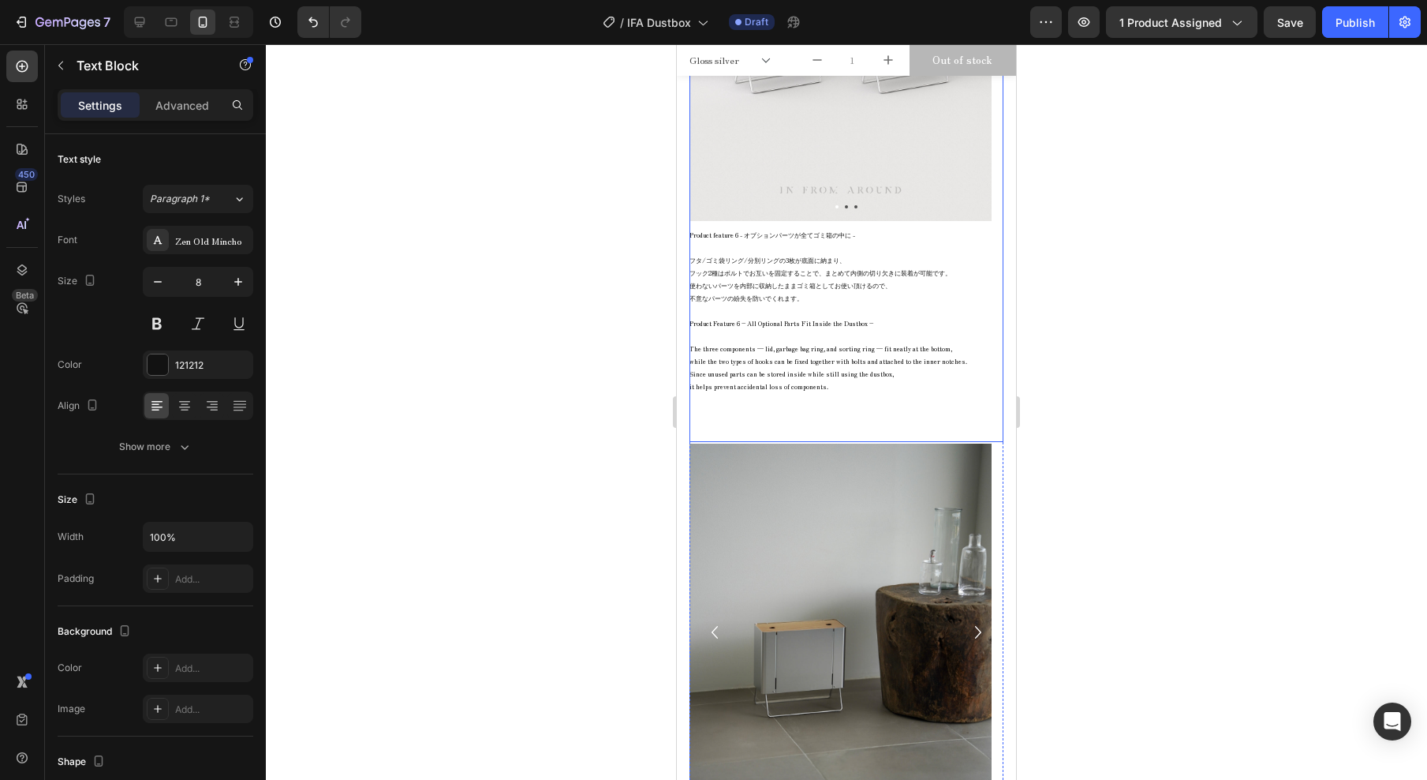
scroll to position [8681, 0]
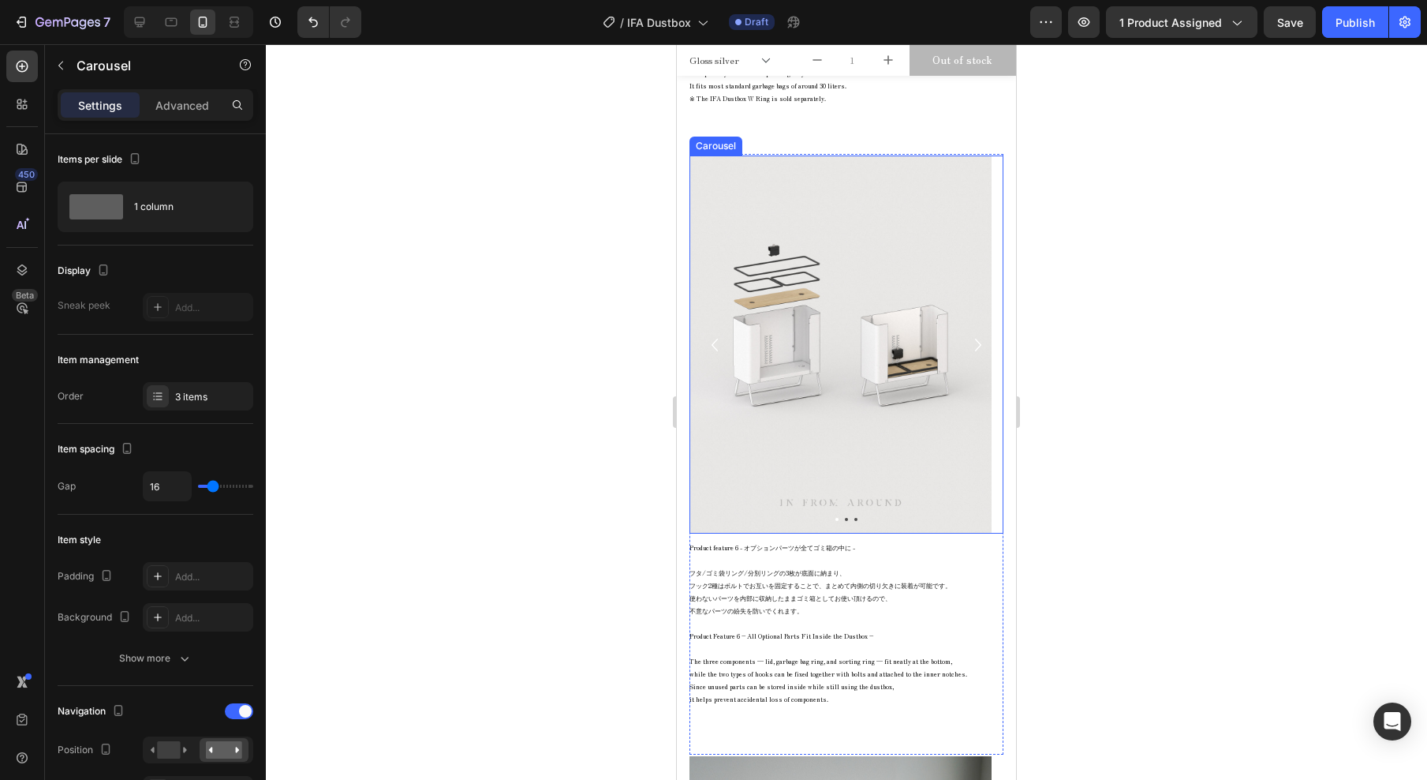
click at [966, 357] on icon "Carousel Next Arrow" at bounding box center [978, 345] width 25 height 32
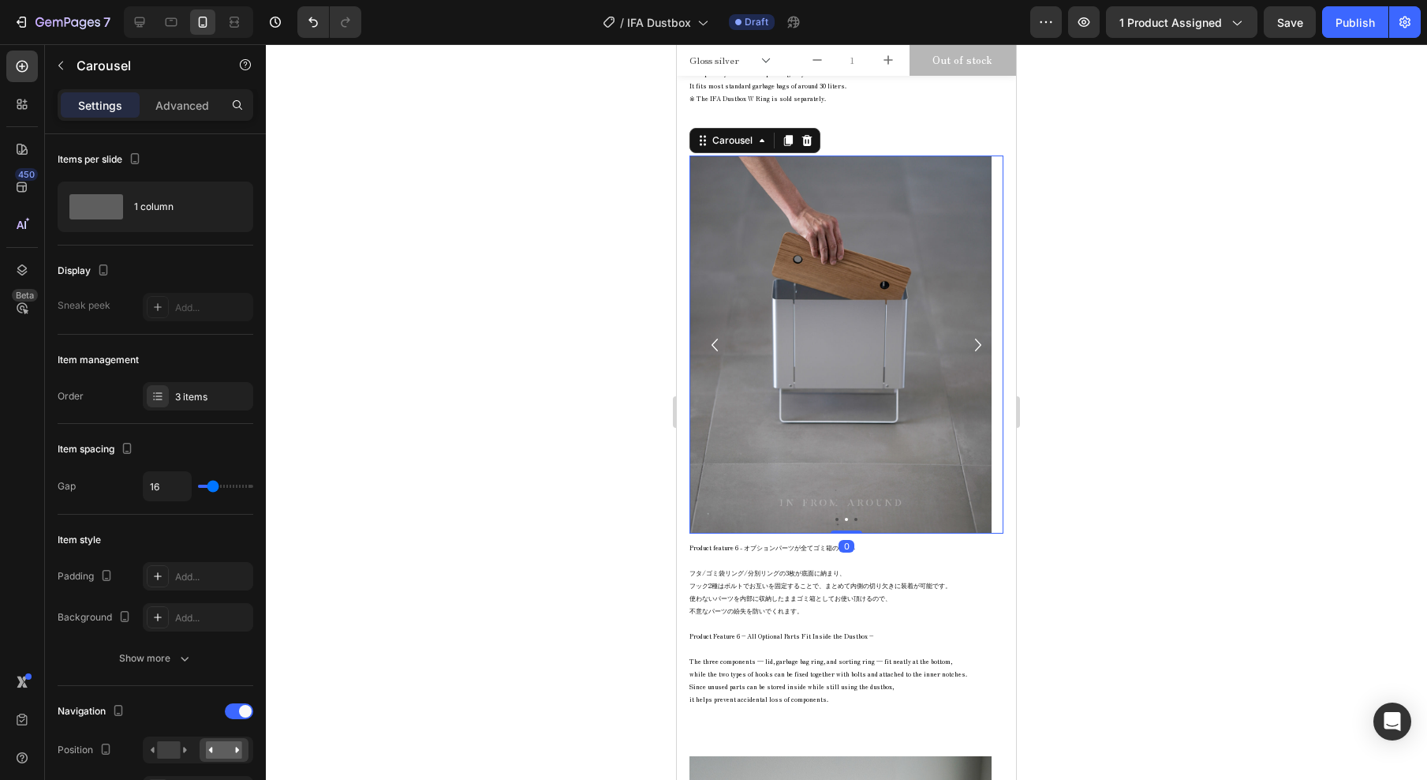
click at [966, 357] on icon "Carousel Next Arrow" at bounding box center [978, 345] width 25 height 32
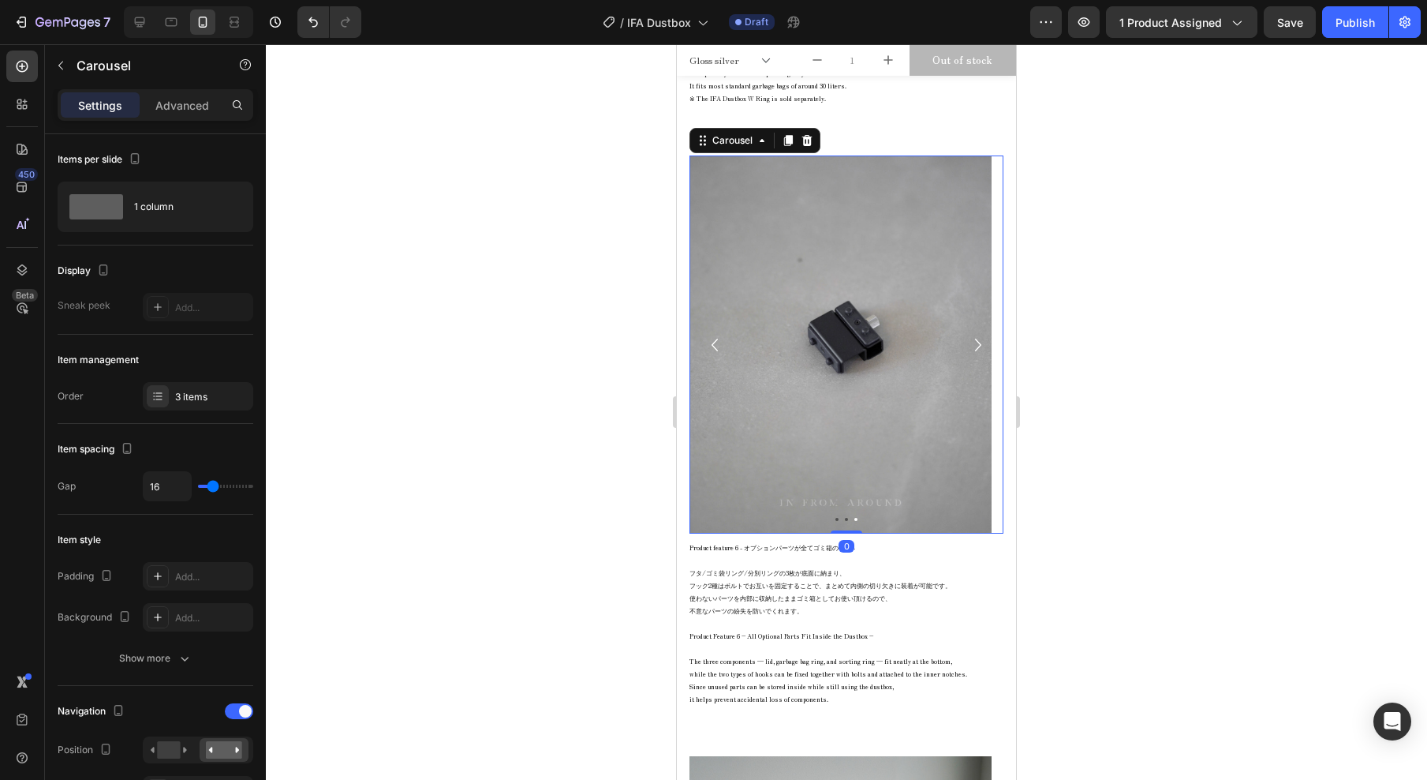
click at [966, 357] on icon "Carousel Next Arrow" at bounding box center [978, 345] width 25 height 32
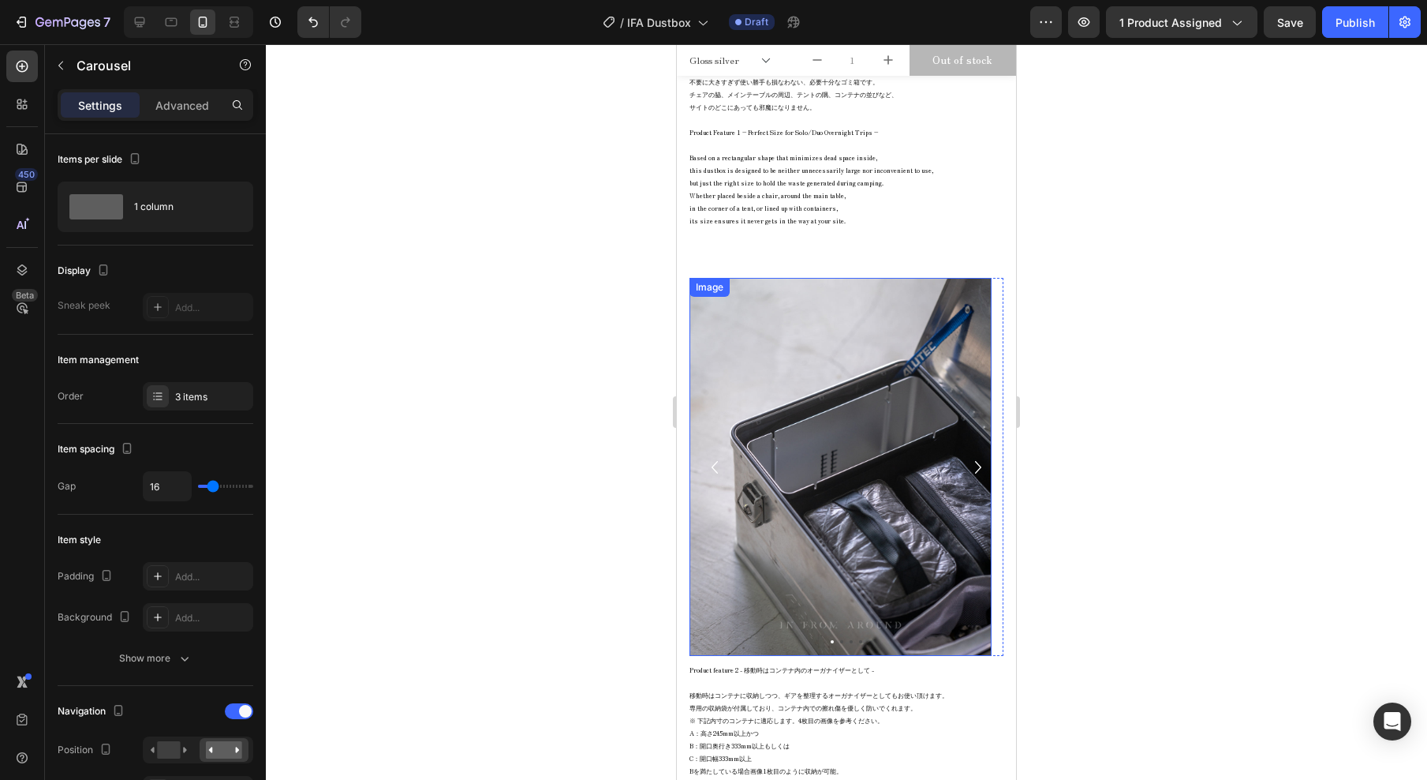
scroll to position [5697, 0]
